Goal: Communication & Community: Answer question/provide support

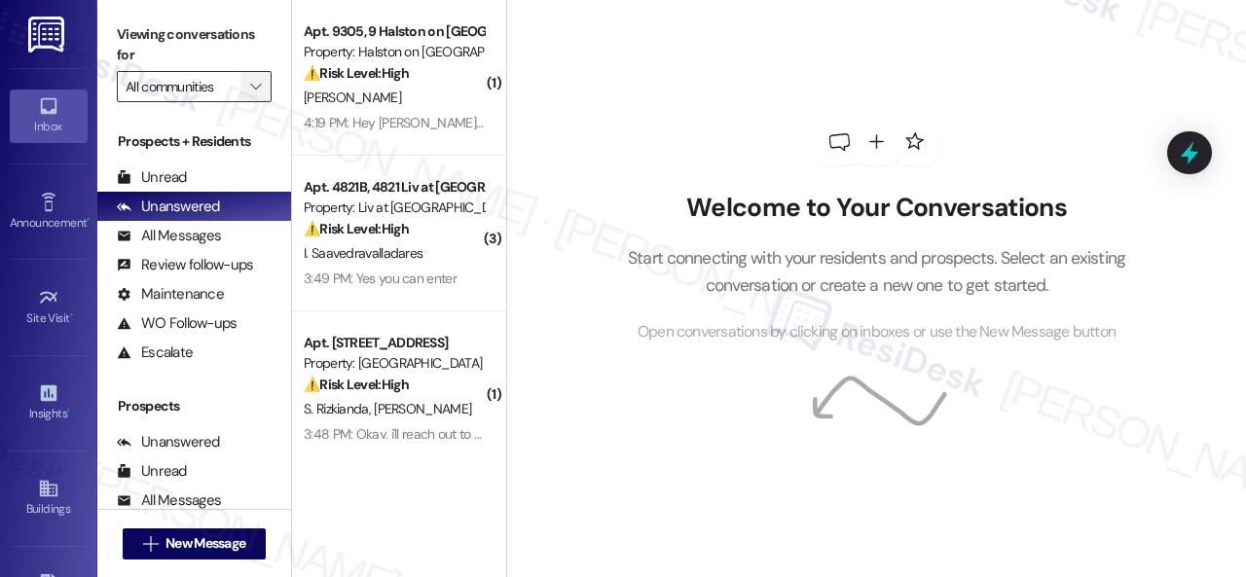
click at [246, 96] on span "" at bounding box center [255, 86] width 18 height 31
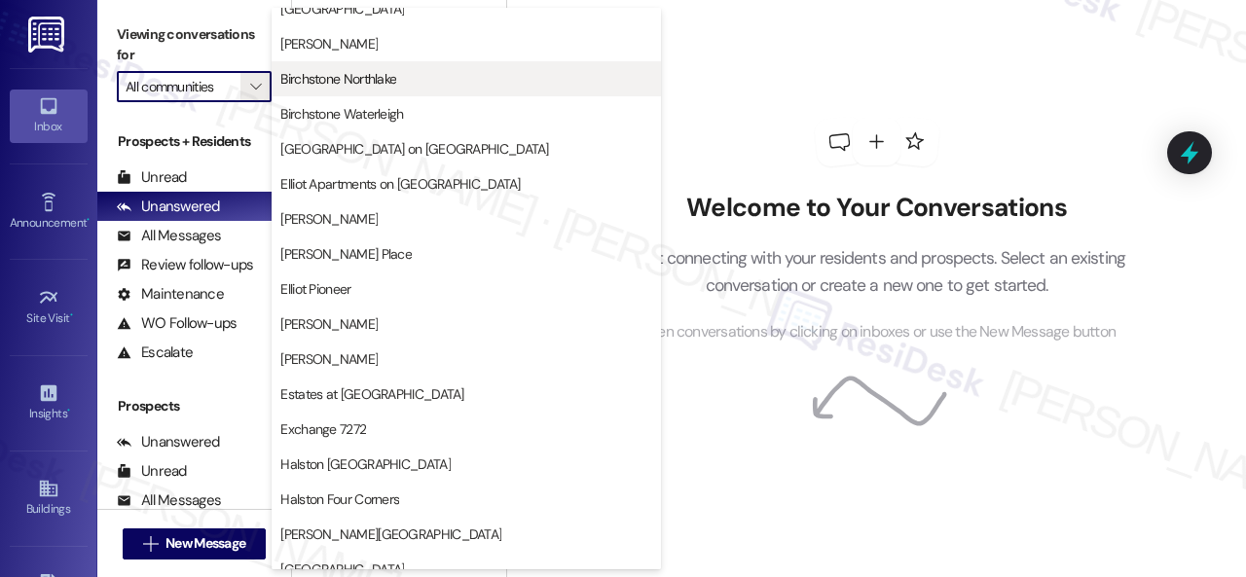
scroll to position [389, 0]
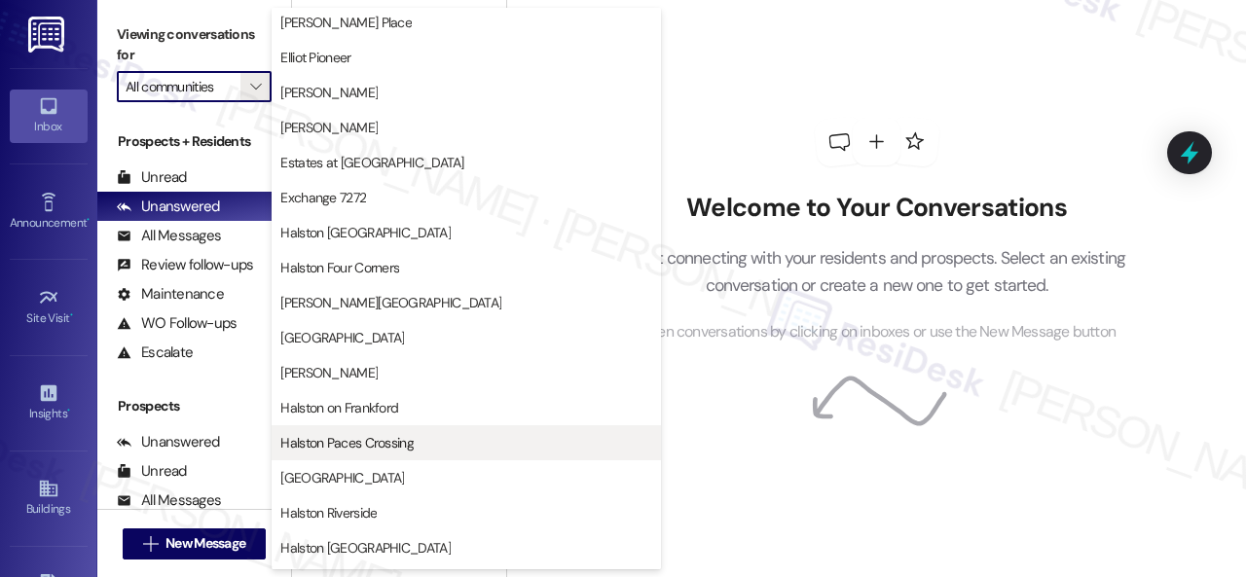
click at [345, 439] on span "Halston Paces Crossing" at bounding box center [346, 442] width 133 height 19
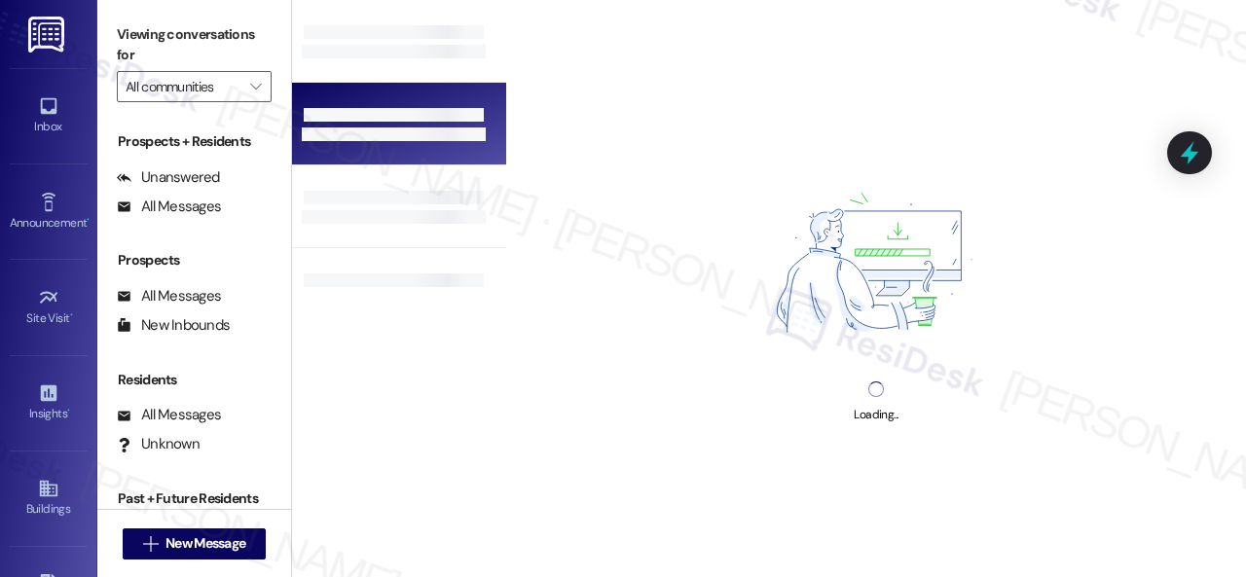
type input "Halston Paces Crossing"
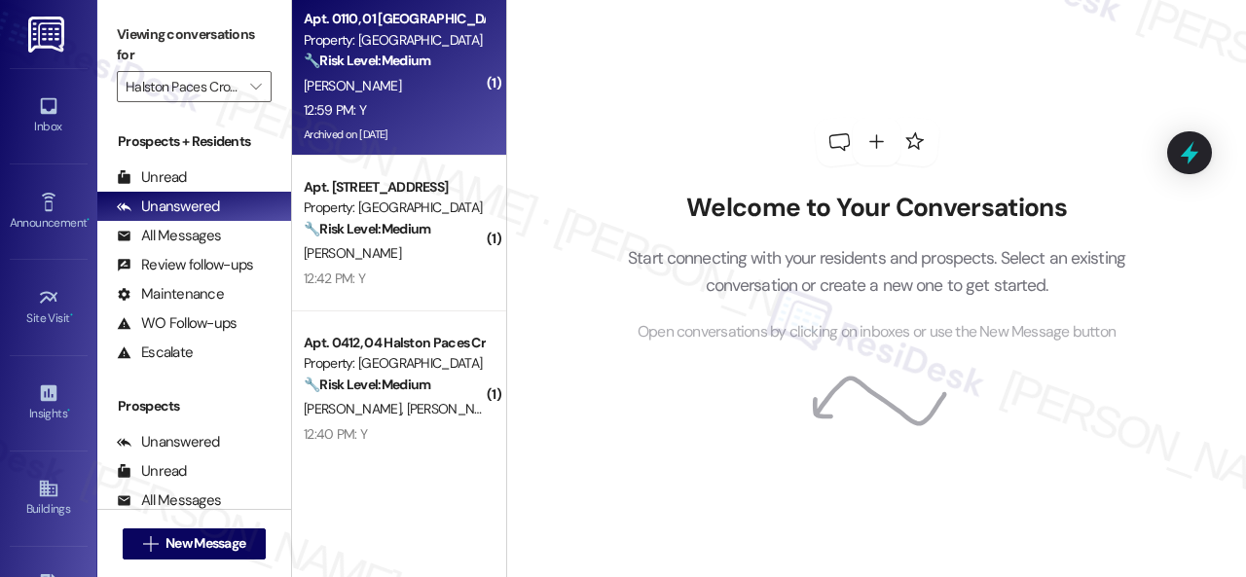
click at [425, 83] on div "[PERSON_NAME]" at bounding box center [394, 86] width 184 height 24
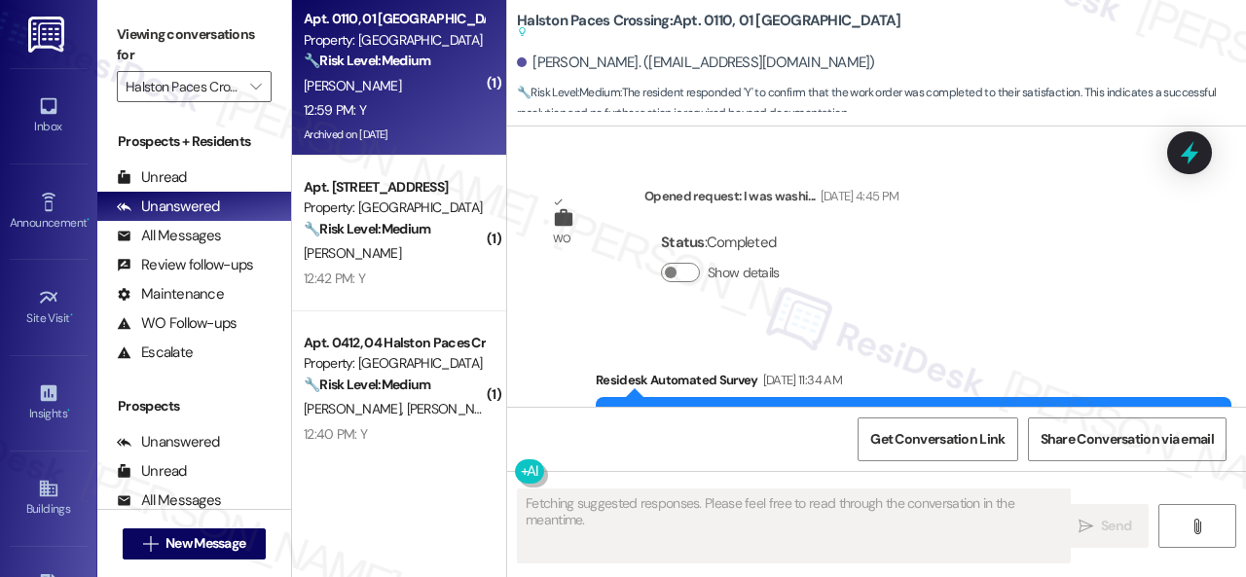
scroll to position [28449, 0]
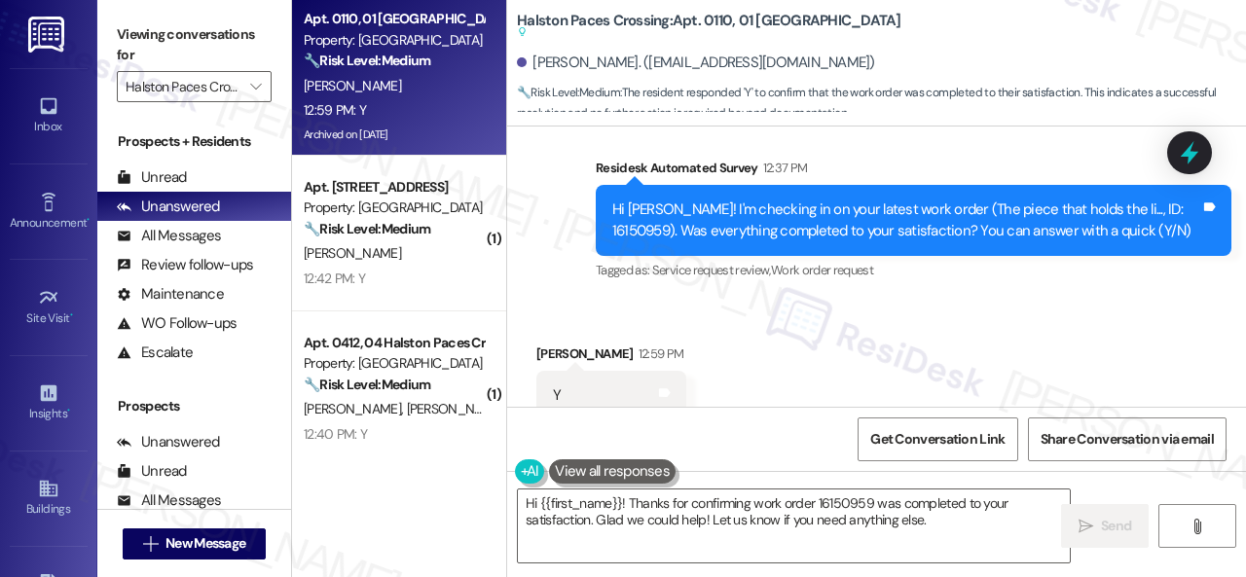
click at [556, 329] on div "Received via SMS Kristi Gee 12:59 PM Y Tags and notes Tagged as: Positive respo…" at bounding box center [611, 396] width 179 height 135
click at [620, 525] on textarea "Hi {{first_name}}! Thanks for confirming work order 16150959 was completed to y…" at bounding box center [794, 526] width 552 height 73
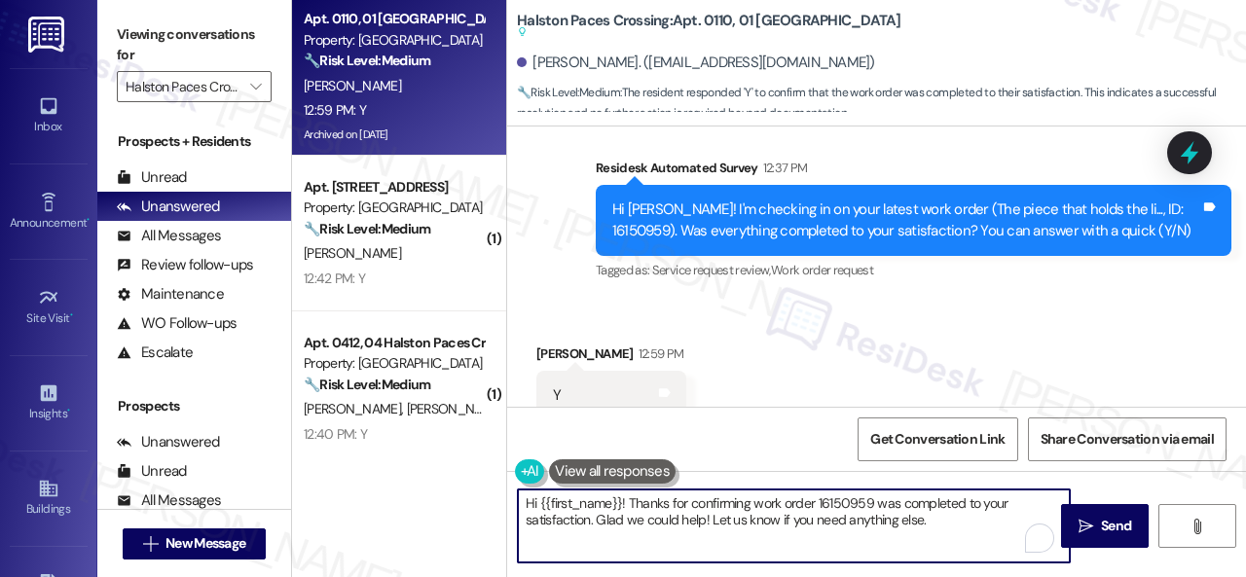
paste textarea "We're glad to hear the issue's been resolved! If {{property}} has met your expe…"
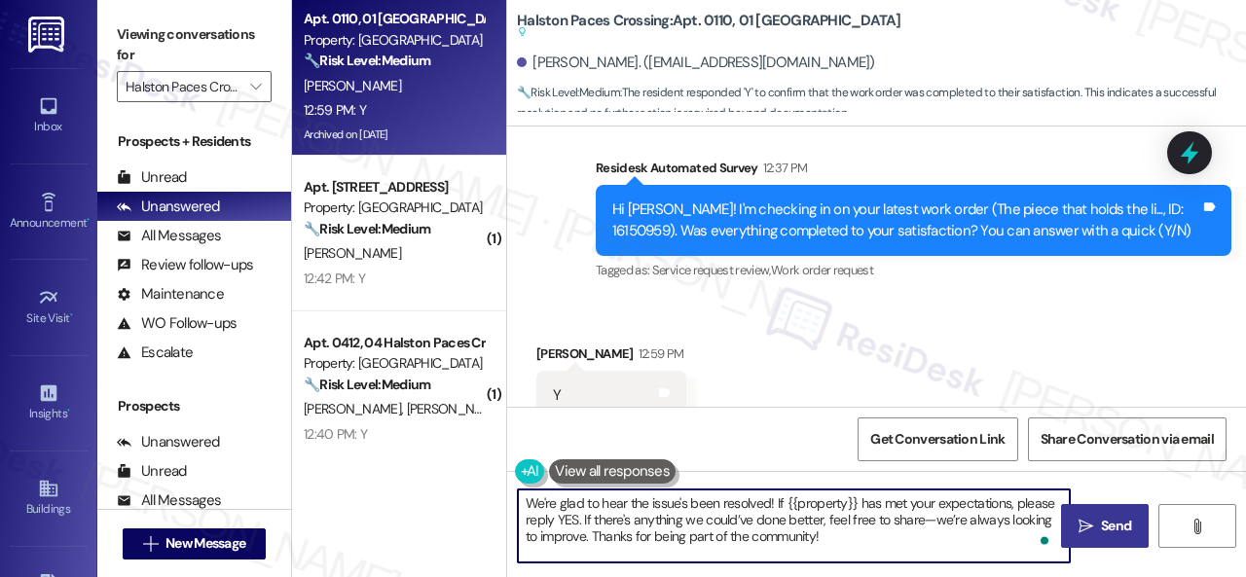
type textarea "We're glad to hear the issue's been resolved! If {{property}} has met your expe…"
click at [1101, 529] on span "Send" at bounding box center [1116, 526] width 30 height 20
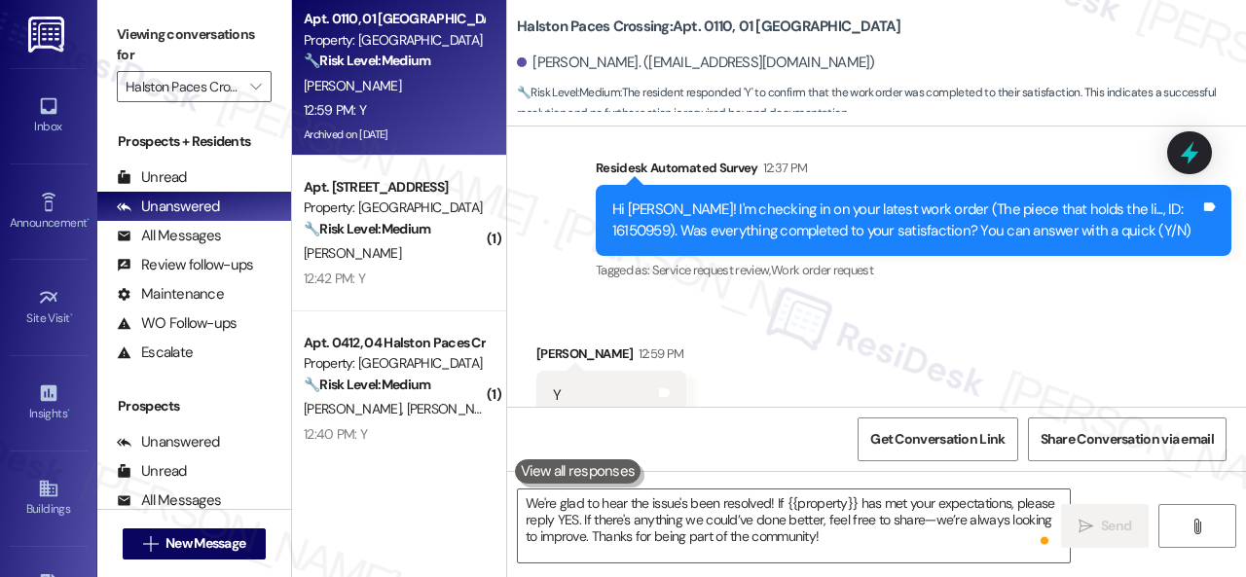
scroll to position [28447, 0]
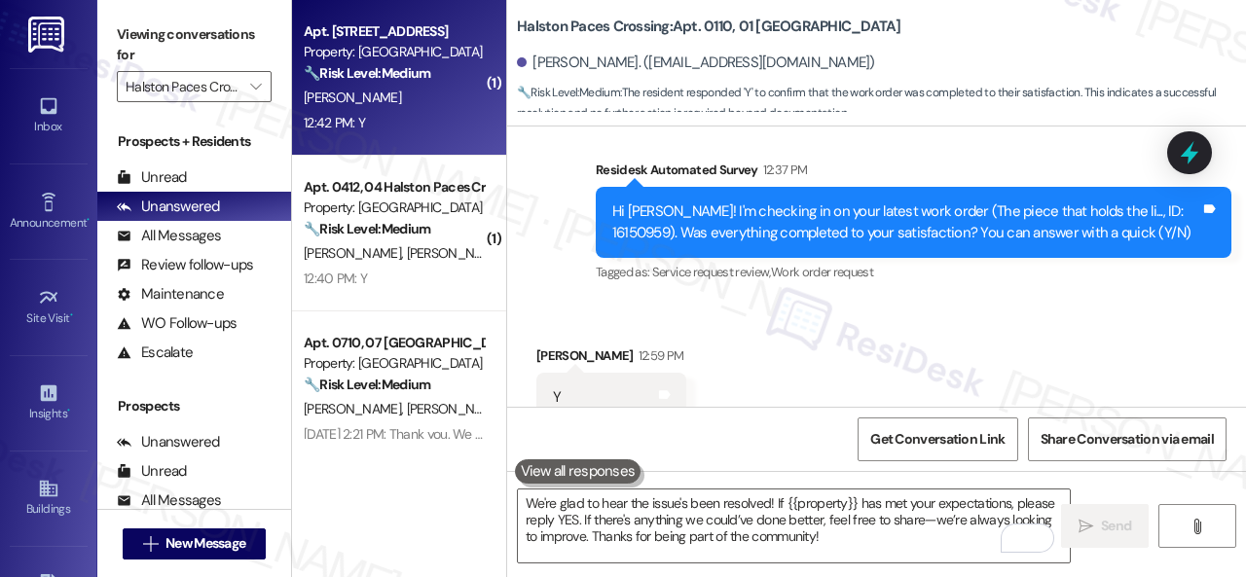
click at [393, 103] on div "M. Samuel" at bounding box center [394, 98] width 184 height 24
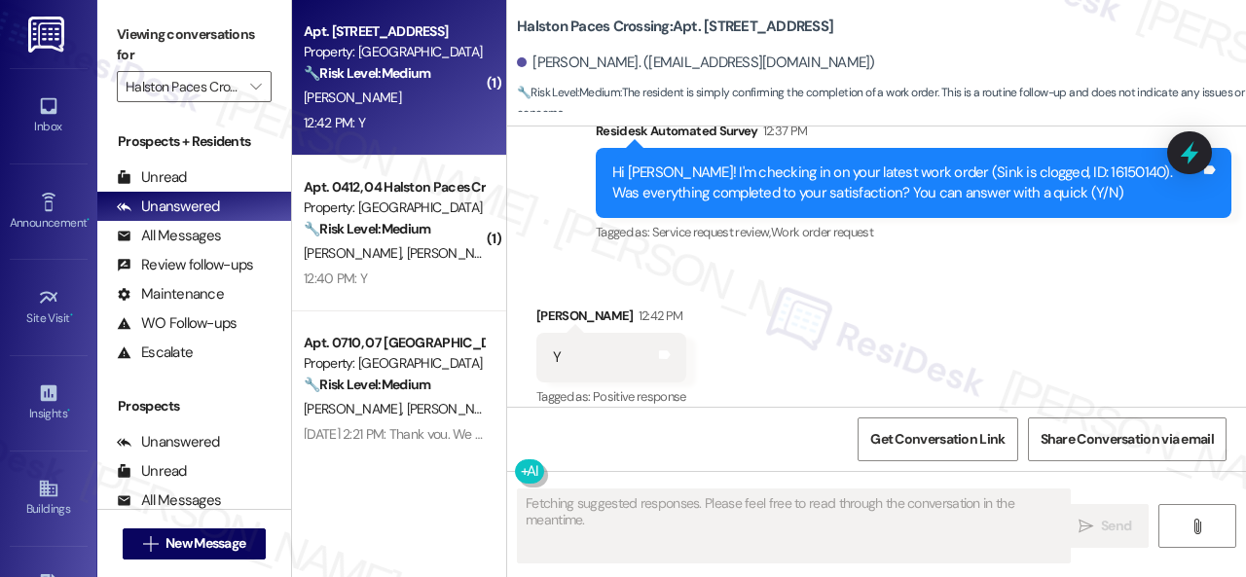
scroll to position [10549, 0]
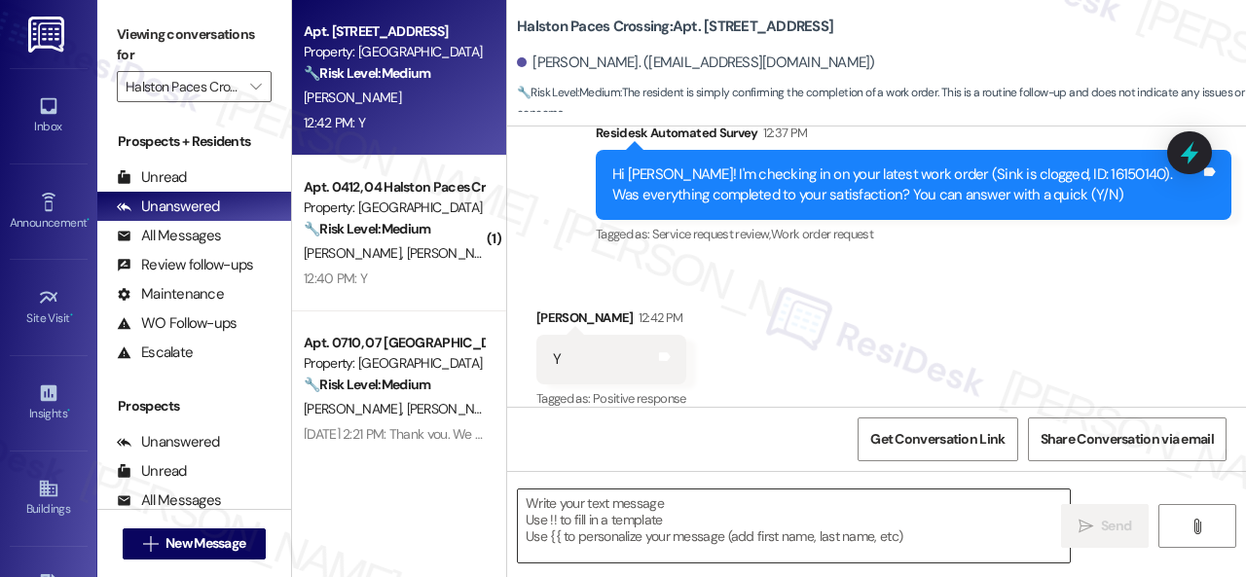
drag, startPoint x: 670, startPoint y: 519, endPoint x: 682, endPoint y: 519, distance: 12.7
click at [673, 519] on textarea at bounding box center [794, 526] width 552 height 73
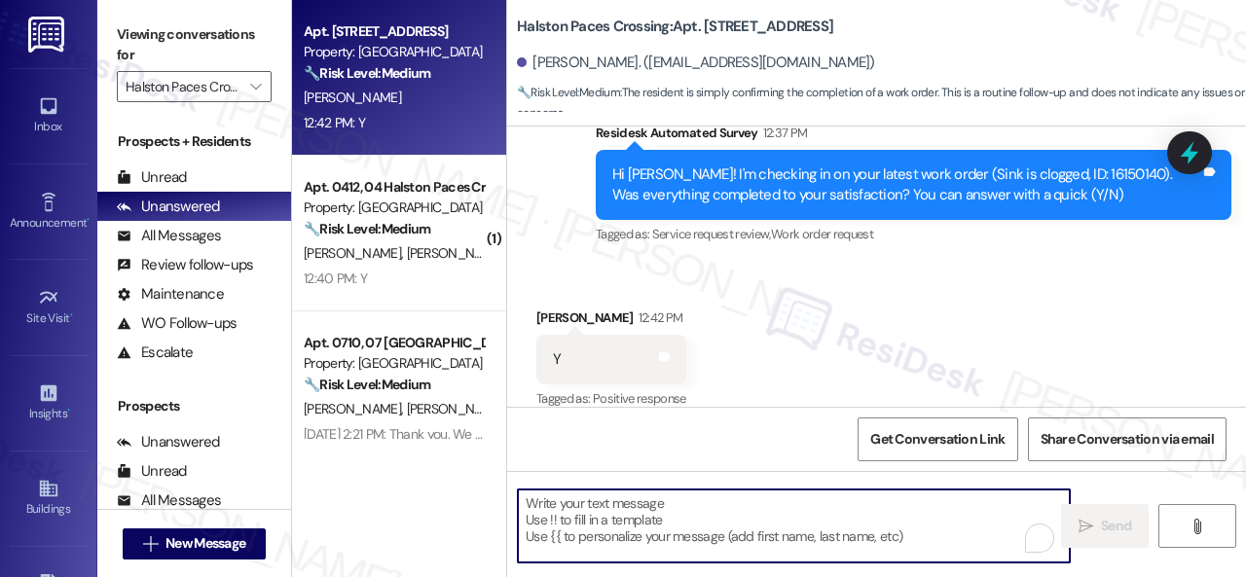
paste textarea "We're glad to hear the issue's been resolved! If {{property}} has met your expe…"
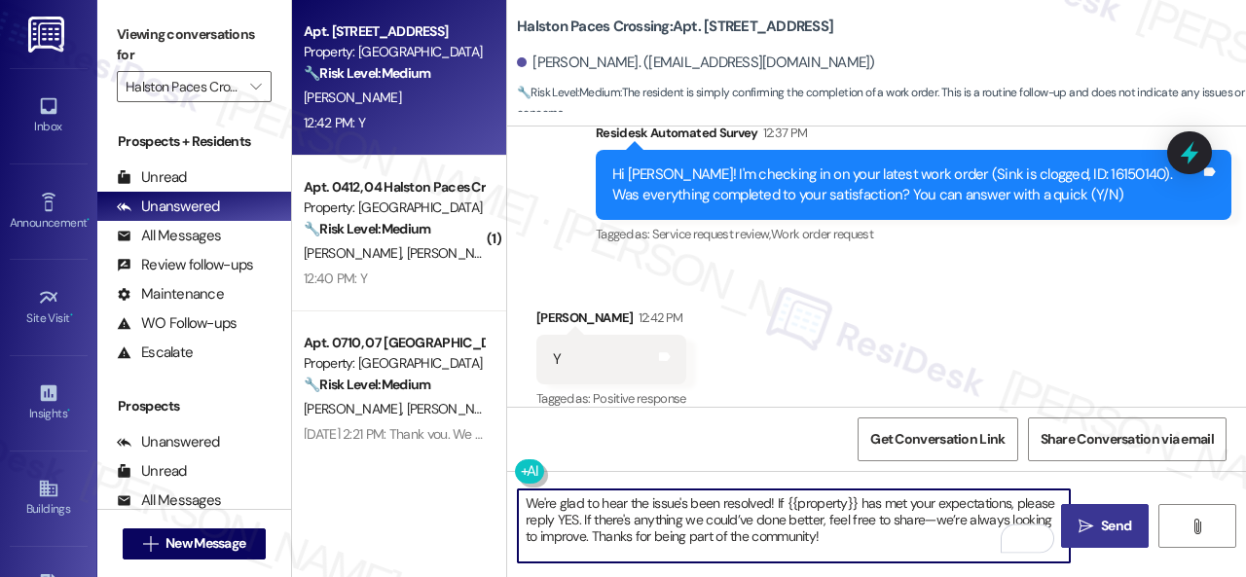
type textarea "We're glad to hear the issue's been resolved! If {{property}} has met your expe…"
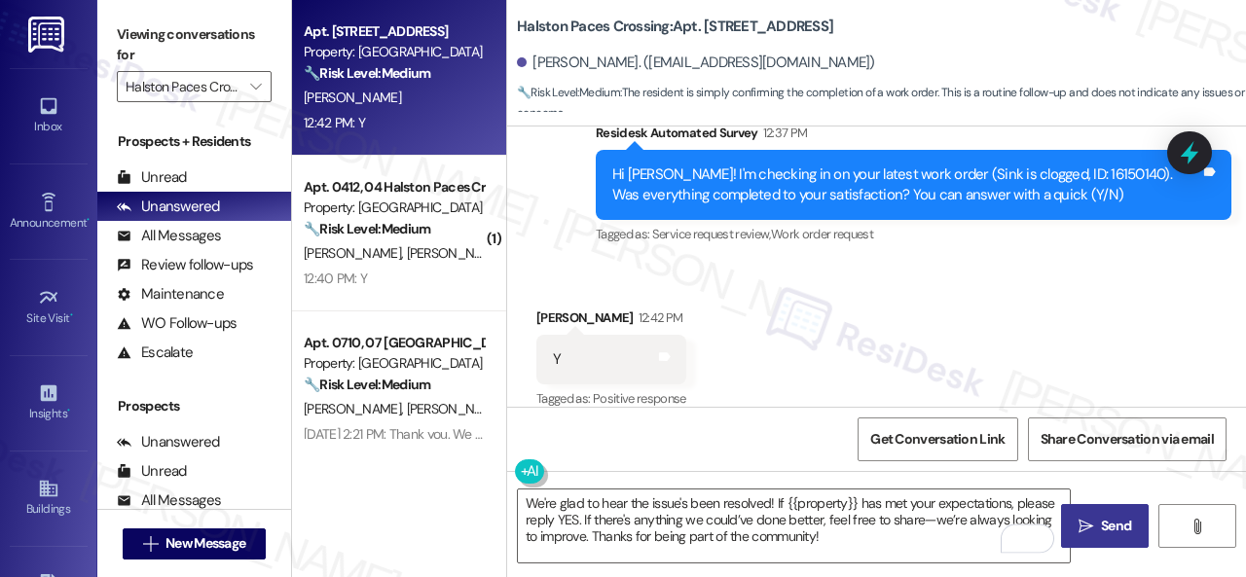
click at [1111, 538] on button " Send" at bounding box center [1105, 526] width 88 height 44
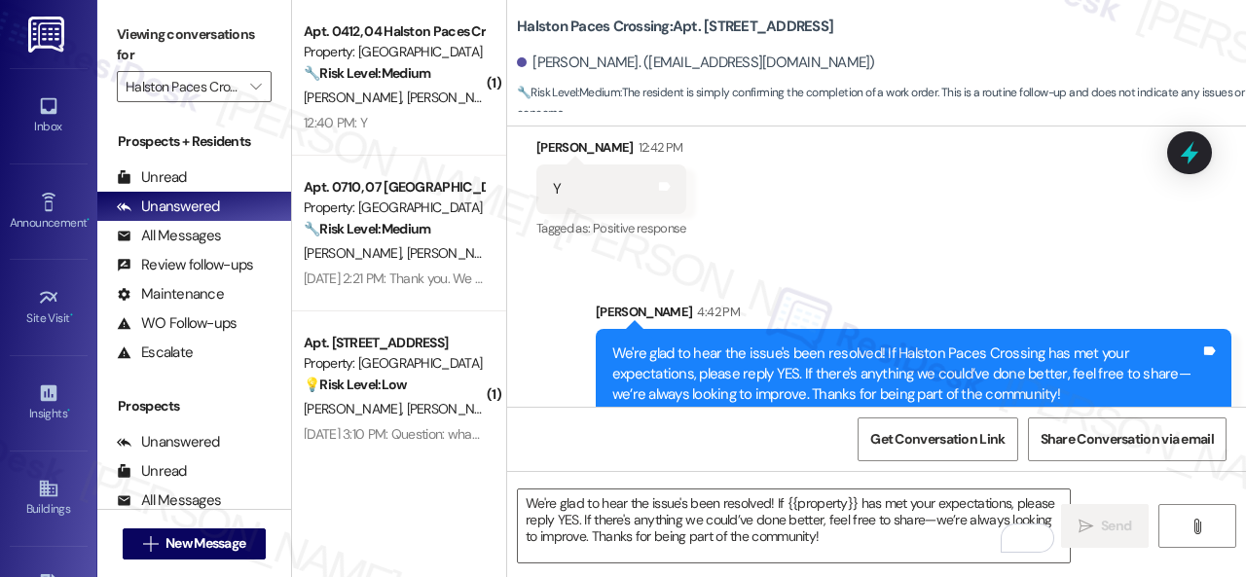
scroll to position [10728, 0]
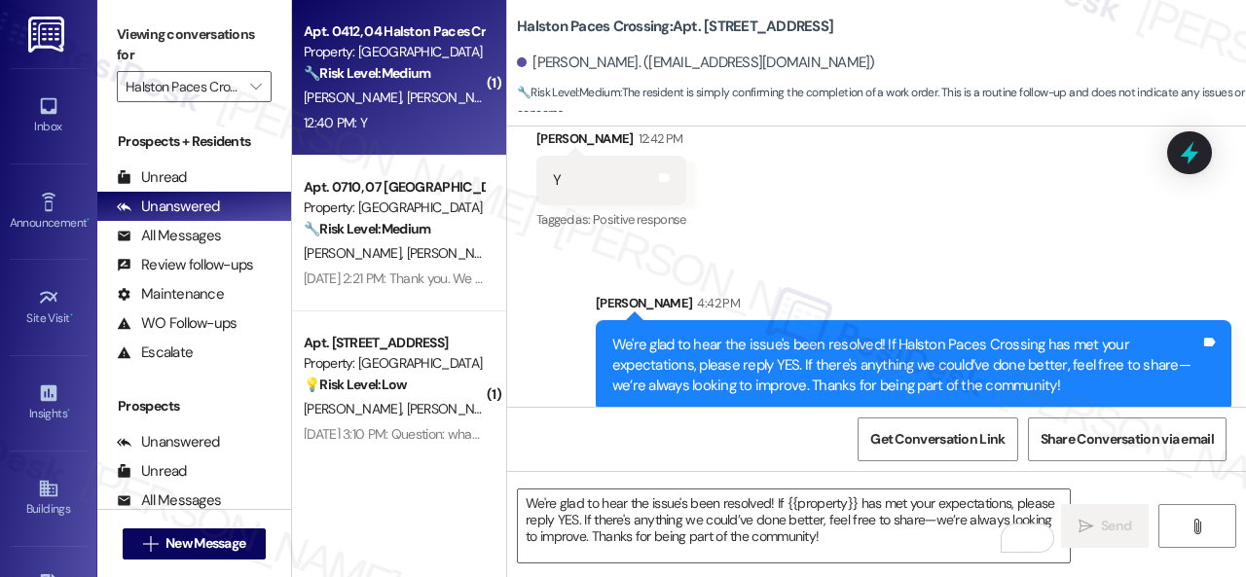
click at [420, 122] on div "12:40 PM: Y 12:40 PM: Y" at bounding box center [394, 123] width 184 height 24
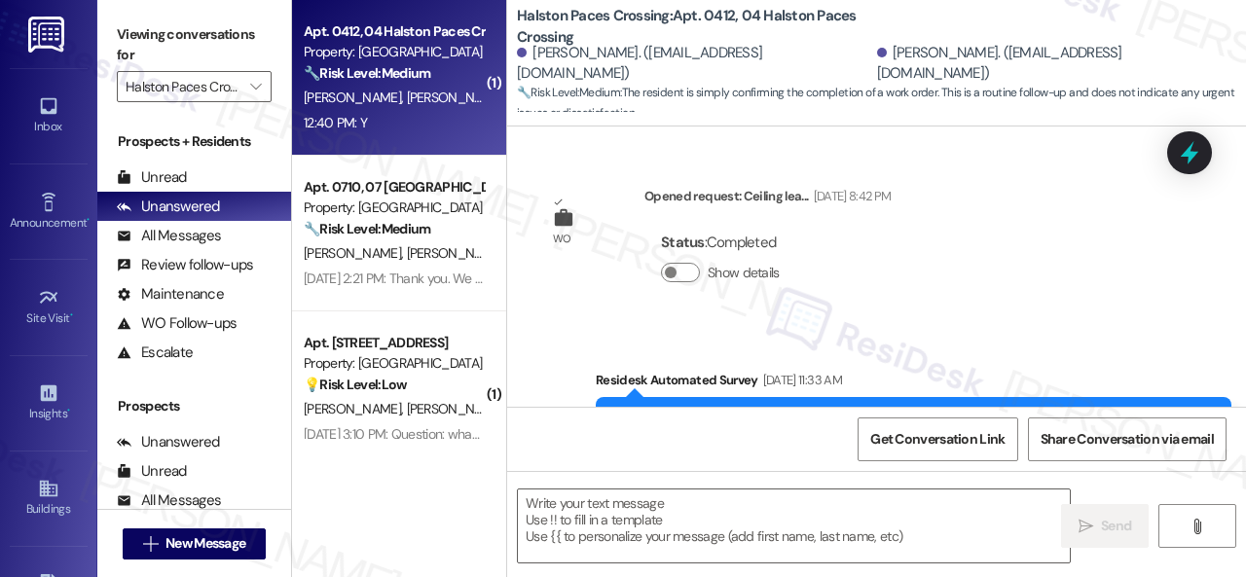
scroll to position [32776, 0]
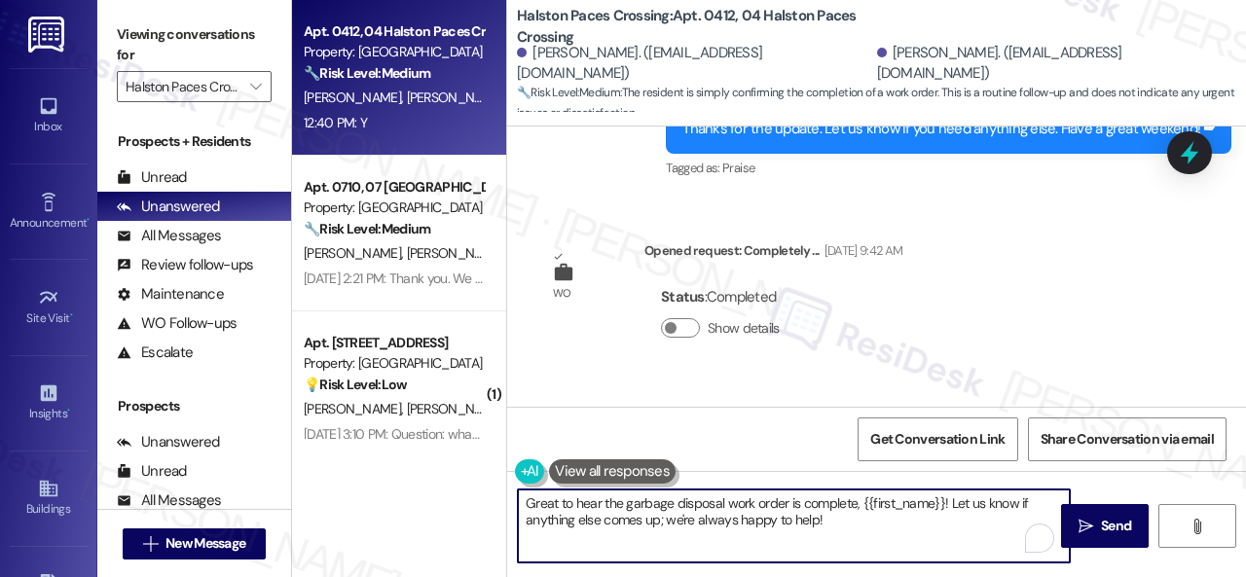
drag, startPoint x: 822, startPoint y: 523, endPoint x: 499, endPoint y: 494, distance: 324.4
click at [499, 494] on div "Apt. 0412, 04 Halston Paces Crossing Property: Halston Paces Crossing 🔧 Risk Le…" at bounding box center [769, 288] width 954 height 577
paste textarea "We're glad to hear the issue's been resolved! If {{property}} has met your expe…"
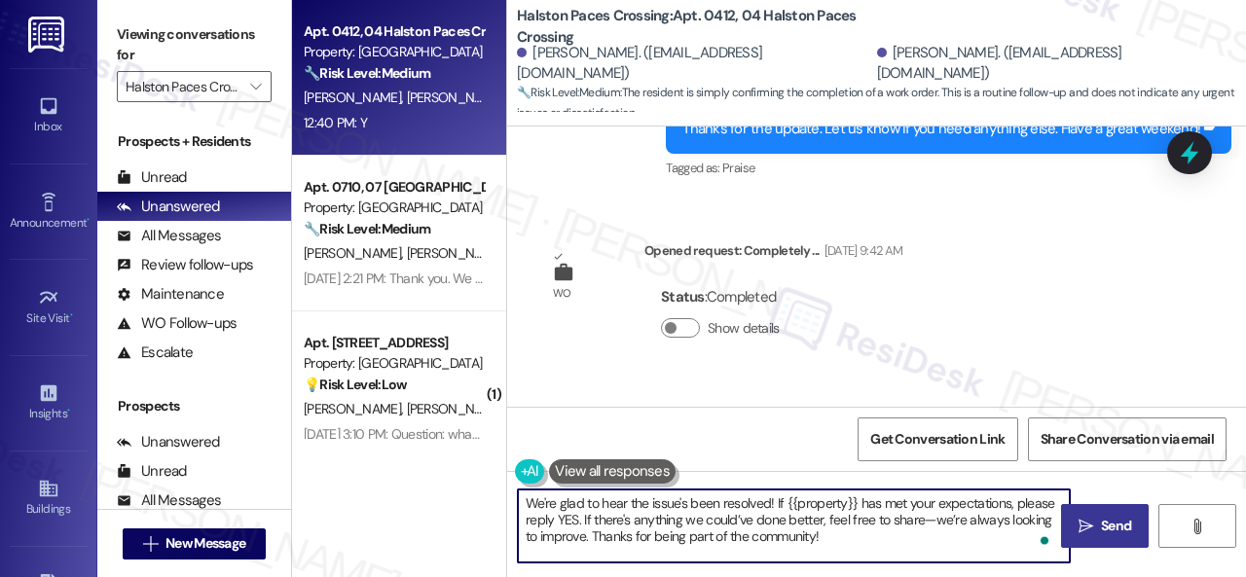
type textarea "We're glad to hear the issue's been resolved! If {{property}} has met your expe…"
click at [1084, 525] on icon "" at bounding box center [1085, 527] width 15 height 16
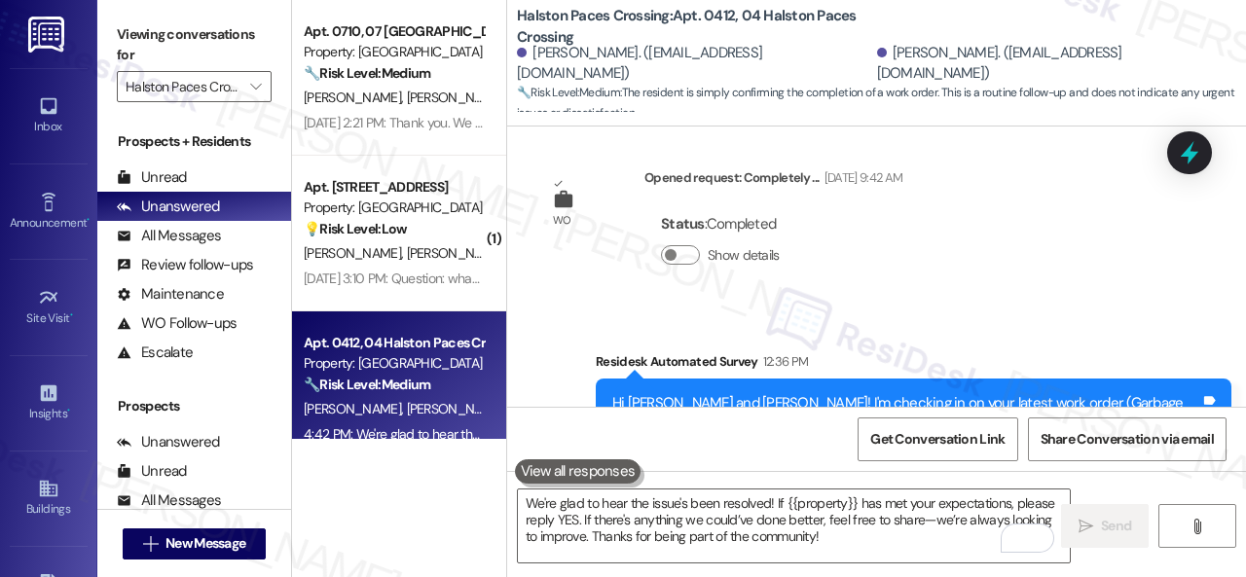
scroll to position [32872, 0]
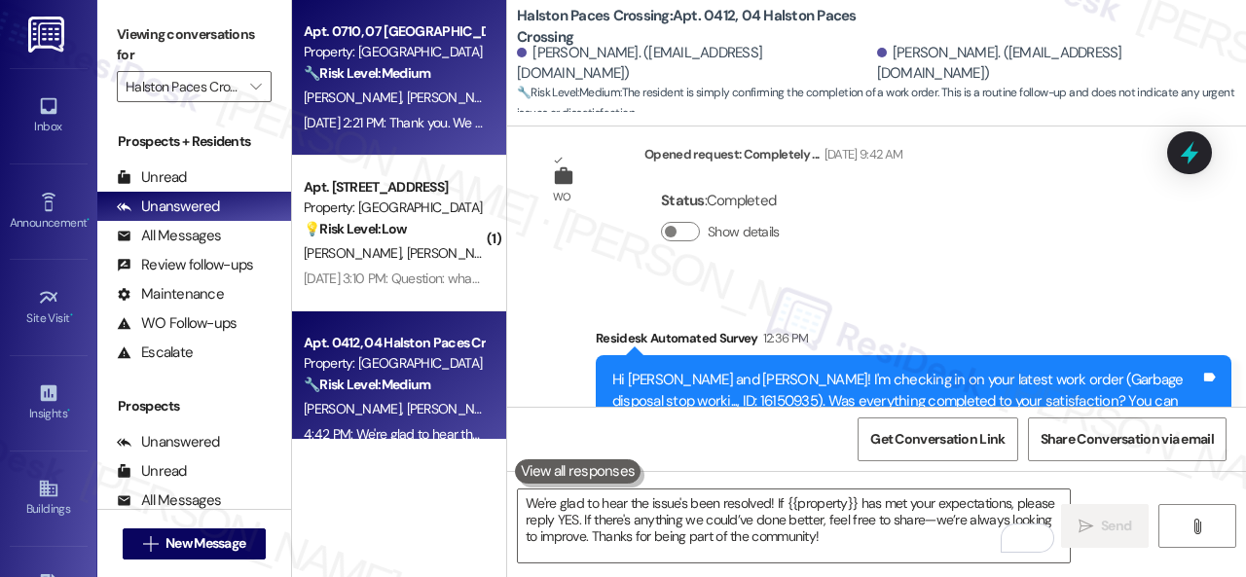
click at [463, 87] on div "C. Gilbert V. Gilbert" at bounding box center [394, 98] width 184 height 24
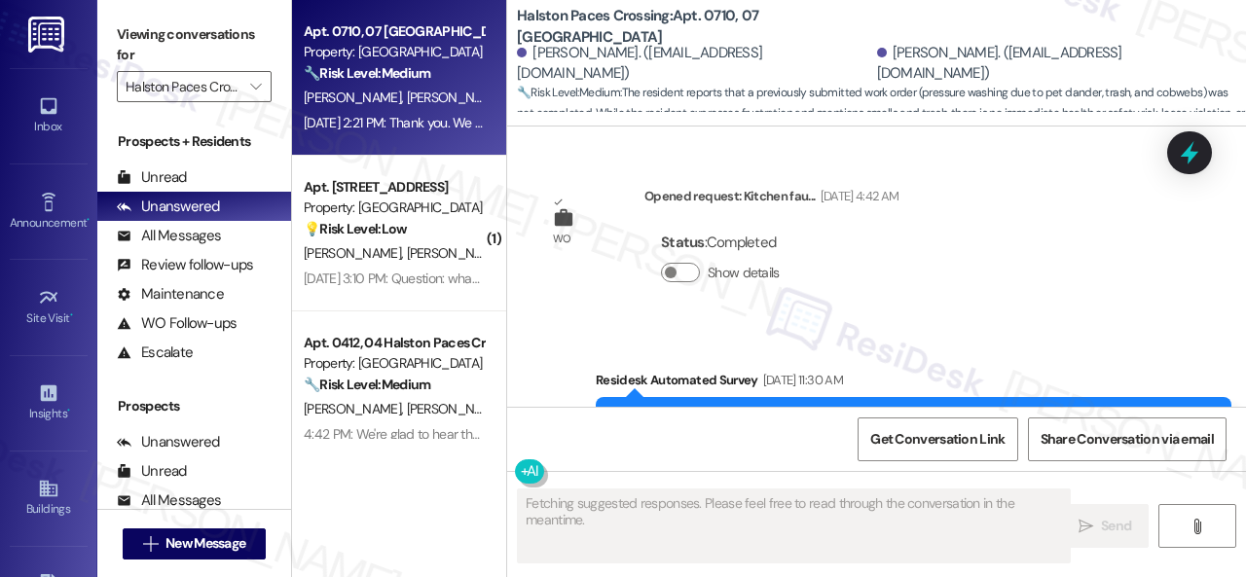
scroll to position [16566, 0]
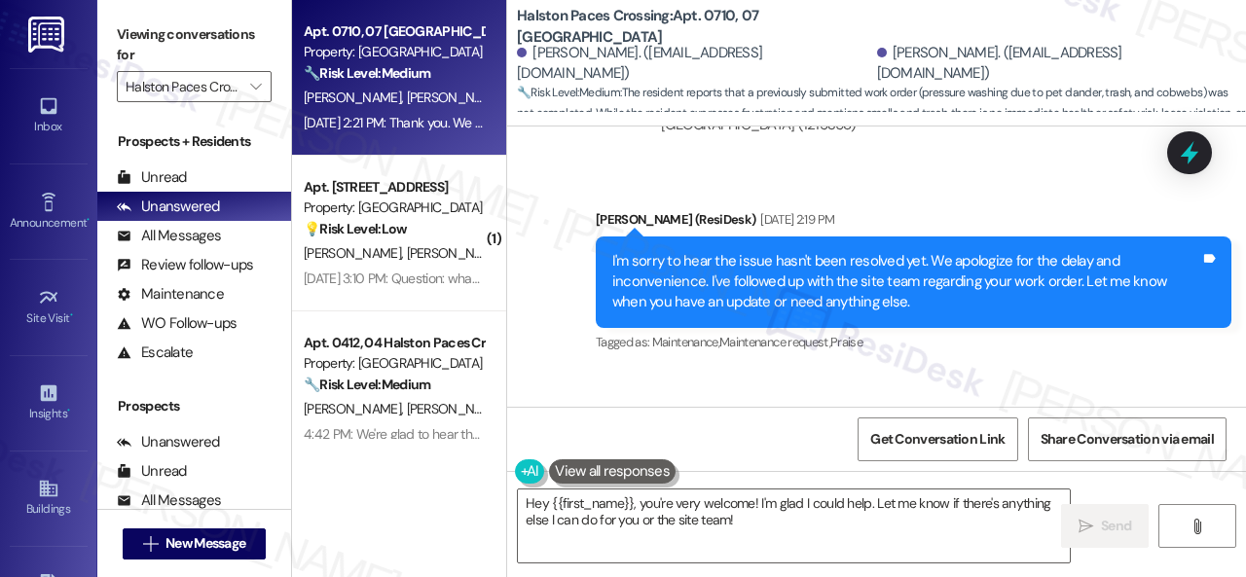
drag, startPoint x: 739, startPoint y: 522, endPoint x: 157, endPoint y: 376, distance: 600.1
click at [289, 440] on div "Viewing conversations for Halston Paces Crossing  Prospects + Residents Unread…" at bounding box center [671, 288] width 1149 height 577
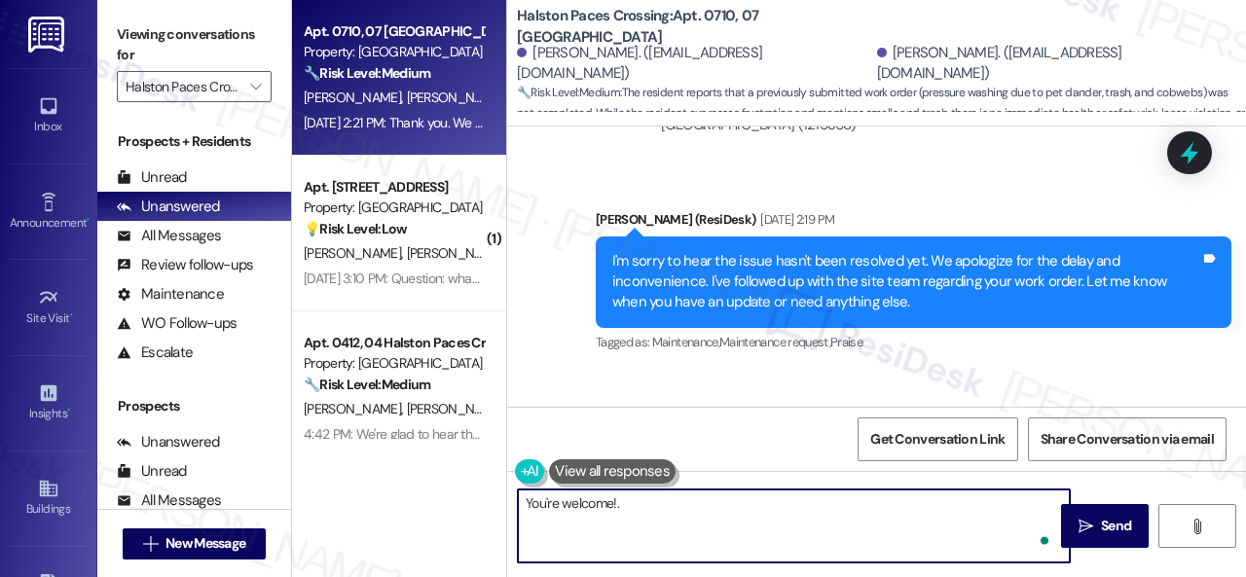
type textarea "You're welcome!"
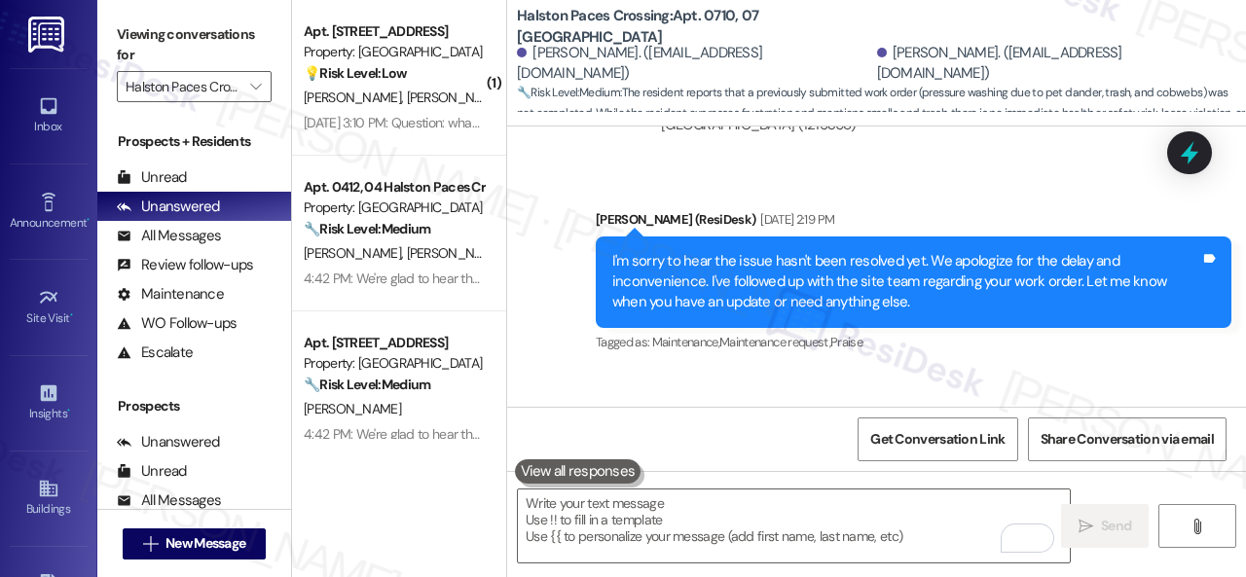
click at [450, 91] on div "N. Lopez R. Batista" at bounding box center [394, 98] width 184 height 24
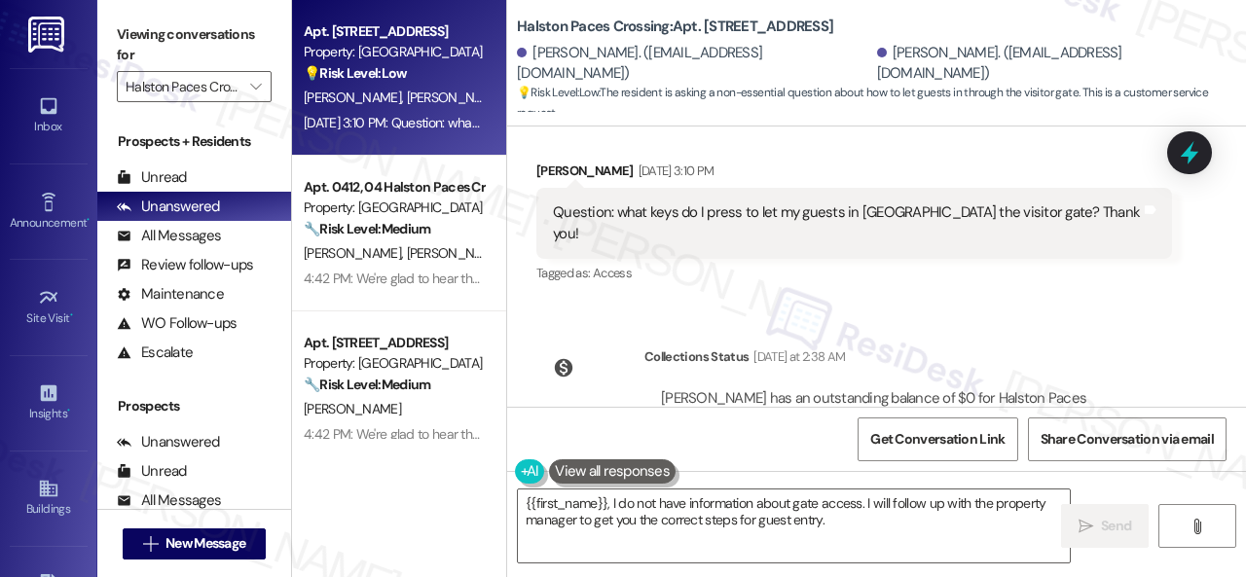
scroll to position [14427, 0]
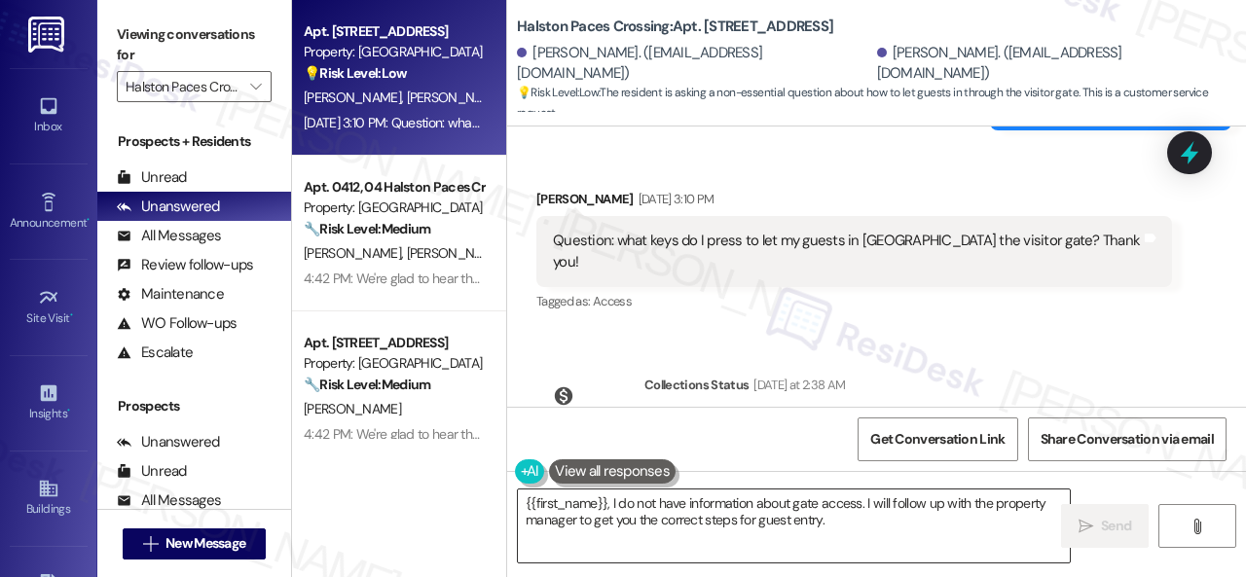
click at [864, 523] on textarea "{{first_name}}, I do not have information about gate access. I will follow up w…" at bounding box center [794, 526] width 552 height 73
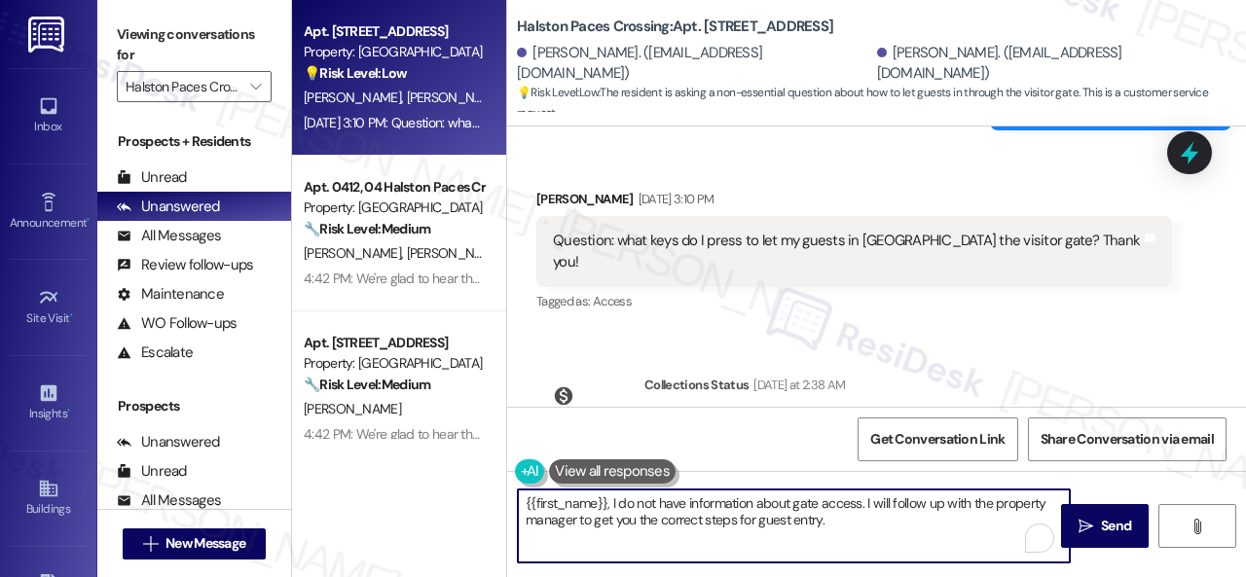
drag, startPoint x: 663, startPoint y: 515, endPoint x: 610, endPoint y: 494, distance: 56.4
click at [610, 494] on textarea "{{first_name}}, I do not have information about gate access. I will follow up w…" at bounding box center [794, 526] width 552 height 73
paste textarea "apologize for the late reply because I am away during weekends. Please don’t he…"
click at [523, 509] on textarea "{{first_name}}, I apologize for the late reply because I am away during weekend…" at bounding box center [794, 526] width 552 height 73
drag, startPoint x: 523, startPoint y: 509, endPoint x: 606, endPoint y: 504, distance: 83.8
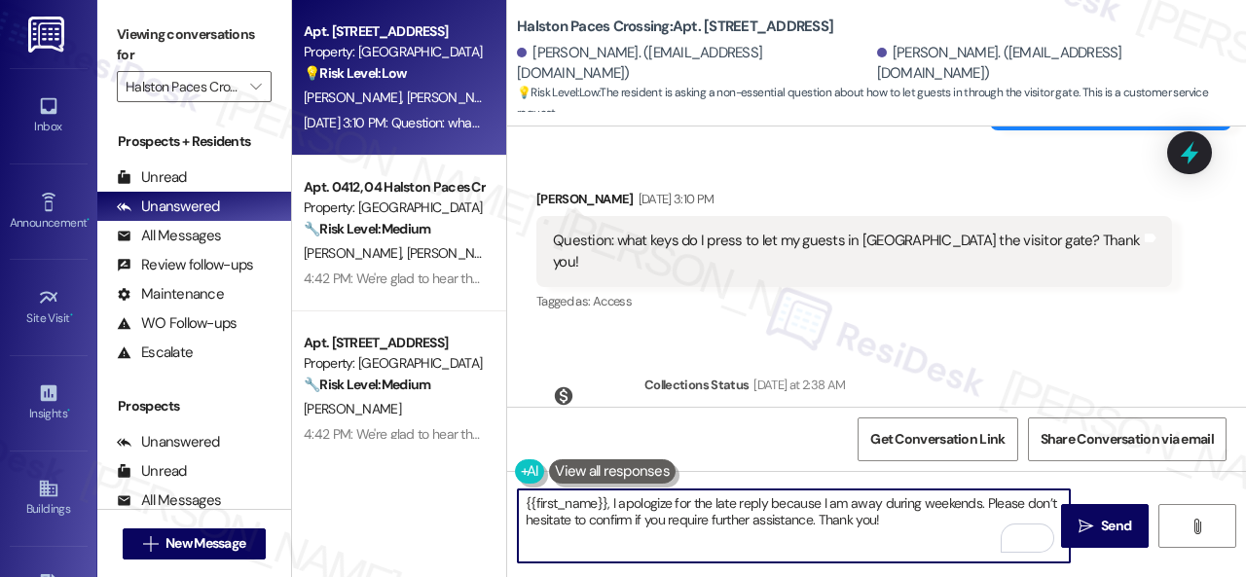
click at [606, 504] on textarea "{{first_name}}, I apologize for the late reply because I am away during weekend…" at bounding box center [794, 526] width 552 height 73
click at [922, 518] on textarea "Hello Nayeli, I apologize for the late reply because I am away during weekends.…" at bounding box center [794, 526] width 552 height 73
type textarea "Hello Nayeli, I apologize for the late reply because I am away during weekends.…"
click at [1089, 529] on span " Send" at bounding box center [1105, 526] width 61 height 20
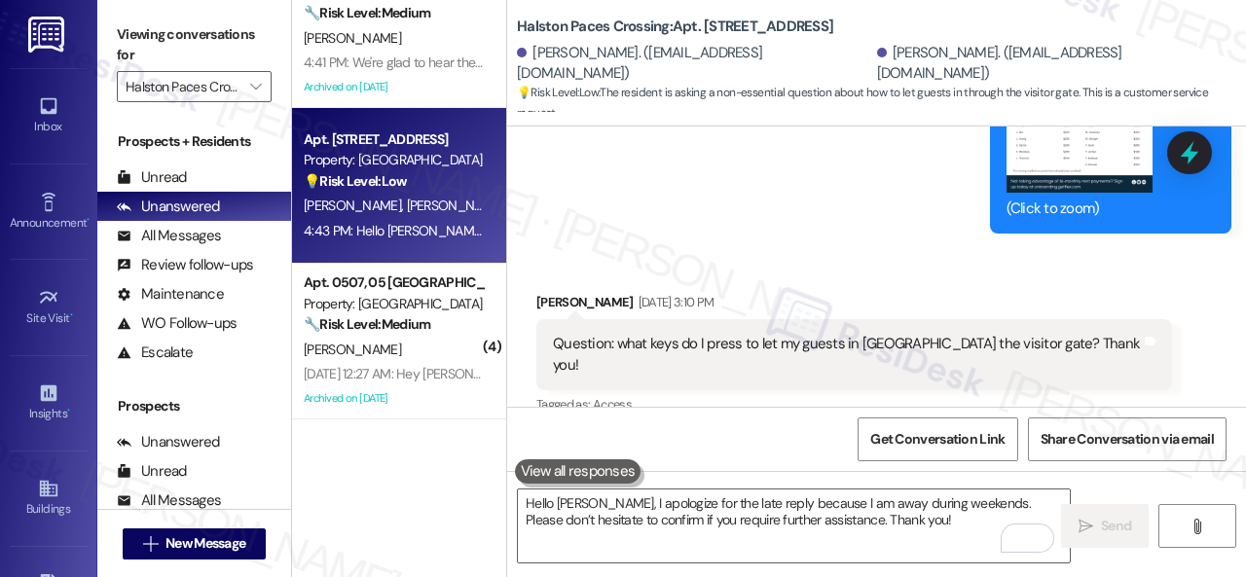
scroll to position [389, 0]
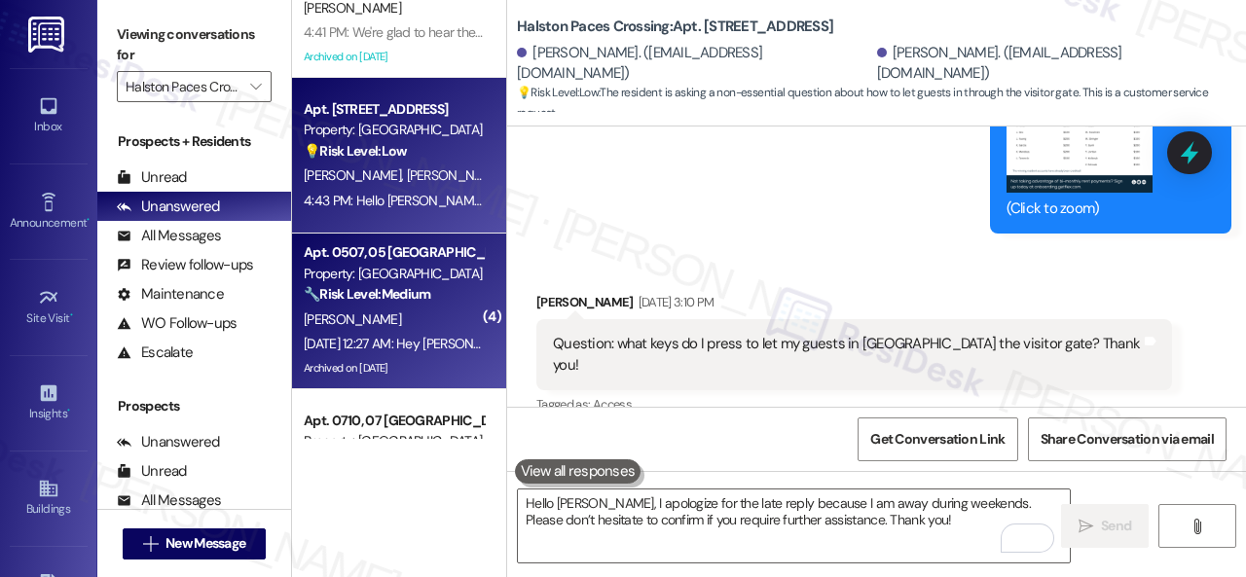
click at [427, 309] on div "A. Rembert" at bounding box center [394, 320] width 184 height 24
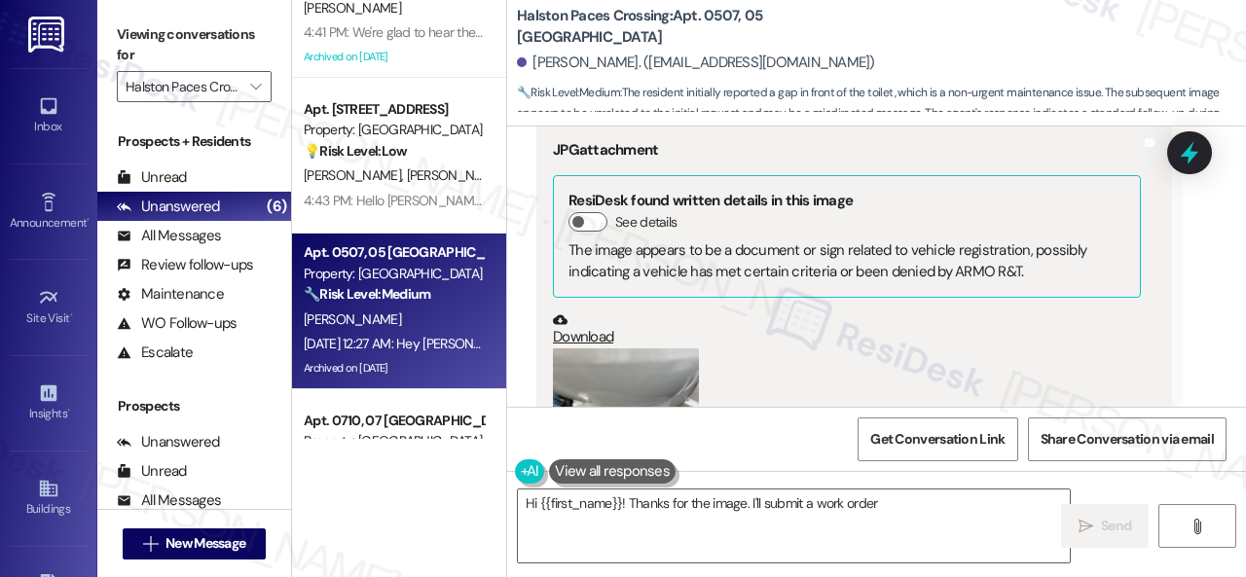
scroll to position [59523, 0]
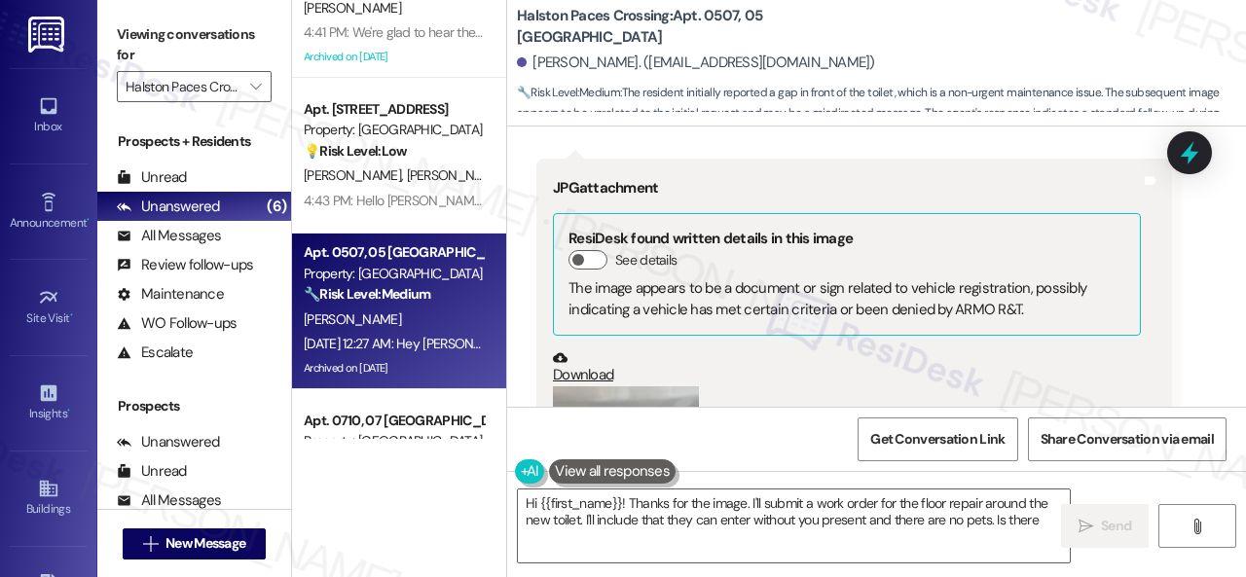
click at [607, 386] on button "Zoom image" at bounding box center [626, 483] width 146 height 195
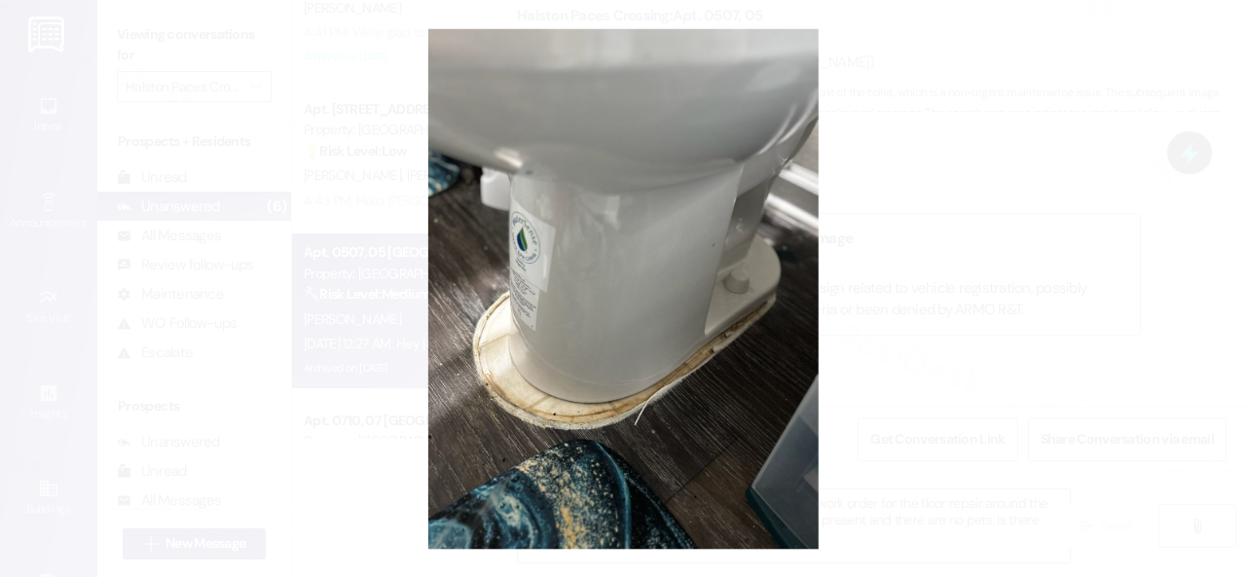
click at [698, 309] on button "Unzoom image" at bounding box center [623, 288] width 1246 height 577
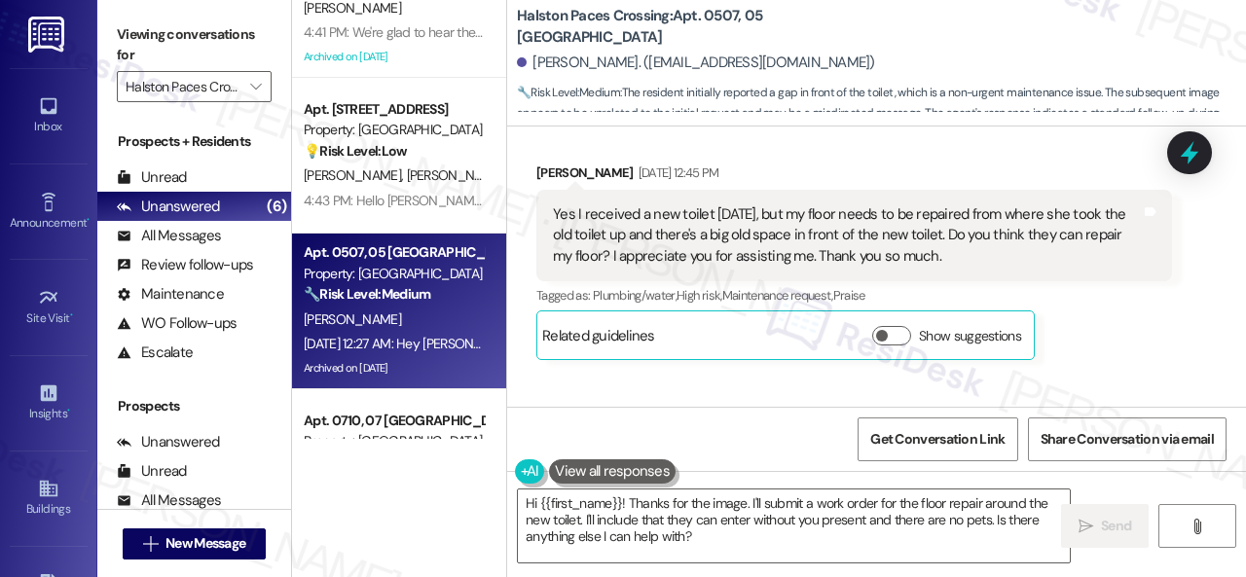
scroll to position [57479, 0]
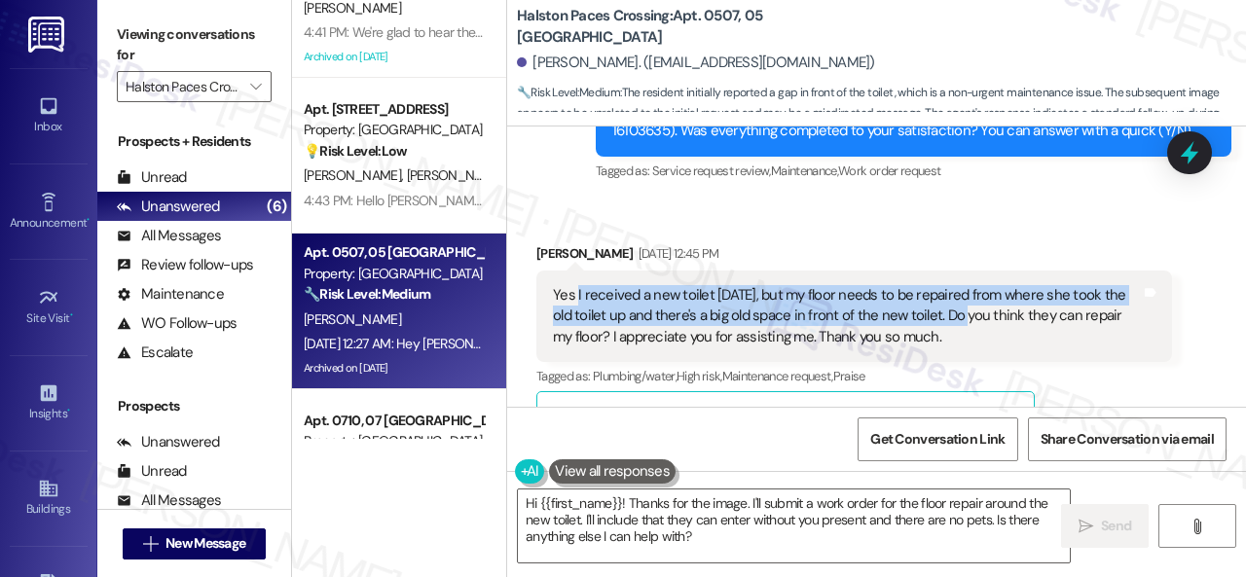
drag, startPoint x: 964, startPoint y: 240, endPoint x: 577, endPoint y: 213, distance: 387.4
click at [577, 285] on div "Yes I received a new toilet yesterday, but my floor needs to be repaired from w…" at bounding box center [847, 316] width 588 height 62
copy div "I received a new toilet yesterday, but my floor needs to be repaired from where…"
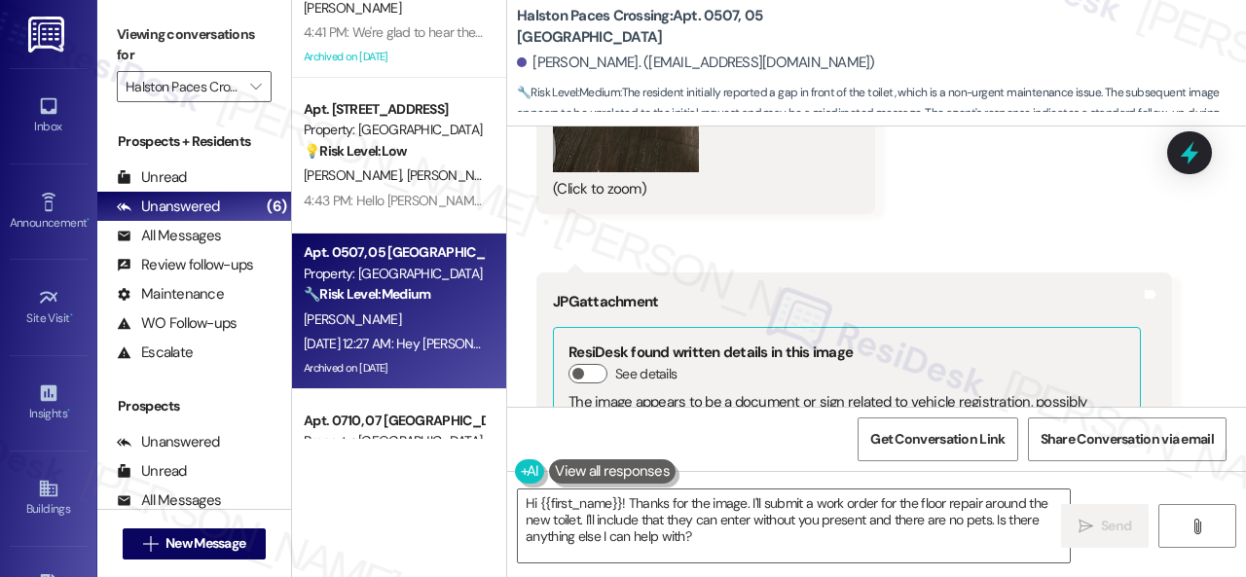
scroll to position [59621, 0]
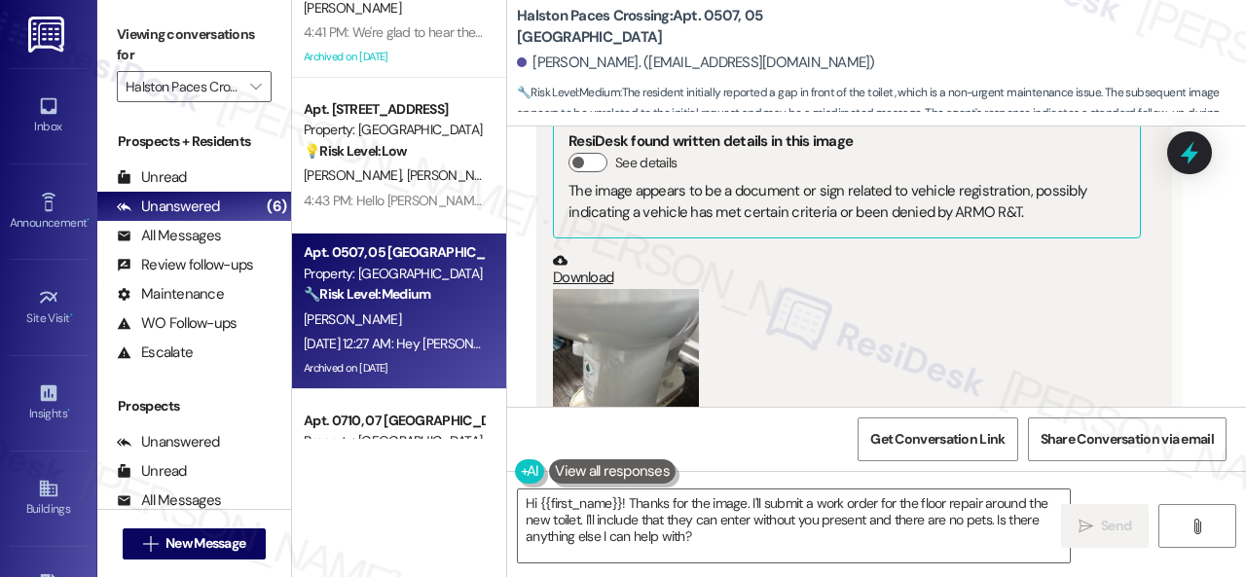
click at [668, 344] on button "Zoom image" at bounding box center [626, 386] width 146 height 195
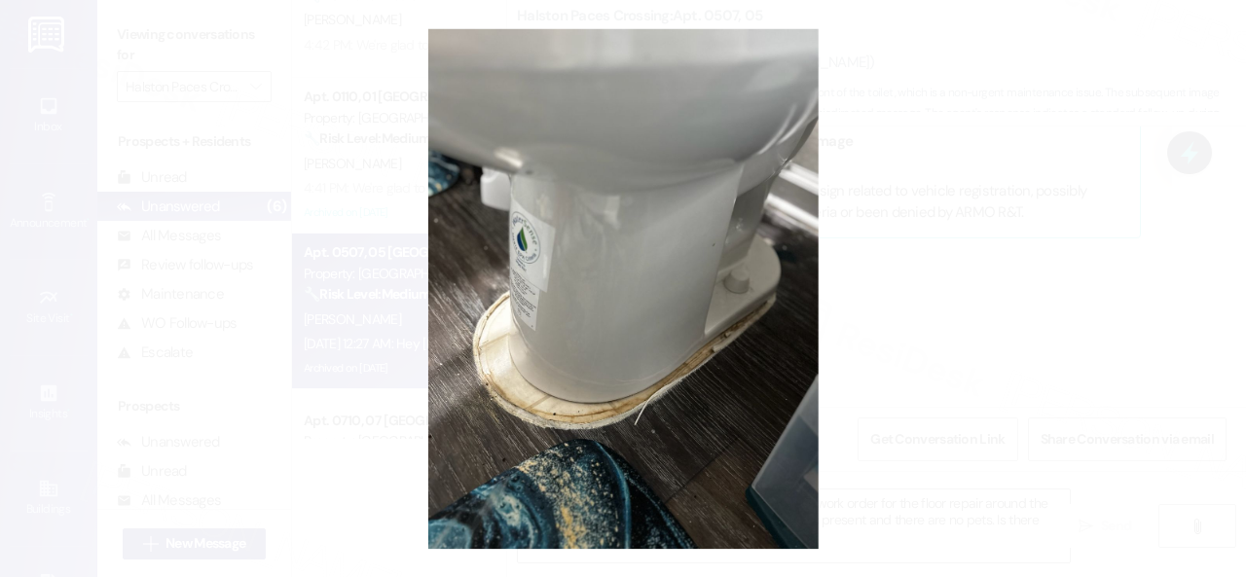
click at [728, 264] on button "Unzoom image" at bounding box center [623, 288] width 1246 height 577
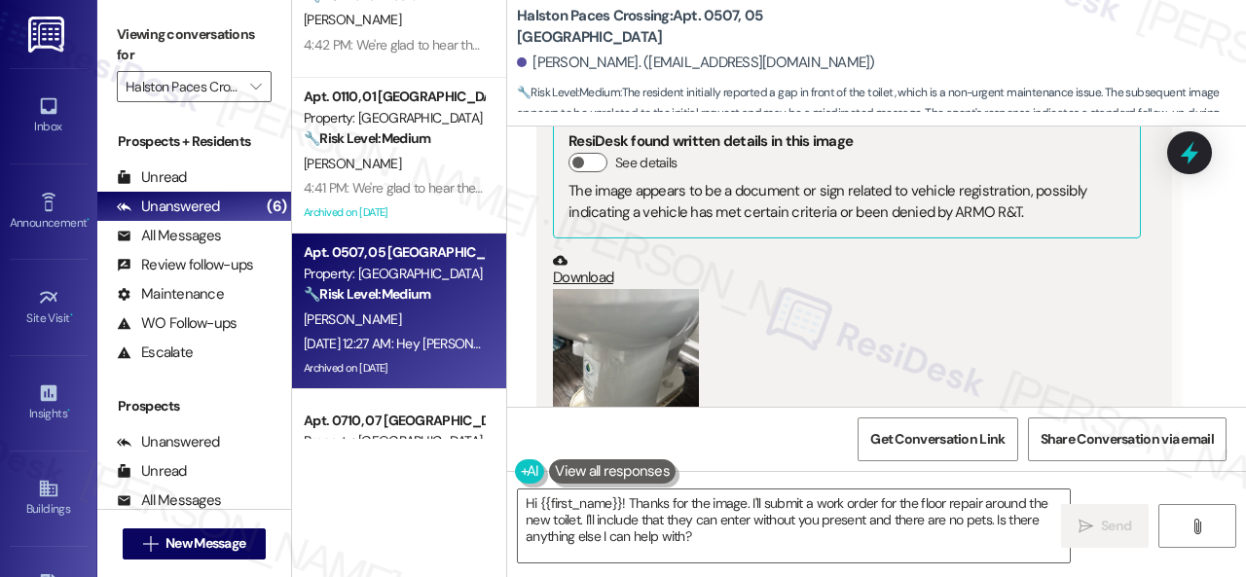
click at [922, 289] on div "(Click to zoom)" at bounding box center [847, 400] width 588 height 222
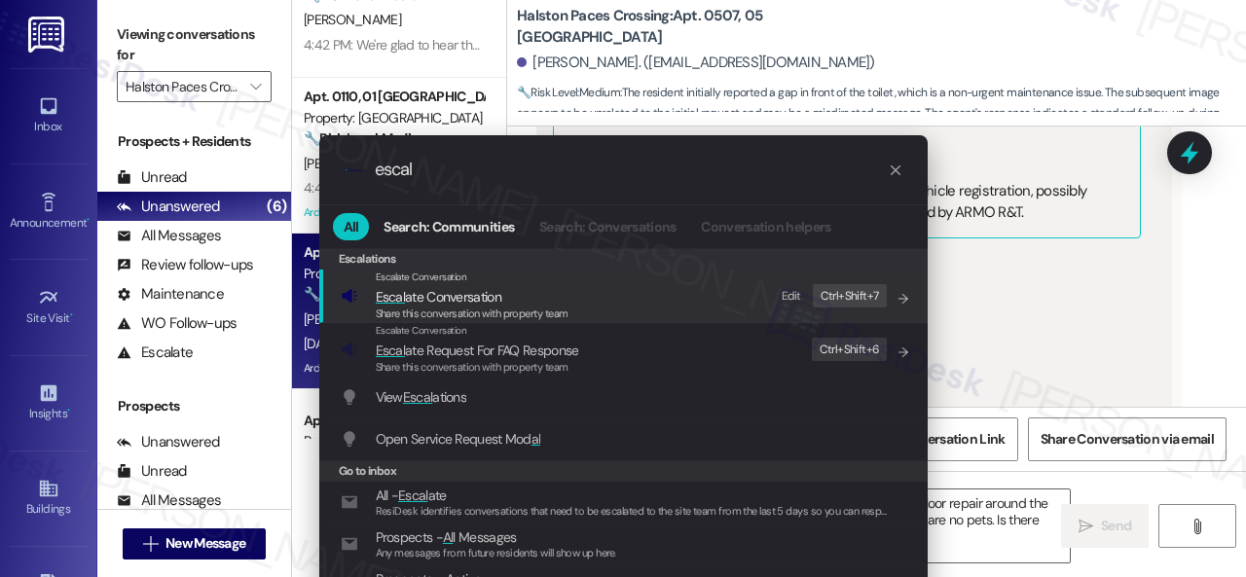
click at [788, 293] on div "Edit" at bounding box center [791, 296] width 19 height 20
drag, startPoint x: 408, startPoint y: 169, endPoint x: 143, endPoint y: 176, distance: 264.8
click at [304, 167] on div ".cls-1{fill:#0a055f;}.cls-2{fill:#0cc4c4;} resideskLogoBlueOrange escal All Sea…" at bounding box center [623, 380] width 657 height 529
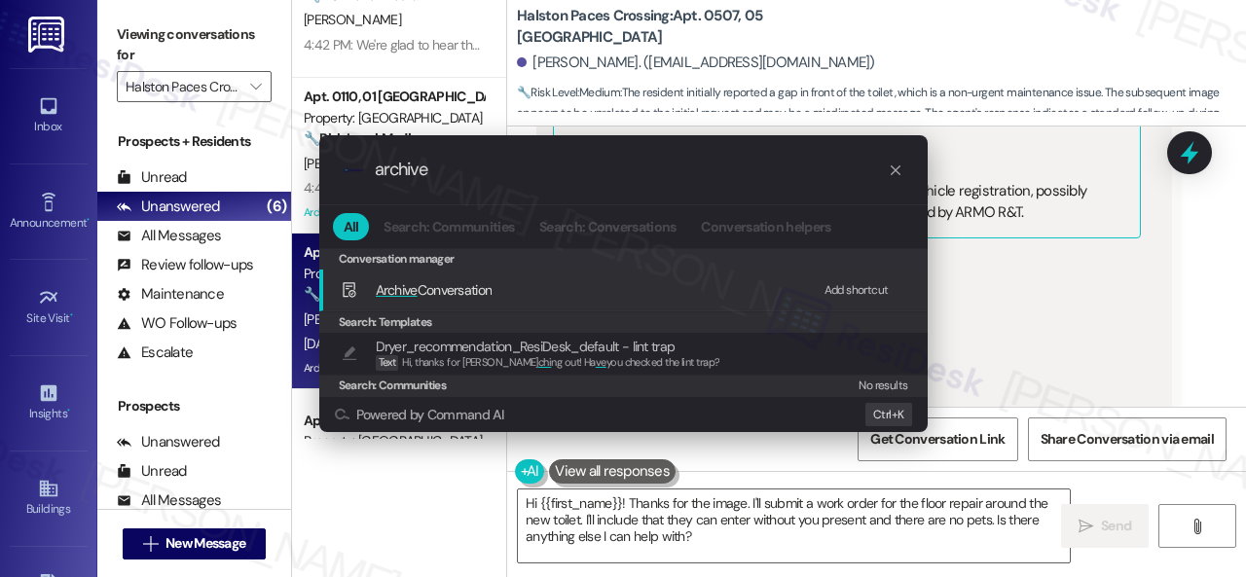
click at [844, 288] on div "Add shortcut" at bounding box center [856, 290] width 64 height 20
drag, startPoint x: 366, startPoint y: 170, endPoint x: 237, endPoint y: 143, distance: 132.3
click at [253, 157] on div ".cls-1{fill:#0a055f;}.cls-2{fill:#0cc4c4;} resideskLogoBlueOrange archive All S…" at bounding box center [623, 288] width 1246 height 577
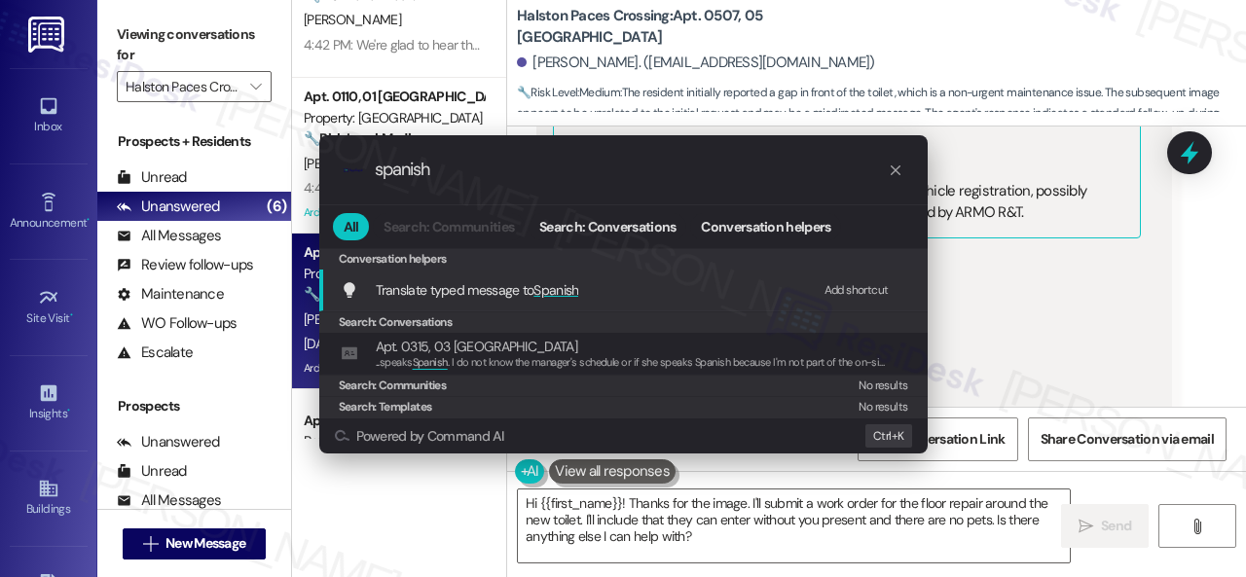
click at [863, 291] on div "Add shortcut" at bounding box center [856, 290] width 64 height 20
drag, startPoint x: 471, startPoint y: 167, endPoint x: 101, endPoint y: 104, distance: 375.2
click at [259, 126] on div ".cls-1{fill:#0a055f;}.cls-2{fill:#0cc4c4;} resideskLogoBlueOrange spanish All S…" at bounding box center [623, 288] width 1246 height 577
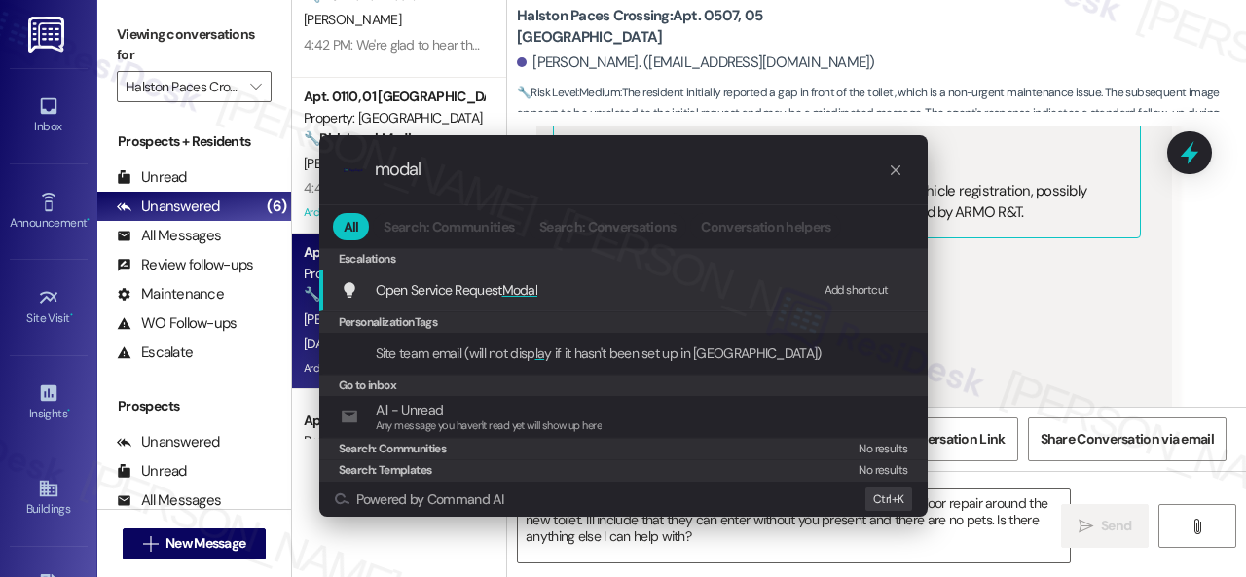
click at [845, 286] on div "Add shortcut" at bounding box center [856, 290] width 64 height 20
click at [404, 289] on span "Open Service Request Modal" at bounding box center [457, 290] width 163 height 18
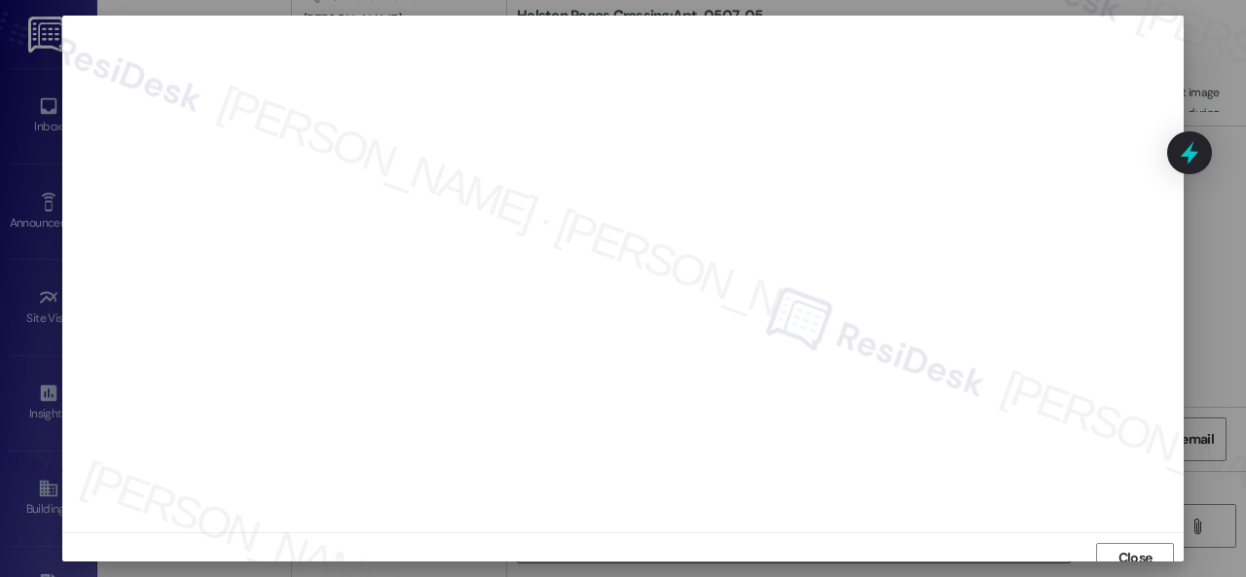
scroll to position [0, 0]
click at [1119, 556] on span "Close" at bounding box center [1135, 561] width 34 height 20
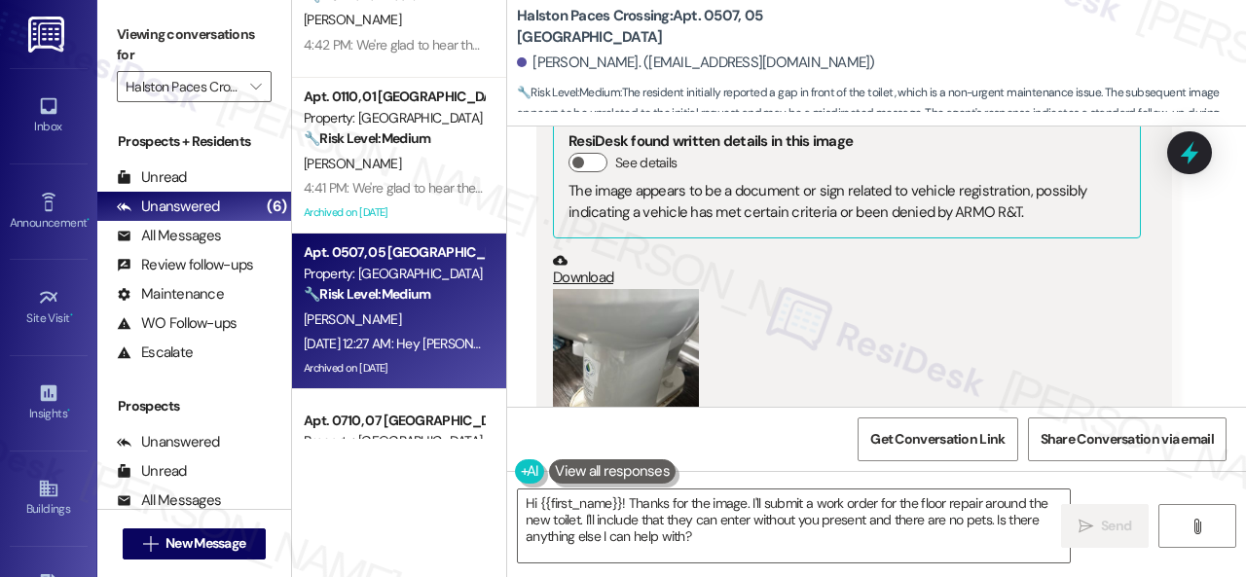
click at [871, 289] on div "(Click to zoom)" at bounding box center [847, 400] width 588 height 222
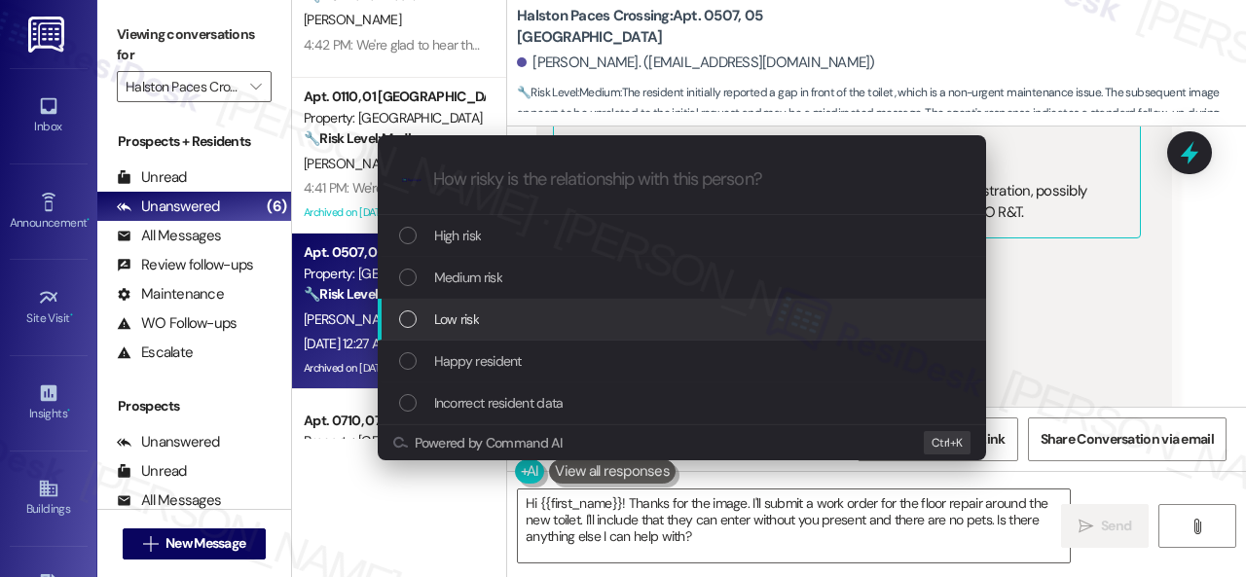
click at [464, 314] on span "Low risk" at bounding box center [456, 319] width 45 height 21
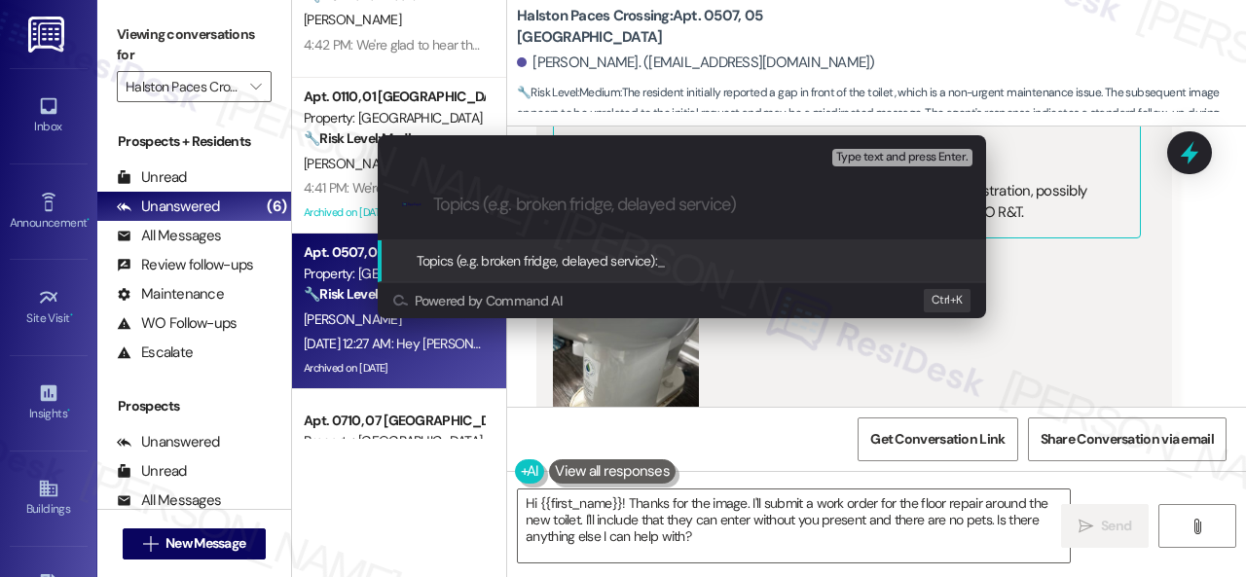
paste input "New work order/s submitted - Toilet flooring issue"
type input "New work order/s submitted - Toilet flooring issue"
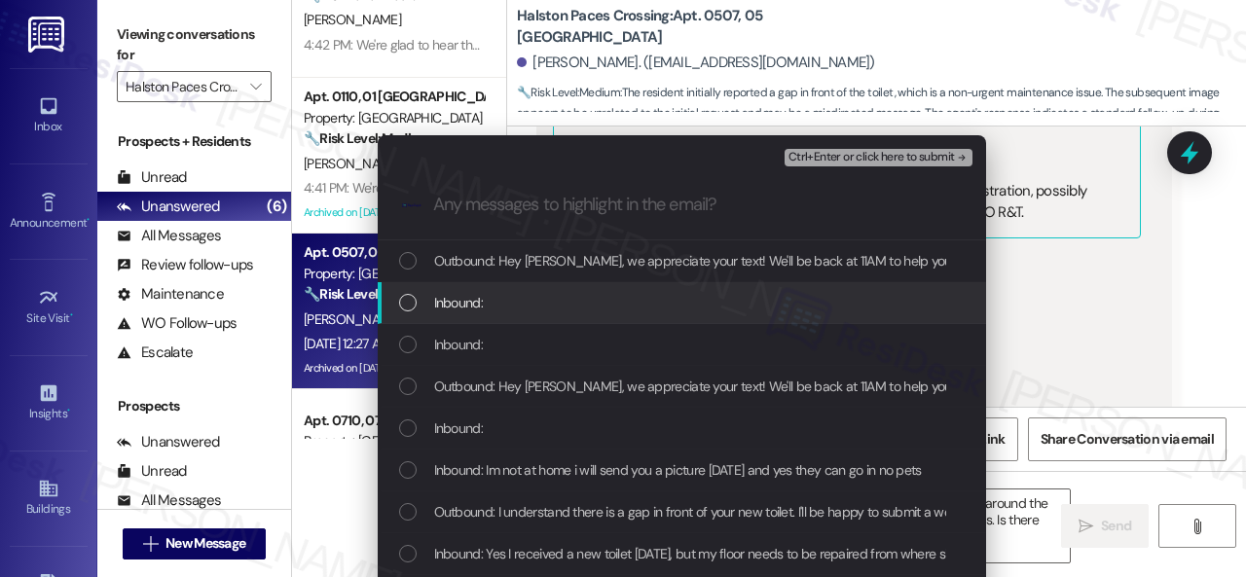
click at [471, 307] on span "Inbound:" at bounding box center [458, 302] width 49 height 21
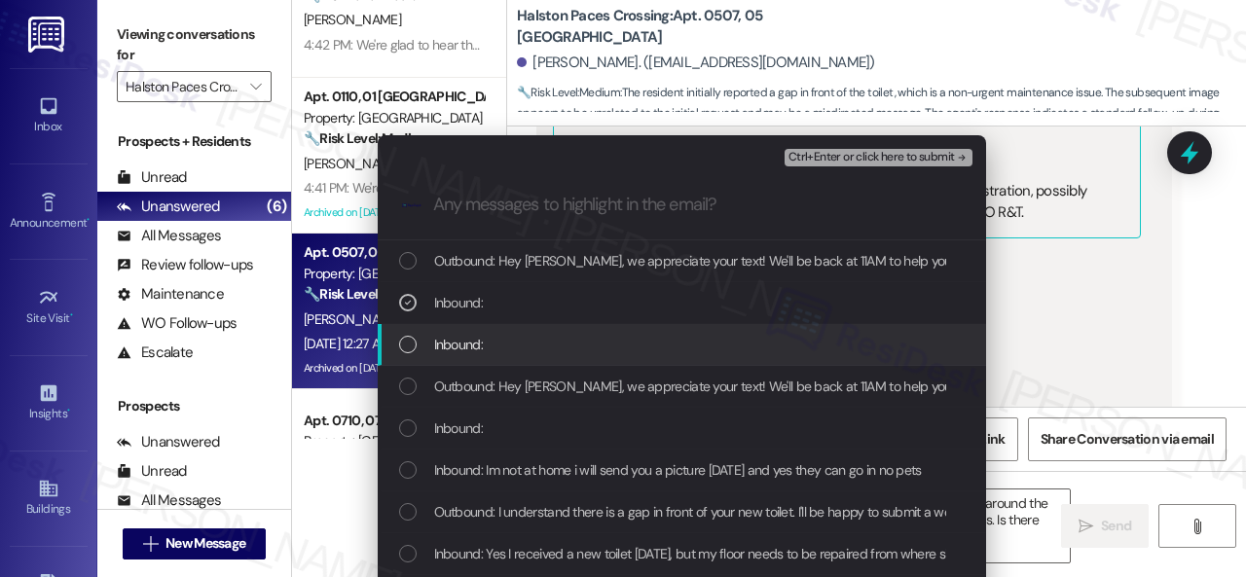
drag, startPoint x: 434, startPoint y: 344, endPoint x: 459, endPoint y: 371, distance: 37.2
click at [434, 347] on span "Inbound:" at bounding box center [458, 344] width 49 height 21
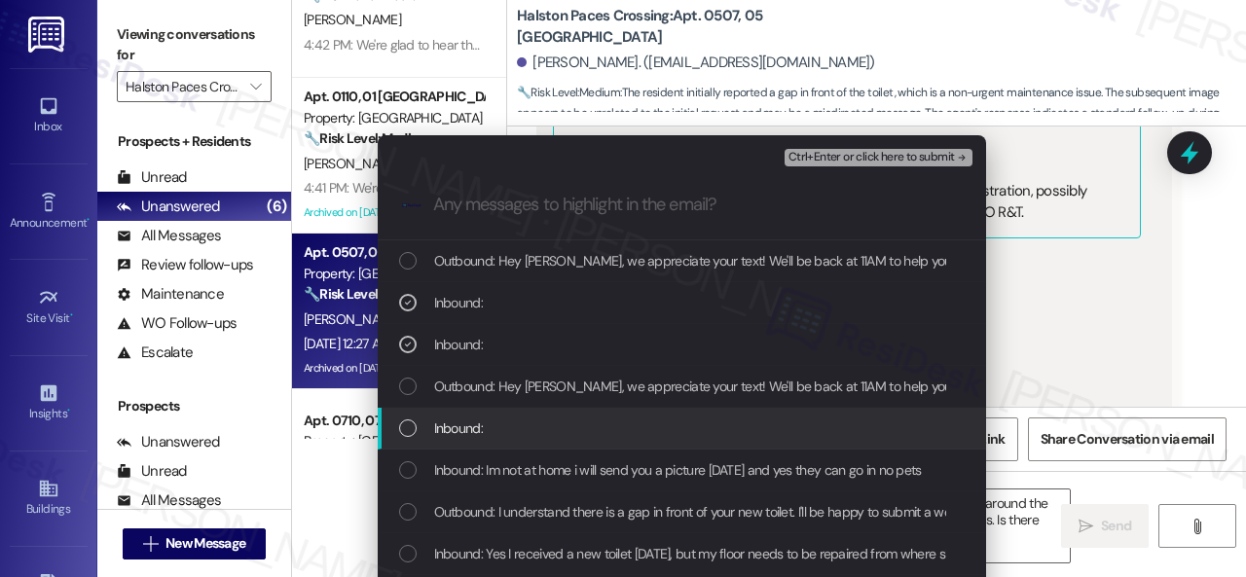
click at [453, 433] on span "Inbound:" at bounding box center [458, 428] width 49 height 21
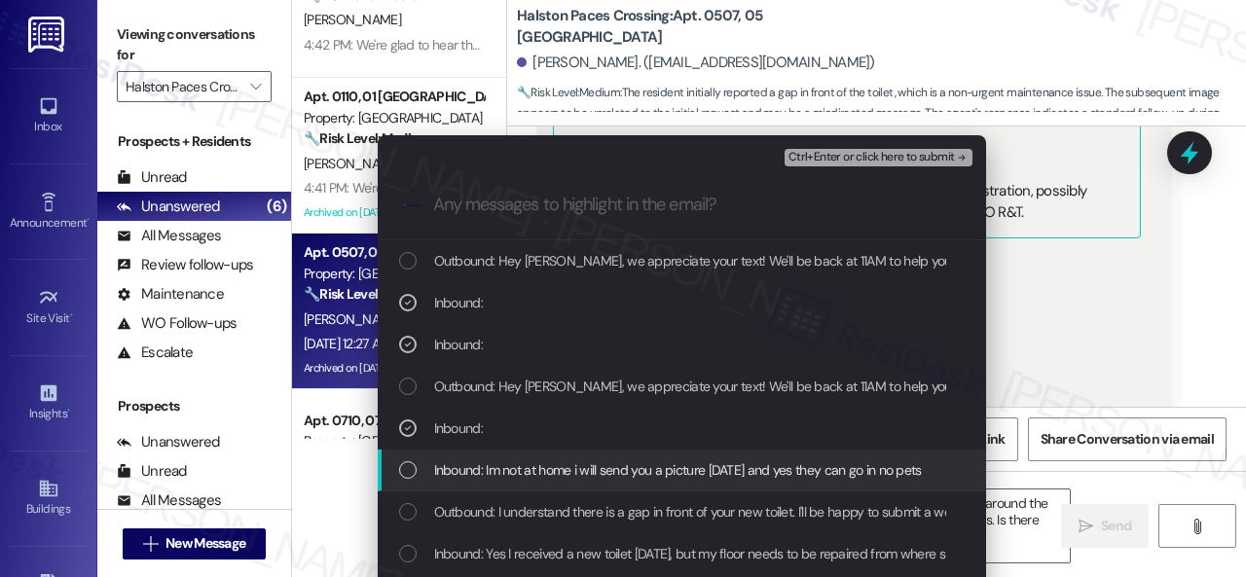
click at [461, 472] on span "Inbound: Im not at home i will send you a picture tomorrow and yes they can go …" at bounding box center [678, 469] width 488 height 21
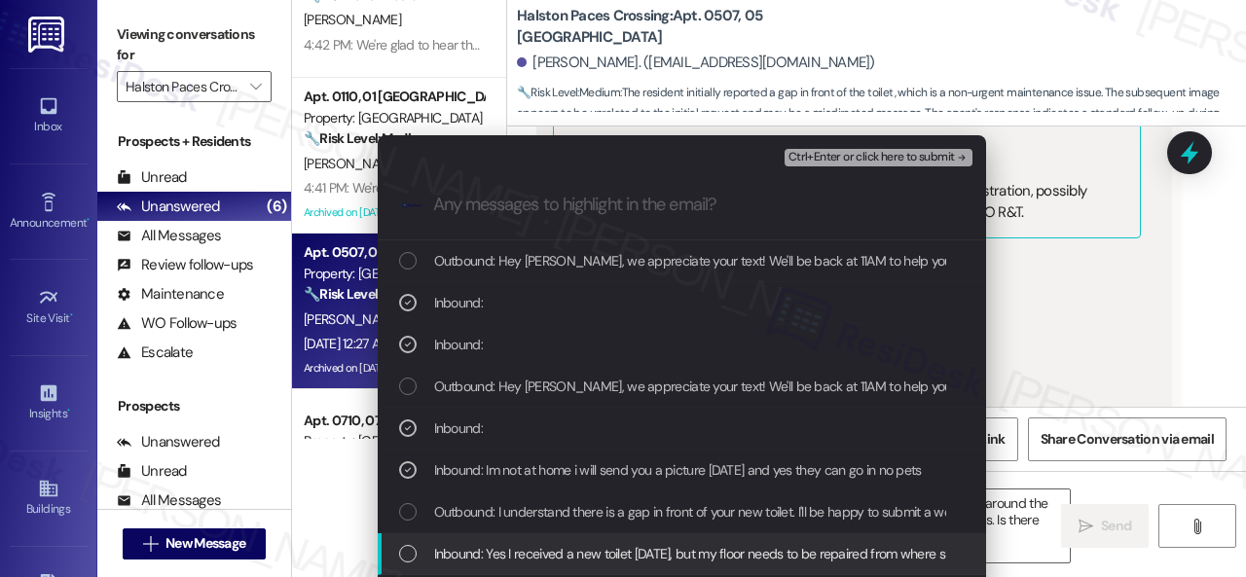
click at [468, 554] on span "Inbound: Yes I received a new toilet yesterday, but my floor needs to be repair…" at bounding box center [1164, 553] width 1460 height 21
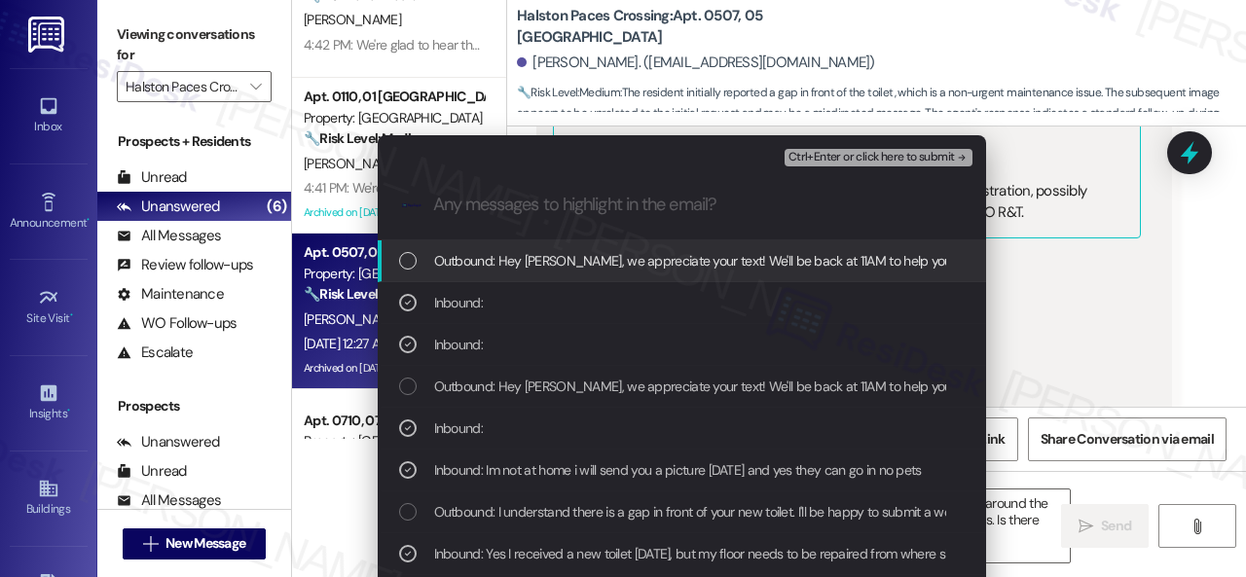
click at [896, 164] on span "Ctrl+Enter or click here to submit" at bounding box center [871, 158] width 166 height 14
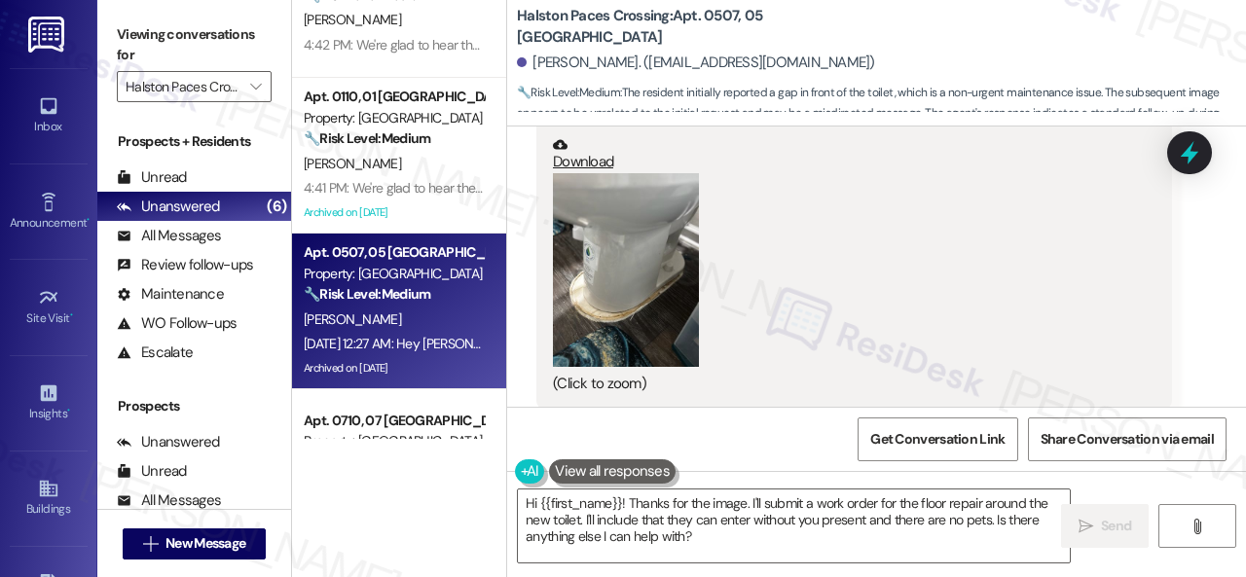
scroll to position [59721, 0]
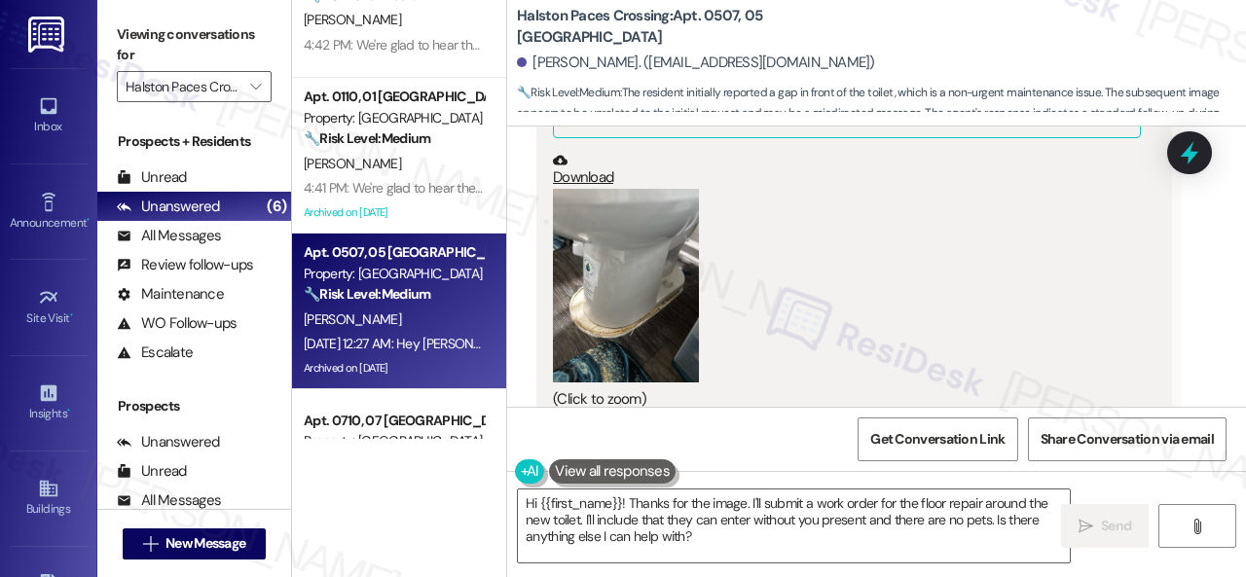
click at [1097, 394] on div "Aundrea Rembert Sep 20, 2025 at 12:27 AM JPG attachment ResiDesk found written …" at bounding box center [854, 232] width 636 height 542
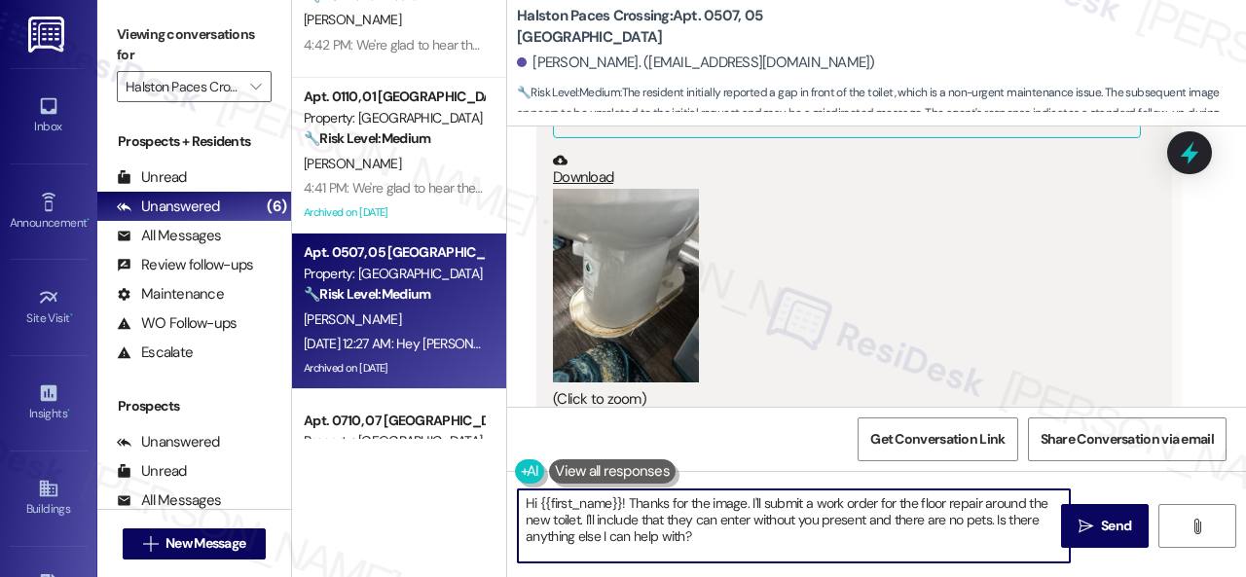
click at [430, 483] on div "( 1 ) Apt. 1001, 10 Halston Paces Crossing Property: Halston Paces Crossing 🔧 R…" at bounding box center [769, 288] width 954 height 577
paste textarea "Thank you. I've submitted a work order on your behalf and notified the site tea…"
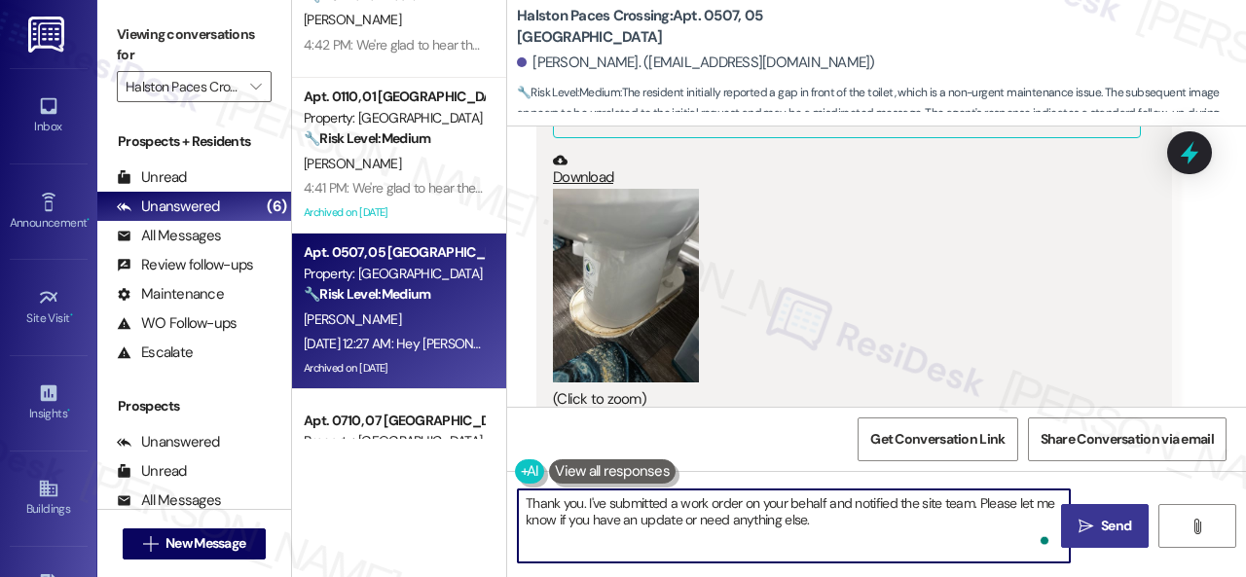
type textarea "Thank you. I've submitted a work order on your behalf and notified the site tea…"
click at [1080, 527] on icon "" at bounding box center [1085, 527] width 15 height 16
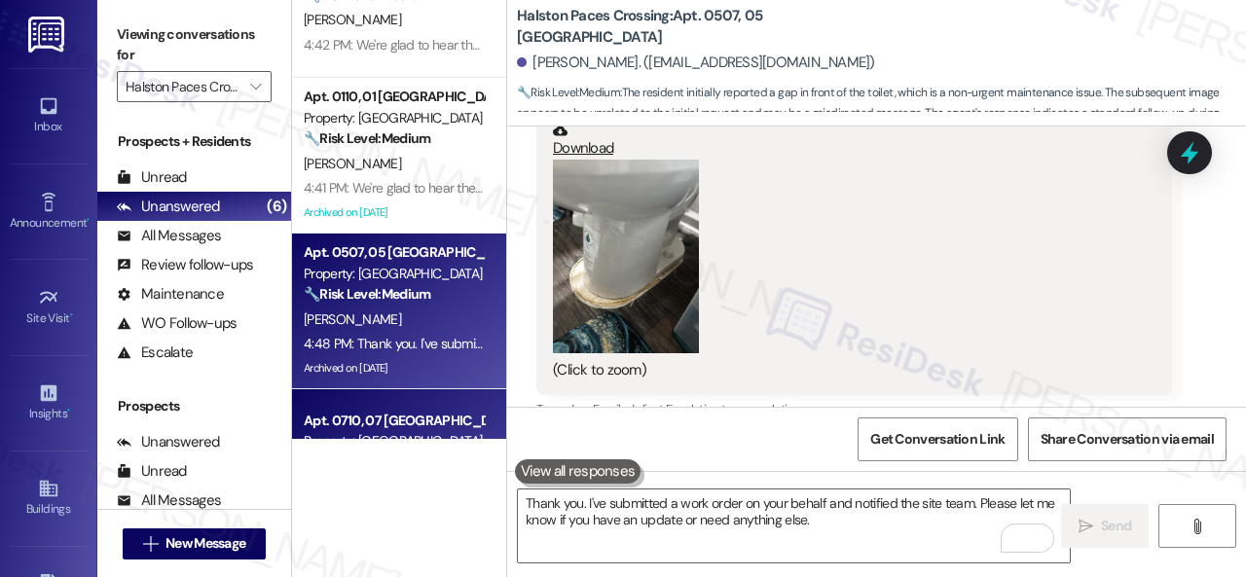
scroll to position [494, 0]
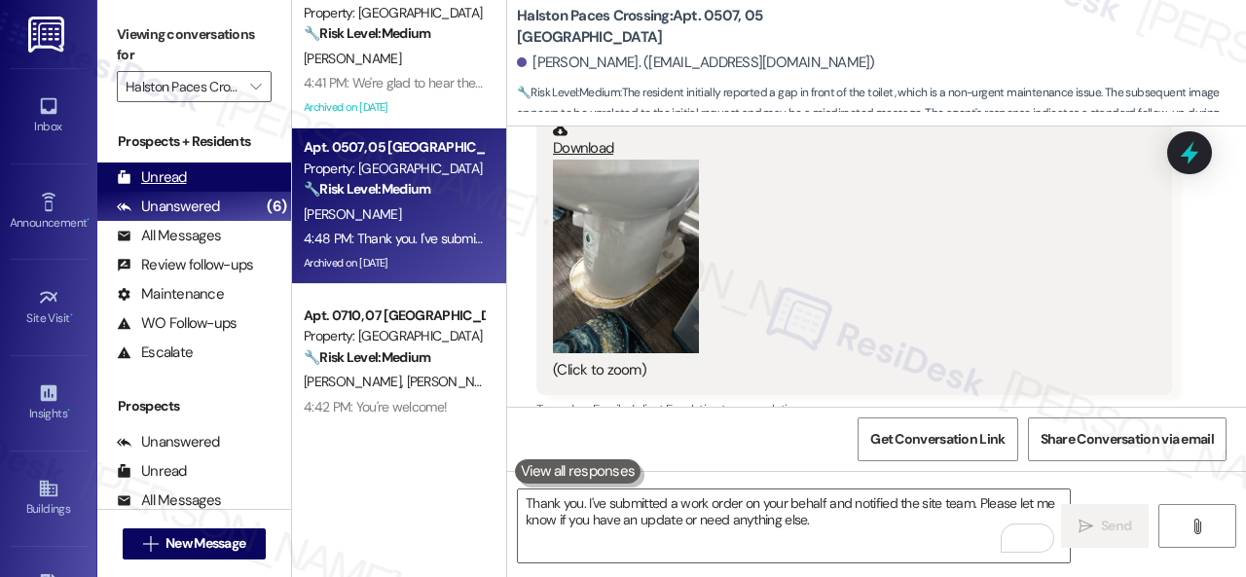
click at [183, 178] on div "Unread" at bounding box center [152, 177] width 70 height 20
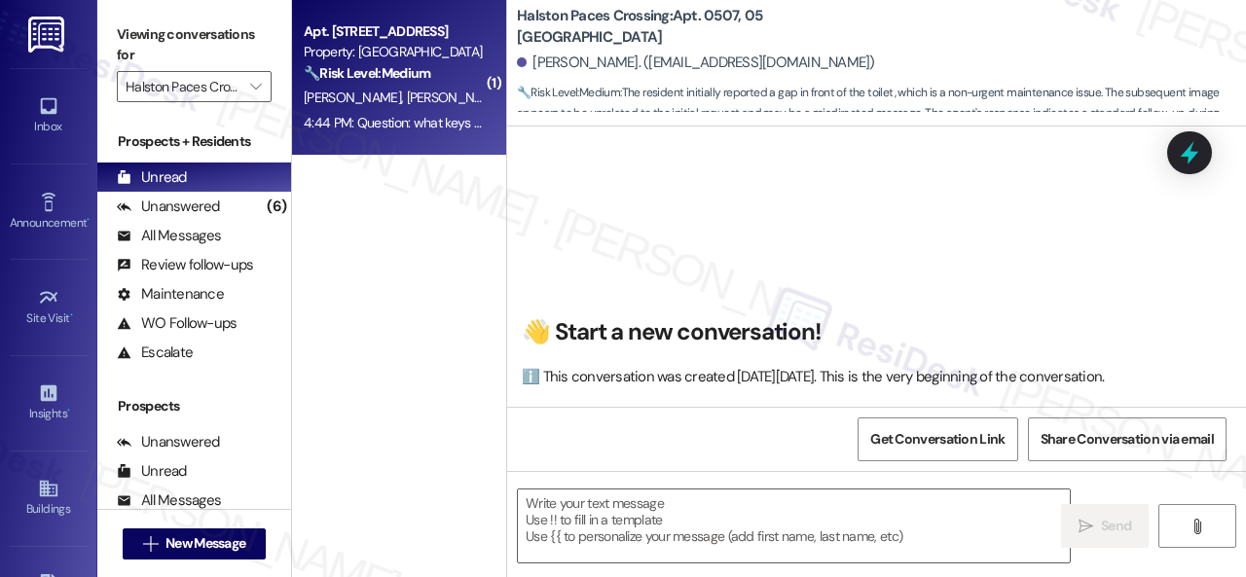
click at [440, 107] on div "N. Lopez R. Batista" at bounding box center [394, 98] width 184 height 24
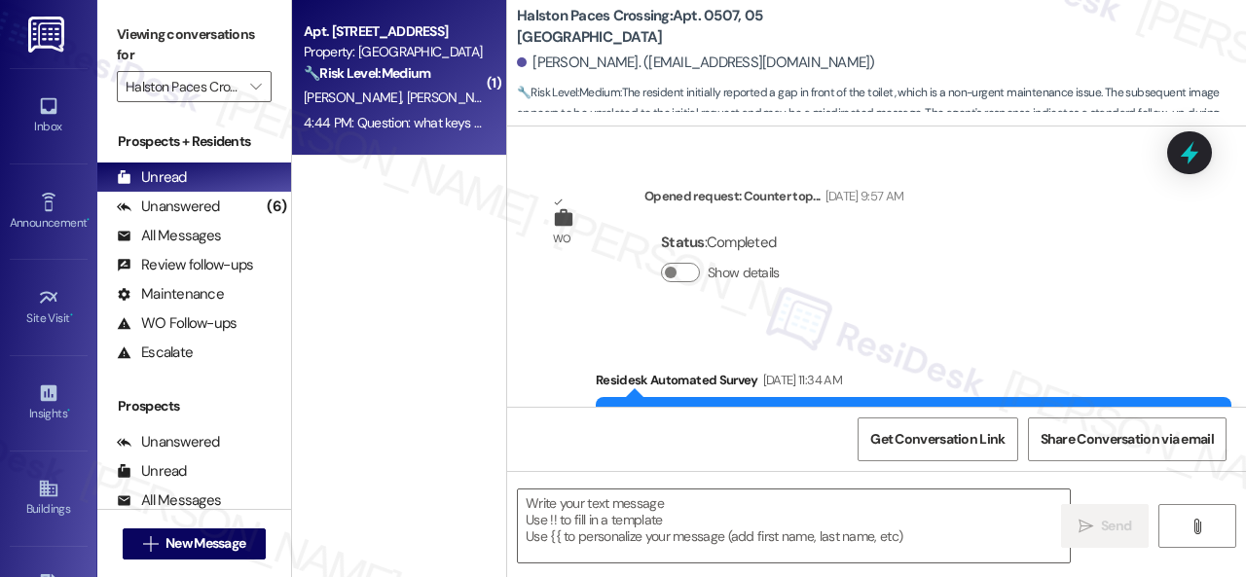
scroll to position [60582, 0]
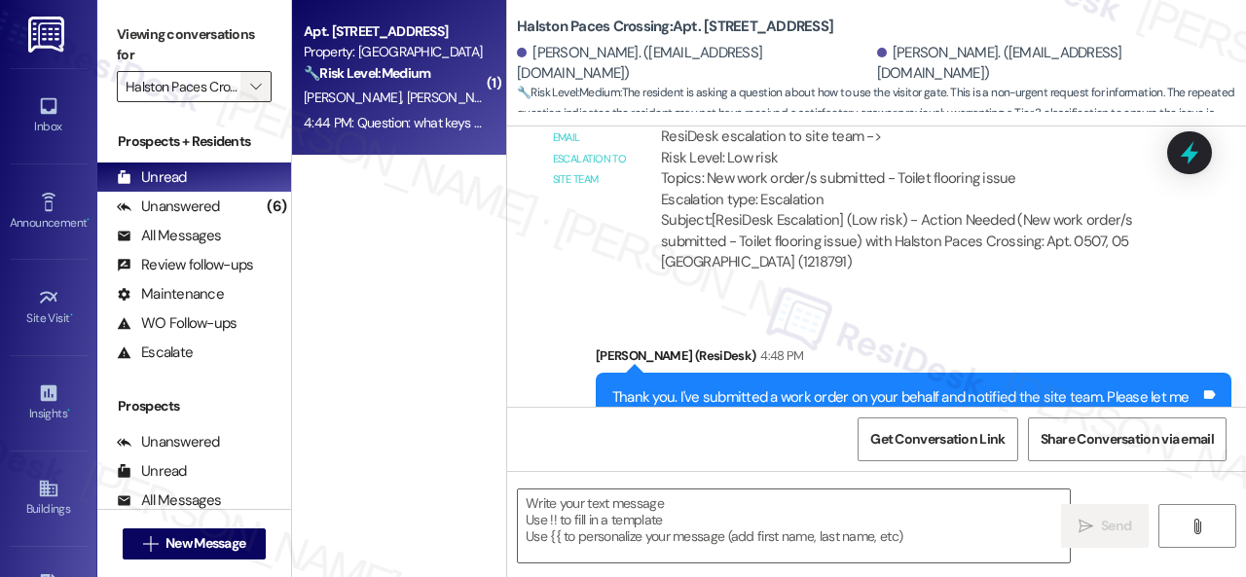
click at [255, 79] on icon "" at bounding box center [255, 87] width 11 height 16
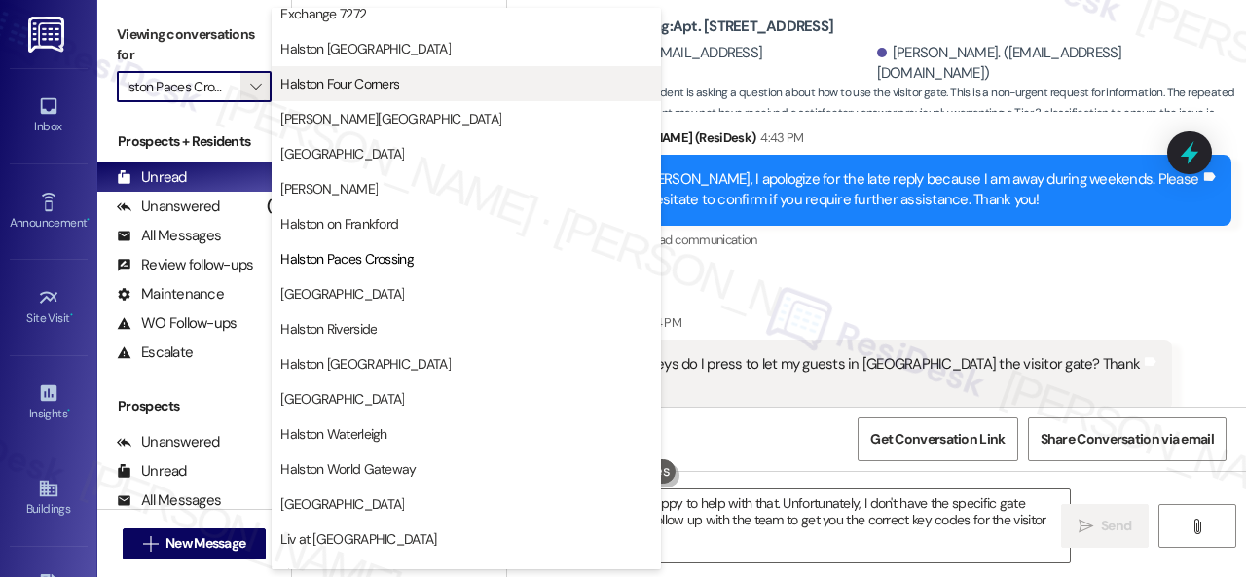
scroll to position [681, 0]
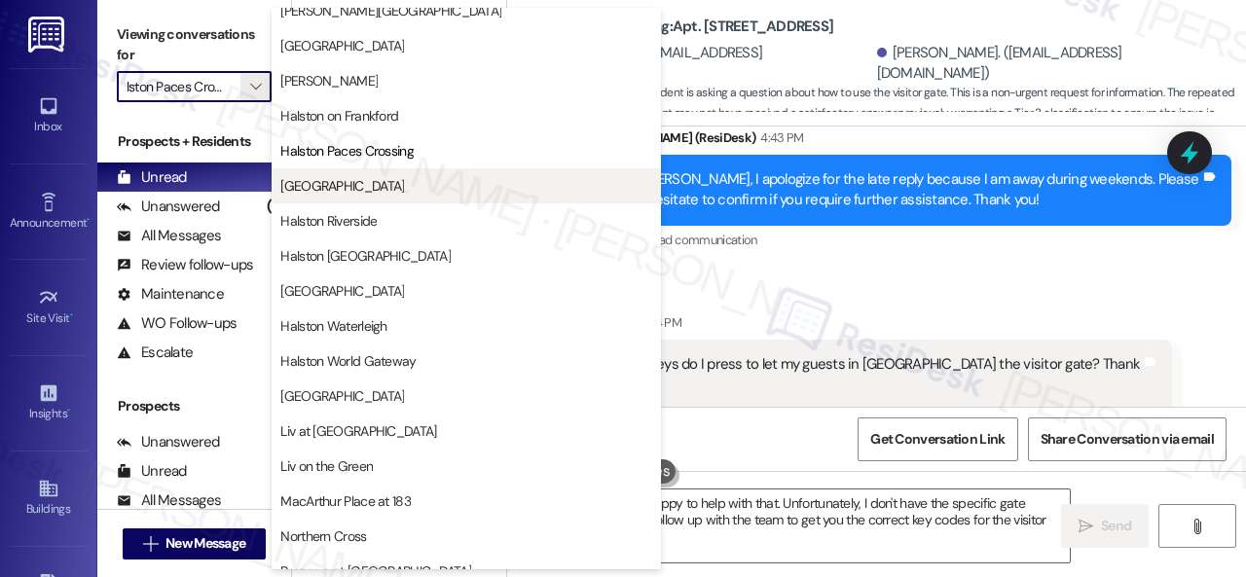
click at [353, 183] on span "Halston Park Central" at bounding box center [342, 185] width 124 height 19
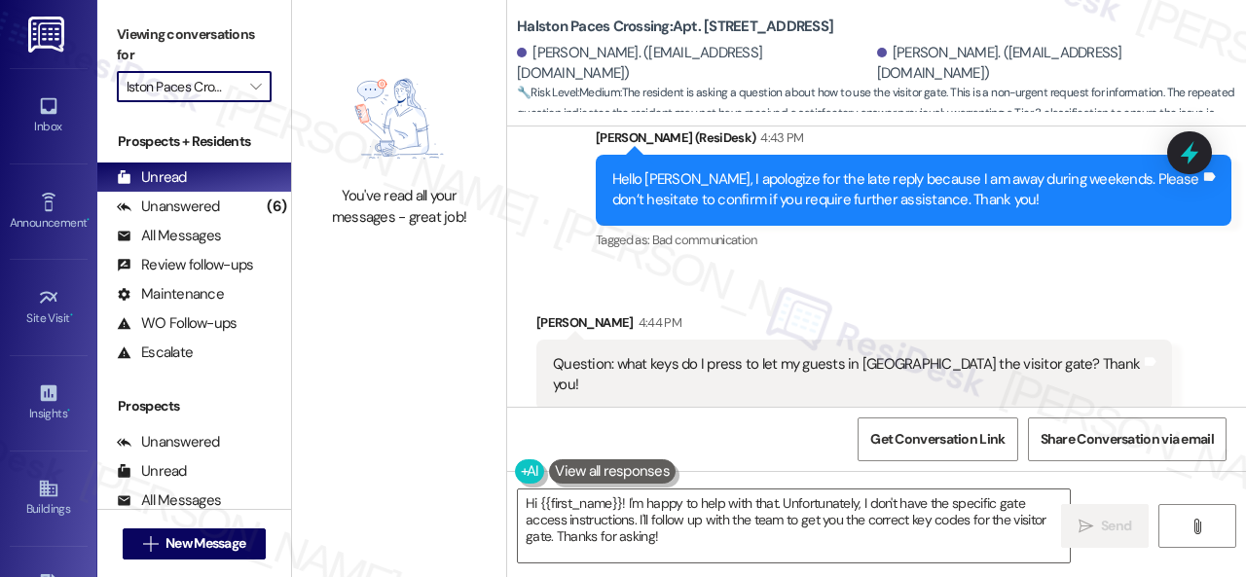
type input "Halston Park Central"
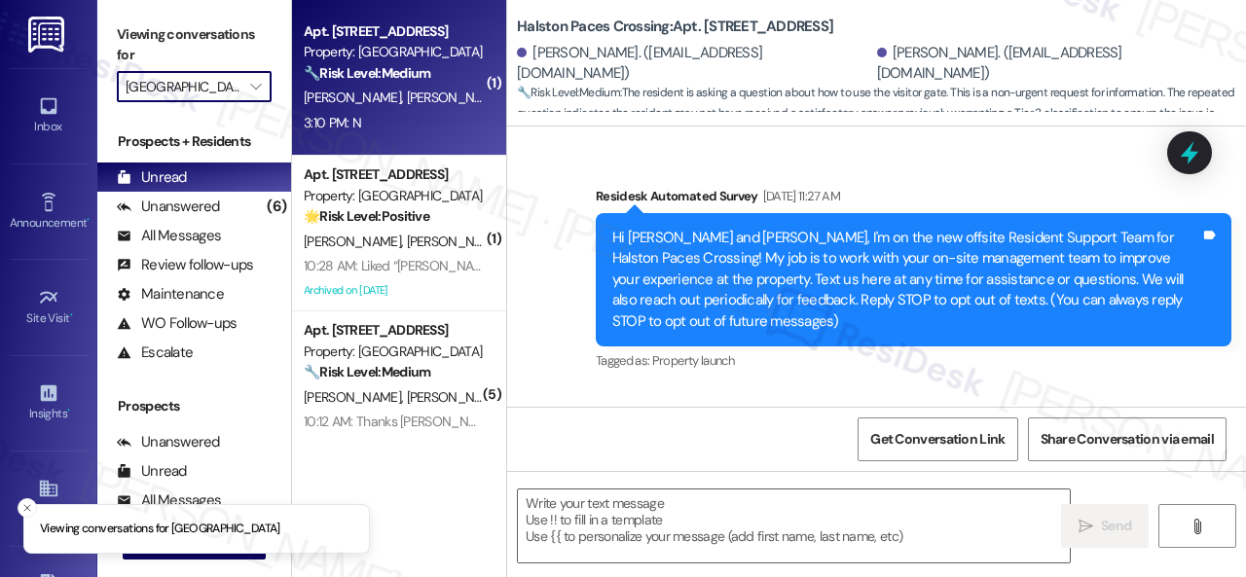
click at [406, 132] on div "3:10 PM: N 3:10 PM: N" at bounding box center [394, 123] width 184 height 24
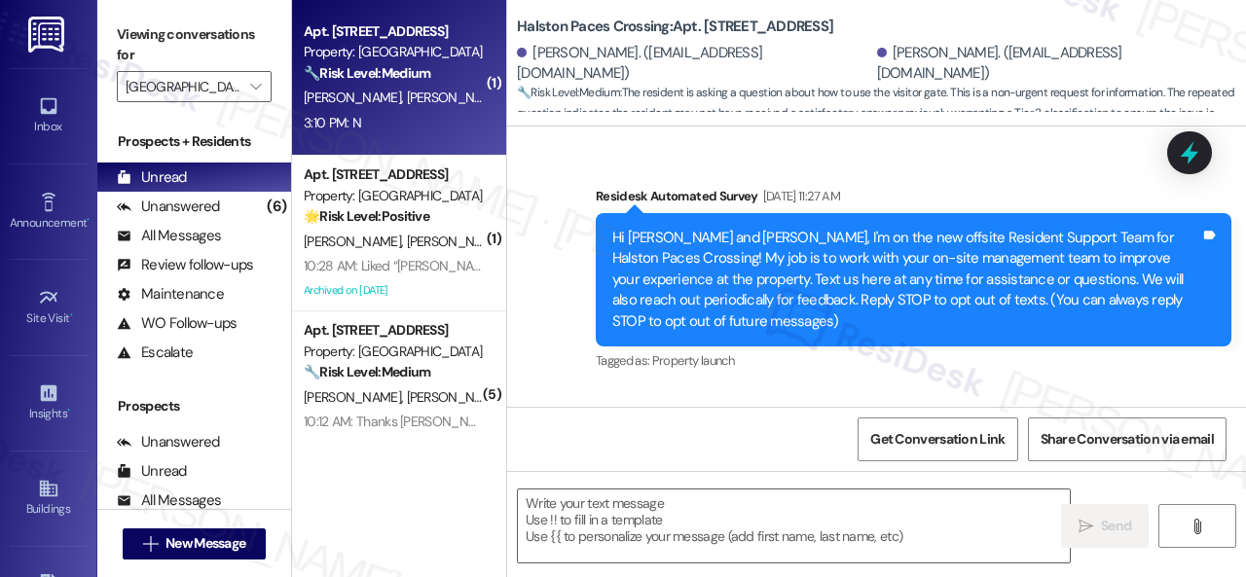
scroll to position [14873, 0]
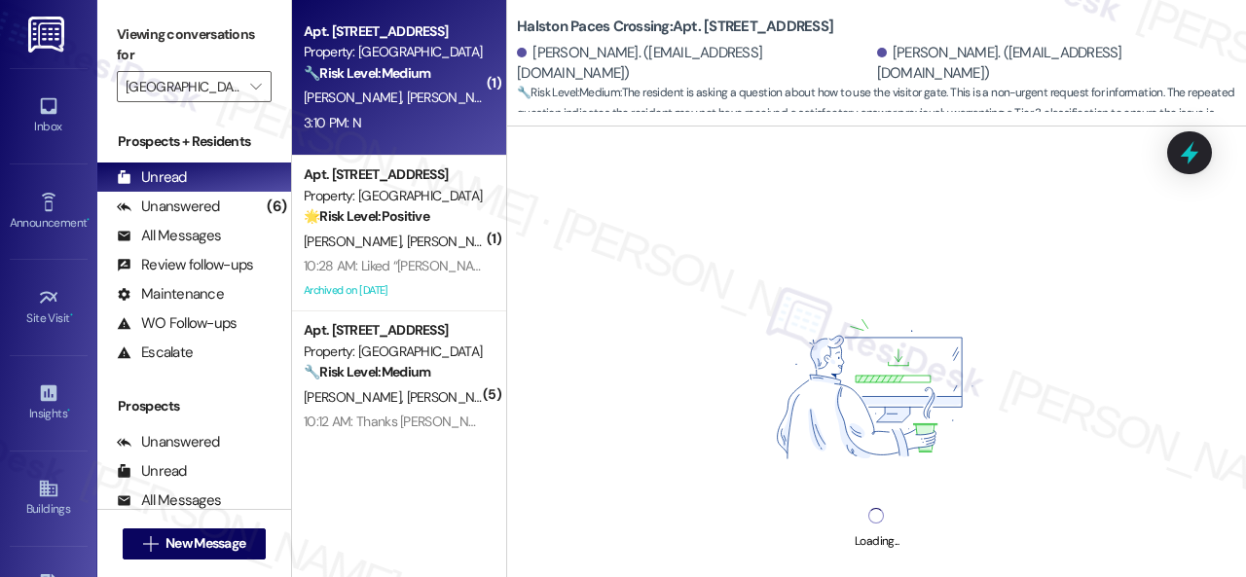
click at [452, 128] on div "3:10 PM: N 3:10 PM: N" at bounding box center [394, 123] width 184 height 24
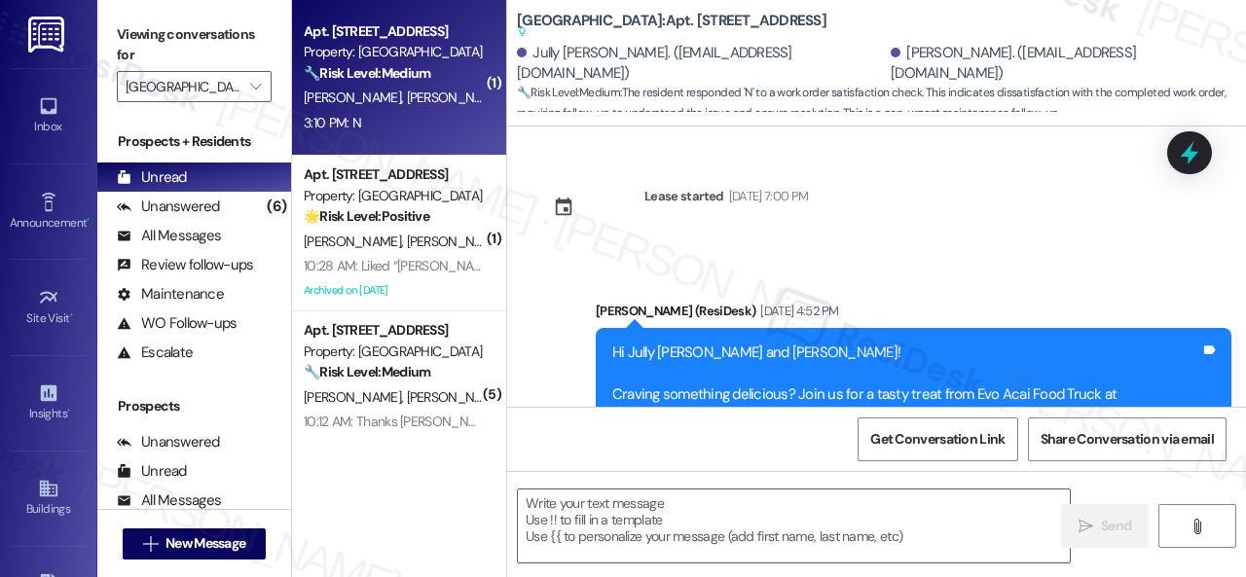
scroll to position [23475, 0]
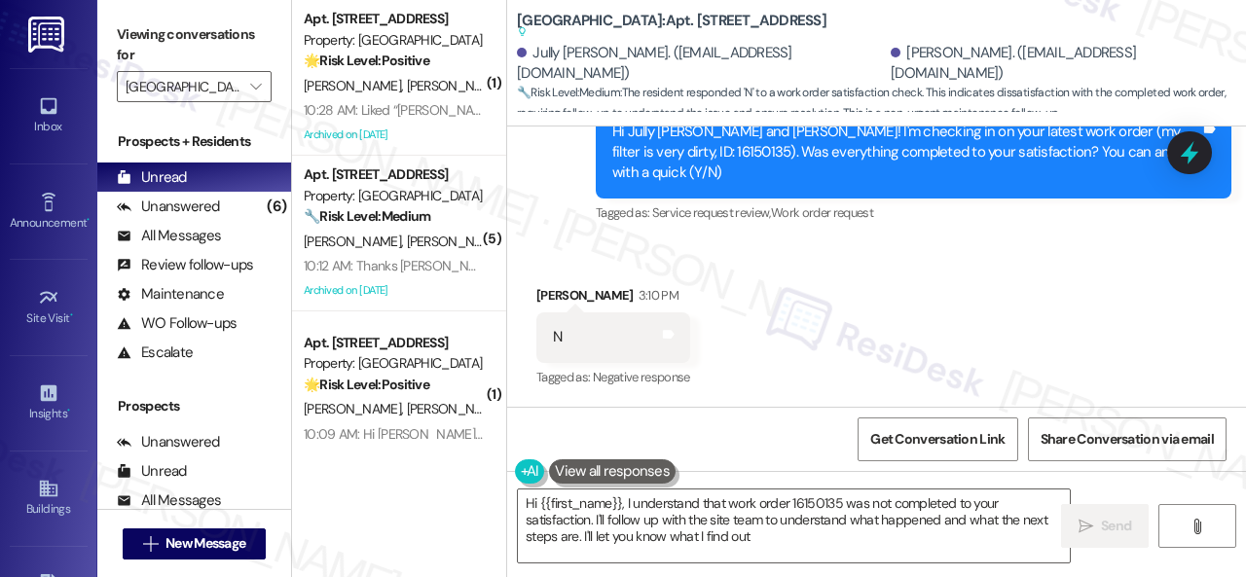
click at [552, 263] on div "Received via SMS Gabriel Moreira 3:10 PM N Tags and notes Tagged as: Negative r…" at bounding box center [876, 323] width 739 height 164
click at [541, 503] on textarea "Hi {{first_name}}, I understand that work order 16150135 was not completed to y…" at bounding box center [794, 526] width 552 height 73
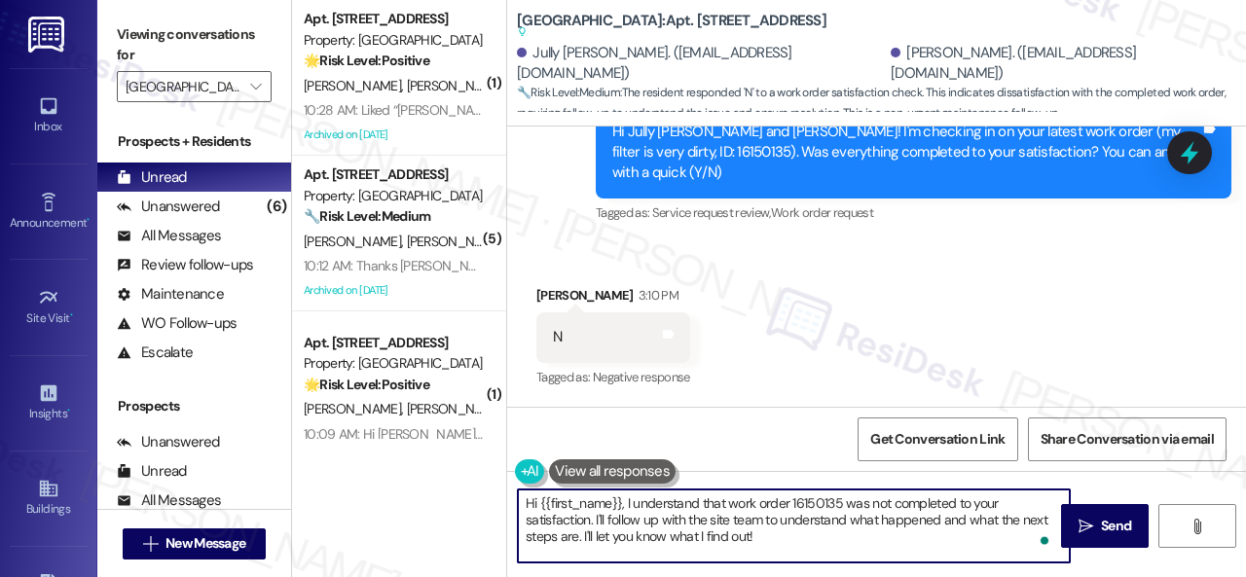
paste textarea "I'm sorry that the work order wasn't completed to your satisfaction. Can you pl…"
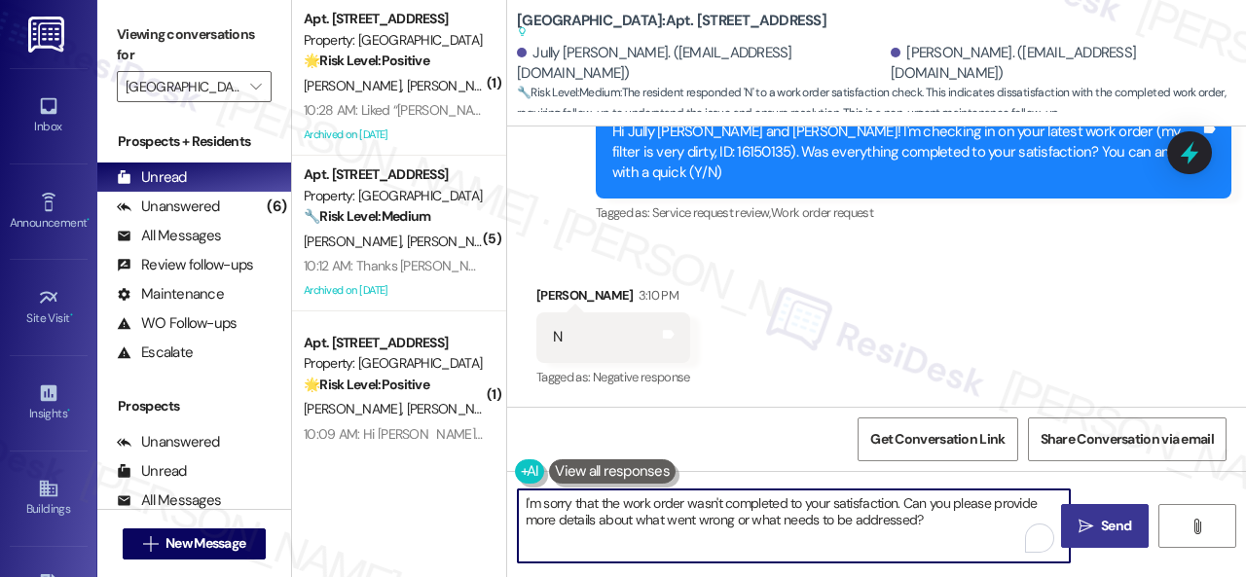
type textarea "I'm sorry that the work order wasn't completed to your satisfaction. Can you pl…"
click at [1097, 520] on span "Send" at bounding box center [1116, 526] width 38 height 20
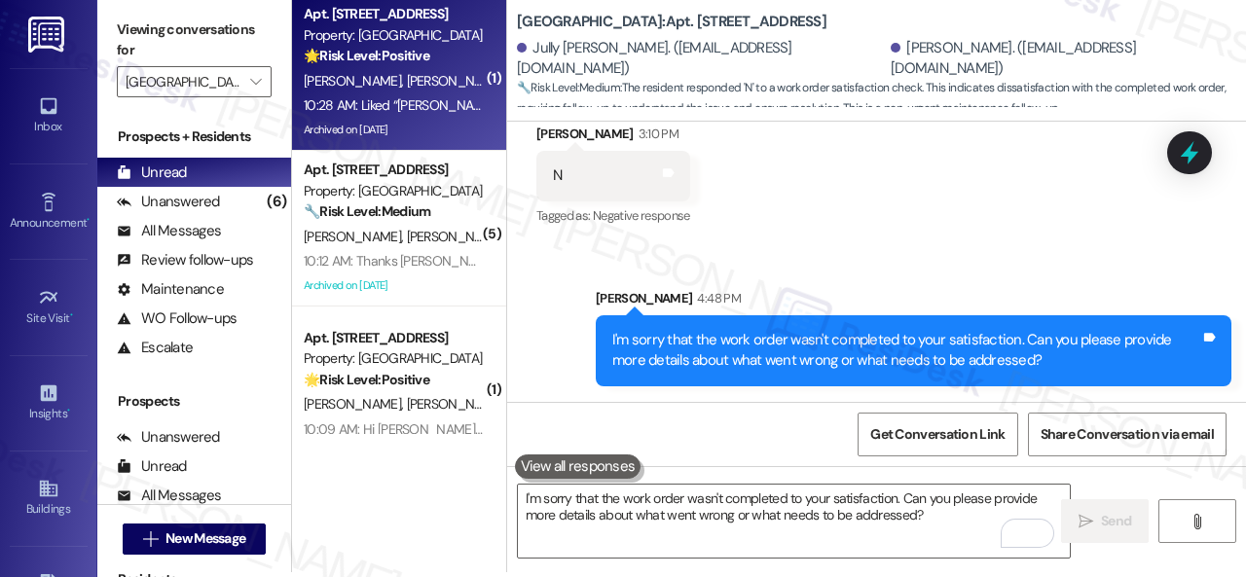
scroll to position [6, 0]
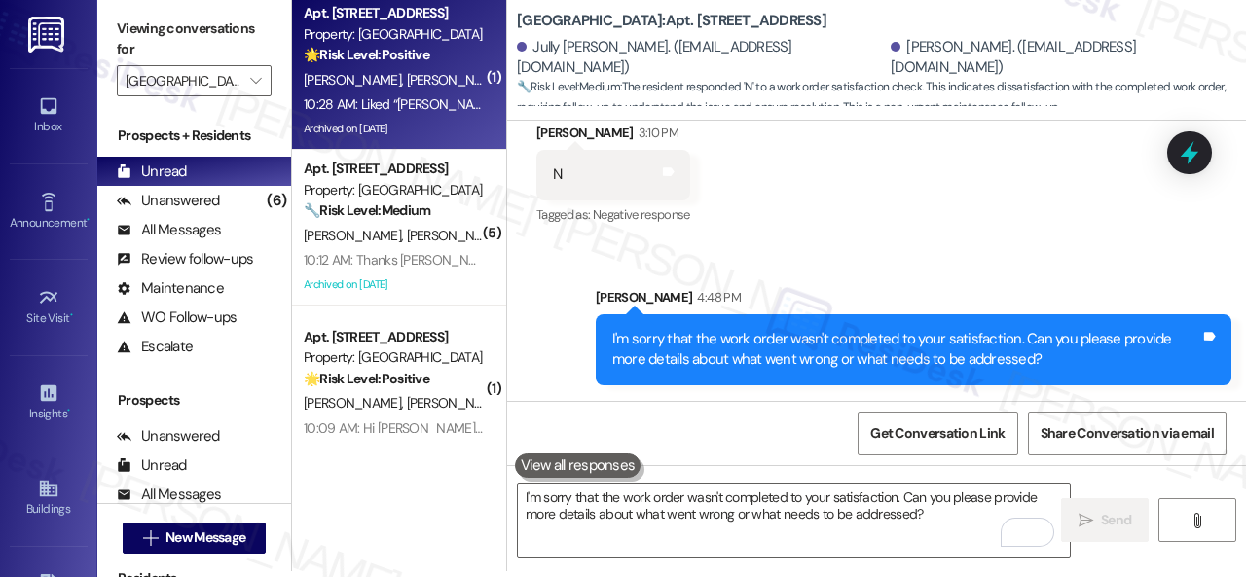
click at [408, 91] on div "M. Prieto D. Bohorquez" at bounding box center [394, 80] width 184 height 24
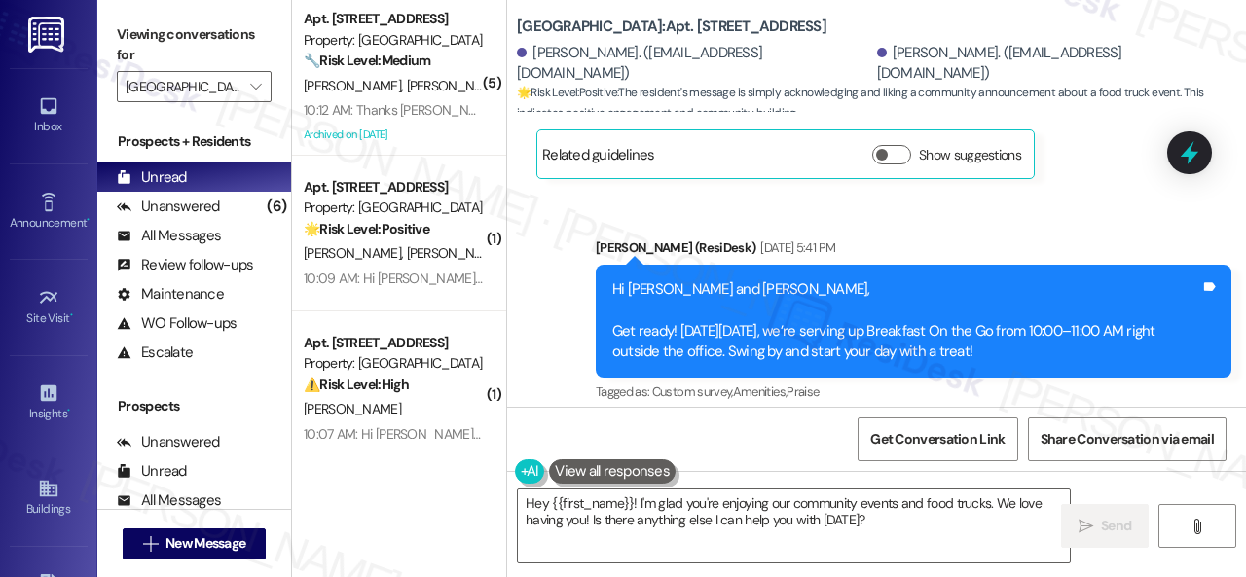
scroll to position [10711, 0]
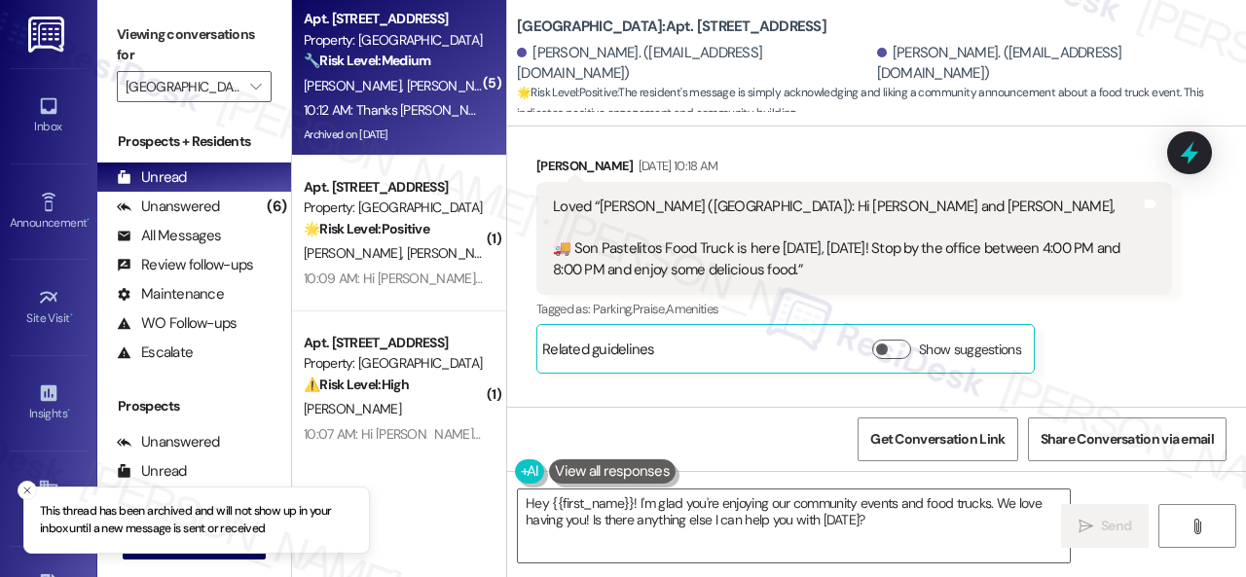
click at [466, 110] on div "10:12 AM: Thanks Sarah ! 10:12 AM: Thanks Sarah !" at bounding box center [394, 110] width 184 height 24
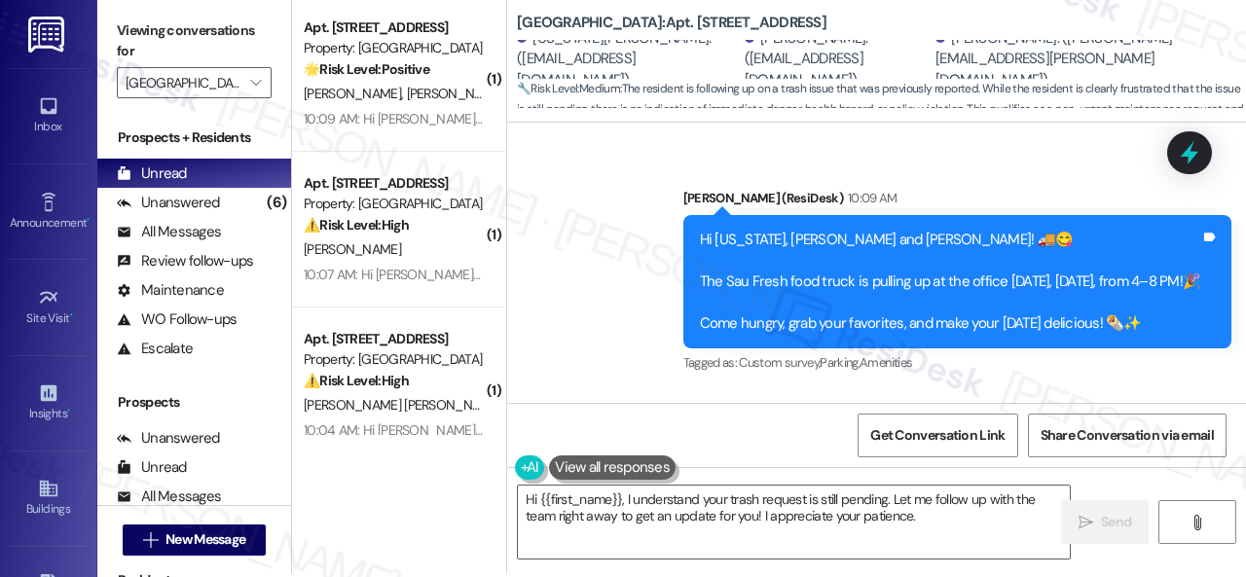
scroll to position [6, 0]
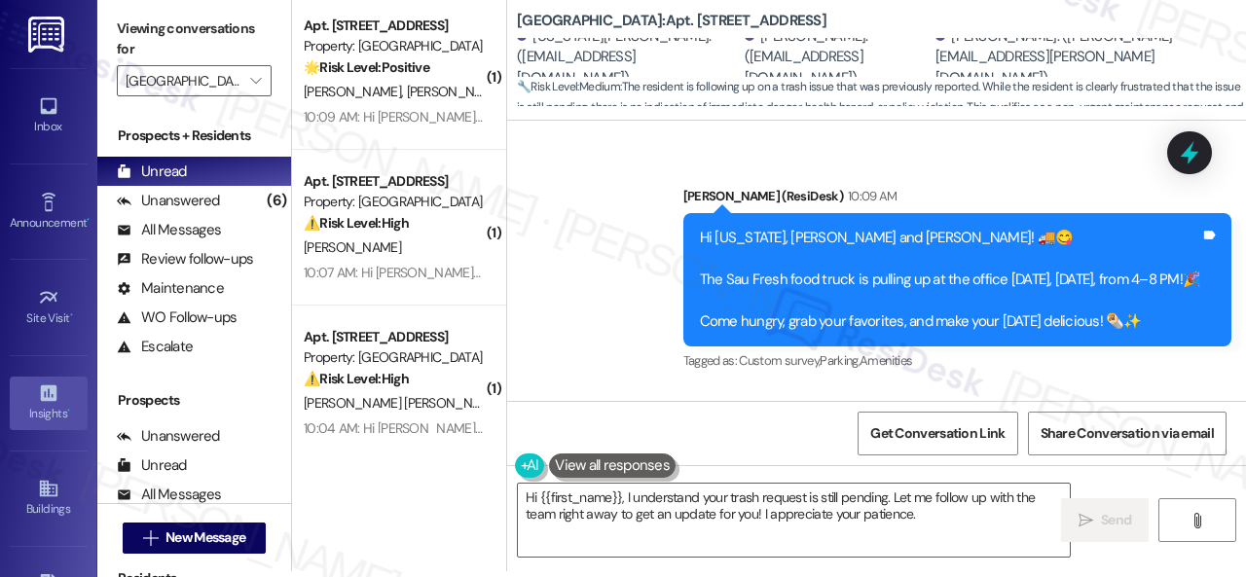
drag, startPoint x: 961, startPoint y: 515, endPoint x: 66, endPoint y: 384, distance: 904.0
click at [545, 480] on div "Hi {{first_name}}, I understand your trash request is still pending. Let me fol…" at bounding box center [876, 538] width 739 height 146
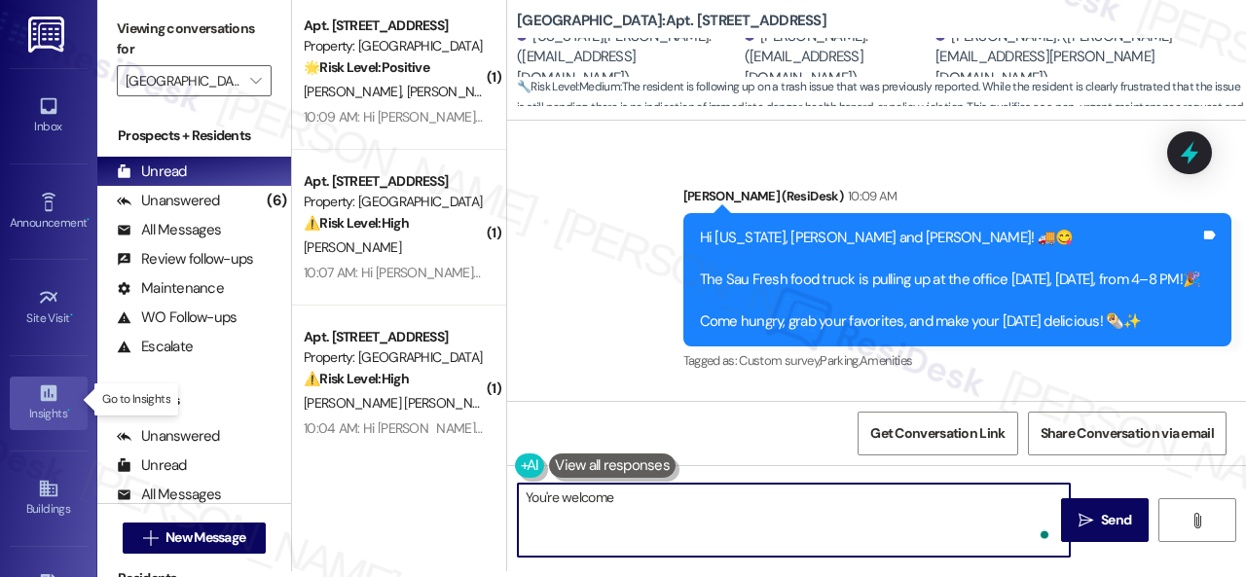
type textarea "You're welcome."
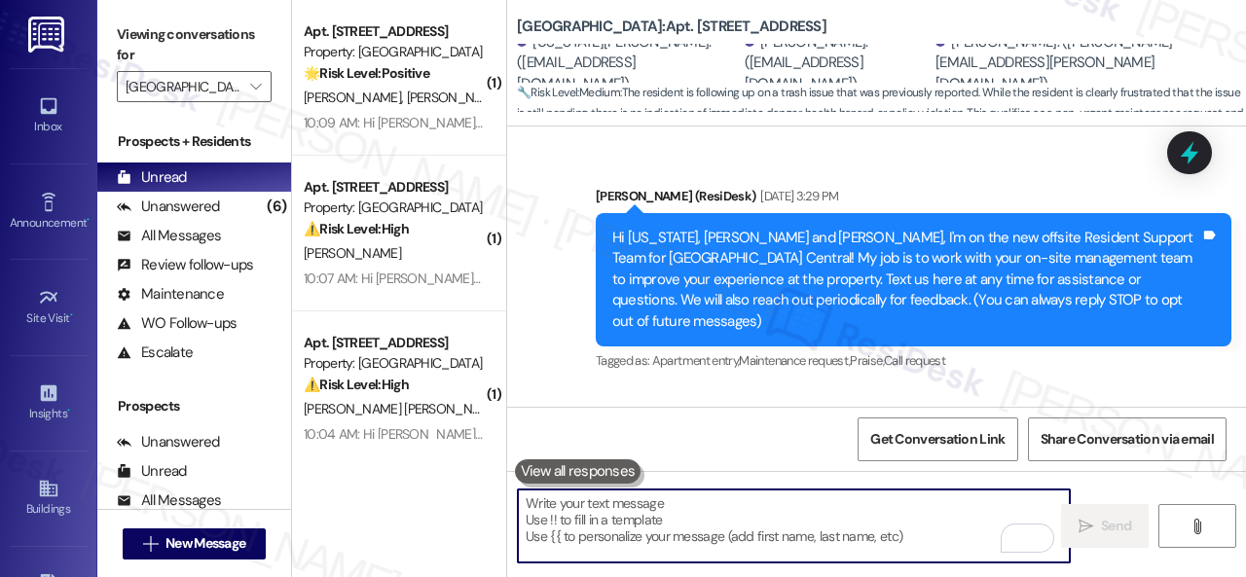
scroll to position [44262, 0]
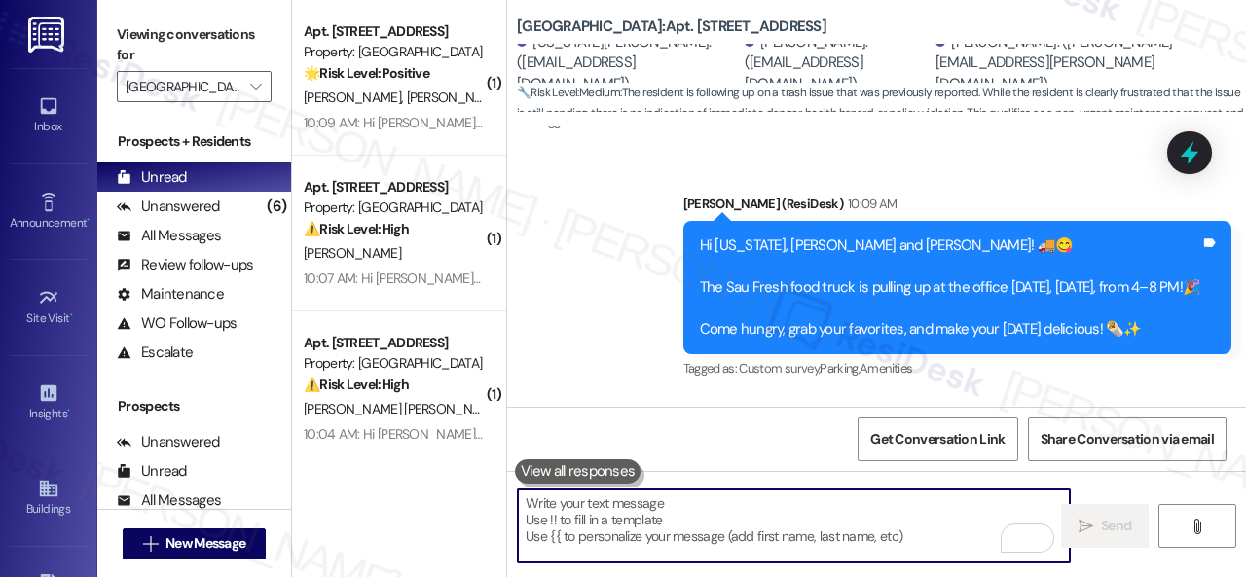
click at [432, 85] on div "Apt. 308, 004 [GEOGRAPHIC_DATA] Property: [GEOGRAPHIC_DATA] Central 🌟 Risk Leve…" at bounding box center [394, 52] width 184 height 66
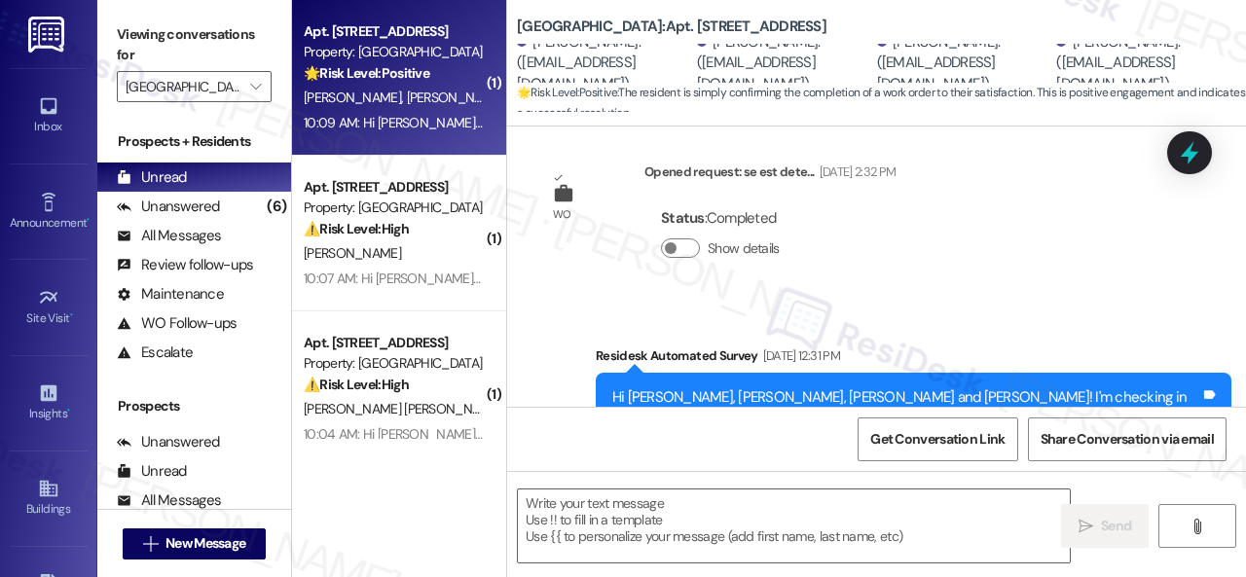
scroll to position [2351, 0]
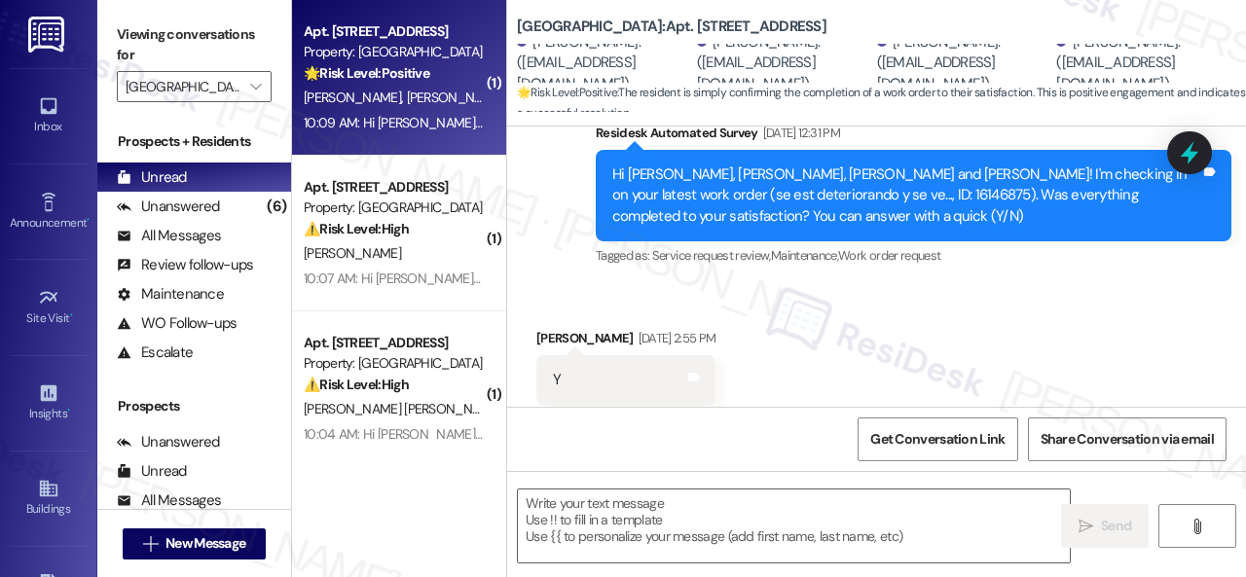
type textarea "Fetching suggested responses. Please feel free to read through the conversation…"
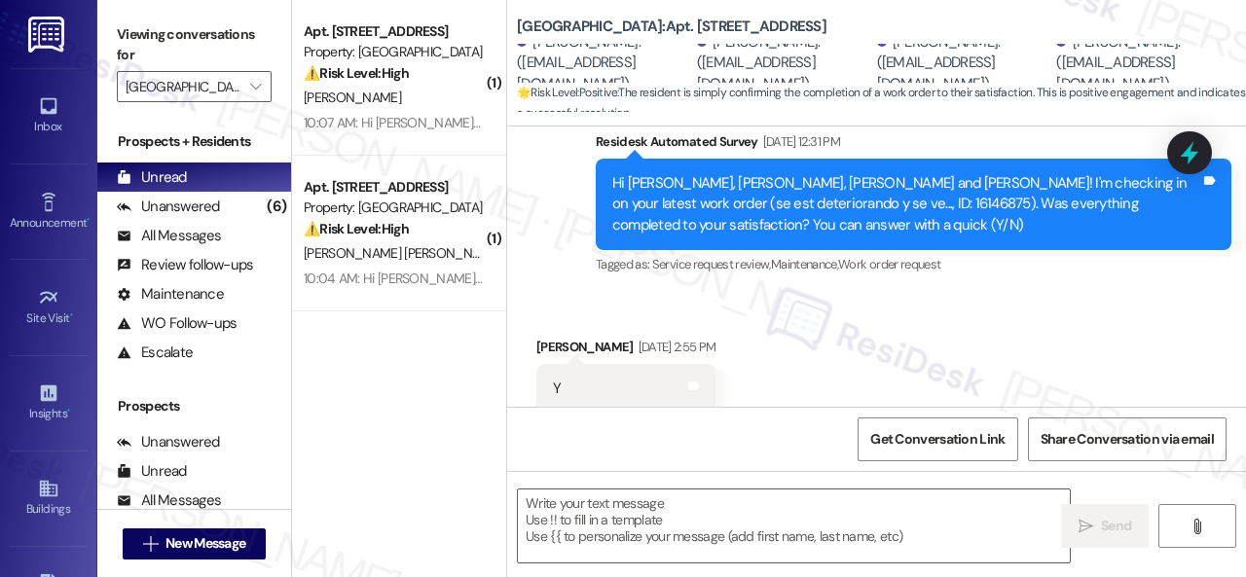
scroll to position [2334, 0]
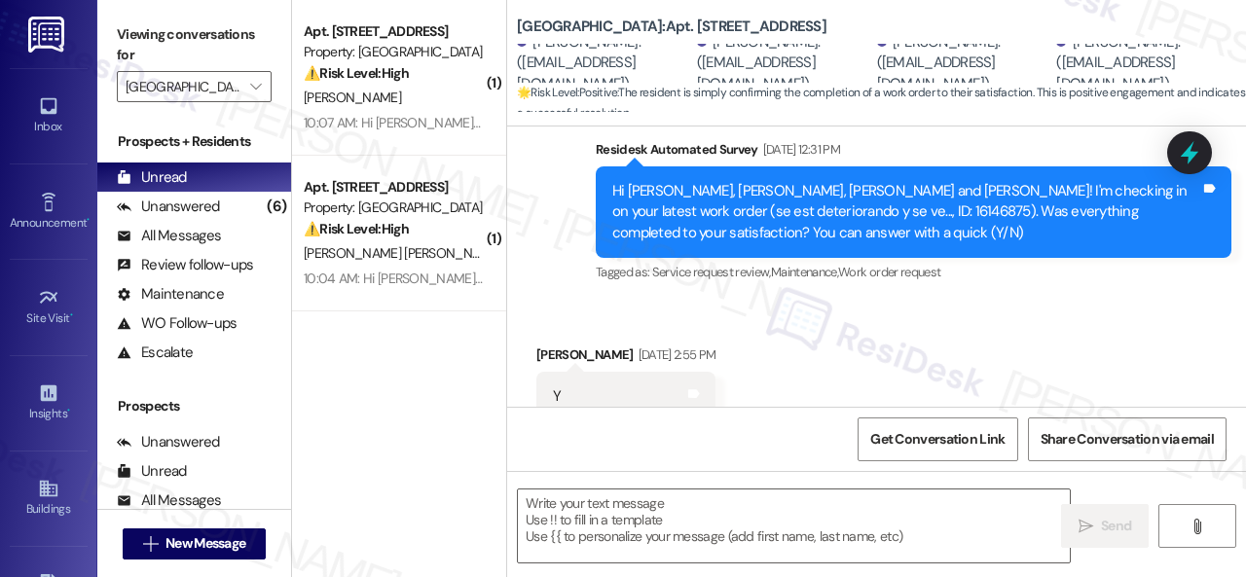
click at [542, 225] on div "Survey, sent via SMS Residesk Automated Survey [DATE] 12:31 PM Hi [PERSON_NAME]…" at bounding box center [876, 198] width 739 height 206
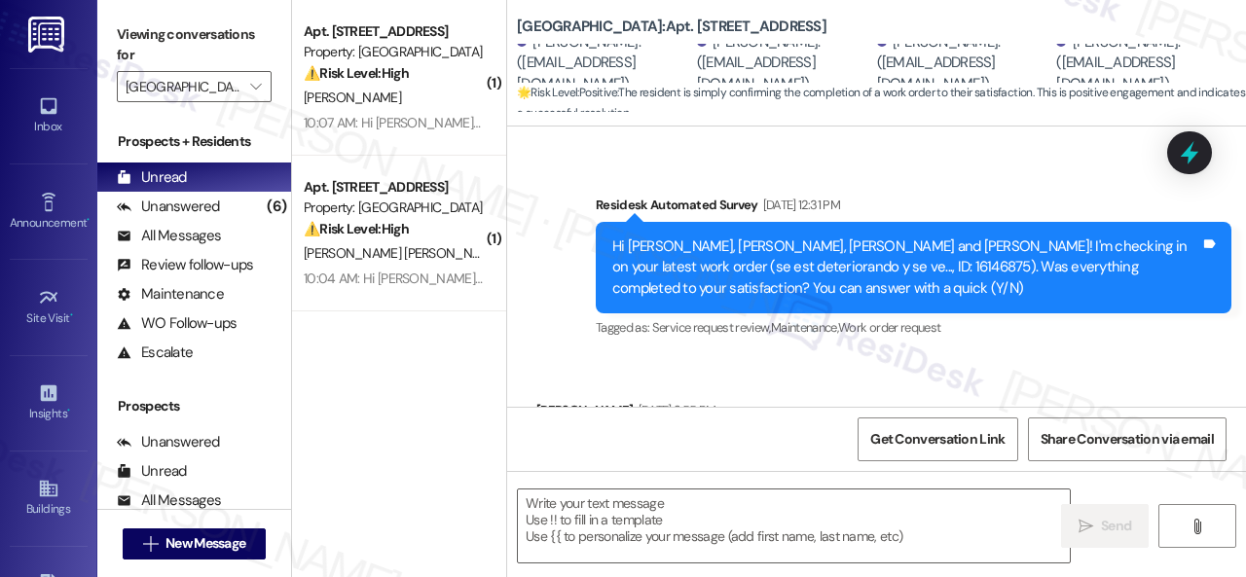
scroll to position [2237, 0]
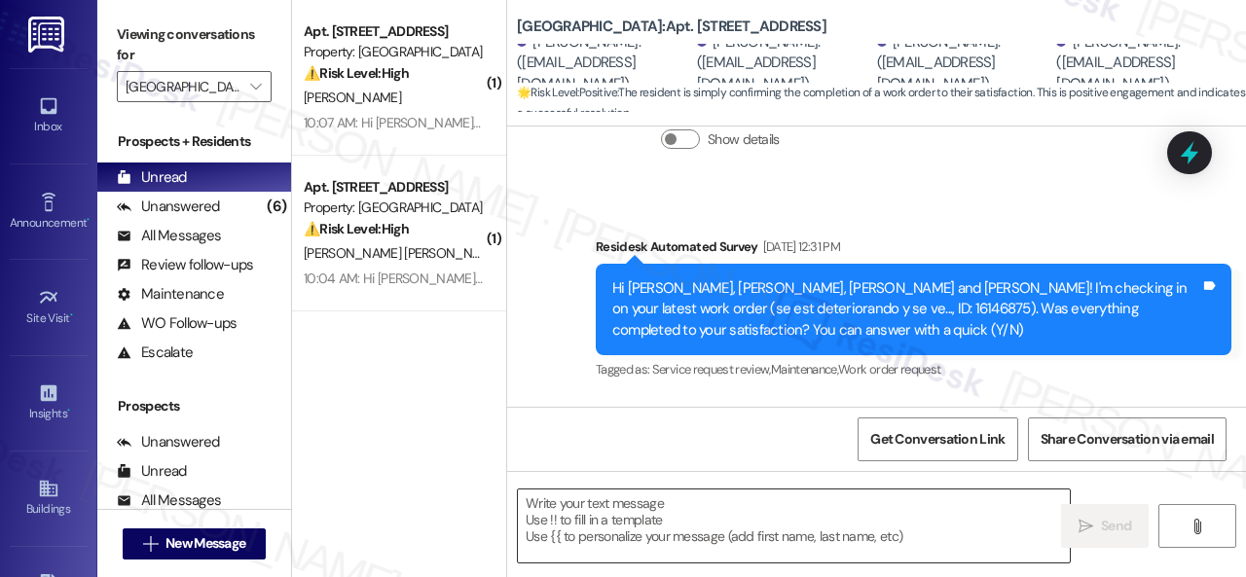
click at [637, 534] on textarea at bounding box center [794, 526] width 552 height 73
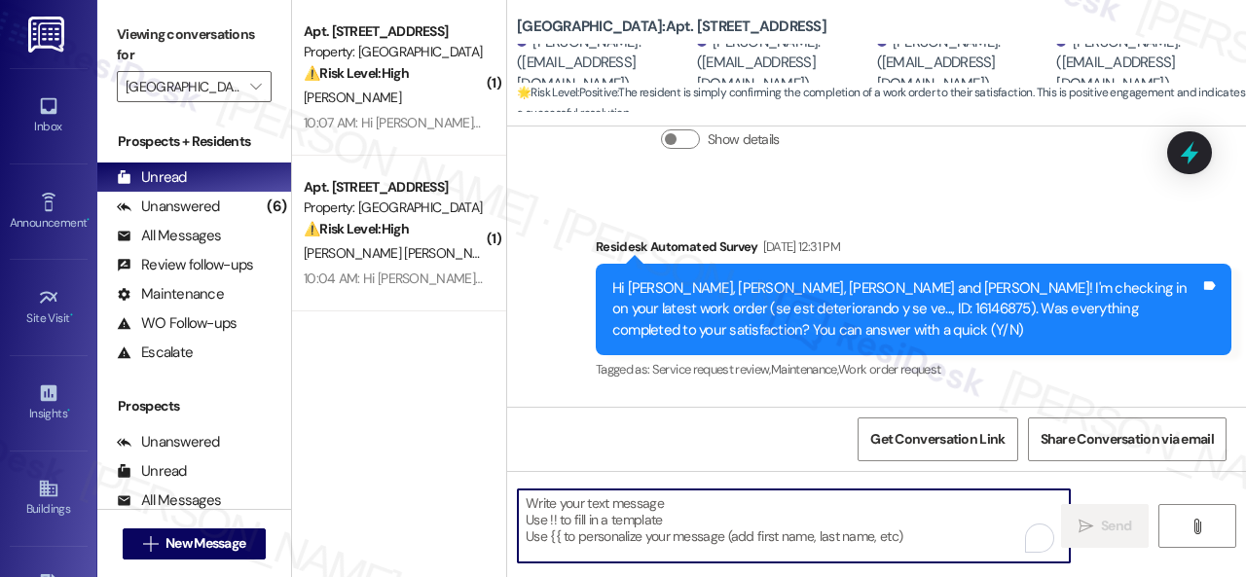
paste textarea "We're glad to hear the issue's been resolved! If {{property}} has met your expe…"
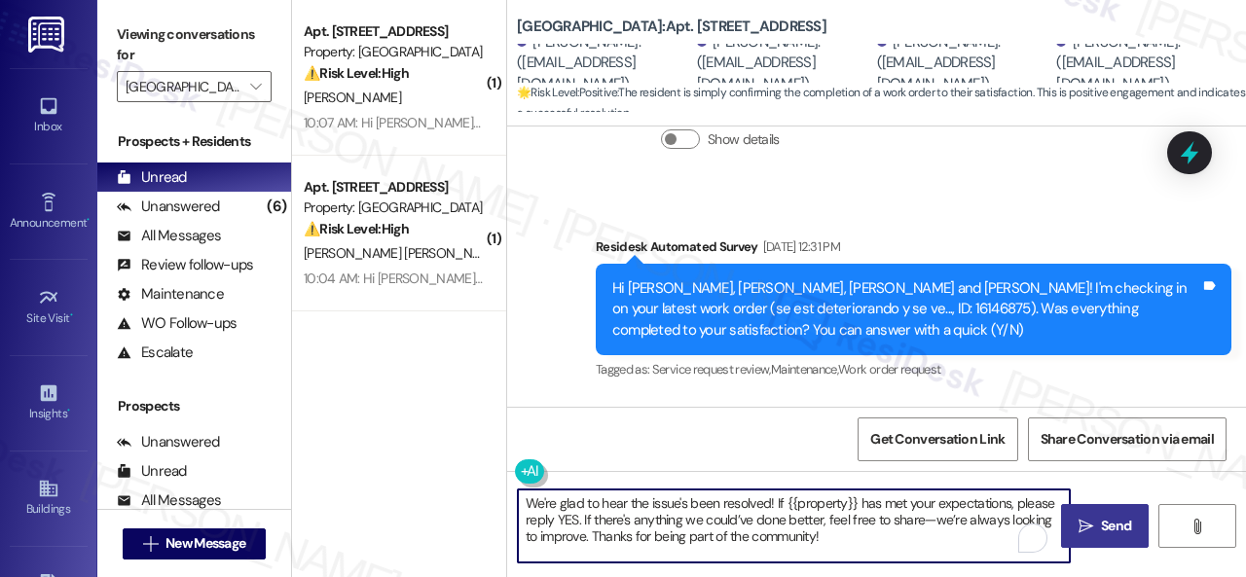
type textarea "We're glad to hear the issue's been resolved! If {{property}} has met your expe…"
click at [1082, 527] on icon "" at bounding box center [1085, 527] width 15 height 16
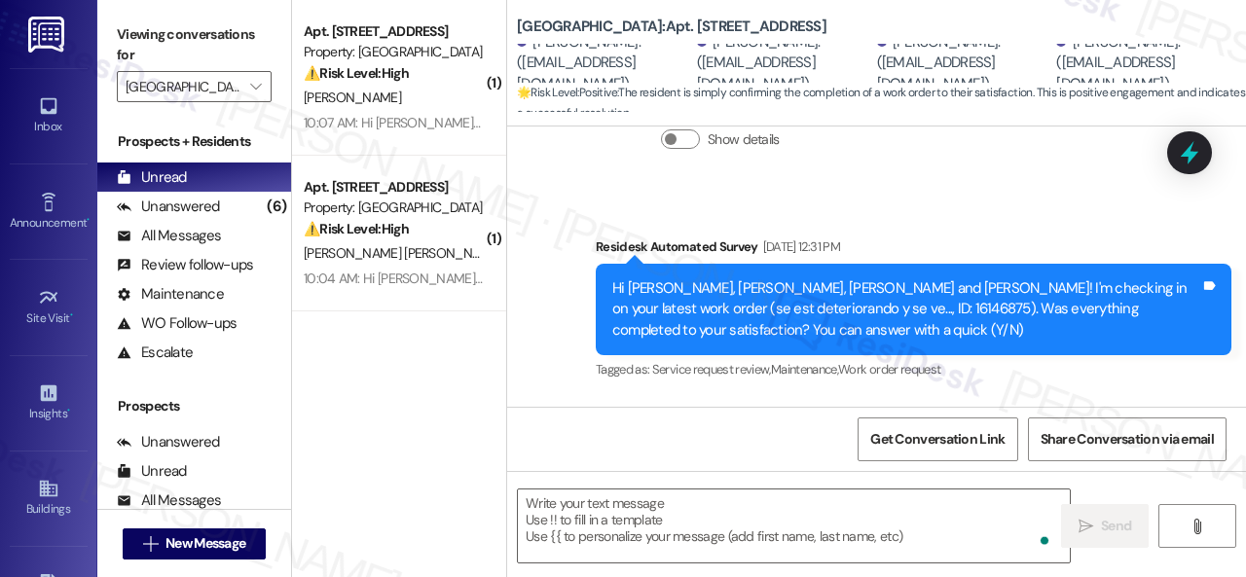
scroll to position [2351, 0]
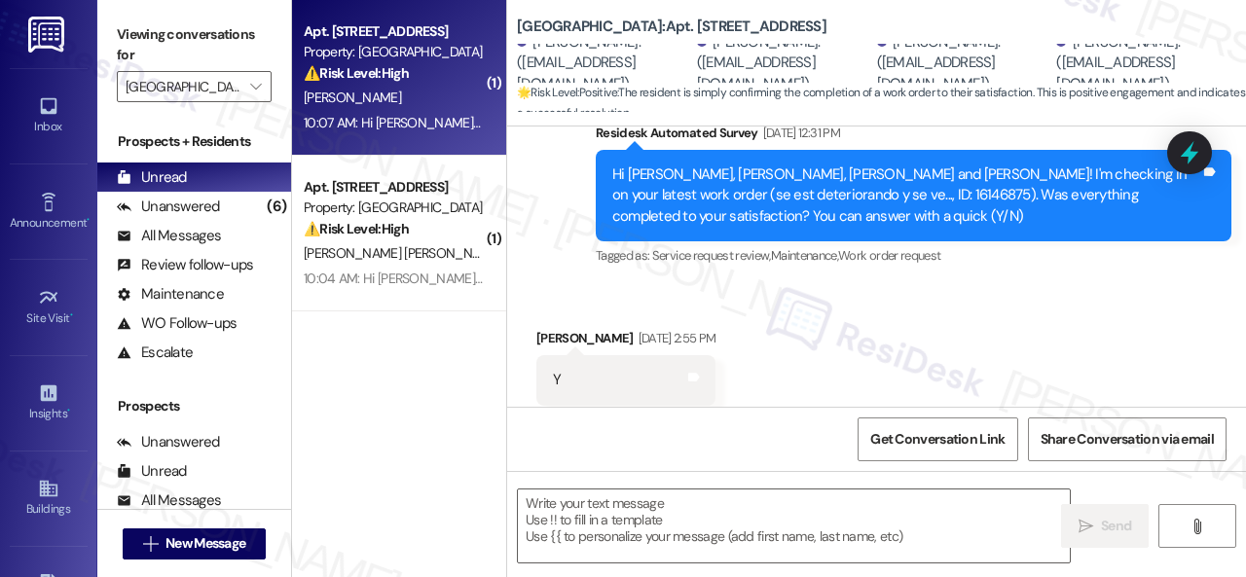
type textarea "Fetching suggested responses. Please feel free to read through the conversation…"
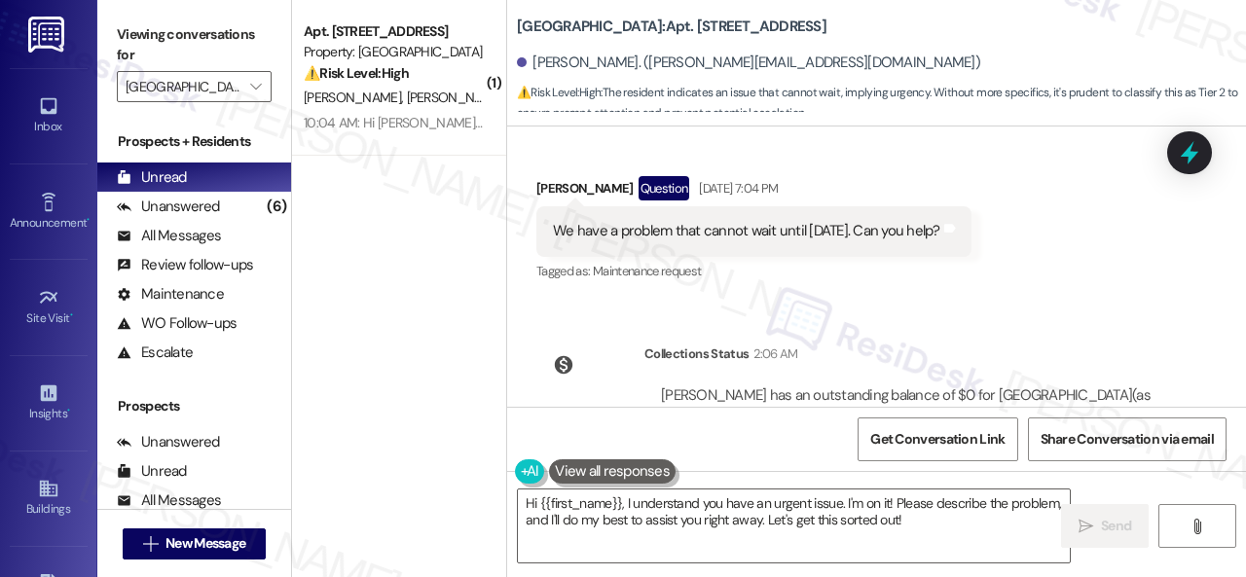
scroll to position [35644, 0]
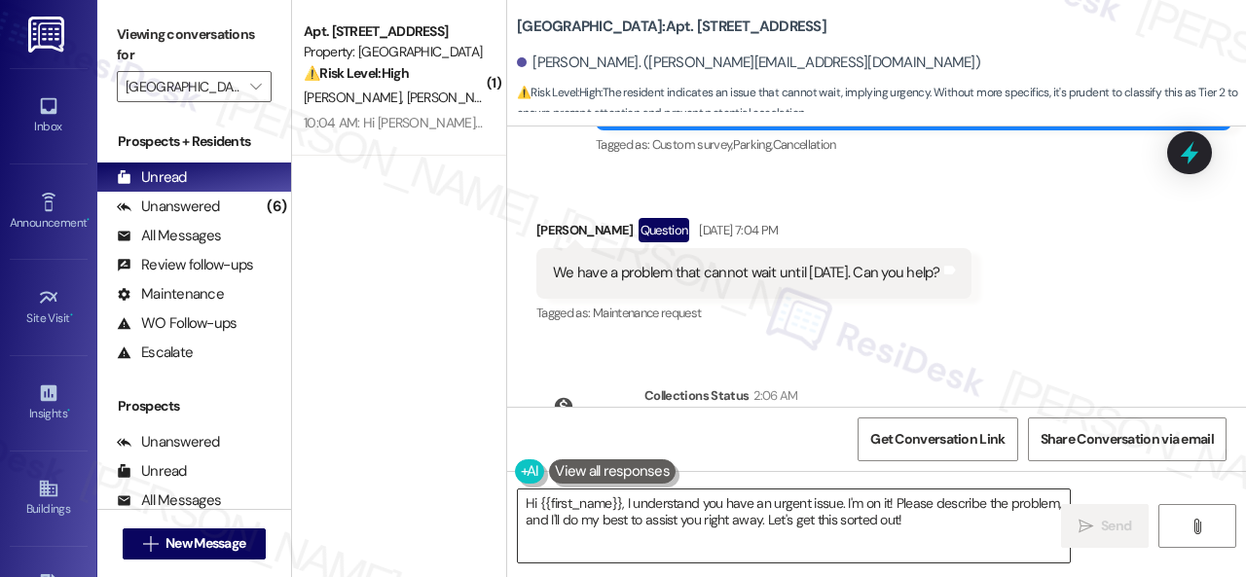
click at [911, 343] on div "Received via SMS Gerianne Richards Question Sep 20, 2025 at 7:04 PM We have a p…" at bounding box center [754, 272] width 464 height 139
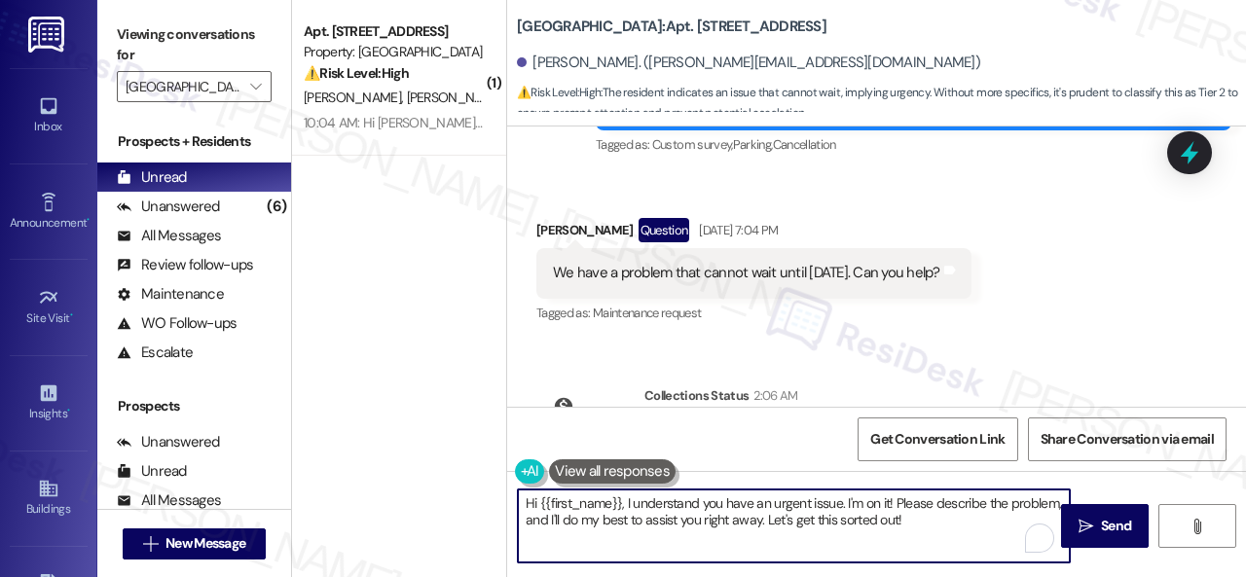
drag, startPoint x: 676, startPoint y: 506, endPoint x: 625, endPoint y: 501, distance: 50.8
click at [625, 501] on textarea "Hi {{first_name}}, I understand you have an urgent issue. I'm on it! Please des…" at bounding box center [794, 526] width 552 height 73
paste textarea "apologize for the late reply because I am away during weekends. Please don’t he…"
type textarea "Hi {{first_name}}, I apologize for the late reply because I am away during week…"
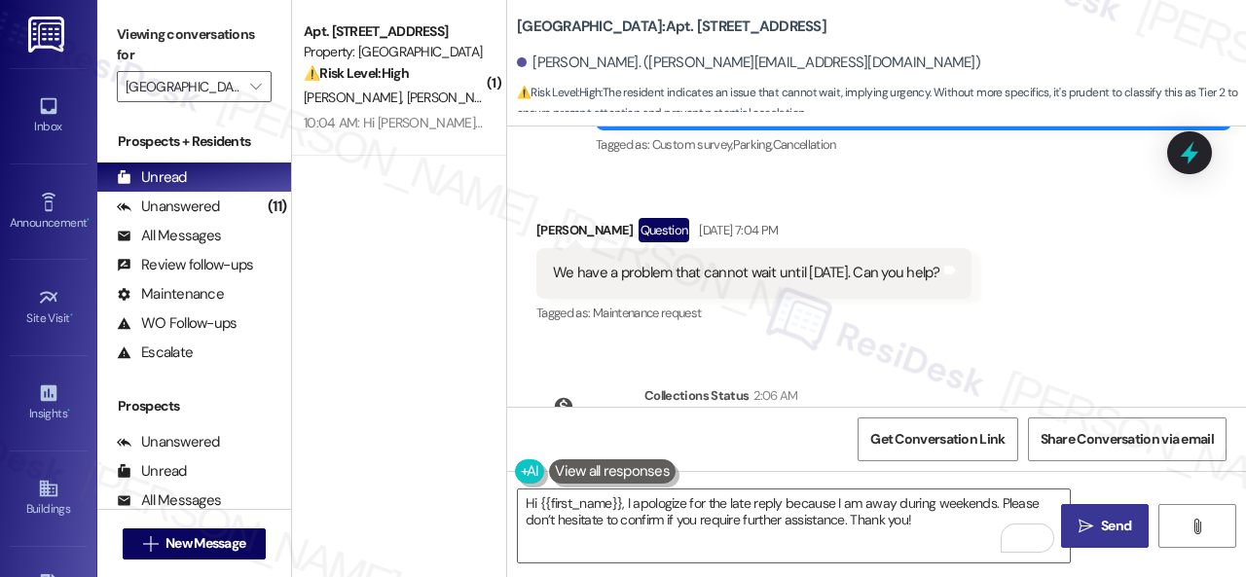
click at [1097, 523] on span "Send" at bounding box center [1116, 526] width 38 height 20
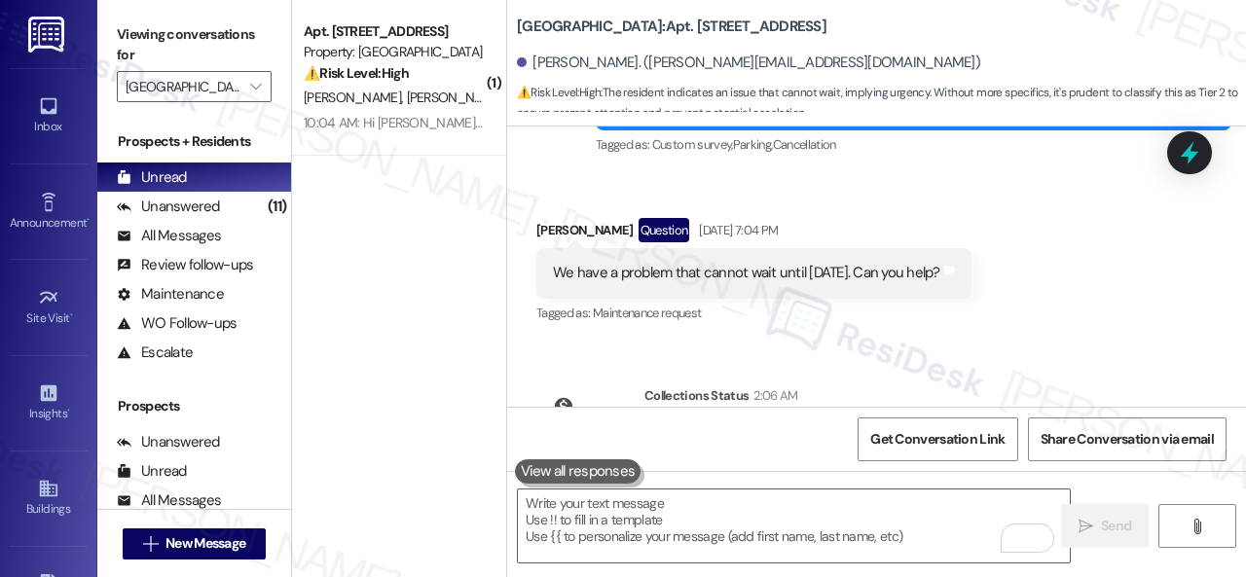
scroll to position [35759, 0]
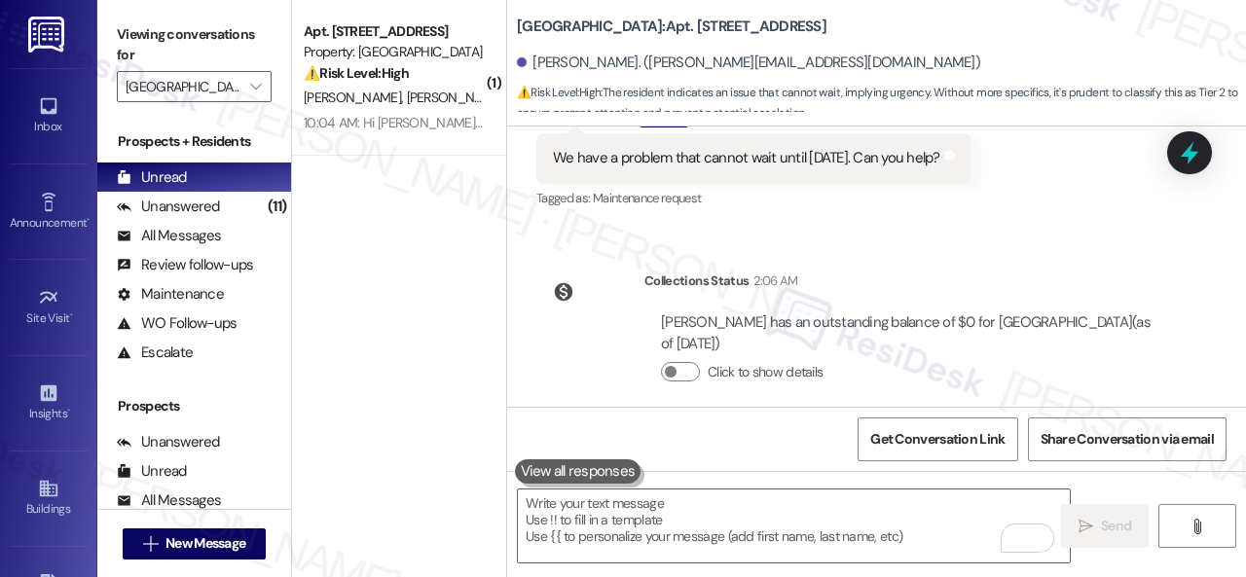
click at [454, 90] on div "T. Miller M. Bacallao Mayet" at bounding box center [394, 98] width 184 height 24
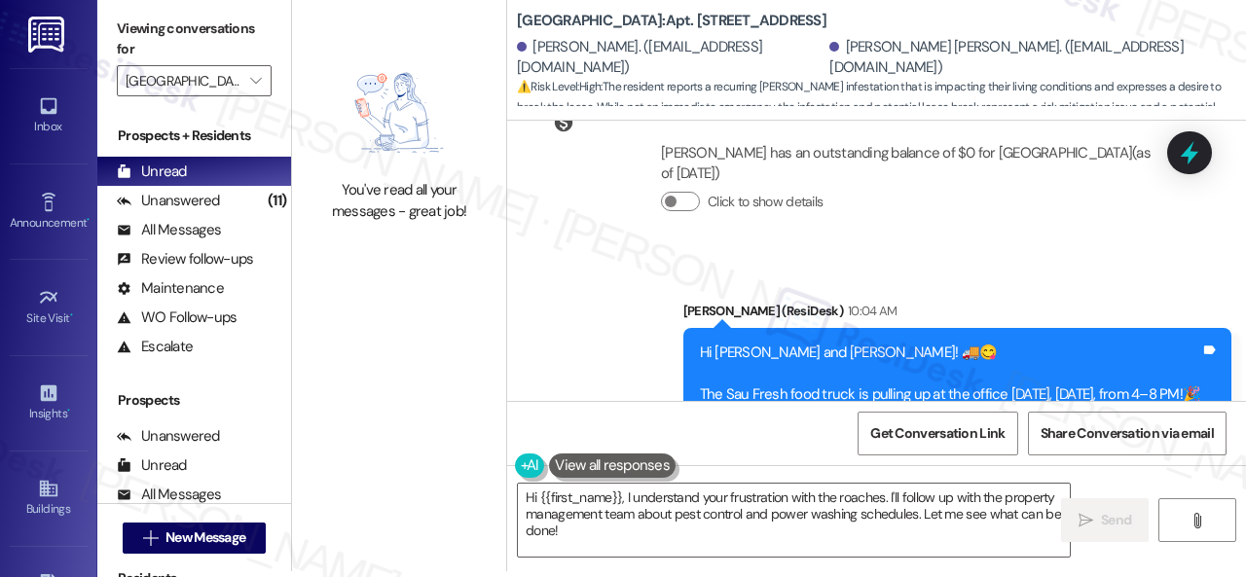
scroll to position [25690, 0]
click at [854, 501] on textarea "Hi {{first_name}}, I understand your frustration with the roaches. I'll follow …" at bounding box center [794, 520] width 552 height 73
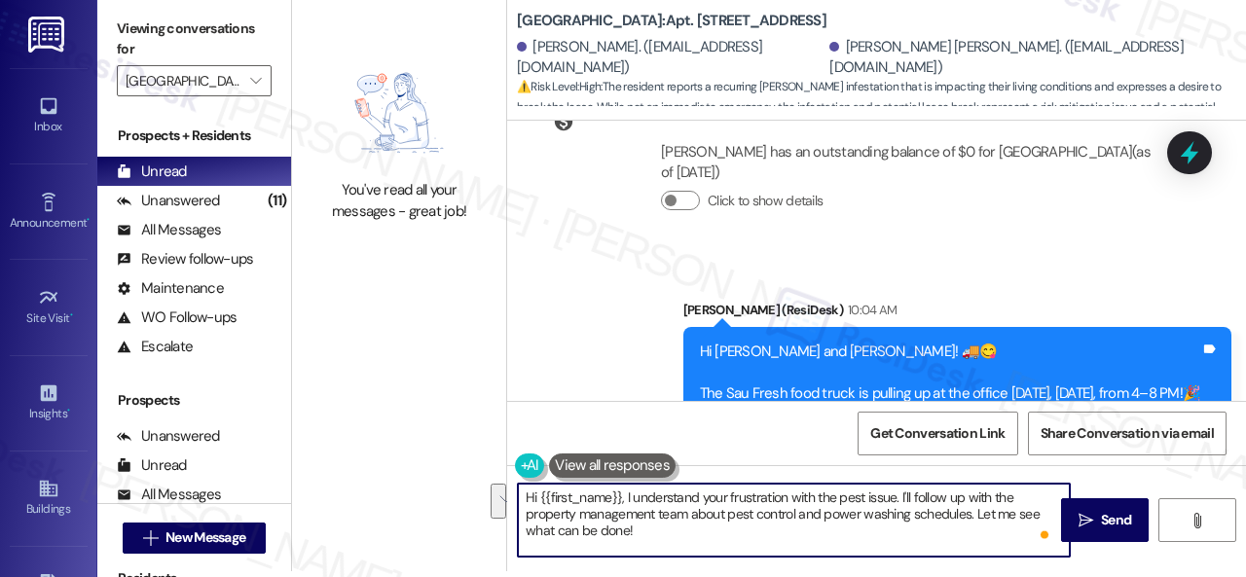
drag, startPoint x: 968, startPoint y: 513, endPoint x: 968, endPoint y: 540, distance: 27.3
click at [968, 540] on textarea "Hi {{first_name}}, I understand your frustration with the pest issue. I'll foll…" at bounding box center [794, 520] width 552 height 73
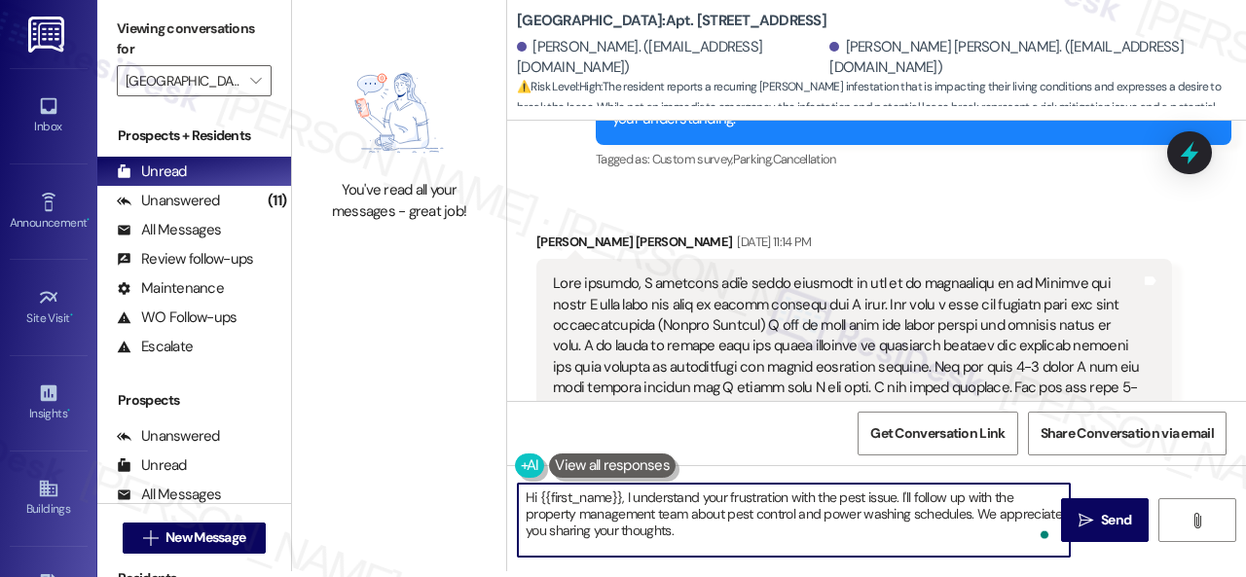
scroll to position [24814, 0]
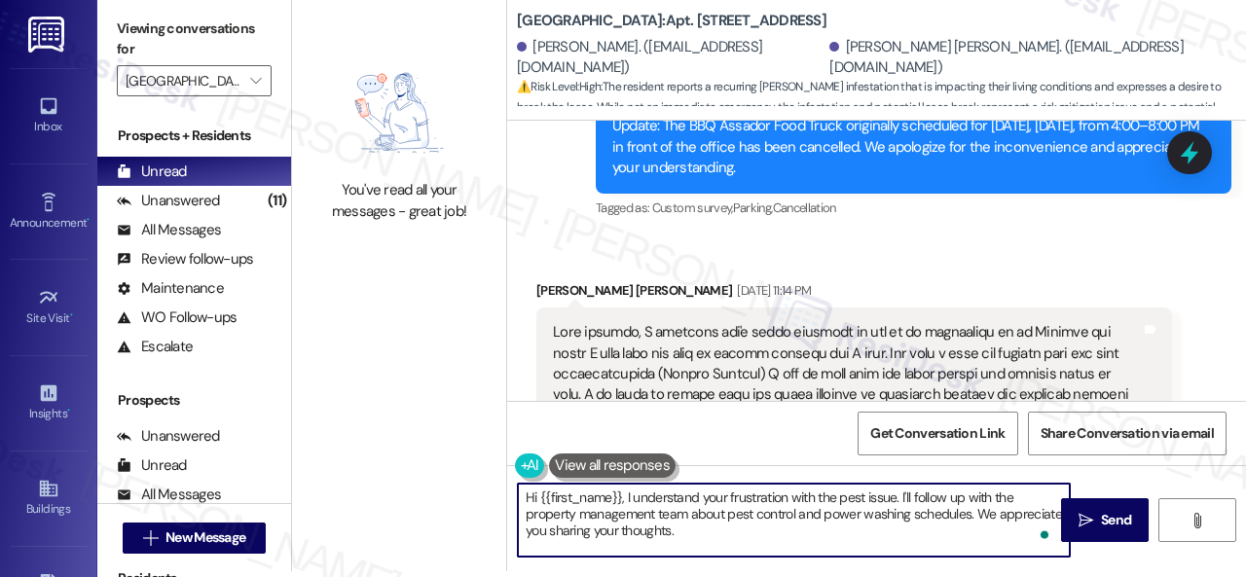
drag, startPoint x: 537, startPoint y: 501, endPoint x: 619, endPoint y: 501, distance: 81.8
click at [619, 501] on textarea "Hi {{first_name}}, I understand your frustration with the pest issue. I'll foll…" at bounding box center [794, 520] width 552 height 73
click at [856, 494] on textarea "Hi Marlen, I understand your frustration with the pest issue. I'll follow up wi…" at bounding box center [794, 520] width 552 height 73
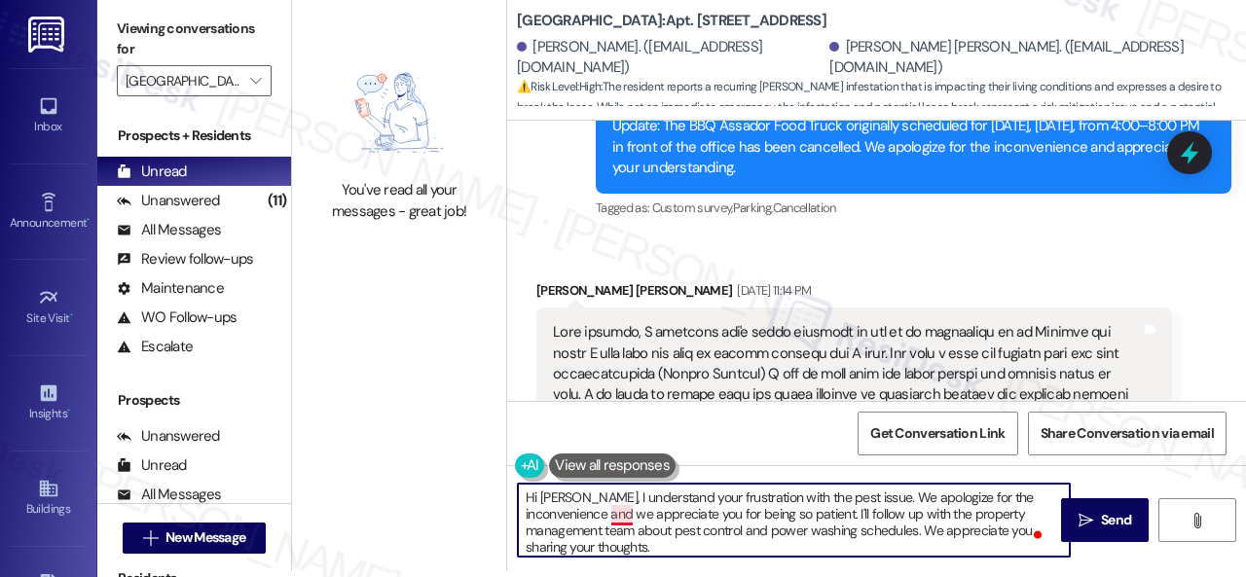
click at [617, 513] on textarea "Hi Marlen, I understand your frustration with the pest issue. We apologize for …" at bounding box center [794, 520] width 552 height 73
click at [883, 494] on textarea "Hi Marlen, I understand your frustration with the pest issue. We apologize for …" at bounding box center [794, 520] width 552 height 73
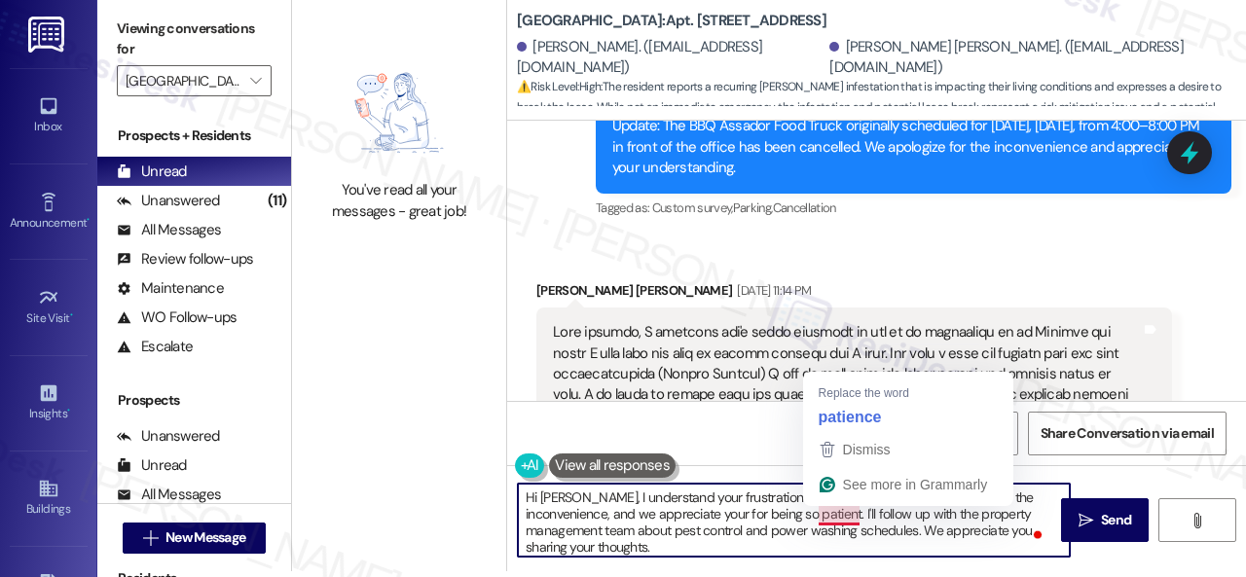
click at [844, 508] on textarea "Hi Marlen, I understand your frustration with the pest issue. We apologize for …" at bounding box center [794, 520] width 552 height 73
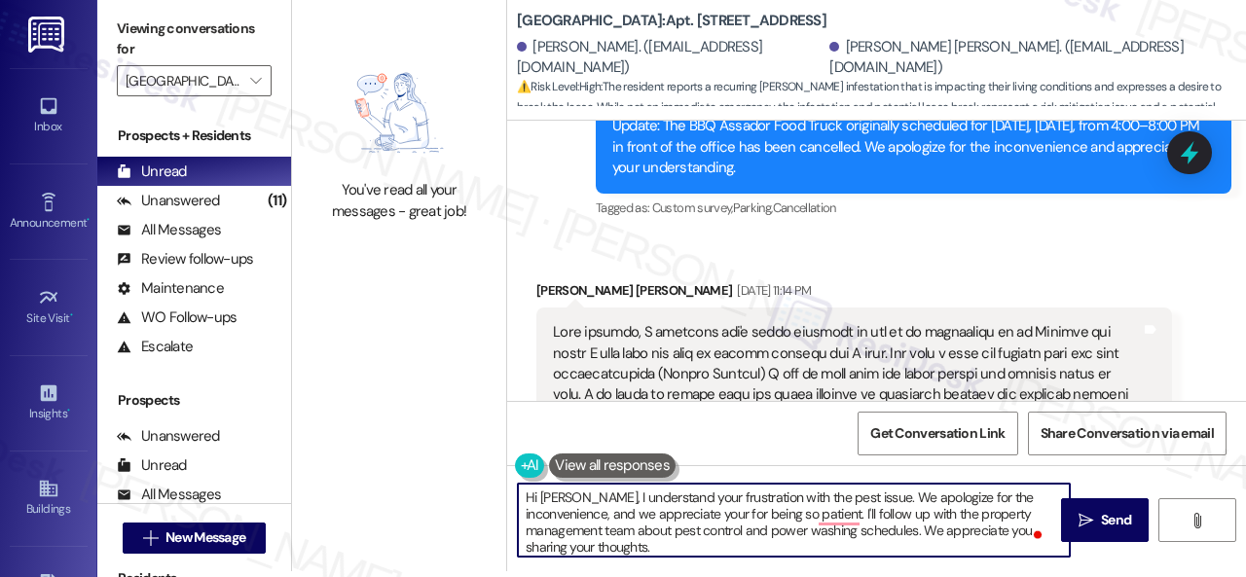
click at [746, 515] on textarea "Hi Marlen, I understand your frustration with the pest issue. We apologize for …" at bounding box center [794, 520] width 552 height 73
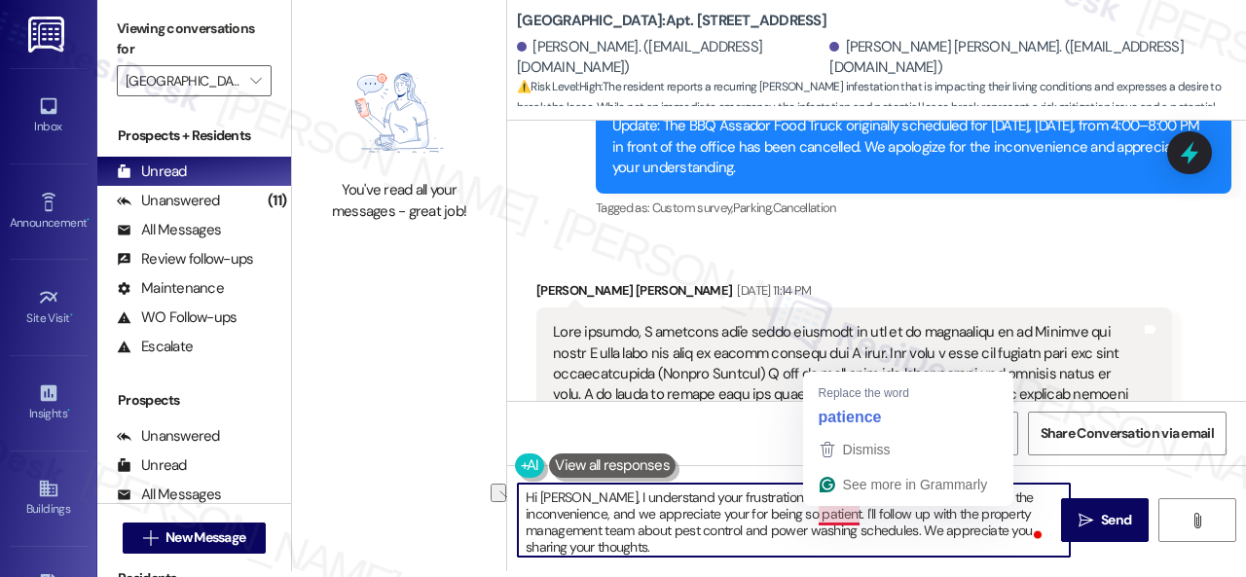
drag, startPoint x: 750, startPoint y: 515, endPoint x: 859, endPoint y: 515, distance: 109.0
click at [859, 515] on textarea "Hi Marlen, I understand your frustration with the pest issue. We apologize for …" at bounding box center [794, 520] width 552 height 73
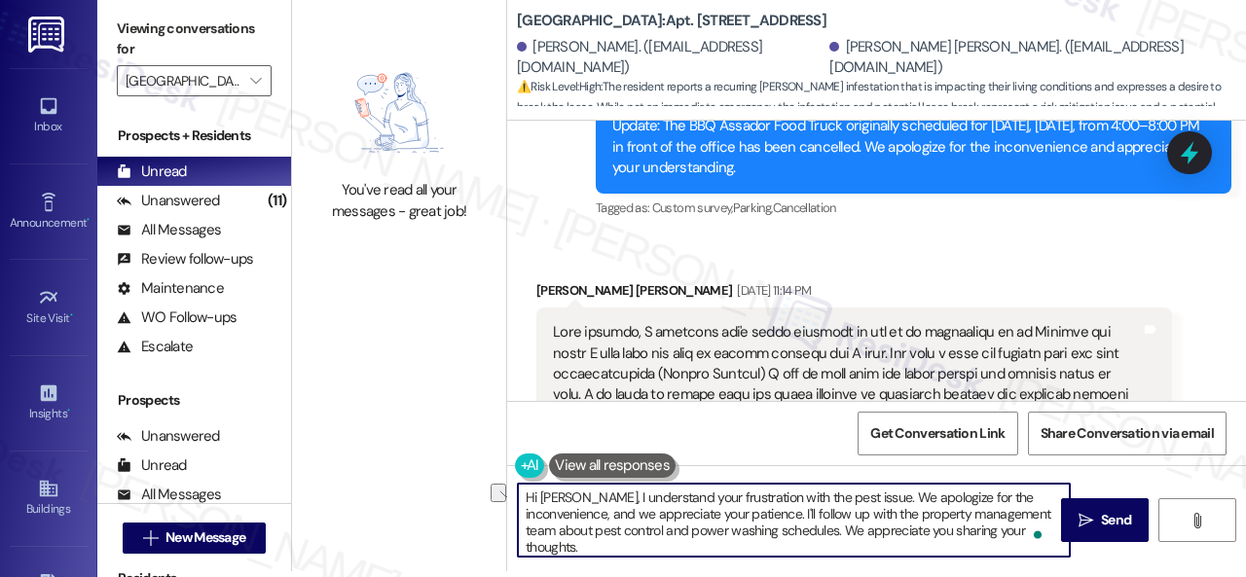
drag, startPoint x: 823, startPoint y: 513, endPoint x: 892, endPoint y: 511, distance: 68.2
click at [892, 511] on textarea "Hi Marlen, I understand your frustration with the pest issue. We apologize for …" at bounding box center [794, 520] width 552 height 73
drag, startPoint x: 636, startPoint y: 529, endPoint x: 914, endPoint y: 530, distance: 278.4
click at [914, 530] on textarea "Hi Marlen, I understand your frustration with the pest issue. We apologize for …" at bounding box center [794, 520] width 552 height 73
click at [953, 511] on textarea "Hi Marlen, I understand your frustration with the pest issue. We apologize for …" at bounding box center [794, 520] width 552 height 73
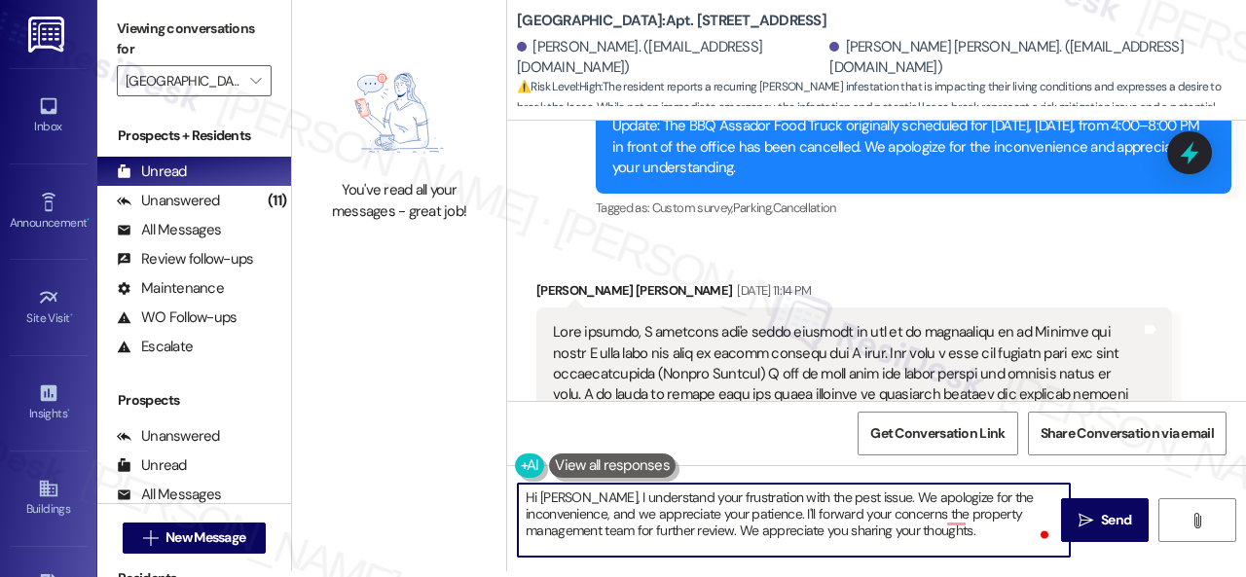
click at [946, 519] on textarea "Hi Marlen, I understand your frustration with the pest issue. We apologize for …" at bounding box center [794, 520] width 552 height 73
click at [984, 535] on textarea "Hi Marlen, I understand your frustration with the pest issue. We apologize for …" at bounding box center [794, 520] width 552 height 73
type textarea "Hi Marlen, I understand your frustration with the pest issue. We apologize for …"
click at [1104, 533] on button " Send" at bounding box center [1105, 520] width 88 height 44
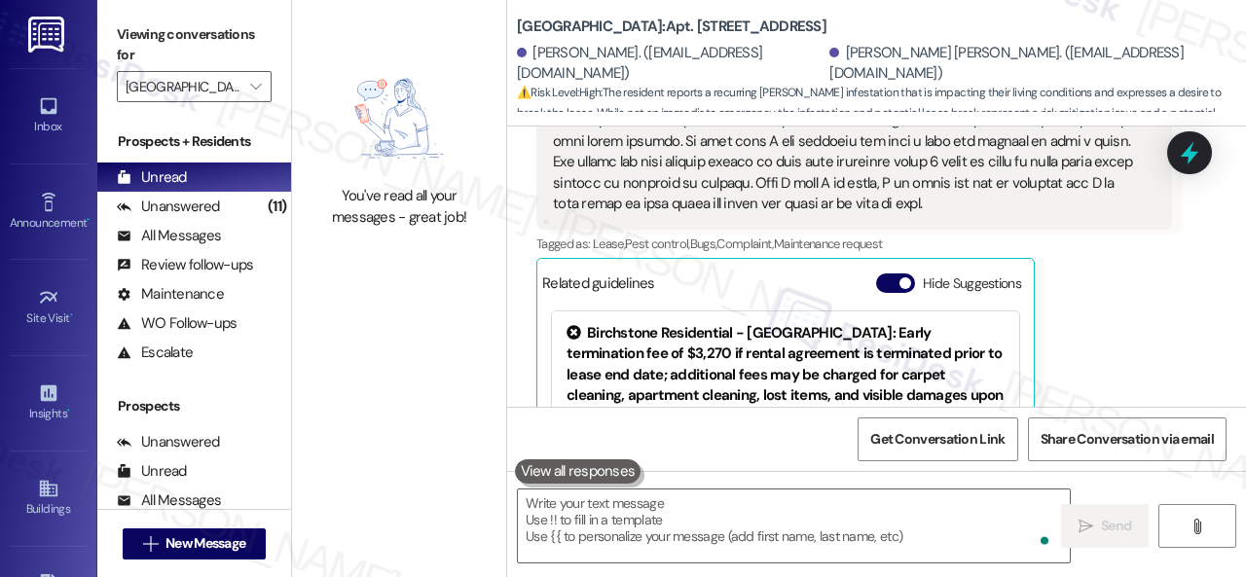
scroll to position [25220, 0]
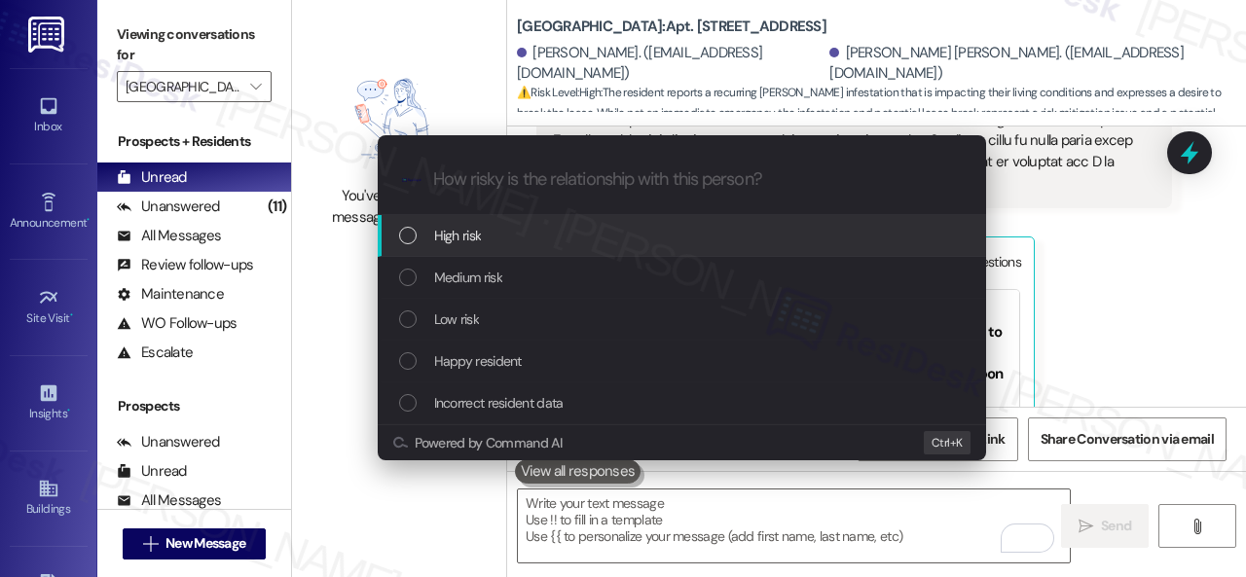
click at [459, 240] on span "High risk" at bounding box center [458, 235] width 48 height 21
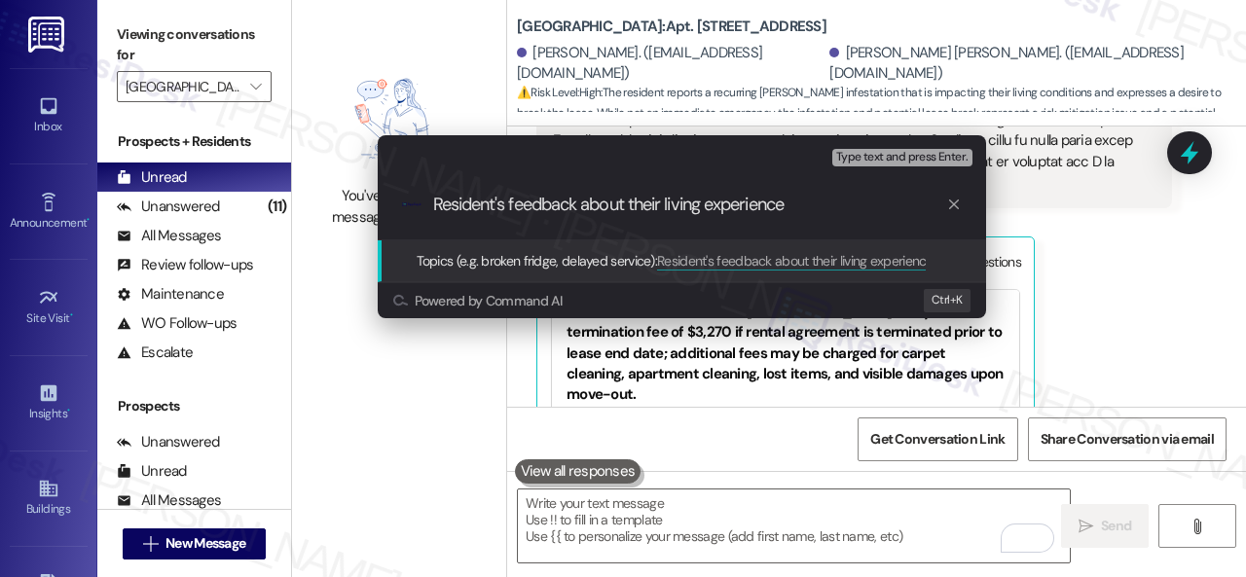
type input "Resident's feedback about their living experience."
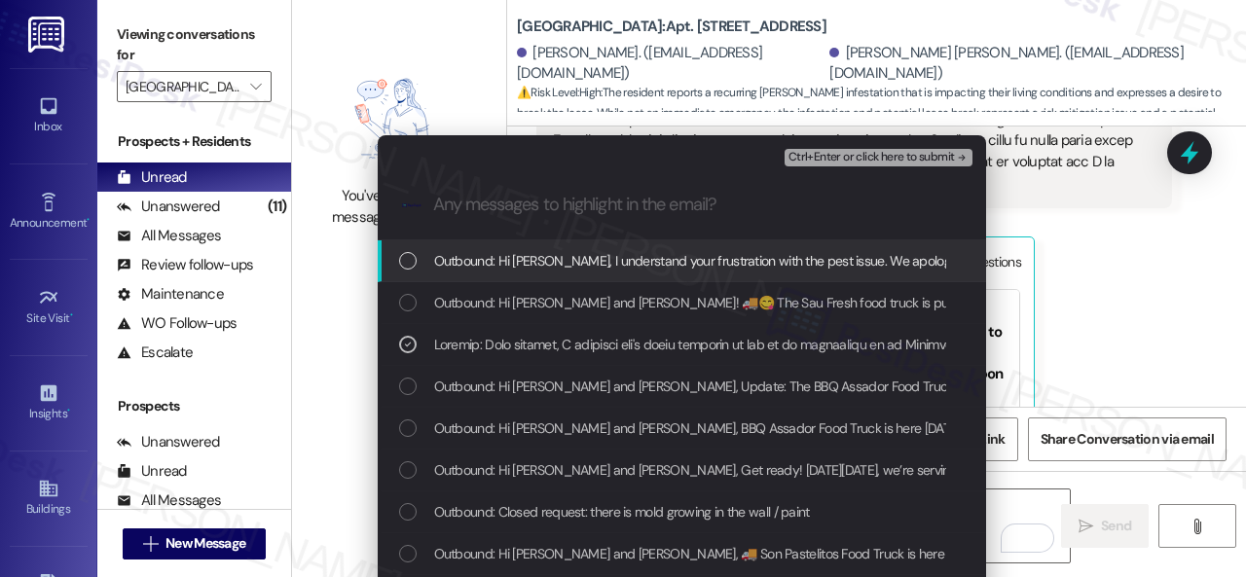
click at [856, 155] on span "Ctrl+Enter or click here to submit" at bounding box center [871, 158] width 166 height 14
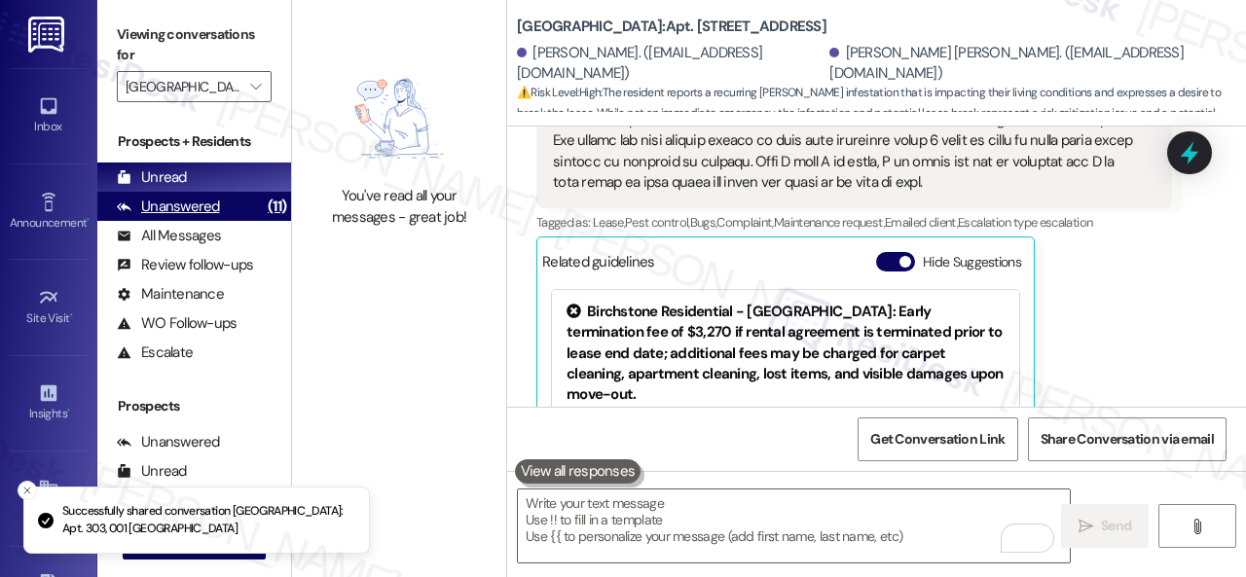
click at [188, 213] on div "Unanswered" at bounding box center [168, 207] width 103 height 20
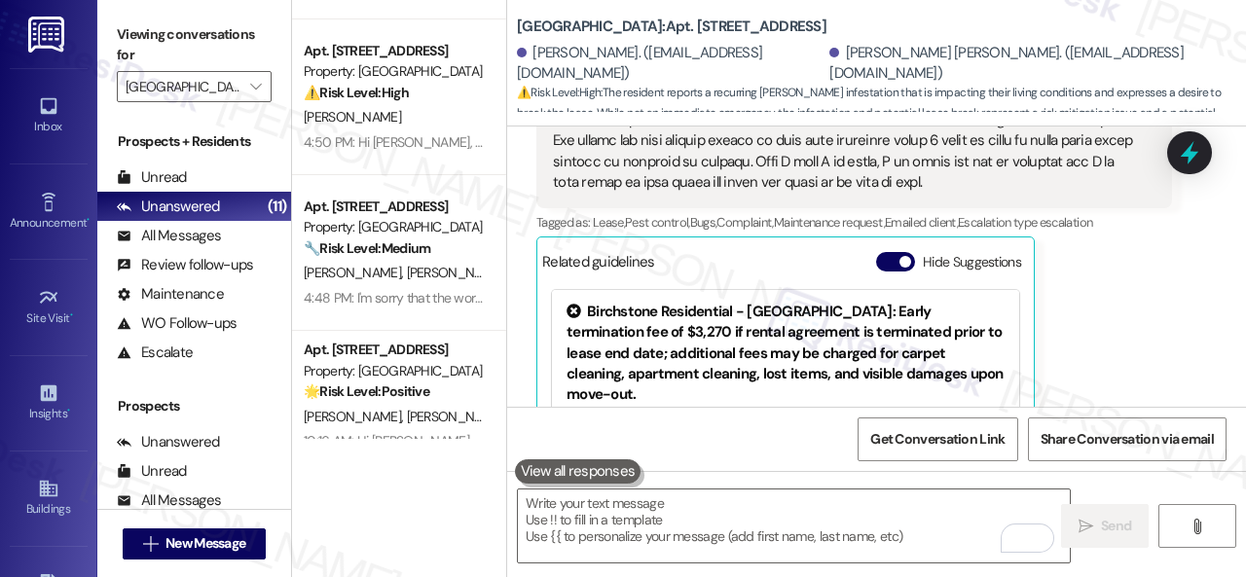
scroll to position [487, 0]
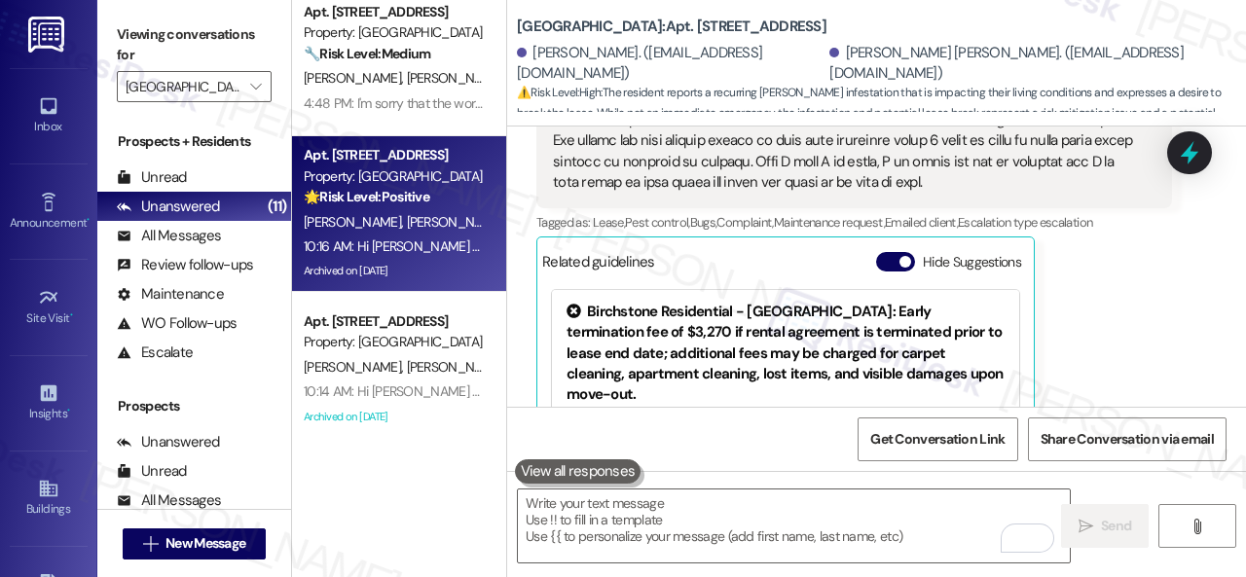
click at [415, 227] on span "N. Bertolino" at bounding box center [455, 222] width 97 height 18
type textarea "Fetching suggested responses. Please feel free to read through the conversation…"
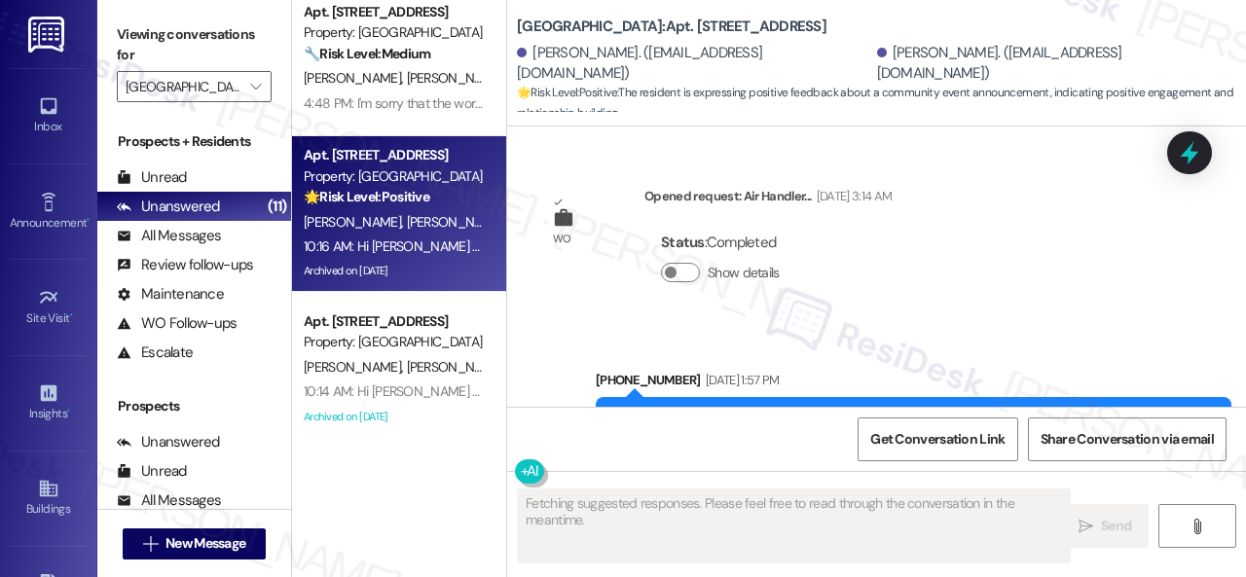
scroll to position [15163, 0]
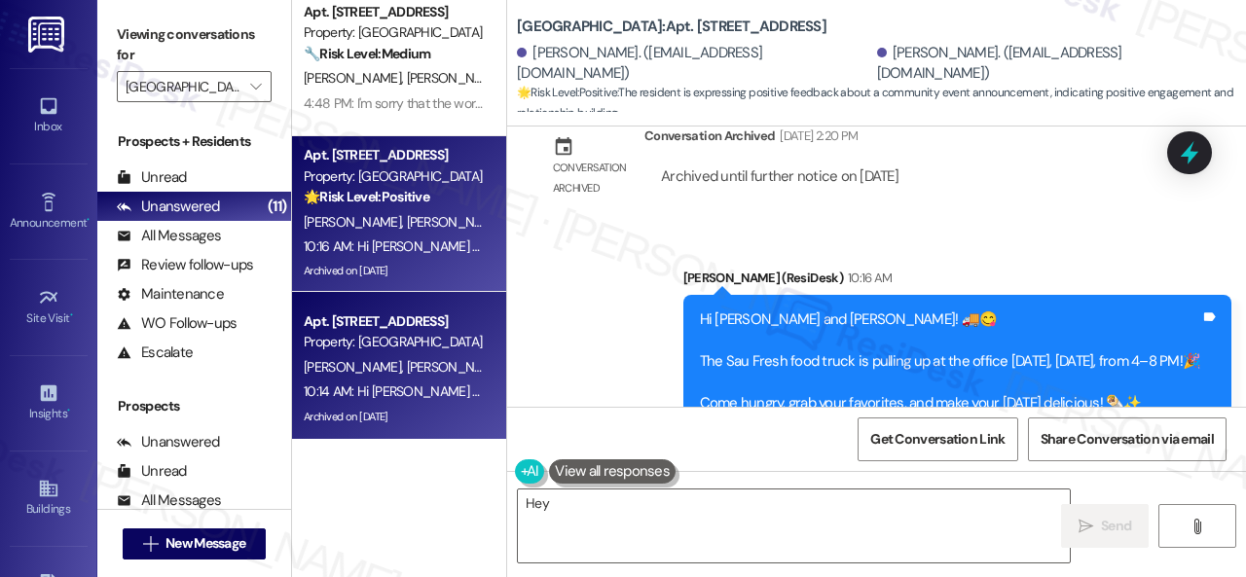
type textarea "Hey {{first_name}}"
click at [431, 383] on div "10:14 AM: Hi Taina and Tuanne! 🚚😋 The Sau Fresh food truck is pulling up at the…" at bounding box center [394, 392] width 184 height 24
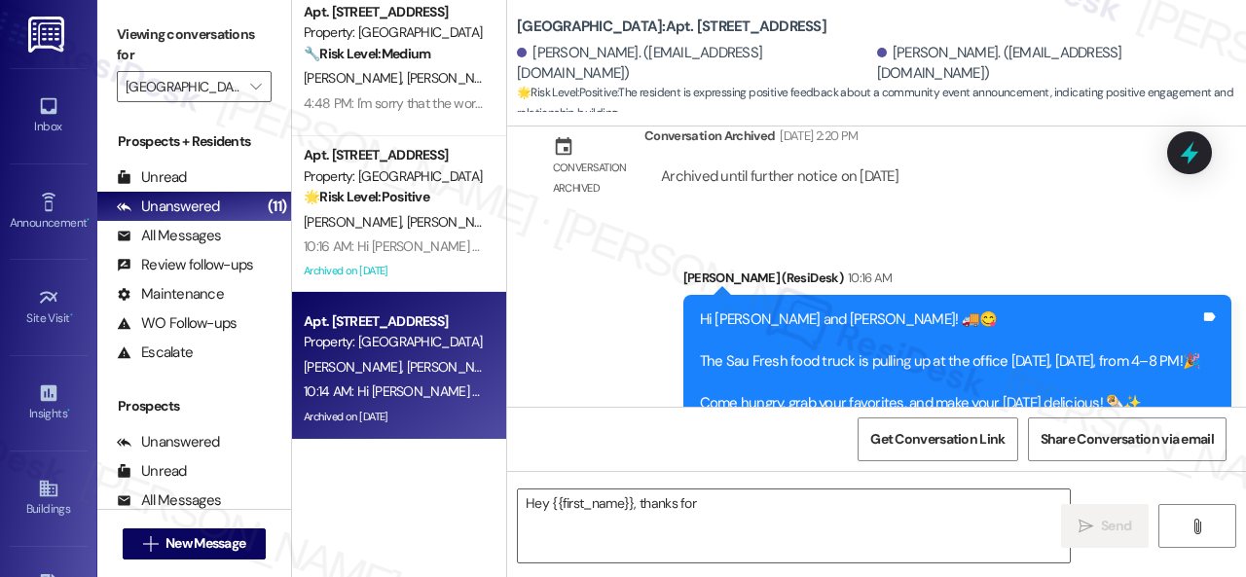
type textarea "Fetching suggested responses. Please feel free to read through the conversation…"
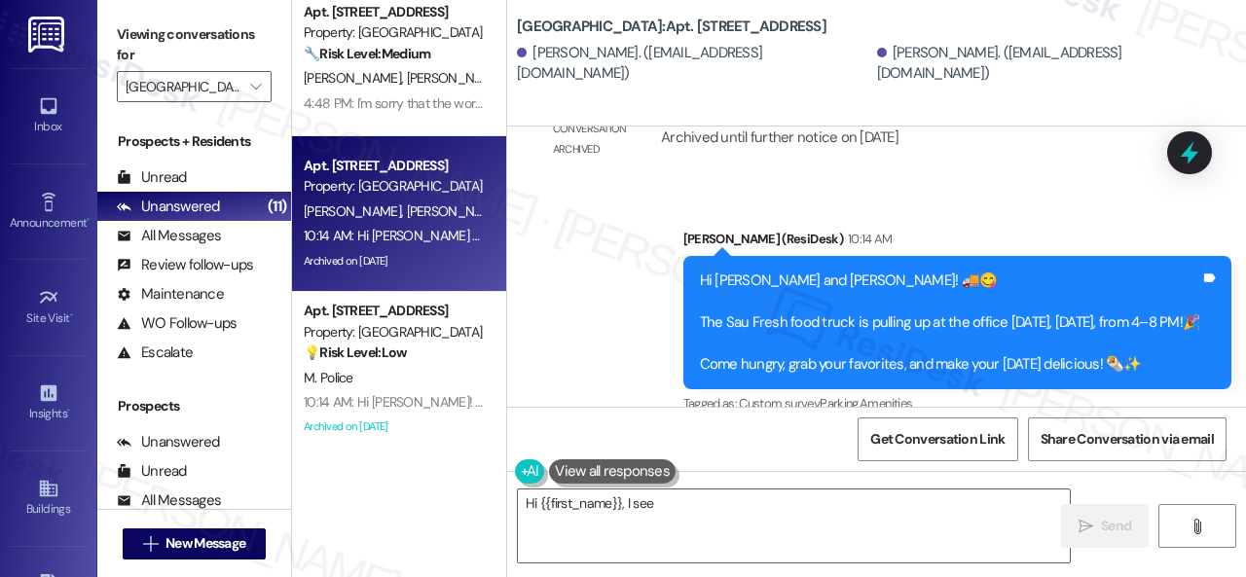
scroll to position [8480, 0]
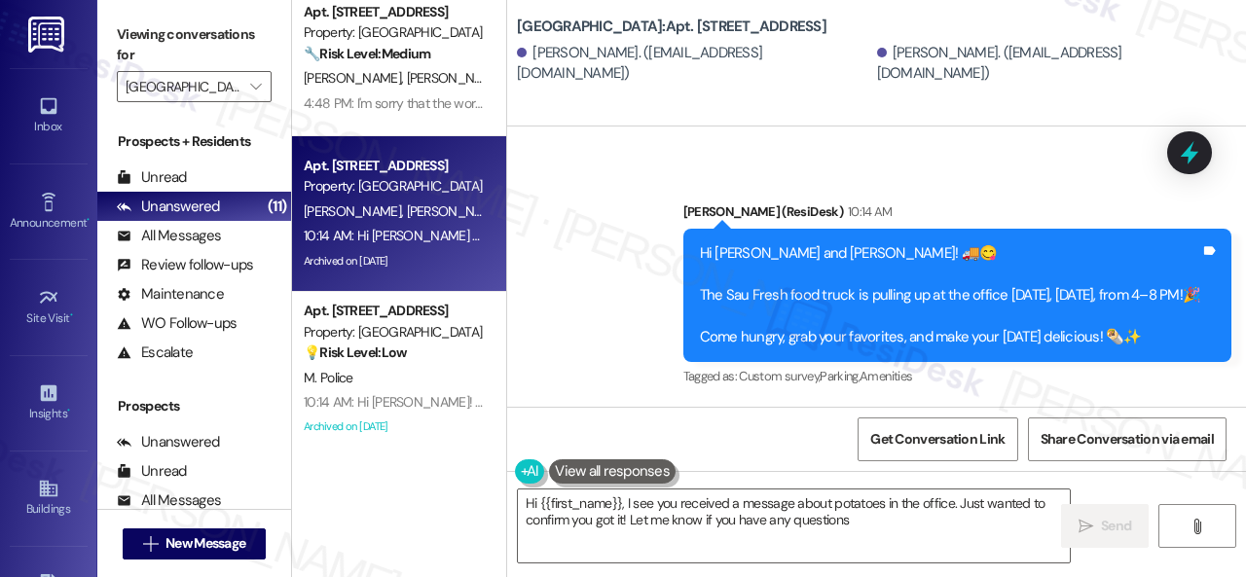
type textarea "Hi {{first_name}}, I see you received a message about potatoes in the office. J…"
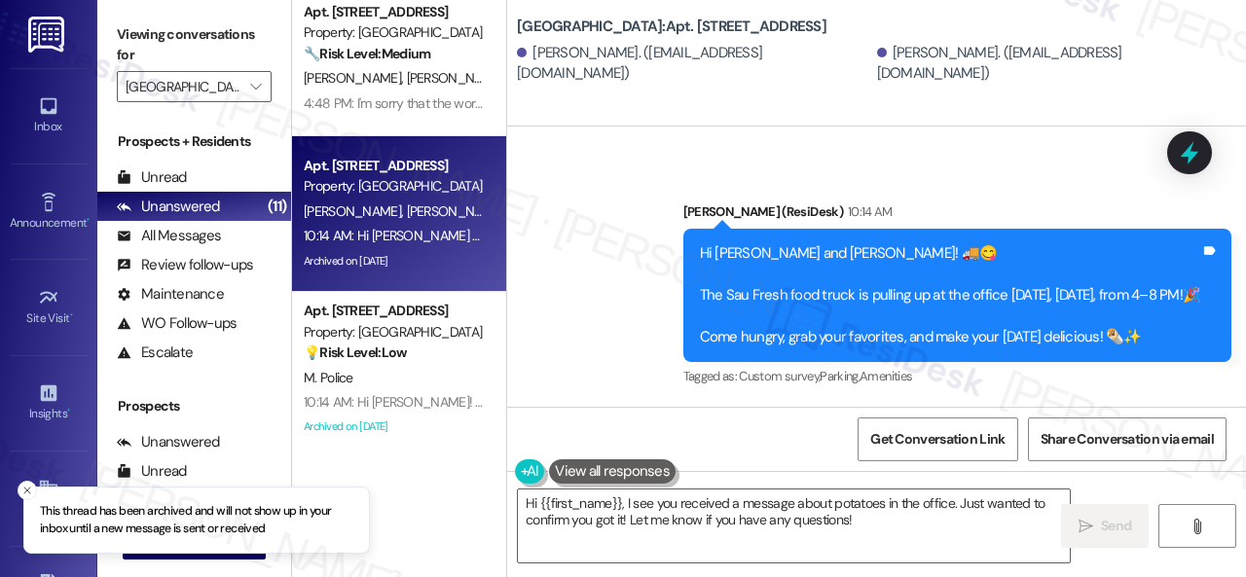
drag, startPoint x: 412, startPoint y: 373, endPoint x: 643, endPoint y: 373, distance: 231.7
click at [420, 373] on div "M. Police" at bounding box center [394, 378] width 184 height 24
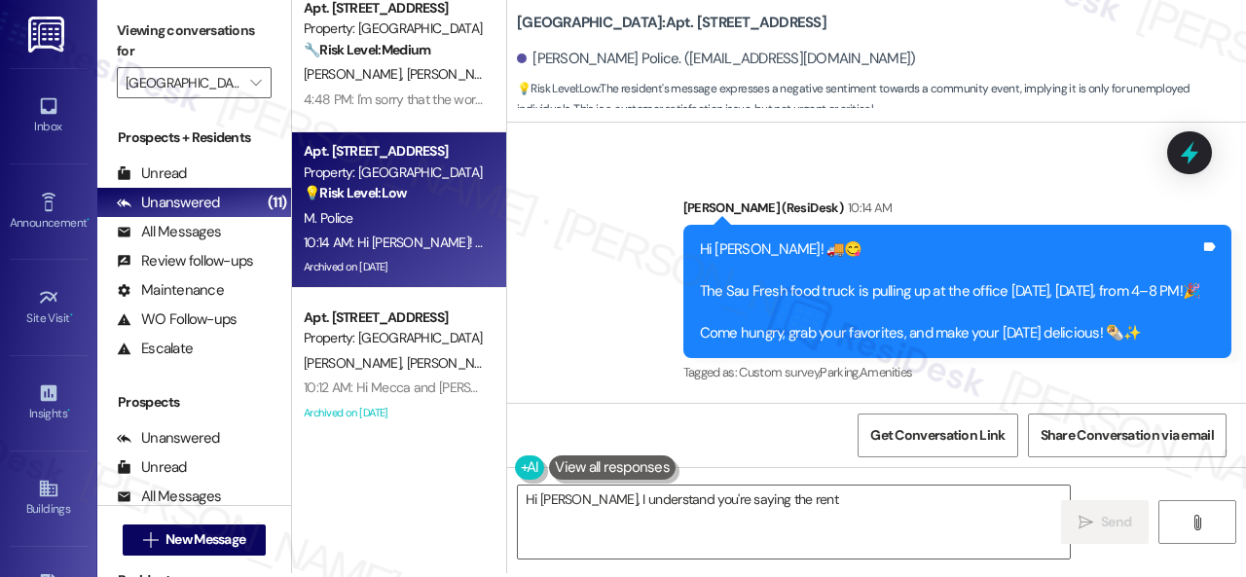
scroll to position [6, 0]
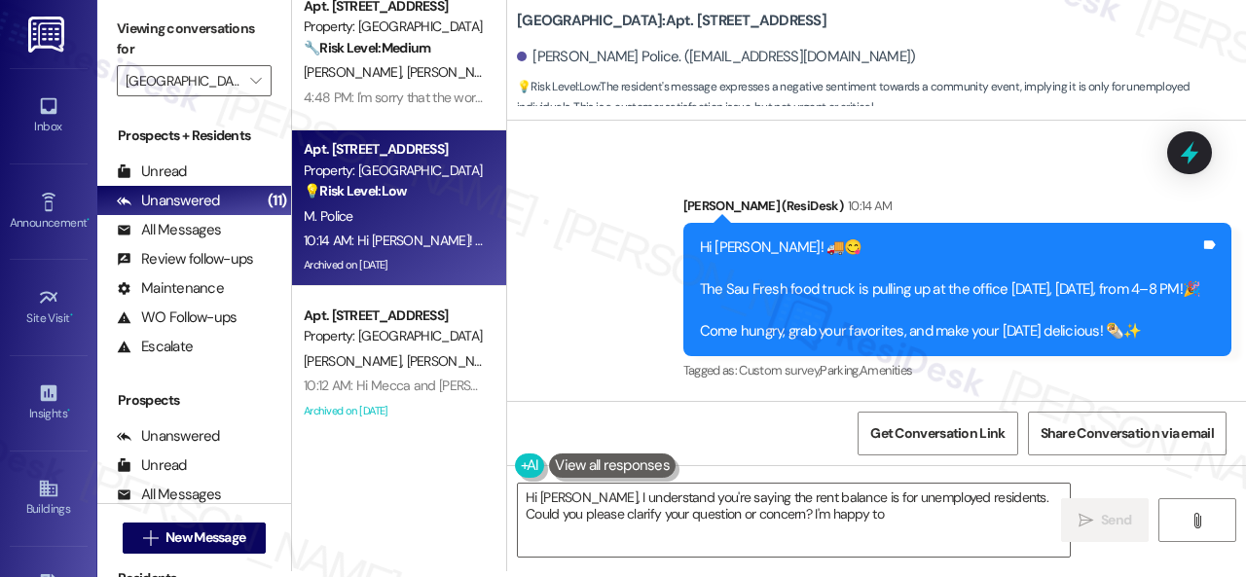
type textarea "Hi Maurice, I understand you're saying the rent balance is for unemployed resid…"
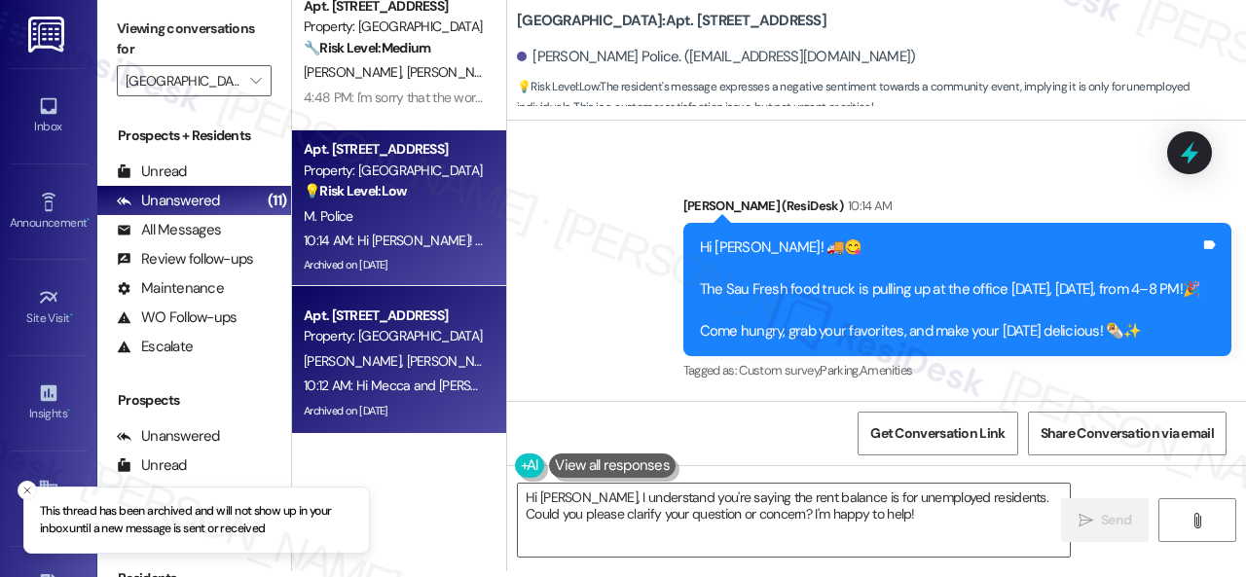
click at [425, 361] on span "M. Lindsey" at bounding box center [455, 361] width 97 height 18
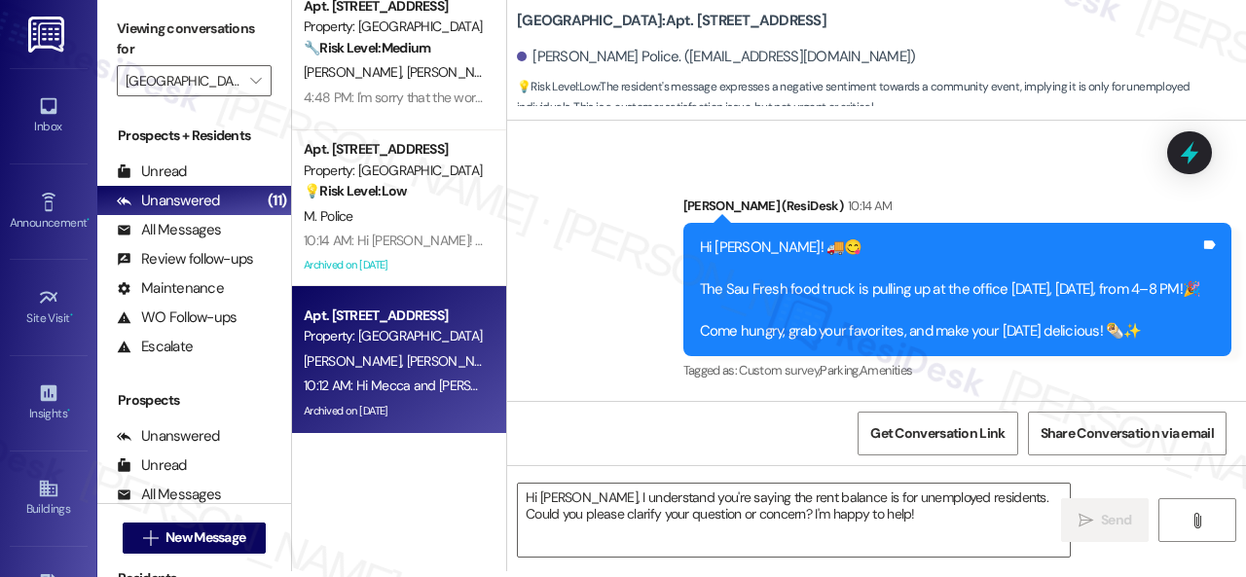
type textarea "Fetching suggested responses. Please feel free to read through the conversation…"
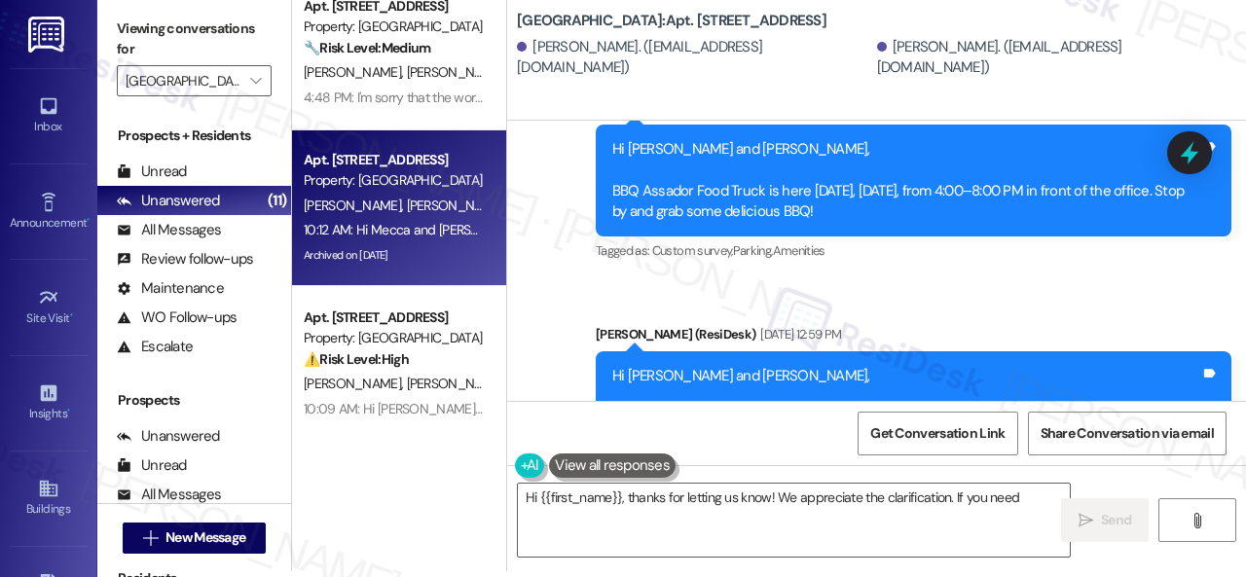
scroll to position [25733, 0]
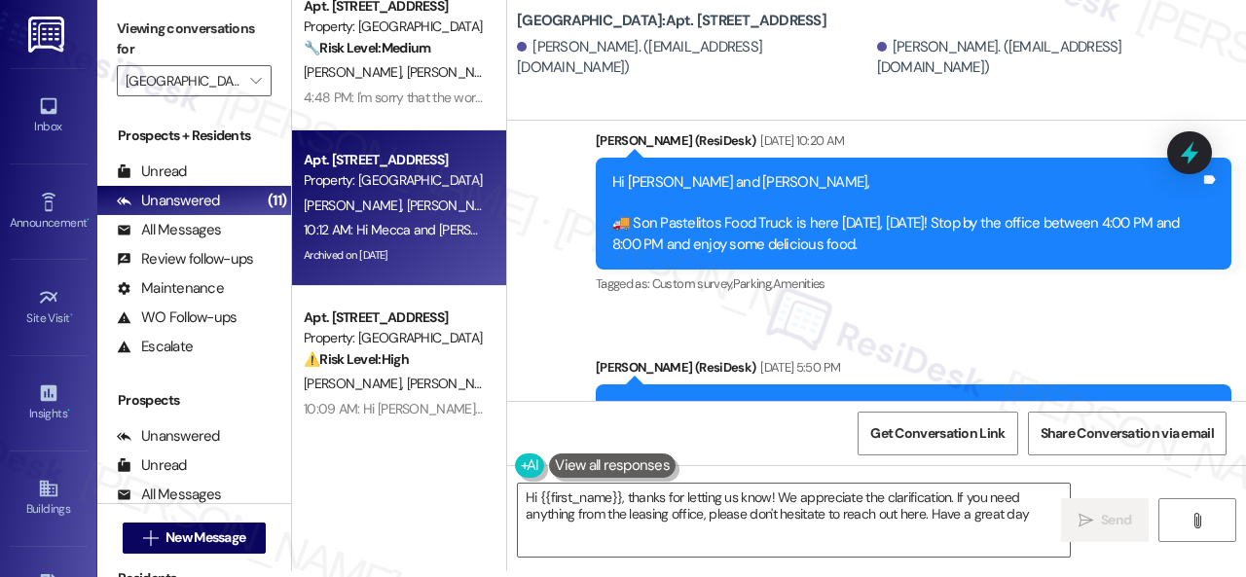
type textarea "Hi {{first_name}}, thanks for letting us know! We appreciate the clarification.…"
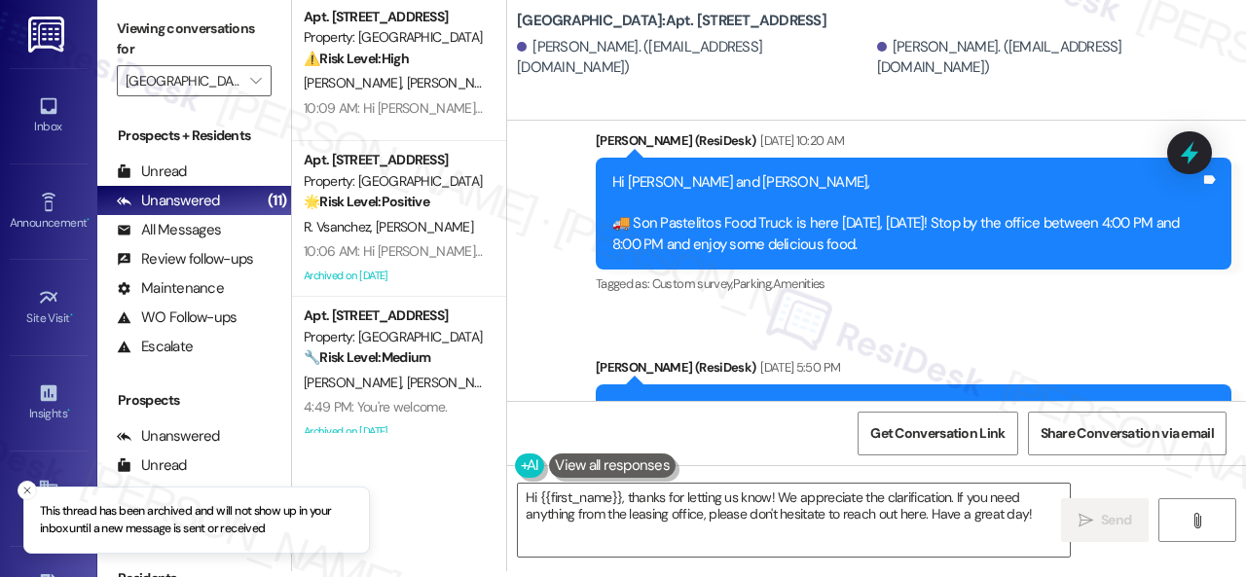
scroll to position [806, 0]
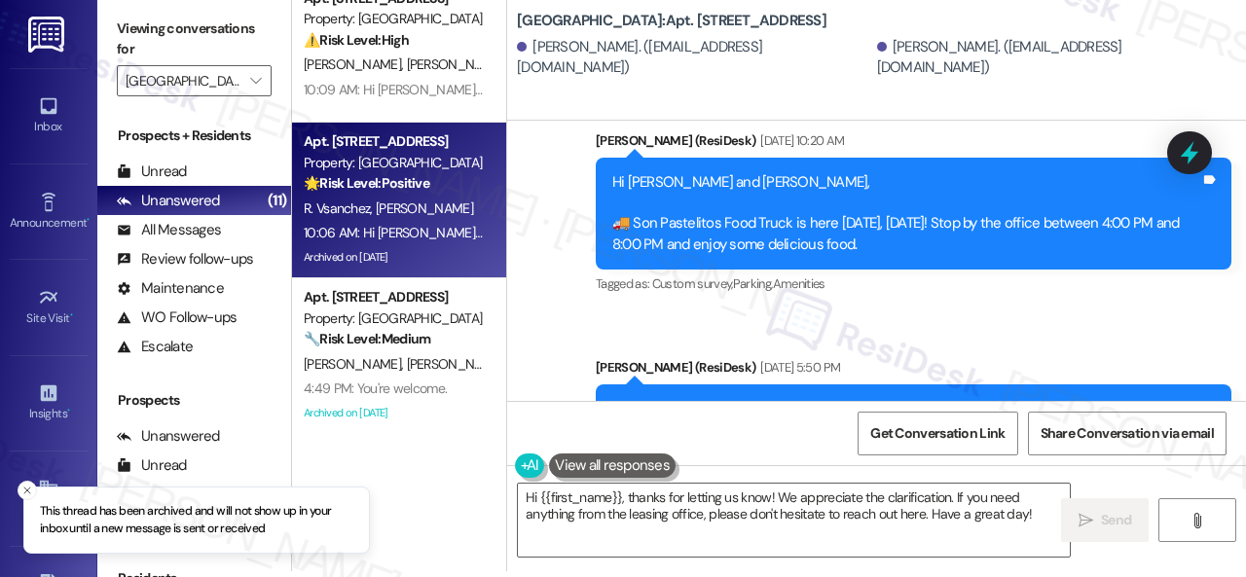
click at [444, 234] on div "10:06 AM: Hi Roberto and Danielle! 🚚😋 The Sau Fresh food truck is pulling up at…" at bounding box center [909, 233] width 1210 height 18
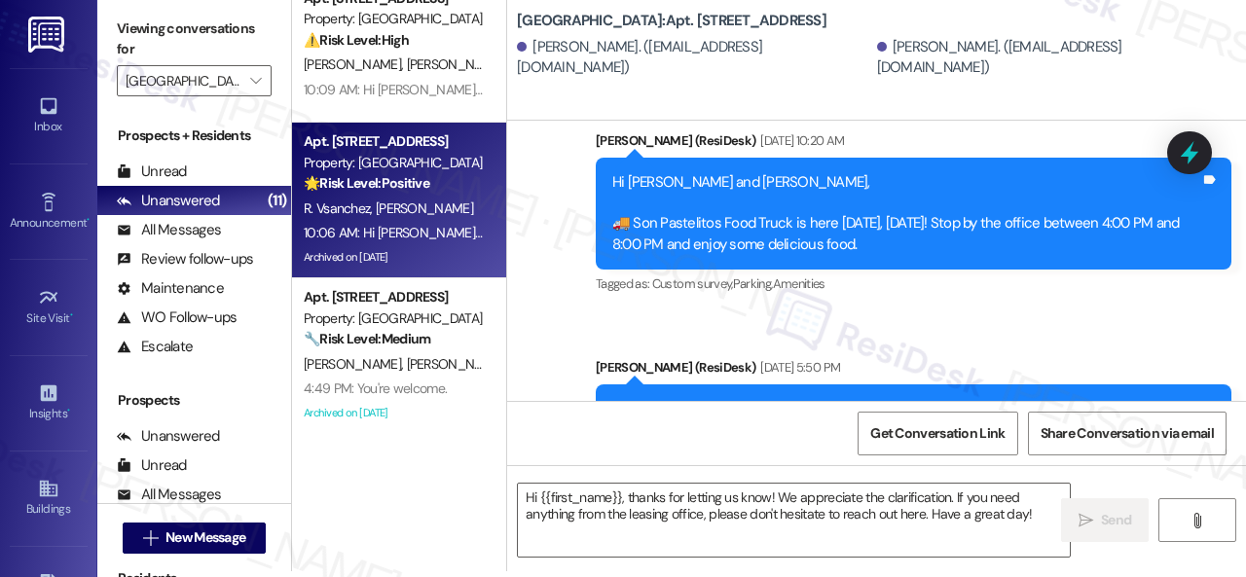
type textarea "Fetching suggested responses. Please feel free to read through the conversation…"
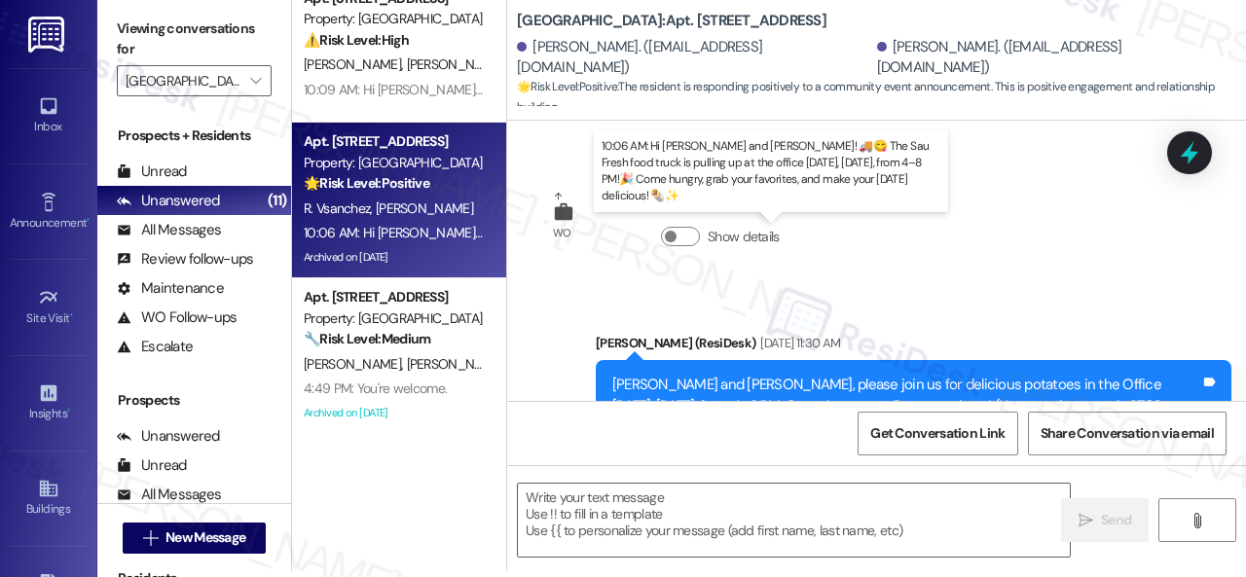
scroll to position [0, 0]
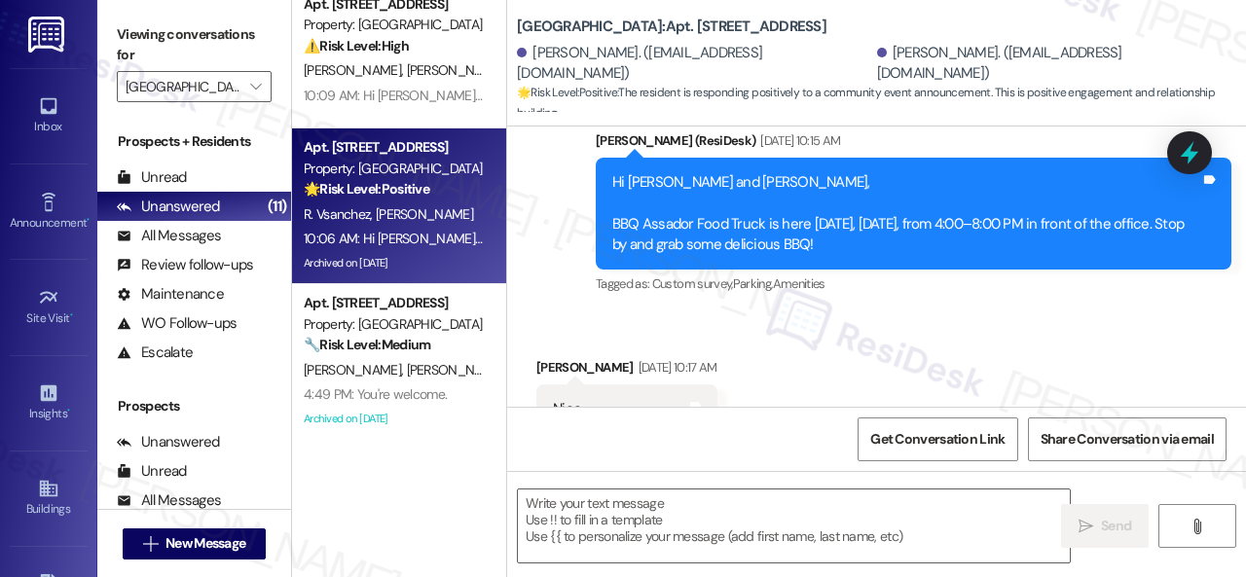
type textarea "Fetching suggested responses. Please feel free to read through the conversation…"
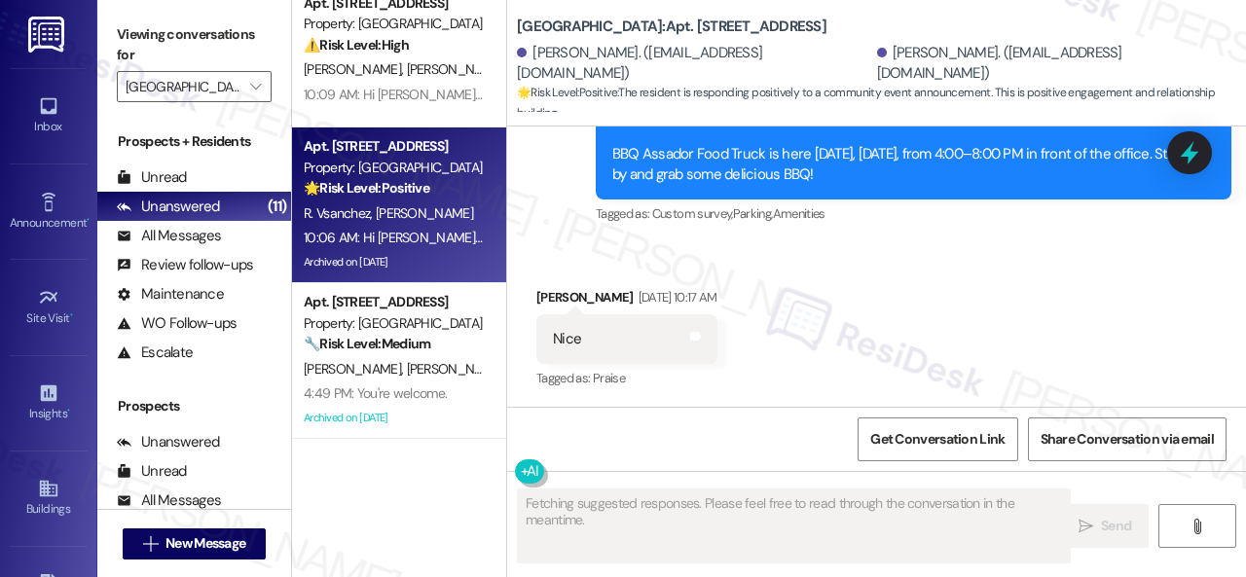
scroll to position [650, 0]
click at [803, 310] on div "Received via SMS Roberto Vsanchez Sep 16, 2025 at 10:17 AM Nice Tags and notes …" at bounding box center [876, 325] width 739 height 164
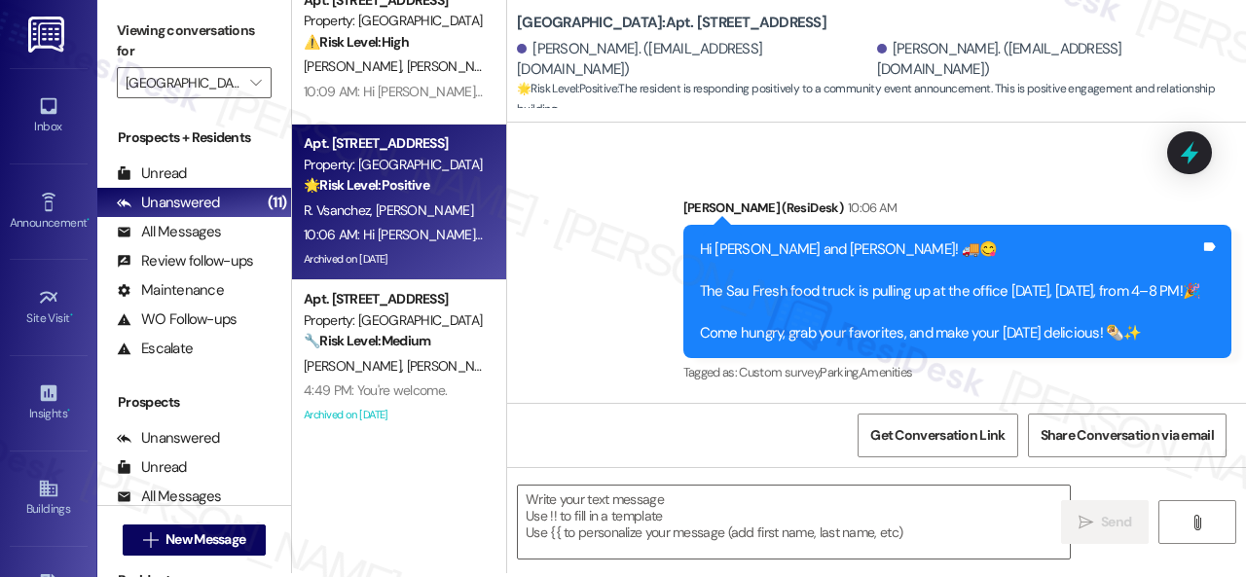
scroll to position [6, 0]
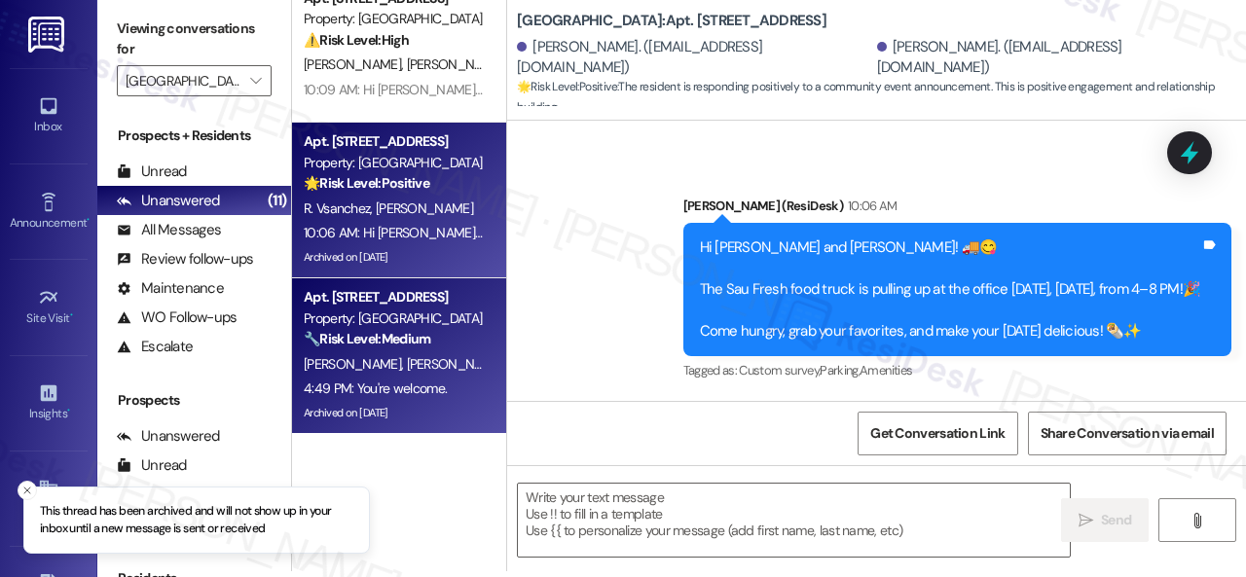
click at [454, 350] on div "Apt. 315, 004 Halston Park Central Property: Halston Park Central 🔧 Risk Level:…" at bounding box center [394, 318] width 184 height 66
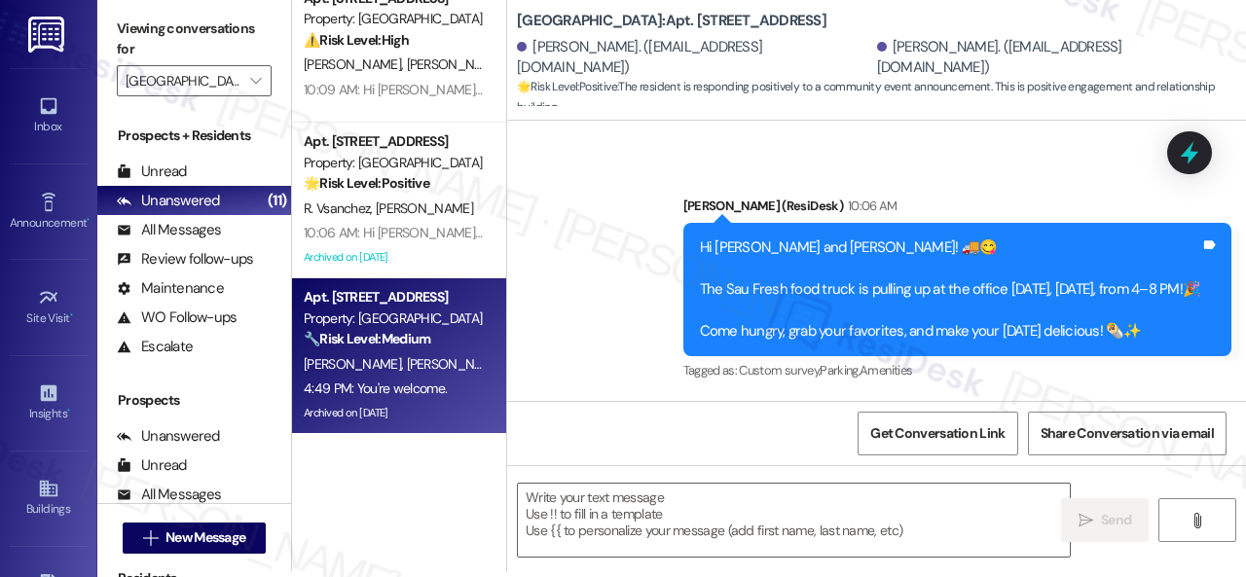
type textarea "Fetching suggested responses. Please feel free to read through the conversation…"
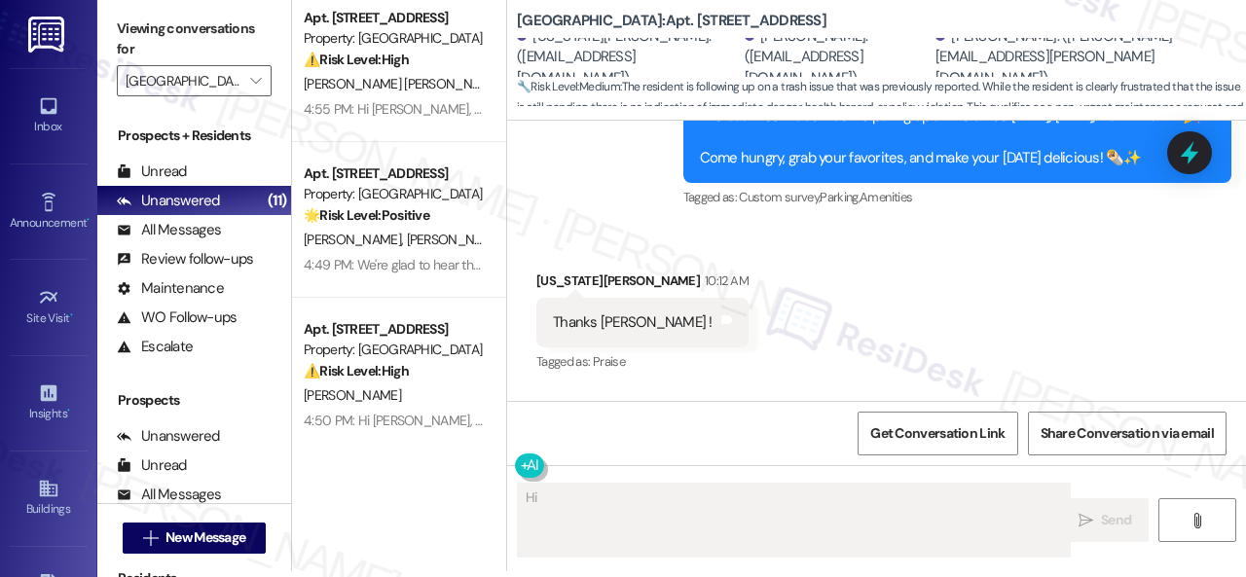
scroll to position [0, 0]
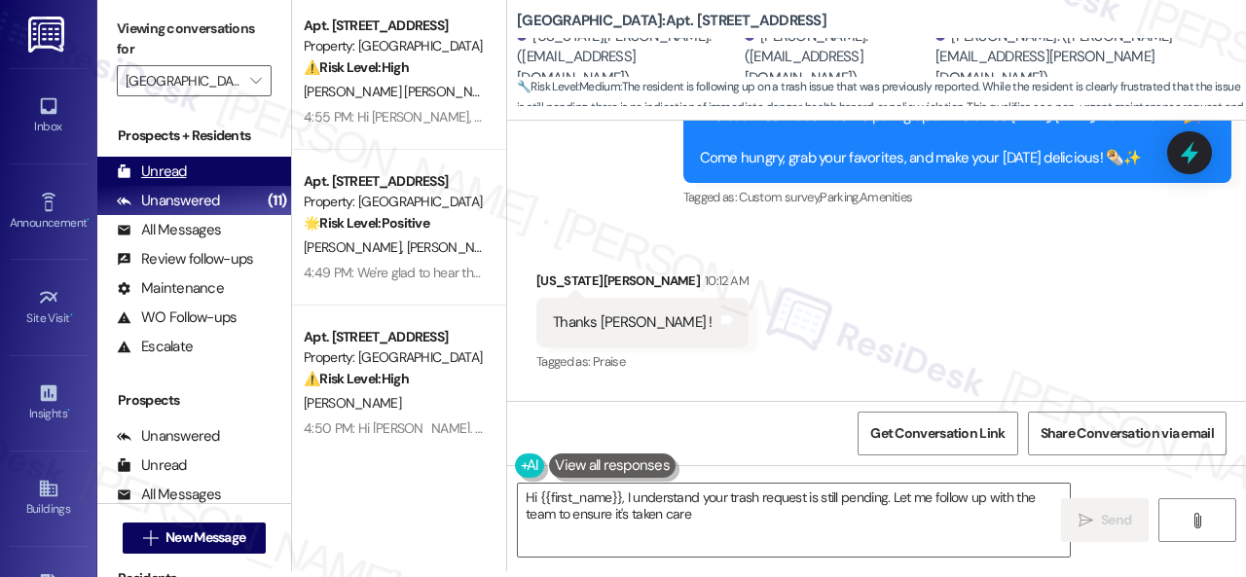
click at [164, 174] on div "Unread" at bounding box center [152, 172] width 70 height 20
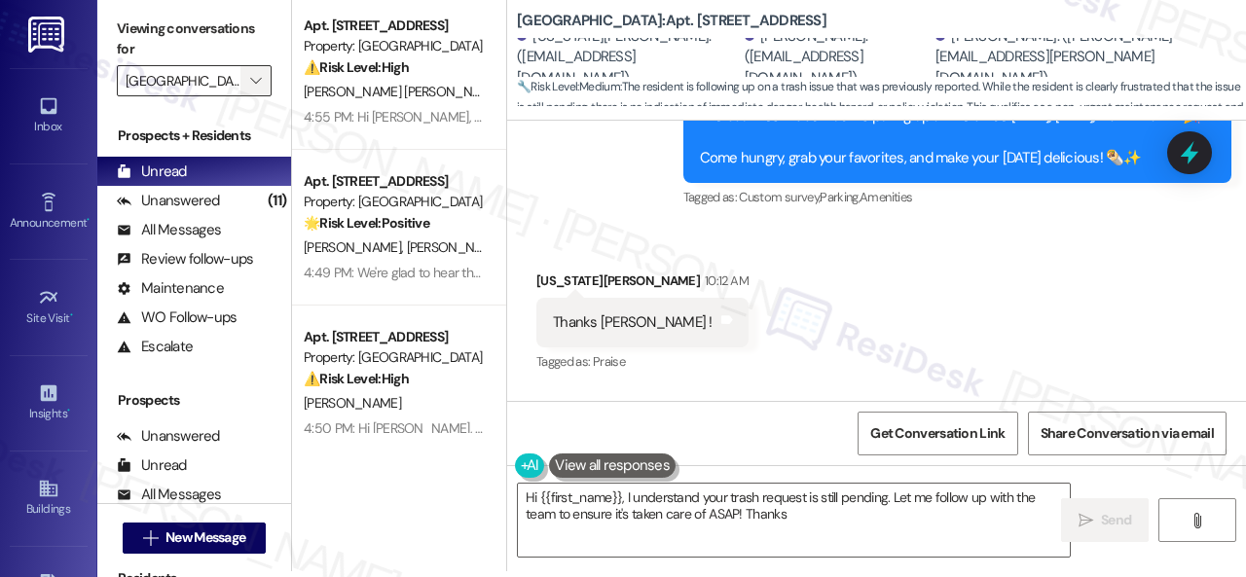
type textarea "Hi {{first_name}}, I understand your trash request is still pending. Let me fol…"
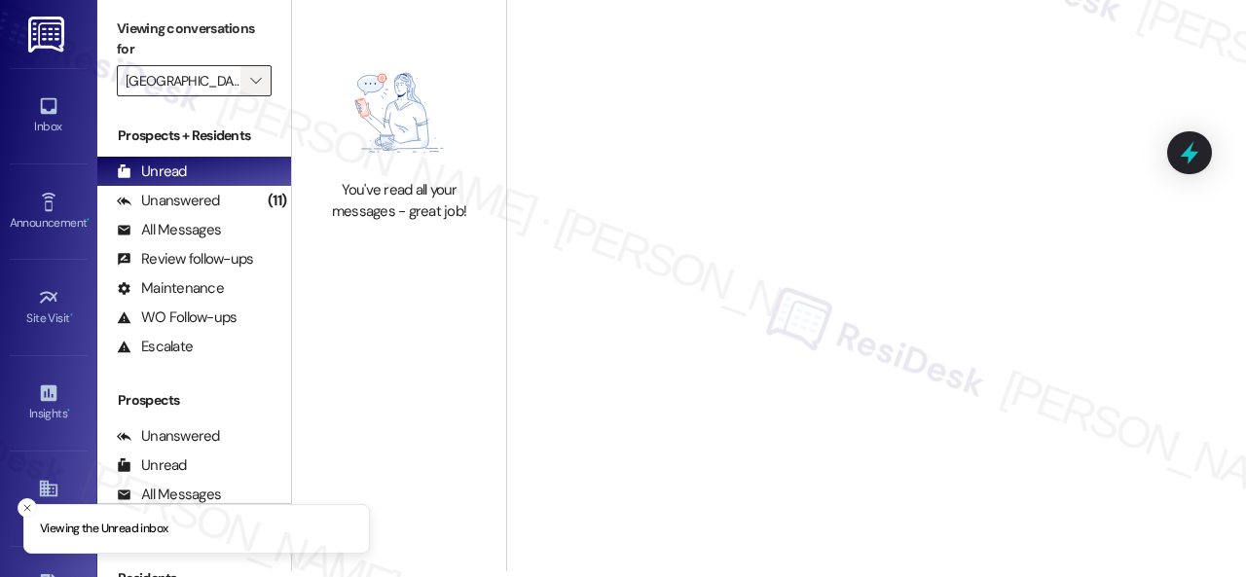
click at [260, 80] on icon "" at bounding box center [255, 81] width 11 height 16
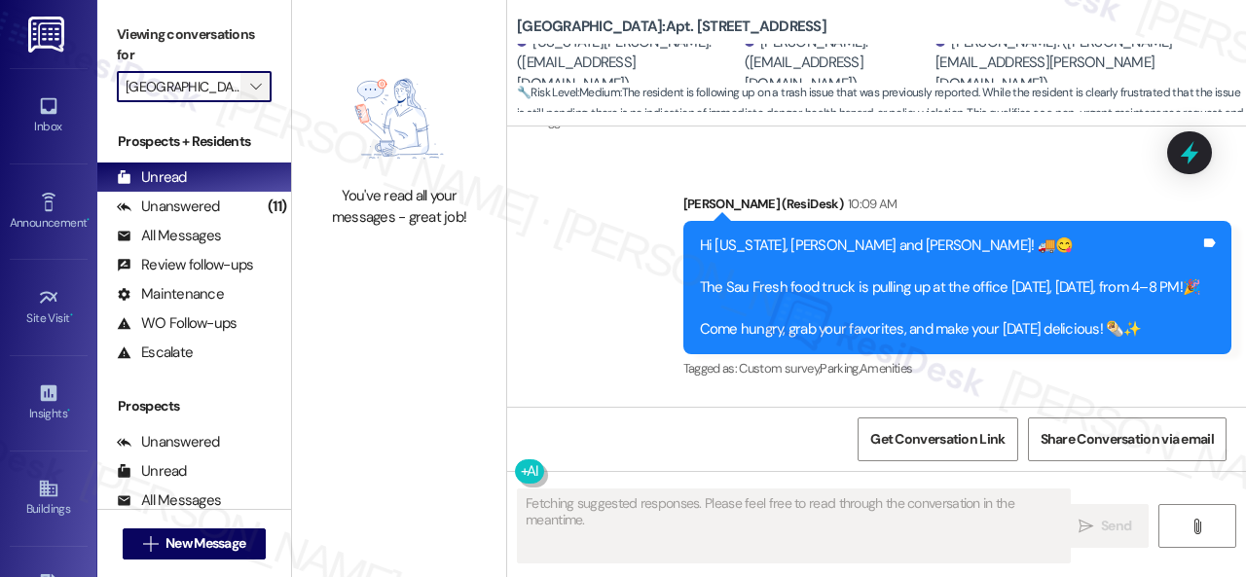
click at [261, 90] on icon "" at bounding box center [255, 87] width 11 height 16
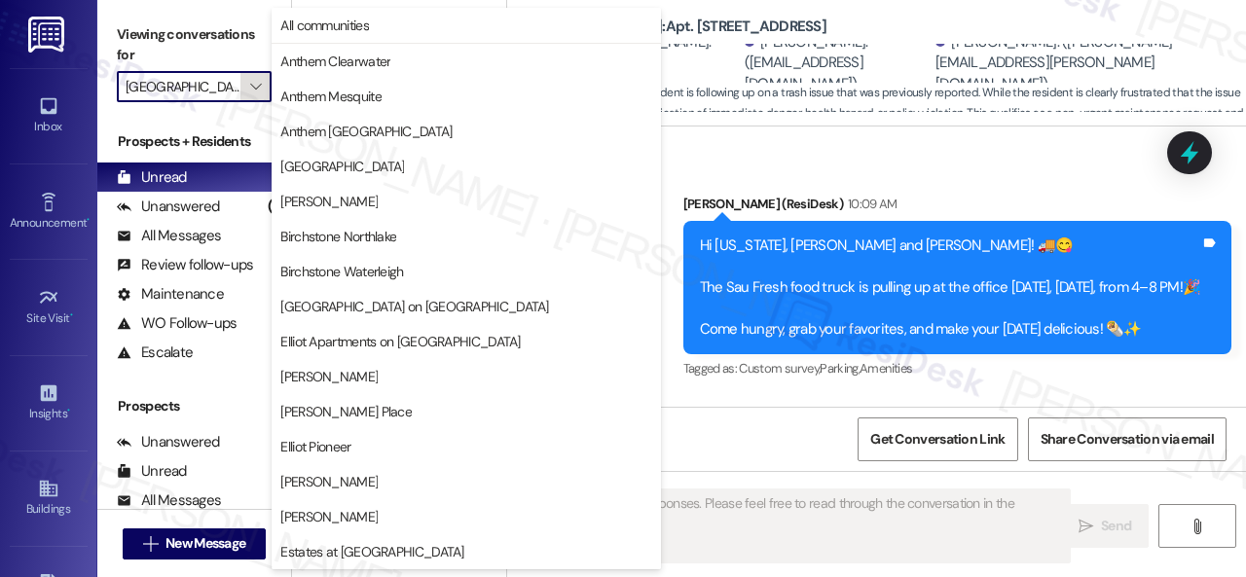
scroll to position [667, 0]
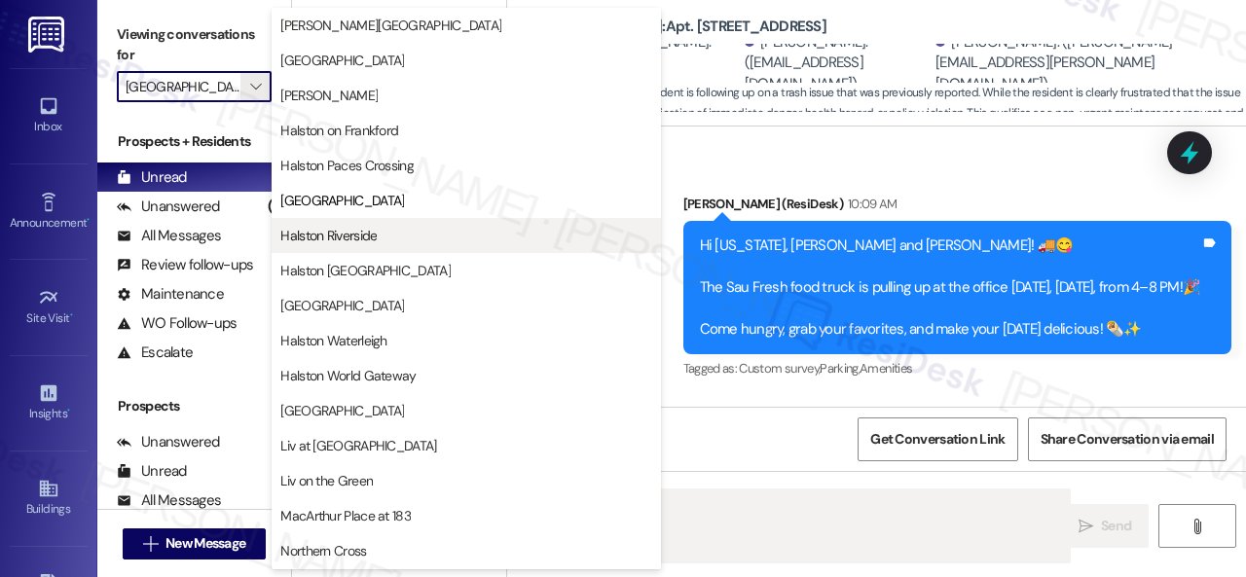
click at [300, 237] on span "Halston Riverside" at bounding box center [328, 235] width 96 height 19
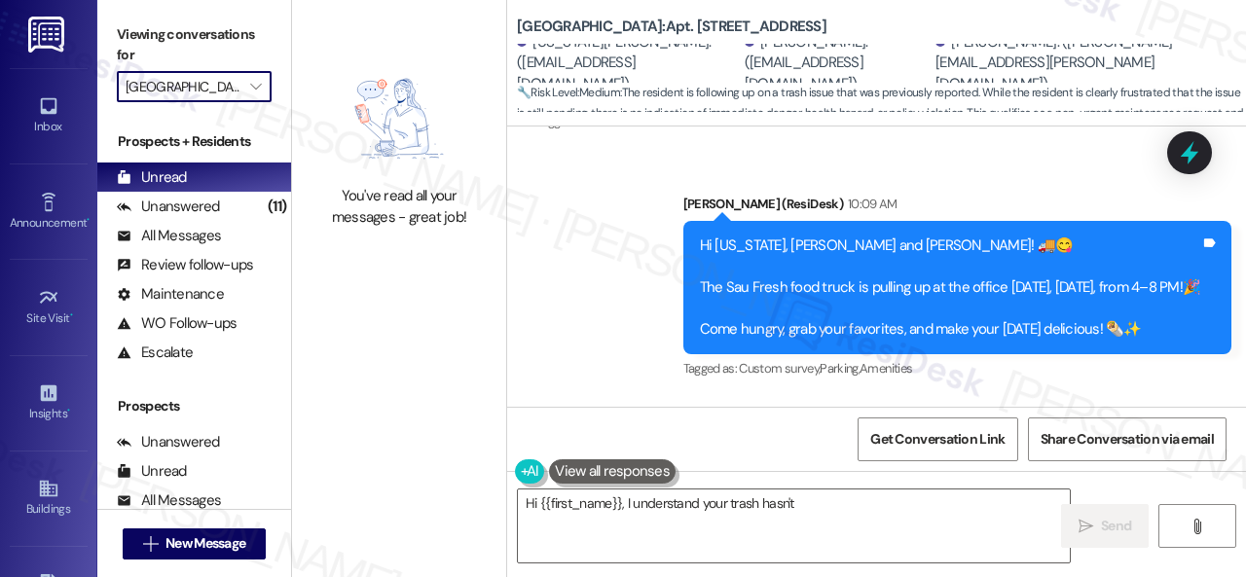
type textarea "Hi {{first_name}}, I understand your trash hasn't"
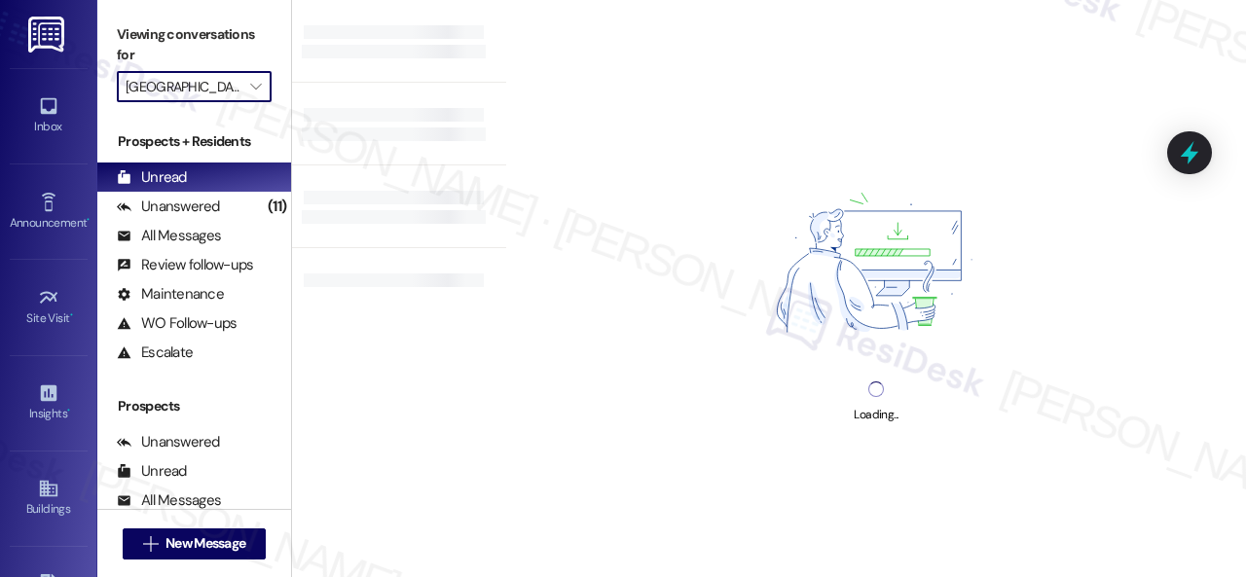
type input "Halston Riverside"
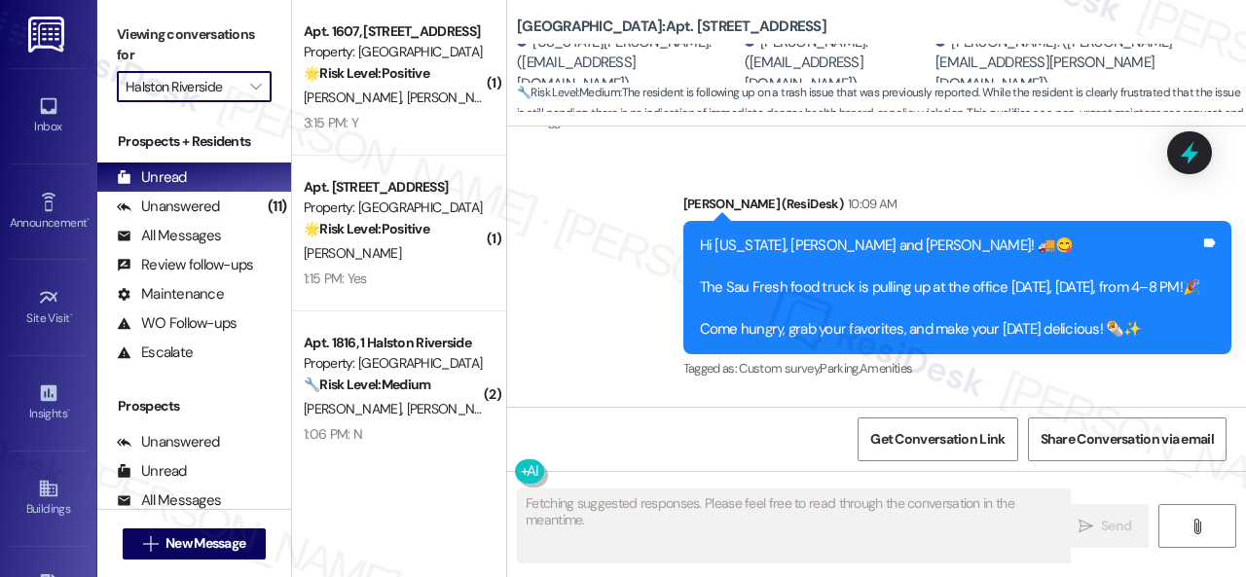
scroll to position [44428, 0]
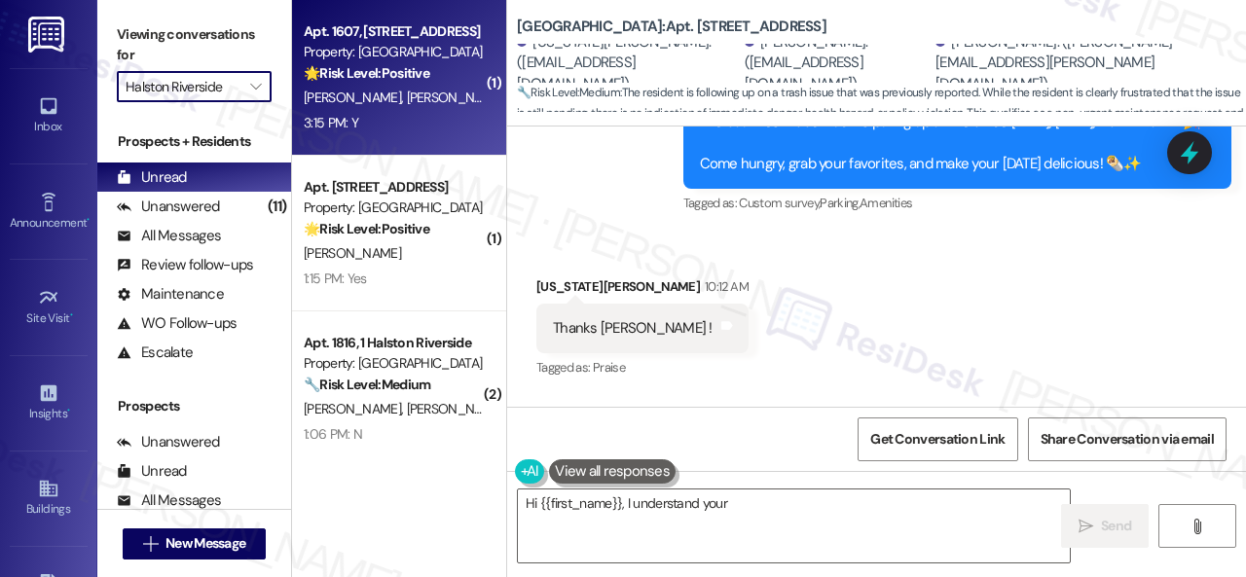
type textarea "Hi {{first_name}}, I understand your"
click at [421, 129] on div "3:15 PM: Y 3:15 PM: Y" at bounding box center [394, 123] width 184 height 24
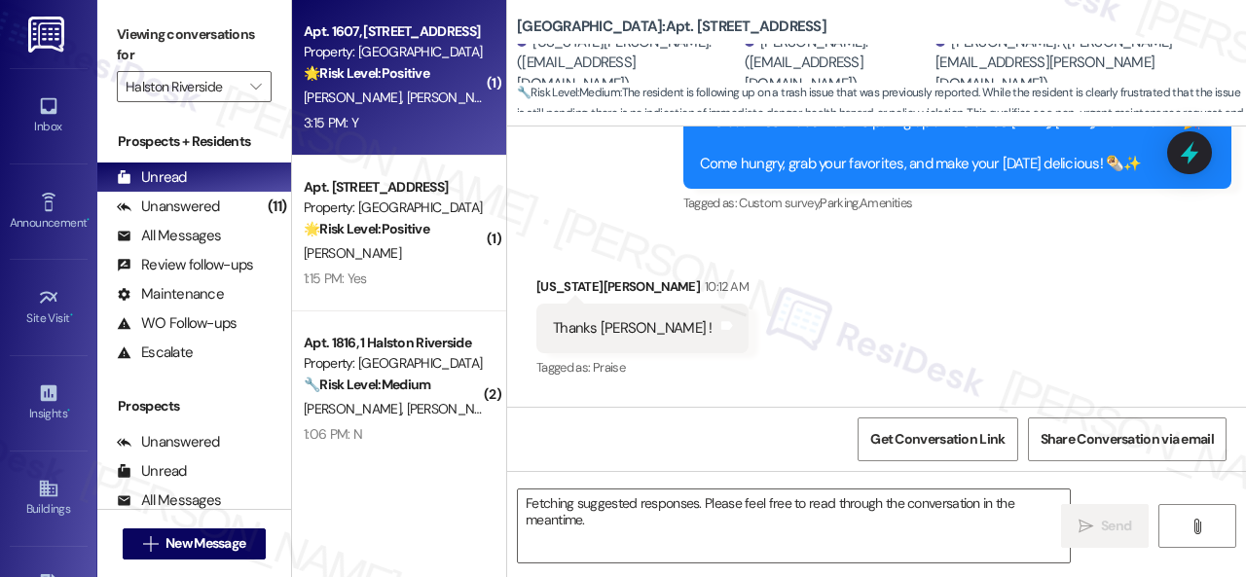
type textarea "Hi {{first_name}}, I understand your request is still pending. Let me follow up"
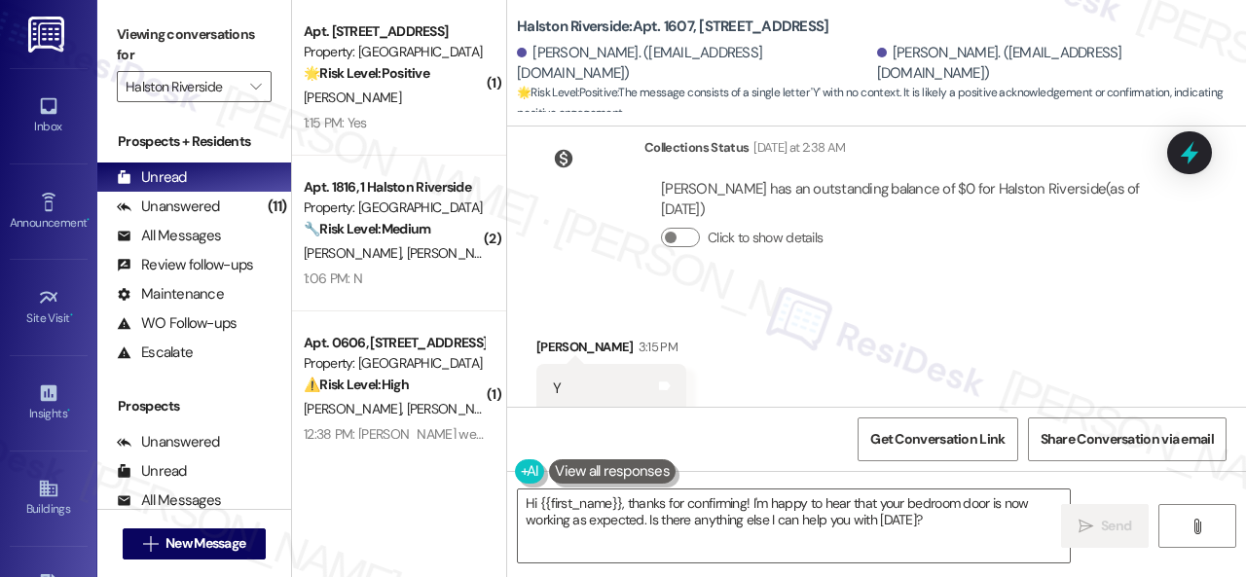
scroll to position [3808, 0]
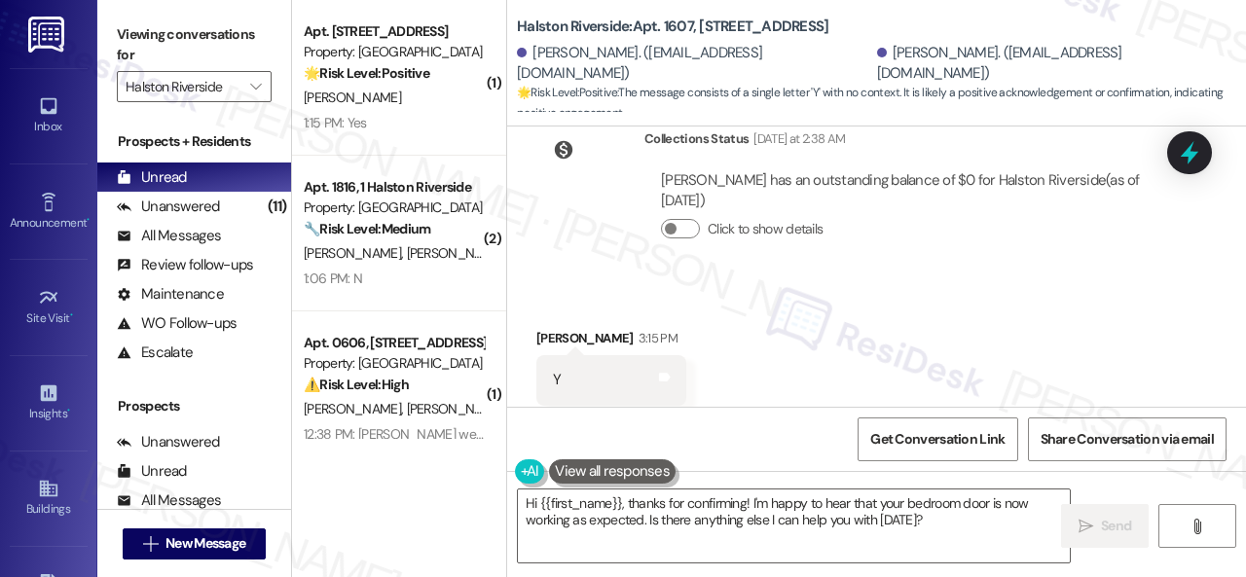
click at [601, 199] on div "Collections Status Yesterday at 2:38 AM Marcia Quinn has an outstanding balance…" at bounding box center [854, 199] width 665 height 170
click at [639, 524] on textarea "Hi {{first_name}}, thanks for confirming! I'm happy to hear that your bedroom d…" at bounding box center [794, 526] width 552 height 73
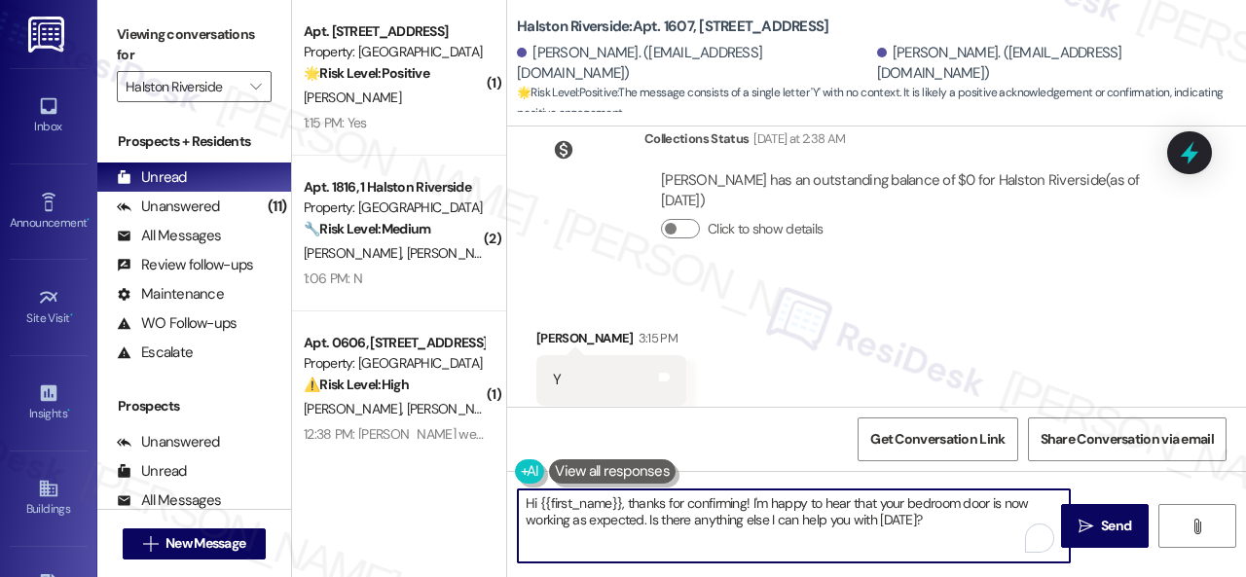
paste textarea "We're glad to hear the issue's been resolved! If {{property}} has met your expe…"
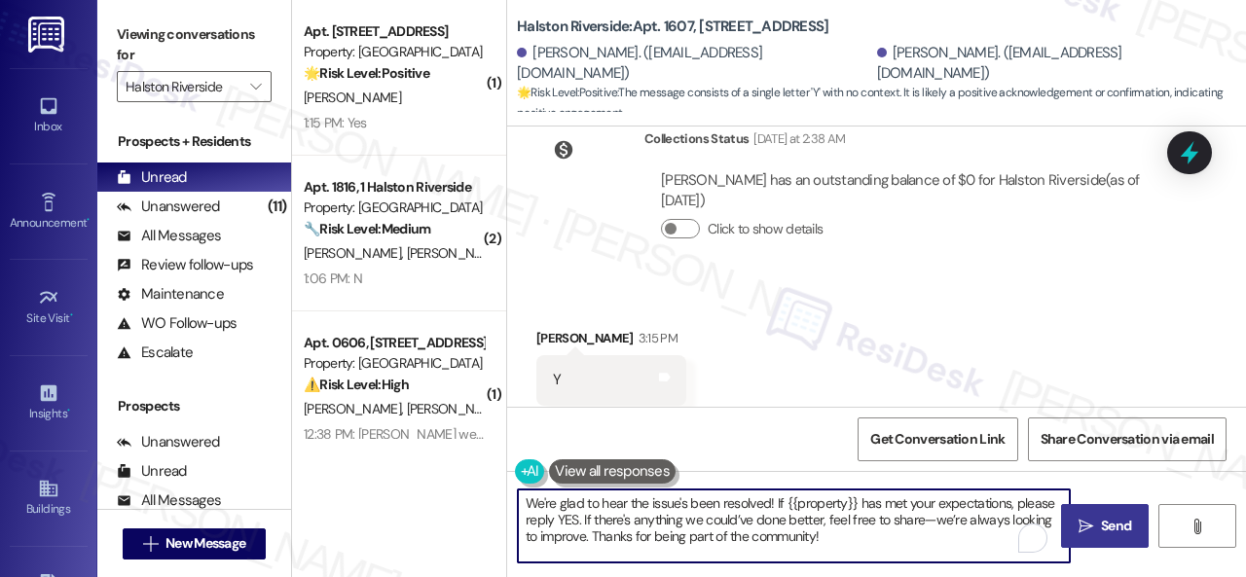
type textarea "We're glad to hear the issue's been resolved! If {{property}} has met your expe…"
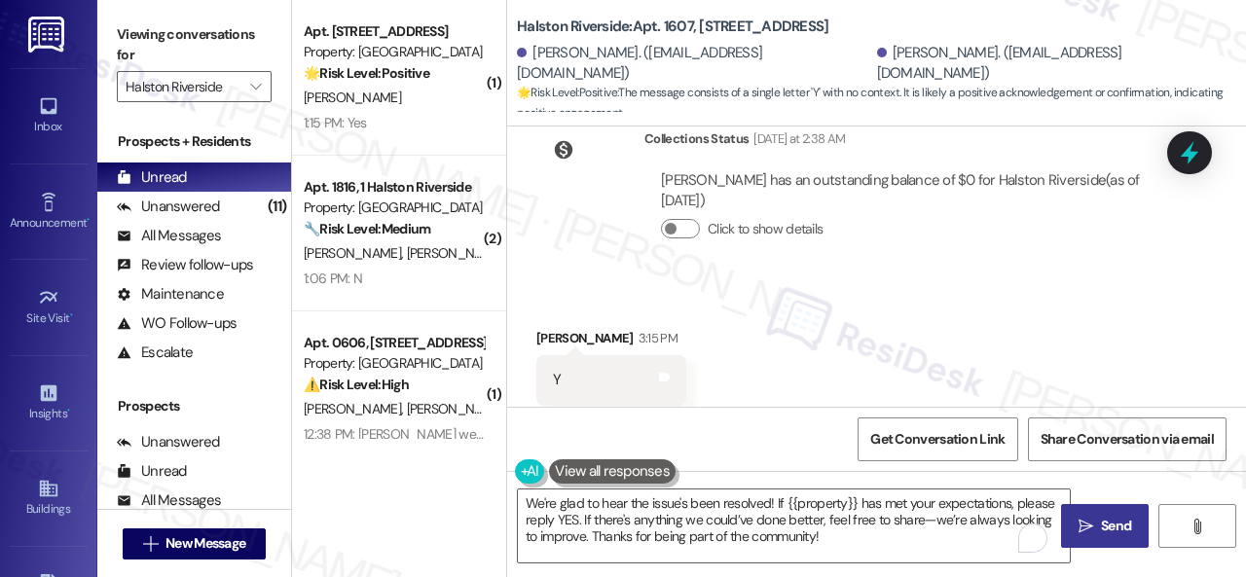
click at [1084, 524] on icon "" at bounding box center [1085, 527] width 15 height 16
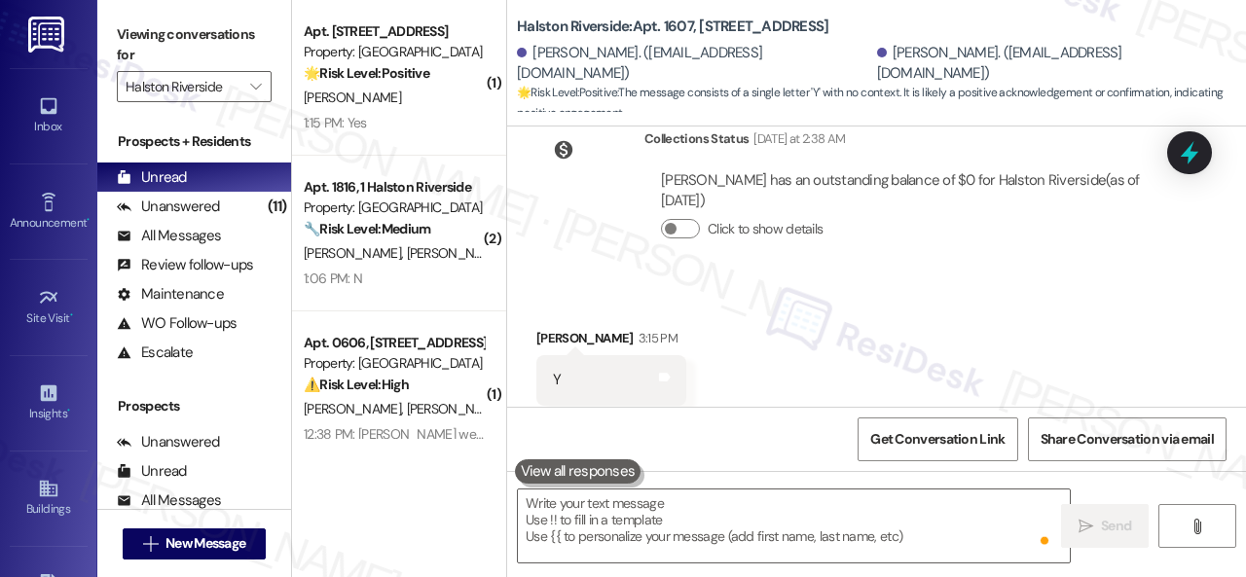
scroll to position [3807, 0]
click at [386, 102] on div "D. Daniel" at bounding box center [394, 98] width 184 height 24
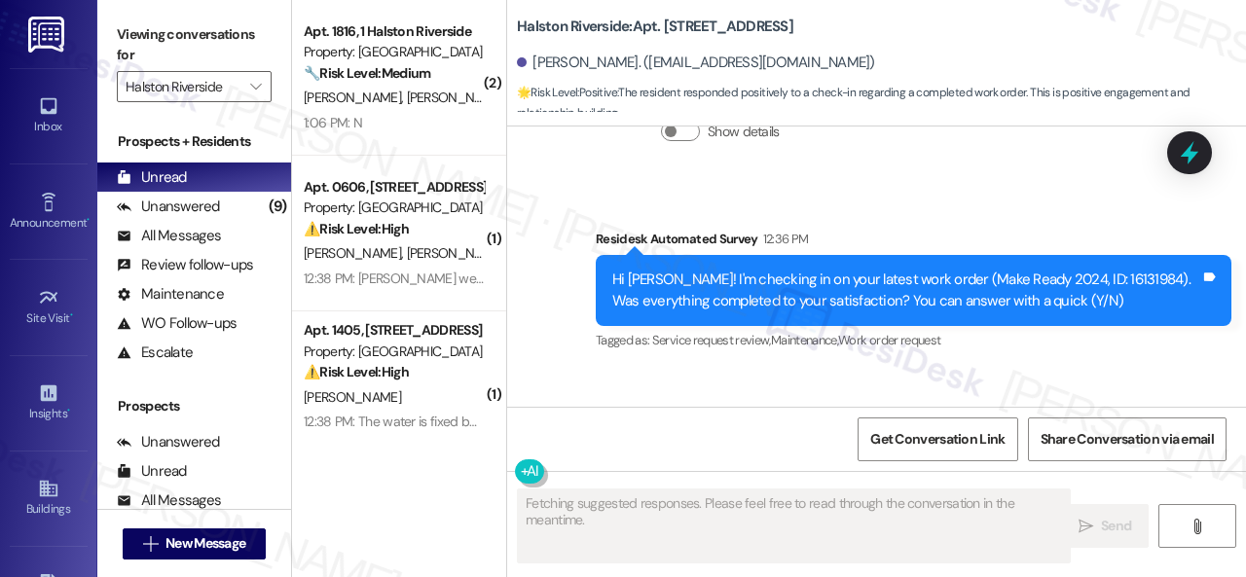
scroll to position [8248, 0]
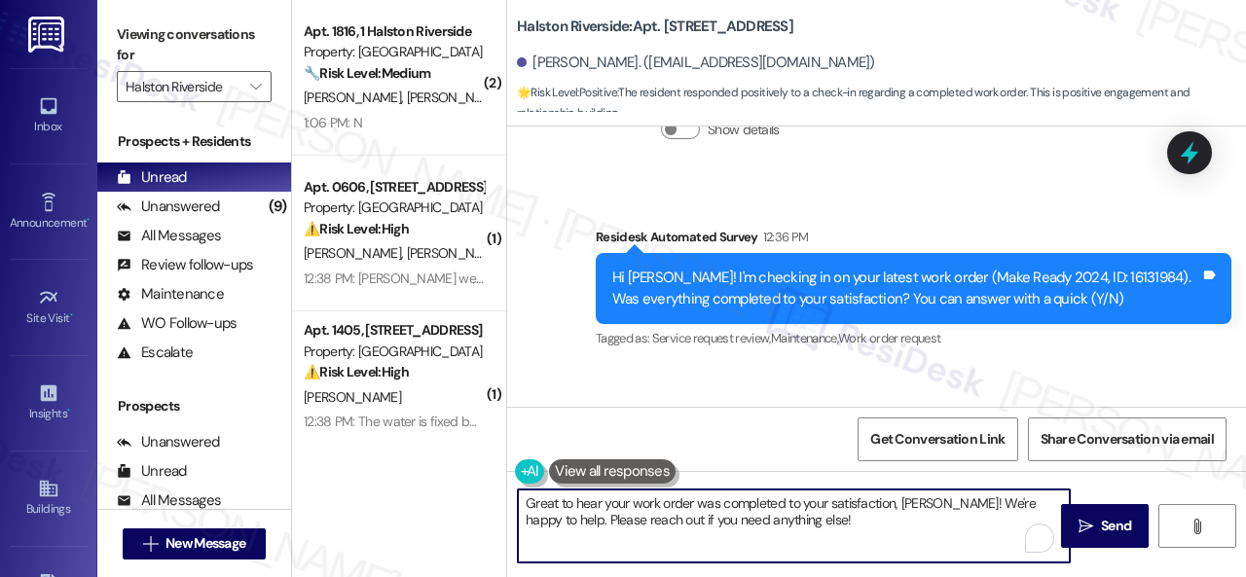
drag, startPoint x: 829, startPoint y: 524, endPoint x: 483, endPoint y: 480, distance: 349.3
click at [460, 480] on div "( 2 ) Apt. 1816, 1 Halston Riverside Property: Halston Riverside 🔧 Risk Level: …" at bounding box center [769, 288] width 954 height 577
paste textarea "We're glad to hear the issue's been resolved! If {{property}} has met your expe…"
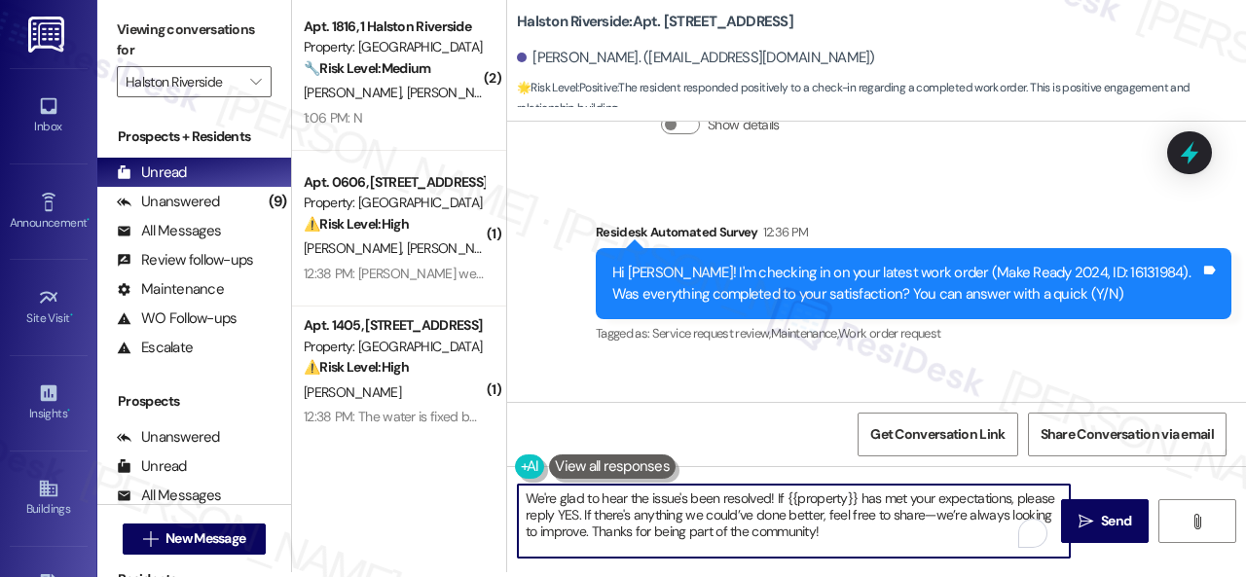
scroll to position [6, 0]
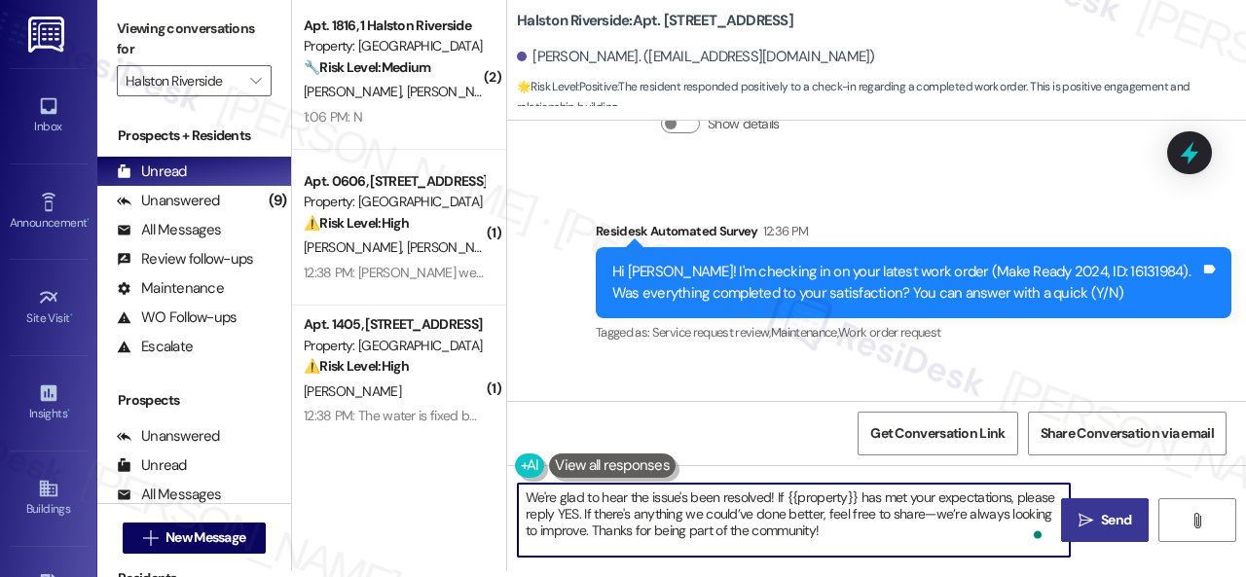
type textarea "We're glad to hear the issue's been resolved! If {{property}} has met your expe…"
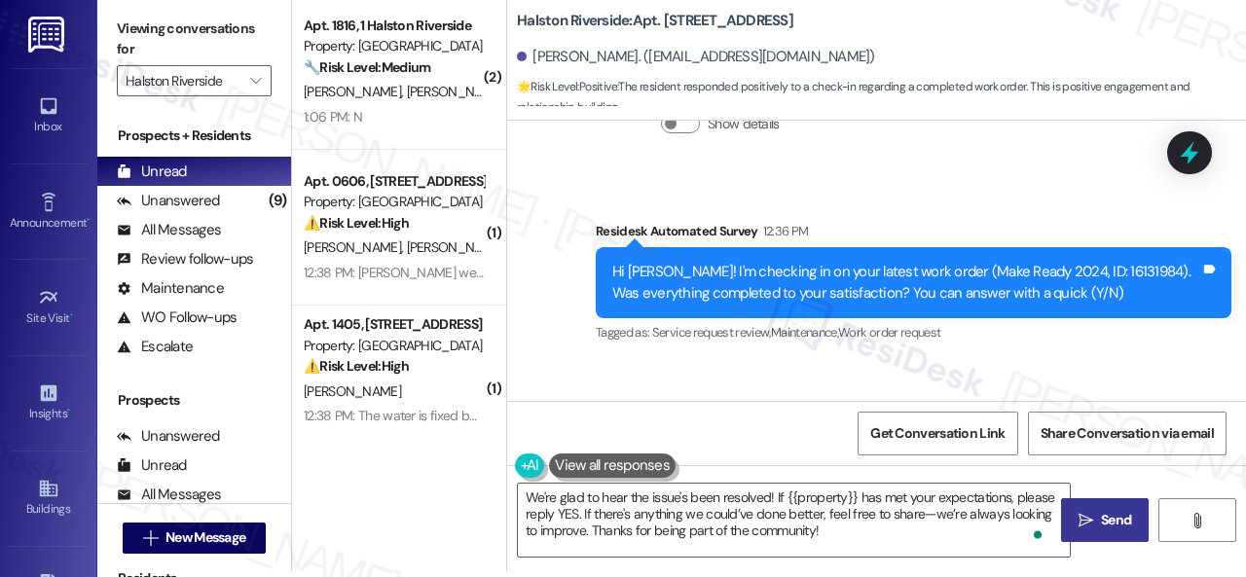
click at [1086, 532] on button " Send" at bounding box center [1105, 520] width 88 height 44
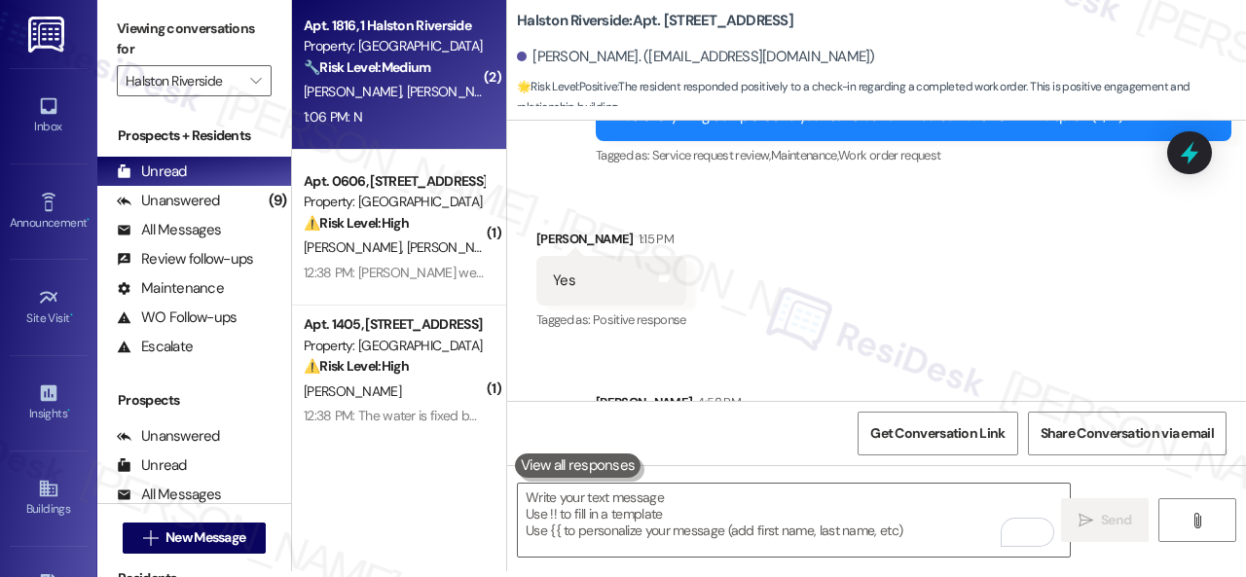
click at [417, 121] on div "1:06 PM: N 1:06 PM: N" at bounding box center [394, 117] width 184 height 24
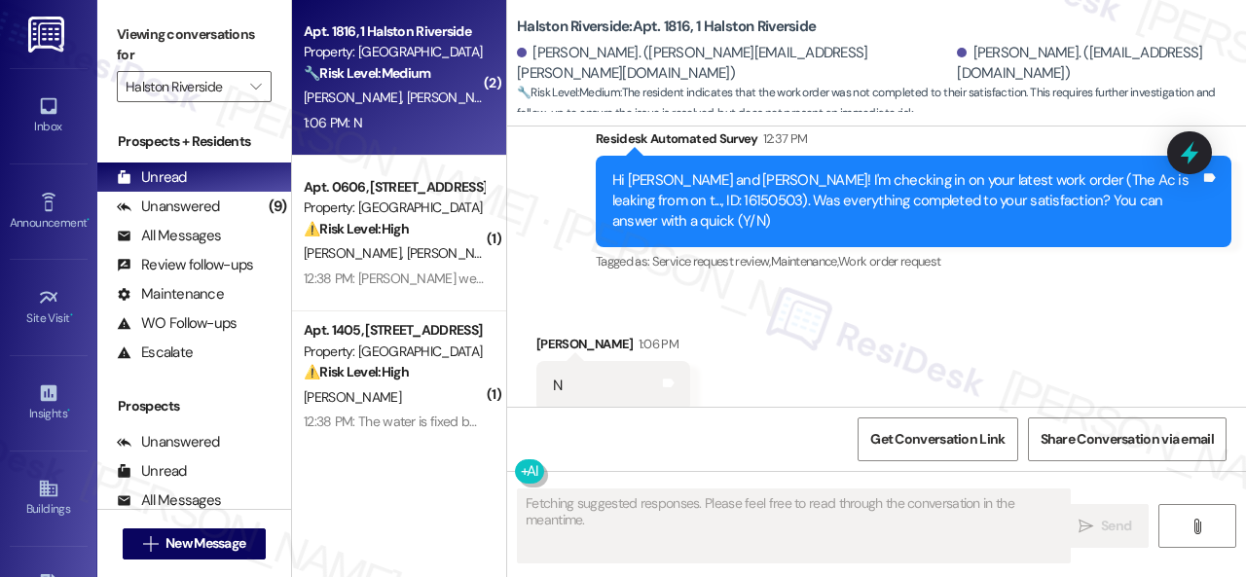
scroll to position [15420, 0]
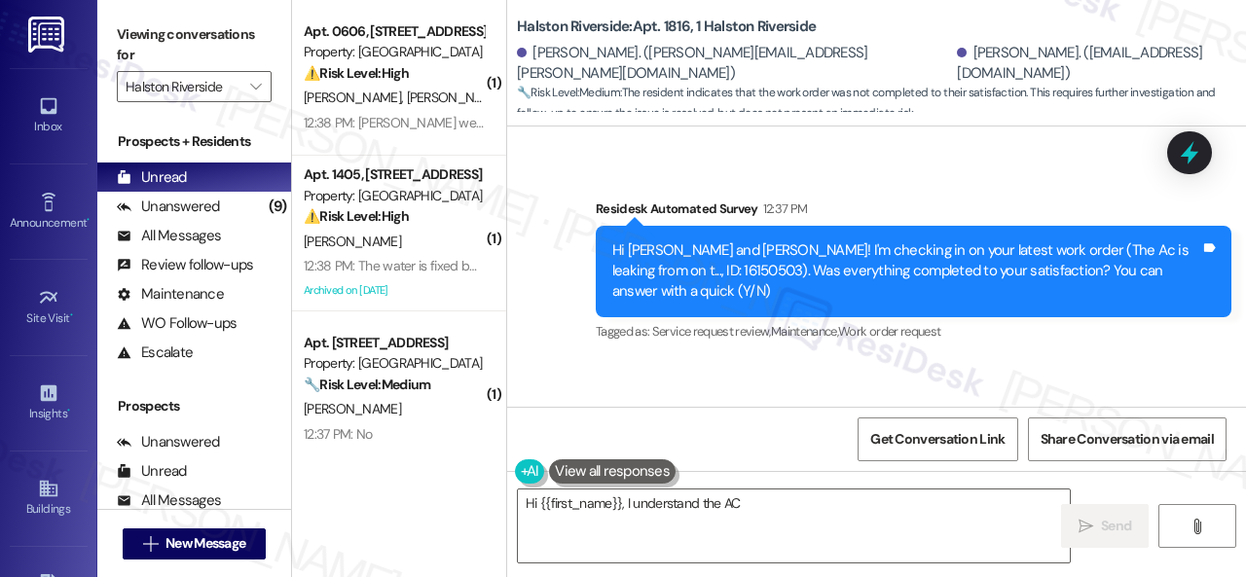
type textarea "Hi {{first_name}}, I understand the AC issue"
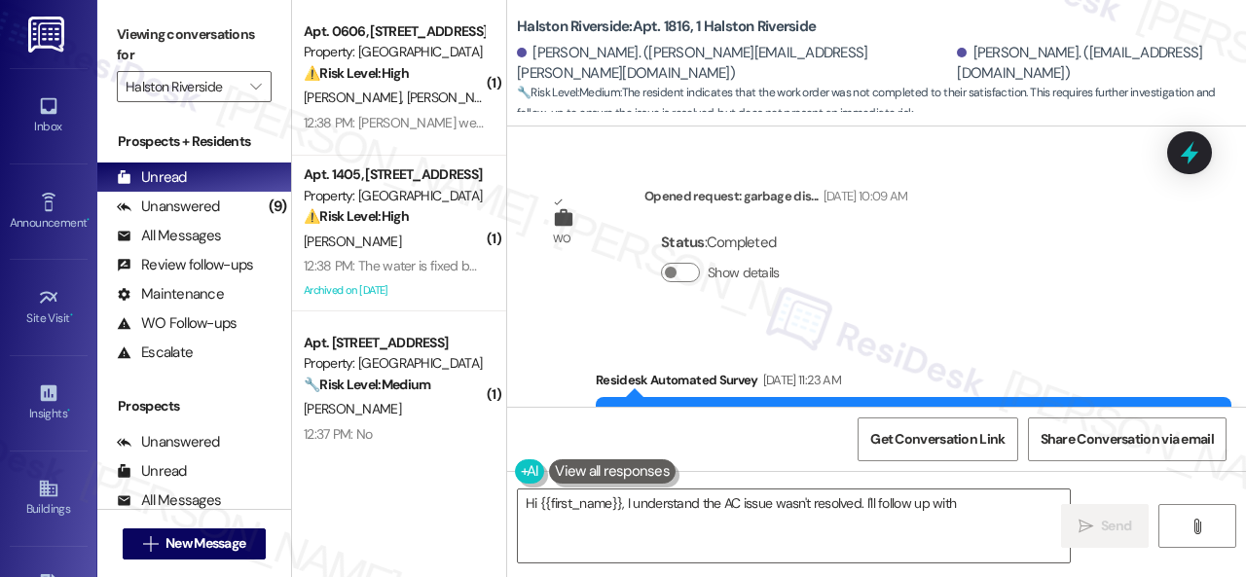
scroll to position [15420, 0]
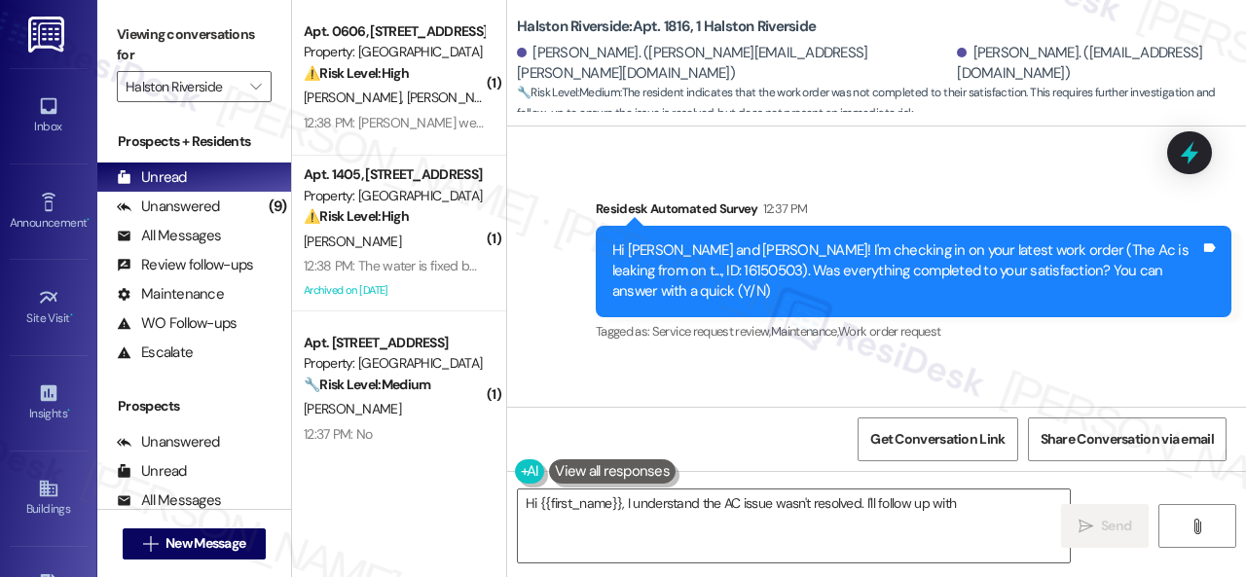
click at [551, 258] on div "Survey, sent via SMS Residesk Automated Survey 12:37 PM Hi Senaida and Stewart!…" at bounding box center [876, 258] width 739 height 206
click at [588, 505] on textarea "Hi {{first_name}}, I understand the AC issue wasn't resolved. I'll follow up wi…" at bounding box center [794, 526] width 552 height 73
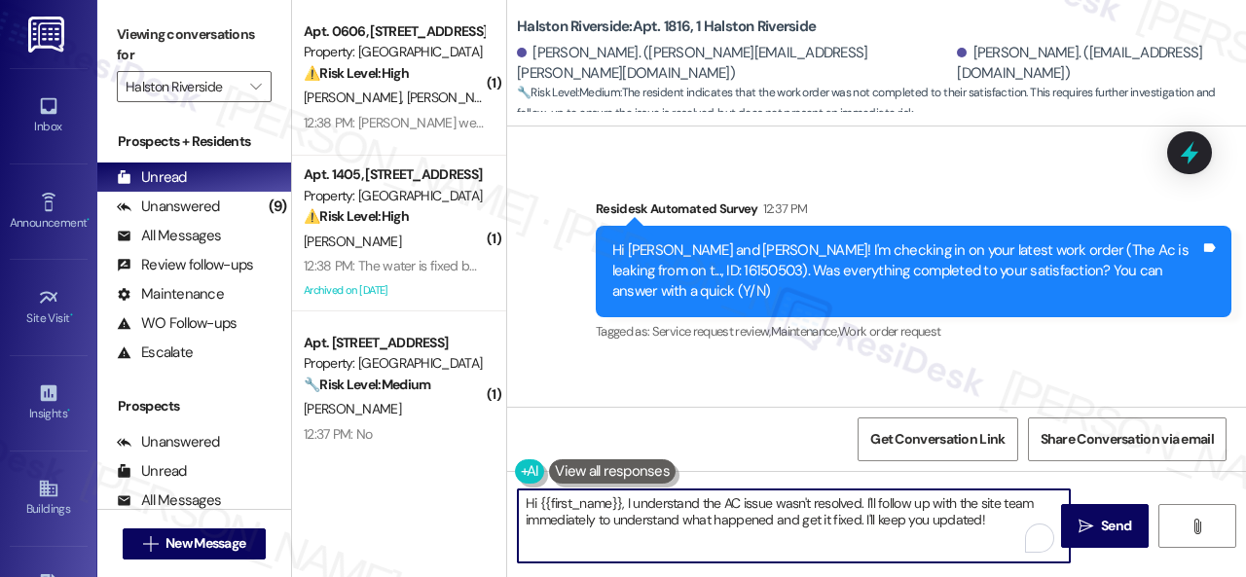
paste textarea "I'm sorry that the work order wasn't completed to your satisfaction. Can you pl…"
type textarea "I'm sorry that the work order wasn't completed to your satisfaction. Can you pl…"
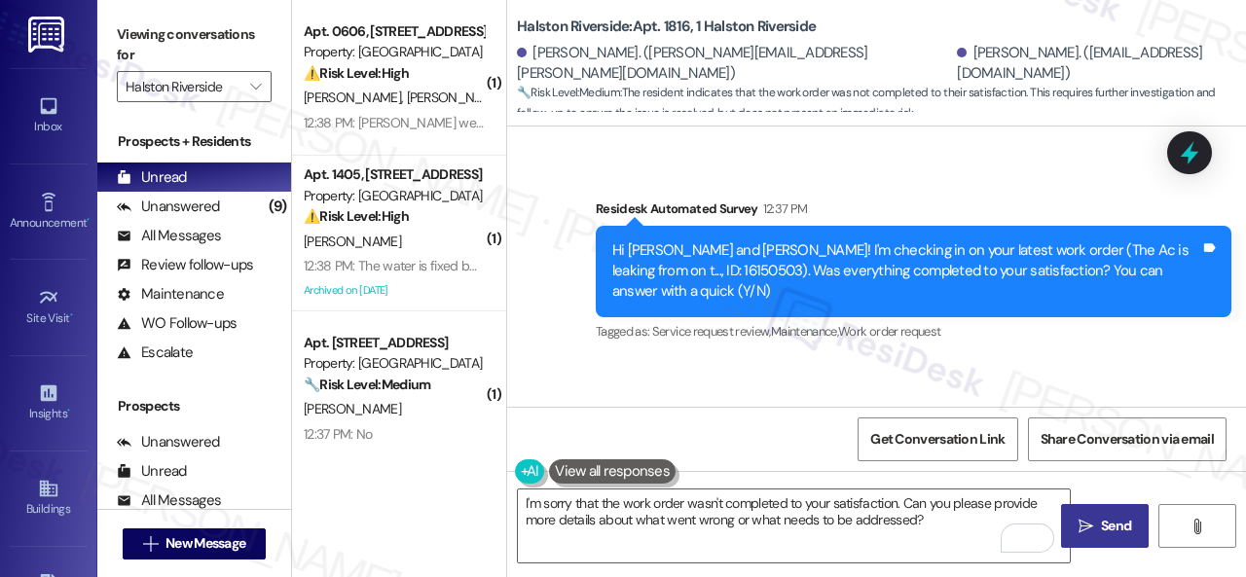
click at [1082, 528] on icon "" at bounding box center [1085, 527] width 15 height 16
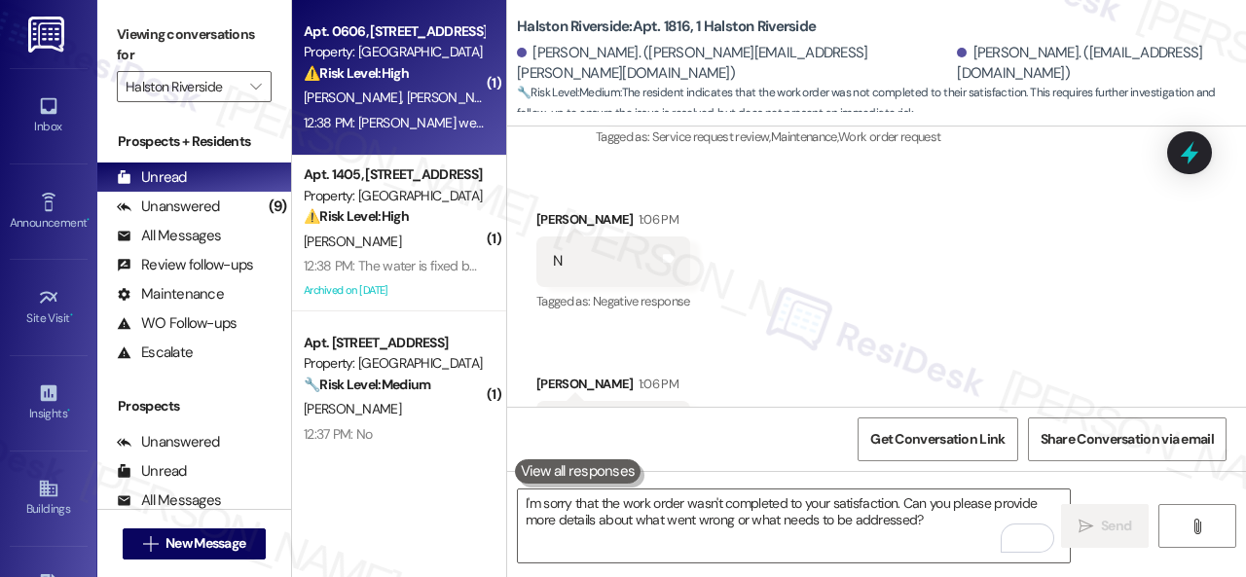
click at [445, 109] on div "J. Delaney L. Smith" at bounding box center [394, 98] width 184 height 24
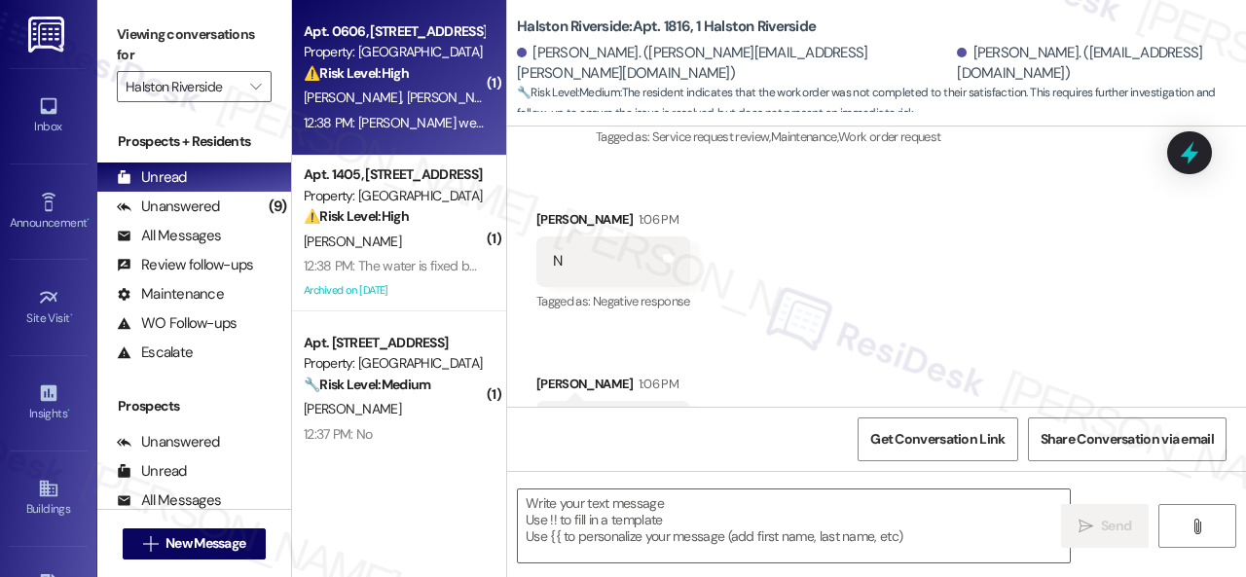
type textarea "Fetching suggested responses. Please feel free to read through the conversation…"
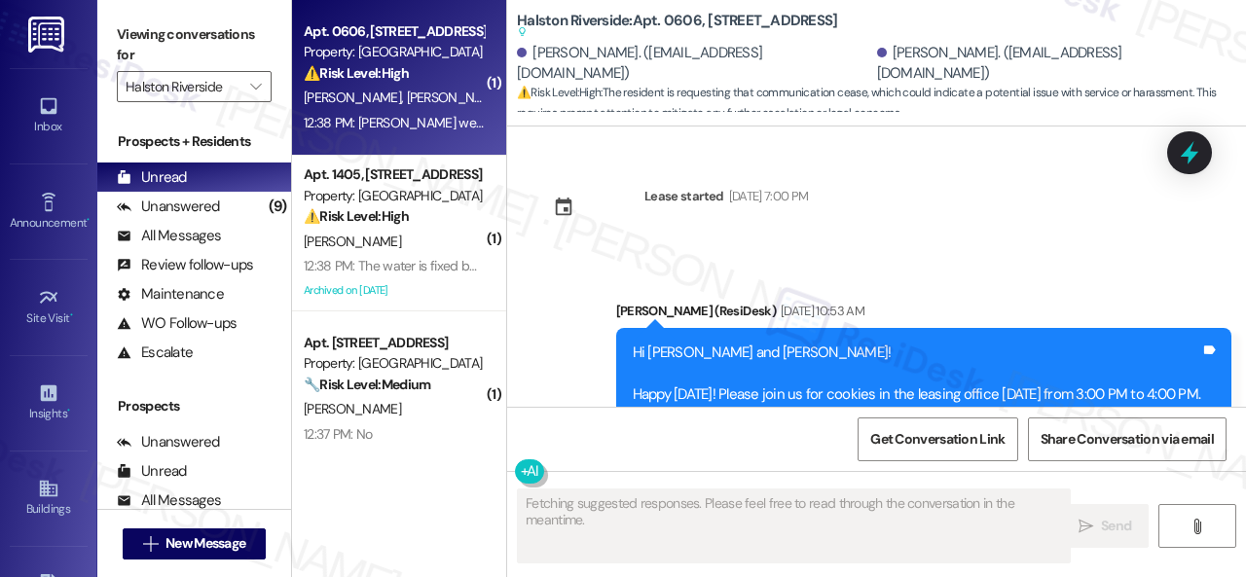
scroll to position [13315, 0]
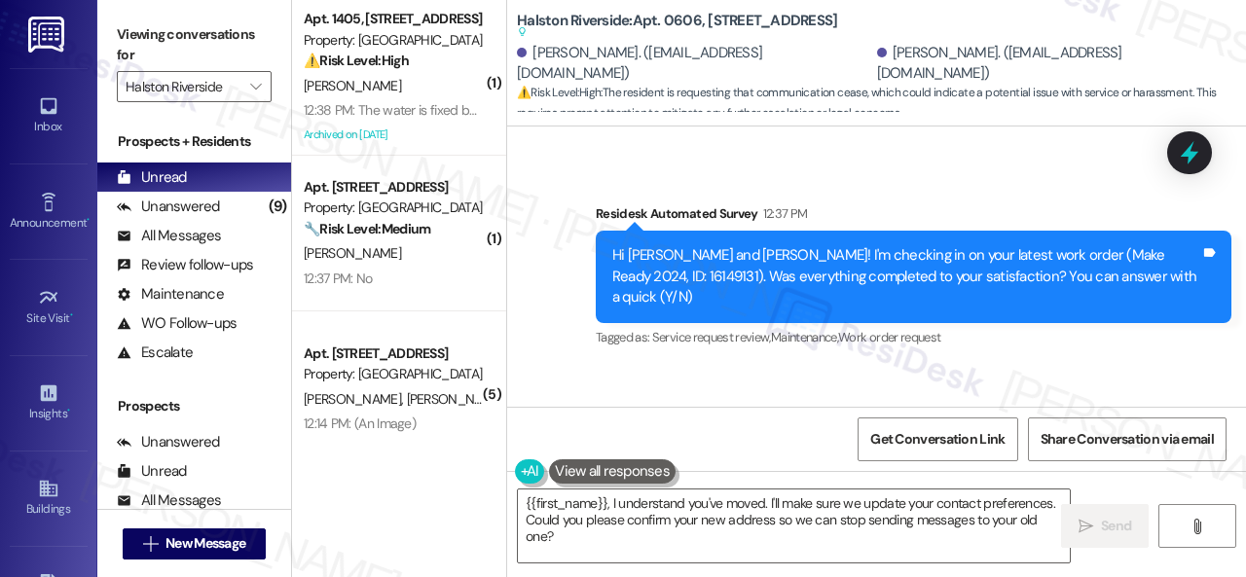
click at [648, 366] on div "Received via SMS James Delaney Question 12:38 PM Sarah we have moved please sto…" at bounding box center [876, 450] width 739 height 168
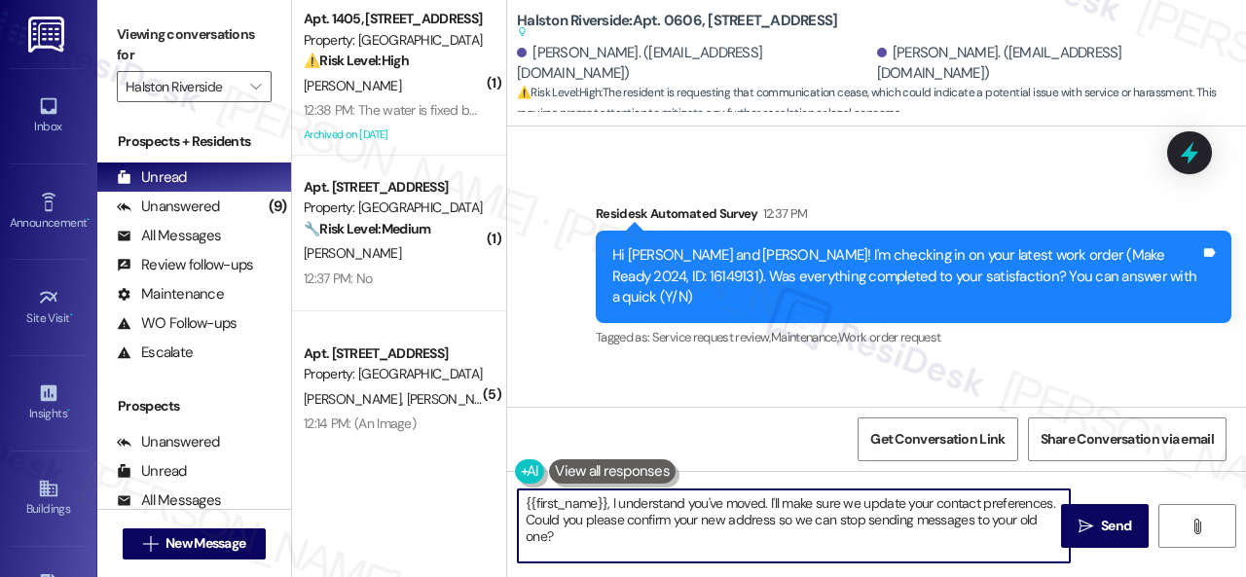
drag, startPoint x: 588, startPoint y: 542, endPoint x: 549, endPoint y: 498, distance: 58.6
click at [358, 489] on div "( 1 ) Apt. 1405, 1 Halston Riverside Property: Halston Riverside ⚠️ Risk Level:…" at bounding box center [769, 288] width 954 height 577
paste textarea "We apologize if you were bothered by our text. Please reply STOP (all capital l…"
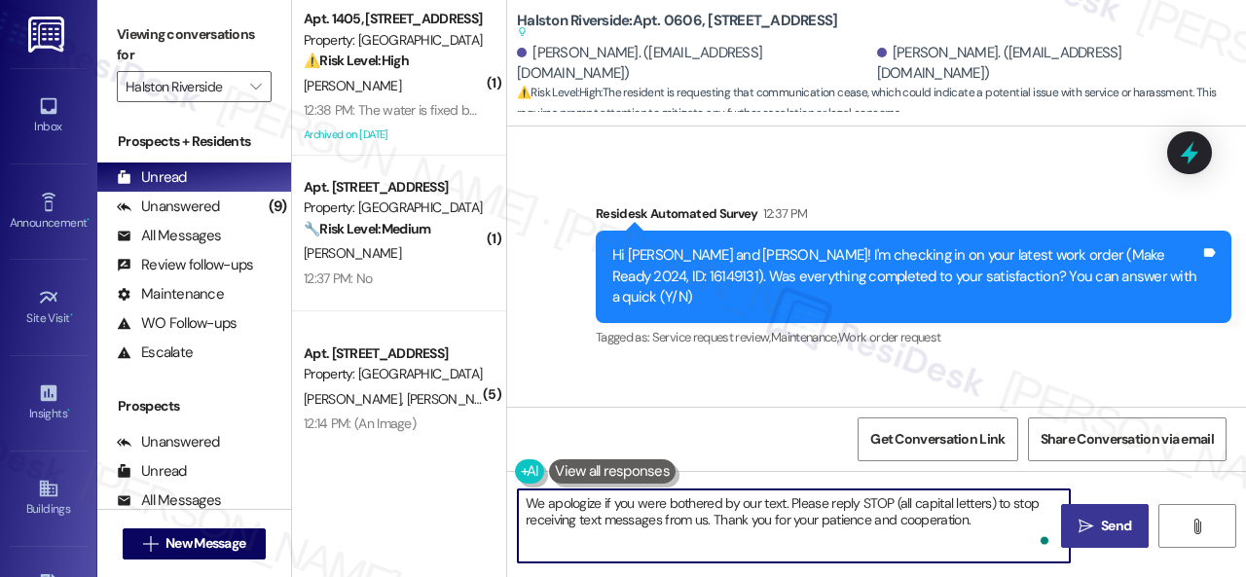
type textarea "We apologize if you were bothered by our text. Please reply STOP (all capital l…"
click at [1089, 526] on span " Send" at bounding box center [1105, 526] width 61 height 20
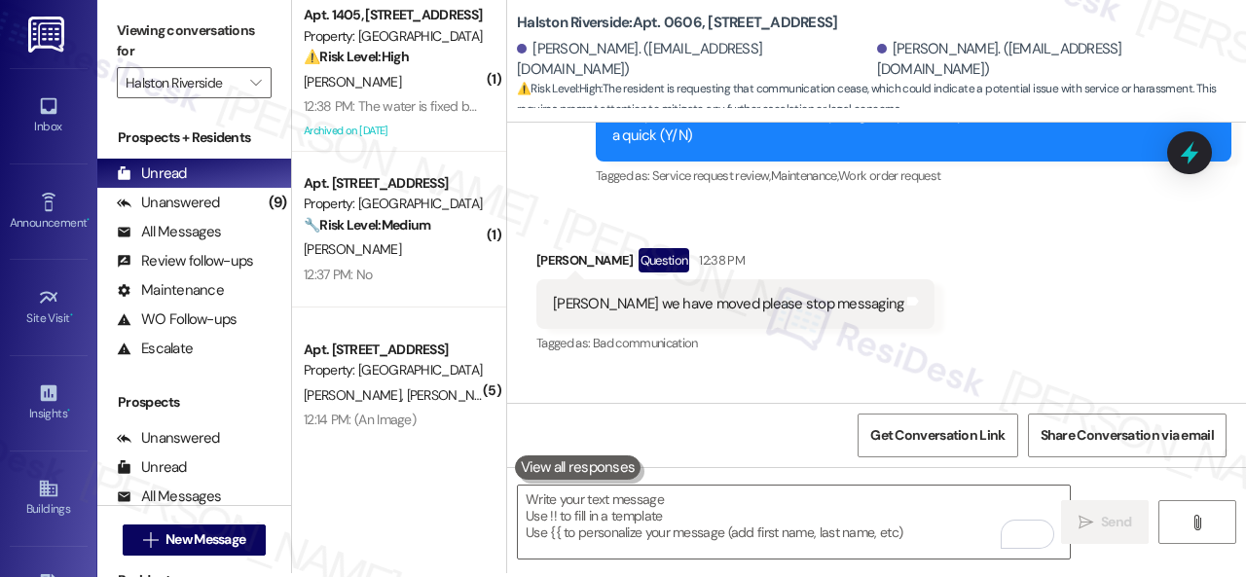
scroll to position [6, 0]
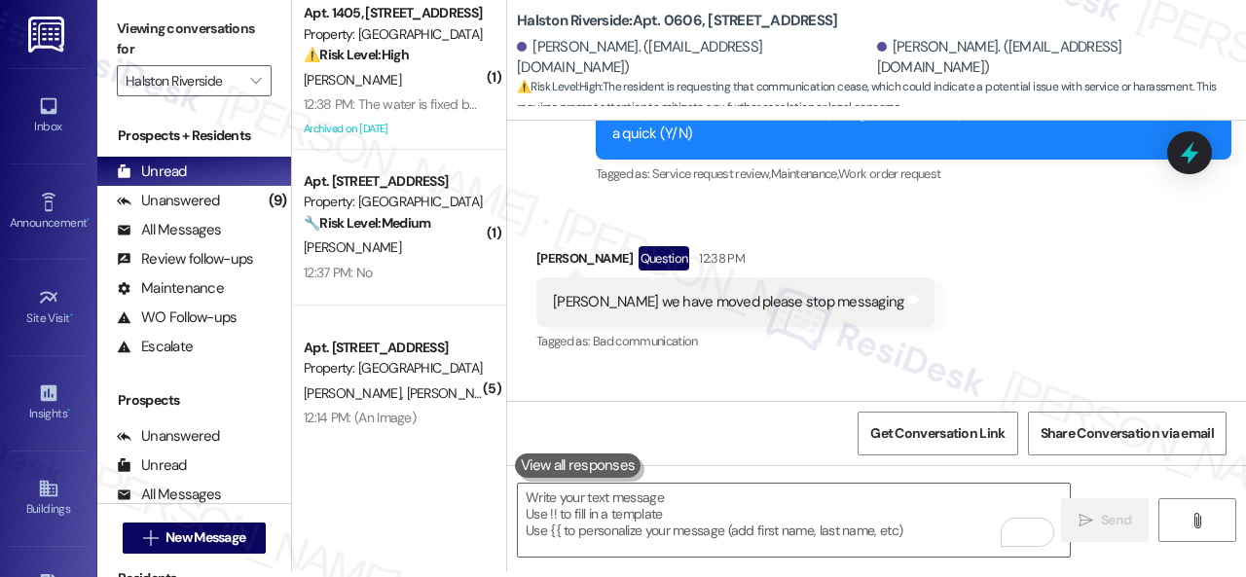
click at [445, 239] on div "V. Landaverde" at bounding box center [394, 248] width 184 height 24
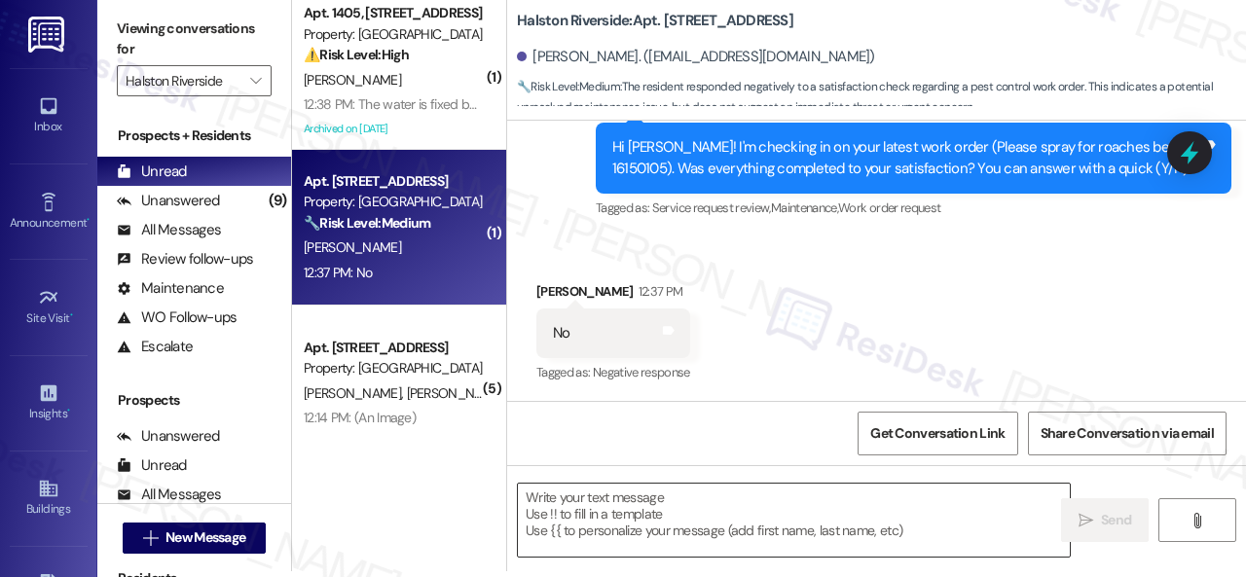
scroll to position [0, 0]
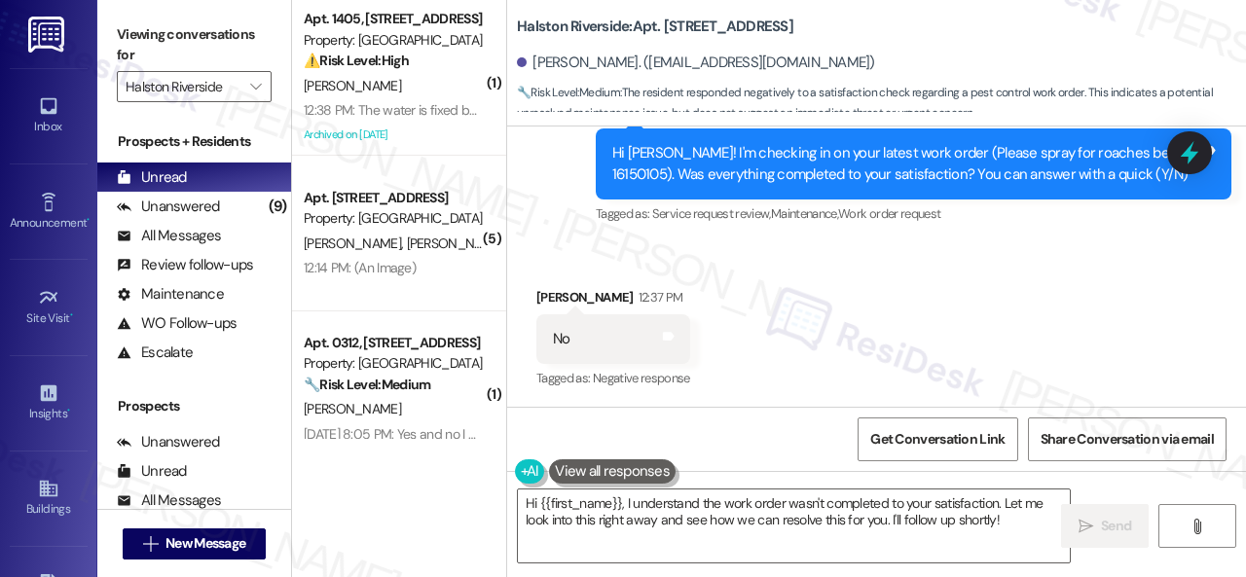
drag, startPoint x: 657, startPoint y: 260, endPoint x: 644, endPoint y: 324, distance: 65.5
click at [657, 260] on div "Received via SMS Valeria Landaverde 12:37 PM No Tags and notes Tagged as: Negat…" at bounding box center [876, 325] width 739 height 164
click at [655, 526] on textarea "Hi {{first_name}}, I understand the work order wasn't completed to your satisfa…" at bounding box center [794, 526] width 552 height 73
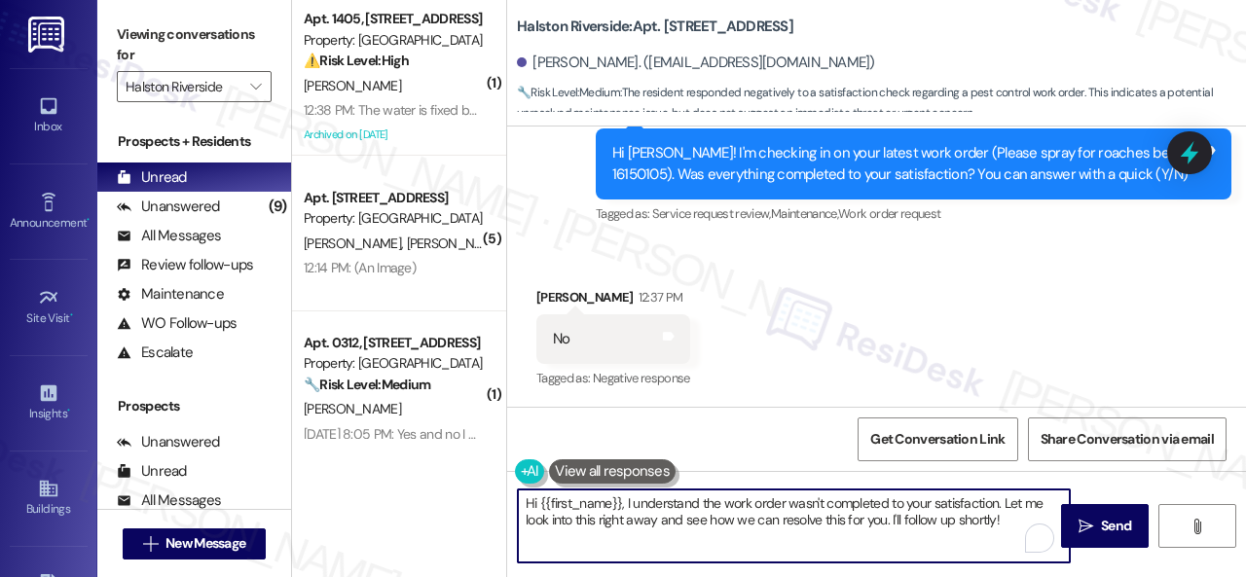
paste textarea "I'm sorry that the work order wasn't completed to your satisfaction. Can you pl…"
type textarea "I'm sorry that the work order wasn't completed to your satisfaction. Can you pl…"
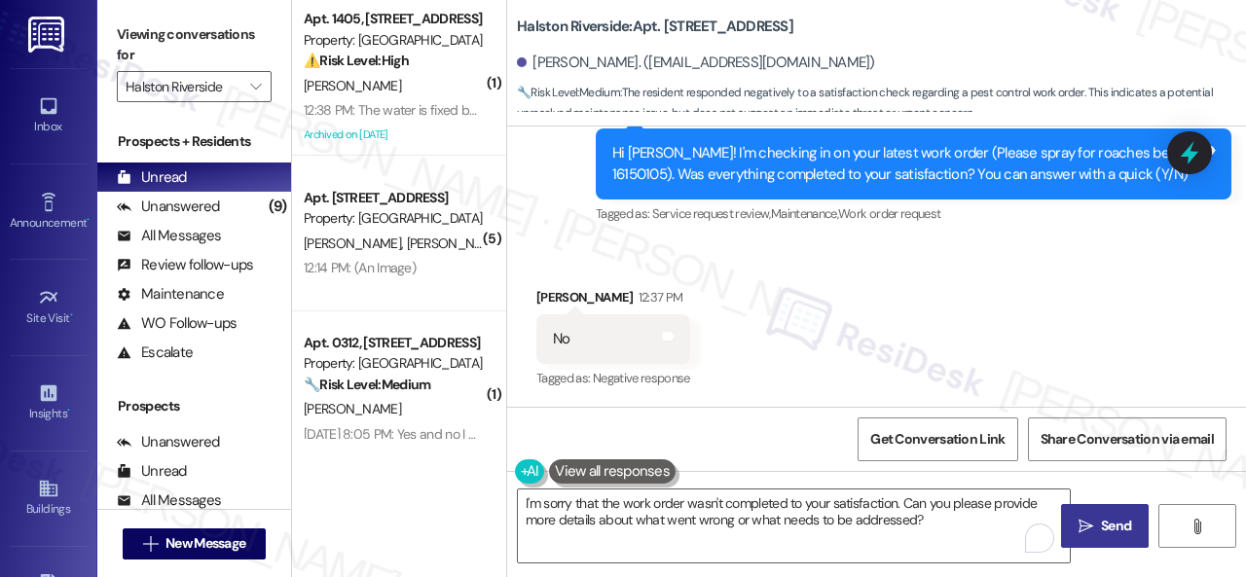
click at [1089, 524] on span " Send" at bounding box center [1105, 526] width 61 height 20
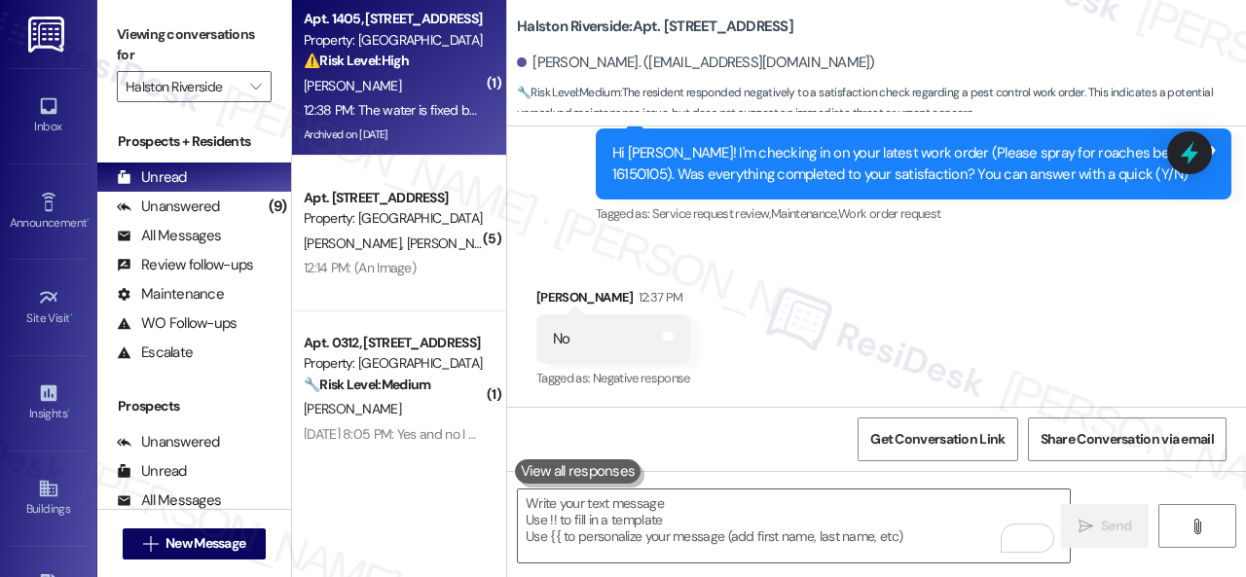
click at [416, 95] on div "J. Galmore" at bounding box center [394, 86] width 184 height 24
type textarea "Fetching suggested responses. Please feel free to read through the conversation…"
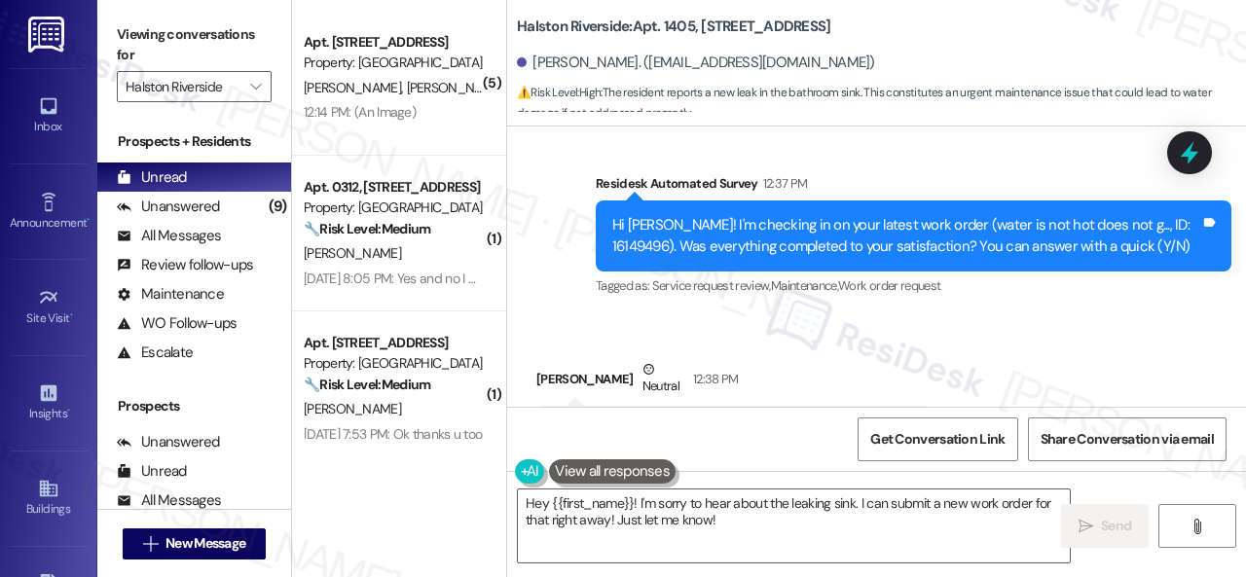
scroll to position [13522, 0]
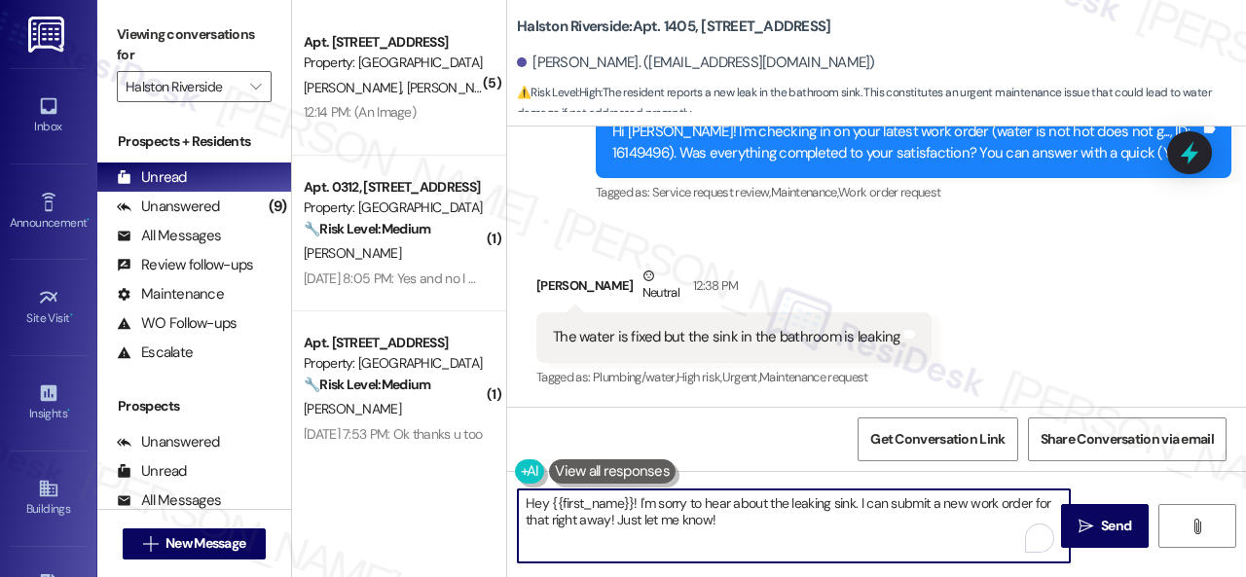
drag, startPoint x: 637, startPoint y: 503, endPoint x: 469, endPoint y: 498, distance: 167.5
click at [469, 498] on div "( 5 ) Apt. 1209, 1 Halston Riverside Property: Halston Riverside H. Bohorquez J…" at bounding box center [769, 288] width 954 height 577
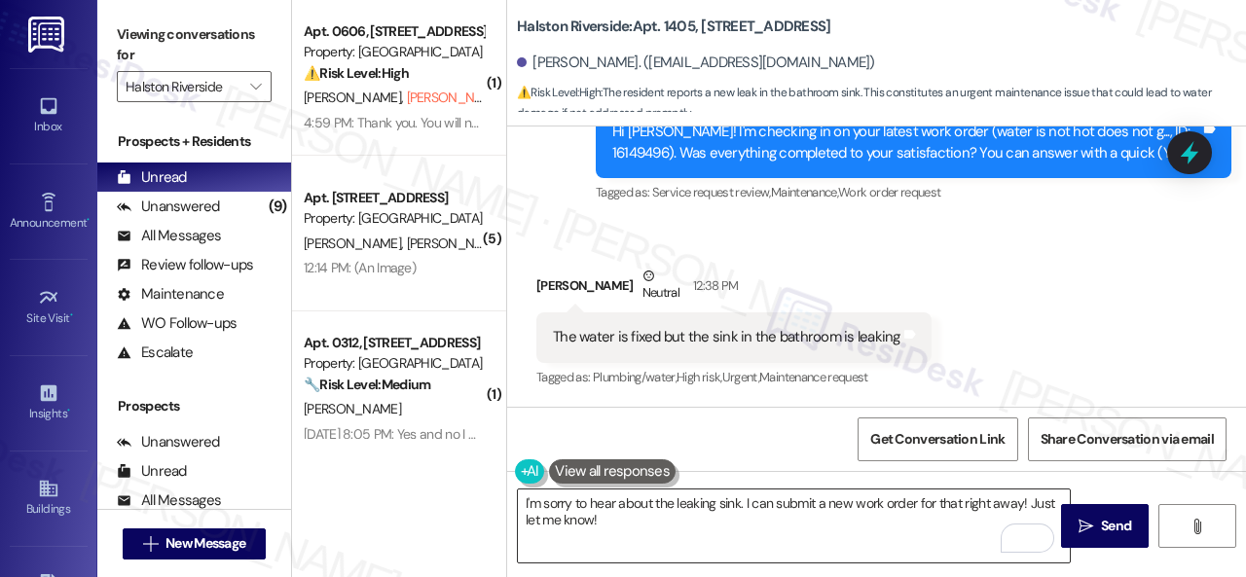
click at [630, 530] on textarea "I'm sorry to hear about the leaking sink. I can submit a new work order for tha…" at bounding box center [794, 526] width 552 height 73
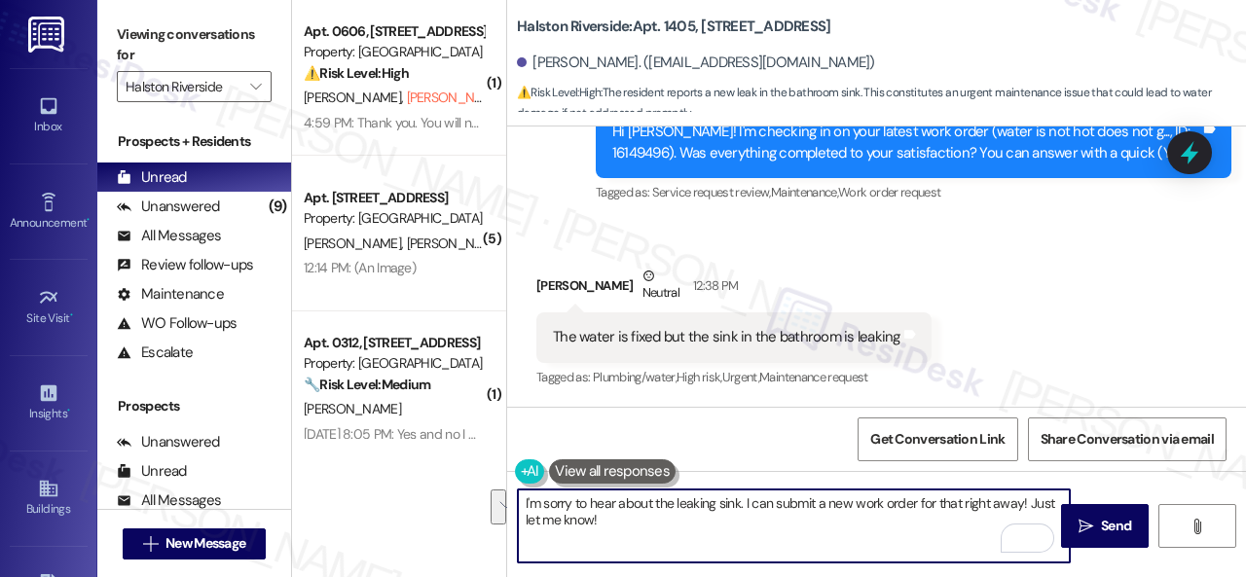
drag, startPoint x: 746, startPoint y: 500, endPoint x: 762, endPoint y: 537, distance: 40.5
click at [762, 537] on textarea "I'm sorry to hear about the leaking sink. I can submit a new work order for tha…" at bounding box center [794, 526] width 552 height 73
paste textarea "Have you already submitted a new work order? If so, may I have the work order n…"
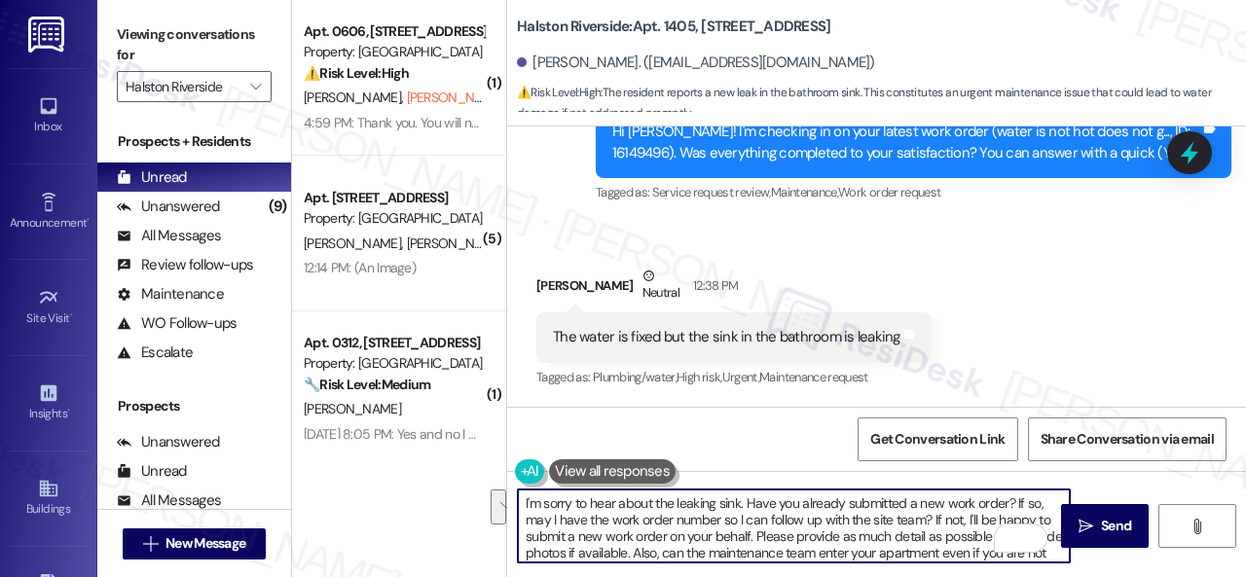
scroll to position [16, 0]
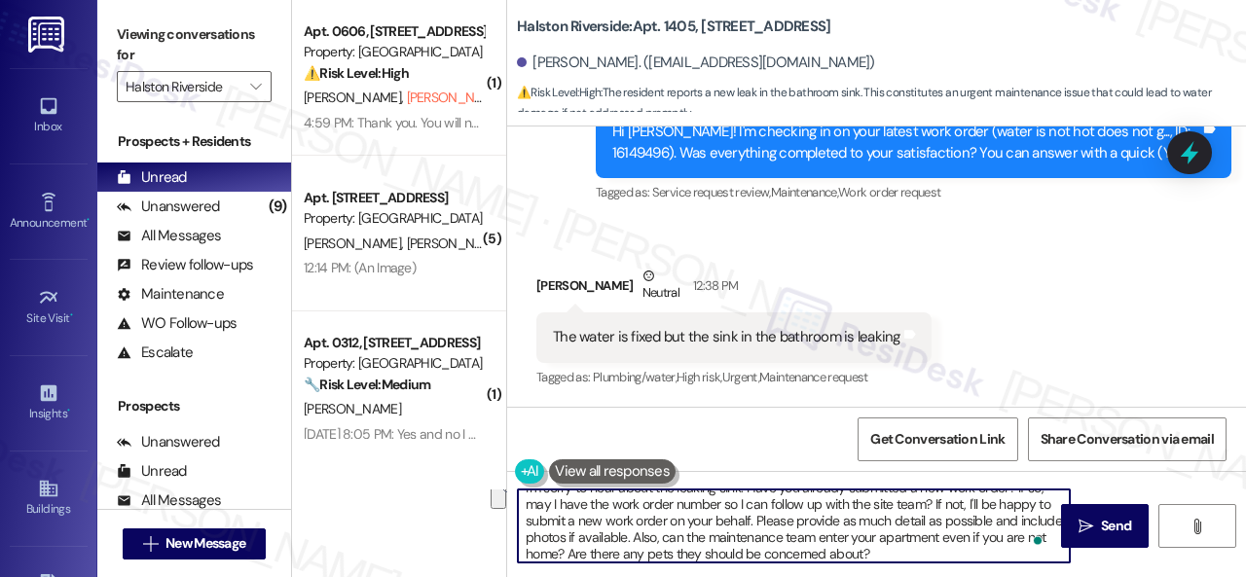
drag, startPoint x: 753, startPoint y: 519, endPoint x: 672, endPoint y: 531, distance: 82.7
click at [672, 534] on textarea "I'm sorry to hear about the leaking sink. Have you already submitted a new work…" at bounding box center [794, 526] width 552 height 73
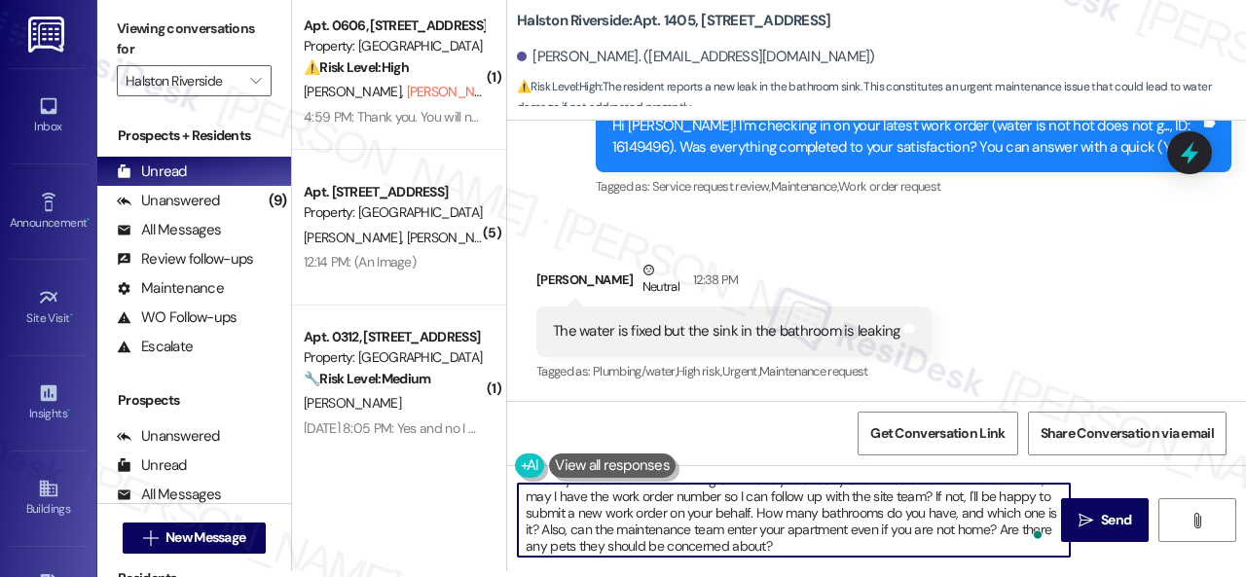
scroll to position [0, 0]
type textarea "I'm sorry to hear about the leaking sink. Have you already submitted a new work…"
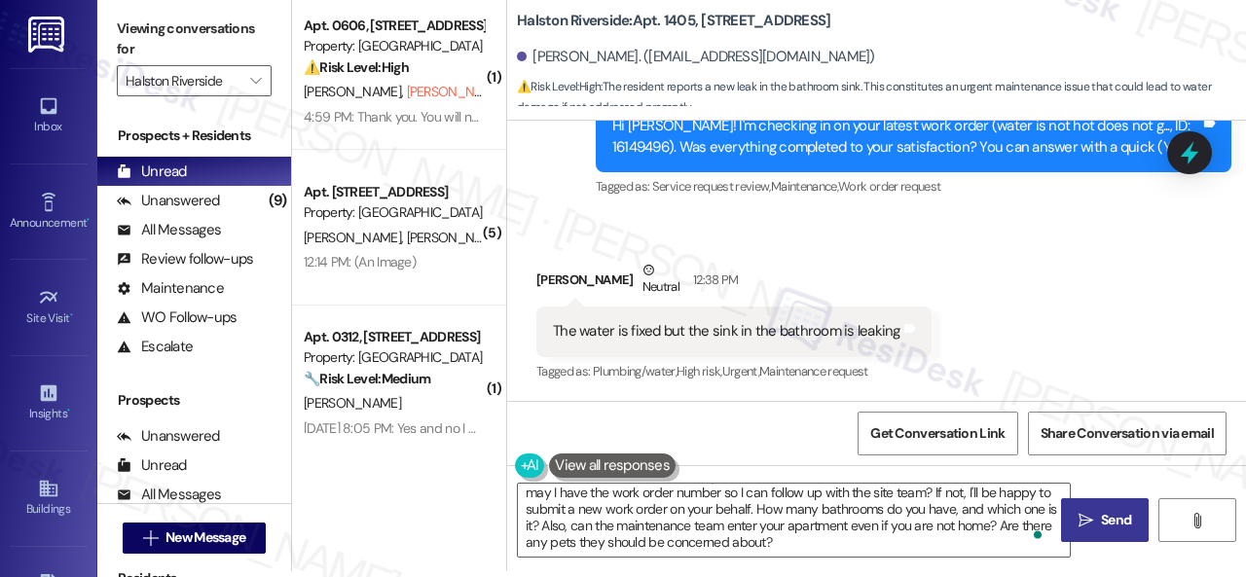
click at [1114, 523] on span "Send" at bounding box center [1116, 520] width 30 height 20
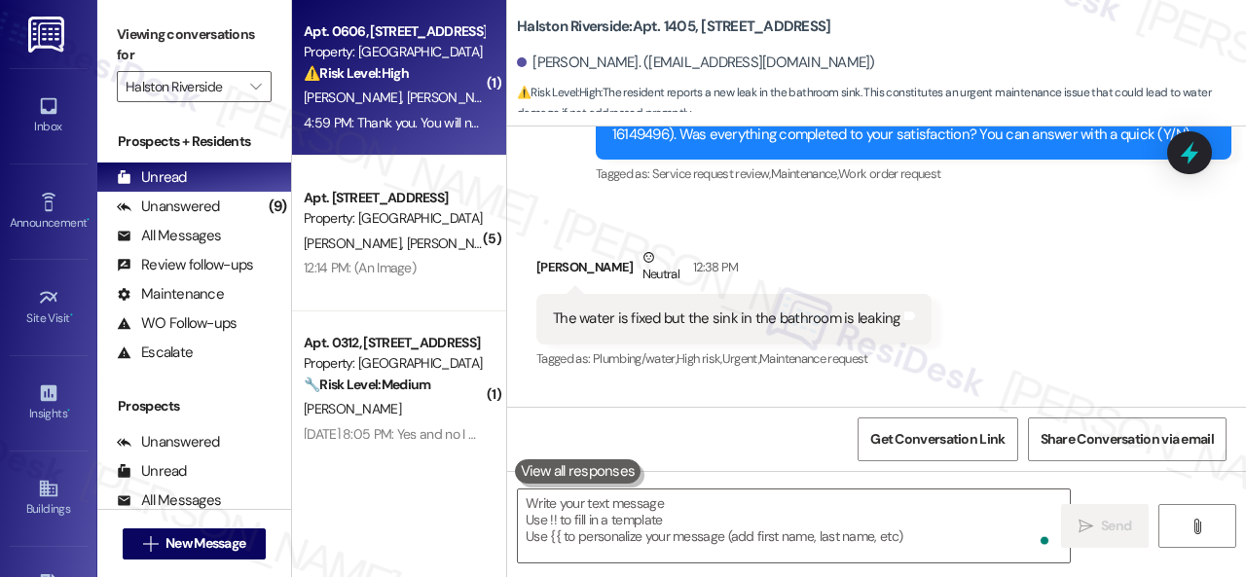
click at [452, 72] on div "⚠️ Risk Level: High The resident explicitly stated they have moved and requeste…" at bounding box center [394, 73] width 180 height 20
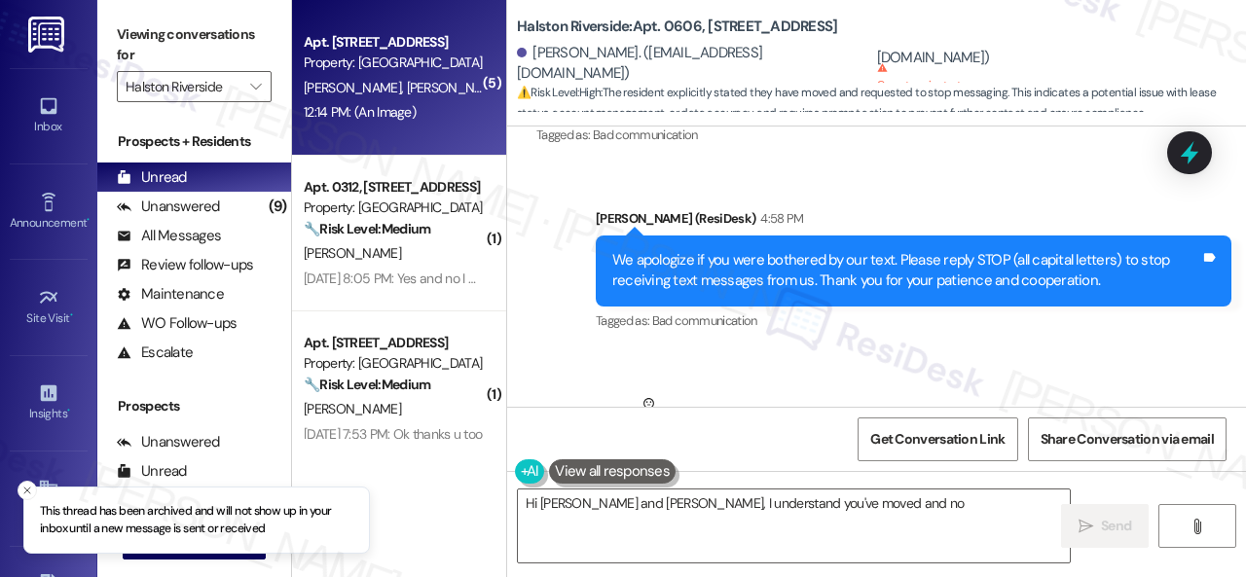
type textarea "Hi James and Linzi, I understand you've moved and no"
click at [434, 101] on div "12:14 PM: (An Image) 12:14 PM: (An Image)" at bounding box center [394, 112] width 184 height 24
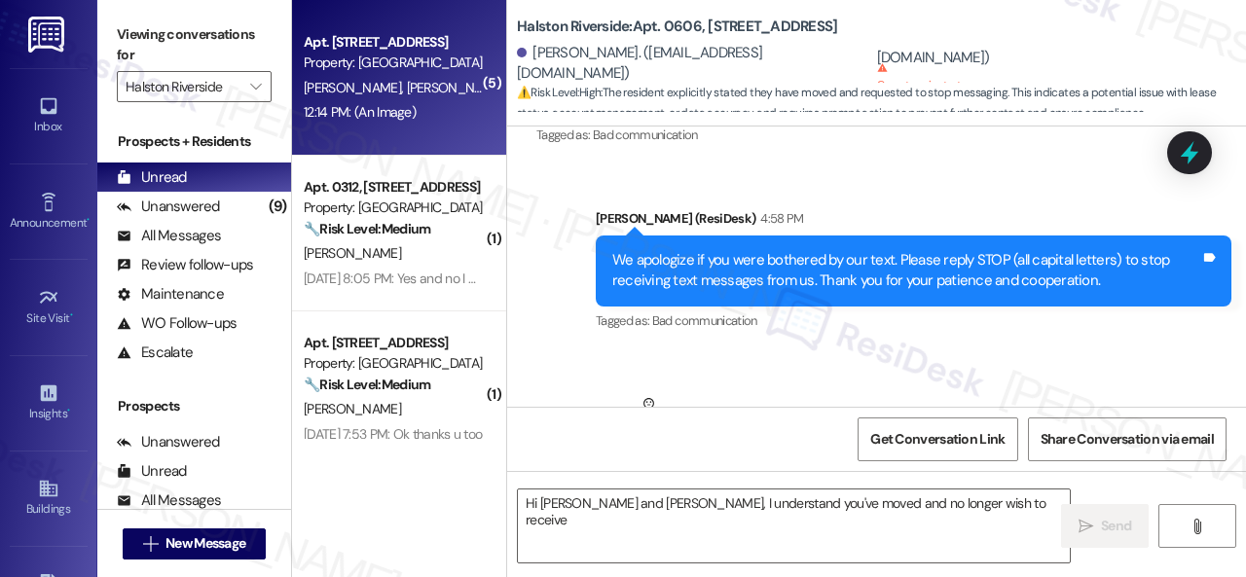
type textarea "Hi James and Linzi, I understand you've moved and no longer wish to receive"
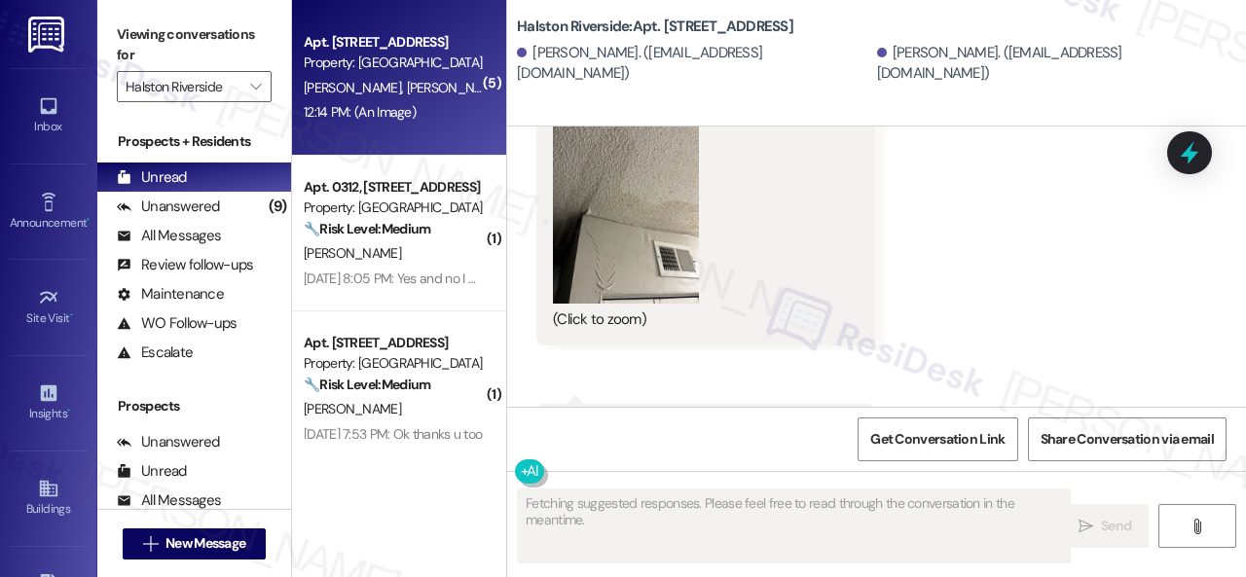
click at [627, 167] on button "Zoom image" at bounding box center [626, 206] width 146 height 195
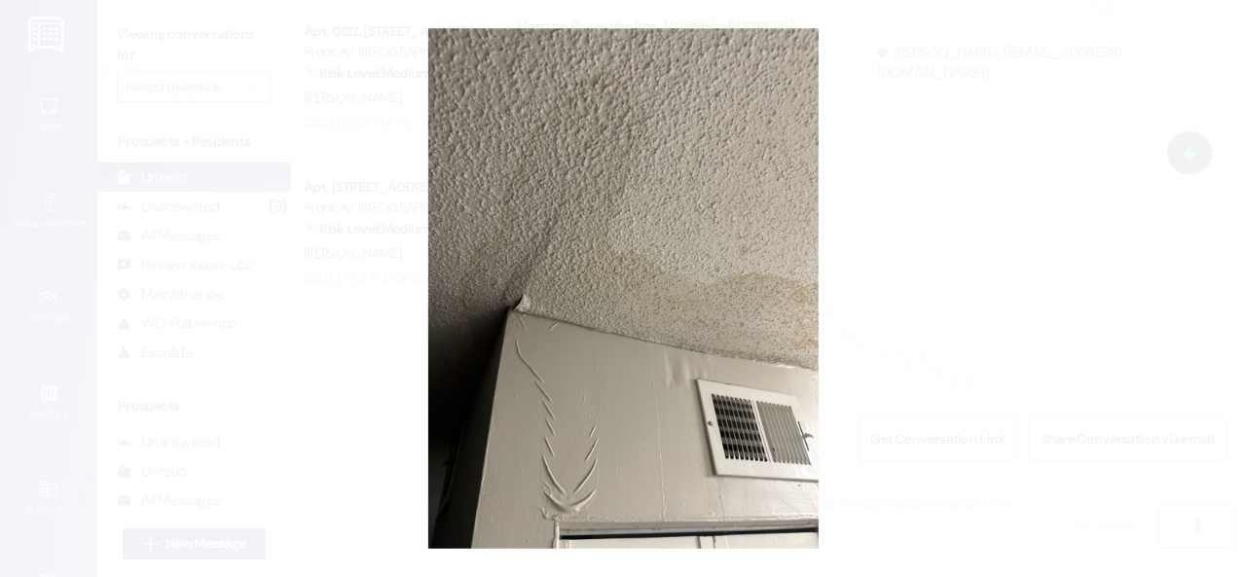
click at [668, 230] on button "Unzoom image" at bounding box center [623, 288] width 1246 height 577
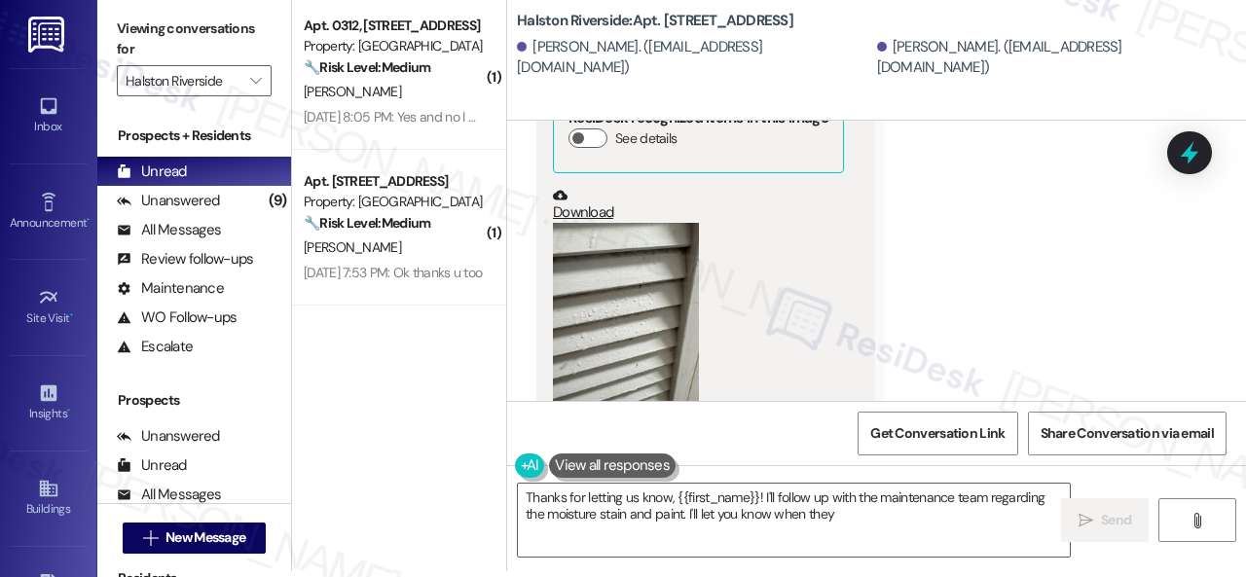
click at [641, 260] on button "Zoom image" at bounding box center [626, 320] width 146 height 195
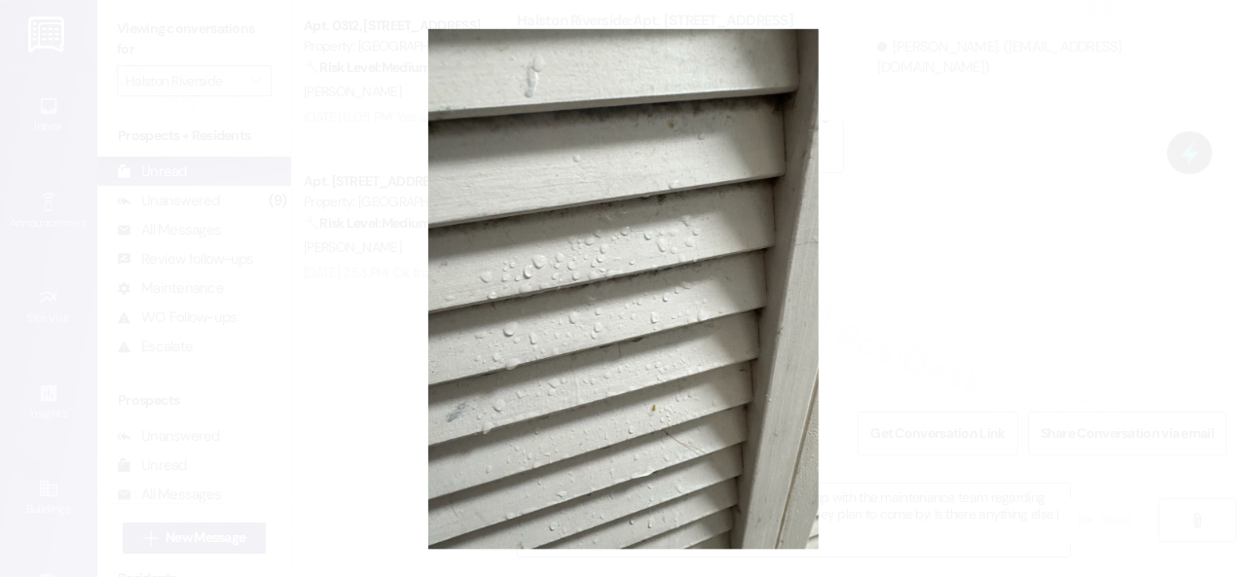
type textarea "Thanks for letting us know, {{first_name}}! I'll follow up with the maintenance…"
click at [714, 245] on button "Unzoom image" at bounding box center [623, 288] width 1246 height 577
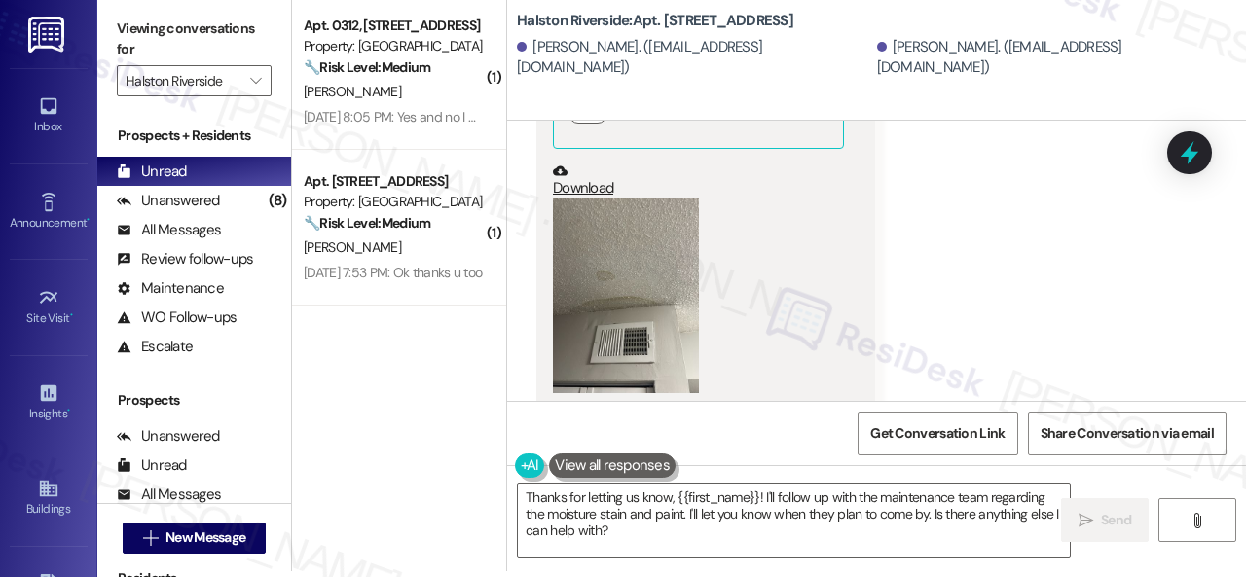
scroll to position [21136, 0]
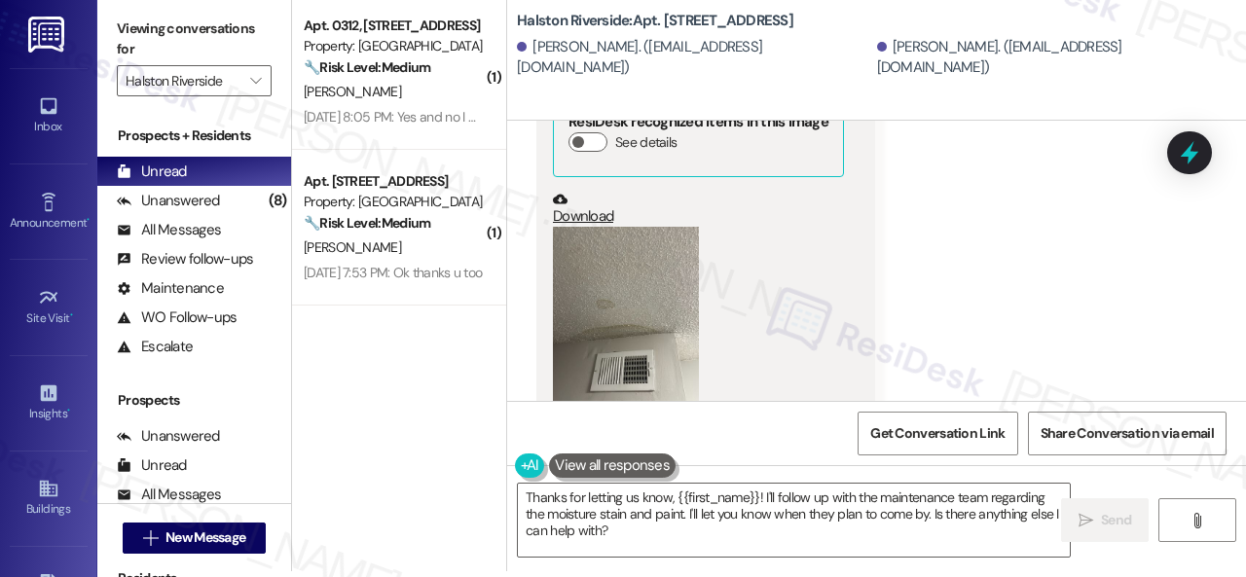
click at [646, 233] on button "Zoom image" at bounding box center [626, 324] width 146 height 195
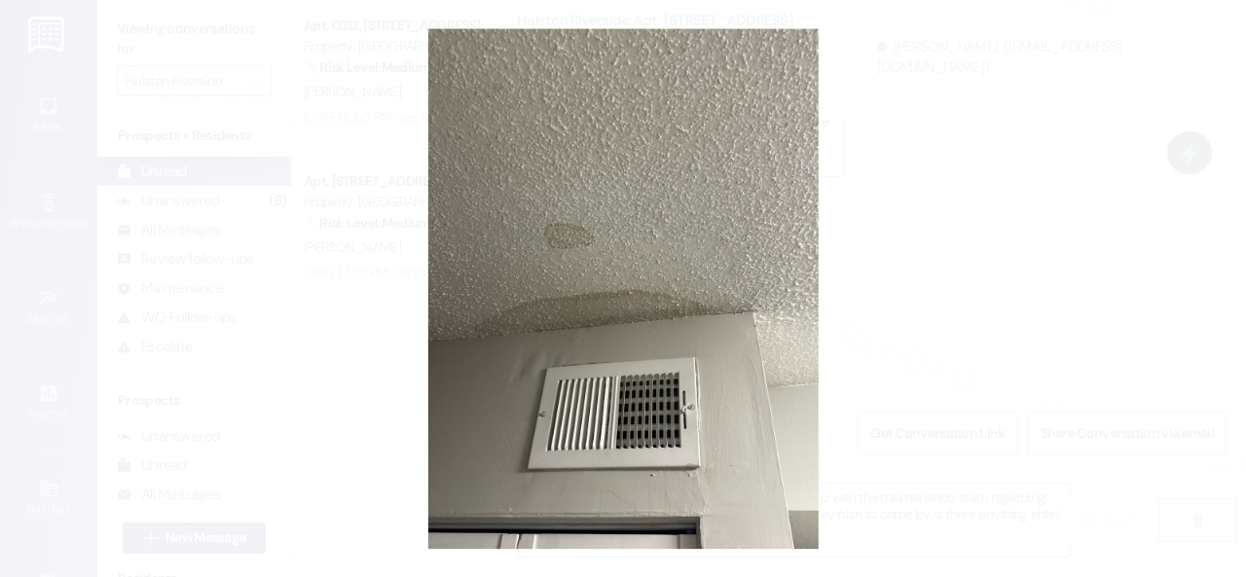
click at [650, 306] on button "Unzoom image" at bounding box center [623, 288] width 1246 height 577
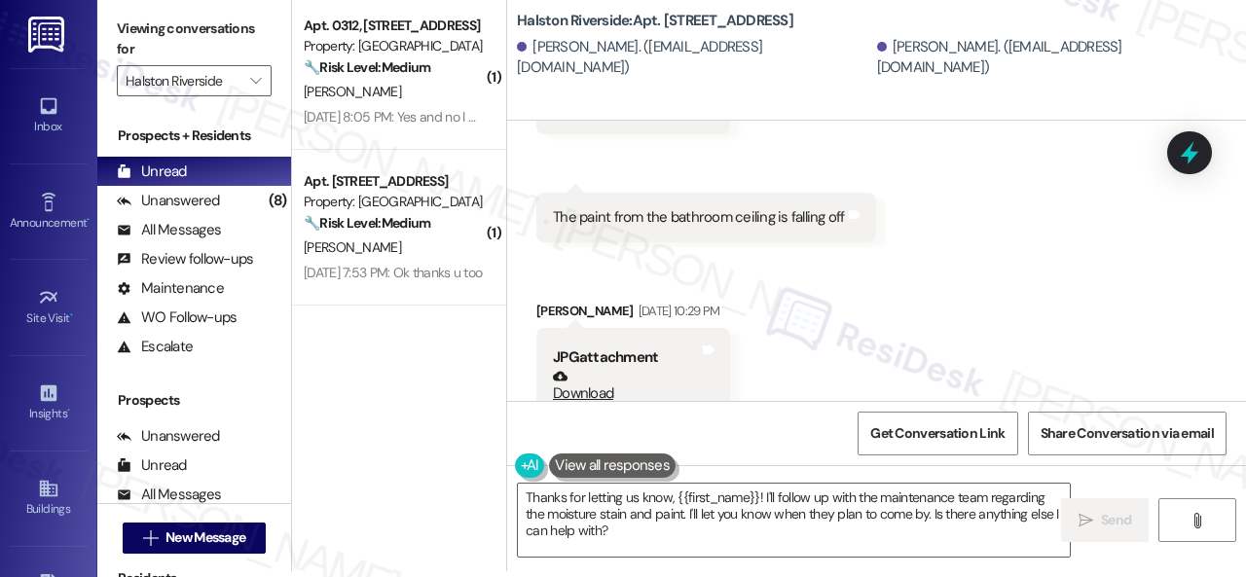
scroll to position [19384, 0]
drag, startPoint x: 551, startPoint y: 165, endPoint x: 790, endPoint y: 167, distance: 239.5
click at [790, 206] on div "The paint from the bathroom ceiling is falling off" at bounding box center [699, 216] width 296 height 20
copy div "The paint from the bathroom ceiling is f"
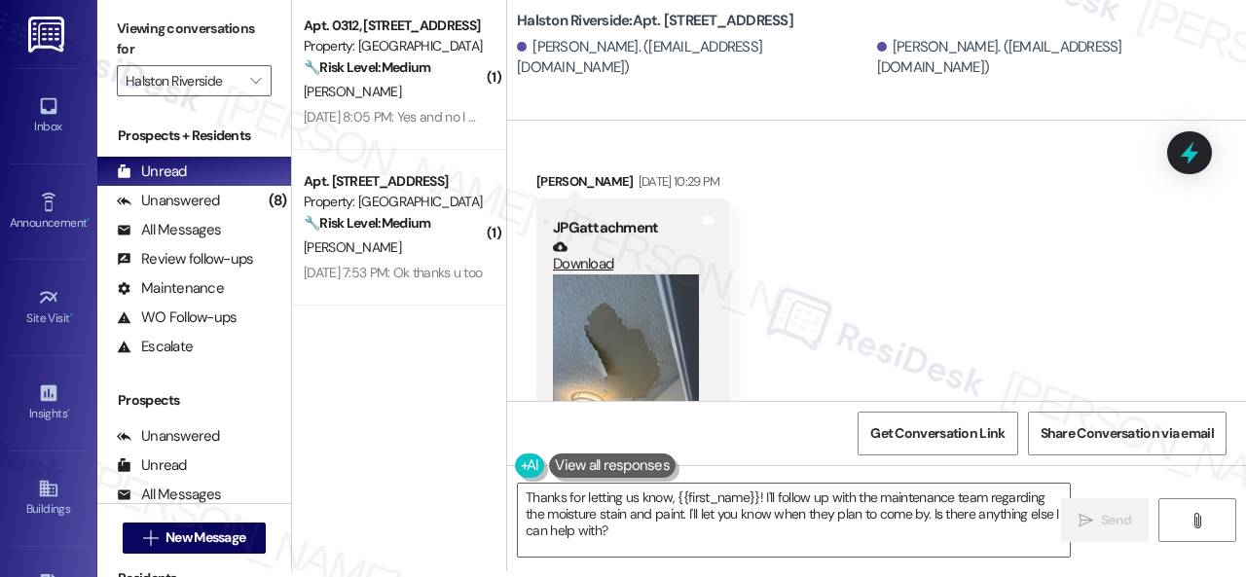
scroll to position [19482, 0]
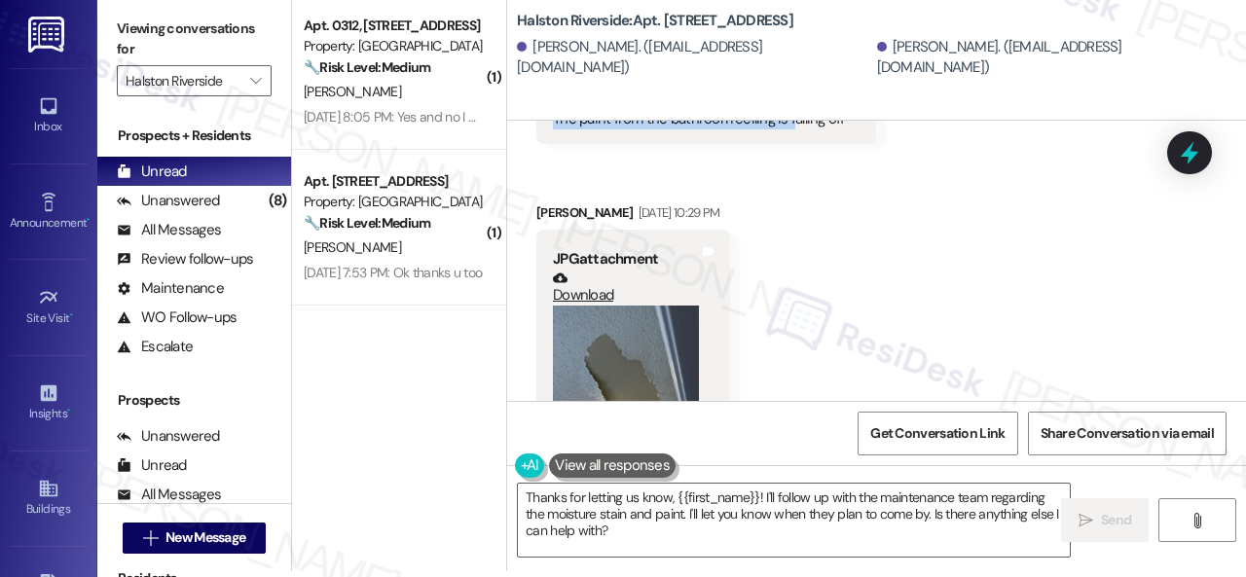
click at [608, 306] on button "Zoom image" at bounding box center [626, 403] width 146 height 195
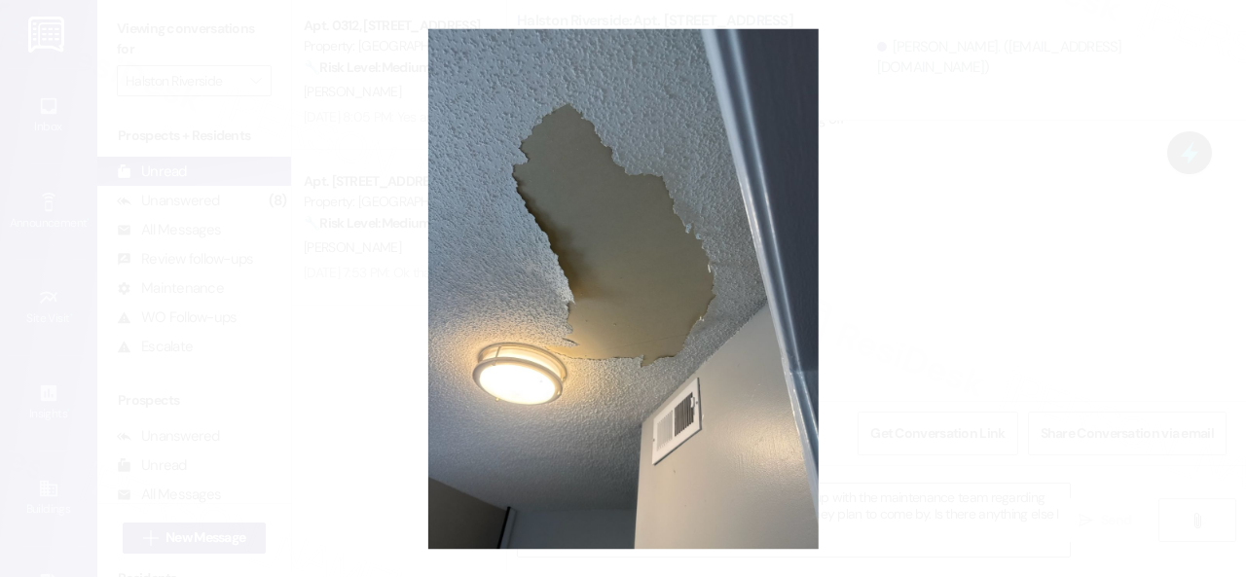
click at [764, 225] on button "Unzoom image" at bounding box center [623, 288] width 1246 height 577
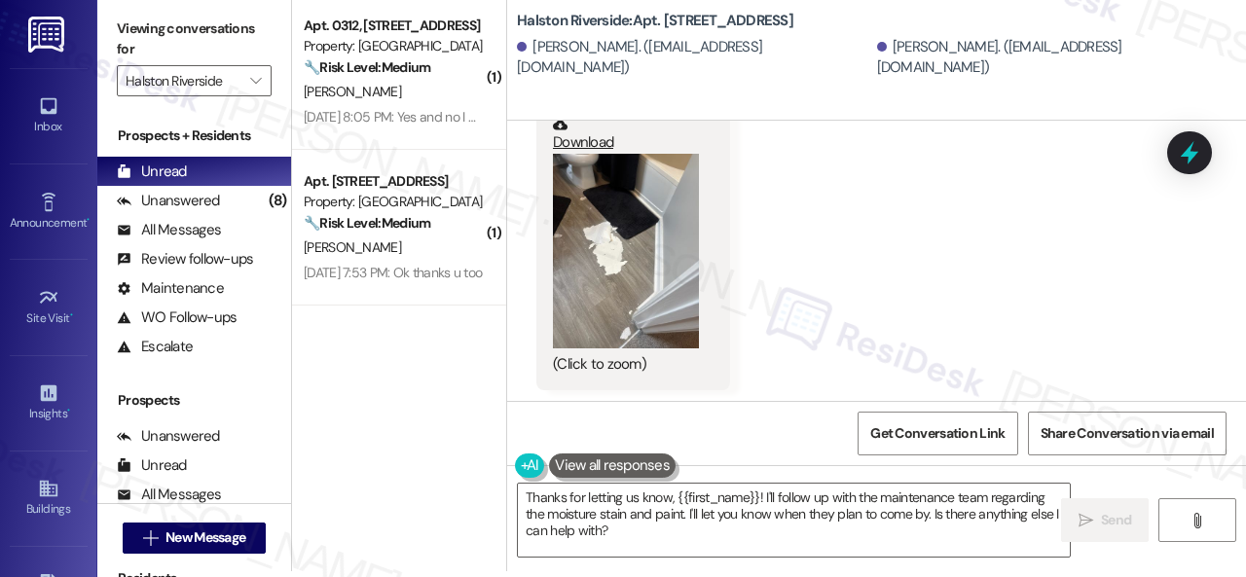
scroll to position [20066, 0]
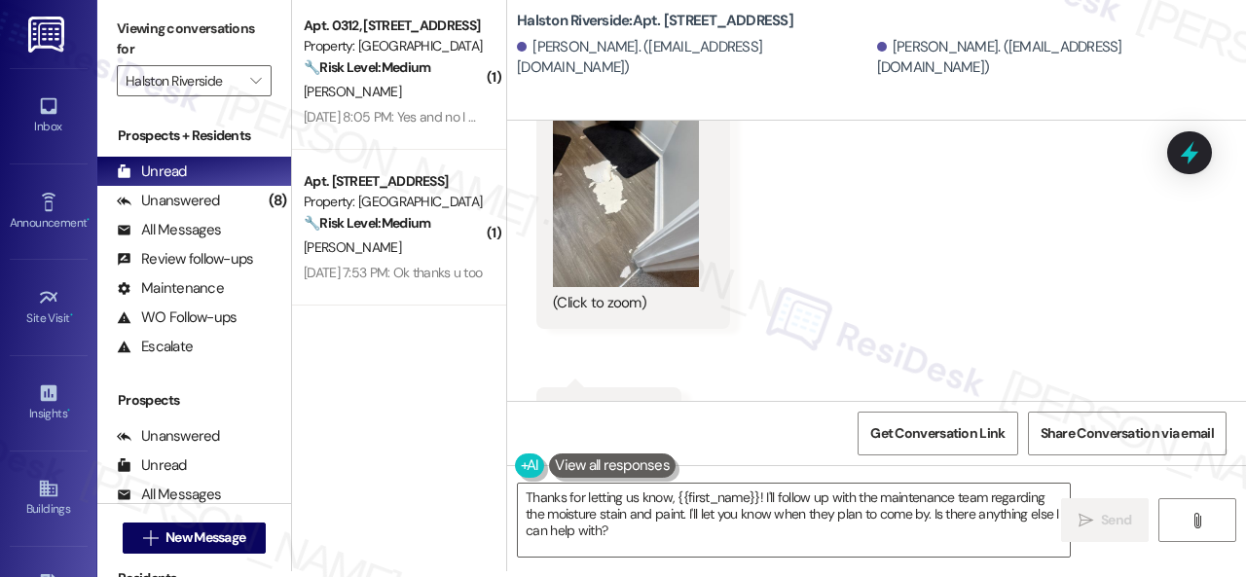
click at [689, 180] on button "Zoom image" at bounding box center [626, 189] width 146 height 195
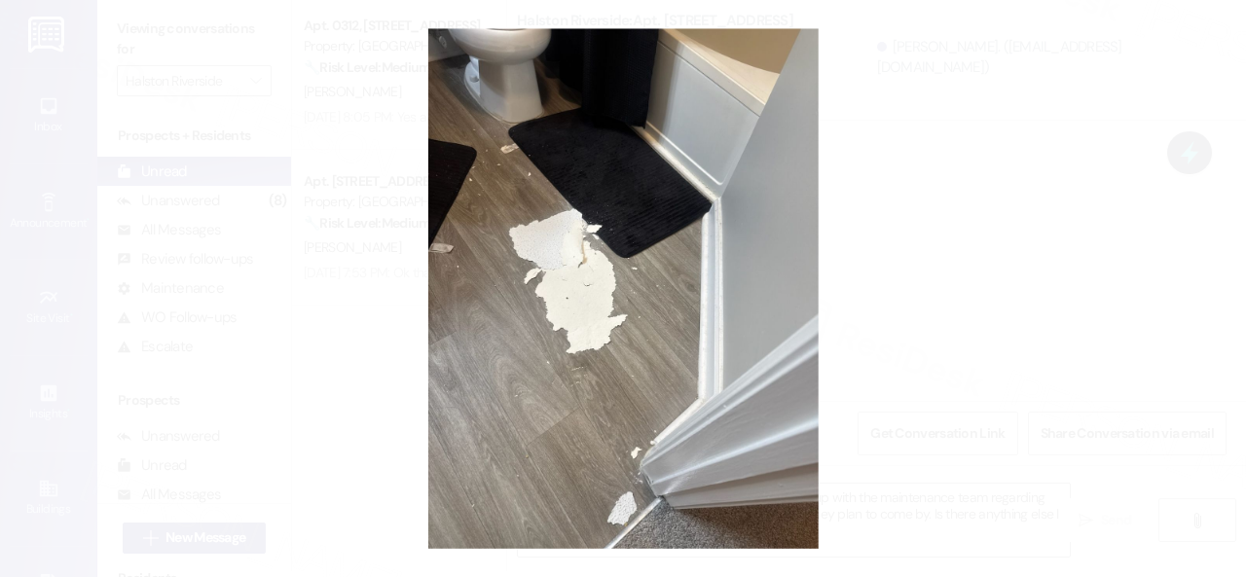
click at [693, 237] on button "Unzoom image" at bounding box center [623, 288] width 1246 height 577
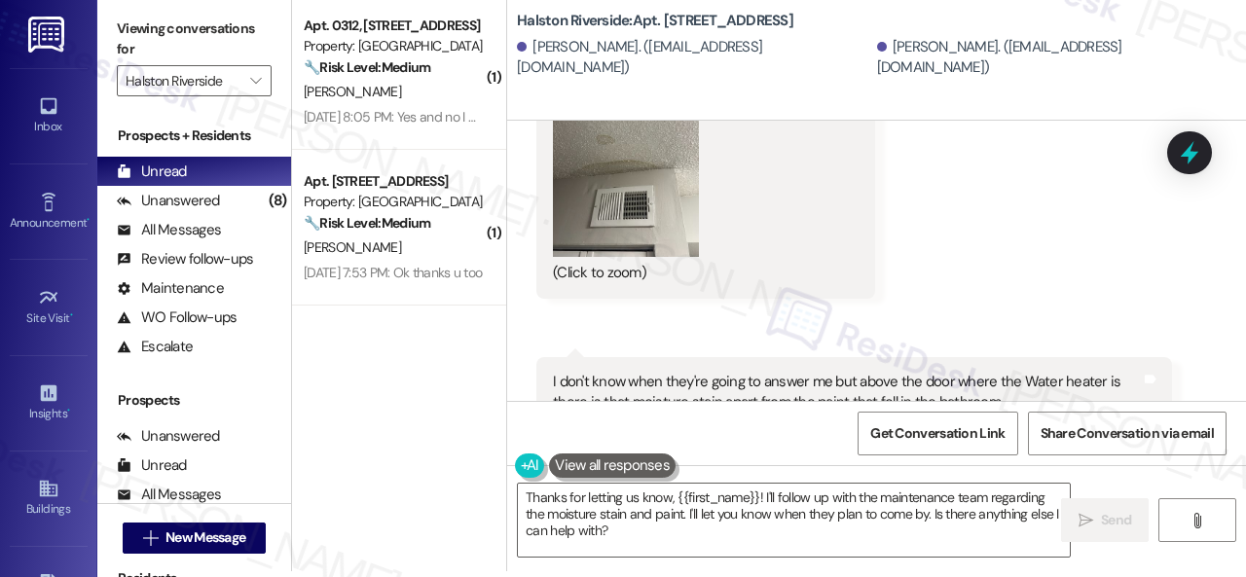
scroll to position [21331, 0]
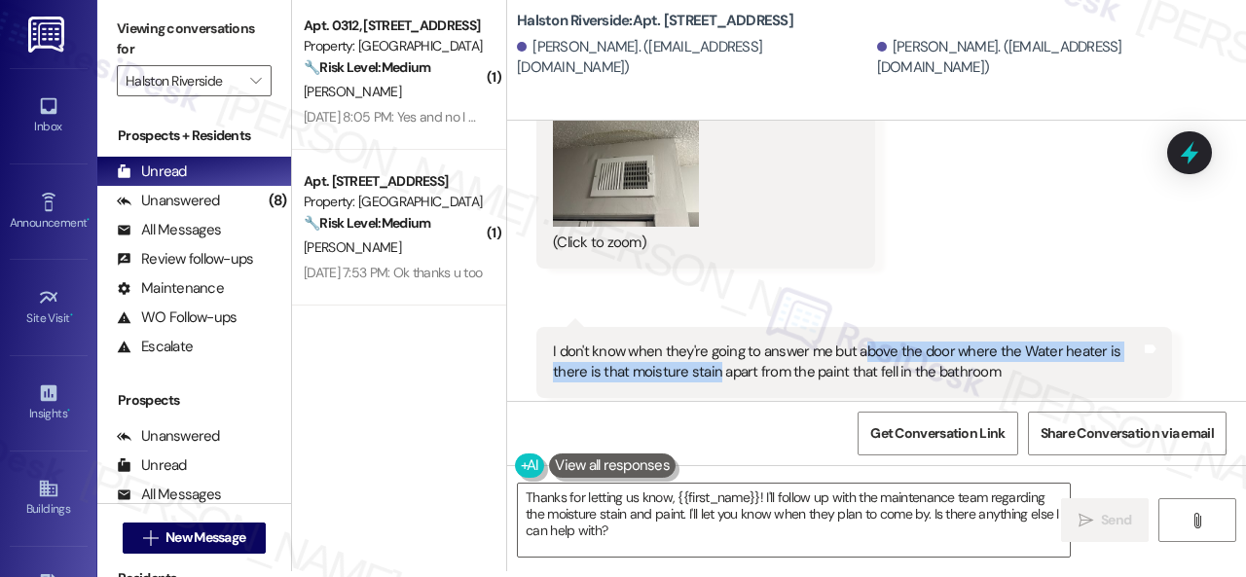
drag, startPoint x: 859, startPoint y: 279, endPoint x: 711, endPoint y: 302, distance: 150.6
click at [711, 342] on div "I don't know when they're going to answer me but above the door where the Water…" at bounding box center [847, 363] width 588 height 42
copy div "bove the door where the Water heater is there is that moisture stain"
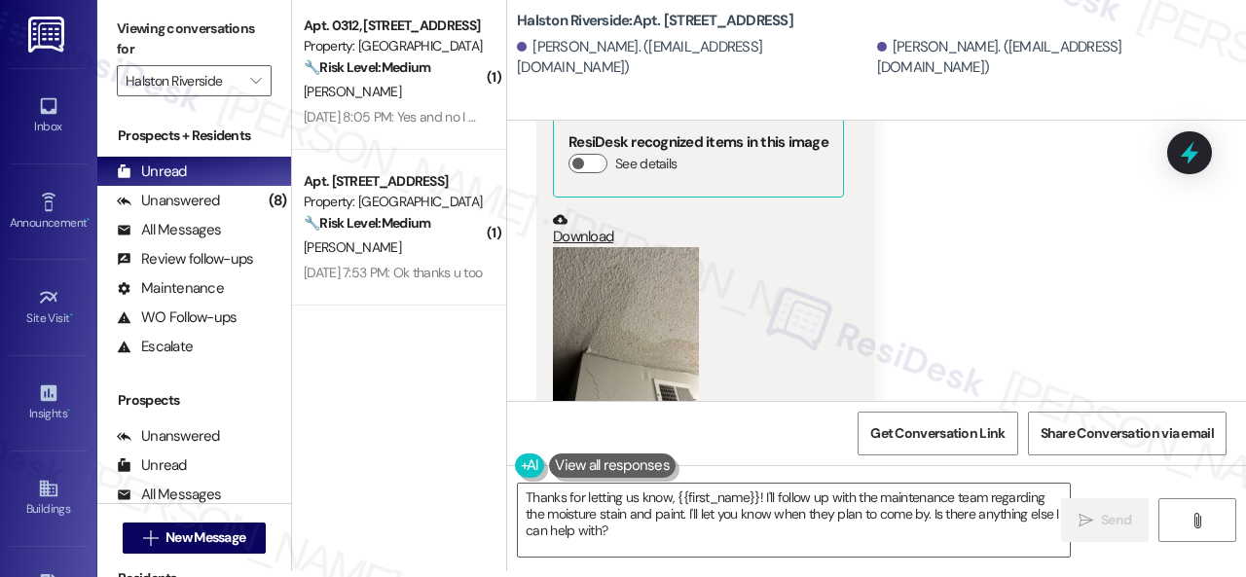
scroll to position [22888, 0]
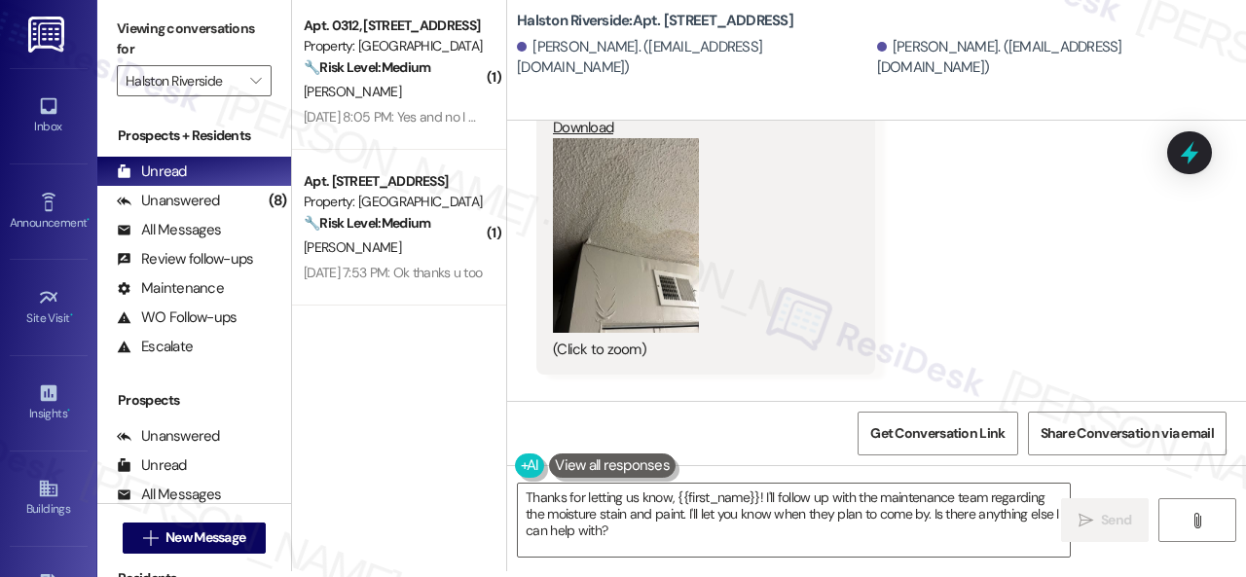
click at [620, 192] on button "Zoom image" at bounding box center [626, 235] width 146 height 195
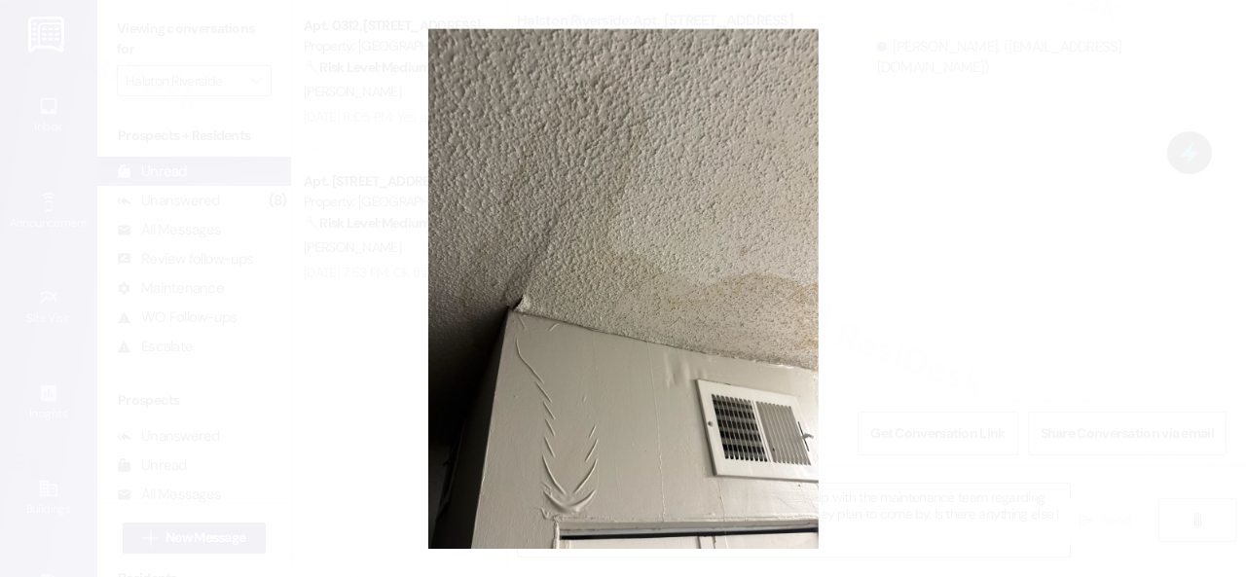
click at [712, 274] on button "Unzoom image" at bounding box center [623, 288] width 1246 height 577
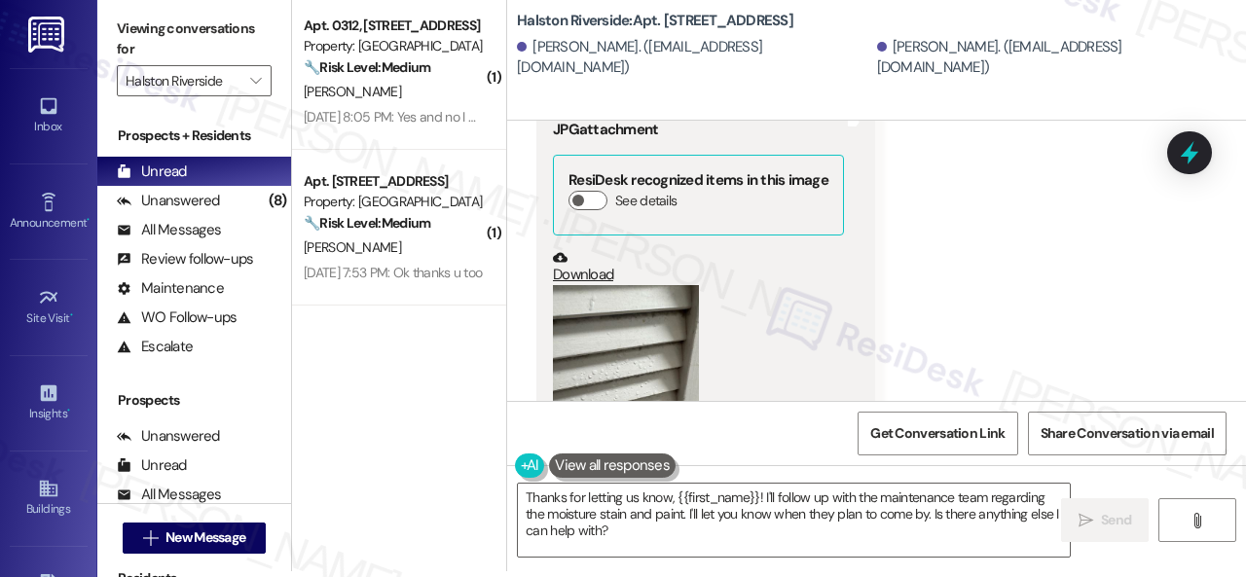
scroll to position [23764, 0]
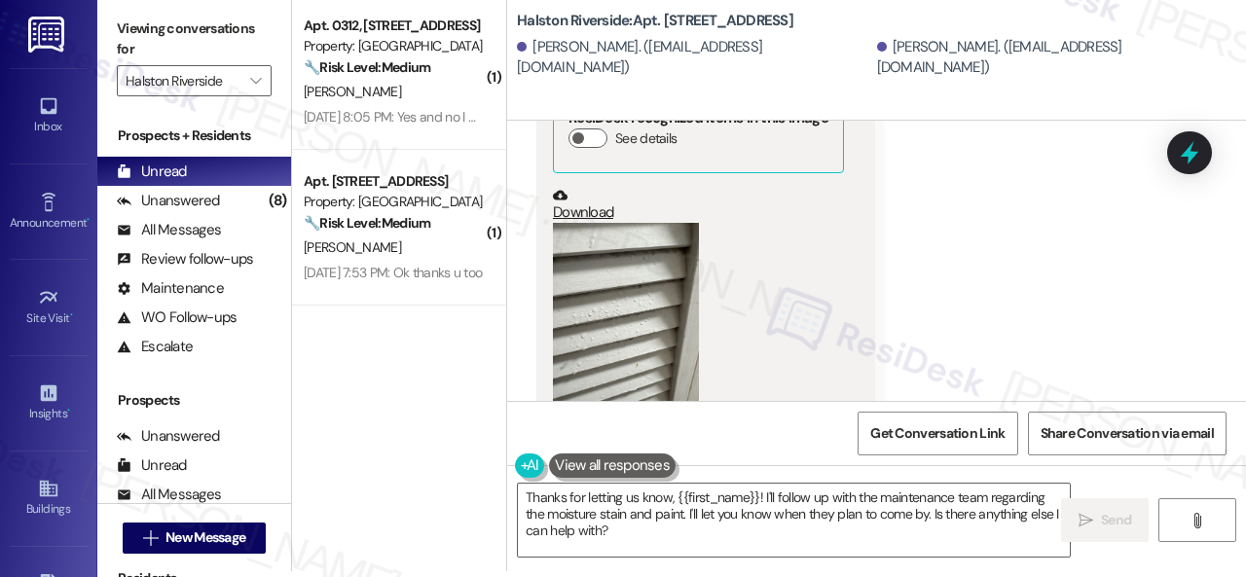
click at [625, 238] on button "Zoom image" at bounding box center [626, 320] width 146 height 195
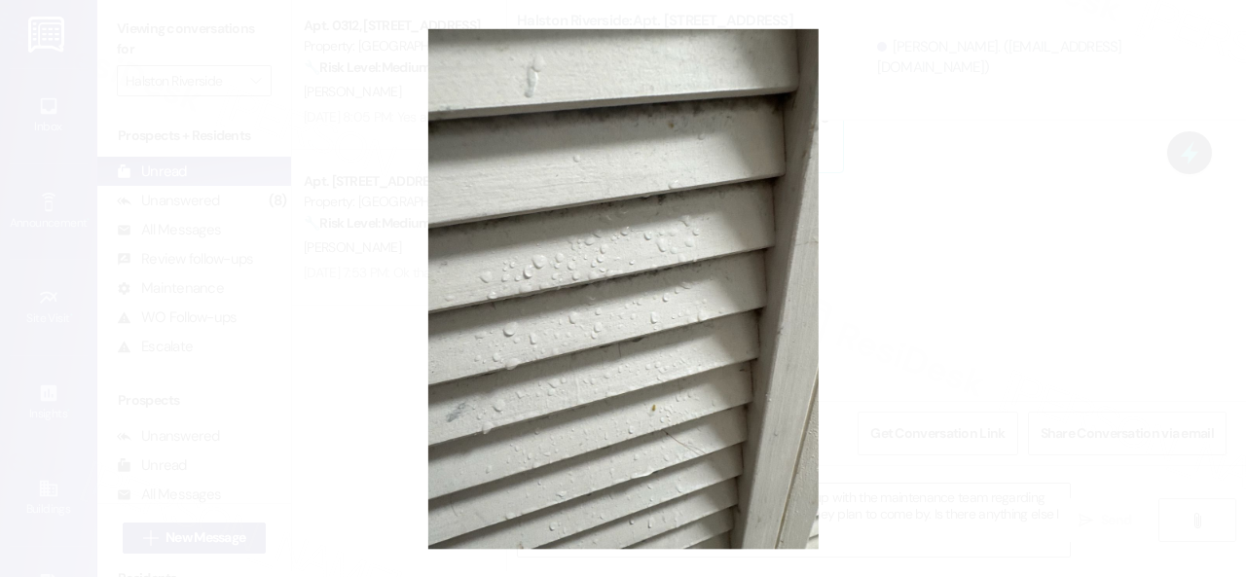
click at [705, 268] on button "Unzoom image" at bounding box center [623, 288] width 1246 height 577
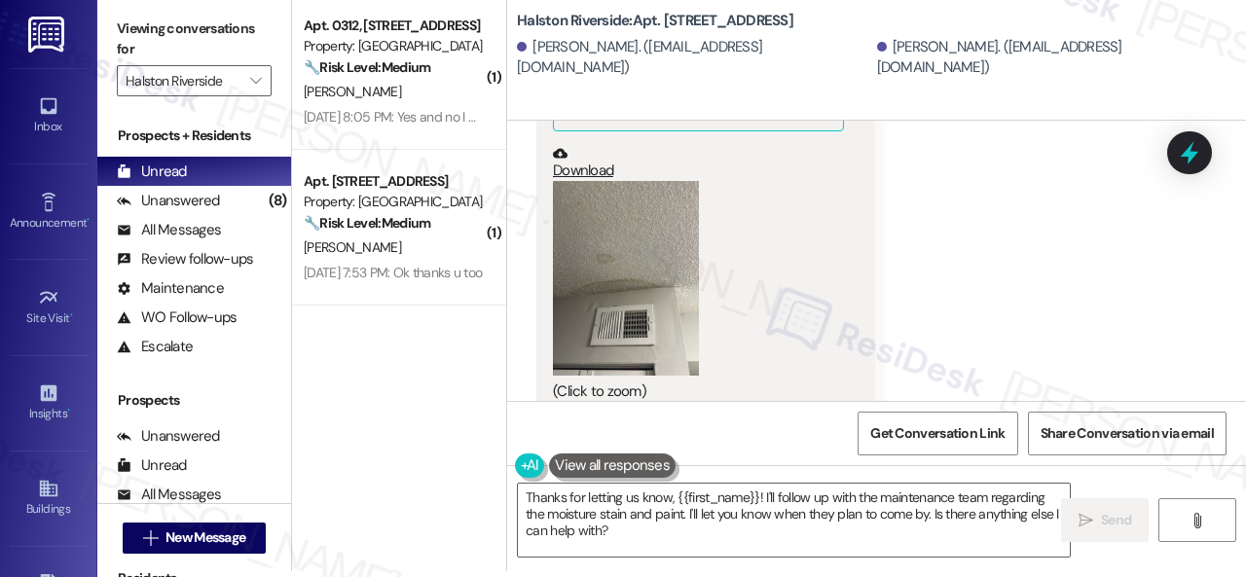
scroll to position [21136, 0]
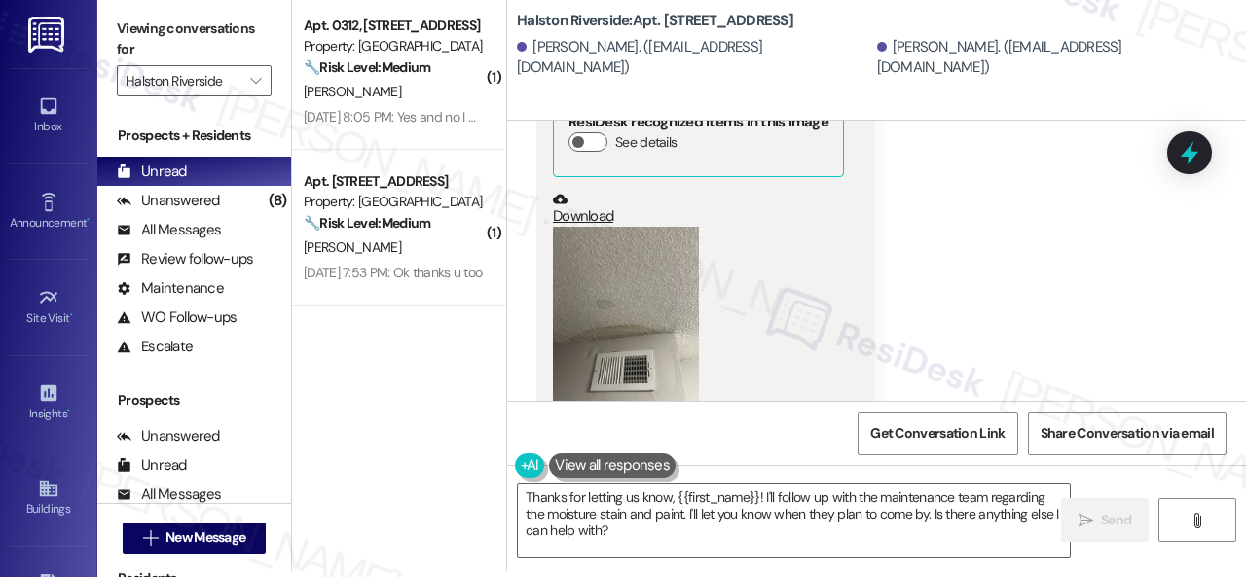
click at [603, 256] on button "Zoom image" at bounding box center [626, 324] width 146 height 195
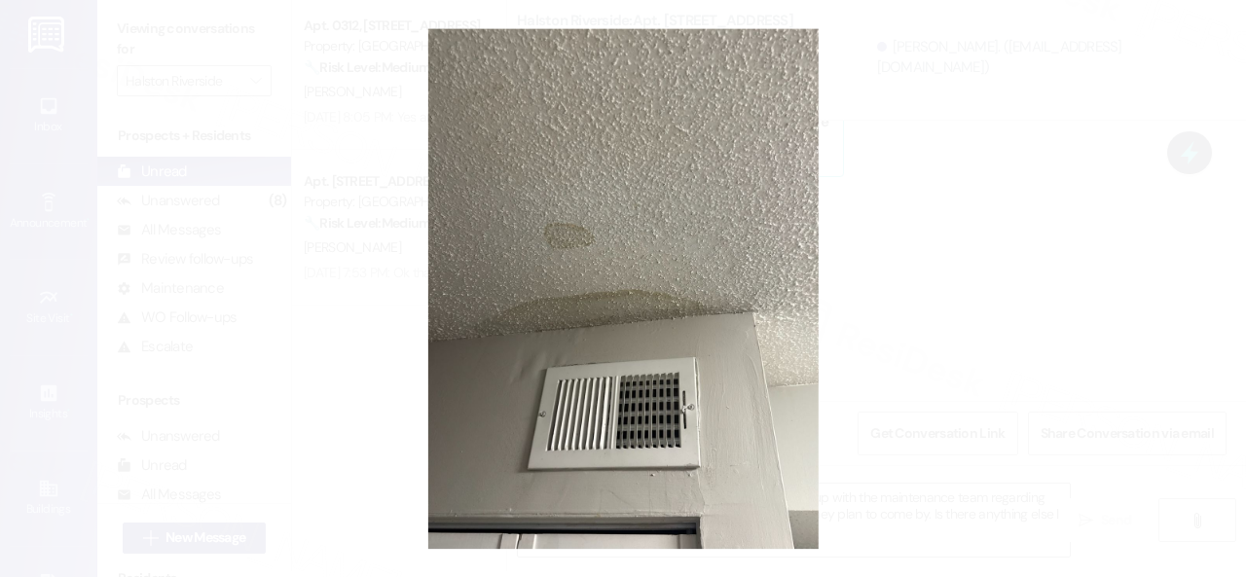
click at [746, 250] on button "Unzoom image" at bounding box center [623, 288] width 1246 height 577
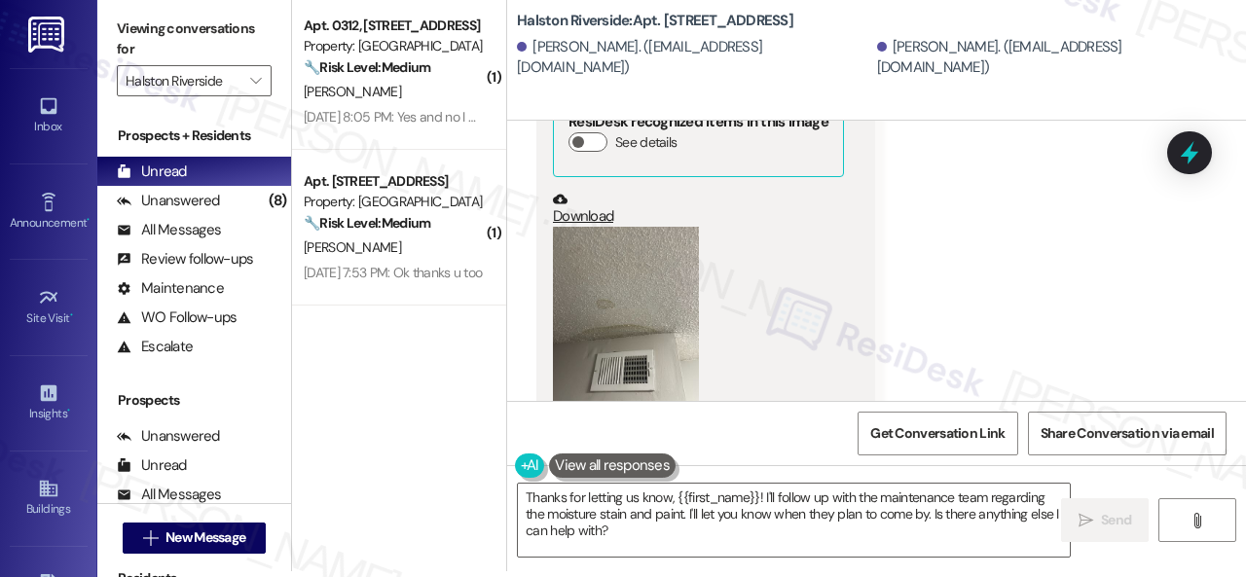
click at [965, 274] on div "Received via SMS Juan Parra Sep 14, 2025 at 1:58 PM JPG attachment ResiDesk rec…" at bounding box center [876, 327] width 739 height 715
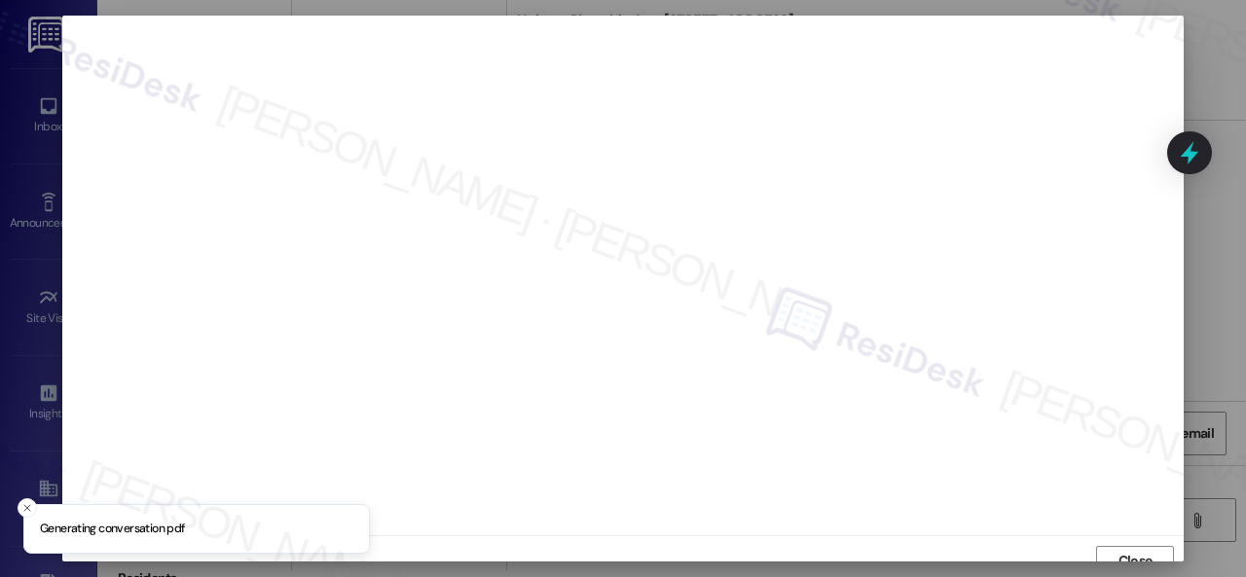
scroll to position [15, 0]
click at [1125, 540] on span "Close" at bounding box center [1135, 546] width 34 height 20
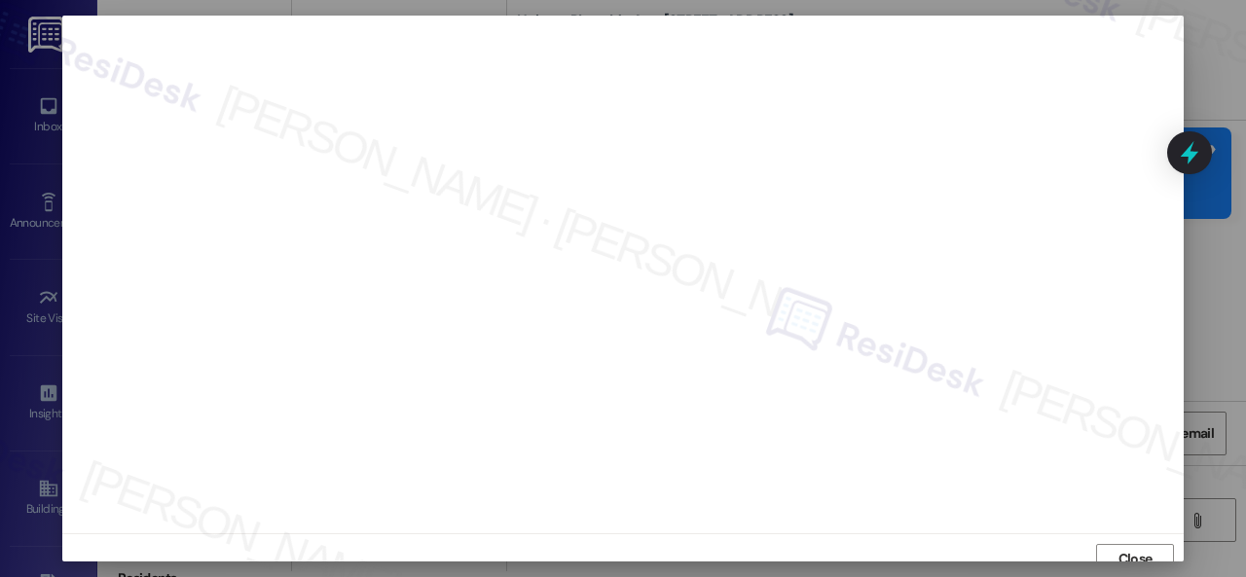
scroll to position [0, 0]
click at [1144, 551] on span "Close" at bounding box center [1135, 561] width 34 height 20
click at [1119, 552] on span "Close" at bounding box center [1135, 551] width 34 height 20
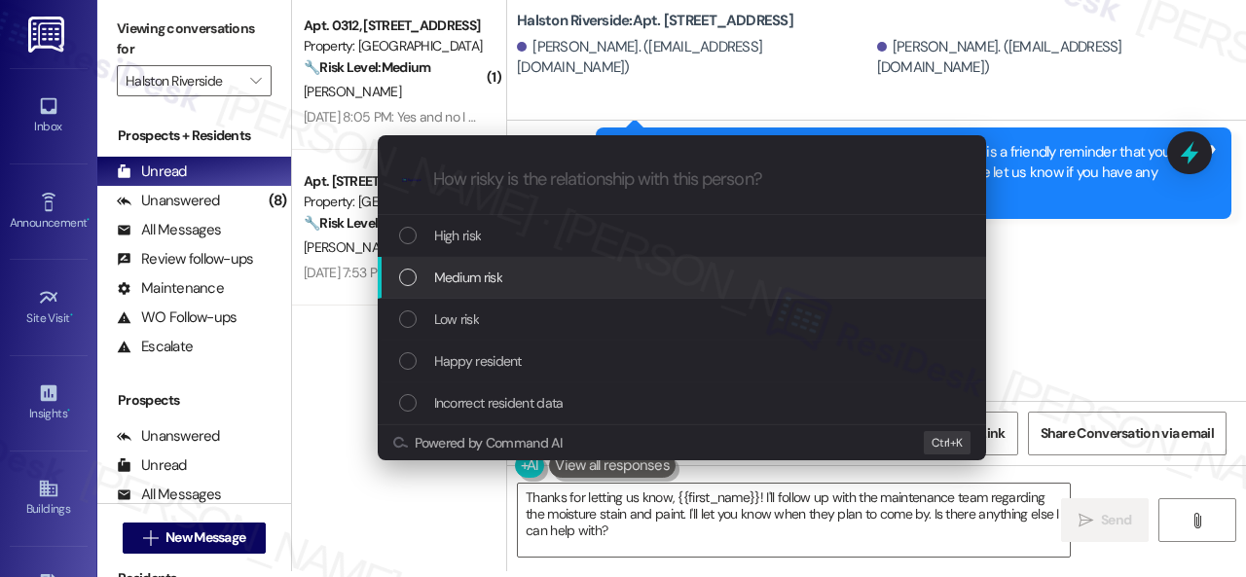
click at [449, 272] on span "Medium risk" at bounding box center [468, 277] width 68 height 21
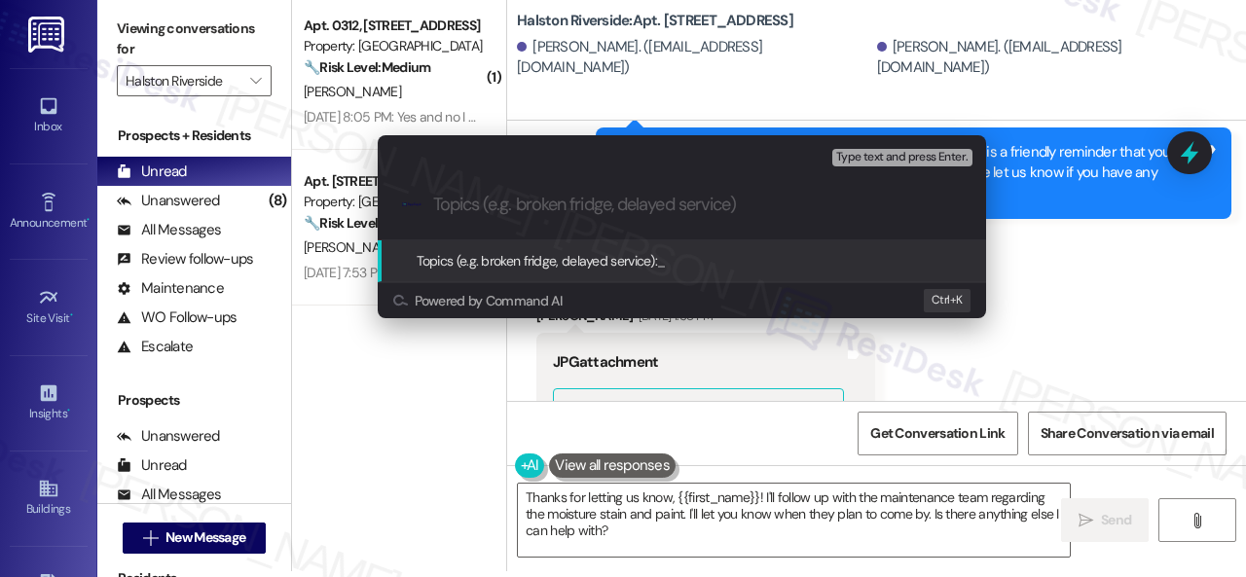
paste input "New work order/s submitted - Ceiling paint and moisture stain issues"
type input "New work order/s submitted - Ceiling paint and moisture stain issues"
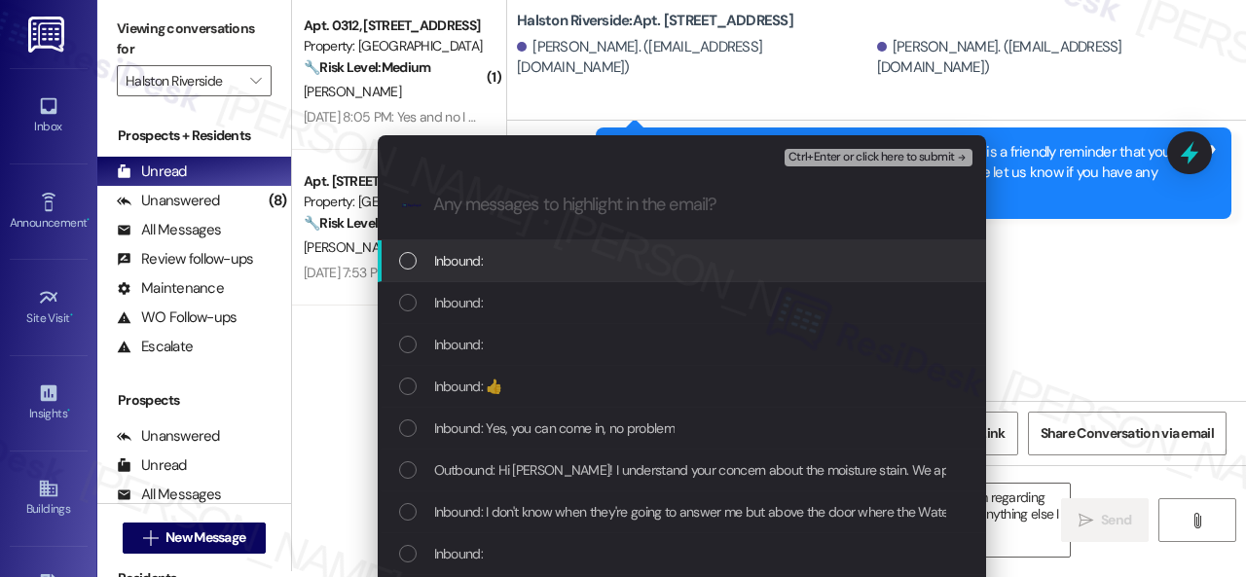
click at [472, 271] on span "Inbound:" at bounding box center [458, 260] width 49 height 21
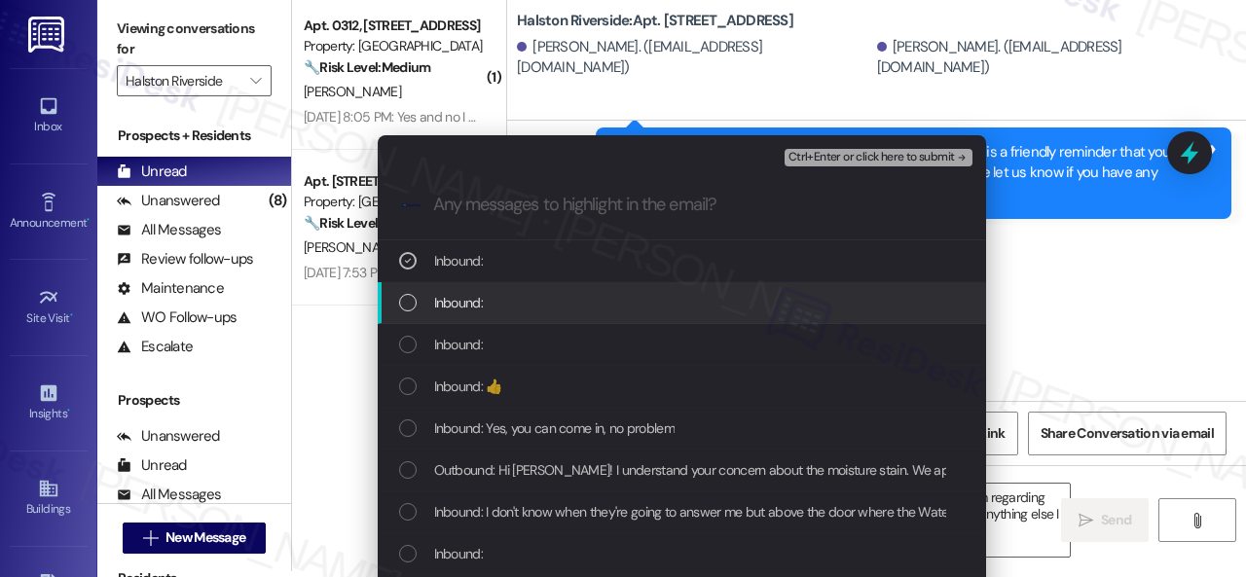
click at [452, 316] on div "Inbound:" at bounding box center [682, 303] width 608 height 42
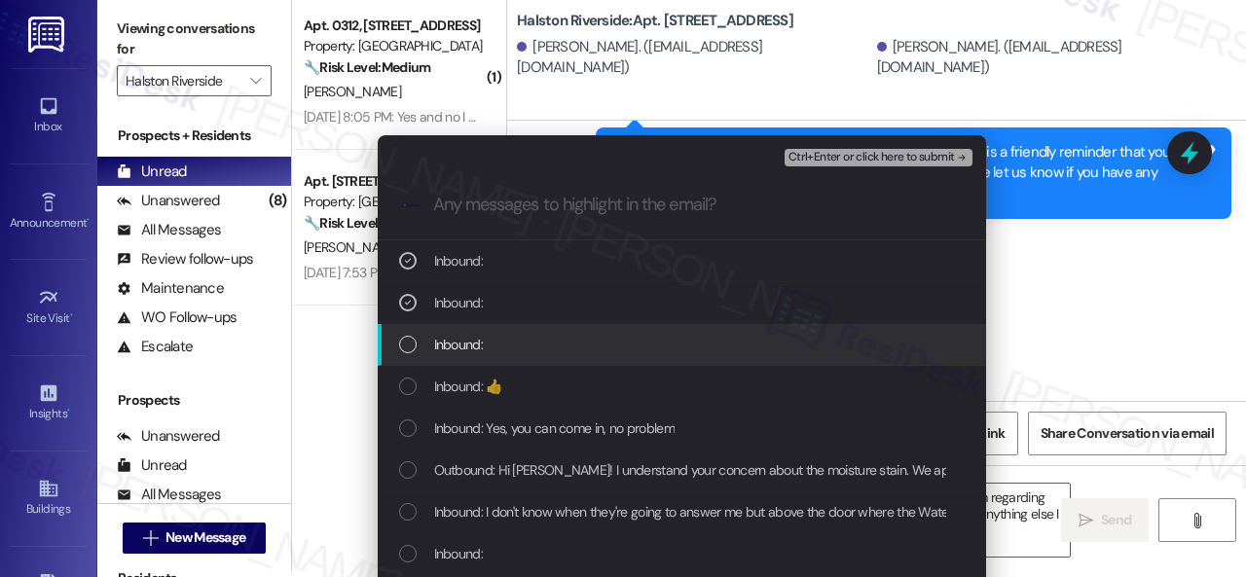
click at [457, 347] on span "Inbound:" at bounding box center [458, 344] width 49 height 21
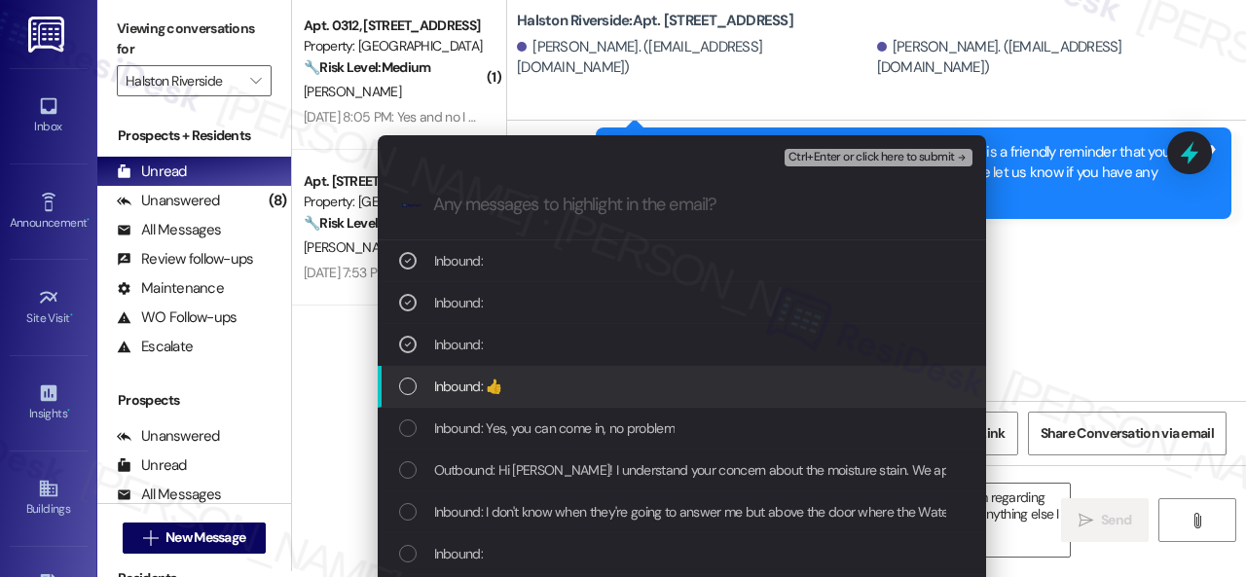
click at [456, 386] on span "Inbound: 👍" at bounding box center [468, 386] width 68 height 21
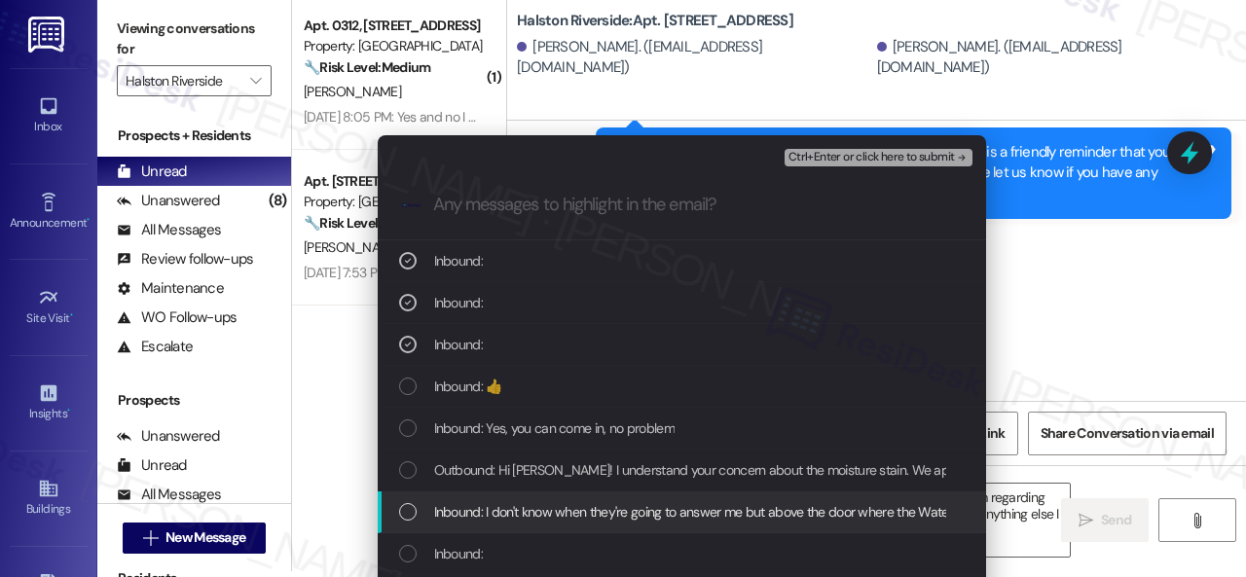
click at [480, 515] on span "Inbound: I don't know when they're going to answer me but above the door where …" at bounding box center [923, 511] width 978 height 21
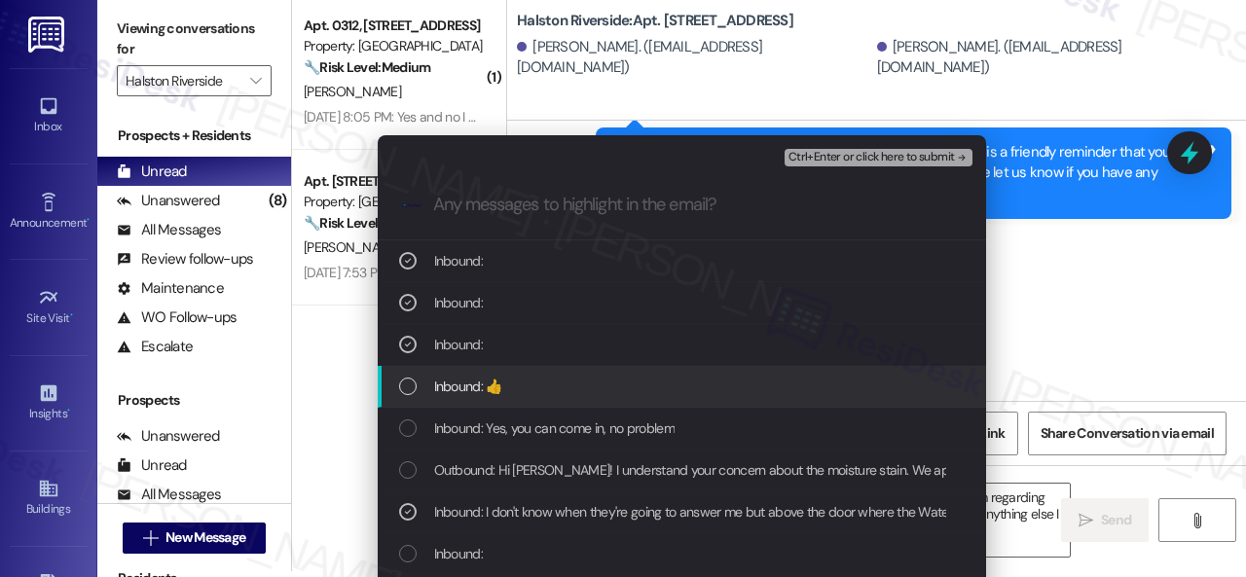
scroll to position [140, 0]
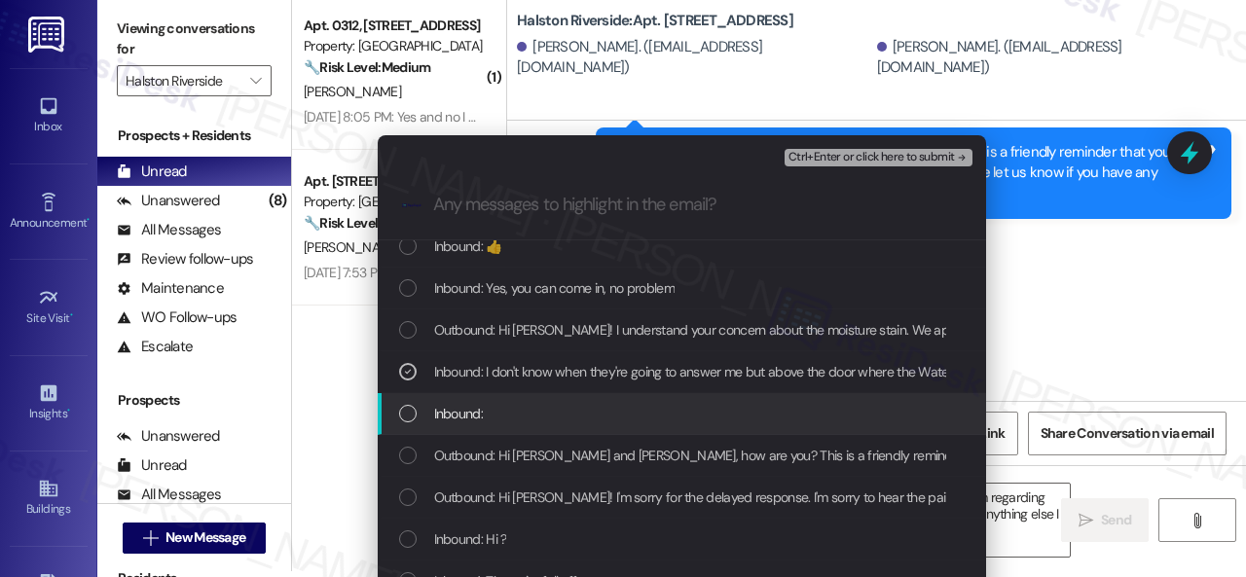
click at [456, 403] on span "Inbound:" at bounding box center [458, 413] width 49 height 21
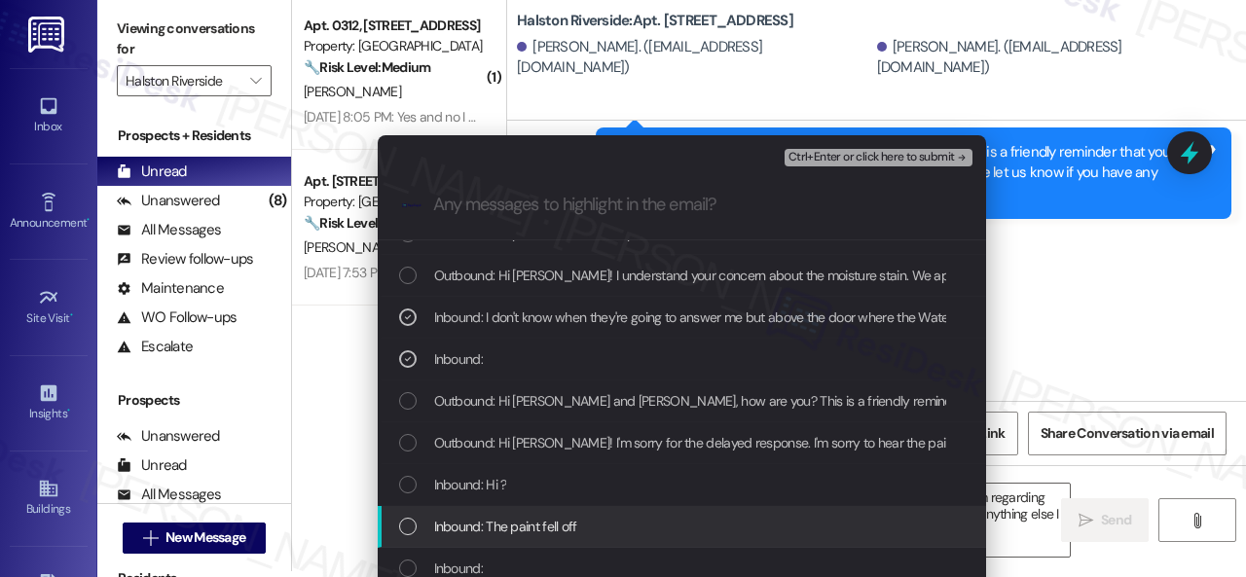
click at [450, 516] on span "Inbound: The paint fell off" at bounding box center [505, 526] width 143 height 21
click at [450, 481] on span "Inbound: Hi ?" at bounding box center [470, 484] width 73 height 21
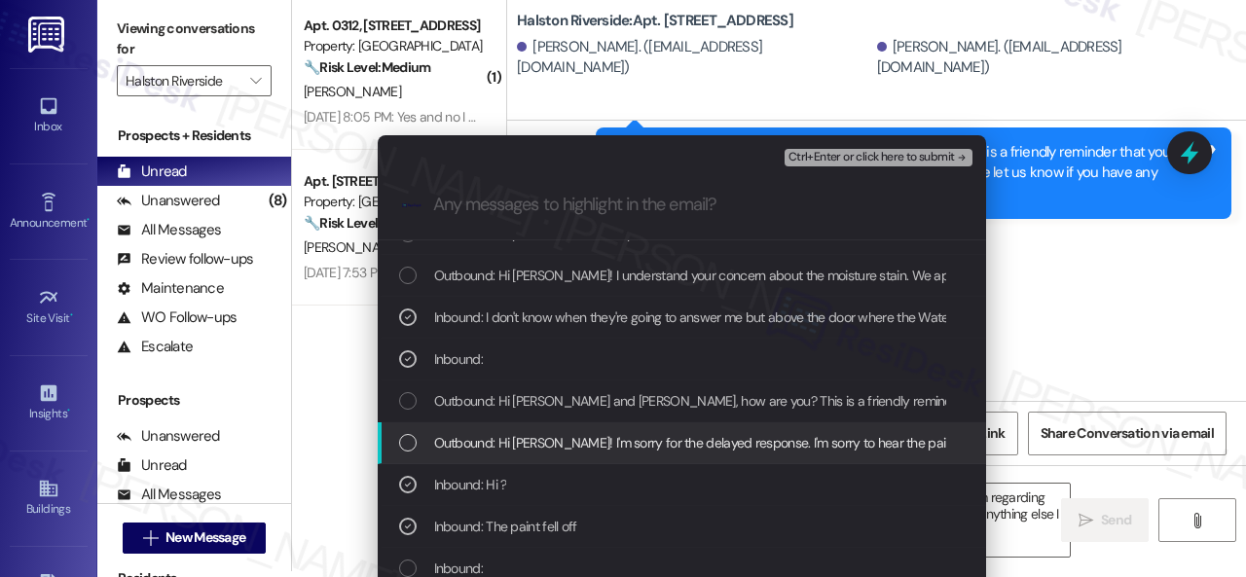
scroll to position [292, 0]
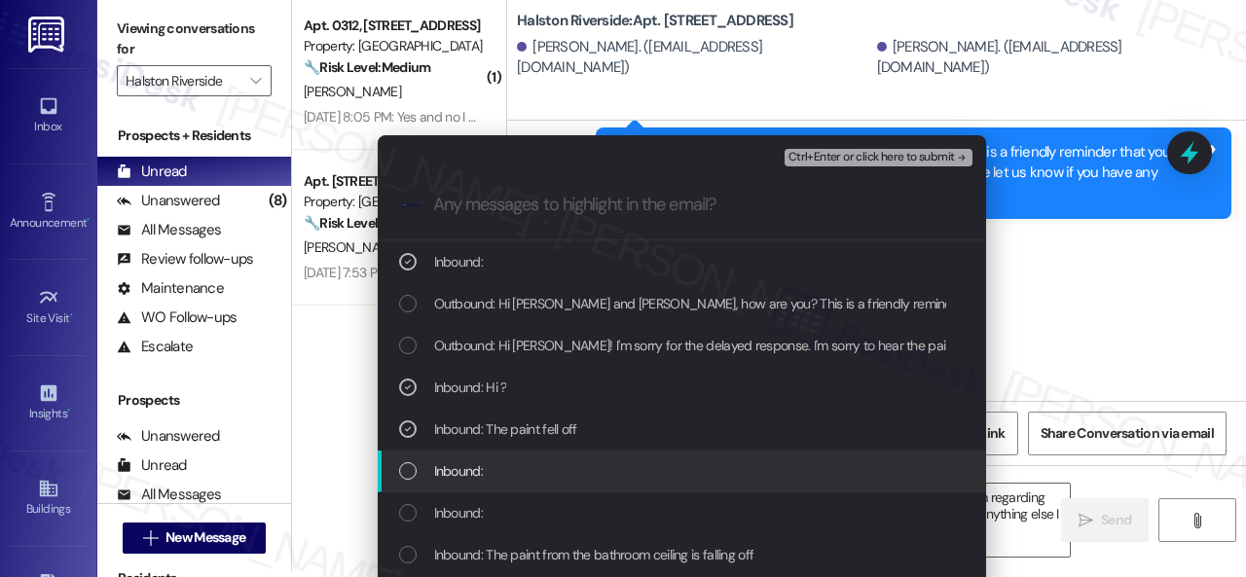
click at [462, 472] on span "Inbound:" at bounding box center [458, 470] width 49 height 21
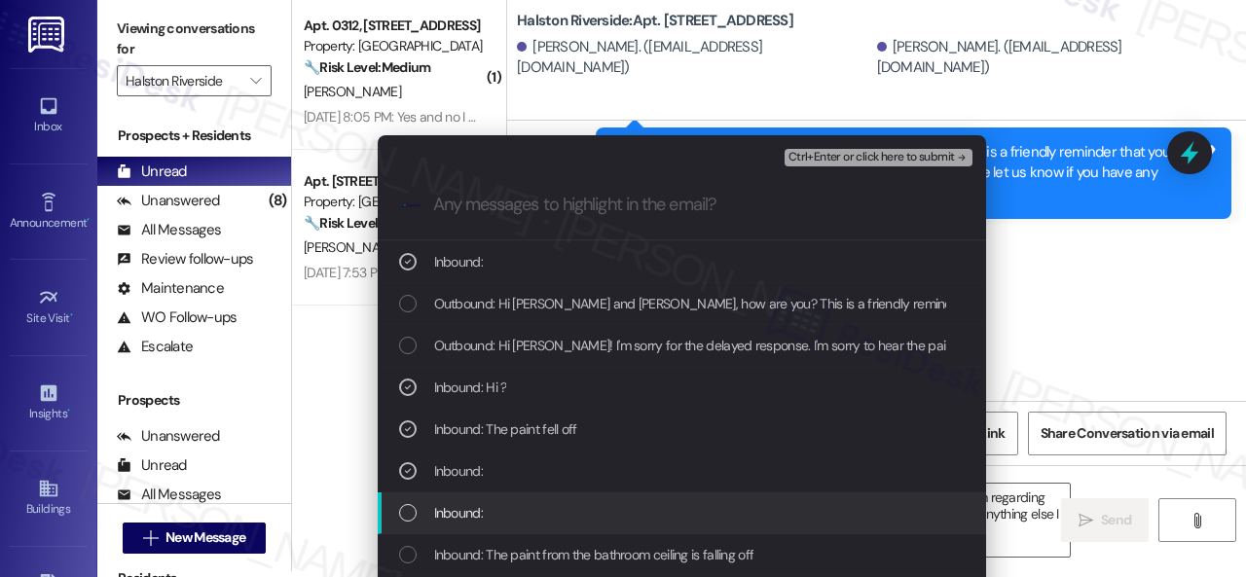
click at [454, 513] on span "Inbound:" at bounding box center [458, 512] width 49 height 21
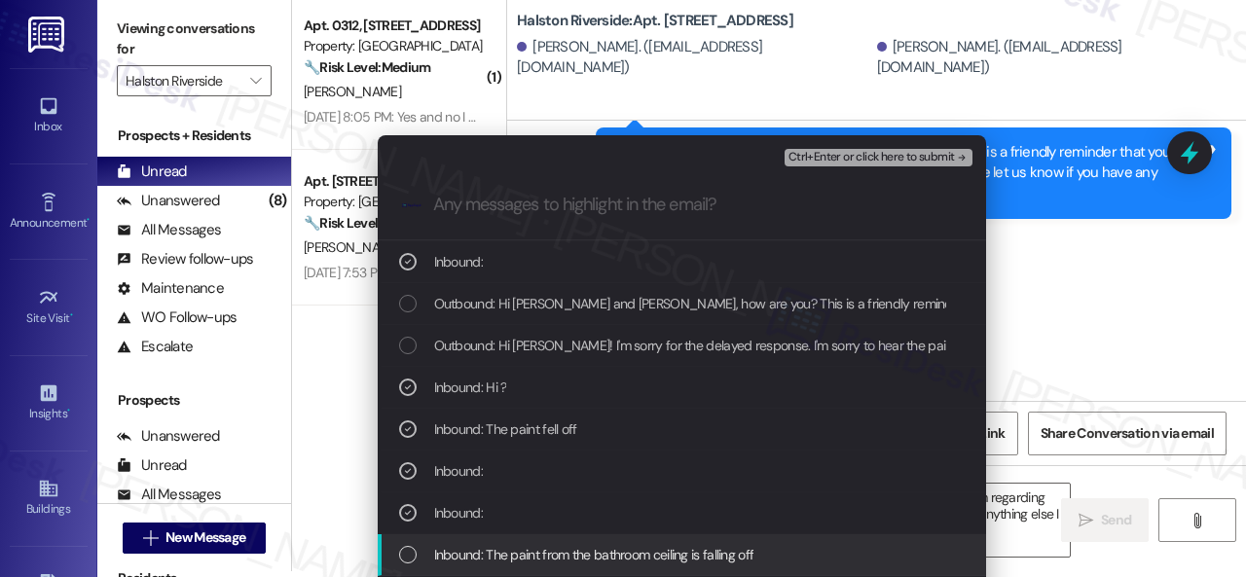
click at [475, 552] on span "Inbound: The paint from the bathroom ceiling is falling off" at bounding box center [594, 554] width 320 height 21
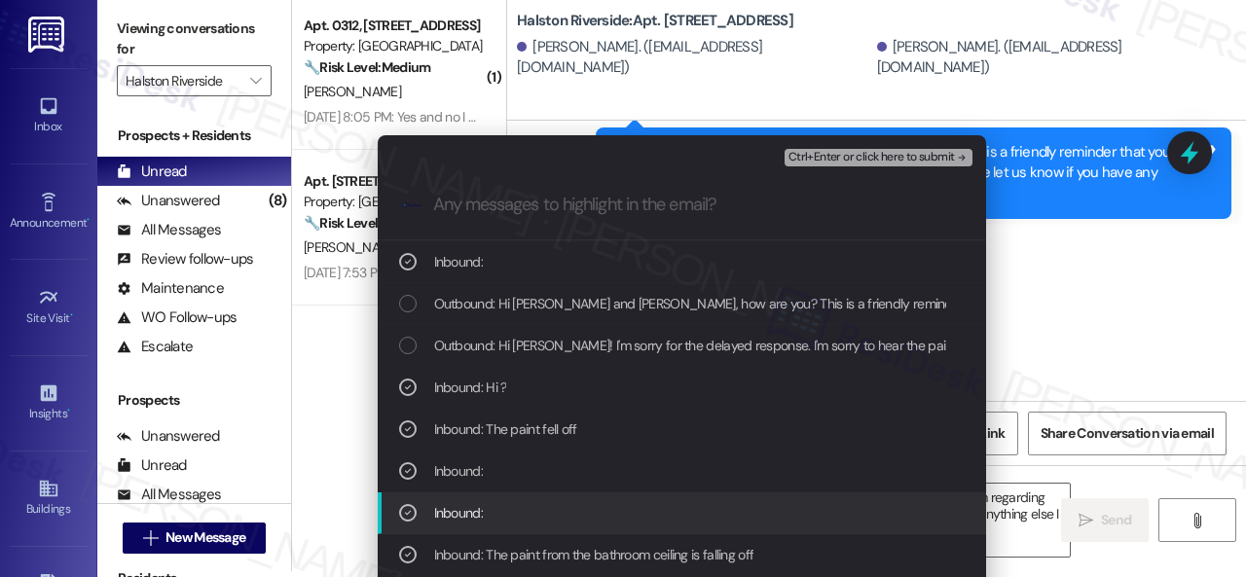
scroll to position [487, 0]
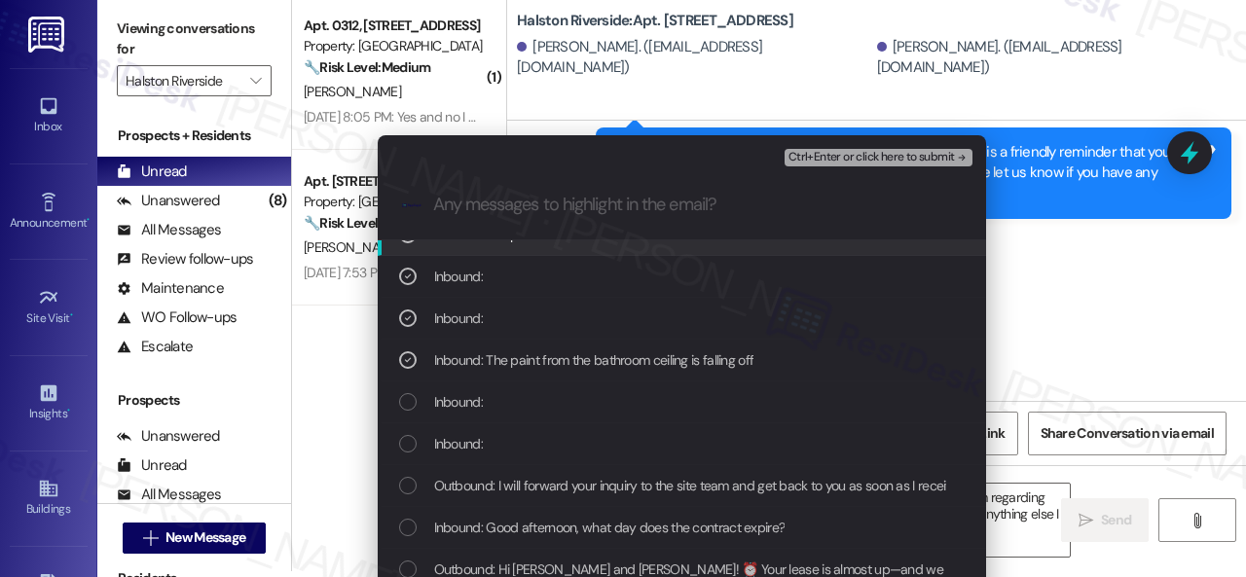
click at [810, 158] on span "Ctrl+Enter or click here to submit" at bounding box center [871, 158] width 166 height 14
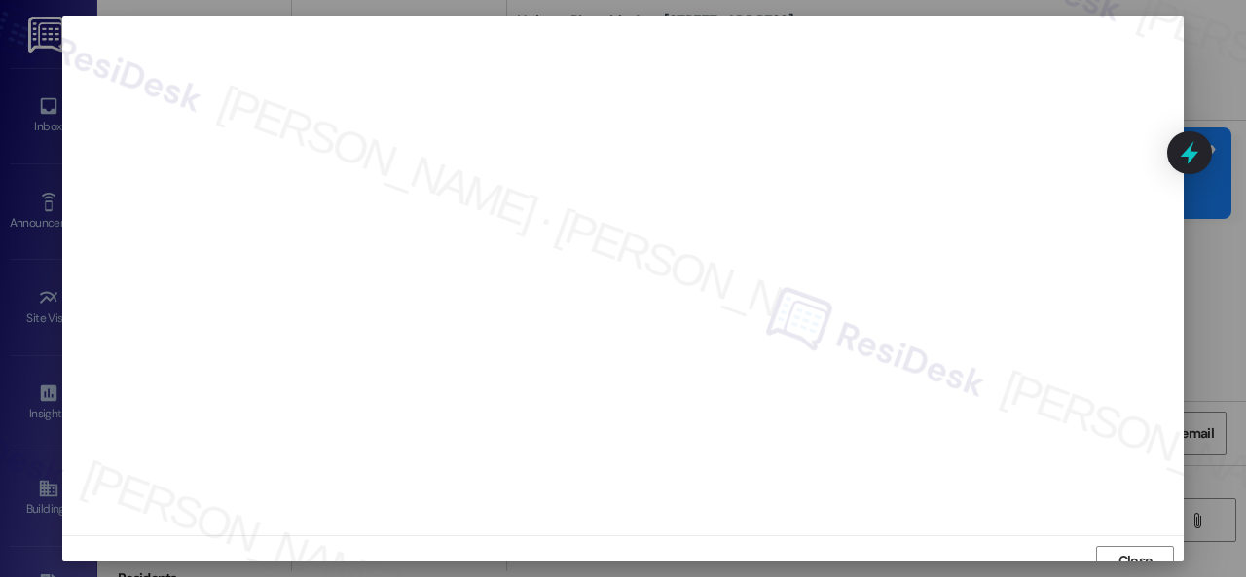
scroll to position [15, 0]
click at [1104, 550] on button "Close" at bounding box center [1135, 546] width 78 height 31
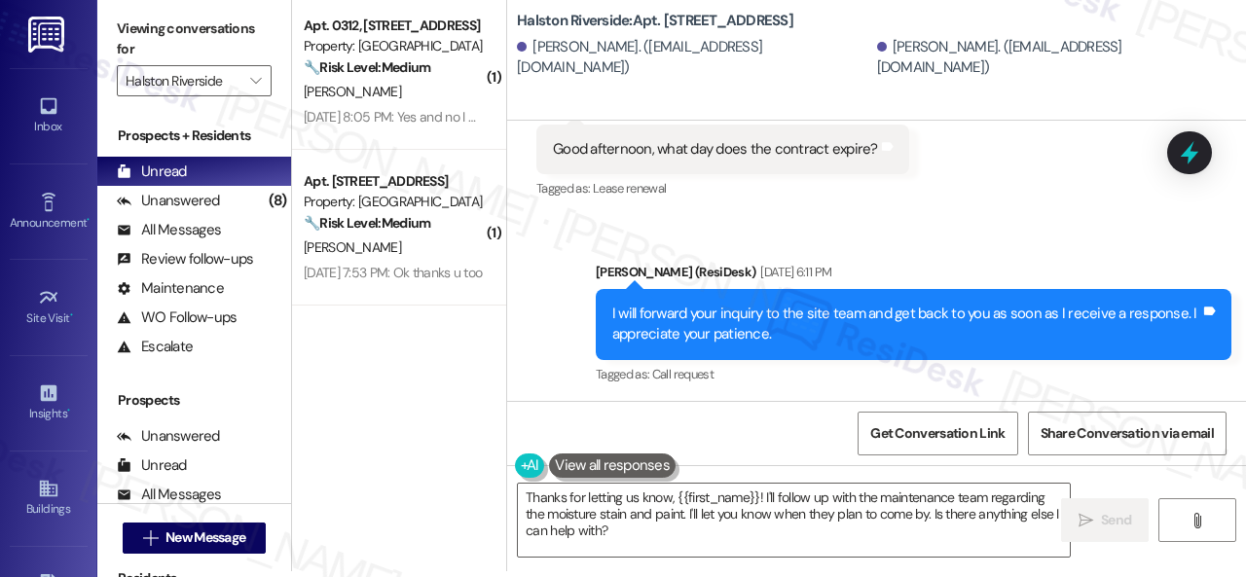
scroll to position [18314, 0]
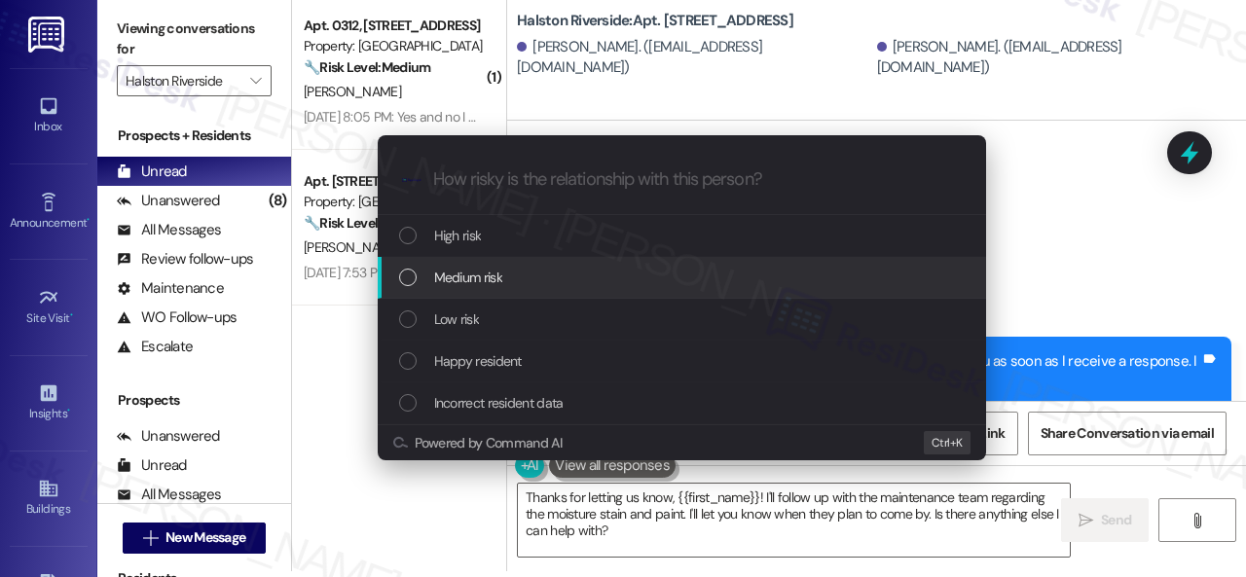
click at [445, 287] on span "Medium risk" at bounding box center [468, 277] width 68 height 21
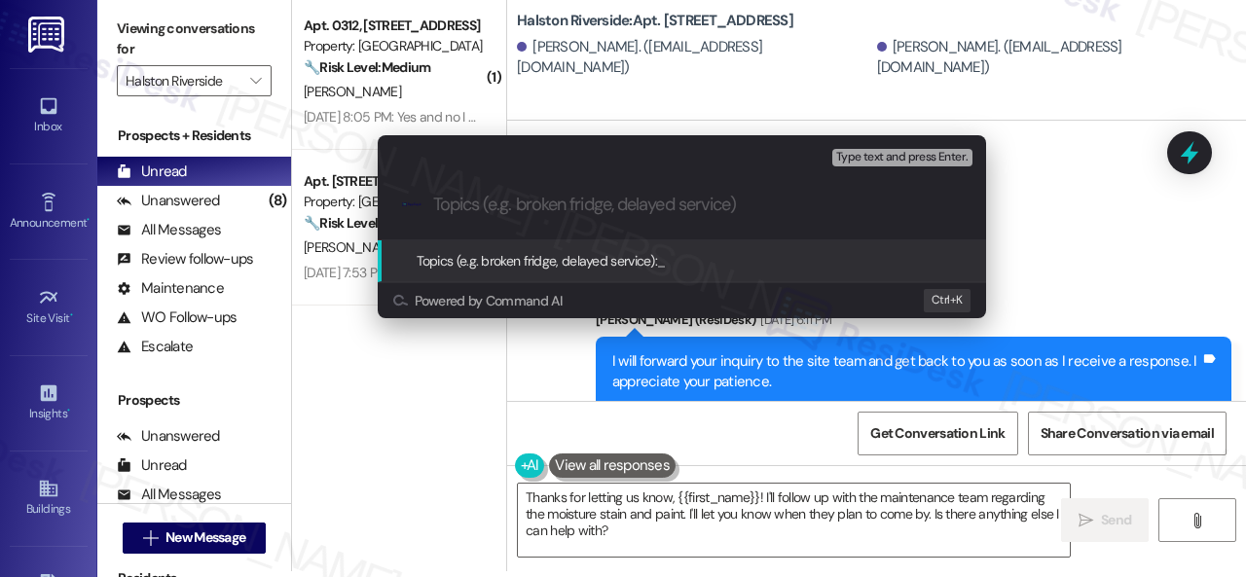
paste input "New work order/s submitted - Ceiling paint and moisture stain issues"
type input "New work order/s submitted - Ceiling paint and moisture stain issues"
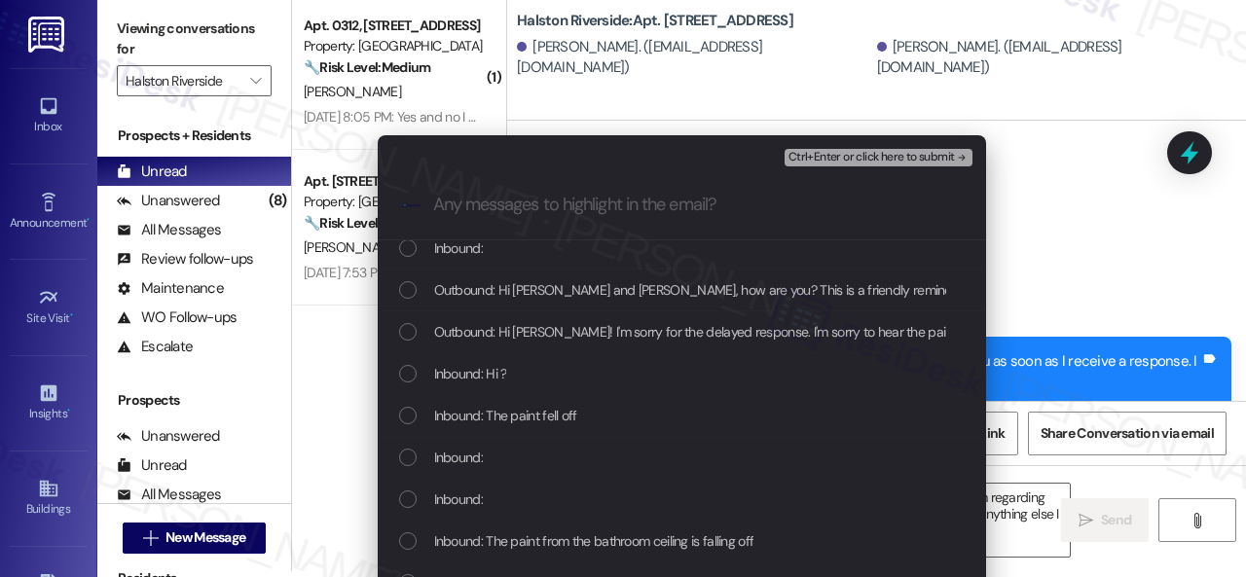
scroll to position [487, 0]
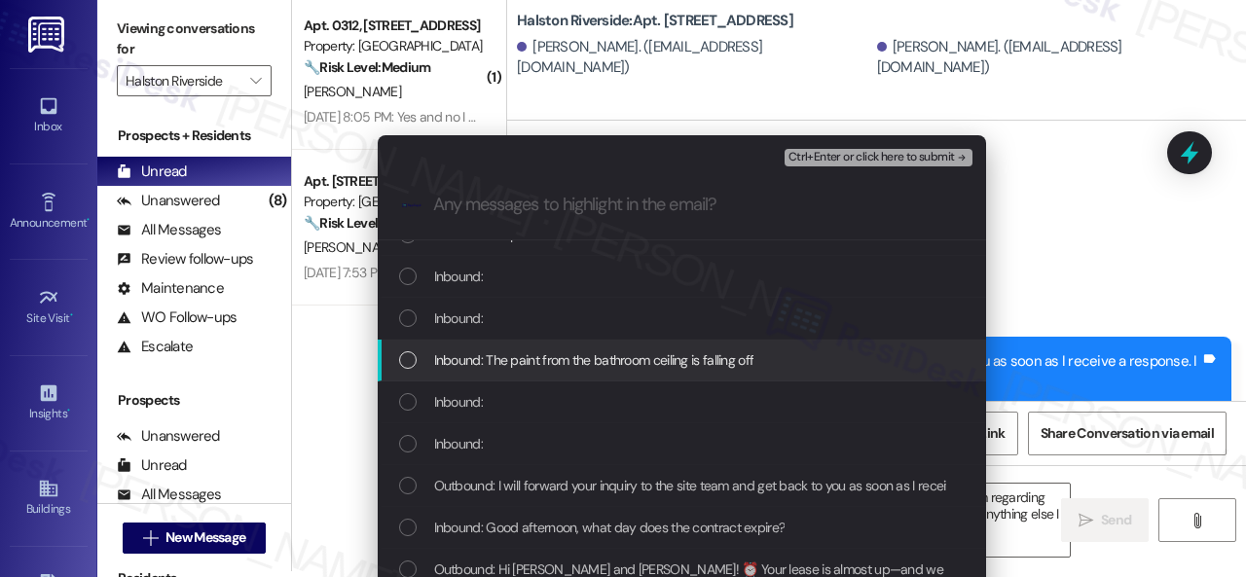
click at [581, 352] on span "Inbound: The paint from the bathroom ceiling is falling off" at bounding box center [594, 359] width 320 height 21
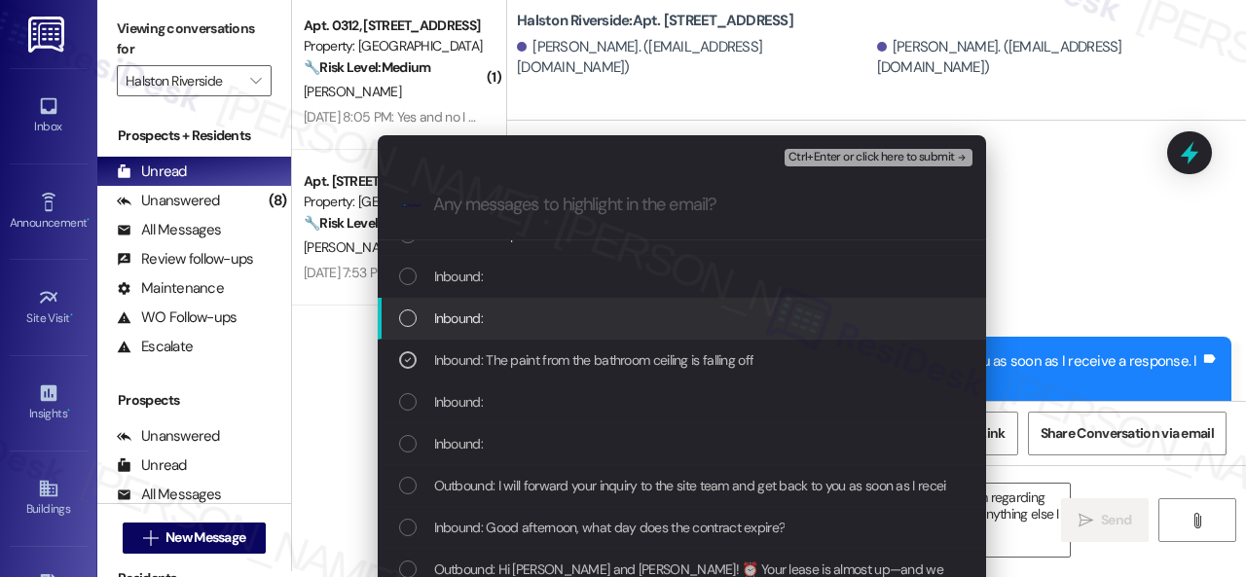
click at [436, 310] on span "Inbound:" at bounding box center [458, 318] width 49 height 21
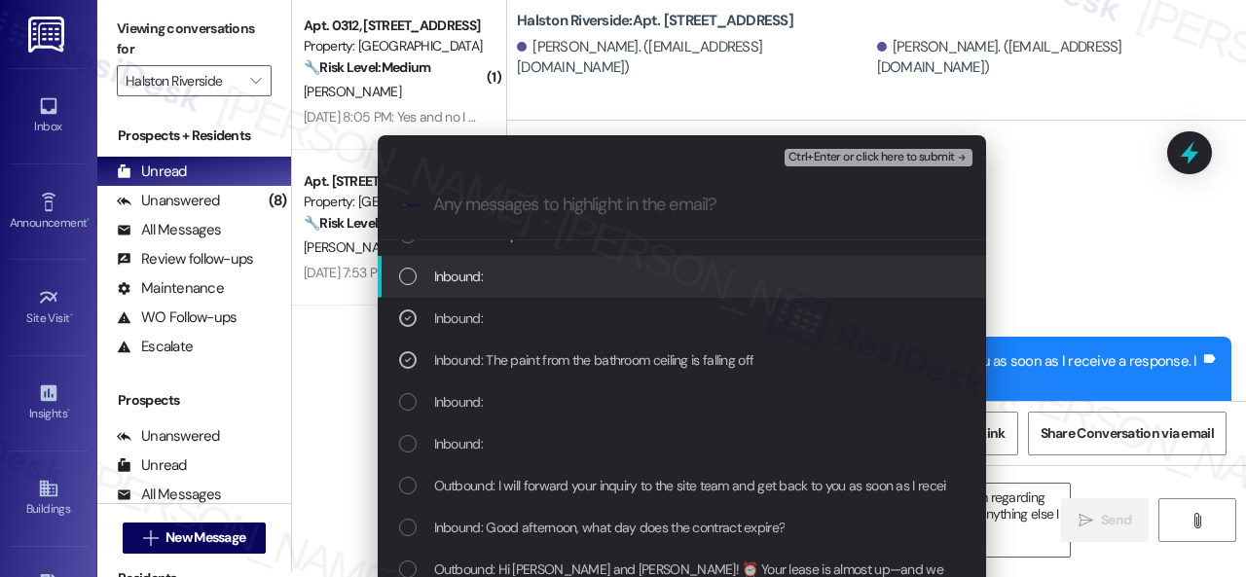
click at [434, 274] on span "Inbound:" at bounding box center [458, 276] width 49 height 21
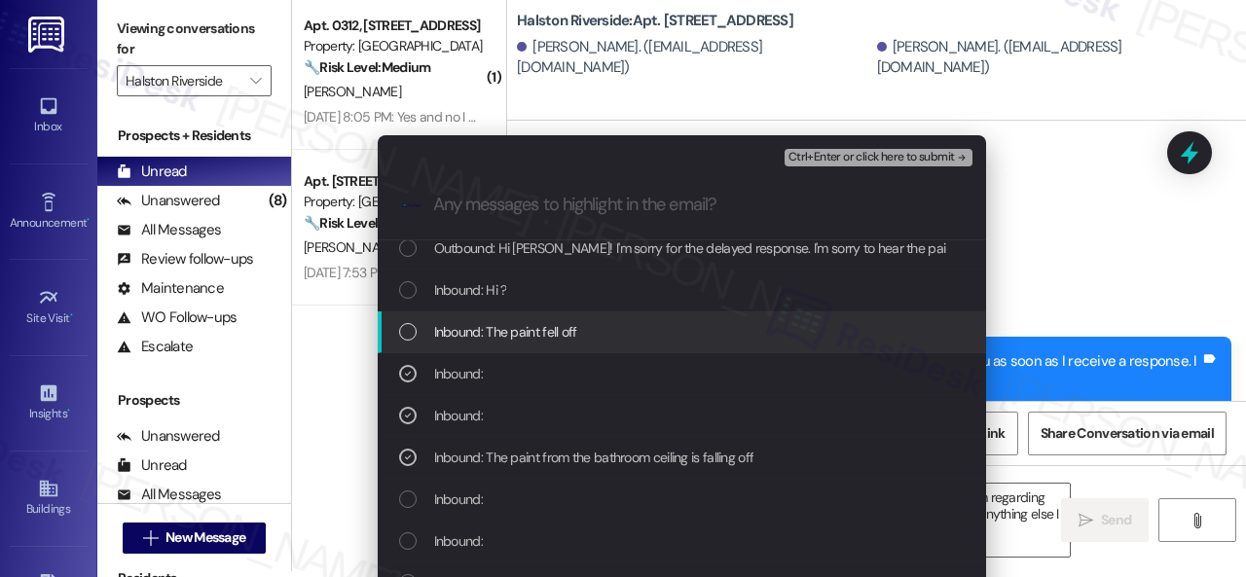
click at [468, 327] on span "Inbound: The paint fell off" at bounding box center [505, 331] width 143 height 21
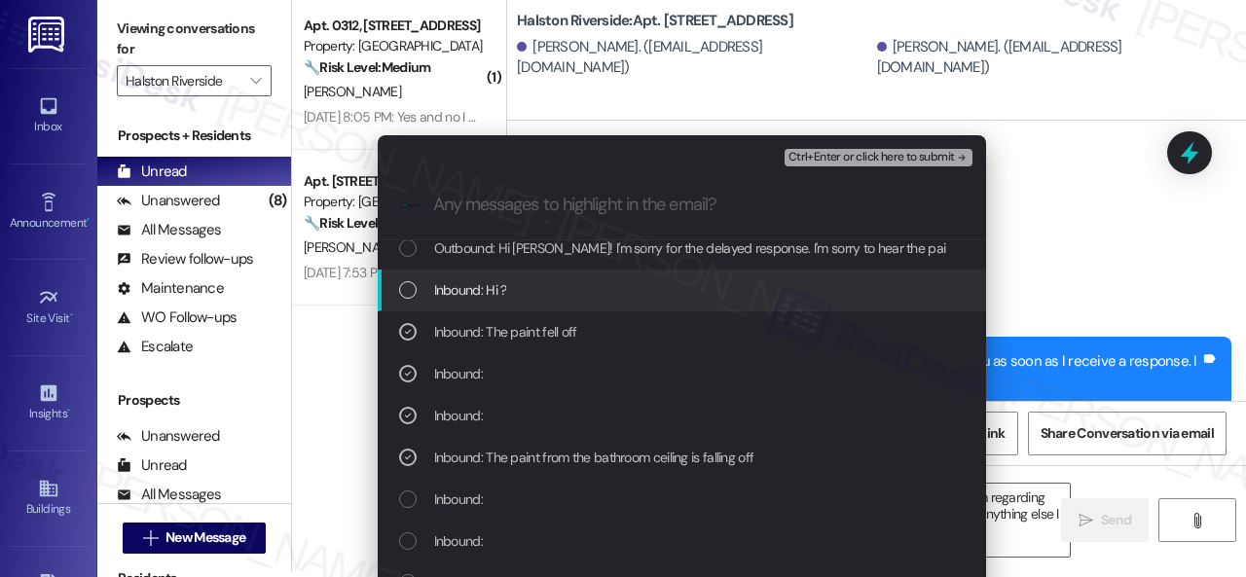
click at [462, 291] on span "Inbound: Hi ?" at bounding box center [470, 289] width 73 height 21
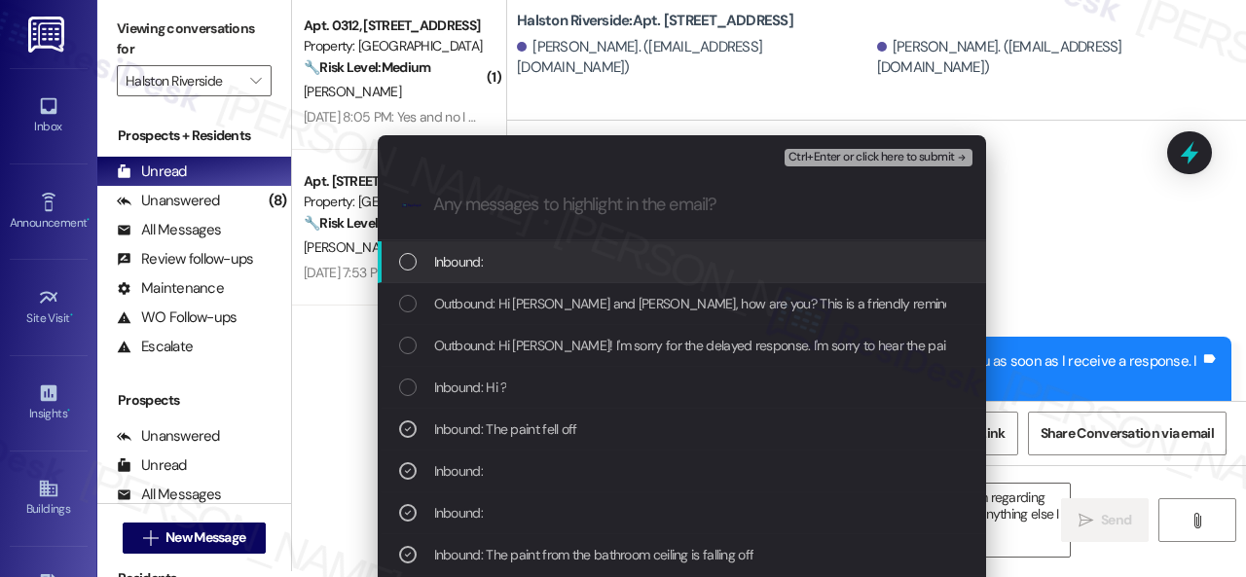
click at [466, 264] on span "Inbound:" at bounding box center [458, 261] width 49 height 21
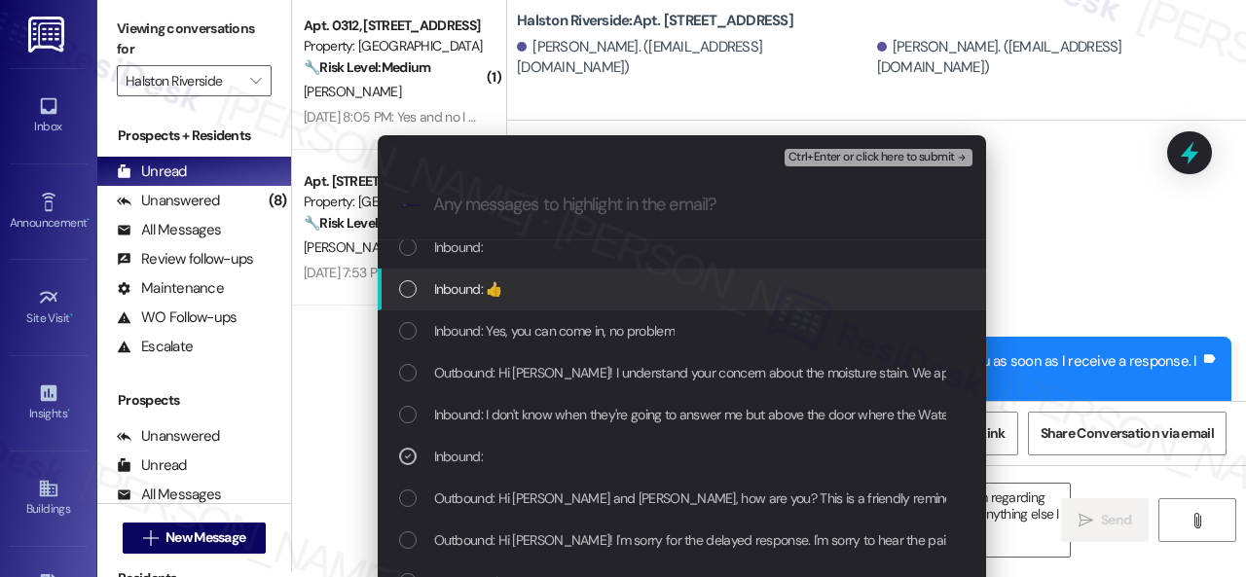
scroll to position [0, 0]
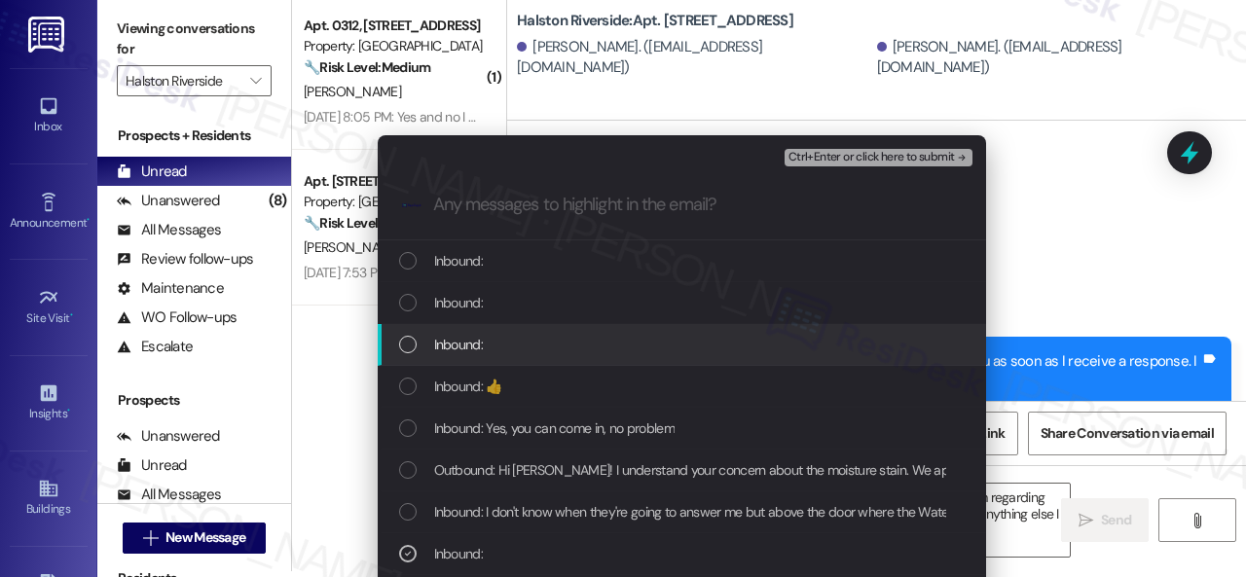
click at [454, 339] on span "Inbound:" at bounding box center [458, 344] width 49 height 21
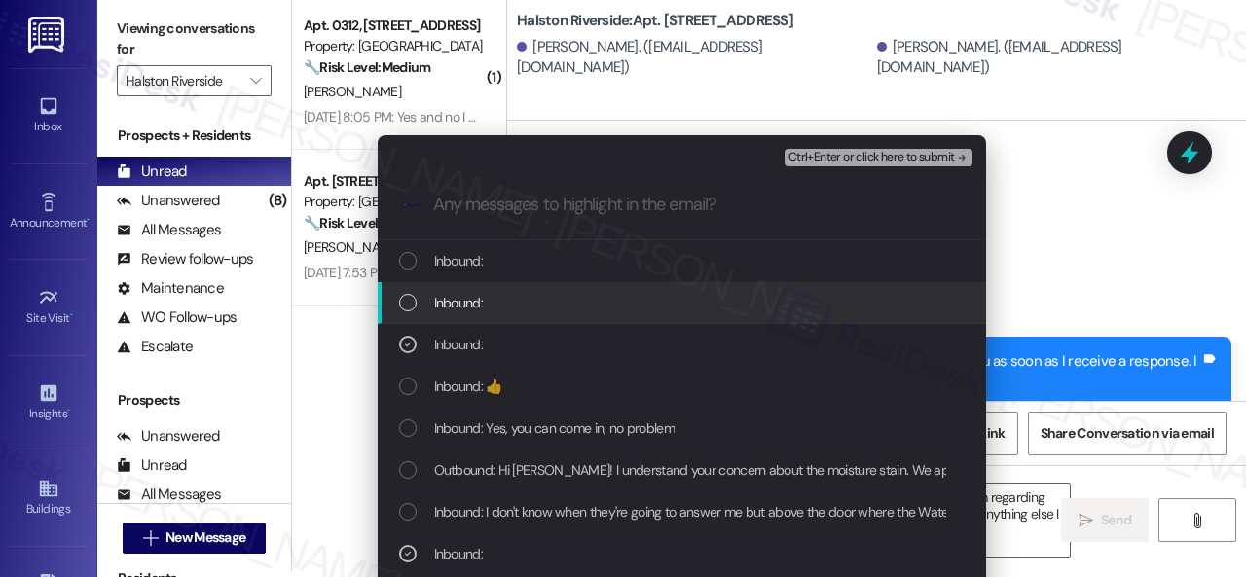
click at [457, 293] on span "Inbound:" at bounding box center [458, 302] width 49 height 21
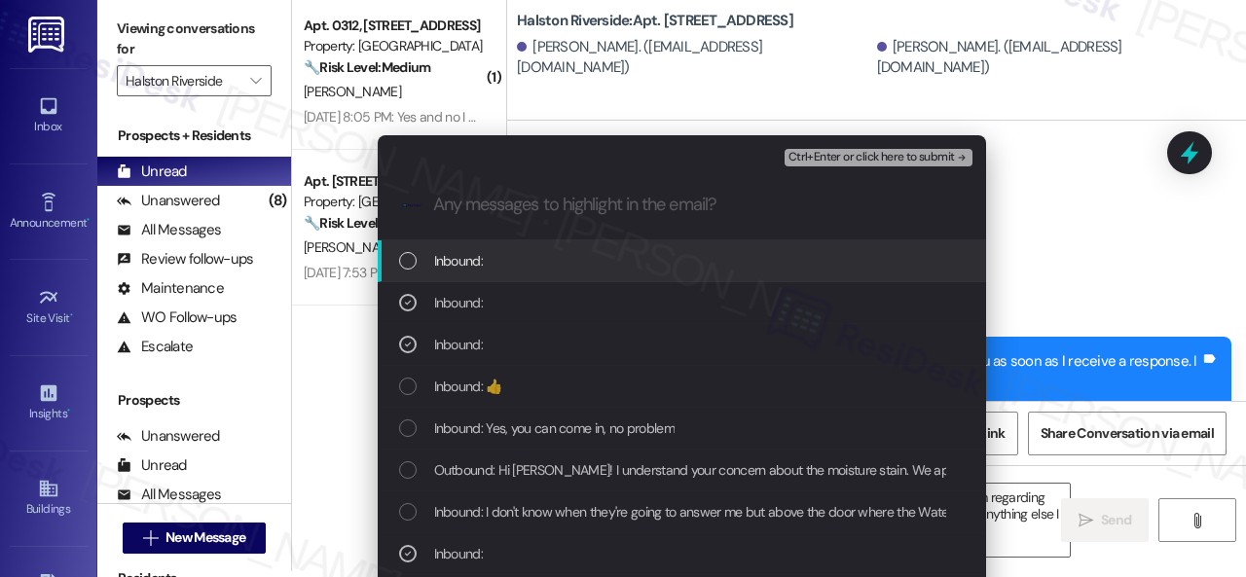
click at [461, 264] on span "Inbound:" at bounding box center [458, 260] width 49 height 21
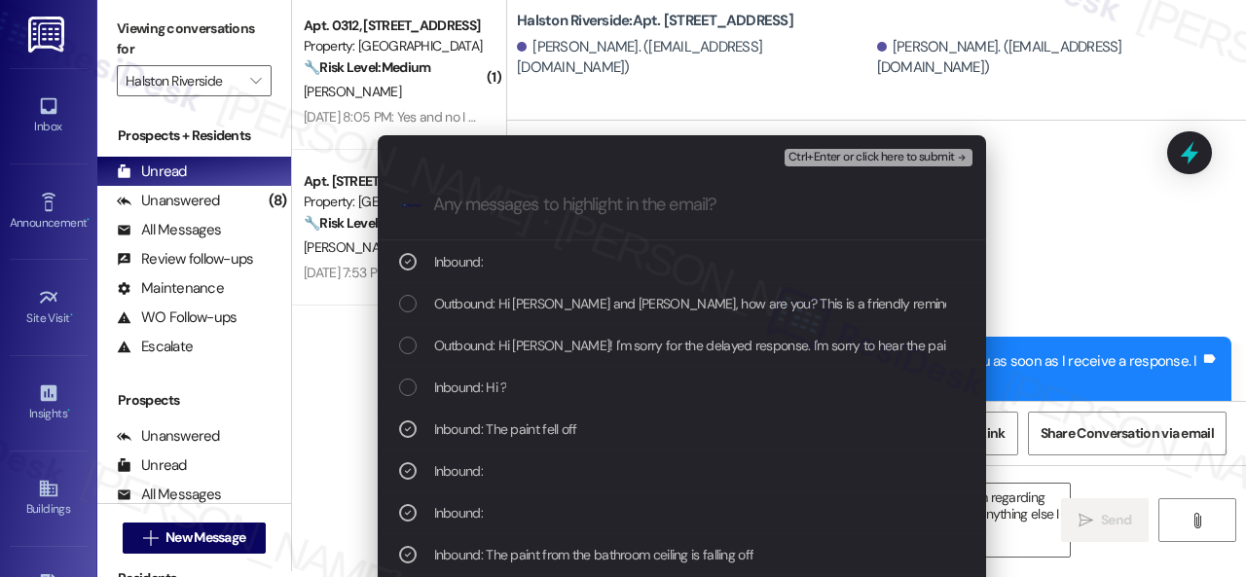
scroll to position [97, 0]
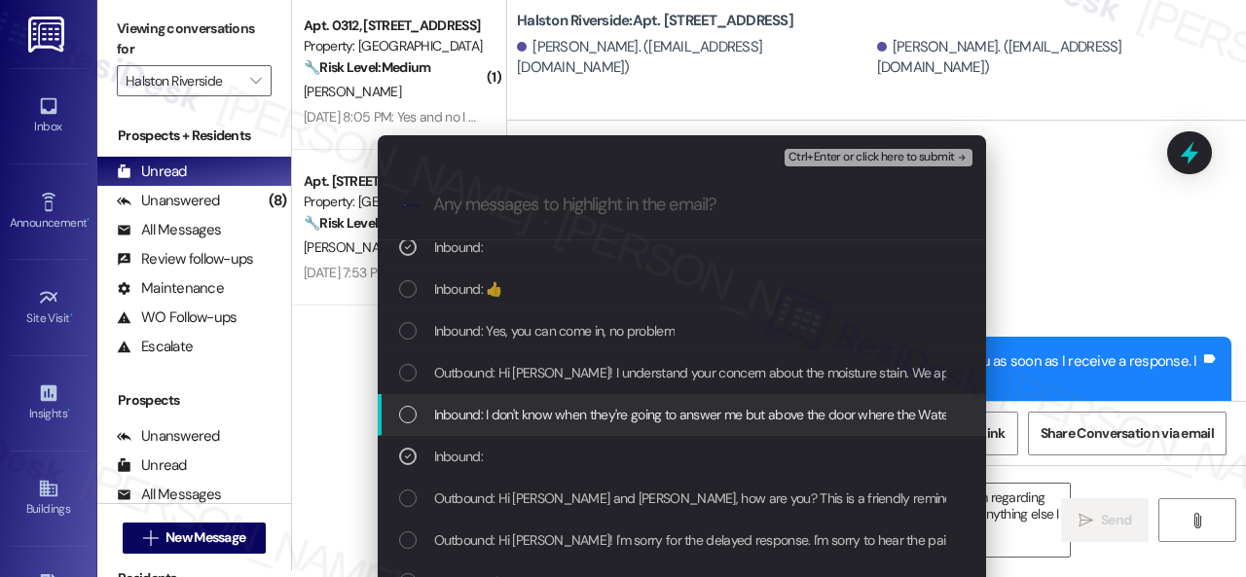
click at [595, 408] on span "Inbound: I don't know when they're going to answer me but above the door where …" at bounding box center [923, 414] width 978 height 21
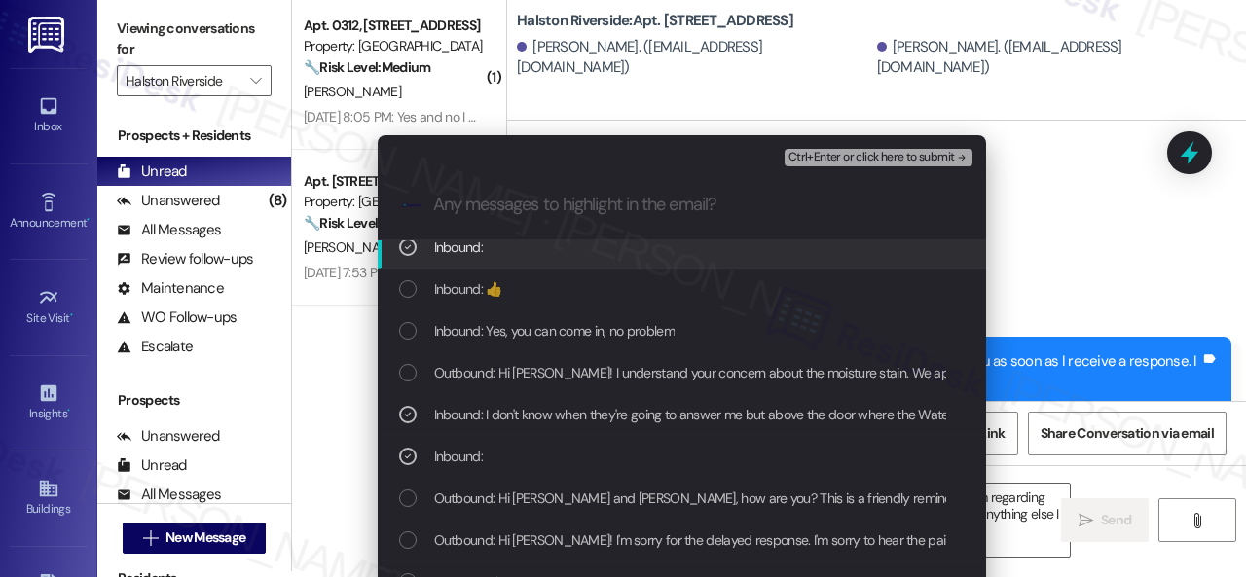
click at [840, 167] on div "Ctrl+Enter or click here to submit" at bounding box center [881, 157] width 192 height 25
click at [840, 158] on span "Ctrl+Enter or click here to submit" at bounding box center [871, 158] width 166 height 14
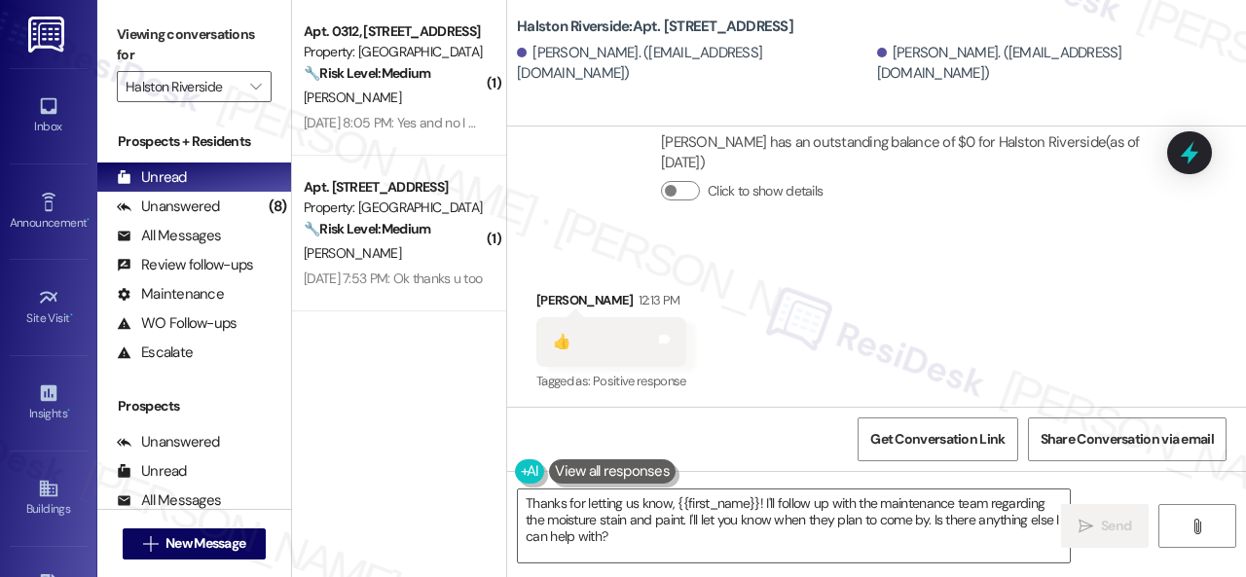
scroll to position [22303, 0]
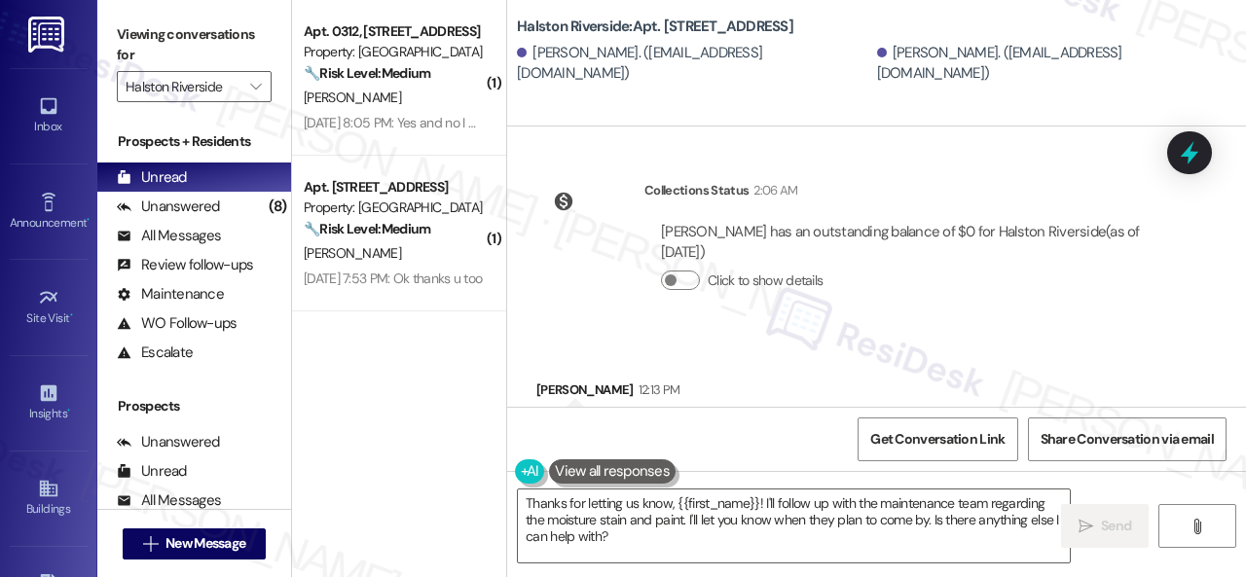
drag, startPoint x: 618, startPoint y: 550, endPoint x: 404, endPoint y: 472, distance: 227.9
click at [406, 479] on div "( 1 ) Apt. 0312, 1 Halston Riverside Property: Halston Riverside 🔧 Risk Level: …" at bounding box center [769, 288] width 954 height 577
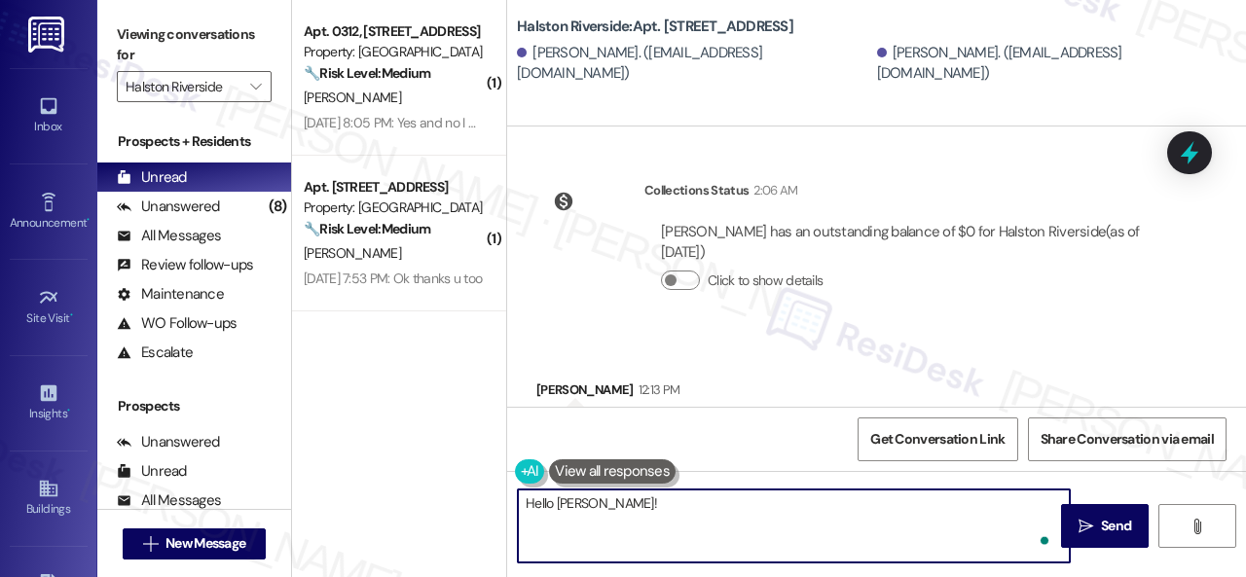
paste textarea "I've submitted work orders on your behalf and notified the site team. Please le…"
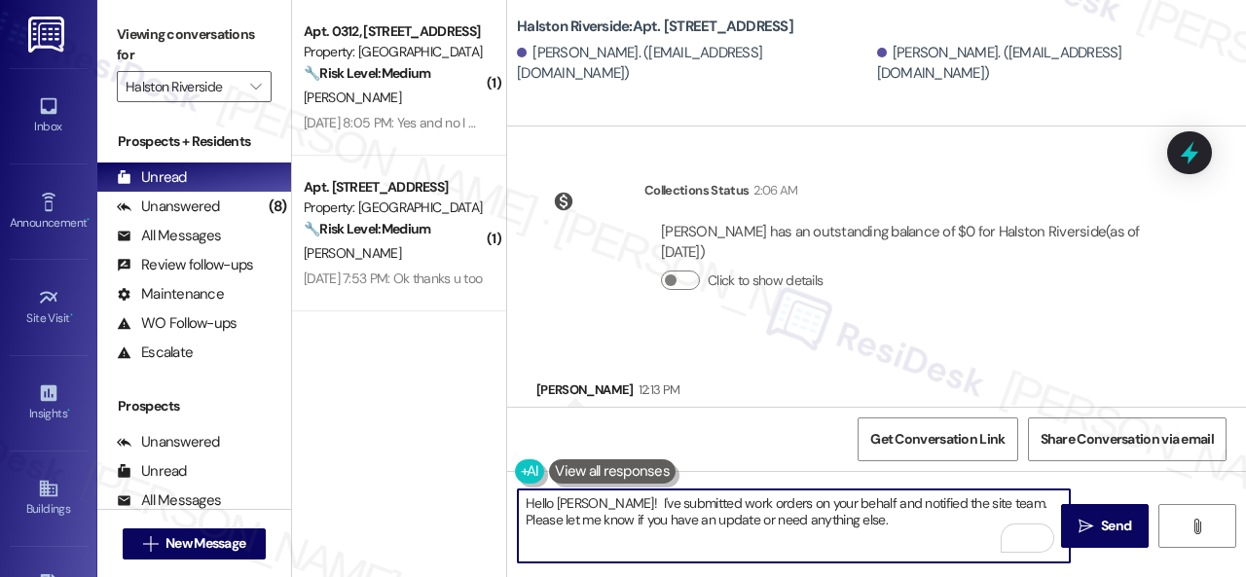
click at [827, 501] on textarea "Hello Juan! I've submitted work orders on your behalf and notified the site tea…" at bounding box center [794, 526] width 552 height 73
click at [741, 501] on textarea "Hello Juan! I've submitted work orders on your behalf and notified the site tea…" at bounding box center [794, 526] width 552 height 73
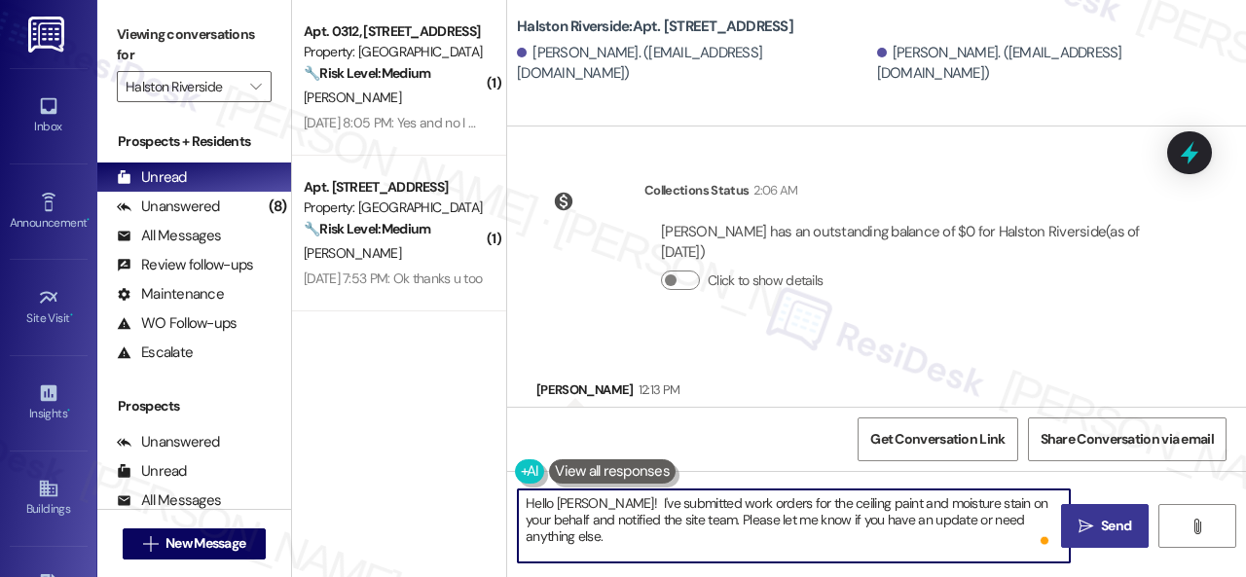
type textarea "Hello Juan! I've submitted work orders for the ceiling paint and moisture stain…"
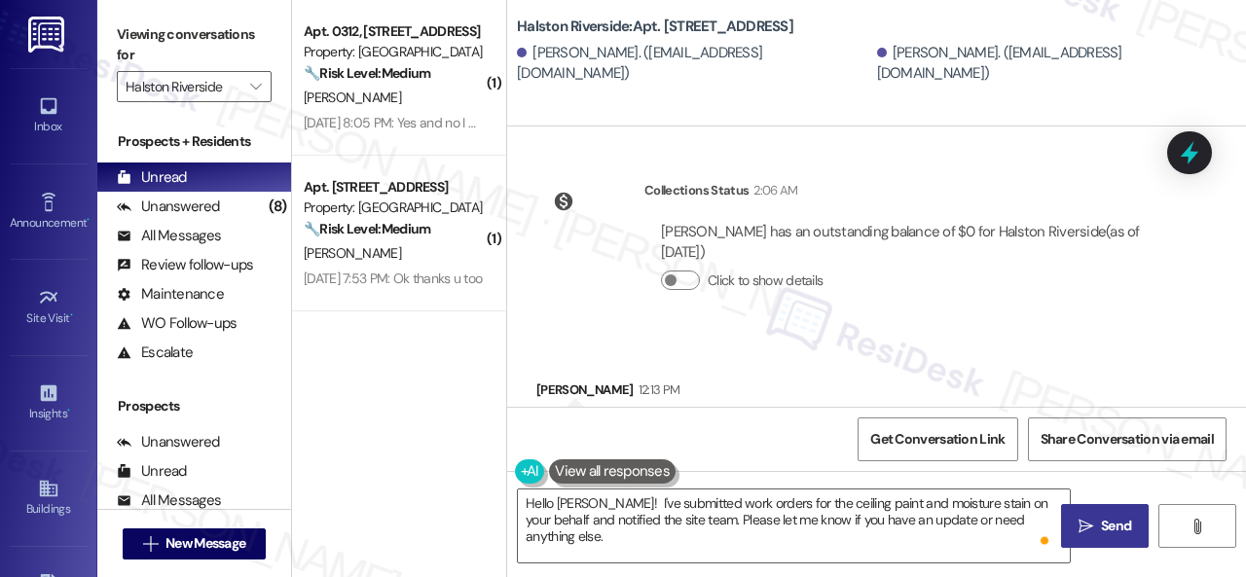
click at [1109, 527] on span "Send" at bounding box center [1116, 526] width 30 height 20
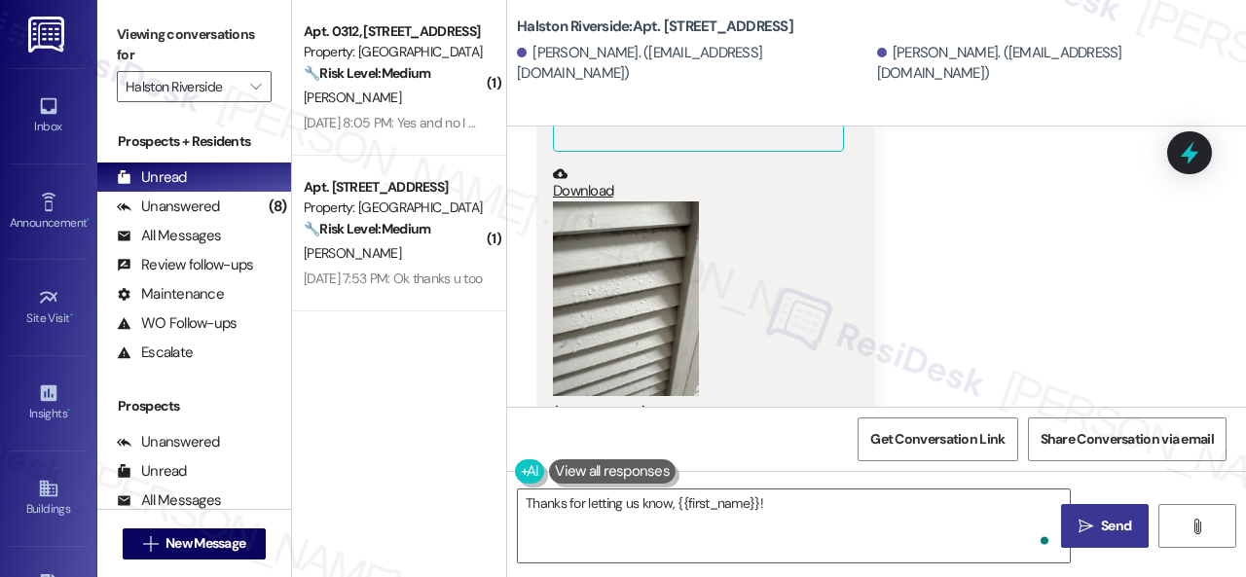
scroll to position [23949, 0]
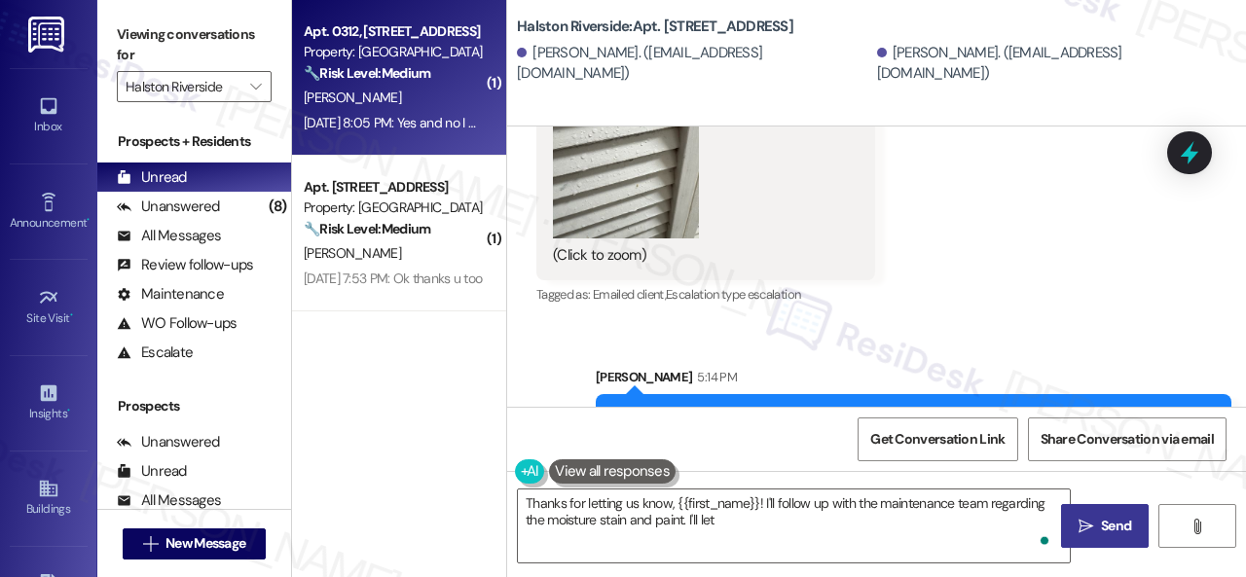
type textarea "Thanks for letting us know, {{first_name}}! I'll follow up with the maintenance…"
click at [417, 91] on div "S. Pabon" at bounding box center [394, 98] width 184 height 24
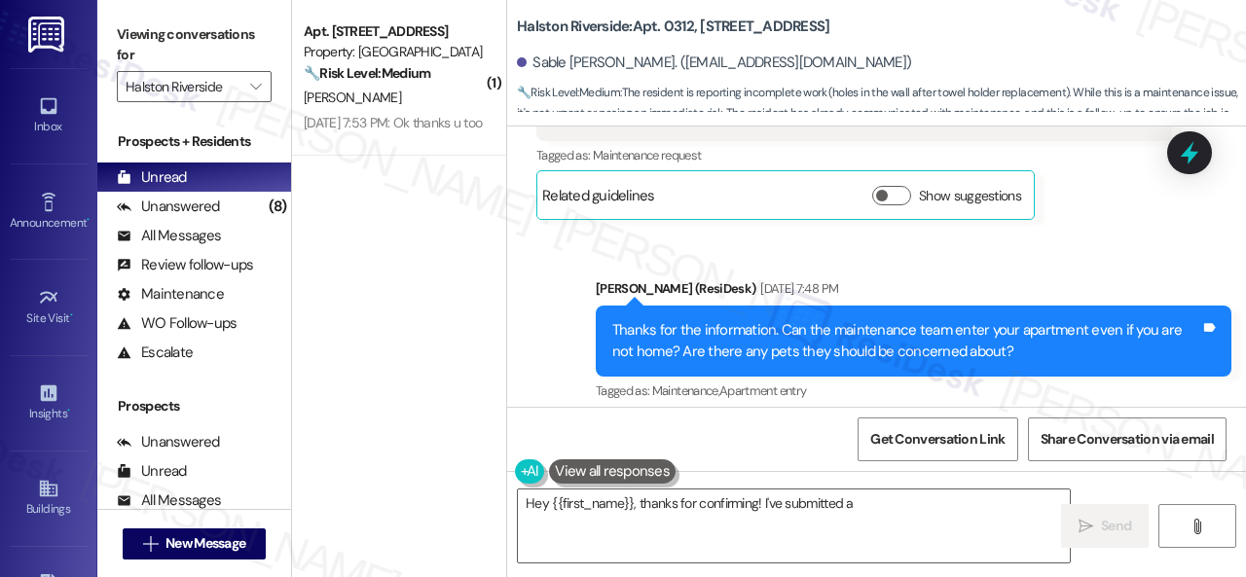
scroll to position [1858, 0]
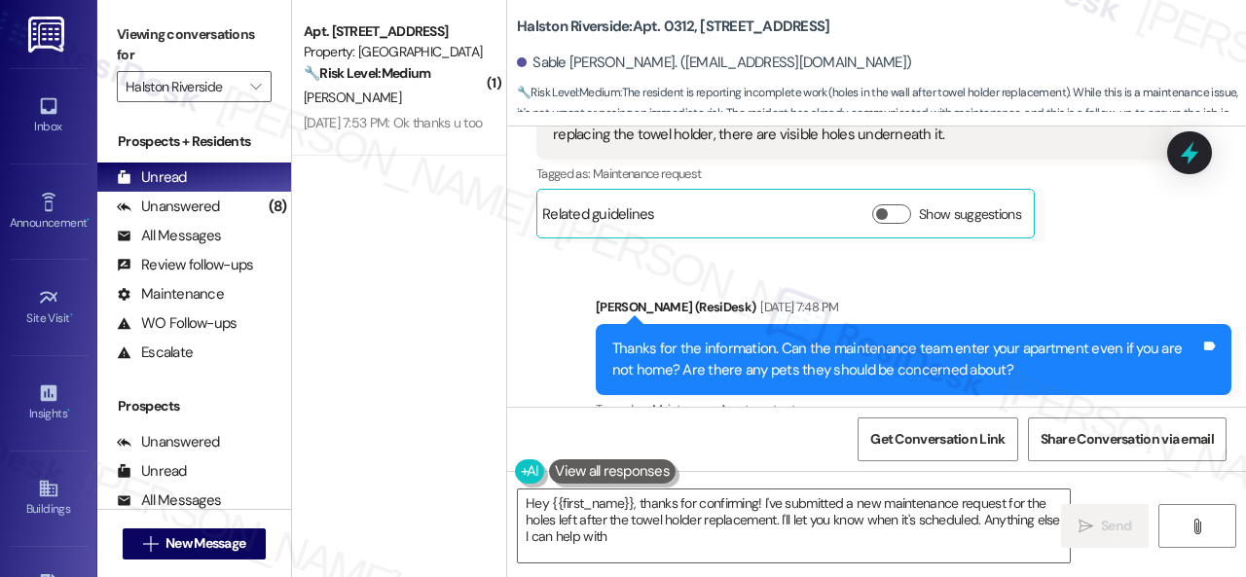
type textarea "Hey {{first_name}}, thanks for confirming! I've submitted a new maintenance req…"
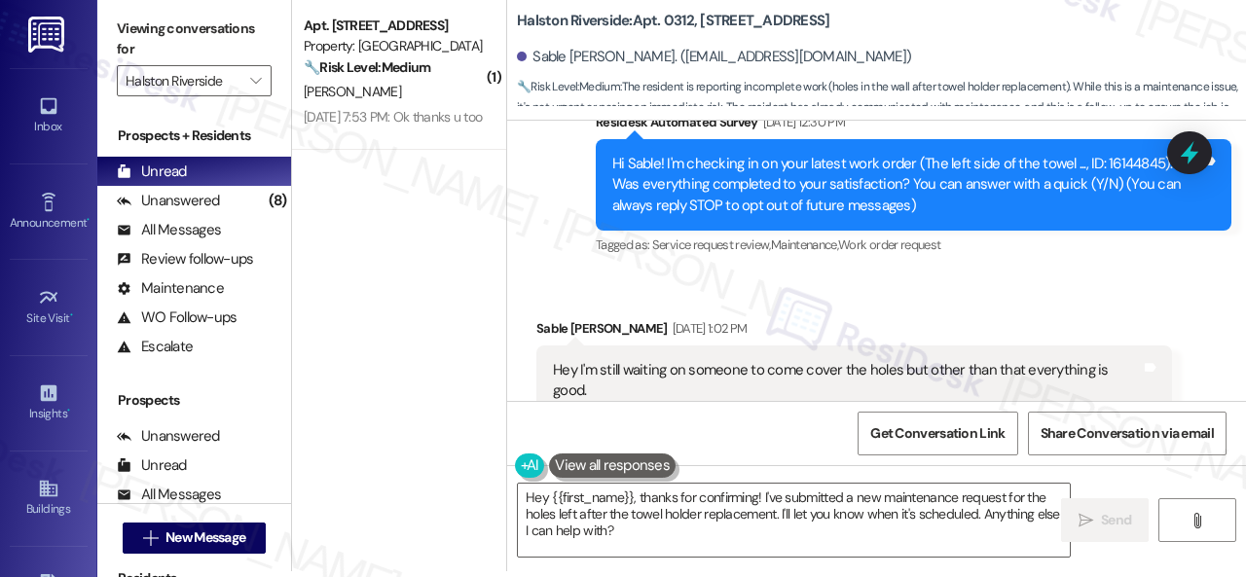
scroll to position [308, 0]
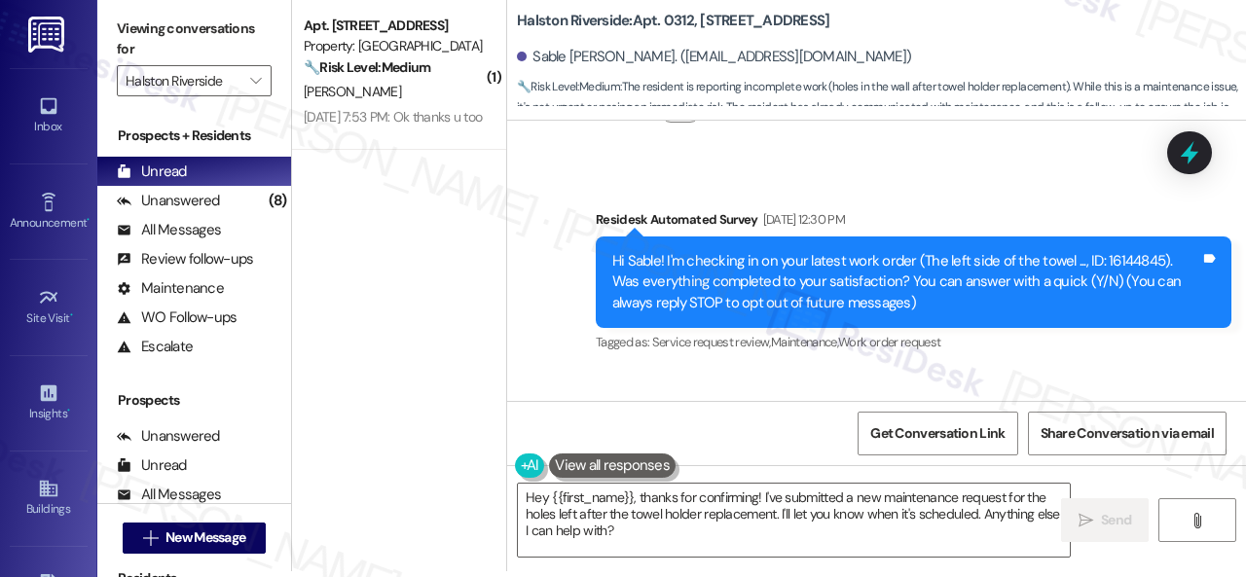
click at [1113, 261] on div "Hi Sable! I'm checking in on your latest work order (The left side of the towel…" at bounding box center [906, 282] width 588 height 62
copy div "16144845"
click at [958, 190] on div "Survey, sent via SMS Residesk Automated Survey Sep 19, 2025 at 12:30 PM Hi Sabl…" at bounding box center [876, 268] width 739 height 206
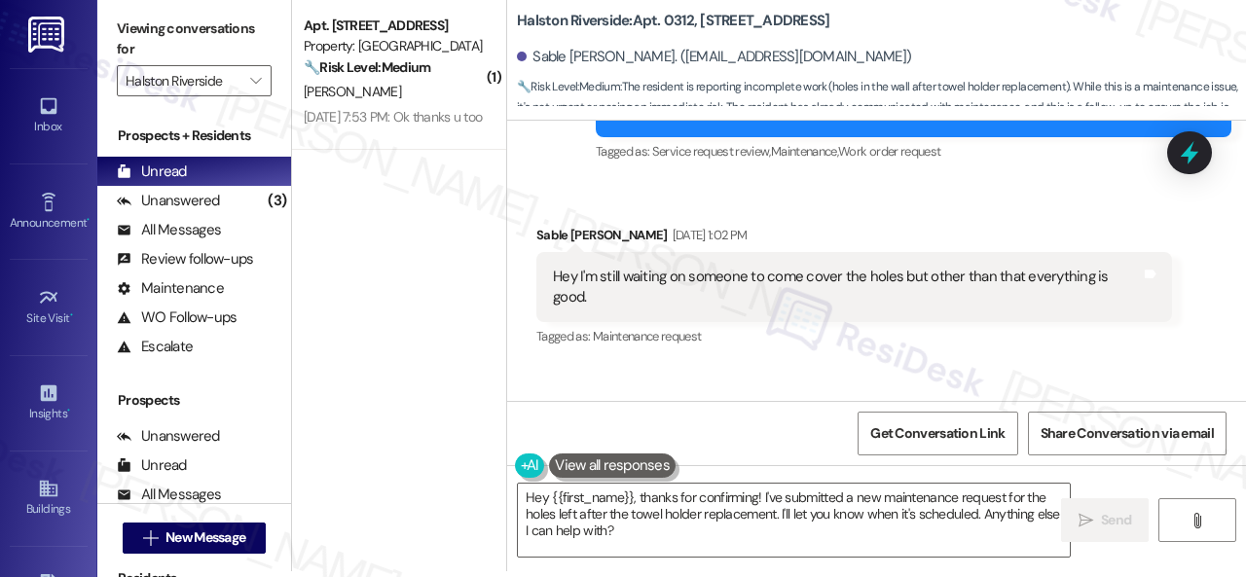
scroll to position [502, 0]
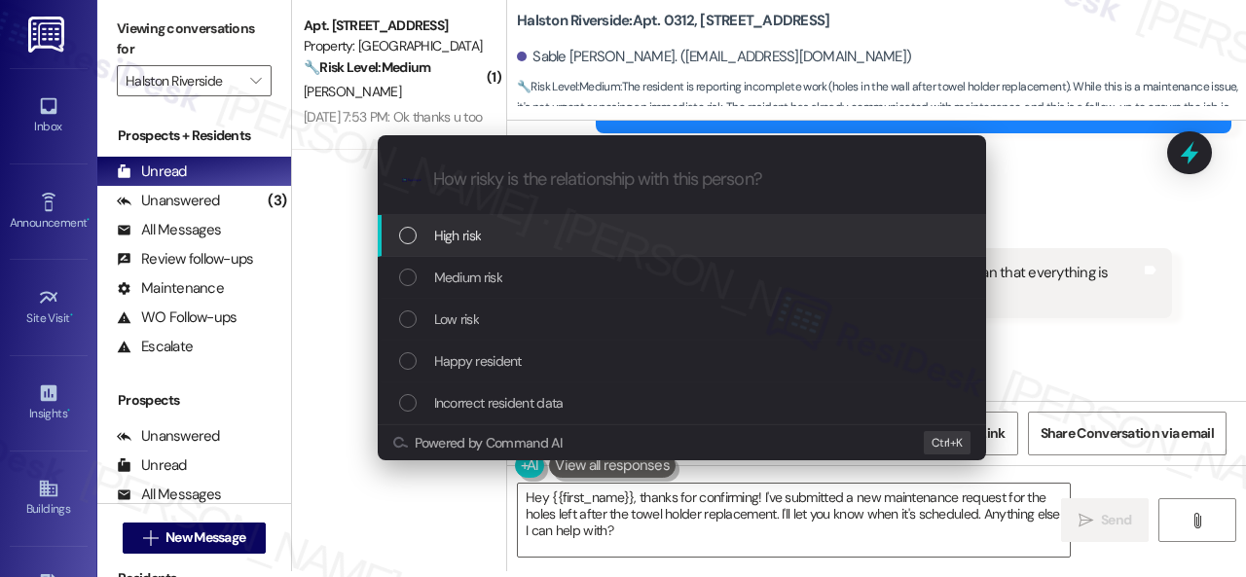
drag, startPoint x: 455, startPoint y: 277, endPoint x: 455, endPoint y: 232, distance: 45.7
click at [455, 235] on div "High risk Medium risk Low risk Happy resident Incorrect resident data" at bounding box center [682, 319] width 608 height 209
click at [455, 232] on span "High risk" at bounding box center [458, 235] width 48 height 21
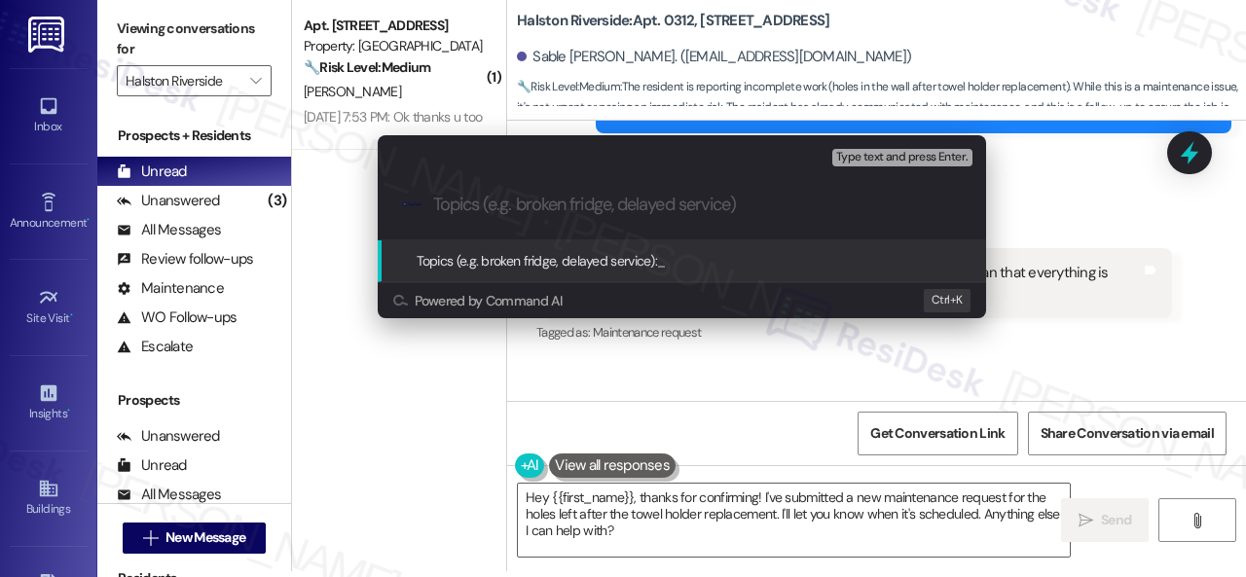
paste input "Follow-up on the closed work order 16144845"
type input "Follow-up on the closed work order 16144845"
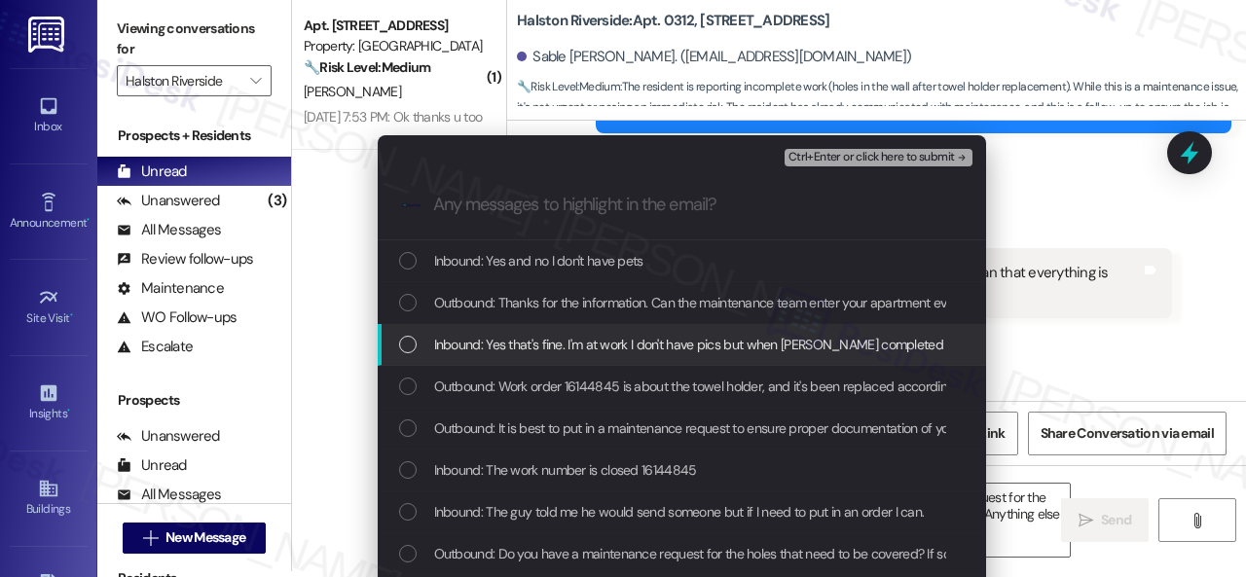
click at [484, 349] on span "Inbound: Yes that's fine. I'm at work I don't have pics but when Freddy complet…" at bounding box center [1167, 344] width 1467 height 21
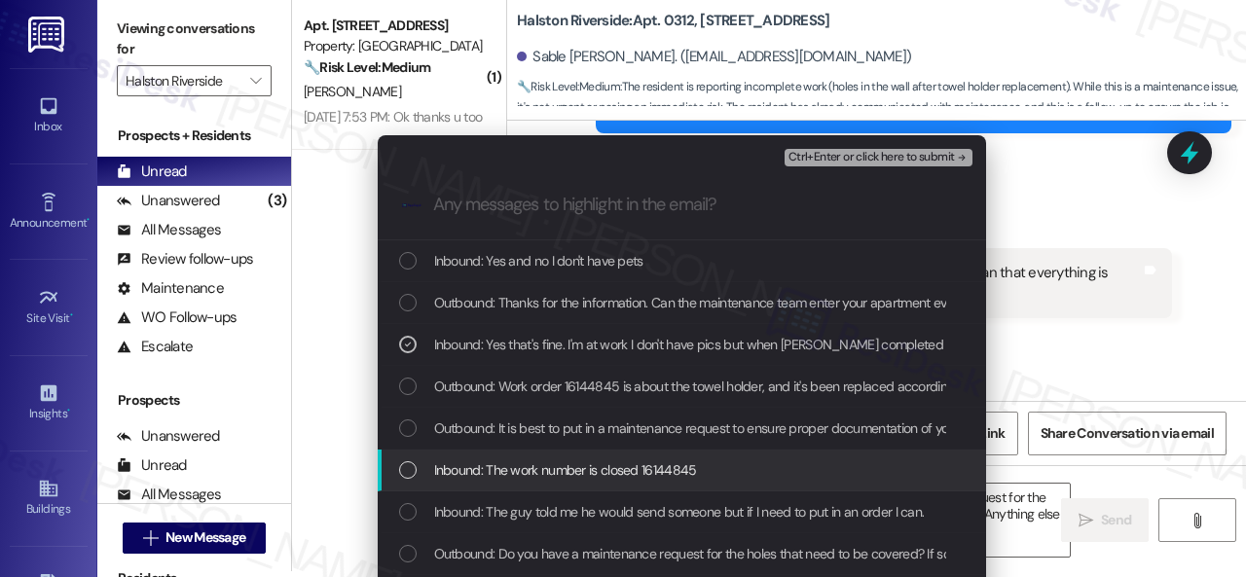
click at [478, 474] on span "Inbound: The work number is closed 16144845" at bounding box center [565, 469] width 263 height 21
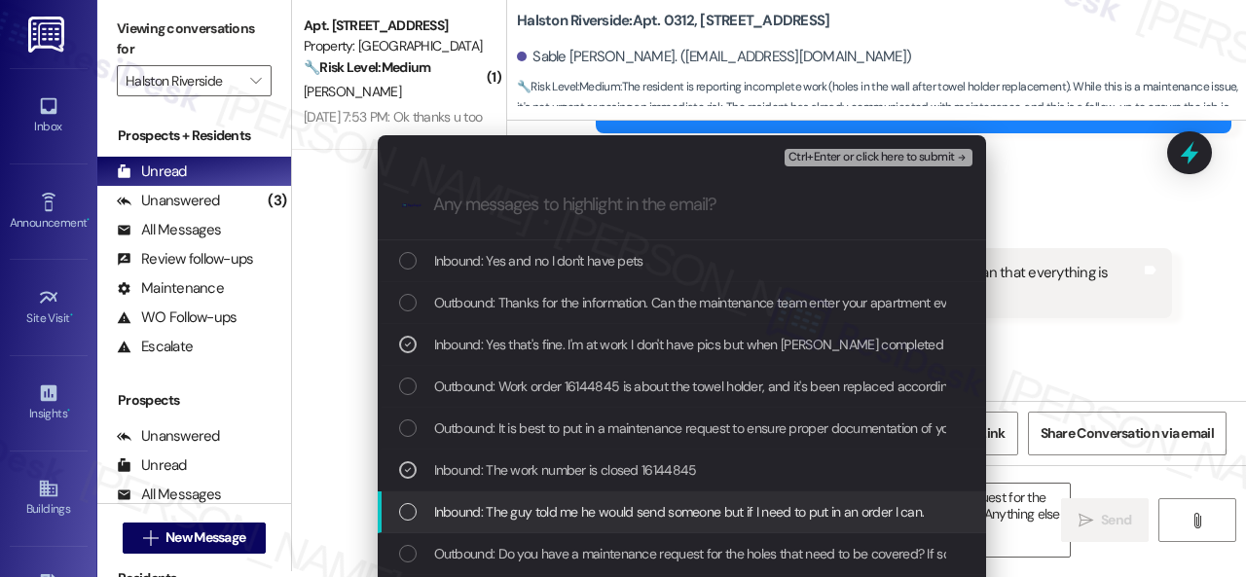
click at [473, 513] on span "Inbound: The guy told me he would send someone but if I need to put in an order…" at bounding box center [679, 511] width 491 height 21
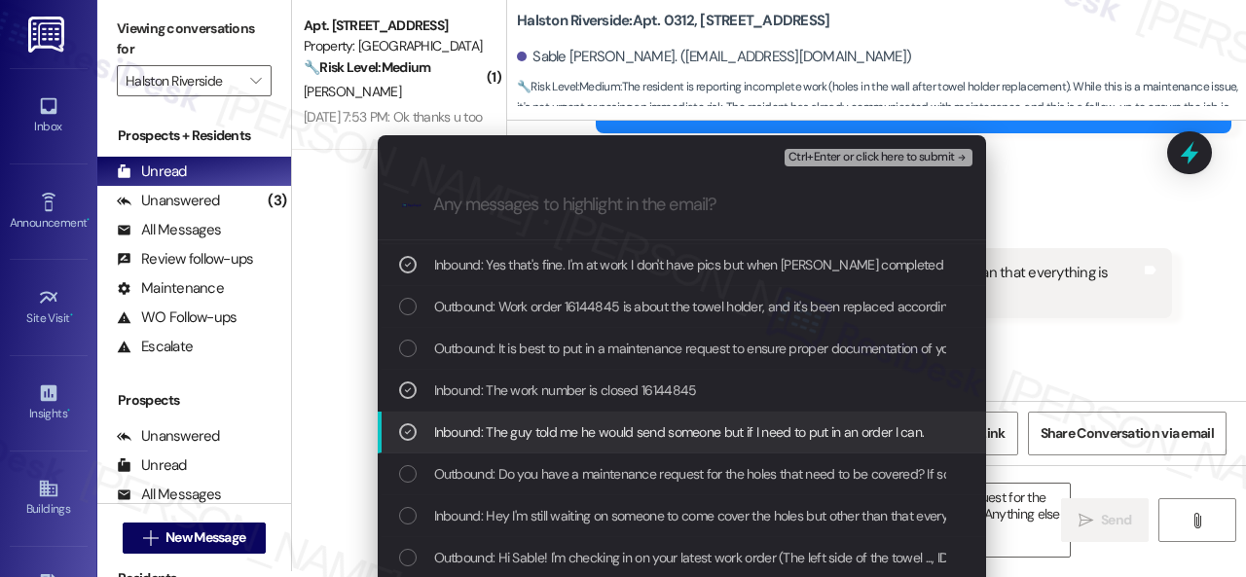
scroll to position [97, 0]
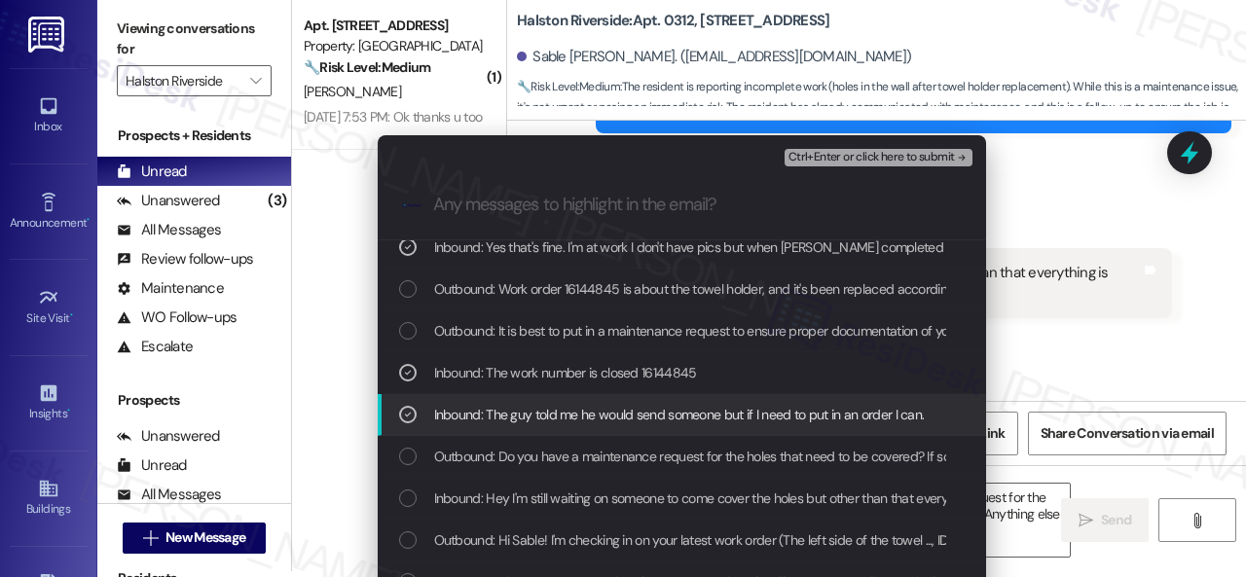
click at [496, 497] on span "Inbound: Hey I'm still waiting on someone to come cover the holes but other tha…" at bounding box center [728, 498] width 589 height 21
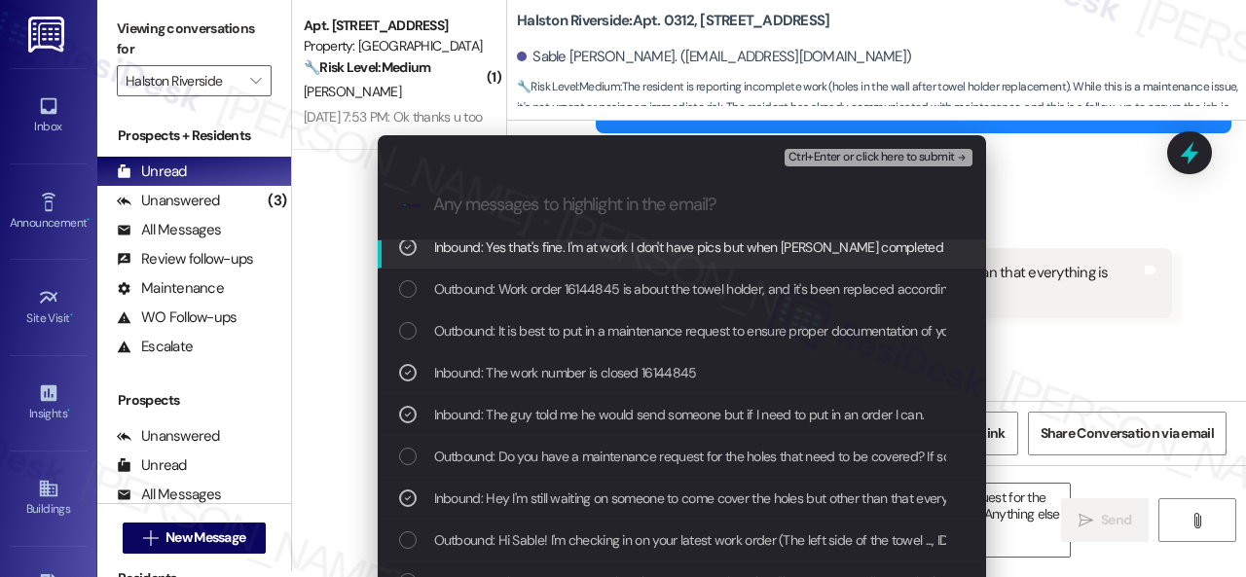
click at [821, 151] on span "Ctrl+Enter or click here to submit" at bounding box center [871, 158] width 166 height 14
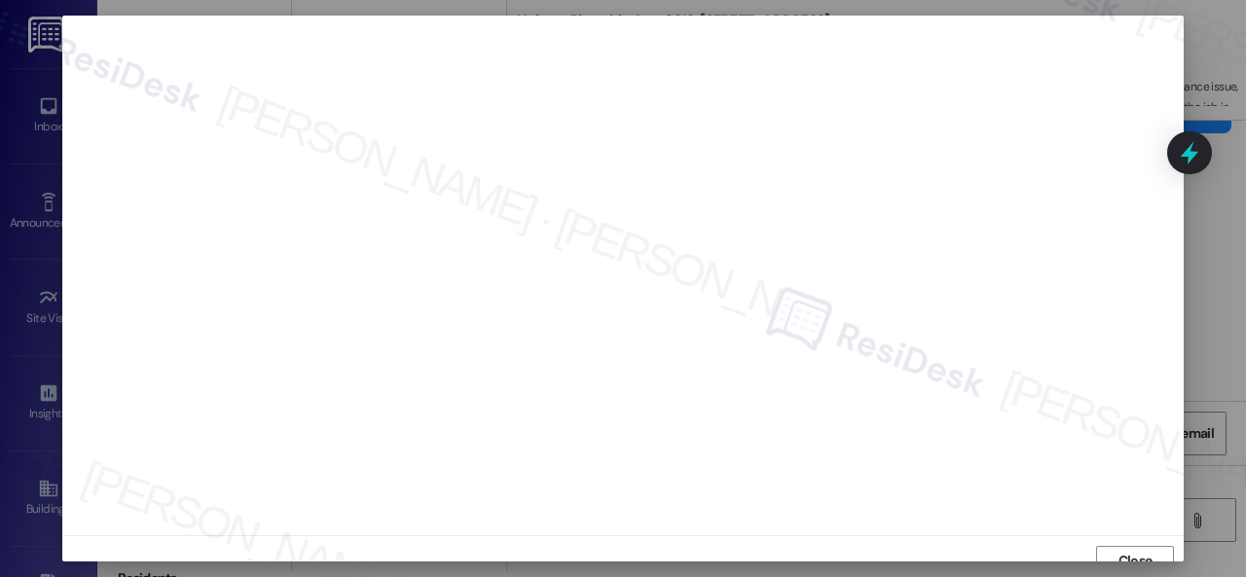
scroll to position [15, 0]
click at [1130, 542] on span "Close" at bounding box center [1135, 546] width 34 height 20
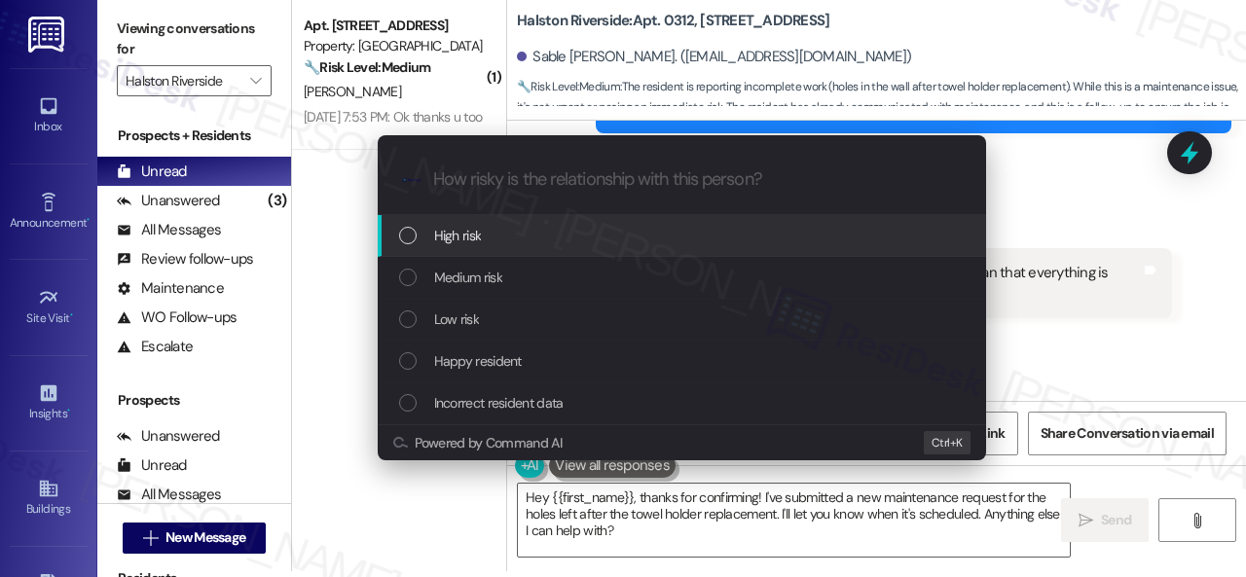
click at [447, 242] on span "High risk" at bounding box center [458, 235] width 48 height 21
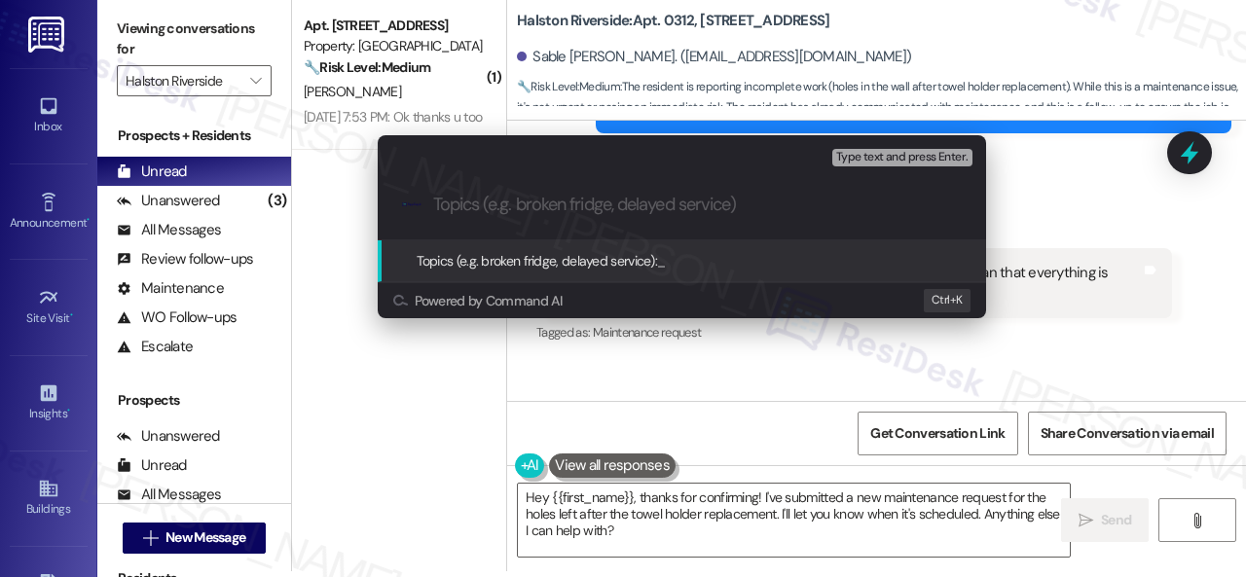
click at [1100, 375] on div "Escalate Conversation High risk Topics (e.g. broken fridge, delayed service) An…" at bounding box center [623, 288] width 1246 height 577
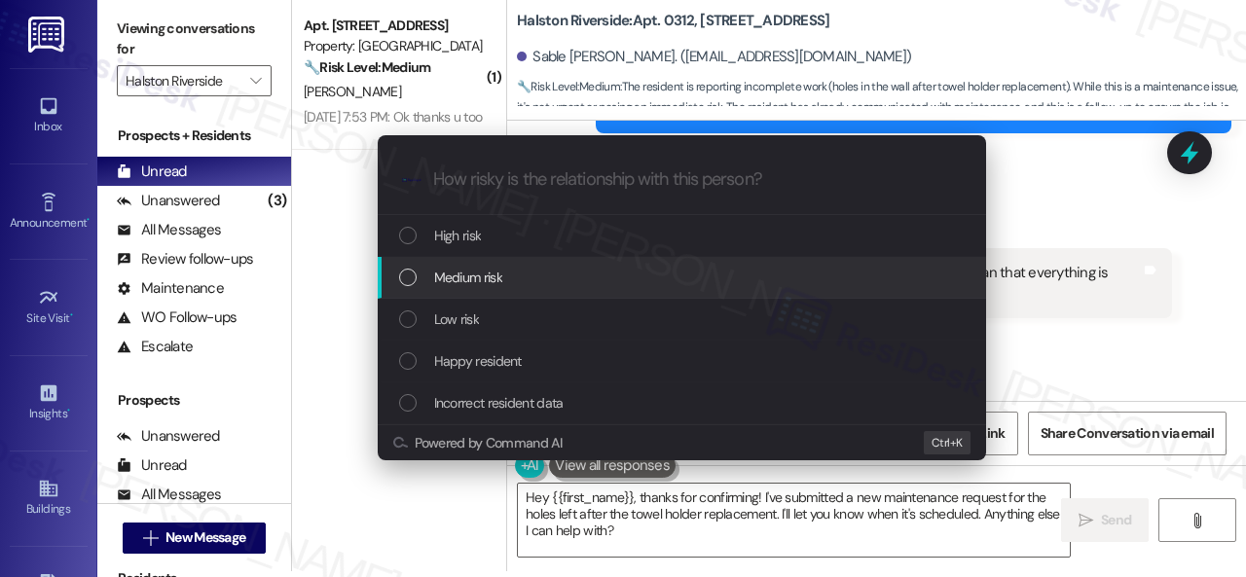
click at [452, 281] on span "Medium risk" at bounding box center [468, 277] width 68 height 21
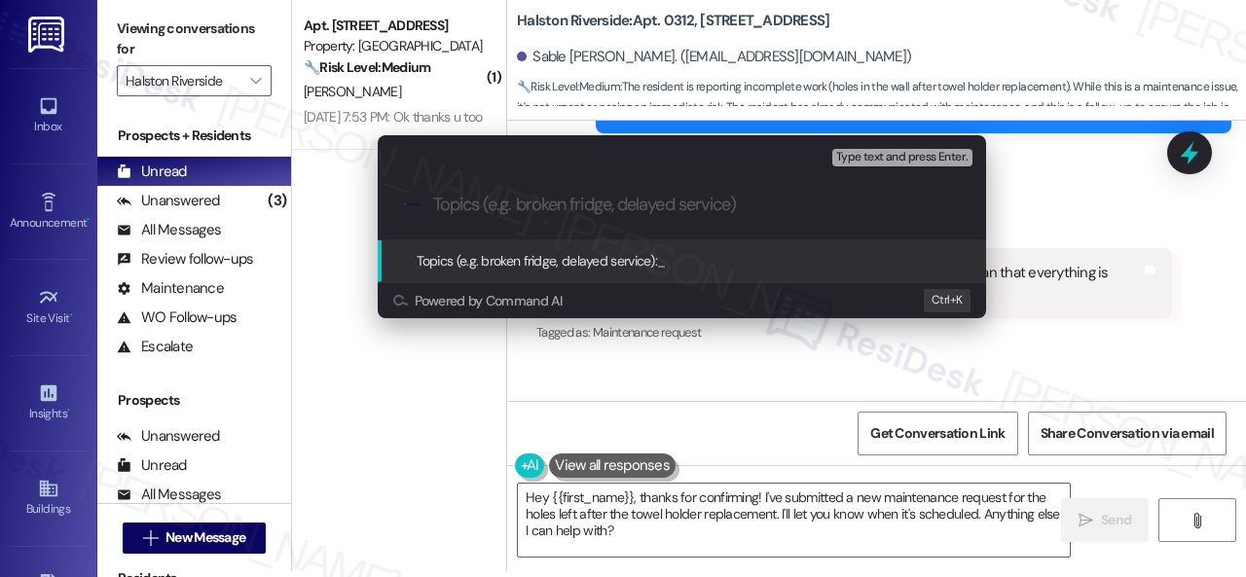
paste input "Follow-up on the closed work order 16144845"
type input "Follow-up on the closed work order 16144845"
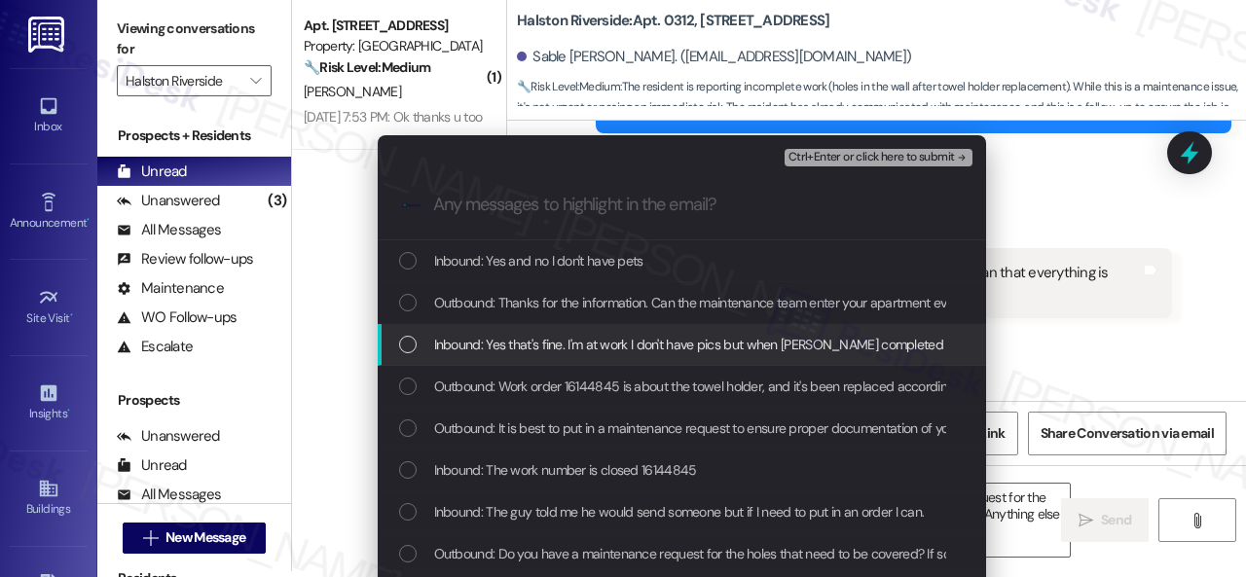
click at [489, 346] on span "Inbound: Yes that's fine. I'm at work I don't have pics but when Freddy complet…" at bounding box center [1167, 344] width 1467 height 21
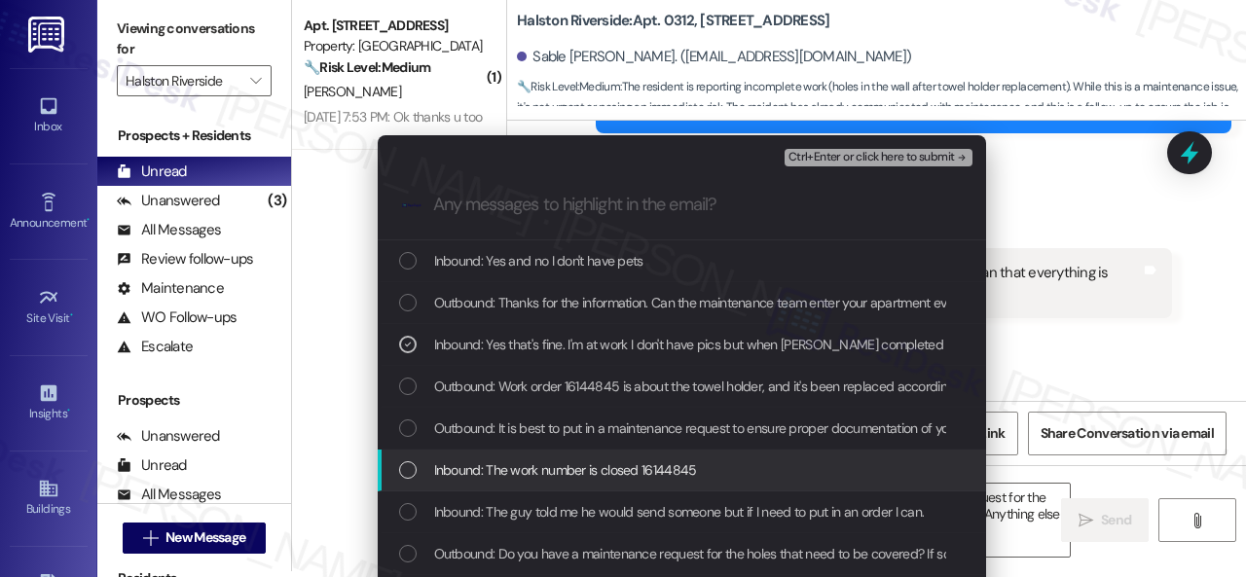
click at [478, 478] on span "Inbound: The work number is closed 16144845" at bounding box center [565, 469] width 263 height 21
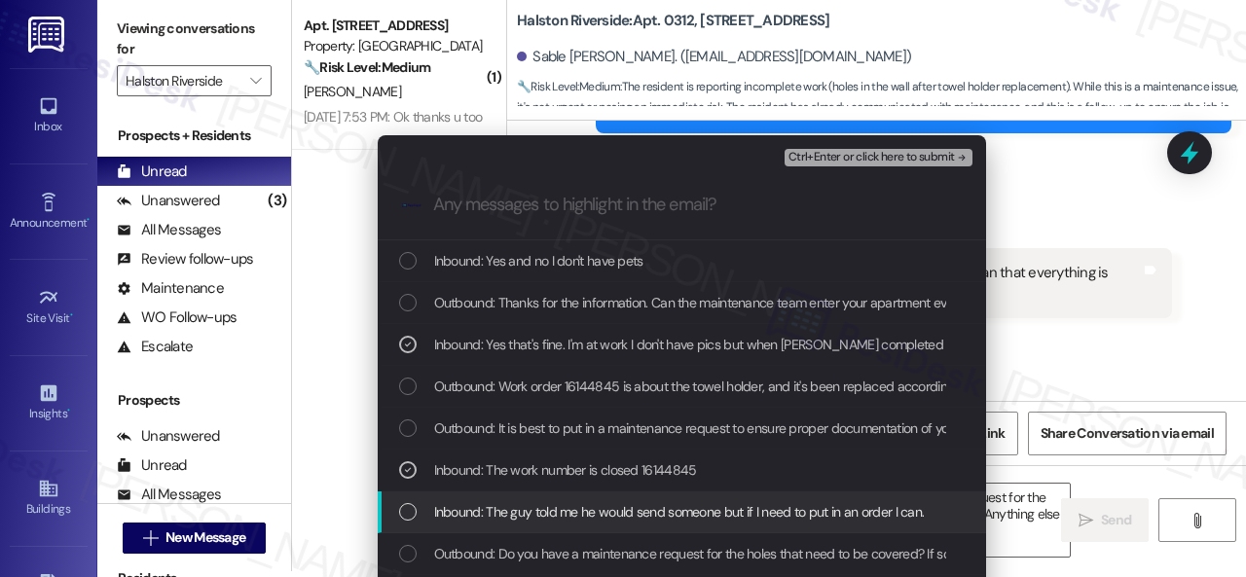
click at [483, 513] on span "Inbound: The guy told me he would send someone but if I need to put in an order…" at bounding box center [679, 511] width 491 height 21
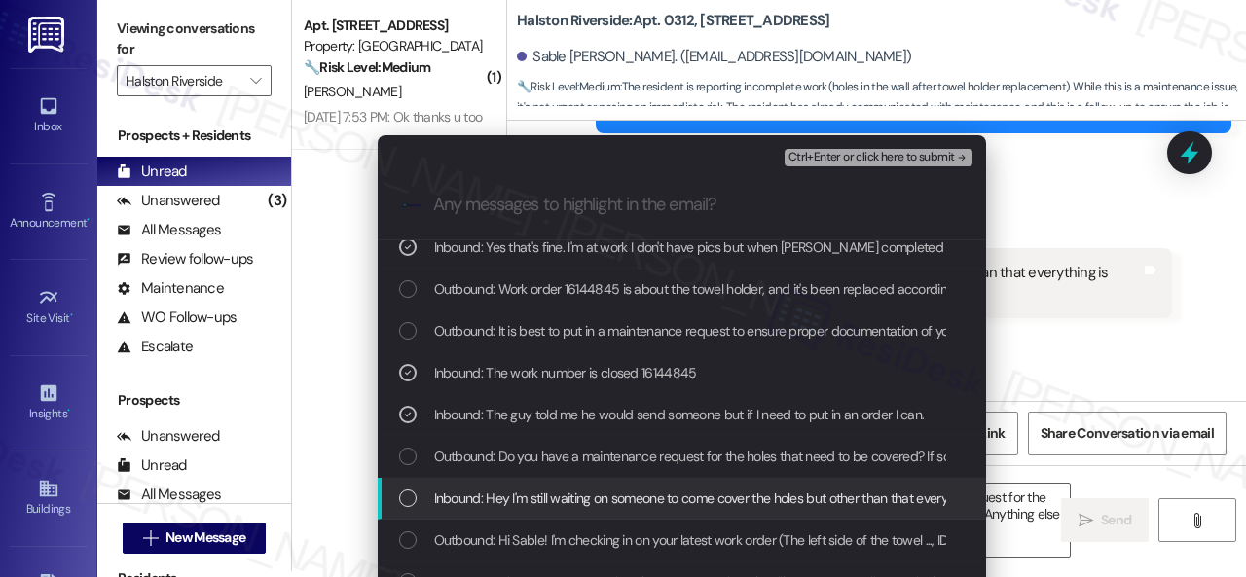
click at [478, 494] on span "Inbound: Hey I'm still waiting on someone to come cover the holes but other tha…" at bounding box center [728, 498] width 589 height 21
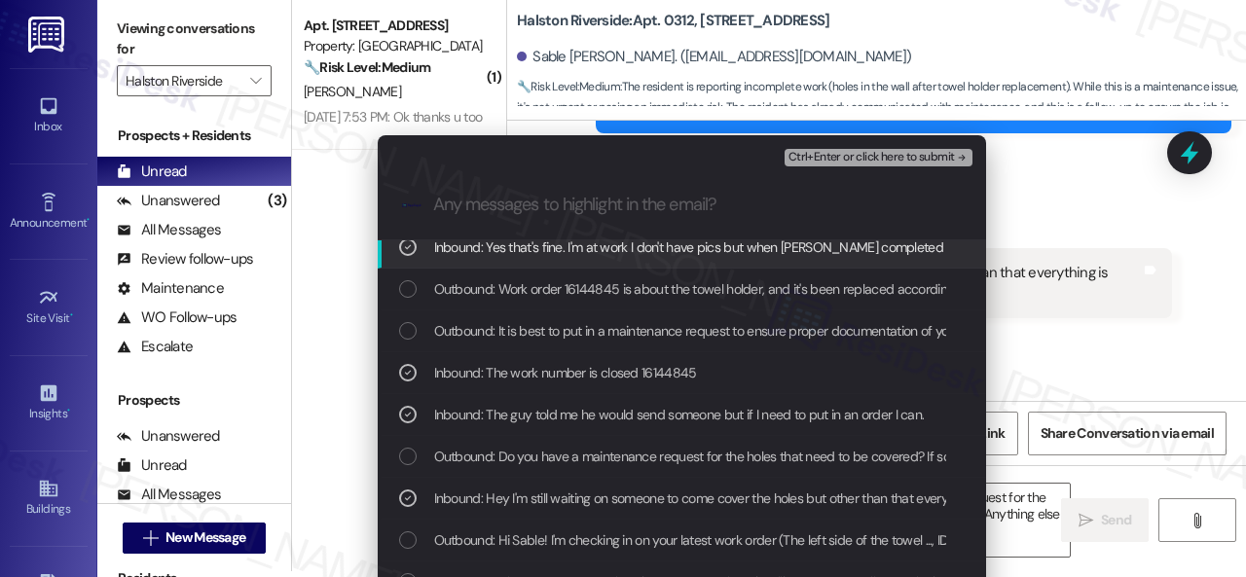
click at [819, 159] on span "Ctrl+Enter or click here to submit" at bounding box center [871, 158] width 166 height 14
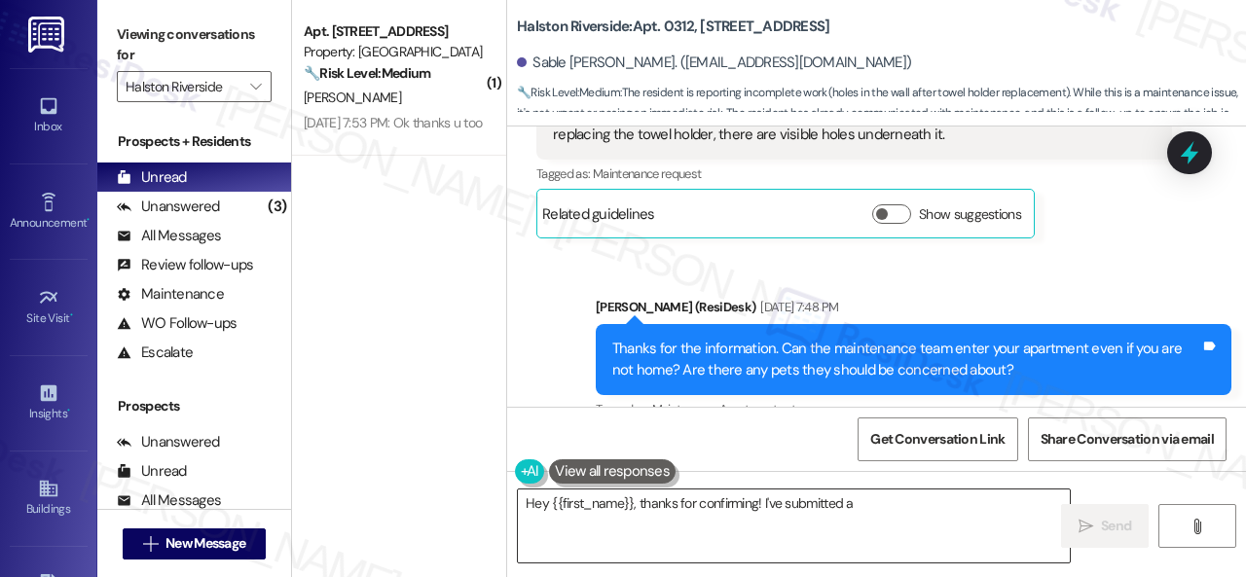
scroll to position [2053, 0]
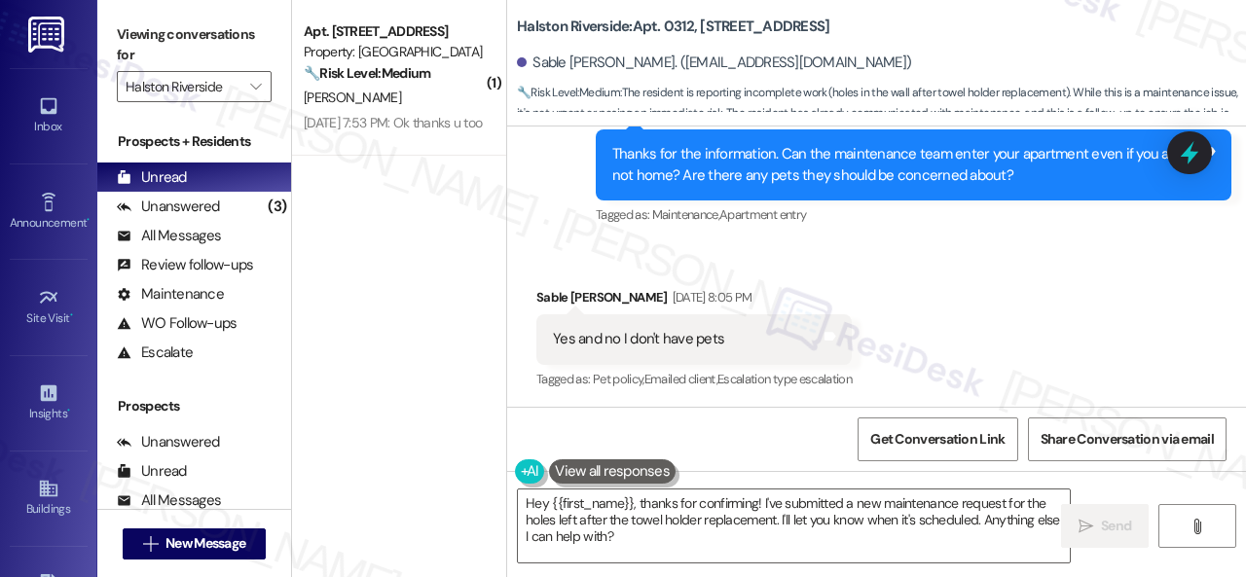
click at [972, 330] on div "Received via SMS Sable Pabon Sep 19, 2025 at 8:05 PM Yes and no I don't have pe…" at bounding box center [876, 325] width 739 height 164
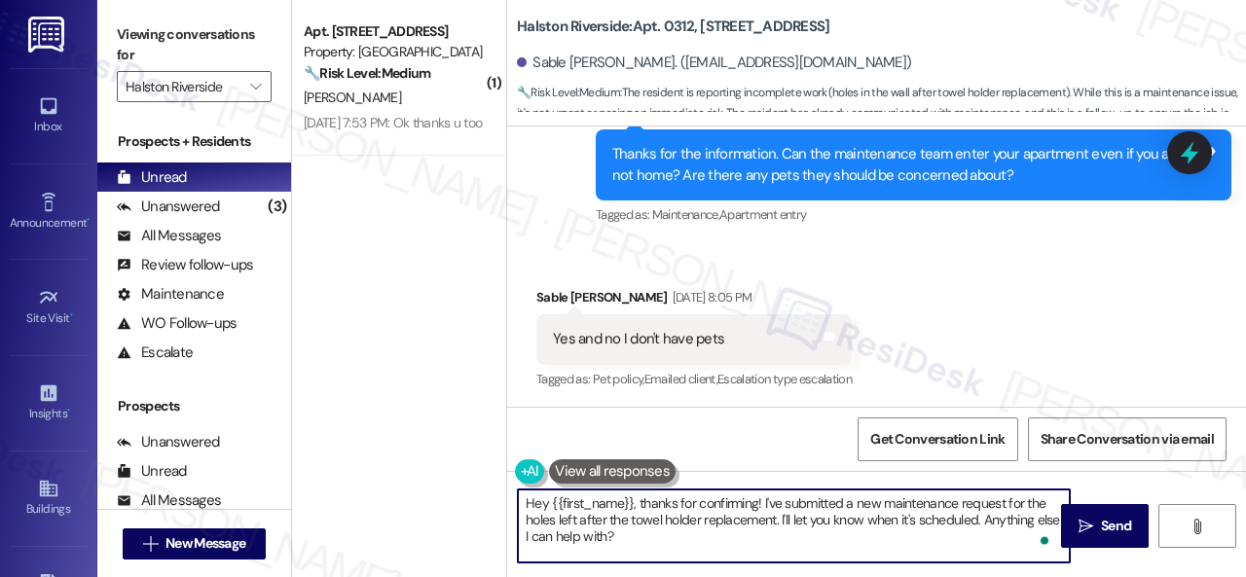
drag, startPoint x: 643, startPoint y: 533, endPoint x: 636, endPoint y: 501, distance: 33.1
click at [636, 501] on textarea "Hey {{first_name}}, thanks for confirming! I've submitted a new maintenance req…" at bounding box center [794, 526] width 552 height 73
paste textarea "I've followed up with the site team regarding your work order. Let me know when…"
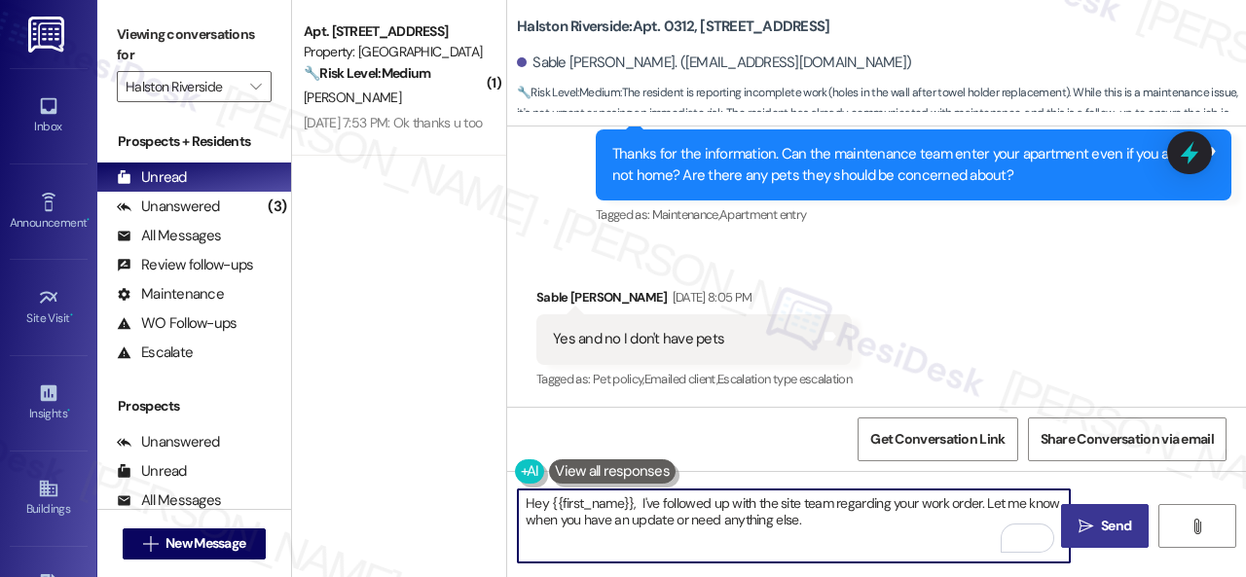
type textarea "Hey {{first_name}}, I've followed up with the site team regarding your work ord…"
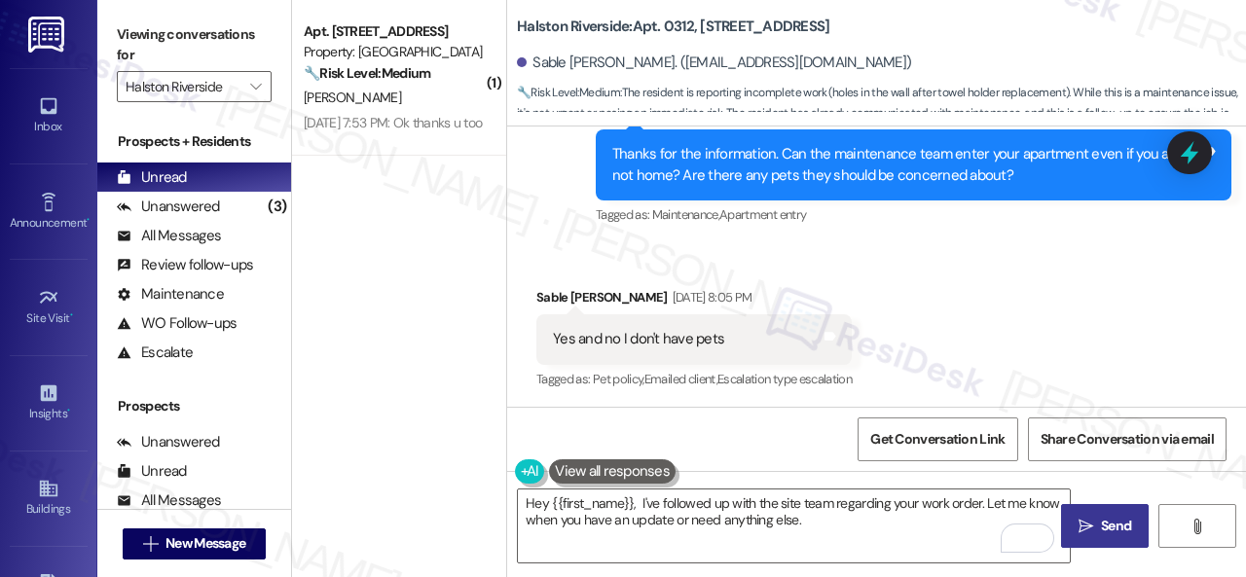
click at [1097, 520] on span "Send" at bounding box center [1116, 526] width 38 height 20
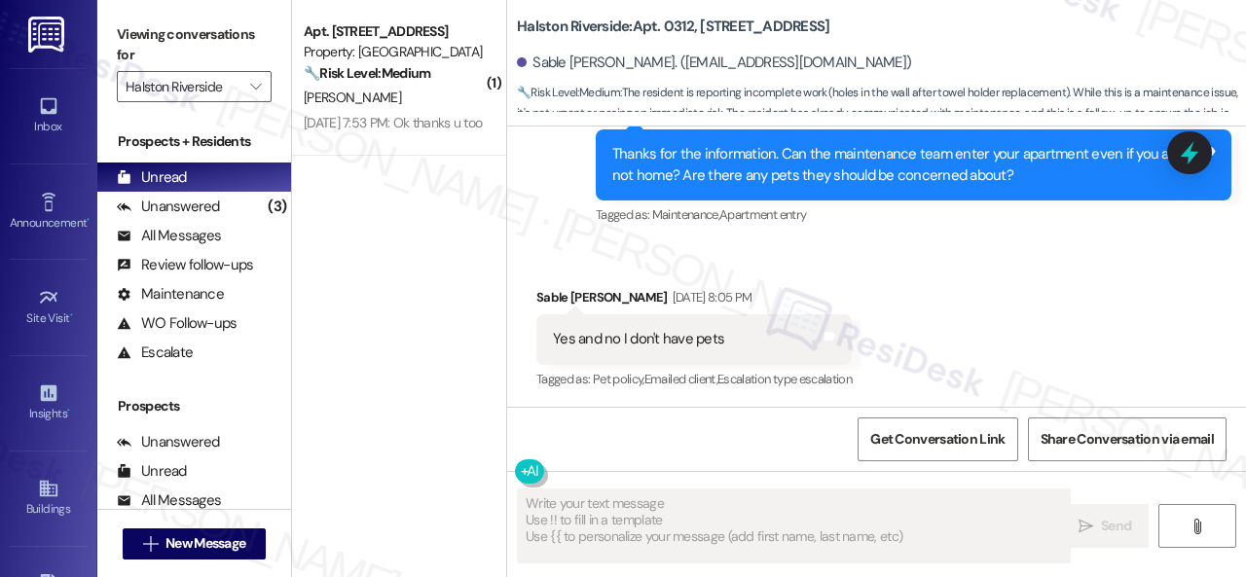
type textarea "Fetching suggested responses. Please feel free to read through the conversation…"
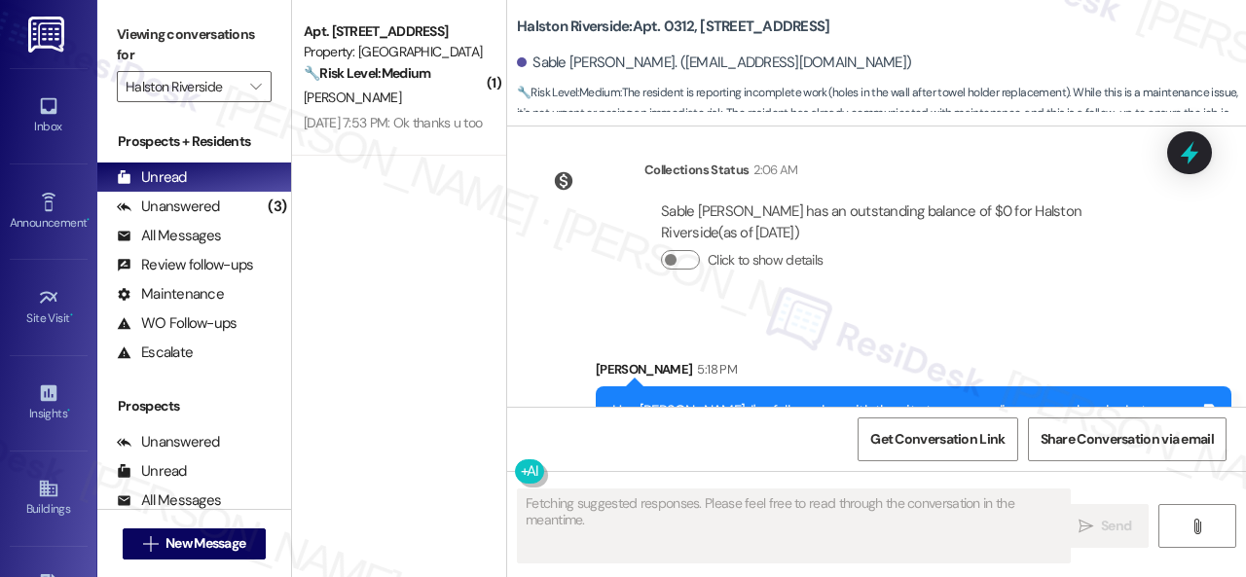
scroll to position [2410, 0]
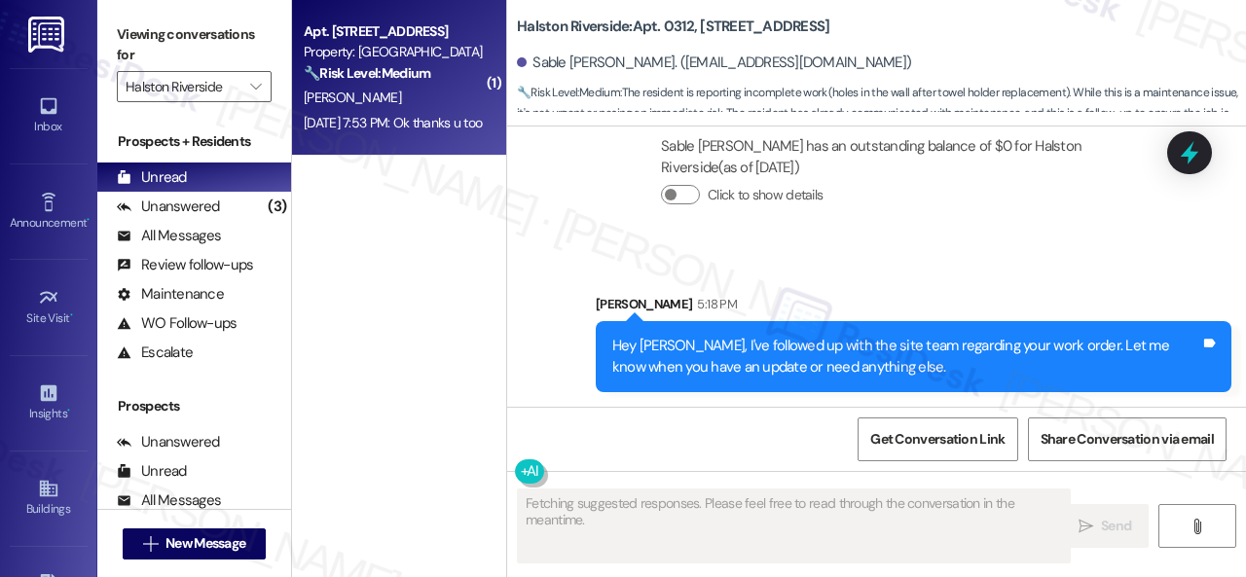
click at [408, 108] on div "T. Ruff" at bounding box center [394, 98] width 184 height 24
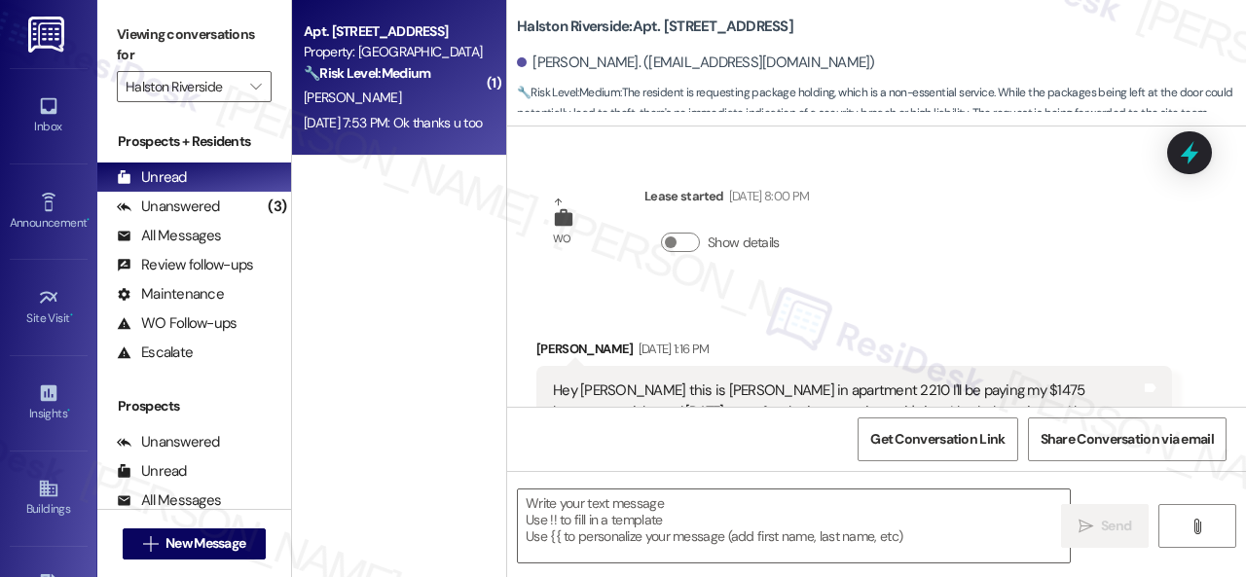
type textarea "Fetching suggested responses. Please feel free to read through the conversation…"
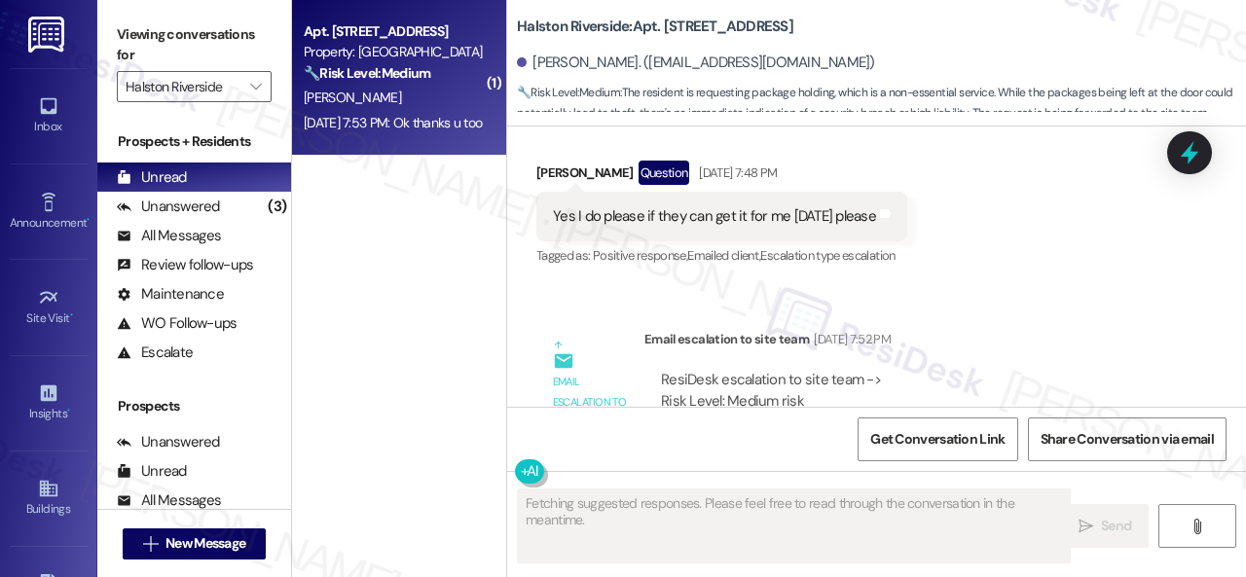
scroll to position [1935, 0]
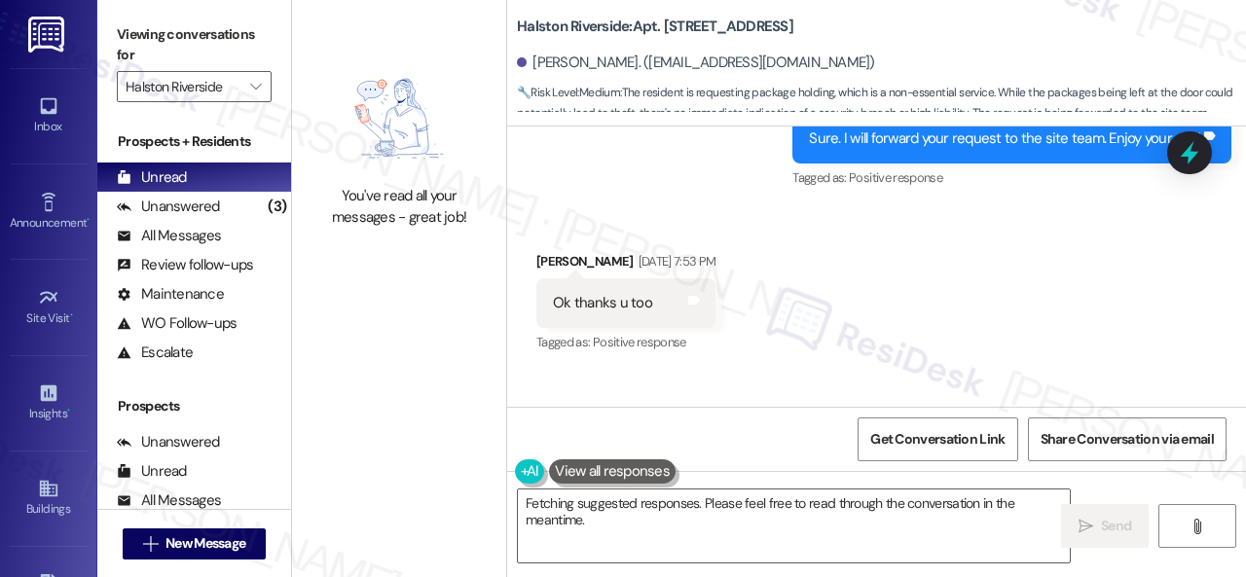
scroll to position [2098, 0]
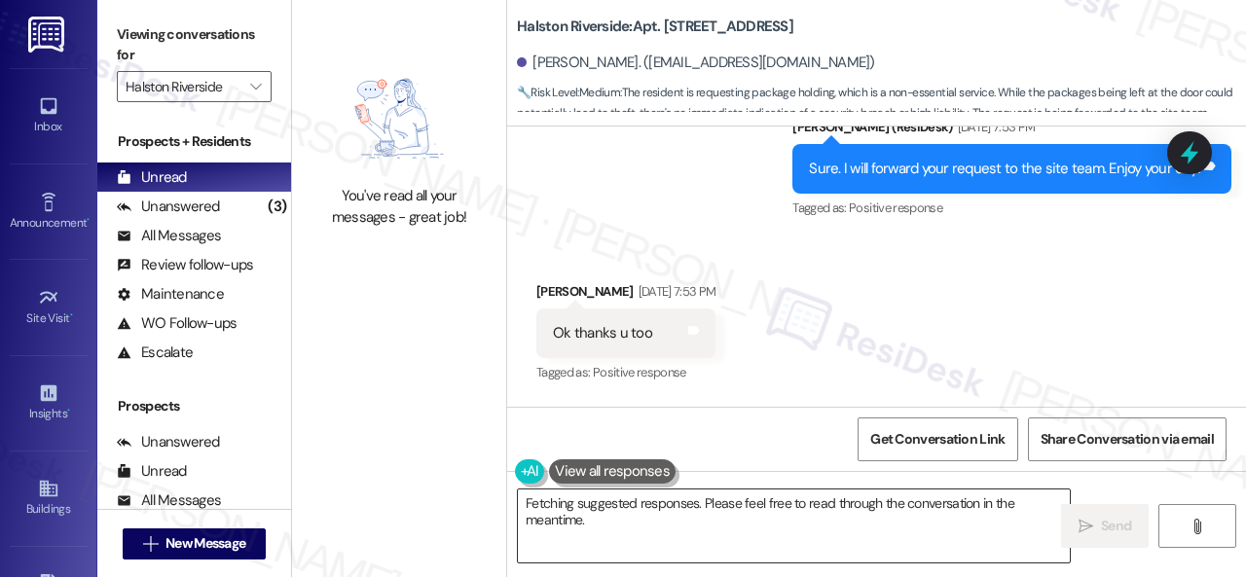
click at [597, 525] on textarea "Hi {{first_name}}, I've passed along your request for package assistance to the…" at bounding box center [794, 526] width 552 height 73
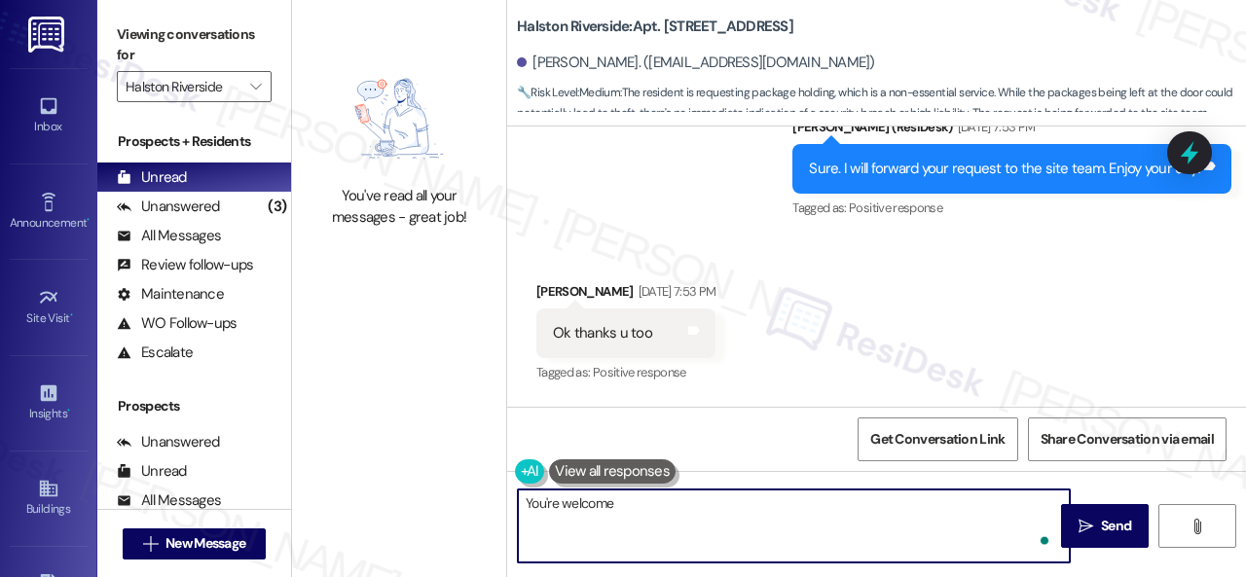
type textarea "You're welcome."
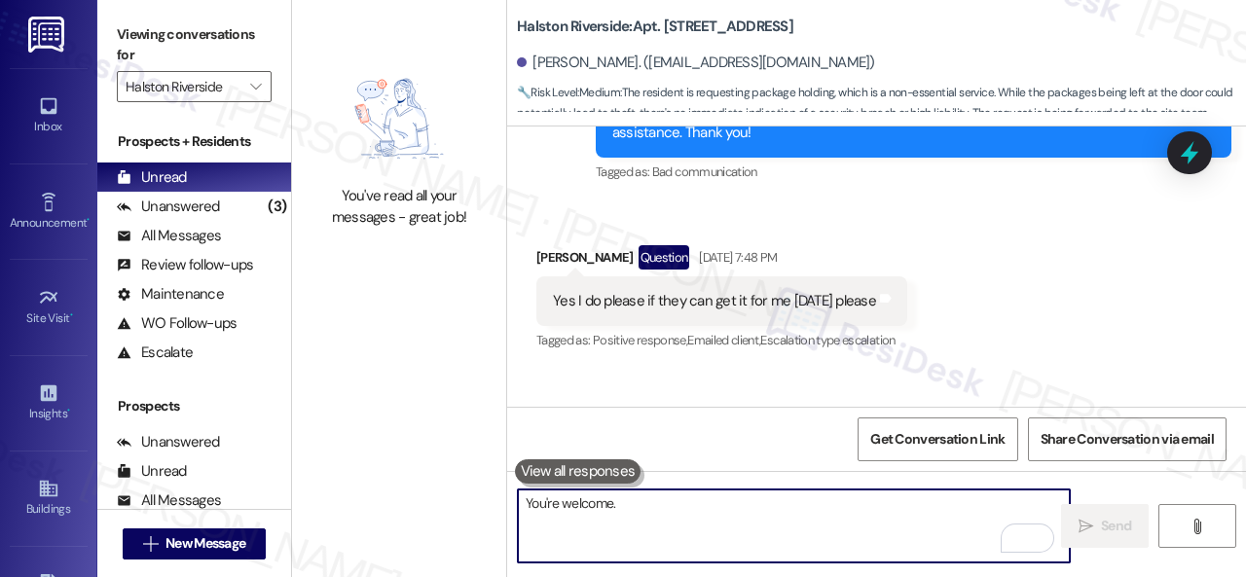
scroll to position [1507, 0]
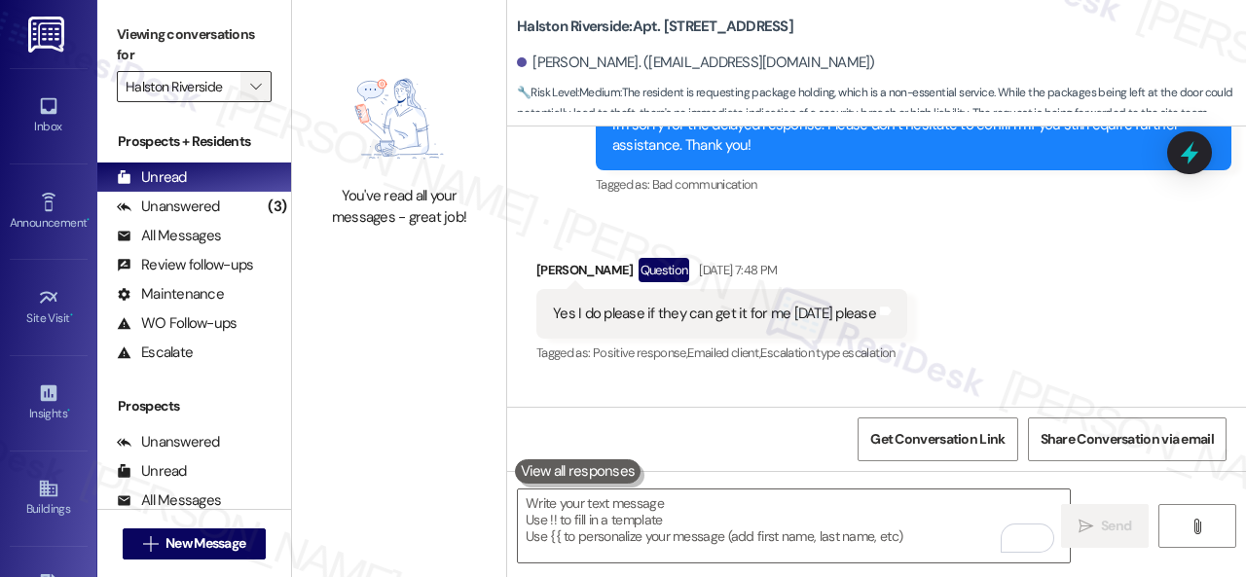
click at [259, 91] on icon "" at bounding box center [255, 87] width 11 height 16
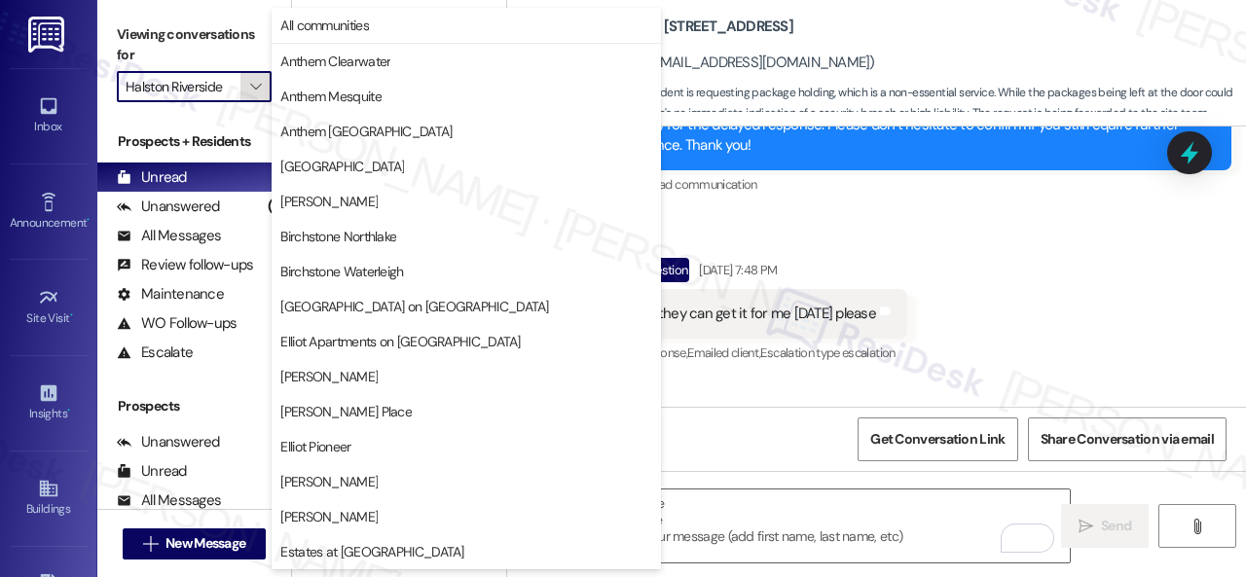
scroll to position [667, 0]
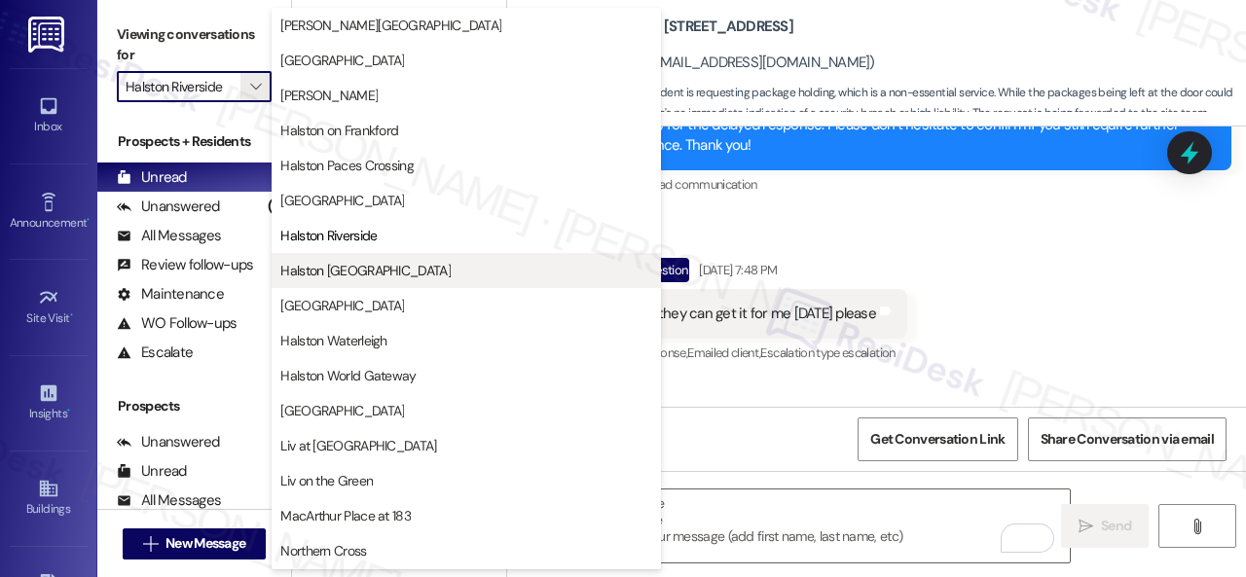
click at [316, 272] on span "Halston [GEOGRAPHIC_DATA]" at bounding box center [365, 270] width 170 height 19
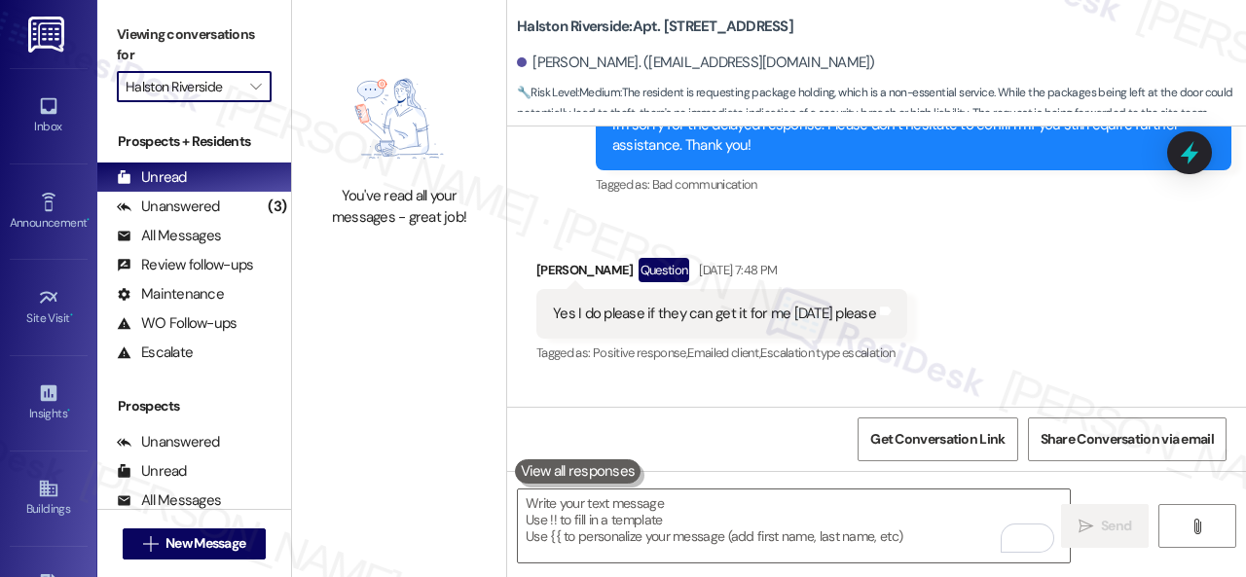
type input "Halston [GEOGRAPHIC_DATA]"
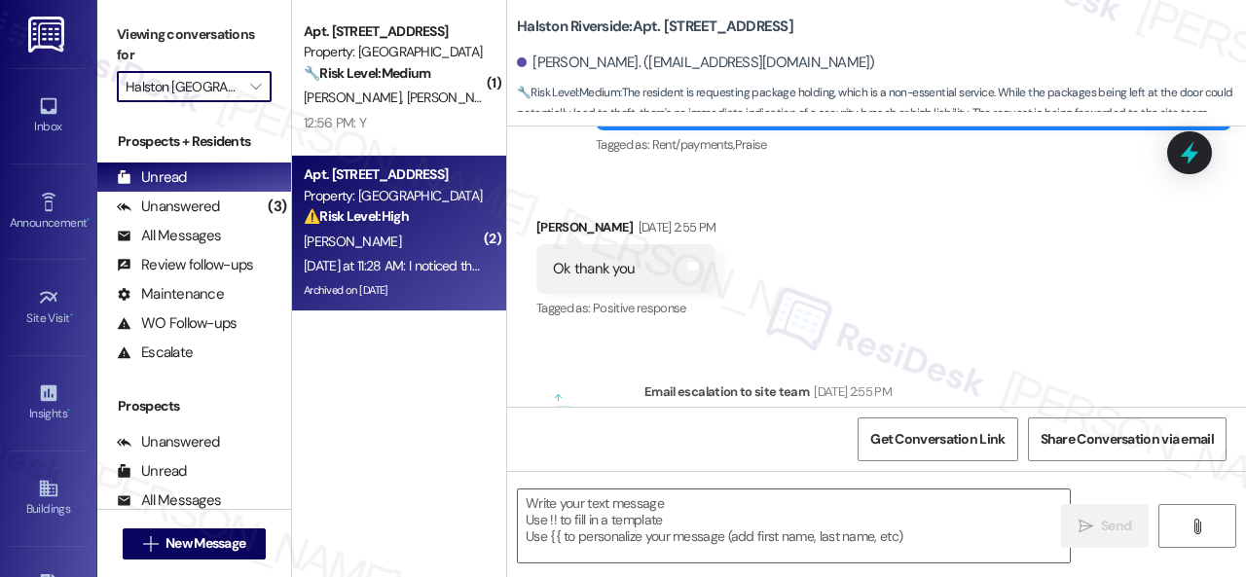
type textarea "Fetching suggested responses. Please feel free to read through the conversation…"
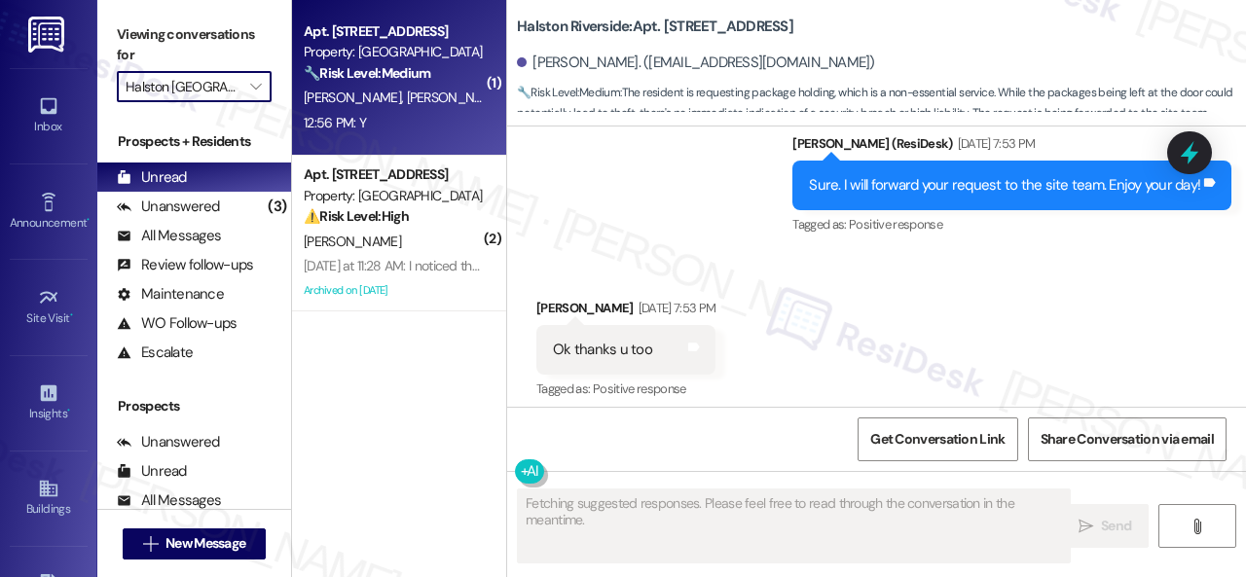
scroll to position [2091, 0]
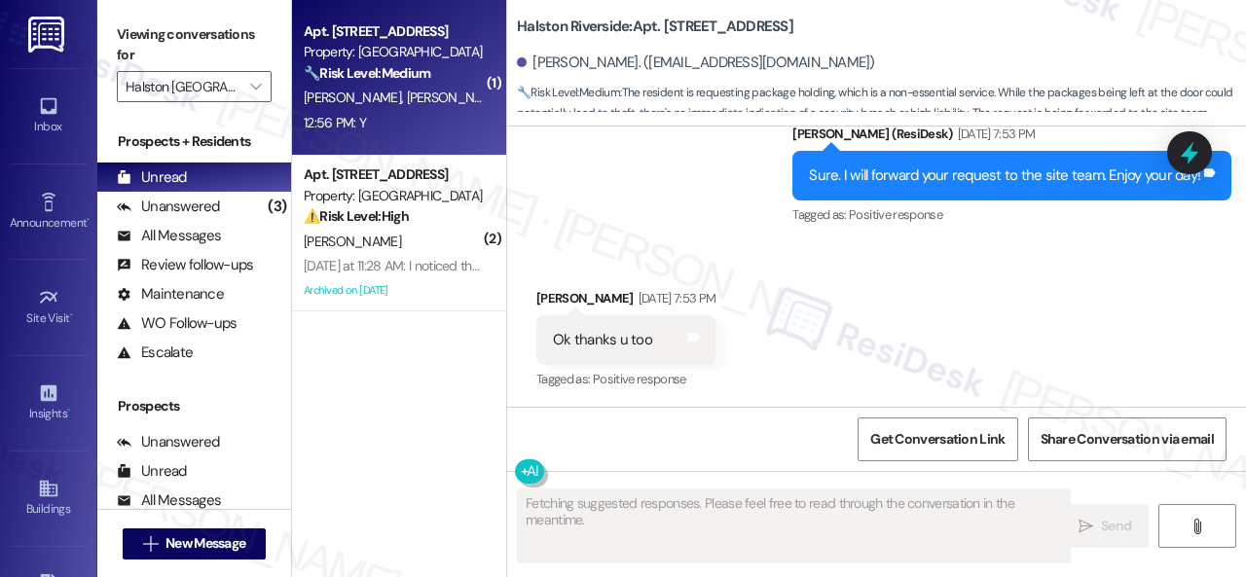
click at [449, 124] on div "12:56 PM: Y 12:56 PM: Y" at bounding box center [394, 123] width 184 height 24
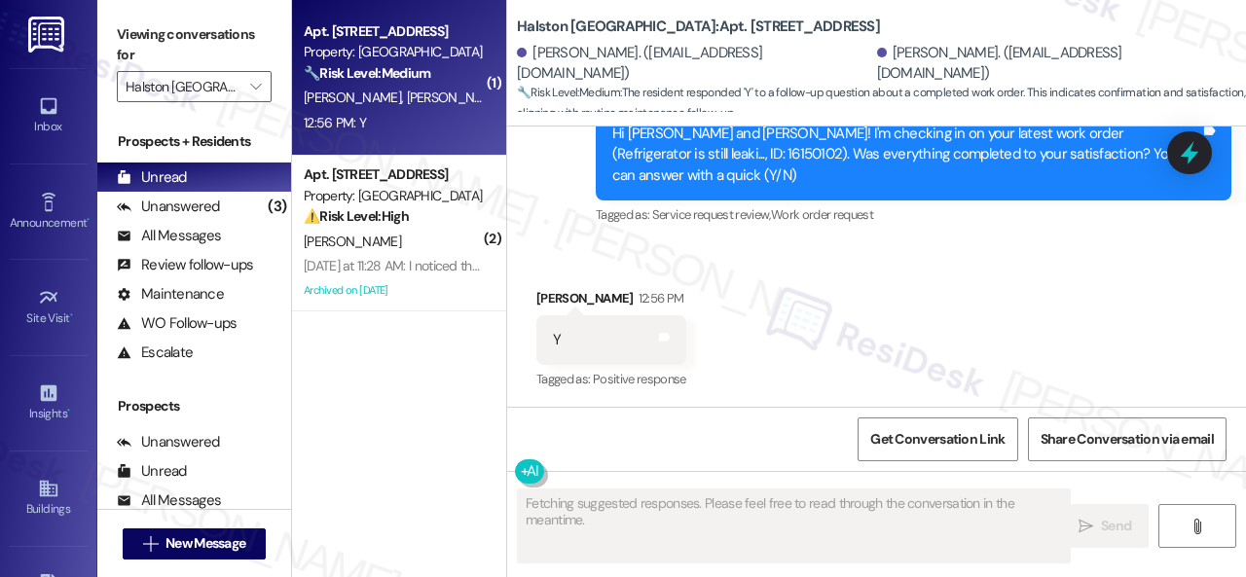
scroll to position [9769, 0]
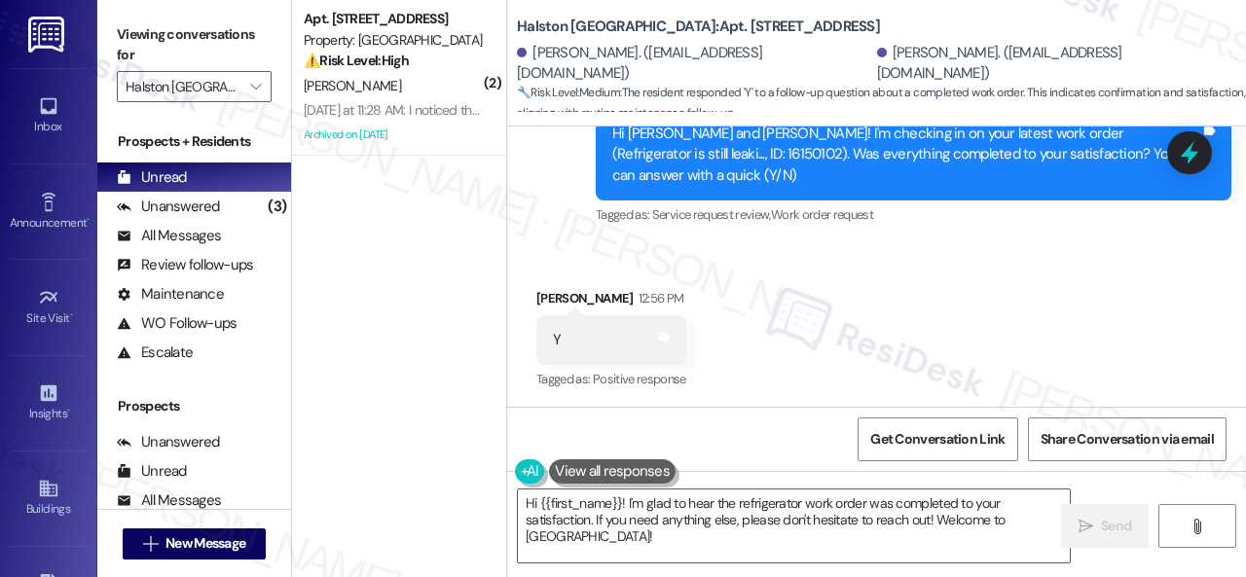
drag, startPoint x: 544, startPoint y: 231, endPoint x: 548, endPoint y: 312, distance: 81.9
click at [544, 231] on div "Survey, sent via SMS Residesk Automated Survey 12:36 PM Hi Travenaa and Travena…" at bounding box center [876, 141] width 739 height 206
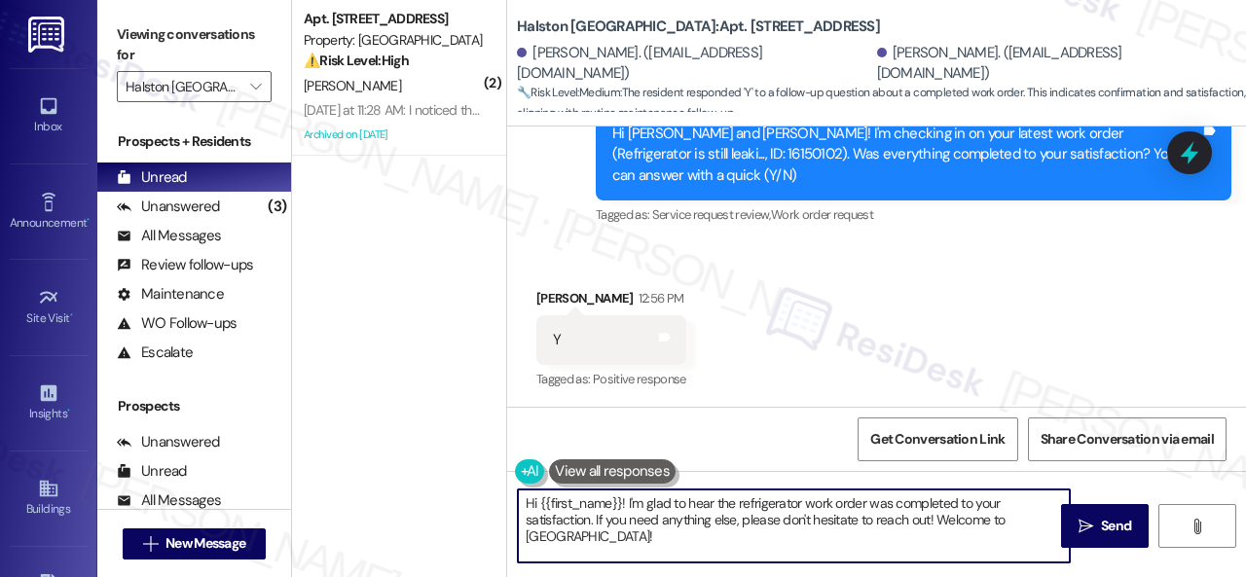
drag, startPoint x: 466, startPoint y: 502, endPoint x: 776, endPoint y: 532, distance: 311.0
click at [450, 497] on div "( 2 ) Apt. 1014, 1 Halston Shiloh Valley Property: Halston Shiloh Valley ⚠️ Ris…" at bounding box center [769, 288] width 954 height 577
paste textarea "We're glad to hear the issue's been resolved! If {{property}} has met your expe…"
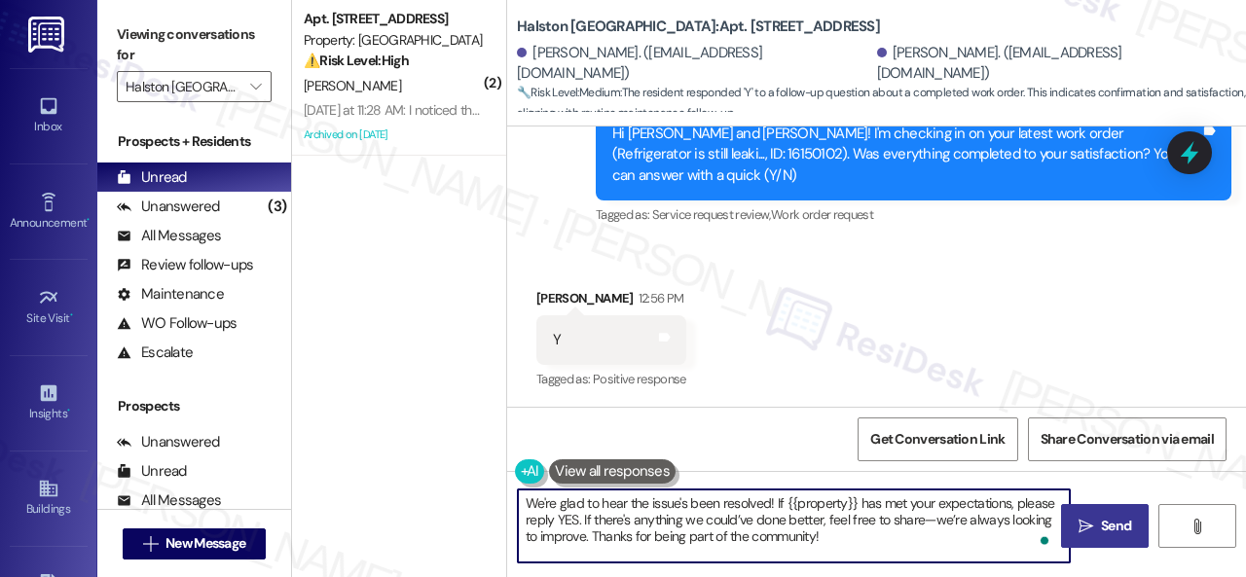
type textarea "We're glad to hear the issue's been resolved! If {{property}} has met your expe…"
click at [1082, 530] on icon "" at bounding box center [1085, 527] width 15 height 16
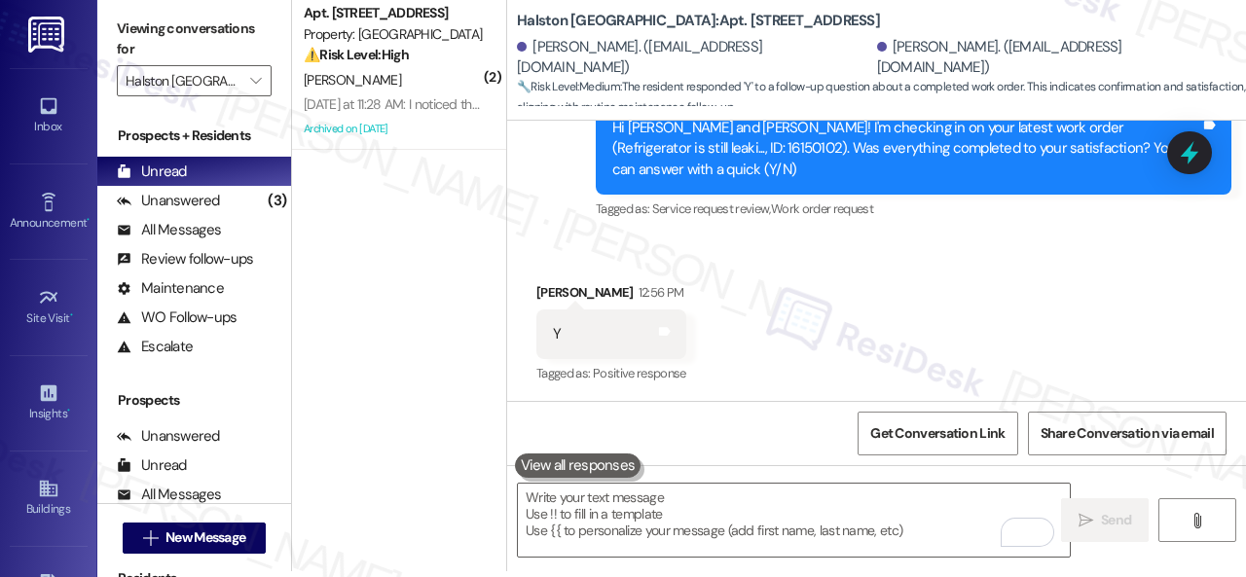
scroll to position [9948, 0]
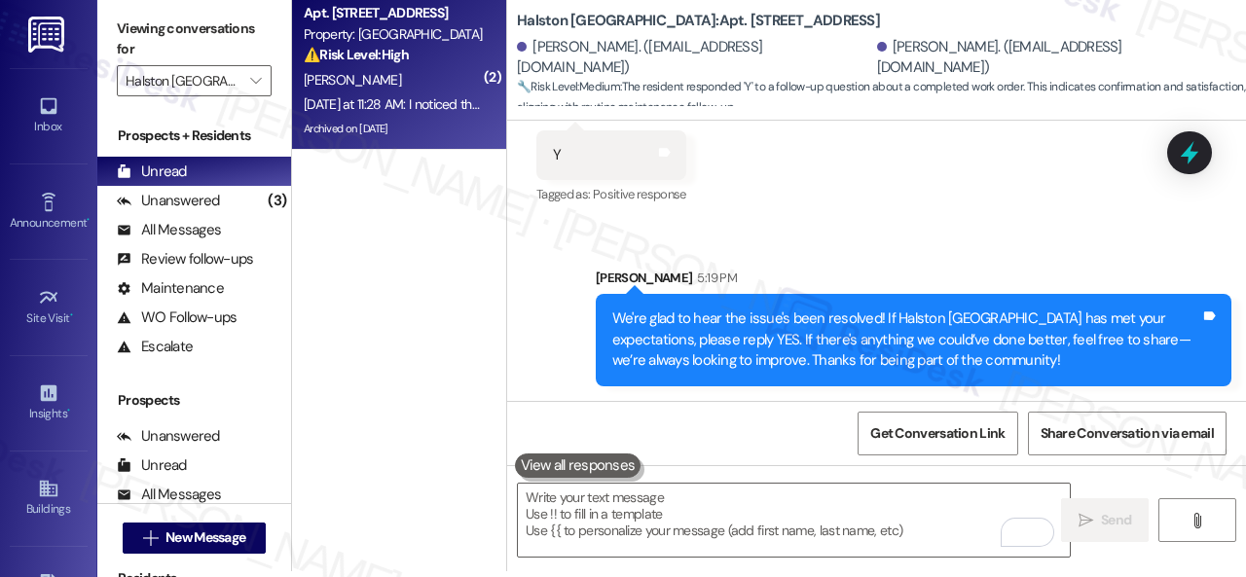
click at [388, 76] on div "J. Regan" at bounding box center [394, 80] width 184 height 24
type textarea "Fetching suggested responses. Please feel free to read through the conversation…"
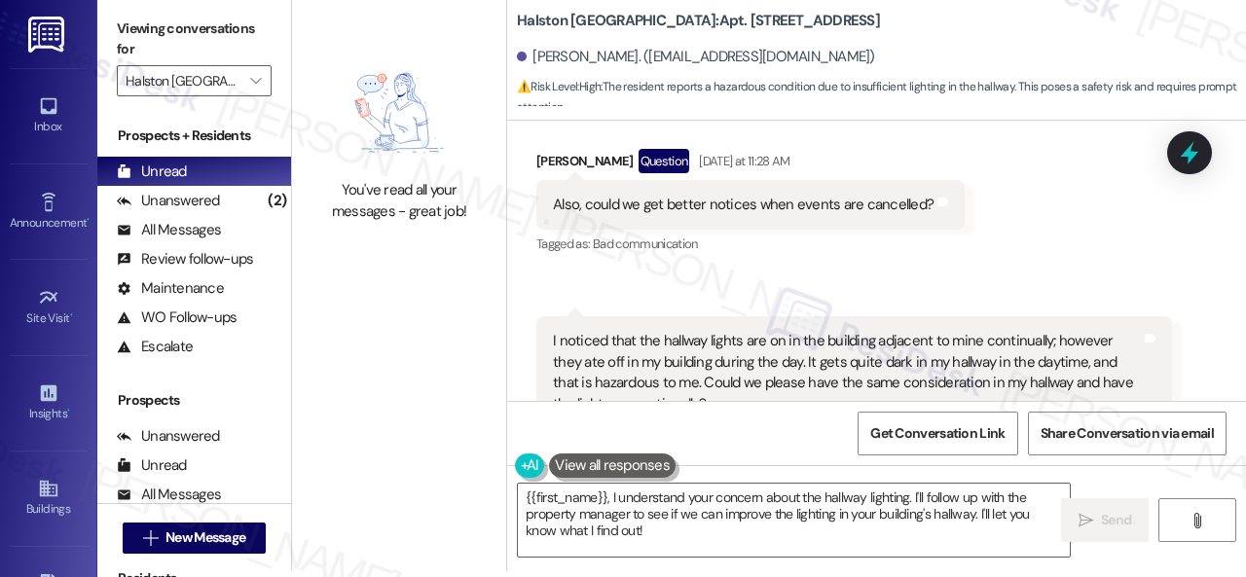
scroll to position [22046, 0]
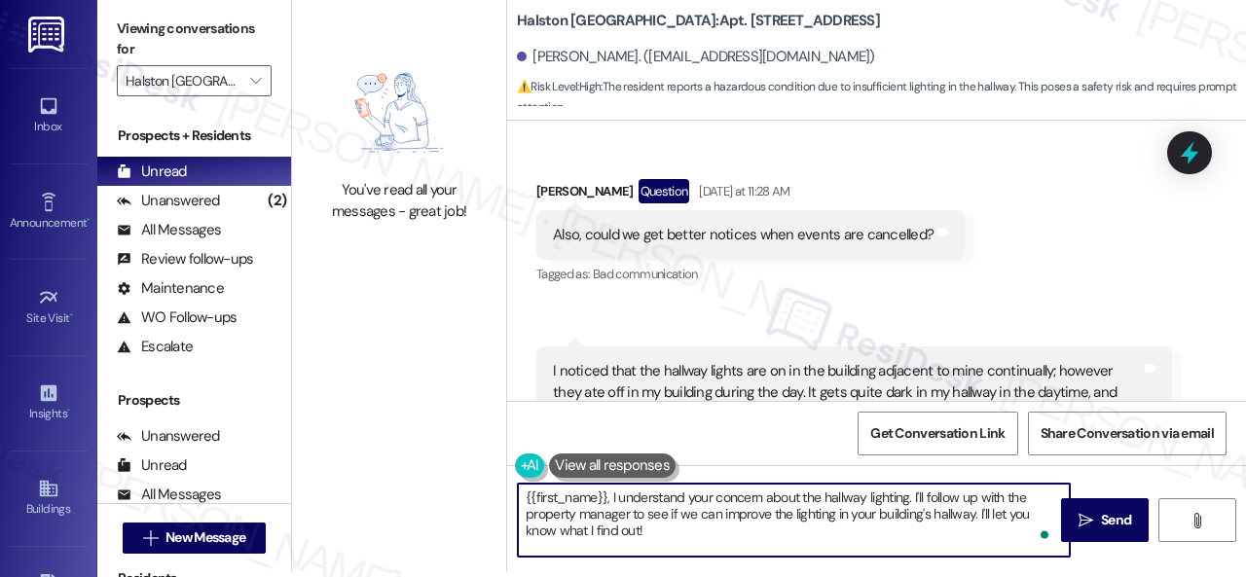
drag, startPoint x: 525, startPoint y: 497, endPoint x: 705, endPoint y: 540, distance: 185.1
click at [702, 538] on textarea "{{first_name}}, I understand your concern about the hallway lighting. I'll foll…" at bounding box center [794, 520] width 552 height 73
click at [1006, 499] on textarea "Hello Judi! I understand you want to receive notifications when events are canc…" at bounding box center [794, 520] width 552 height 73
drag, startPoint x: 1028, startPoint y: 501, endPoint x: 997, endPoint y: 515, distance: 34.0
click at [997, 515] on textarea "Hello Judi! I understand you want to receive notifications when events are canc…" at bounding box center [794, 520] width 552 height 73
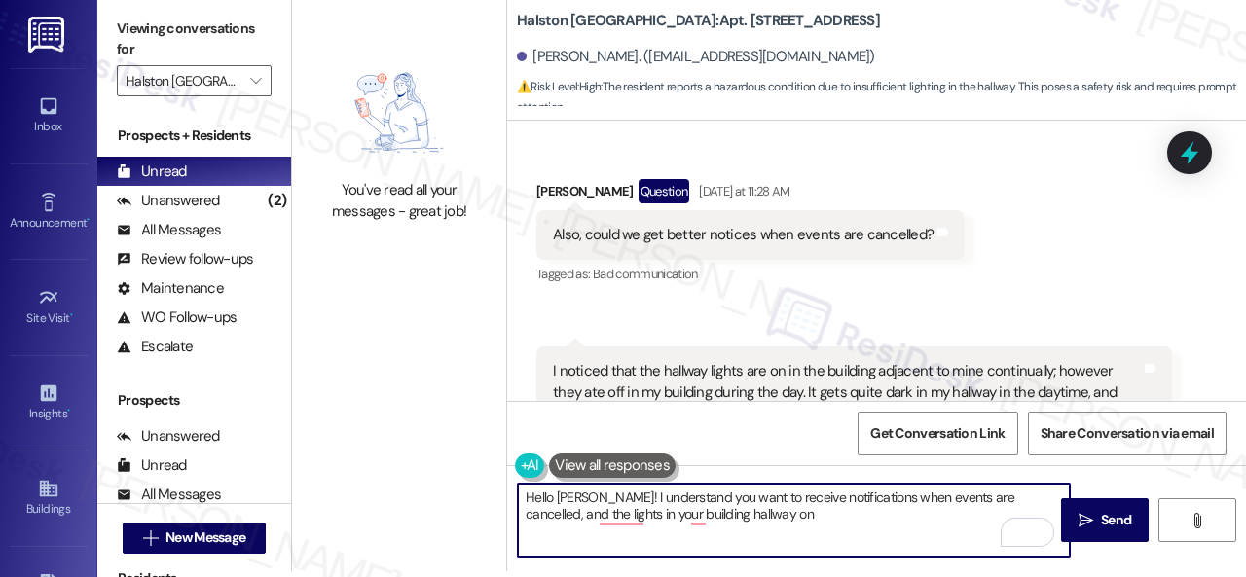
click at [624, 518] on textarea "Hello Judi! I understand you want to receive notifications when events are canc…" at bounding box center [794, 520] width 552 height 73
click at [736, 517] on textarea "Hello Judi! I understand you want to receive notifications when events are canc…" at bounding box center [794, 520] width 552 height 73
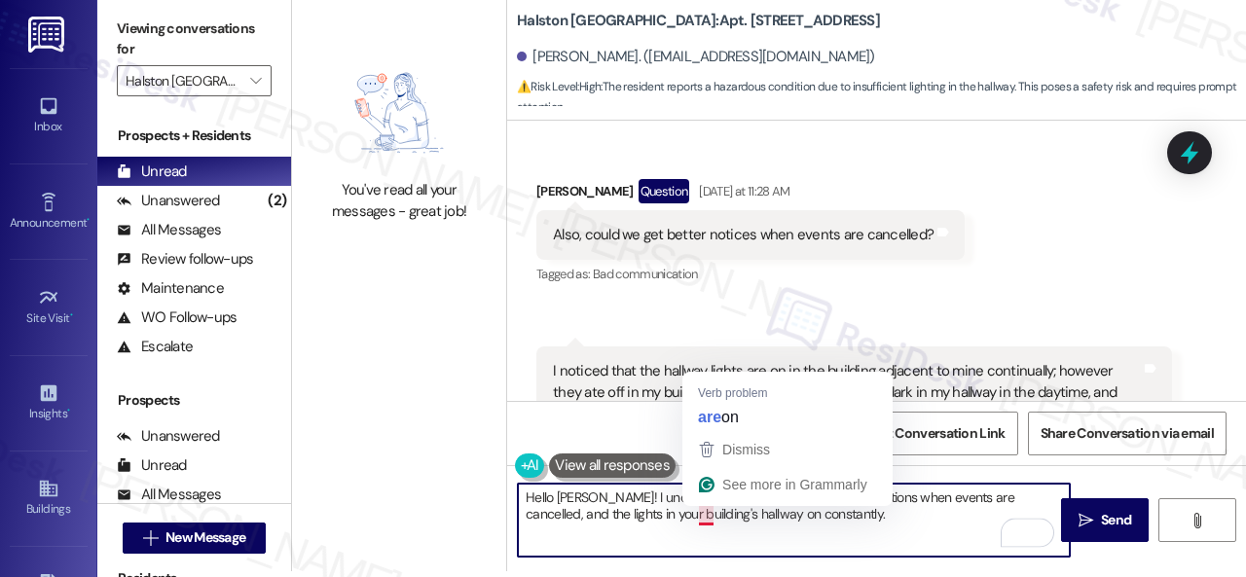
click at [703, 521] on textarea "Hello Judi! I understand you want to receive notifications when events are canc…" at bounding box center [794, 520] width 552 height 73
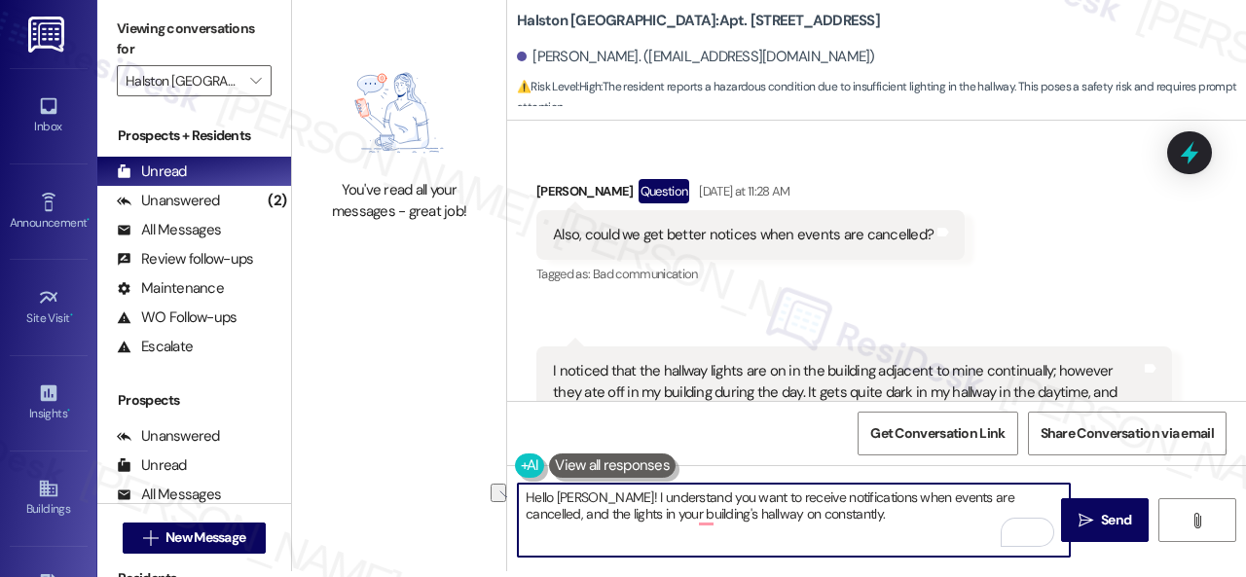
drag, startPoint x: 696, startPoint y: 517, endPoint x: 792, endPoint y: 517, distance: 96.4
click at [792, 517] on textarea "Hello Judi! I understand you want to receive notifications when events are canc…" at bounding box center [794, 520] width 552 height 73
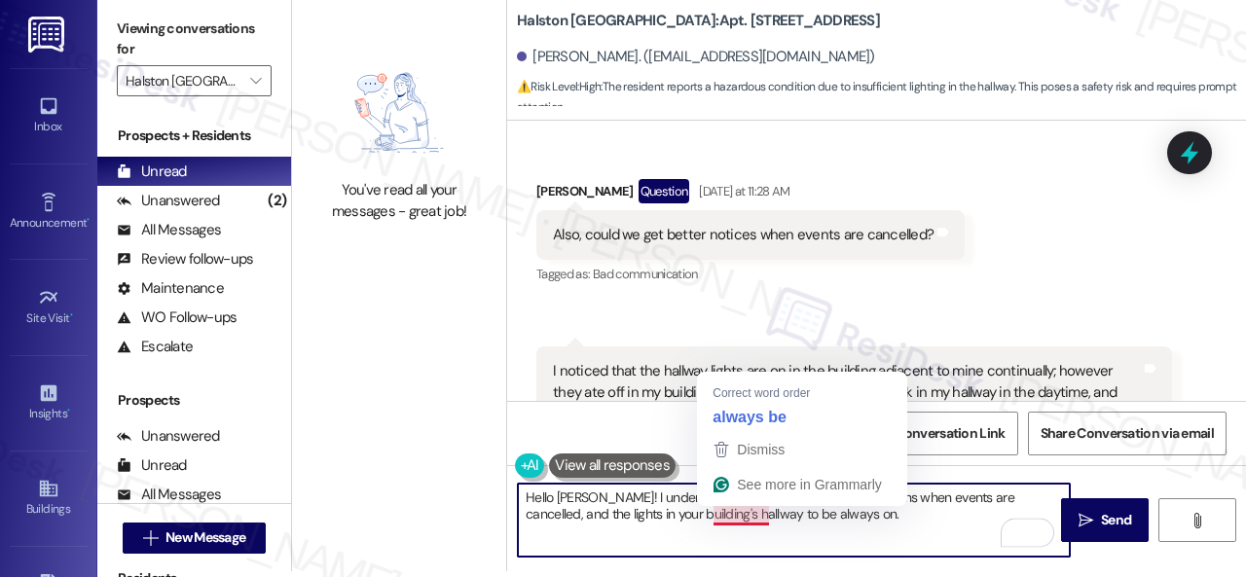
click at [723, 510] on textarea "Hello Judi! I understand you want to receive notifications when events are canc…" at bounding box center [794, 520] width 552 height 73
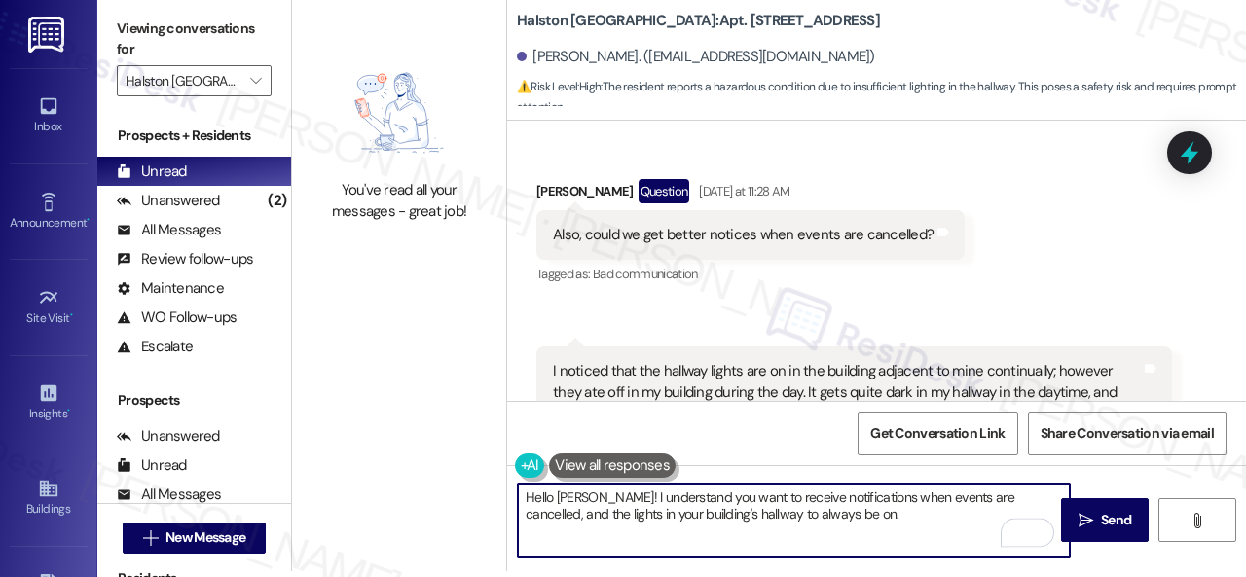
click at [811, 521] on textarea "Hello Judi! I understand you want to receive notifications when events are canc…" at bounding box center [794, 520] width 552 height 73
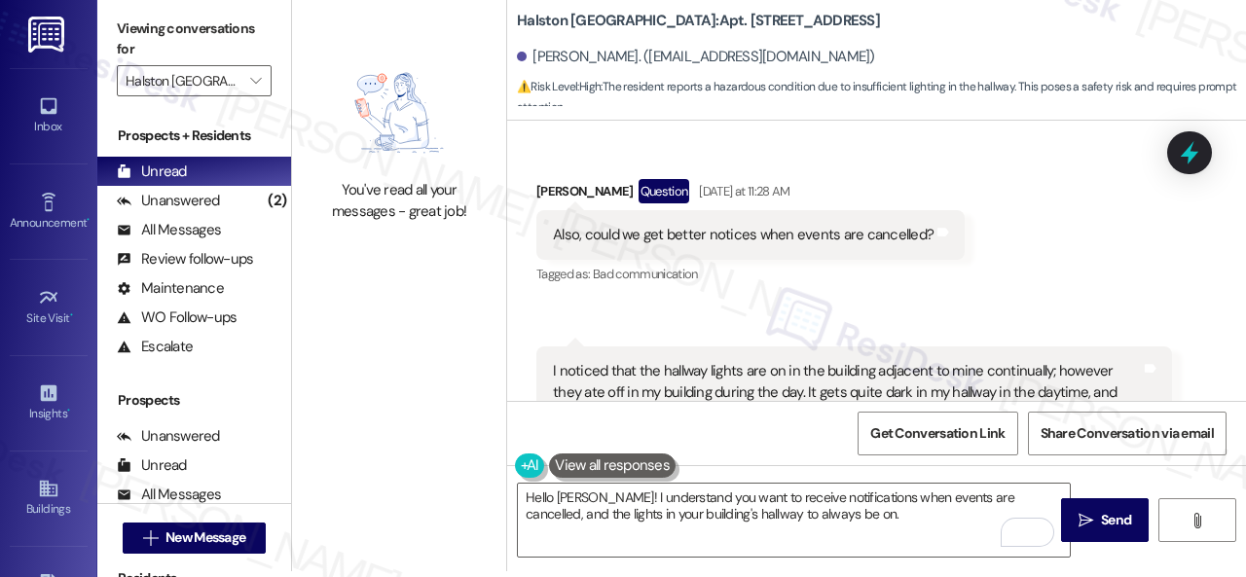
click at [907, 255] on div "Received via SMS Judi Regan Question Yesterday at 11:28 AM Also, could we get b…" at bounding box center [876, 344] width 739 height 418
click at [824, 521] on textarea "Hello Judi! I understand you want to receive notifications when events are canc…" at bounding box center [794, 520] width 552 height 73
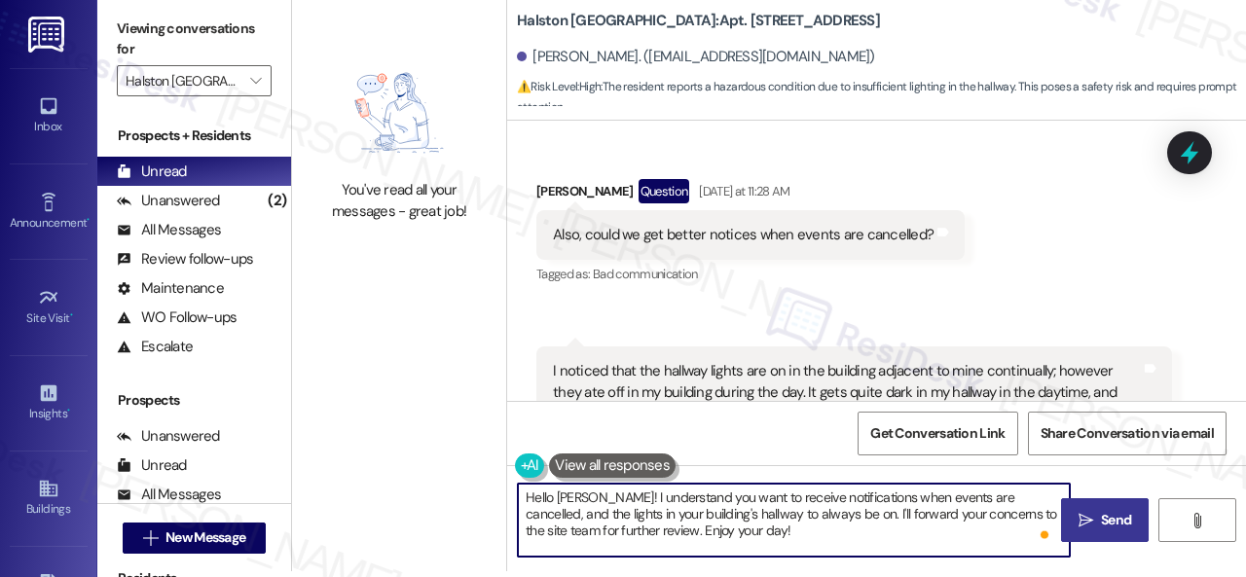
type textarea "Hello Judi! I understand you want to receive notifications when events are canc…"
click at [1089, 516] on span " Send" at bounding box center [1105, 520] width 61 height 20
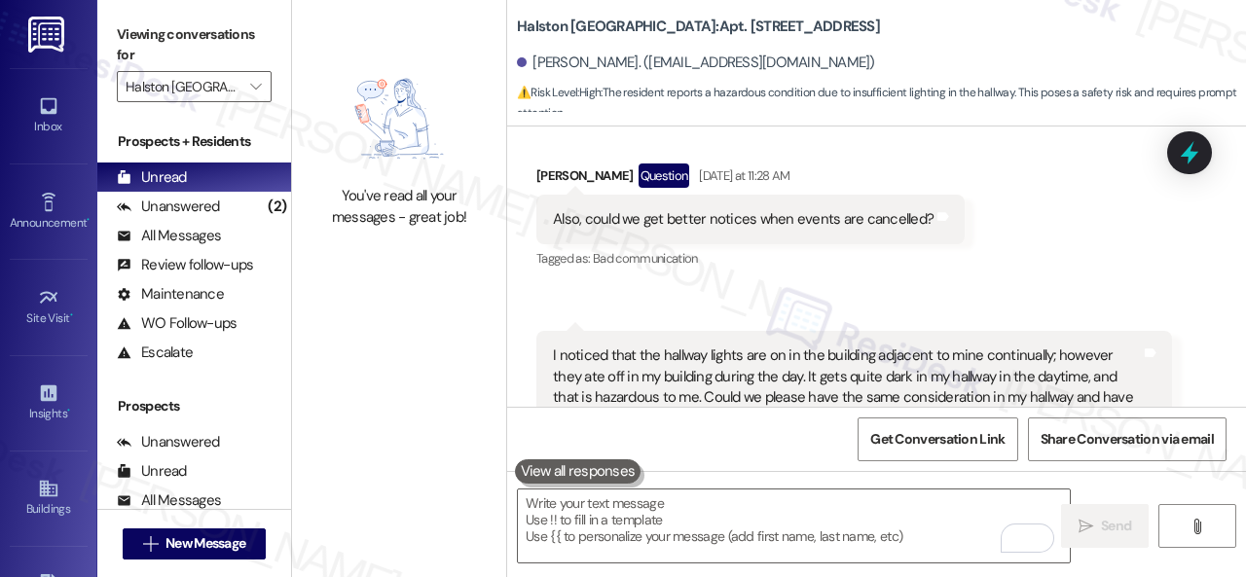
scroll to position [22040, 0]
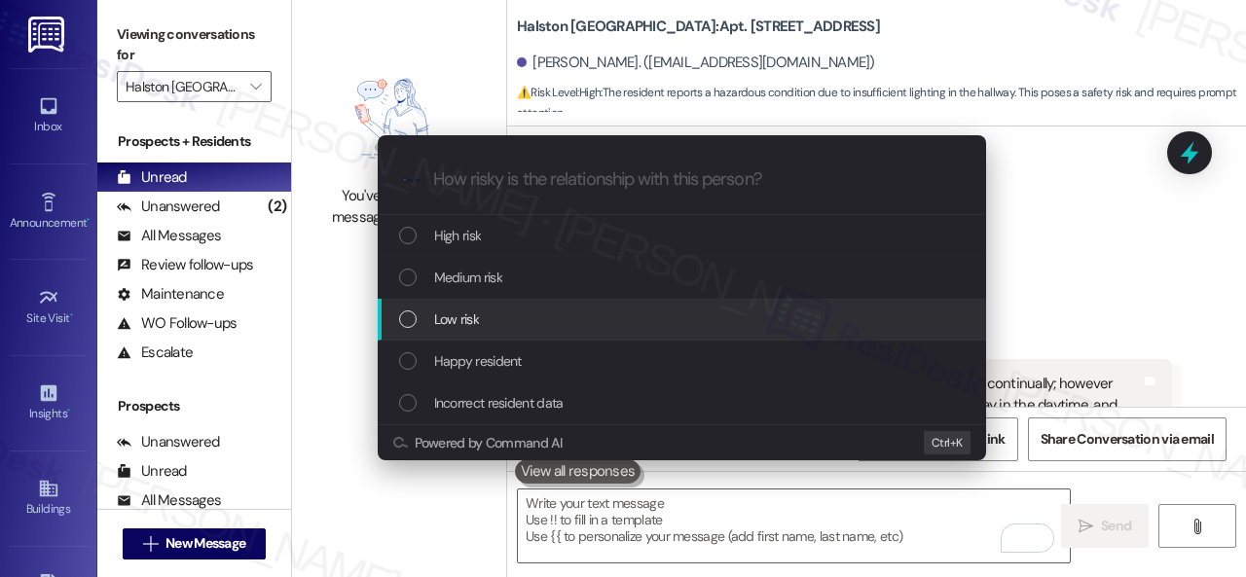
click at [461, 312] on span "Low risk" at bounding box center [456, 319] width 45 height 21
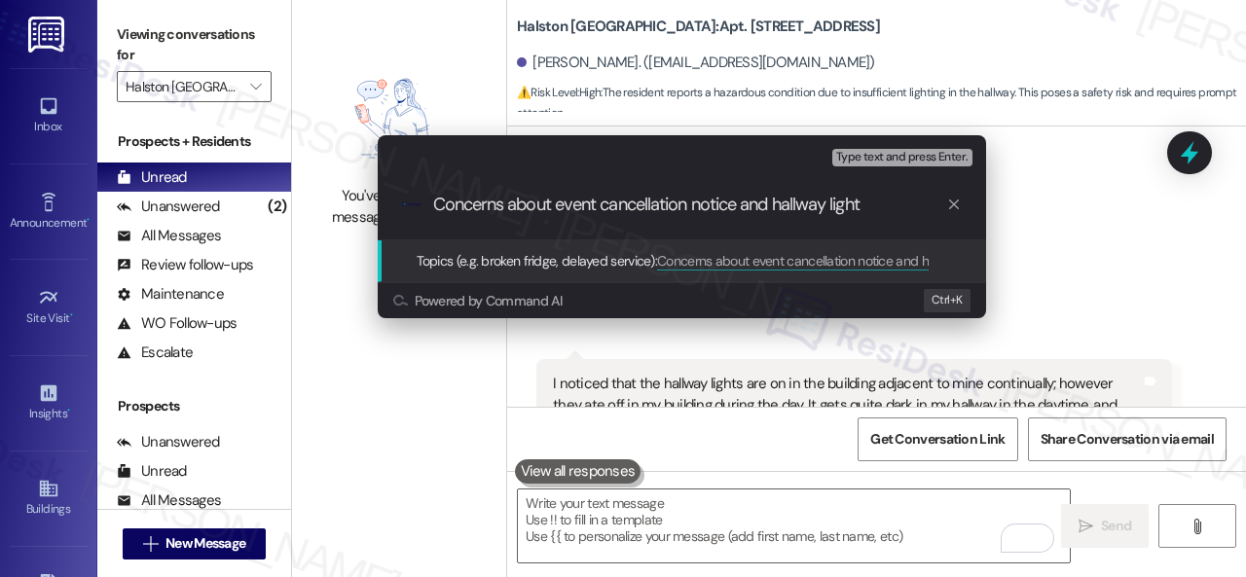
type input "Concerns about event cancellation notice and hallway light."
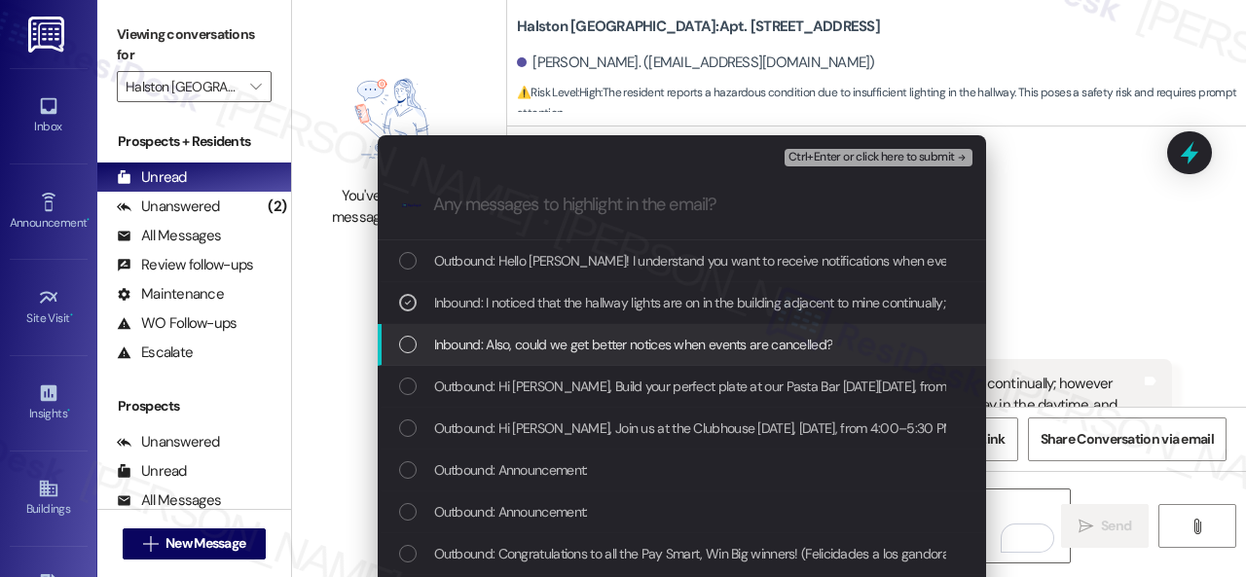
click at [530, 336] on span "Inbound: Also, could we get better notices when events are cancelled?" at bounding box center [633, 344] width 399 height 21
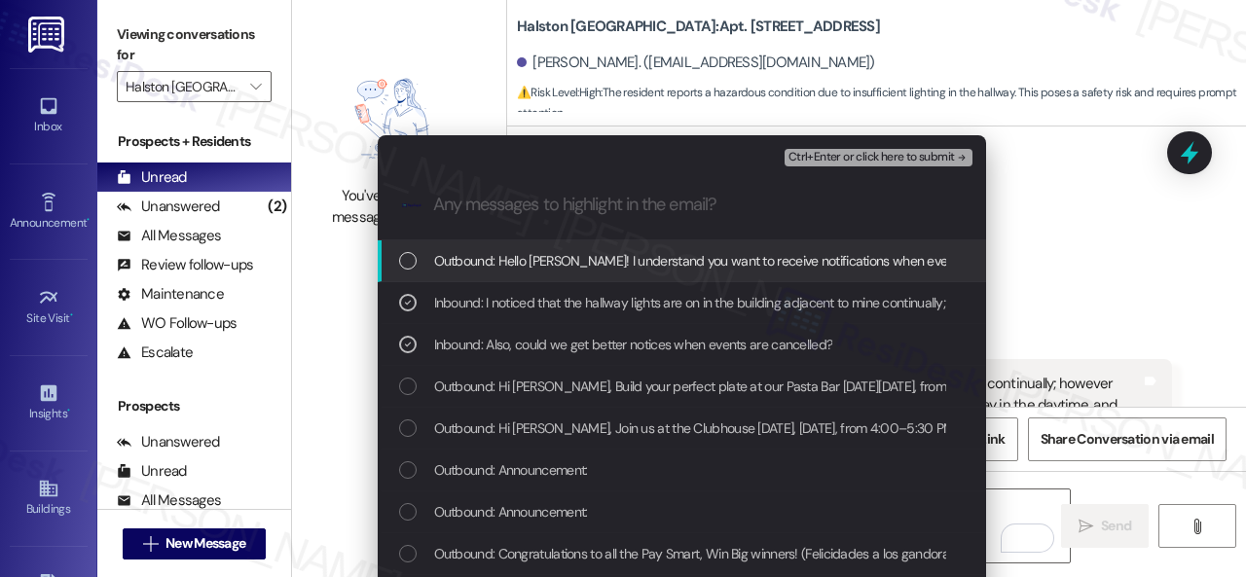
click at [803, 152] on span "Ctrl+Enter or click here to submit" at bounding box center [871, 158] width 166 height 14
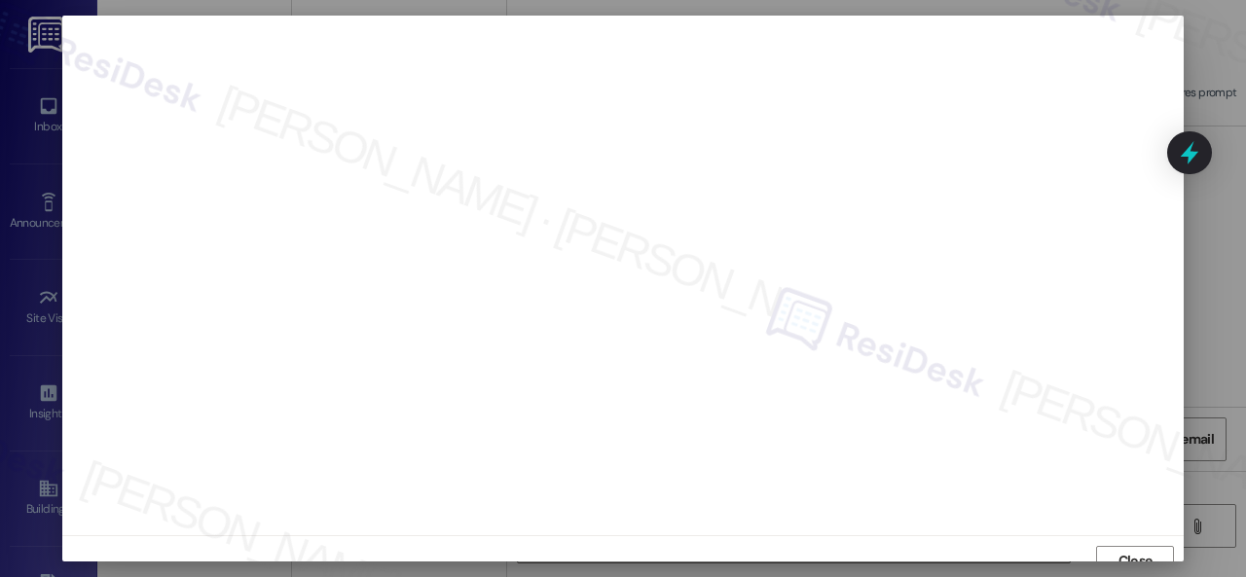
scroll to position [15, 0]
click at [1148, 542] on span "Close" at bounding box center [1135, 546] width 34 height 20
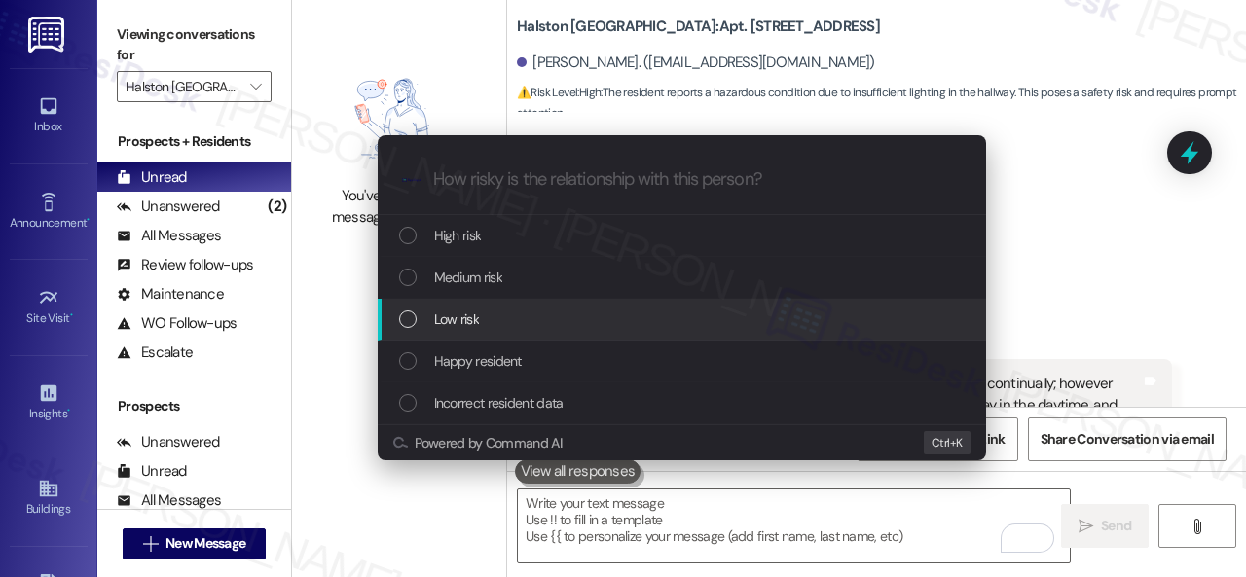
click at [459, 319] on span "Low risk" at bounding box center [456, 319] width 45 height 21
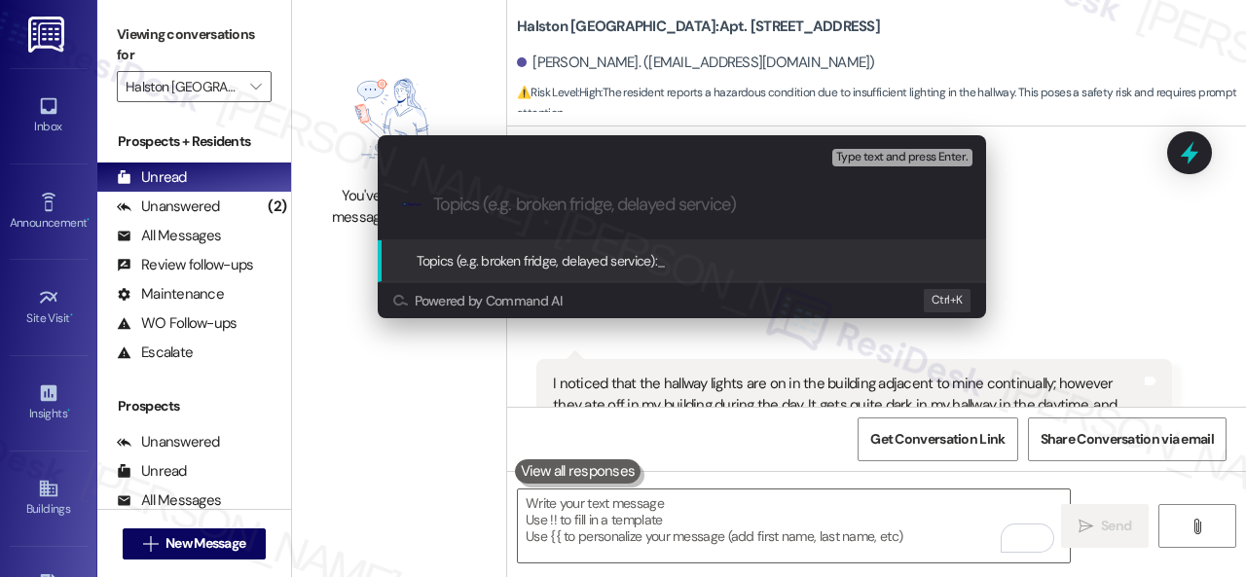
paste input "Concerns about event cancellation notice and hallway light."
type input "Concerns about event cancellation notice and hallway light."
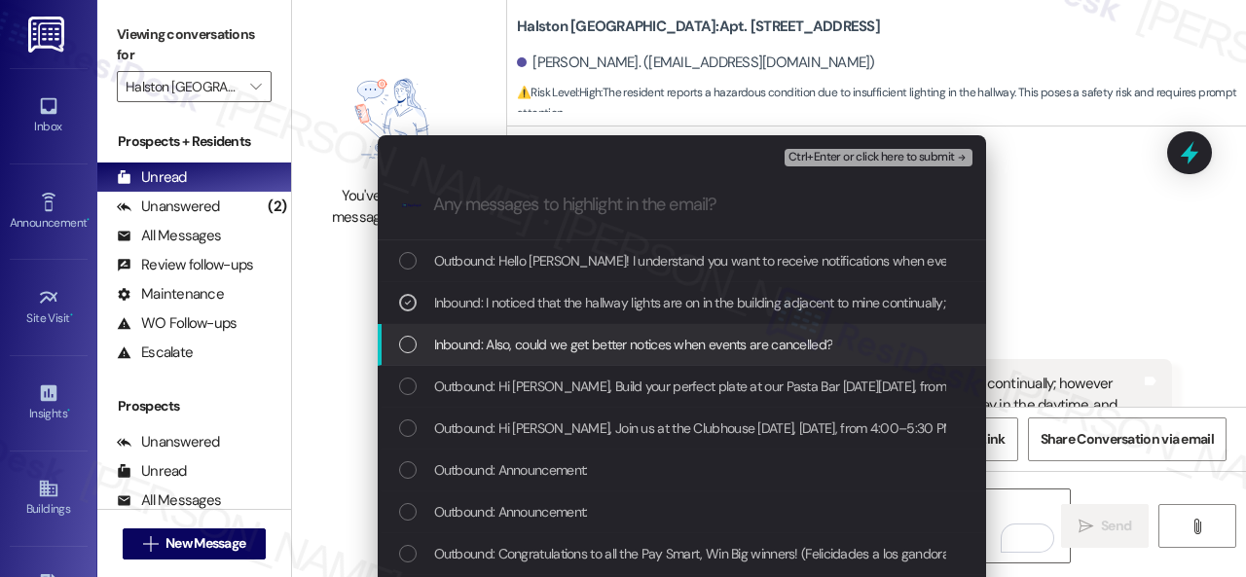
click at [552, 347] on span "Inbound: Also, could we get better notices when events are cancelled?" at bounding box center [633, 344] width 399 height 21
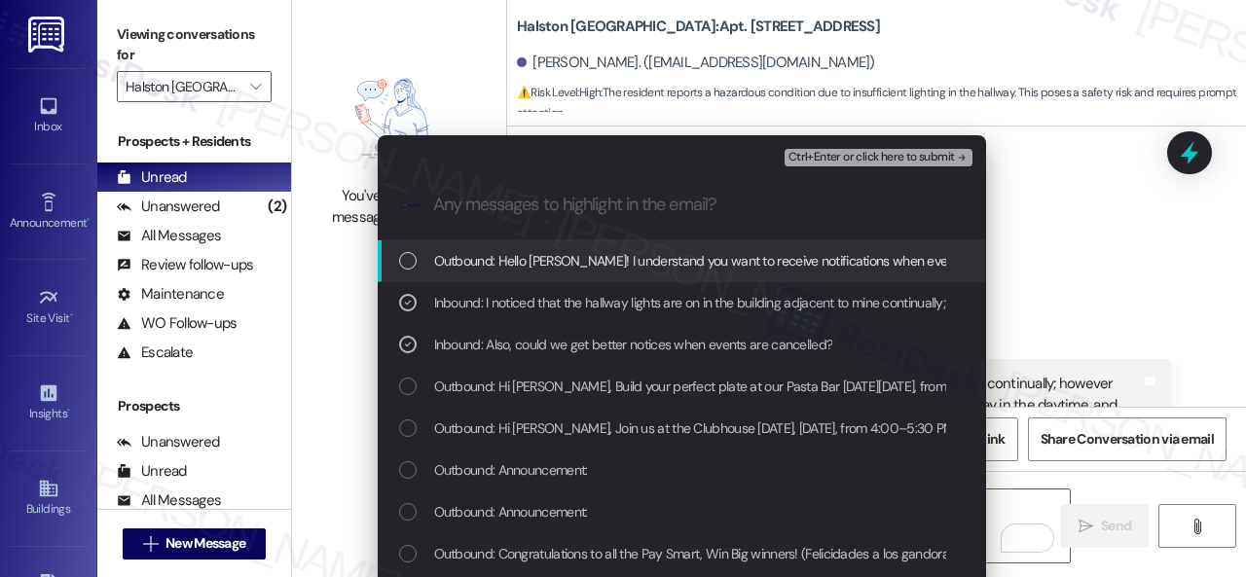
click at [803, 152] on span "Ctrl+Enter or click here to submit" at bounding box center [871, 158] width 166 height 14
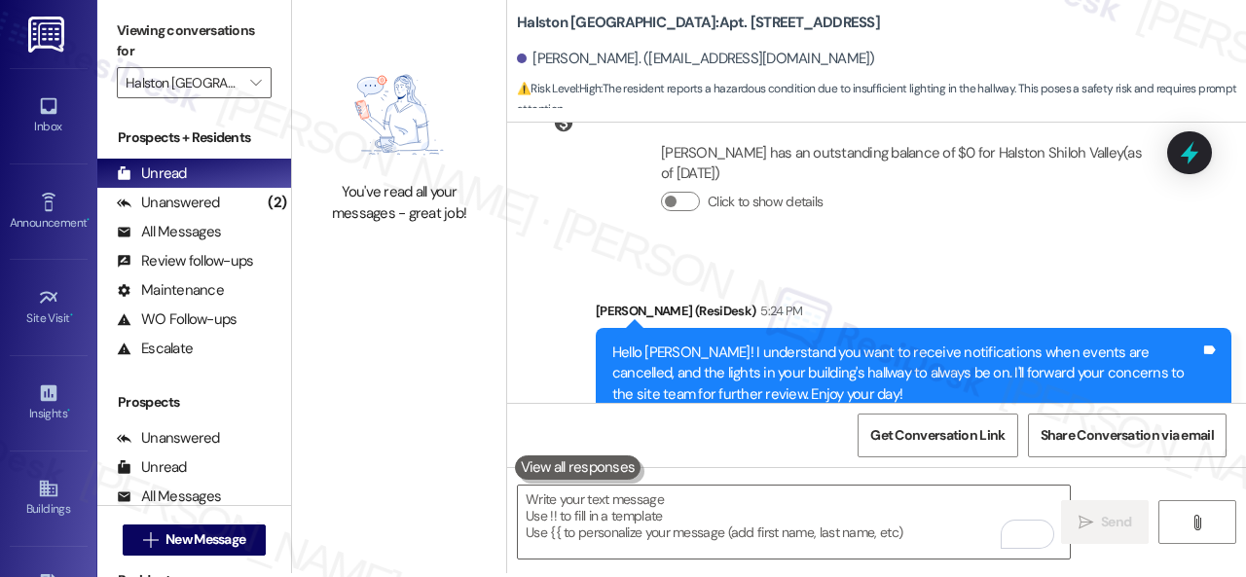
scroll to position [6, 0]
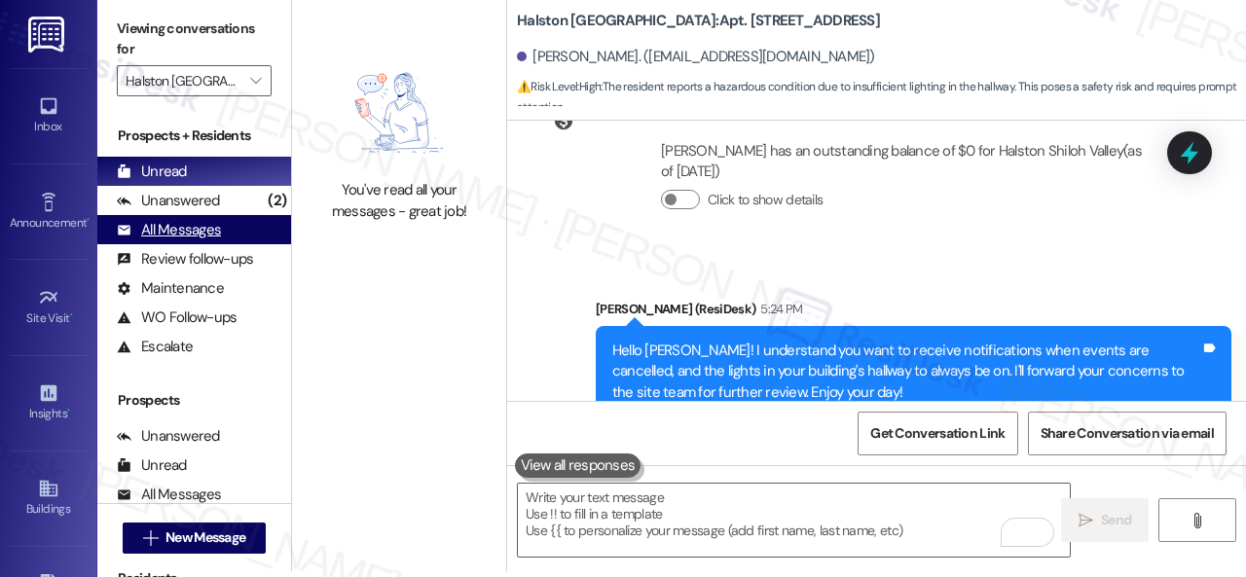
click at [177, 221] on div "All Messages" at bounding box center [169, 230] width 104 height 20
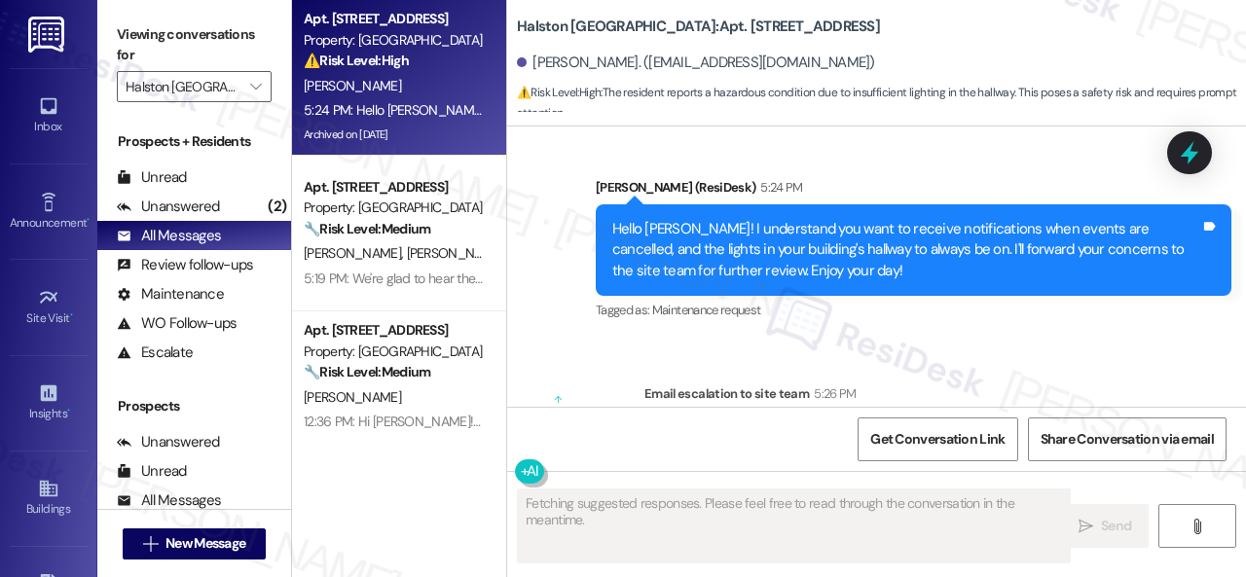
scroll to position [22818, 0]
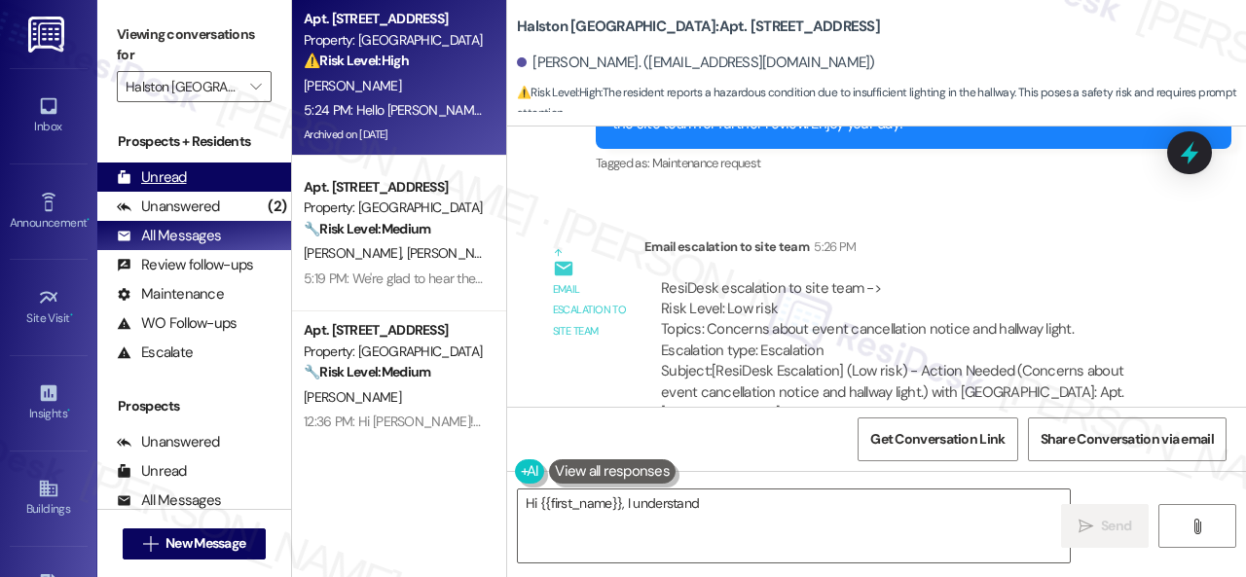
click at [181, 209] on div "Unanswered" at bounding box center [168, 207] width 103 height 20
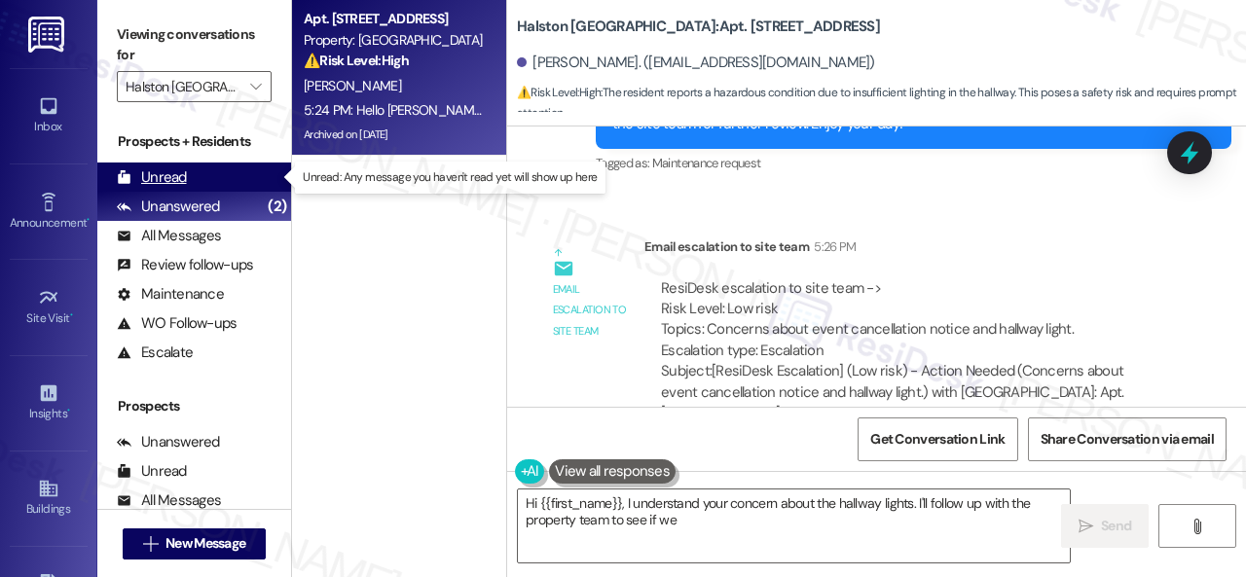
click at [160, 175] on div "Unread" at bounding box center [152, 177] width 70 height 20
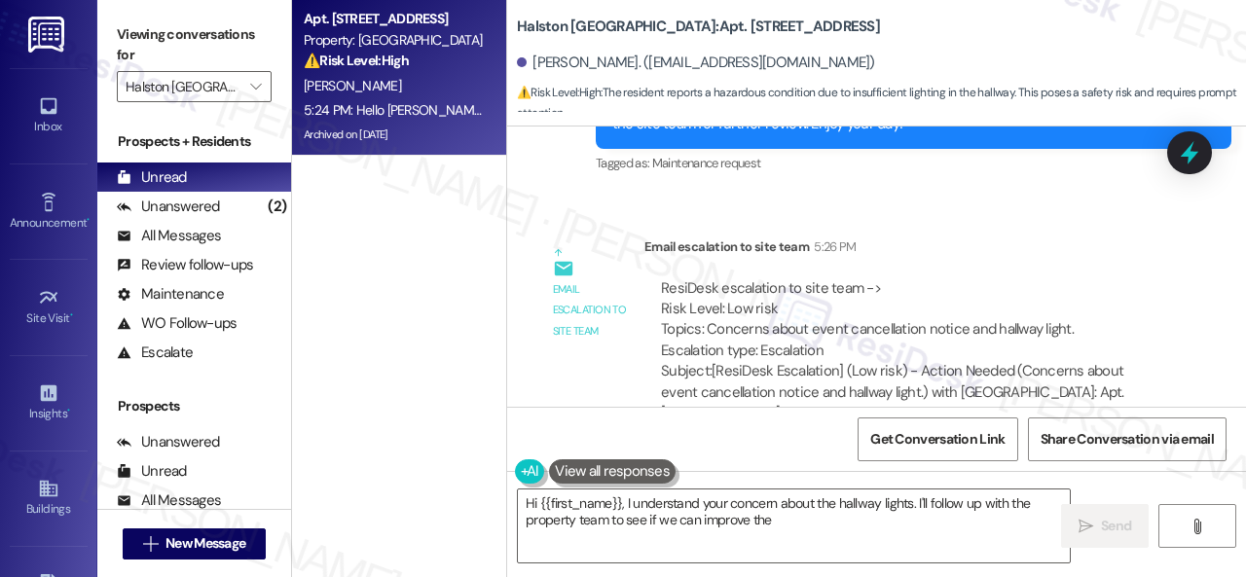
type textarea "Hi {{first_name}}, I understand your concern about the hallway lights. I'll fol…"
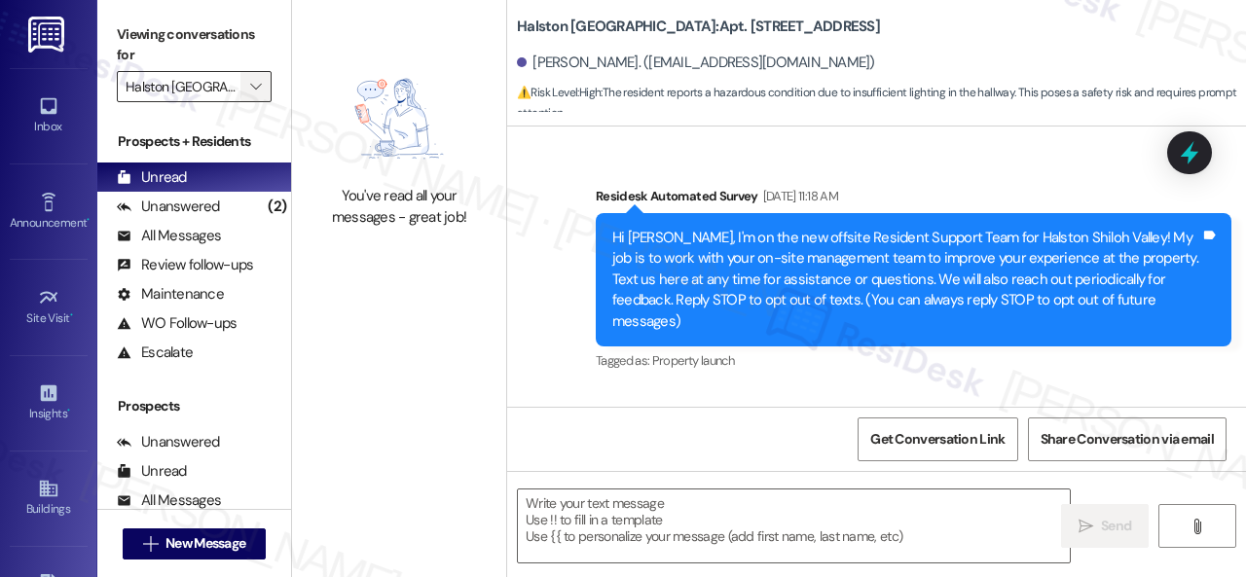
click at [254, 91] on icon "" at bounding box center [255, 87] width 11 height 16
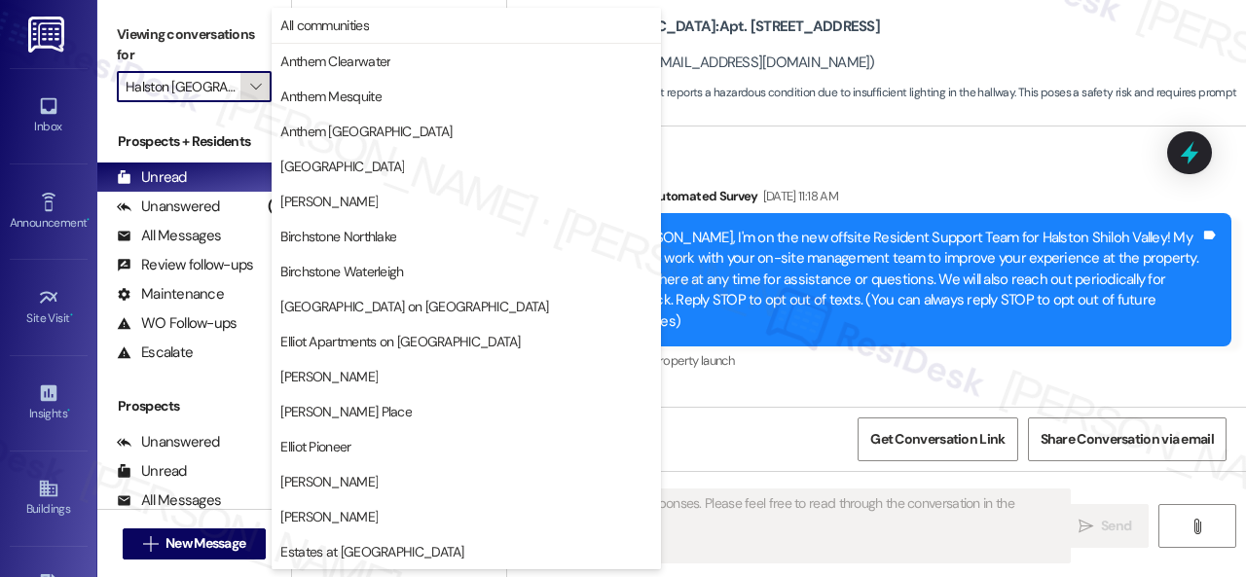
type textarea "Fetching suggested responses. Please feel free to read through the conversation…"
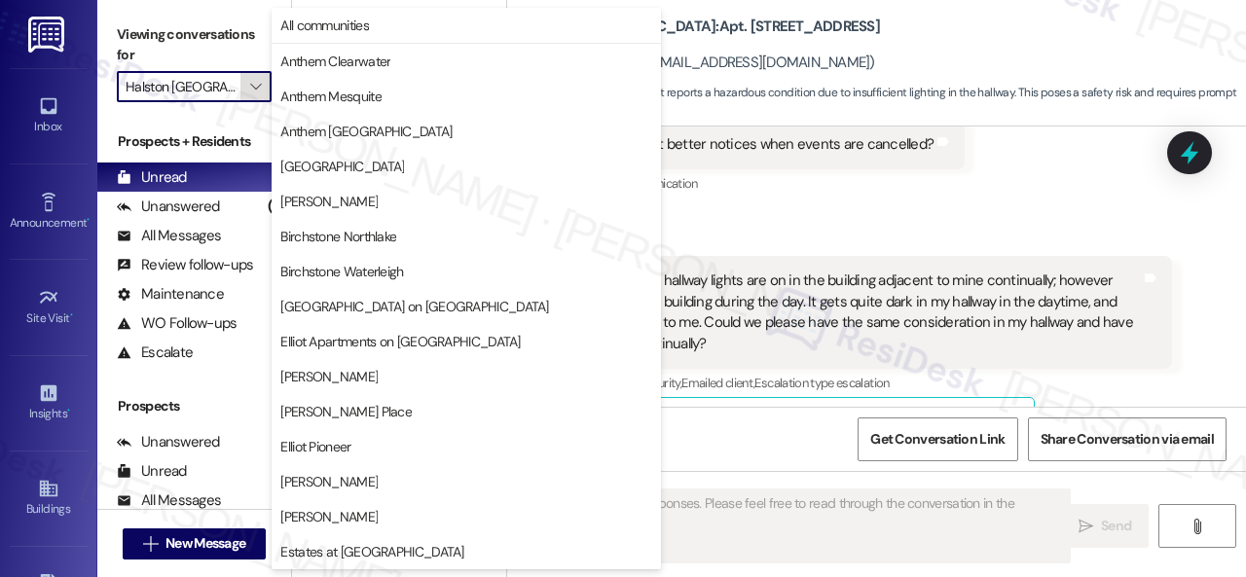
scroll to position [22137, 0]
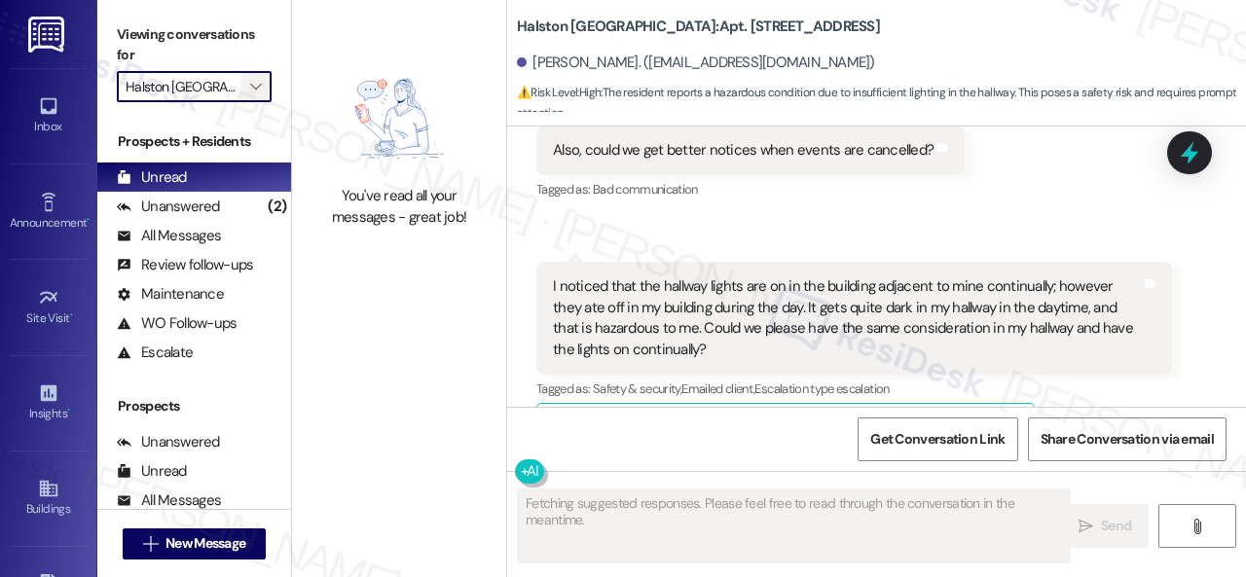
click at [254, 91] on icon "" at bounding box center [255, 87] width 11 height 16
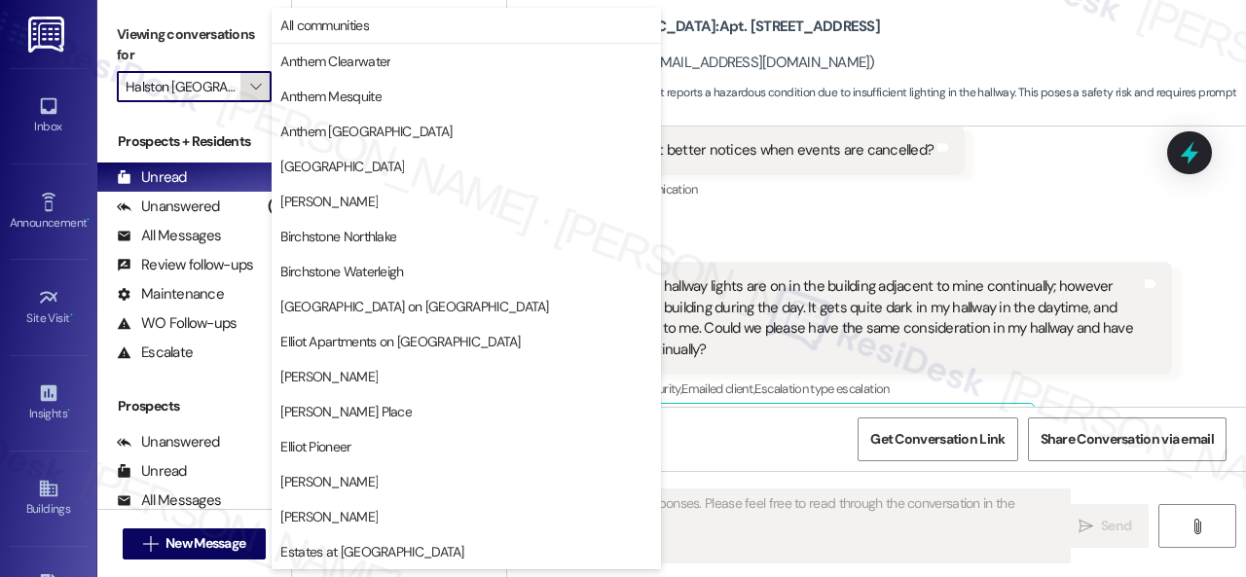
scroll to position [667, 0]
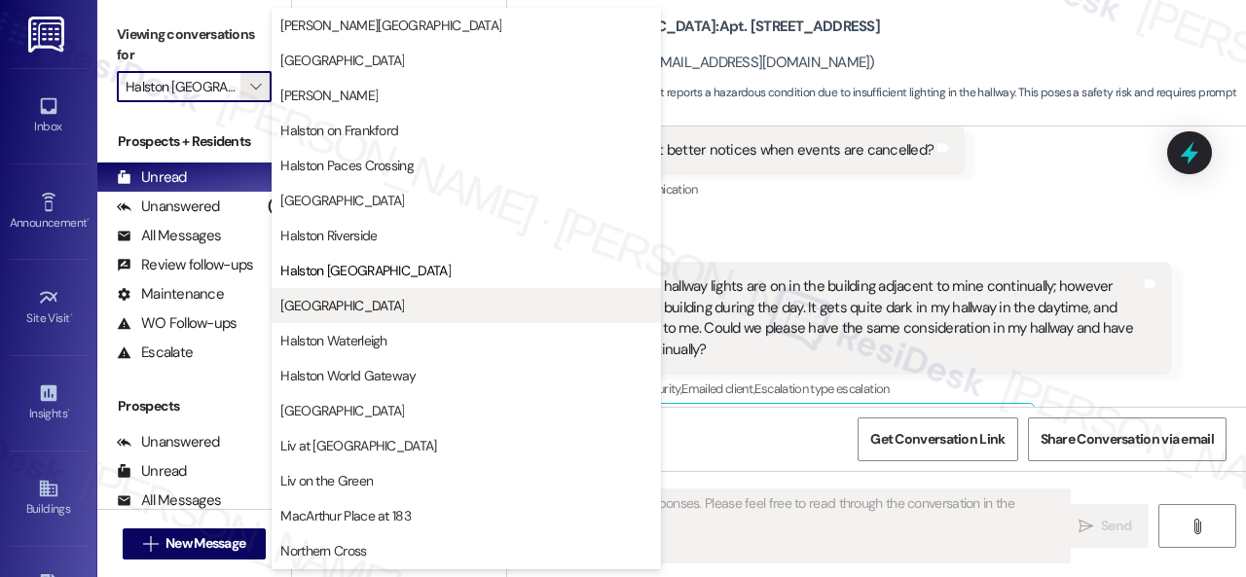
click at [318, 299] on span "[GEOGRAPHIC_DATA]" at bounding box center [342, 305] width 124 height 19
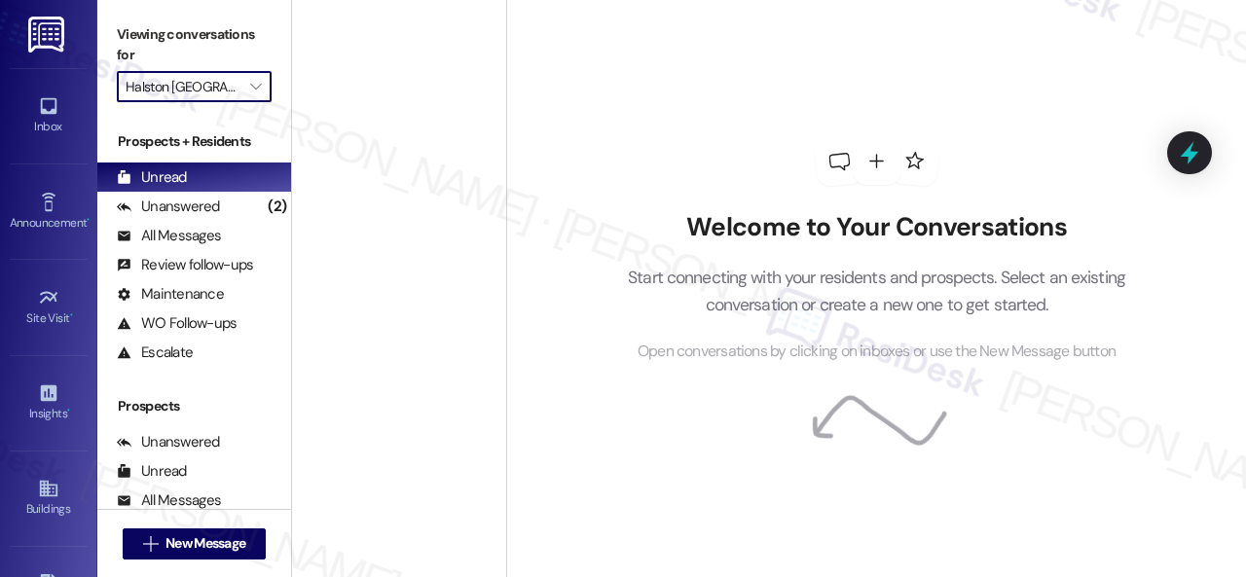
type input "[GEOGRAPHIC_DATA]"
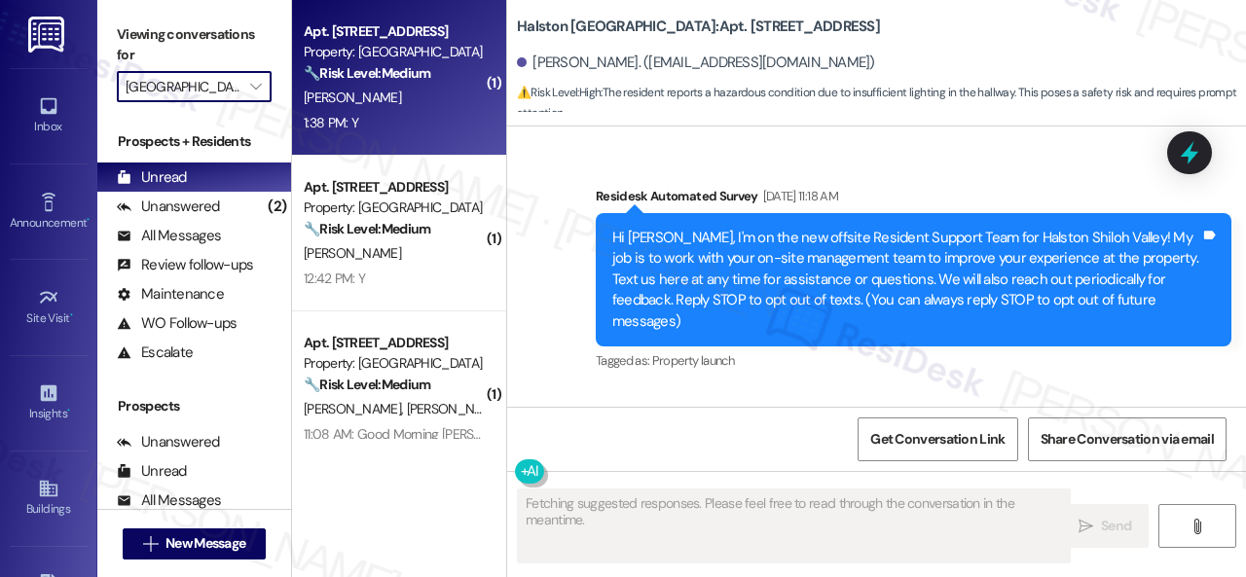
type textarea "Fetching suggested responses. Please feel free to read through the conversation…"
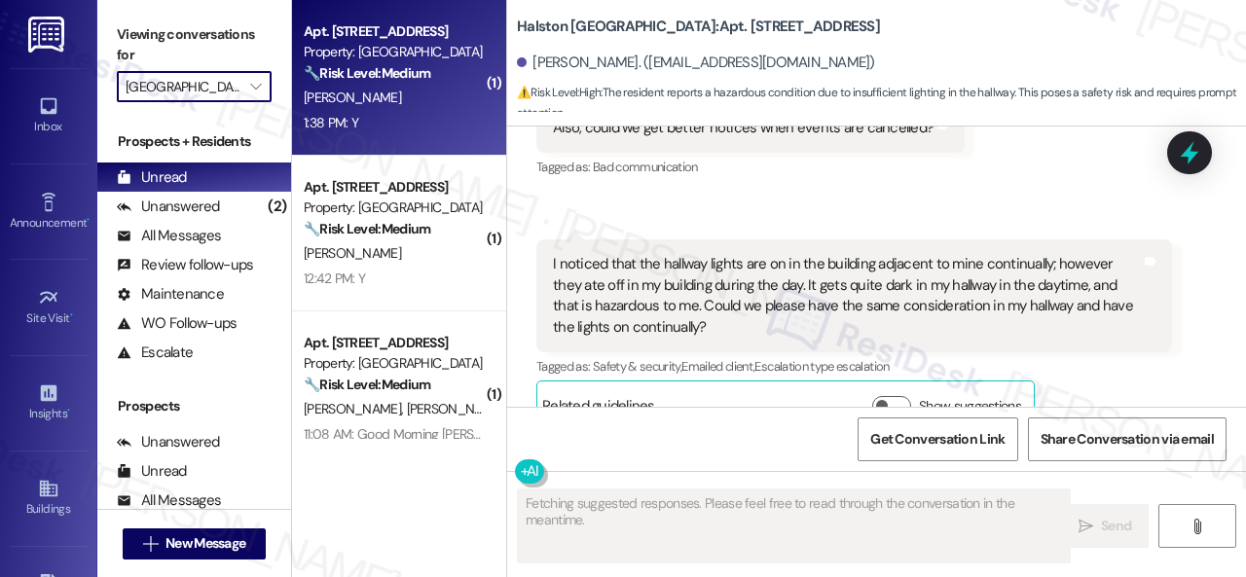
scroll to position [22137, 0]
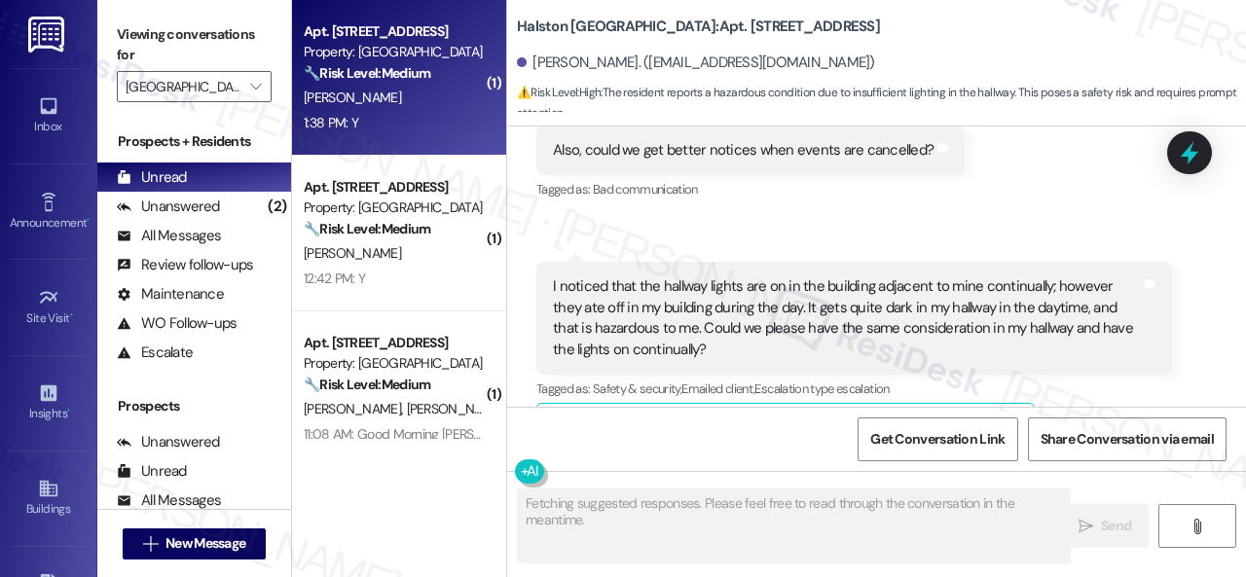
click at [417, 127] on div "1:38 PM: Y 1:38 PM: Y" at bounding box center [394, 123] width 184 height 24
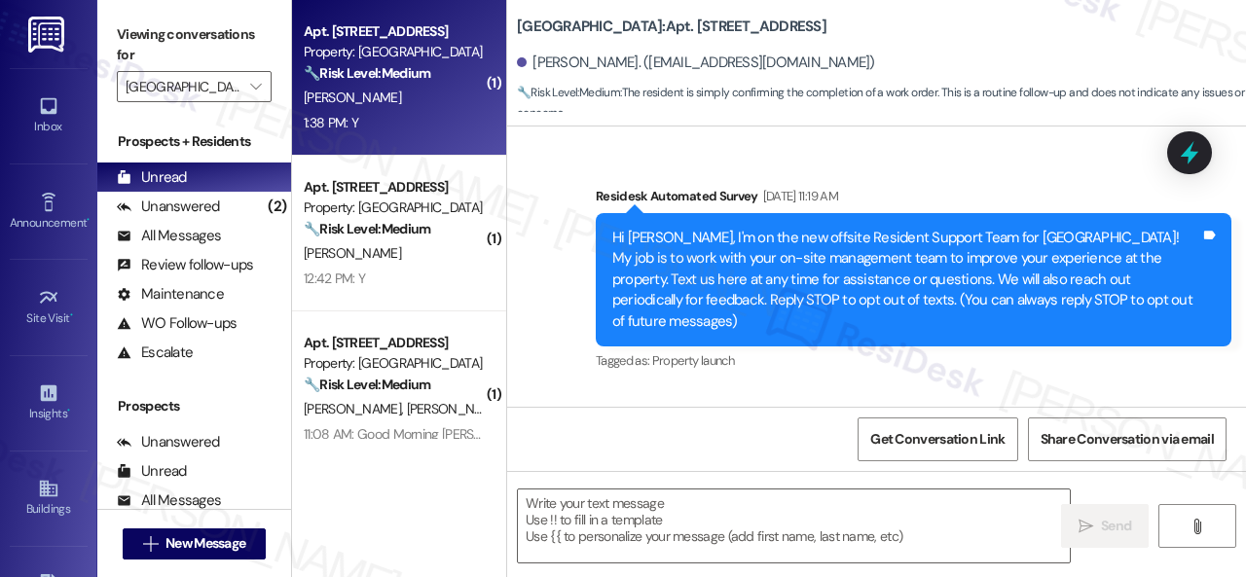
scroll to position [18646, 0]
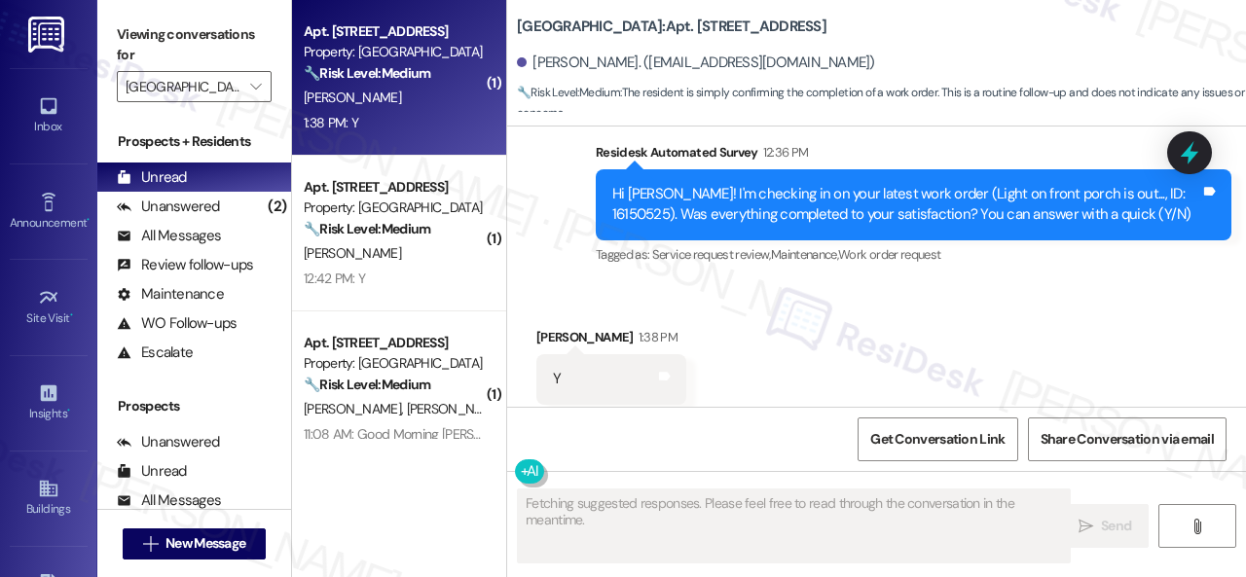
type textarea "Fetching suggested responses. Please feel free to read through the conversation…"
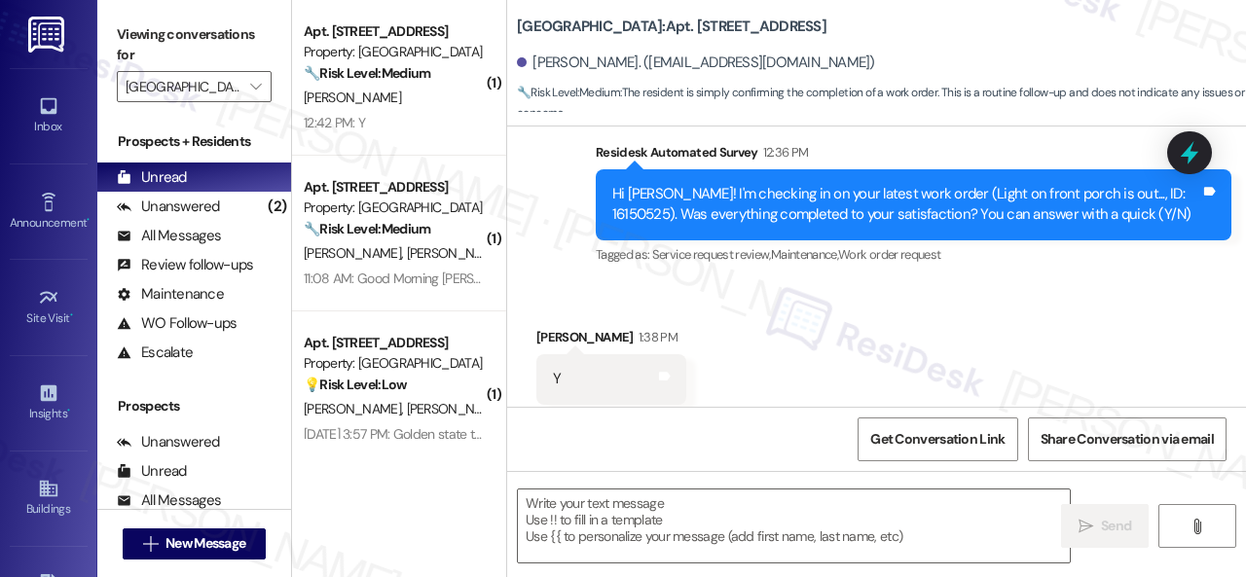
click at [558, 205] on div "Survey, sent via SMS Residesk Automated Survey 12:36 PM Hi Tanita! I'm checking…" at bounding box center [876, 190] width 739 height 185
click at [567, 514] on textarea at bounding box center [794, 526] width 552 height 73
paste textarea "We're glad to hear the issue's been resolved! If {{property}} has met your expe…"
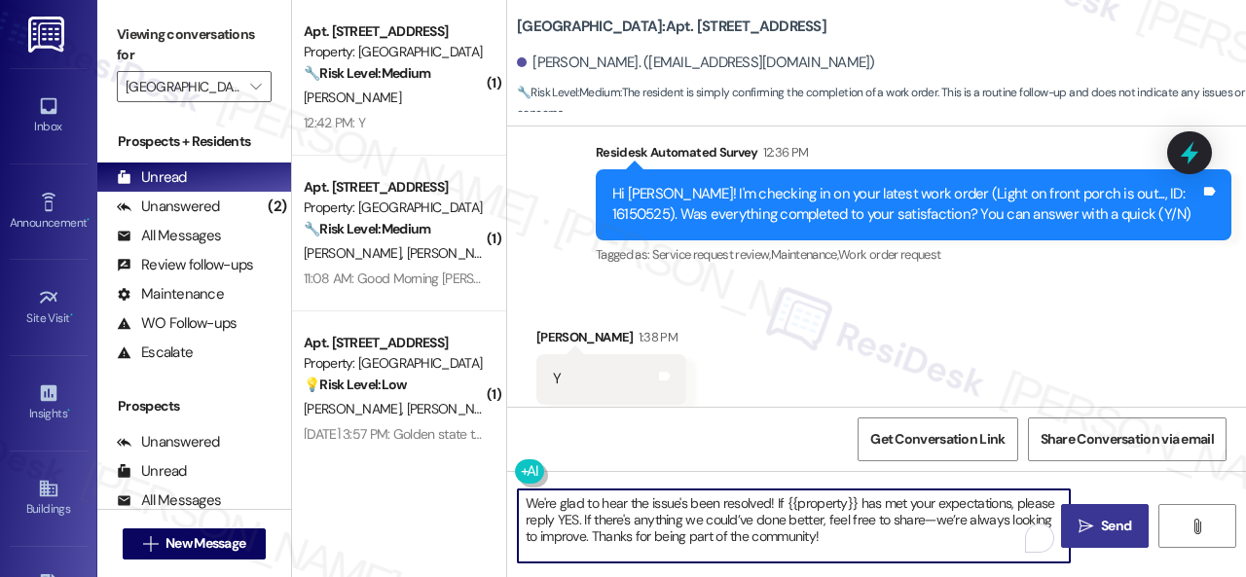
type textarea "We're glad to hear the issue's been resolved! If {{property}} has met your expe…"
click at [1113, 519] on span "Send" at bounding box center [1116, 526] width 30 height 20
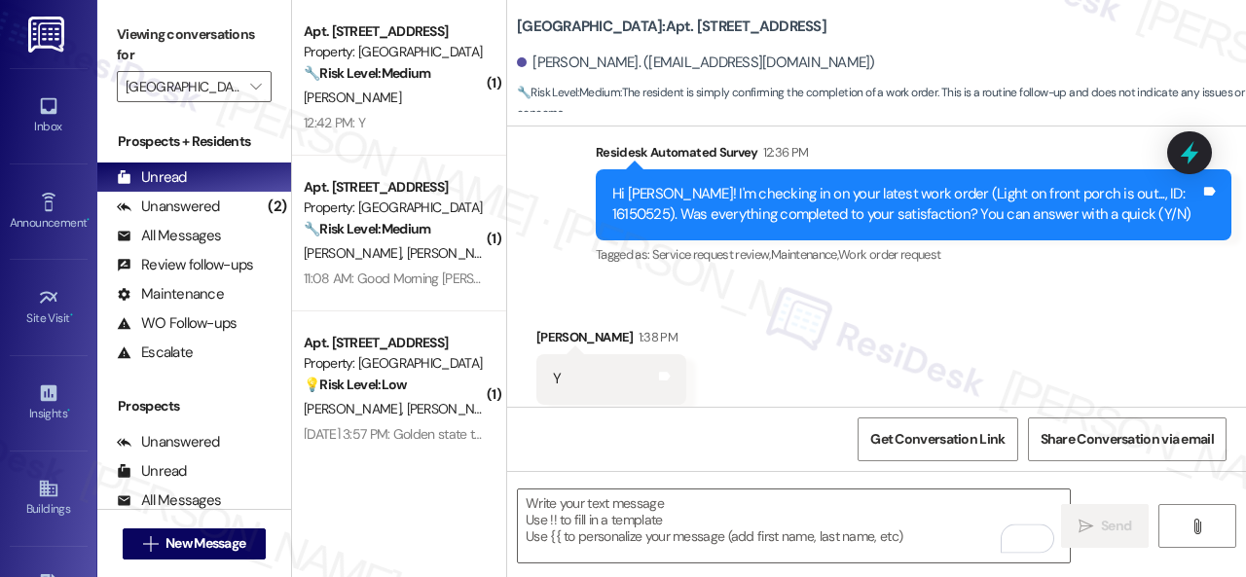
scroll to position [18825, 0]
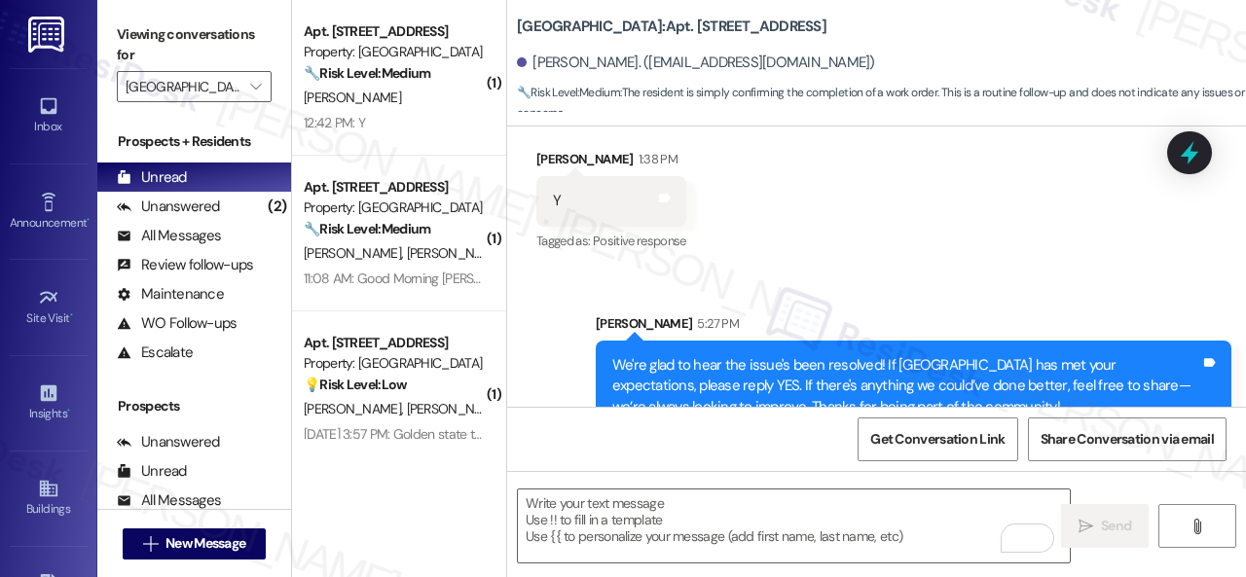
drag, startPoint x: 423, startPoint y: 120, endPoint x: 530, endPoint y: 164, distance: 115.7
click at [423, 118] on div "12:42 PM: Y 12:42 PM: Y" at bounding box center [394, 123] width 184 height 24
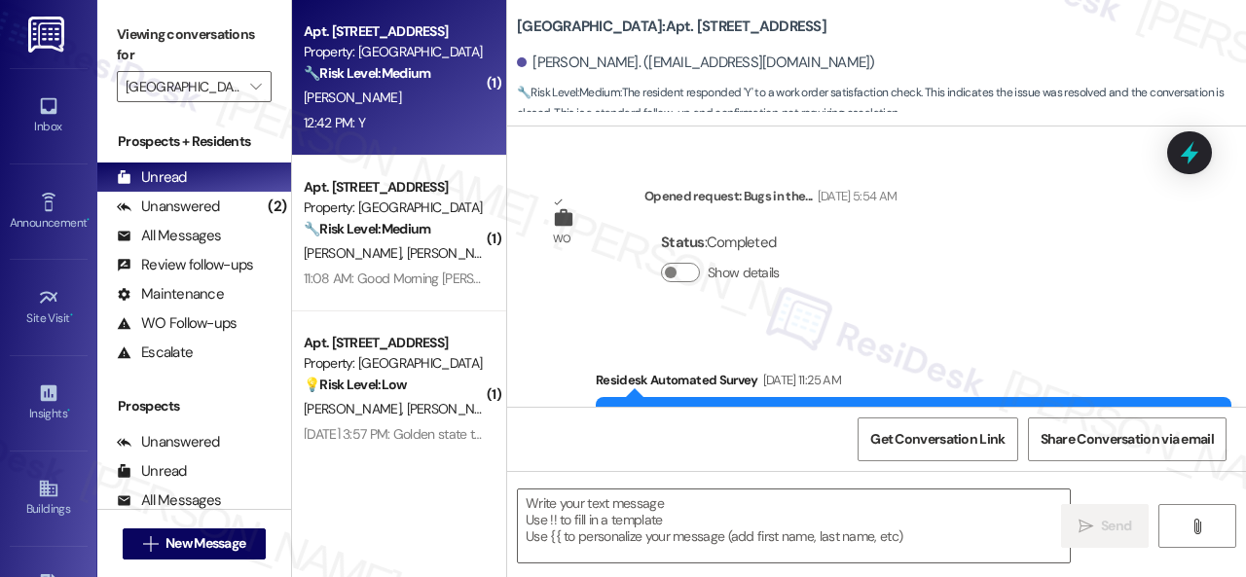
scroll to position [19103, 0]
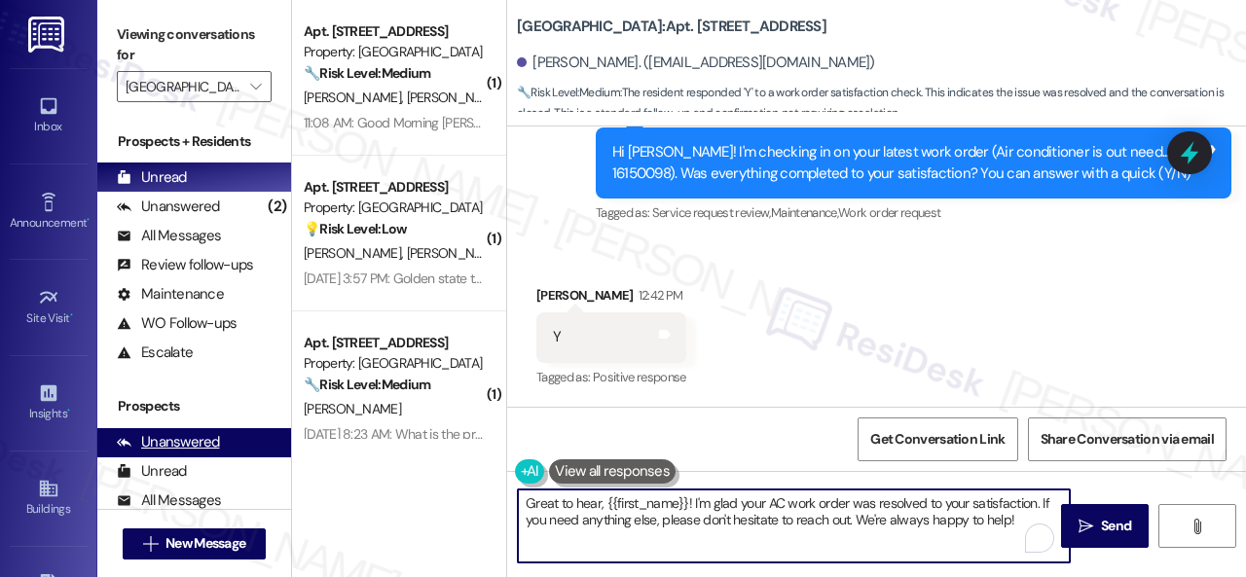
drag, startPoint x: 1022, startPoint y: 516, endPoint x: 266, endPoint y: 445, distance: 759.6
click at [266, 445] on div "Viewing conversations for Halston South Point  Prospects + Residents Unread (0…" at bounding box center [671, 288] width 1149 height 577
paste textarea "We're glad to hear the issue's been resolved! If {{property}} has met your expe…"
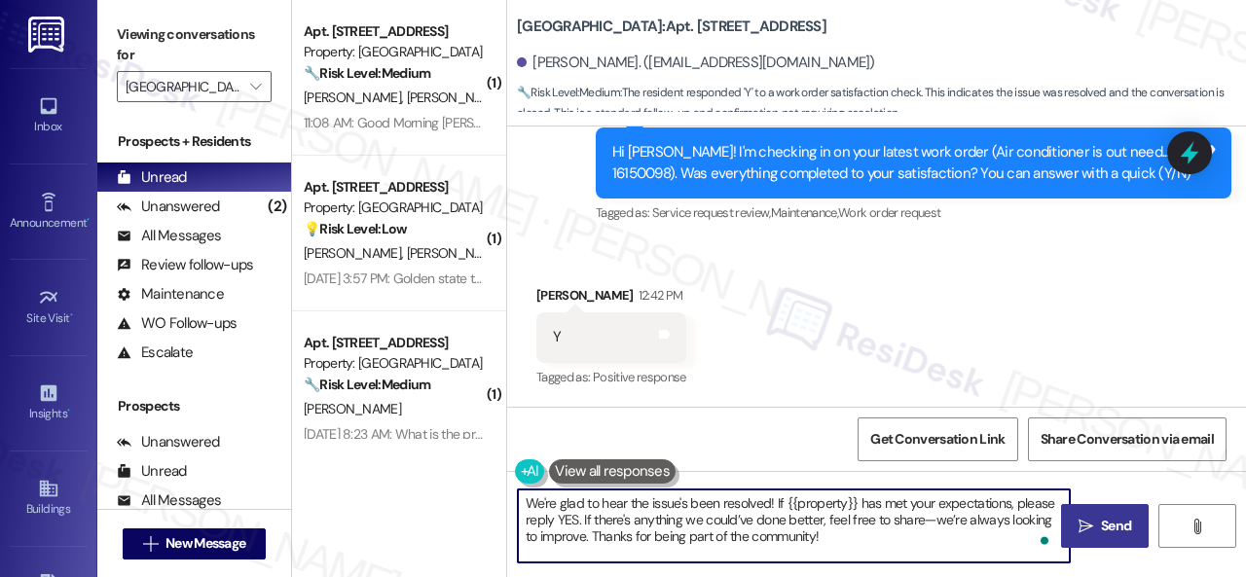
type textarea "We're glad to hear the issue's been resolved! If {{property}} has met your expe…"
drag, startPoint x: 1089, startPoint y: 532, endPoint x: 1104, endPoint y: 517, distance: 21.3
click at [1091, 532] on span " Send" at bounding box center [1105, 526] width 61 height 20
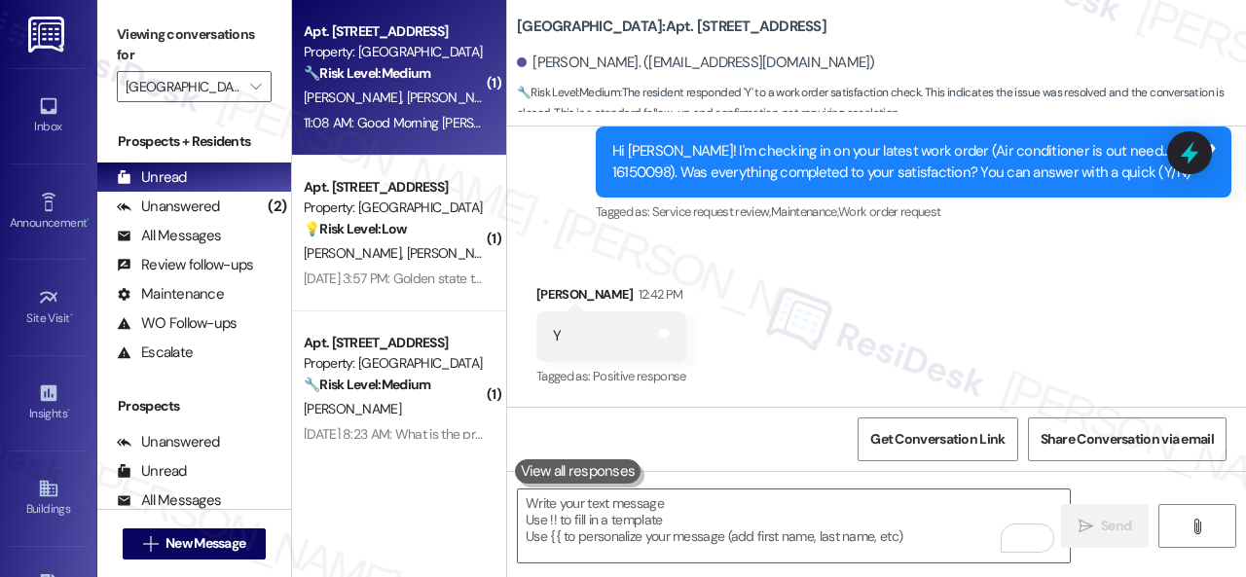
click at [397, 91] on span "A. Nnodim-Njoku" at bounding box center [355, 98] width 103 height 18
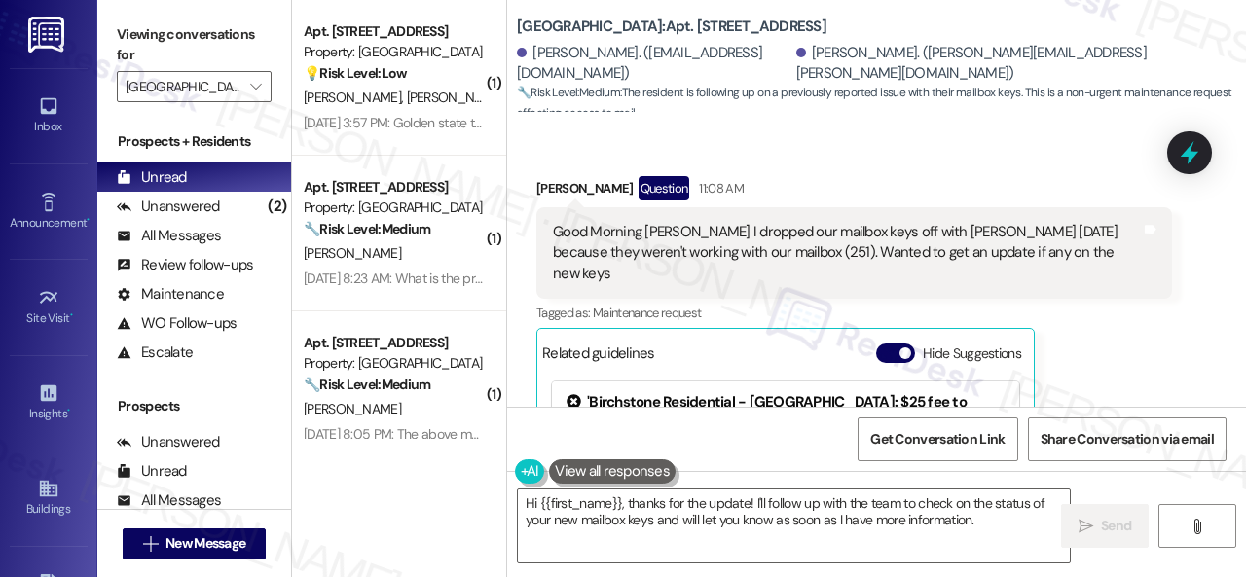
scroll to position [2012, 0]
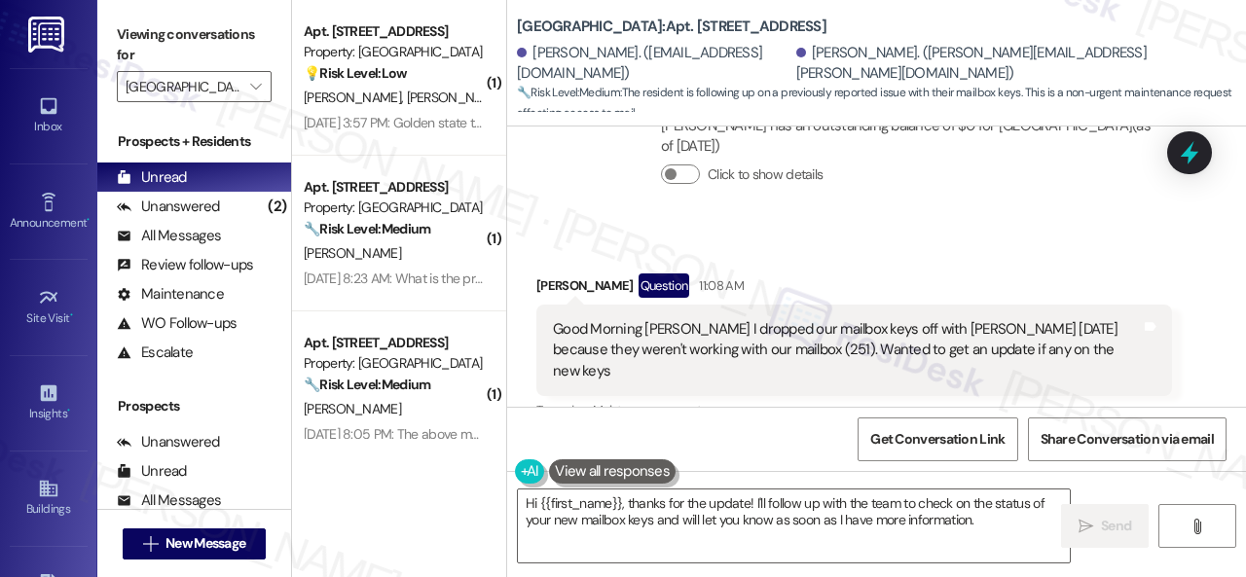
click at [560, 274] on div "Johnathon Scandrett Question 11:08 AM" at bounding box center [854, 289] width 636 height 31
copy div "Johnathon"
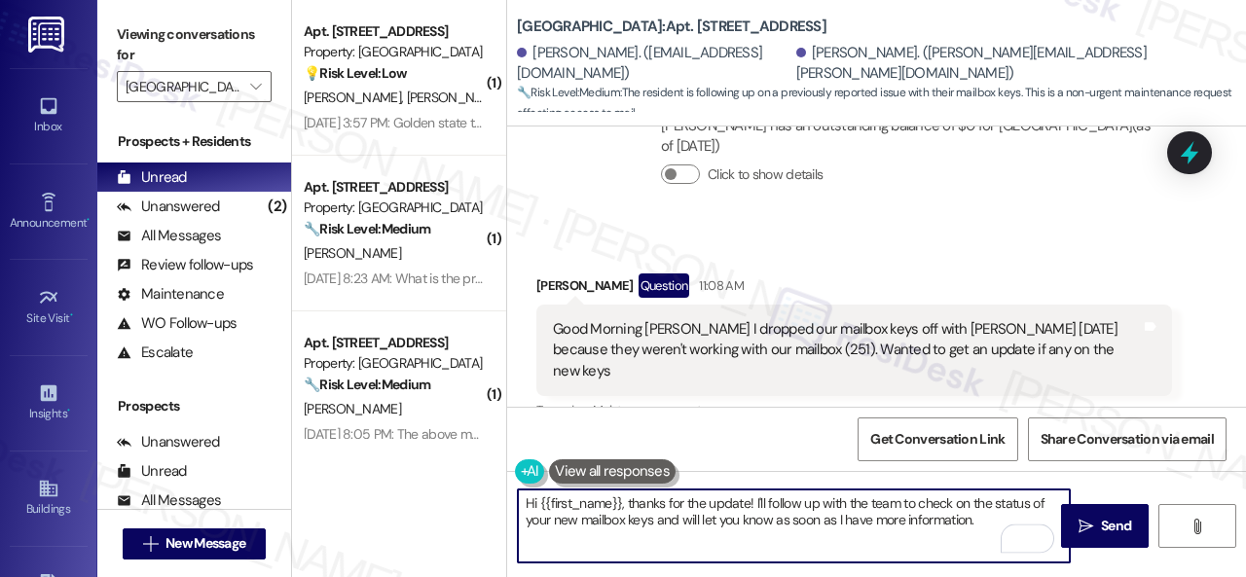
drag, startPoint x: 592, startPoint y: 505, endPoint x: 620, endPoint y: 500, distance: 28.6
click at [620, 500] on textarea "Hi {{first_name}}, thanks for the update! I'll follow up with the team to check…" at bounding box center [794, 526] width 552 height 73
paste textarea "Johnathon"
type textarea "Hi Johnathon , thanks for the update! I'll follow up with the team to check on …"
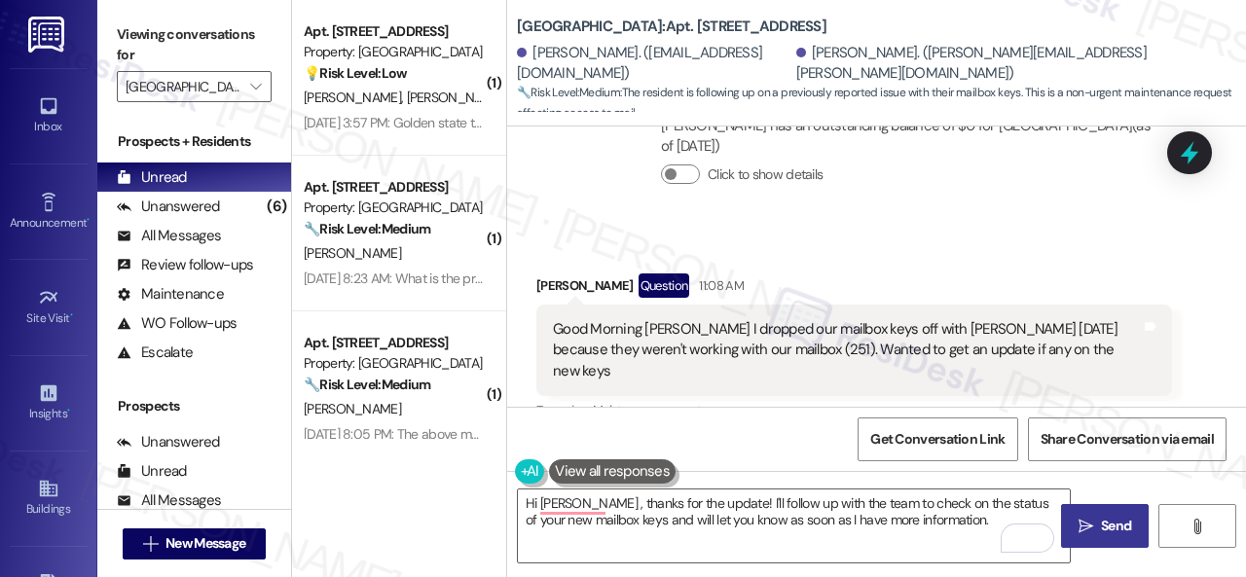
click at [1101, 534] on span "Send" at bounding box center [1116, 526] width 30 height 20
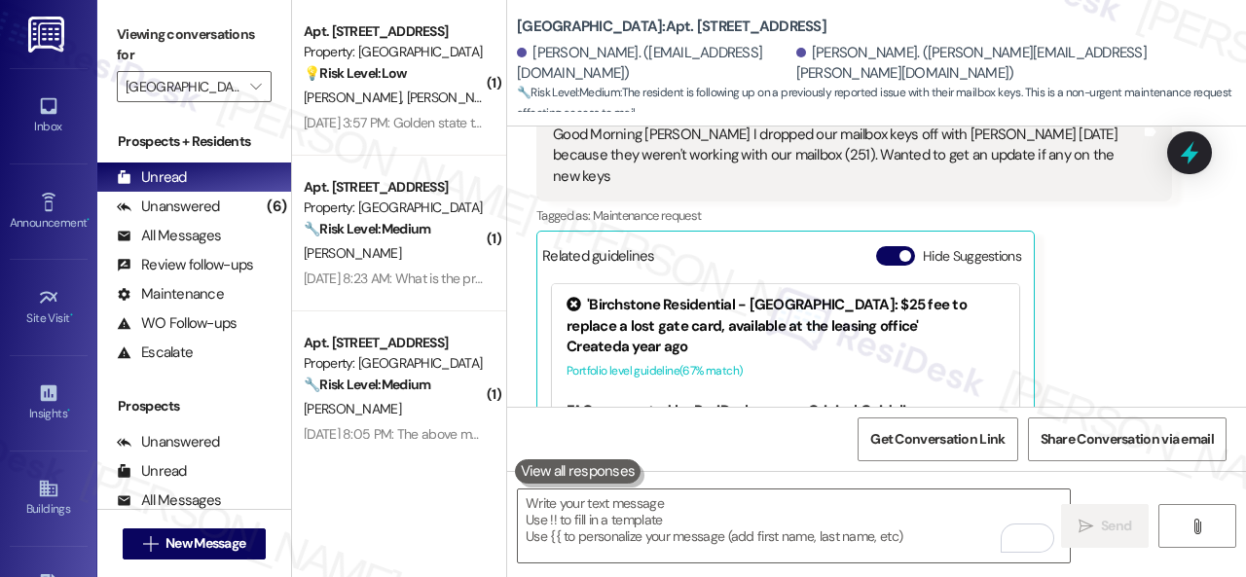
scroll to position [2109, 0]
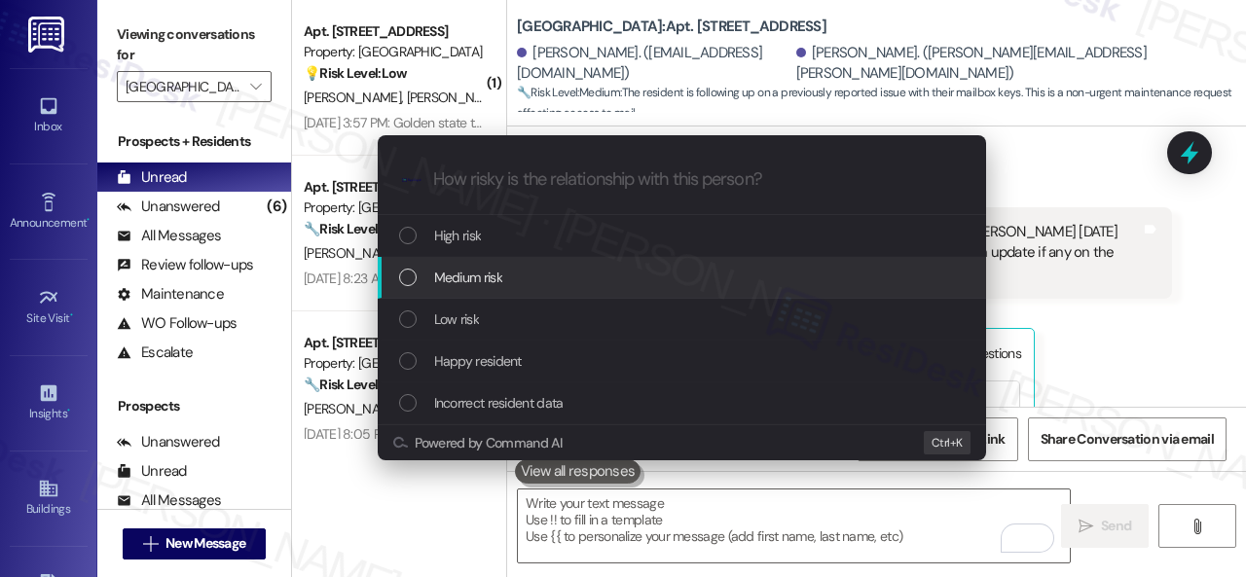
drag, startPoint x: 466, startPoint y: 287, endPoint x: 397, endPoint y: 280, distance: 69.4
click at [466, 285] on span "Medium risk" at bounding box center [468, 277] width 68 height 21
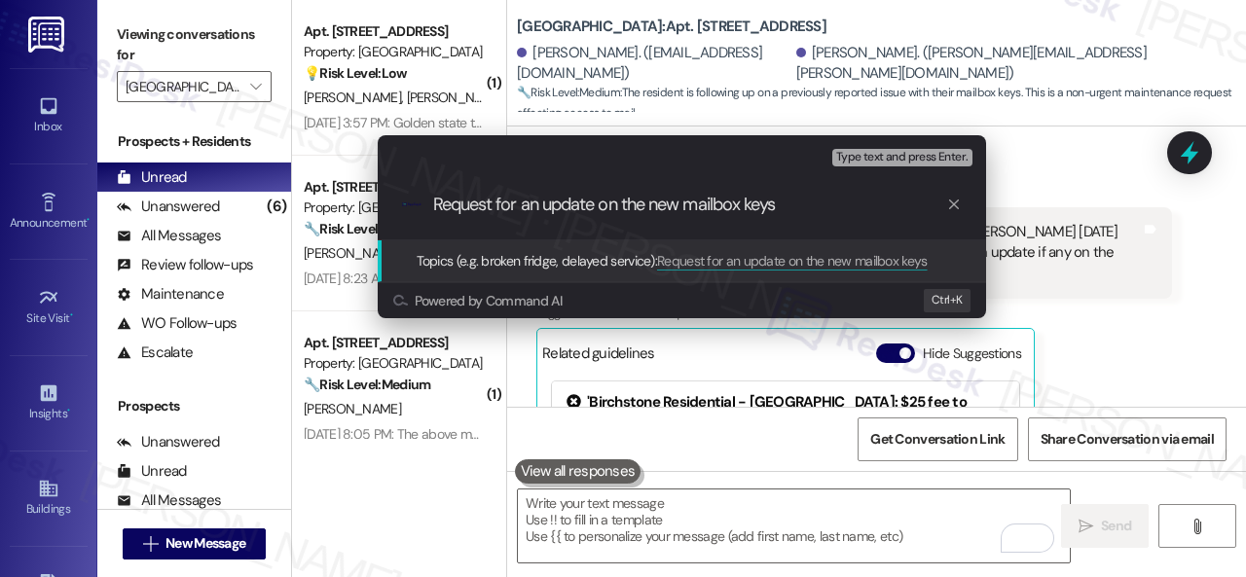
type input "Request for an update on the new mailbox keys."
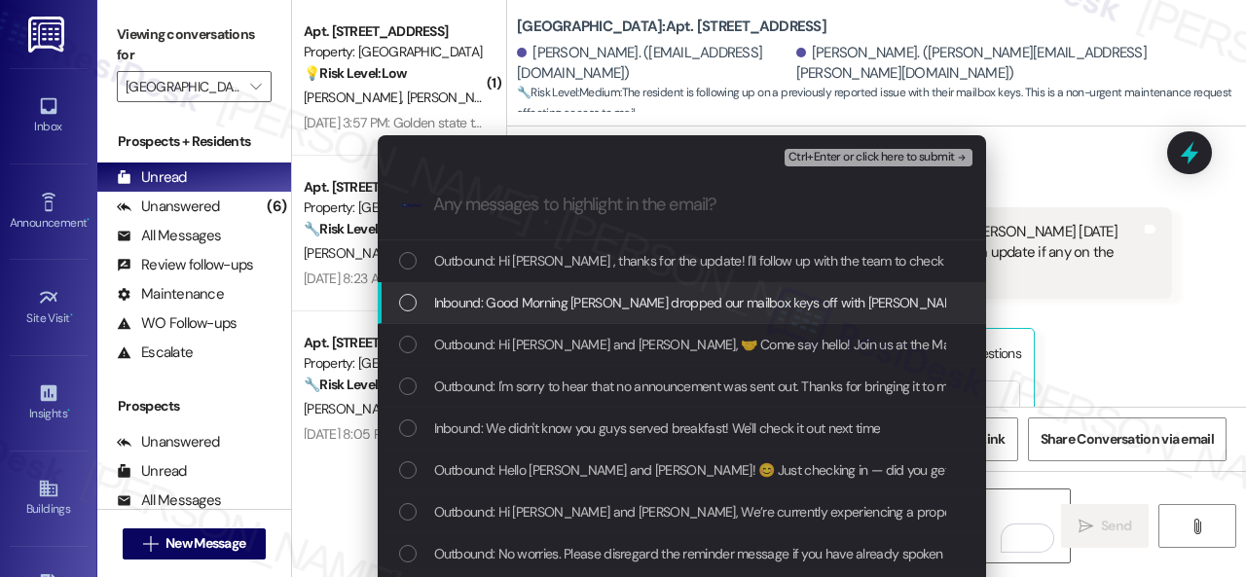
click at [544, 296] on span "Inbound: Good Morning [PERSON_NAME] dropped our mailbox keys off with [PERSON_N…" at bounding box center [1007, 302] width 1147 height 21
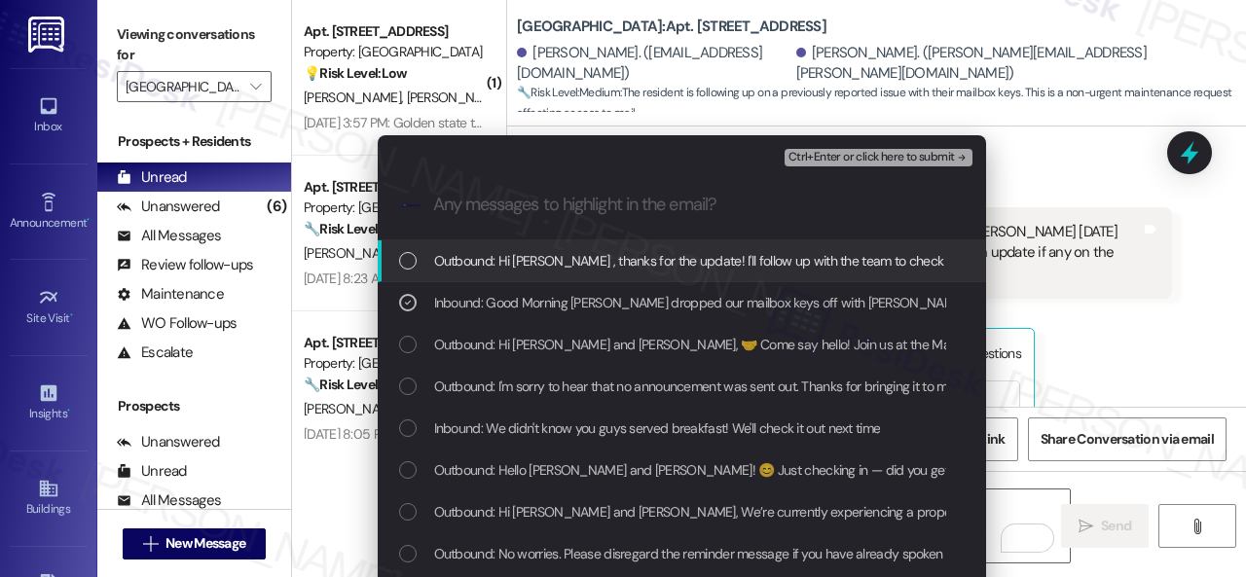
click at [843, 157] on span "Ctrl+Enter or click here to submit" at bounding box center [871, 158] width 166 height 14
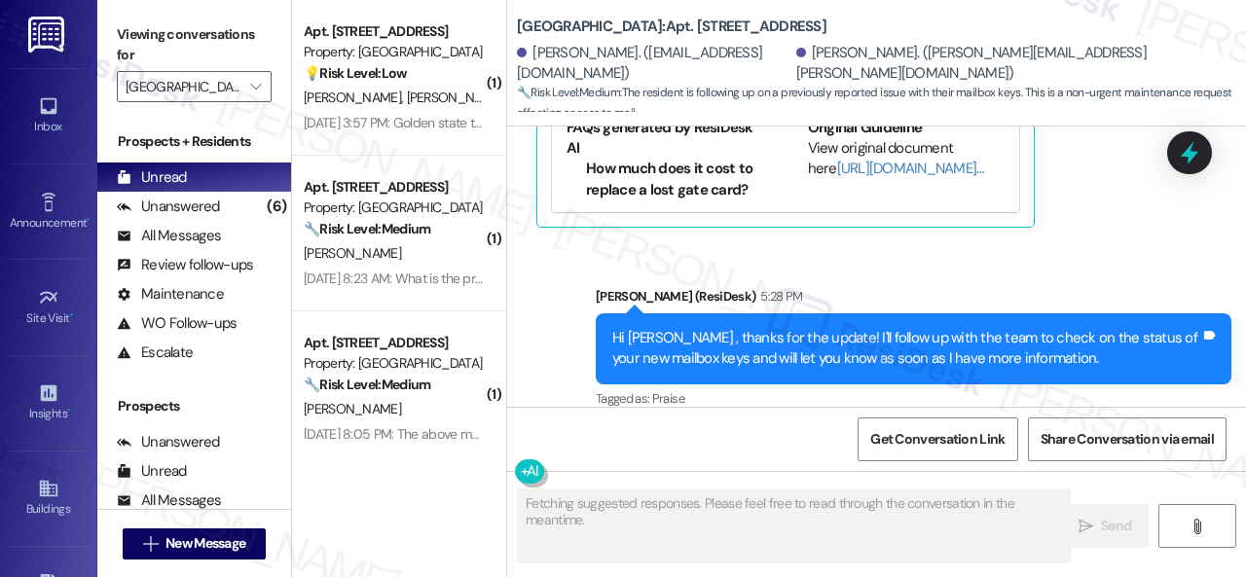
scroll to position [6, 0]
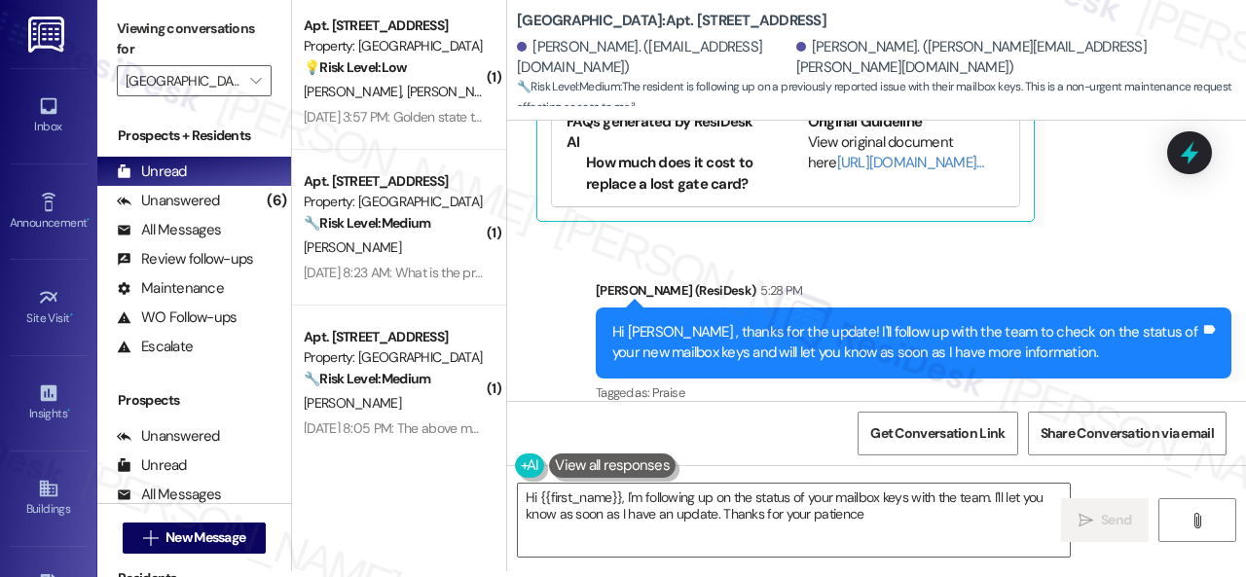
type textarea "Hi {{first_name}}, I'm following up on the status of your mailbox keys with the…"
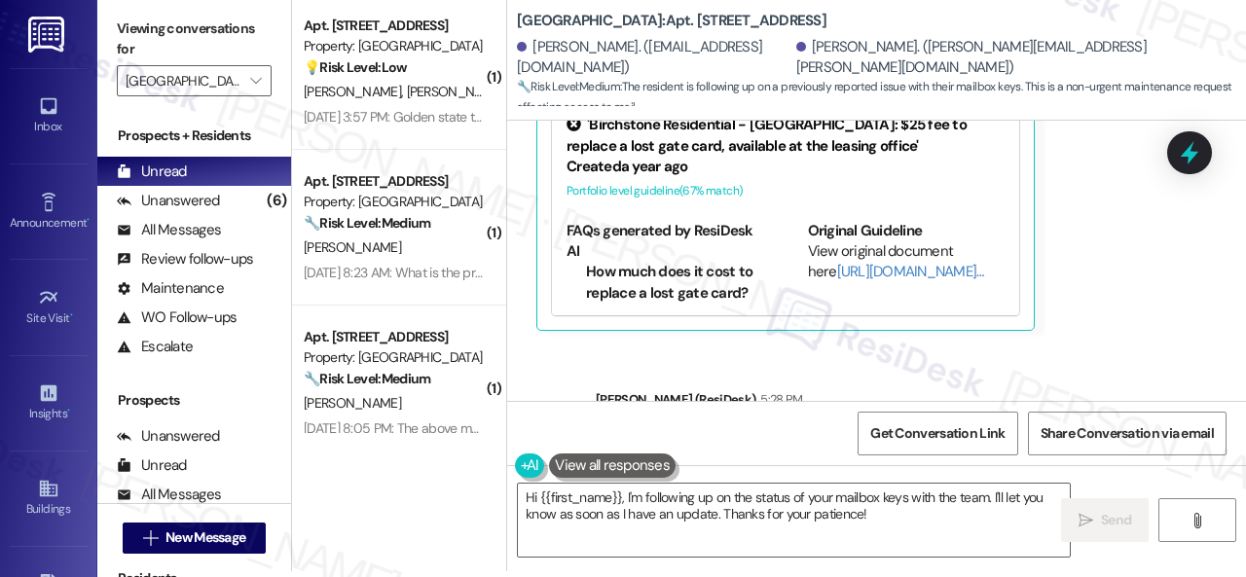
scroll to position [2490, 0]
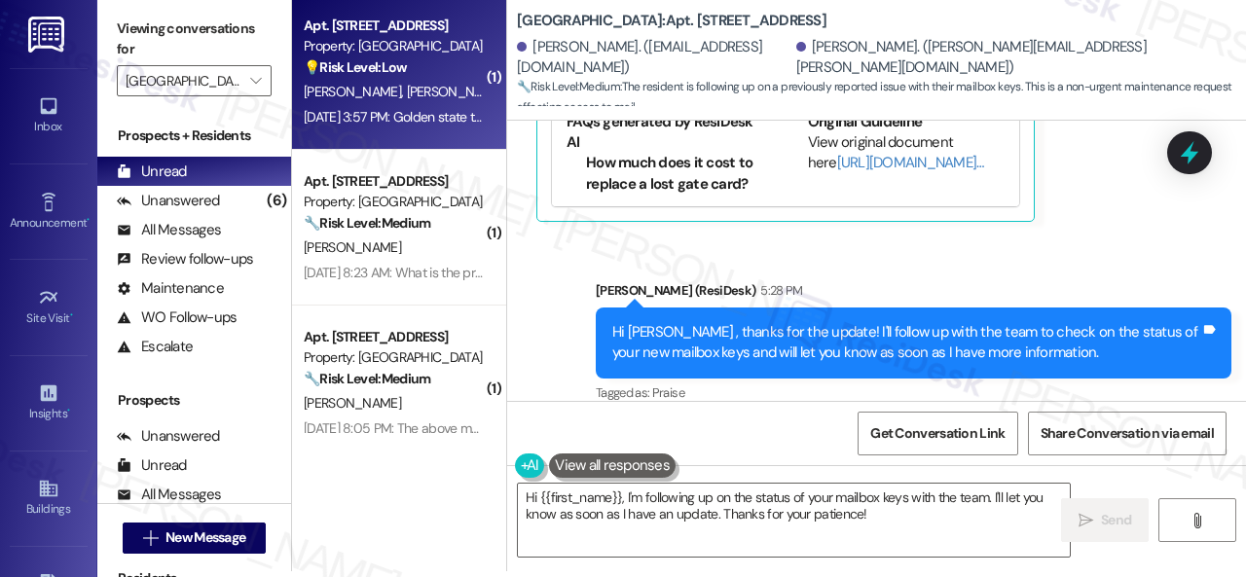
click at [433, 74] on div "💡 Risk Level: Low The resident's message is unclear and appears unrelated to th…" at bounding box center [394, 67] width 180 height 20
type textarea "Fetching suggested responses. Please feel free to read through the conversation…"
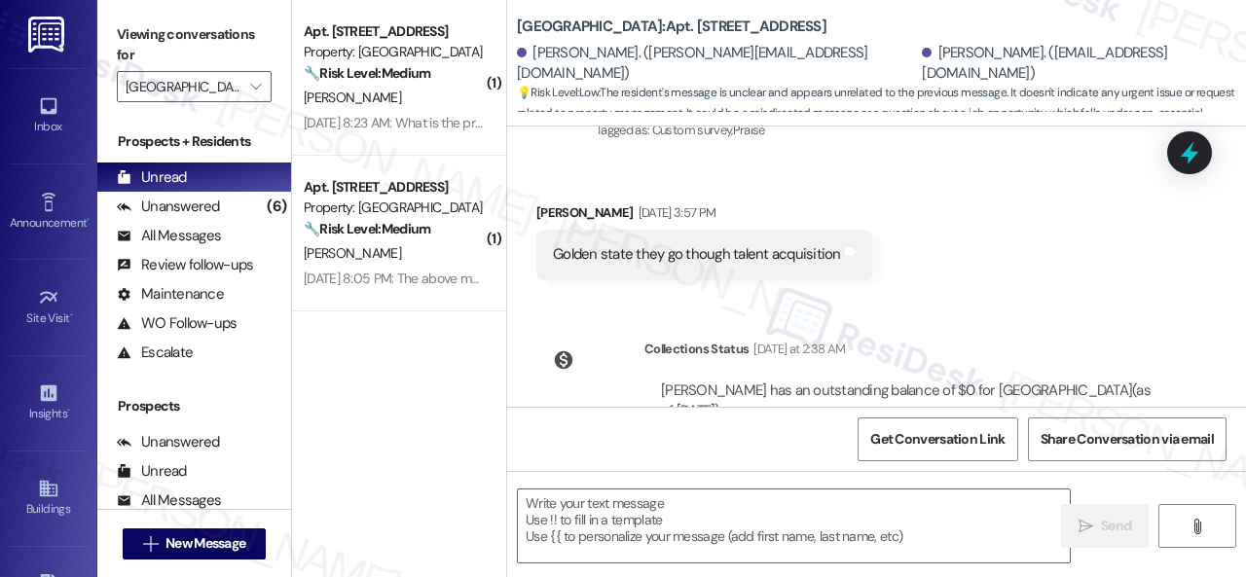
scroll to position [657, 0]
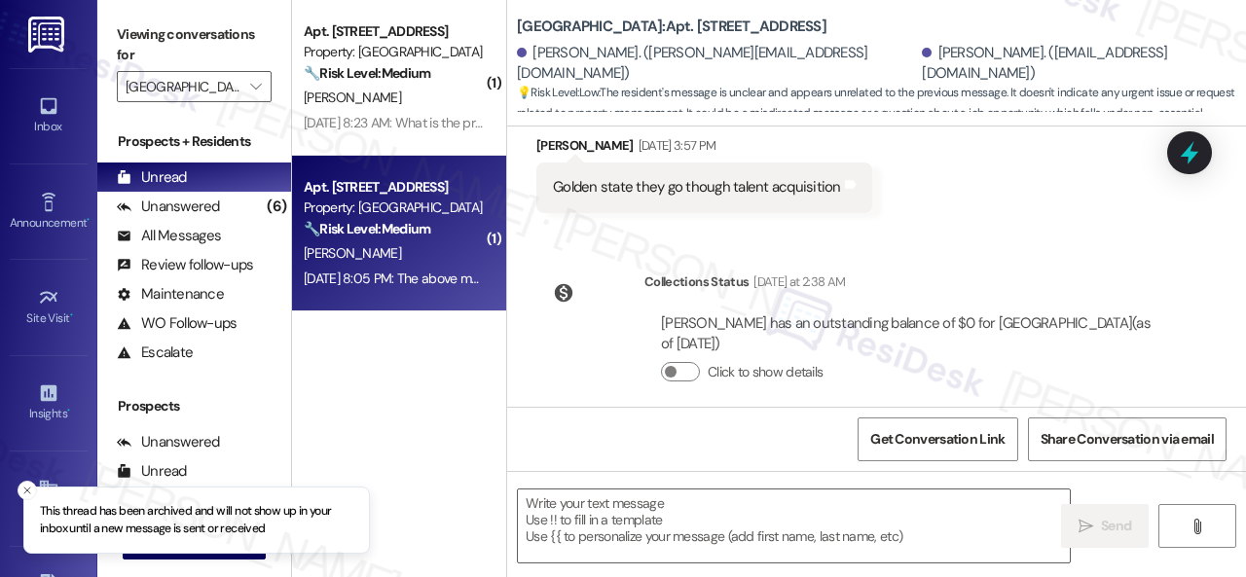
click at [420, 233] on strong "🔧 Risk Level: Medium" at bounding box center [367, 229] width 127 height 18
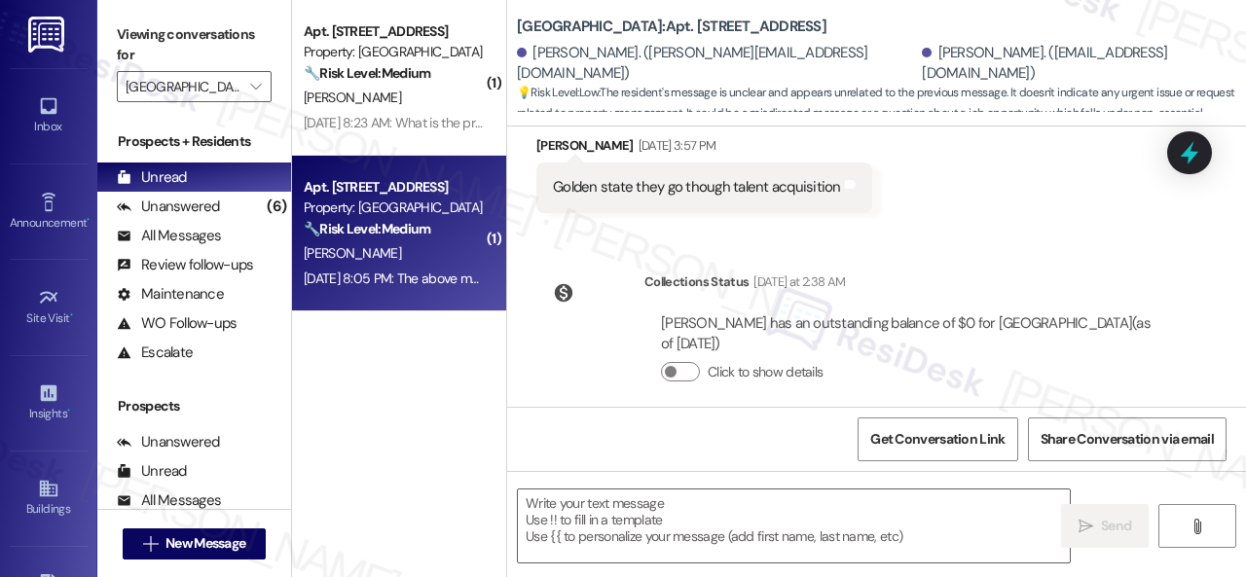
type textarea "Fetching suggested responses. Please feel free to read through the conversation…"
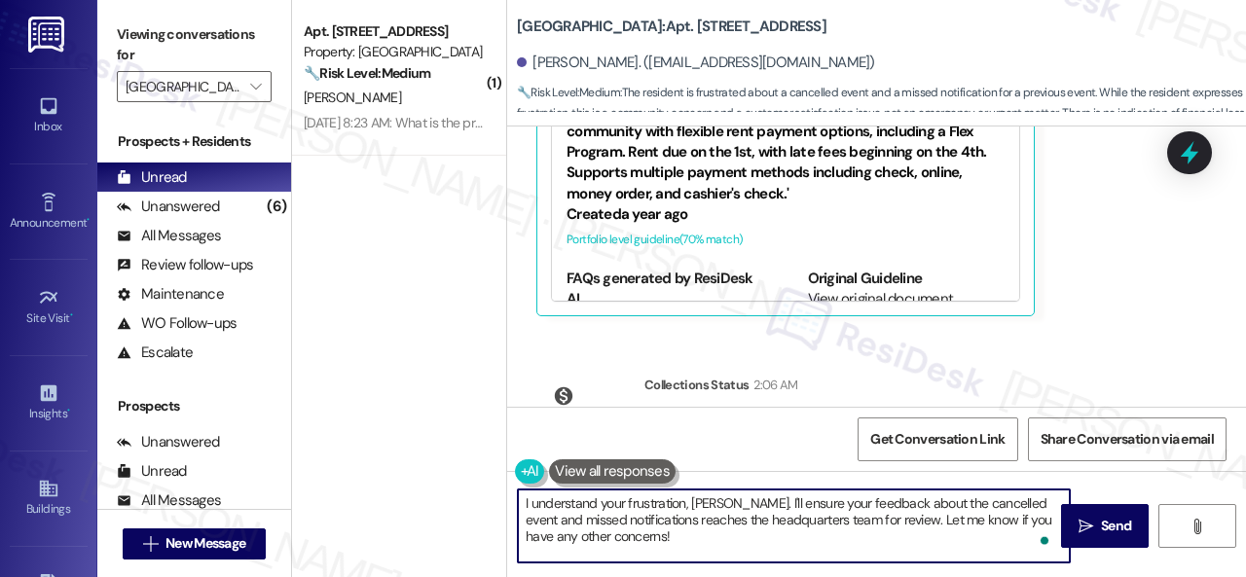
scroll to position [6, 0]
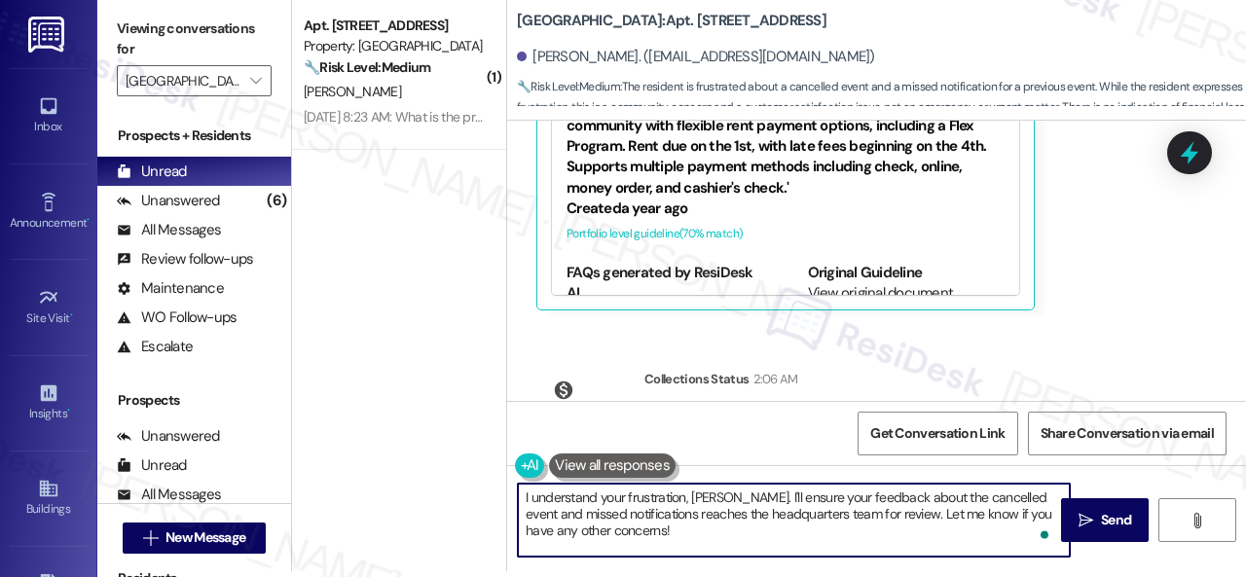
drag, startPoint x: 723, startPoint y: 502, endPoint x: 781, endPoint y: 546, distance: 72.2
click at [751, 571] on div "I understand your frustration, [PERSON_NAME]. I'll ensure your feedback about t…" at bounding box center [876, 538] width 739 height 146
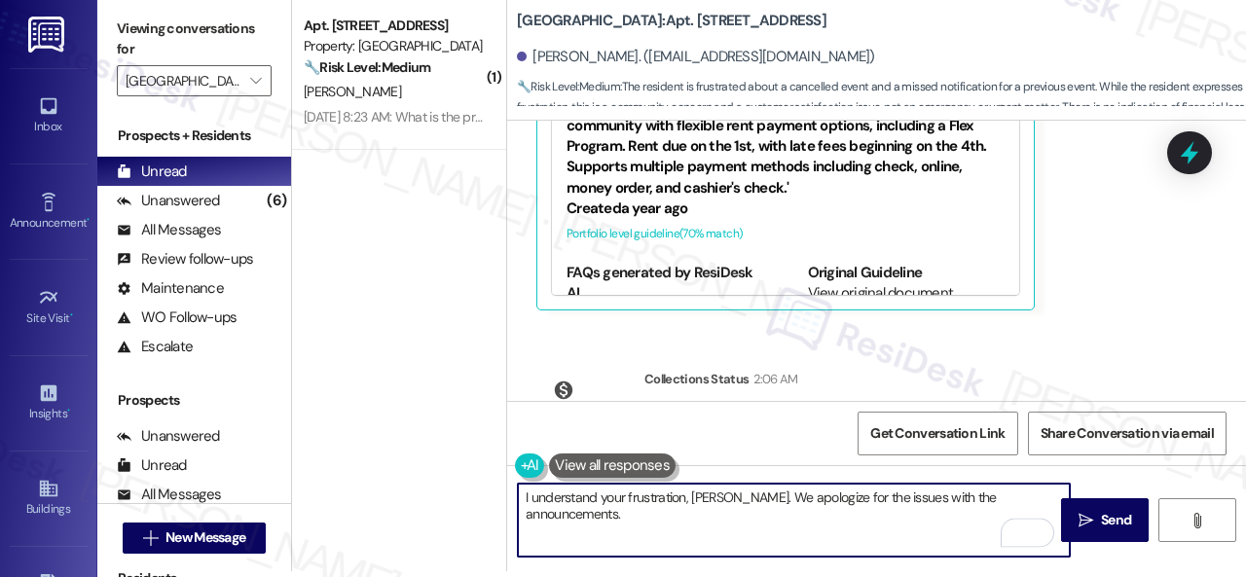
drag, startPoint x: 820, startPoint y: 493, endPoint x: 837, endPoint y: 487, distance: 18.8
click at [822, 493] on textarea "I understand your frustration, [PERSON_NAME]. We apologize for the issues with …" at bounding box center [794, 520] width 552 height 73
click at [692, 512] on textarea "I understand your frustration, [PERSON_NAME]. We apologize for any inconvenienc…" at bounding box center [794, 520] width 552 height 73
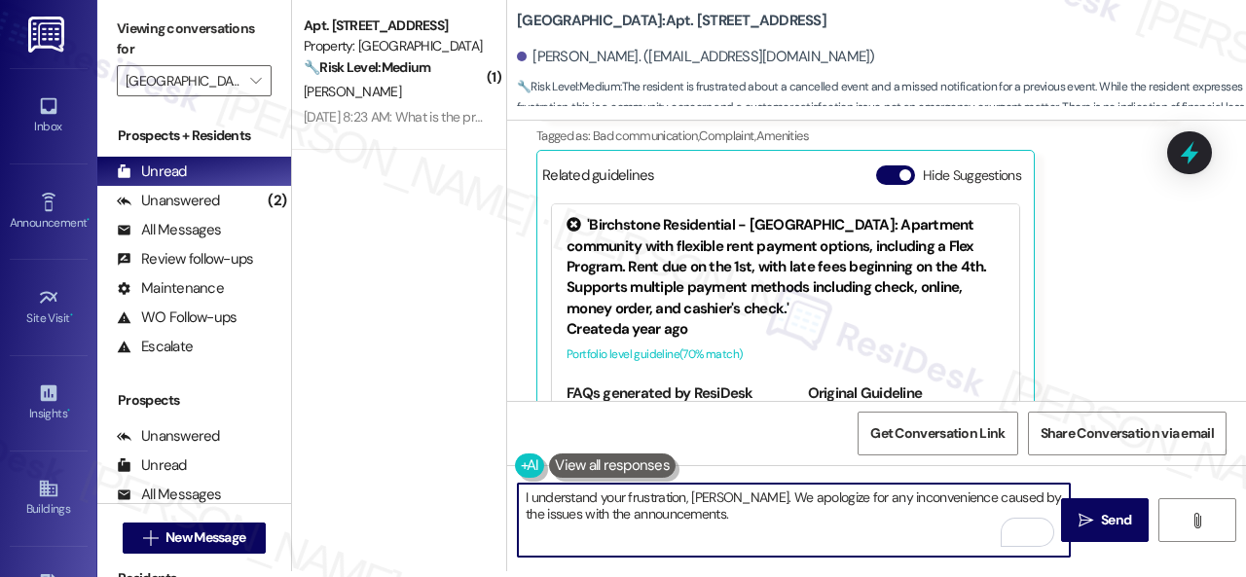
scroll to position [23549, 0]
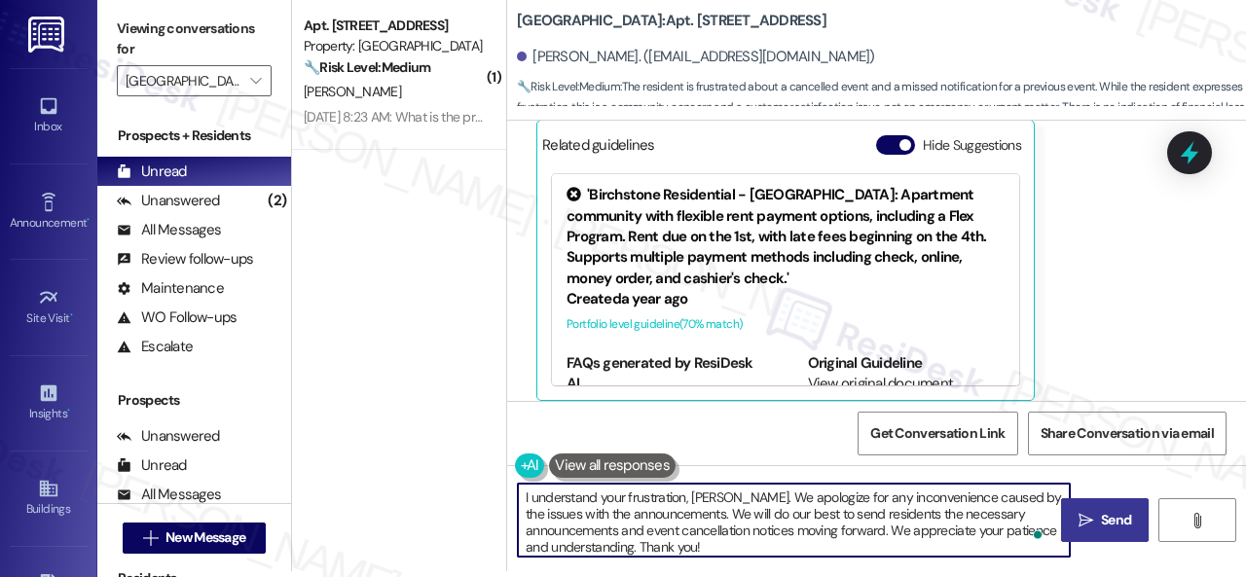
type textarea "I understand your frustration, [PERSON_NAME]. We apologize for any inconvenienc…"
click at [1106, 524] on span "Send" at bounding box center [1116, 520] width 30 height 20
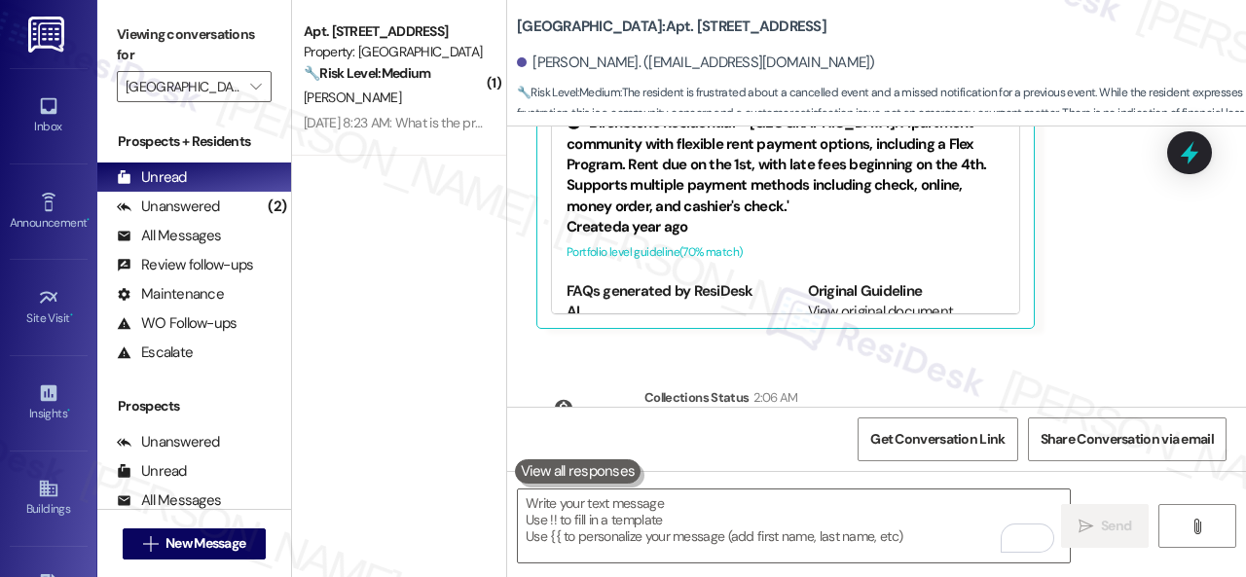
scroll to position [6, 0]
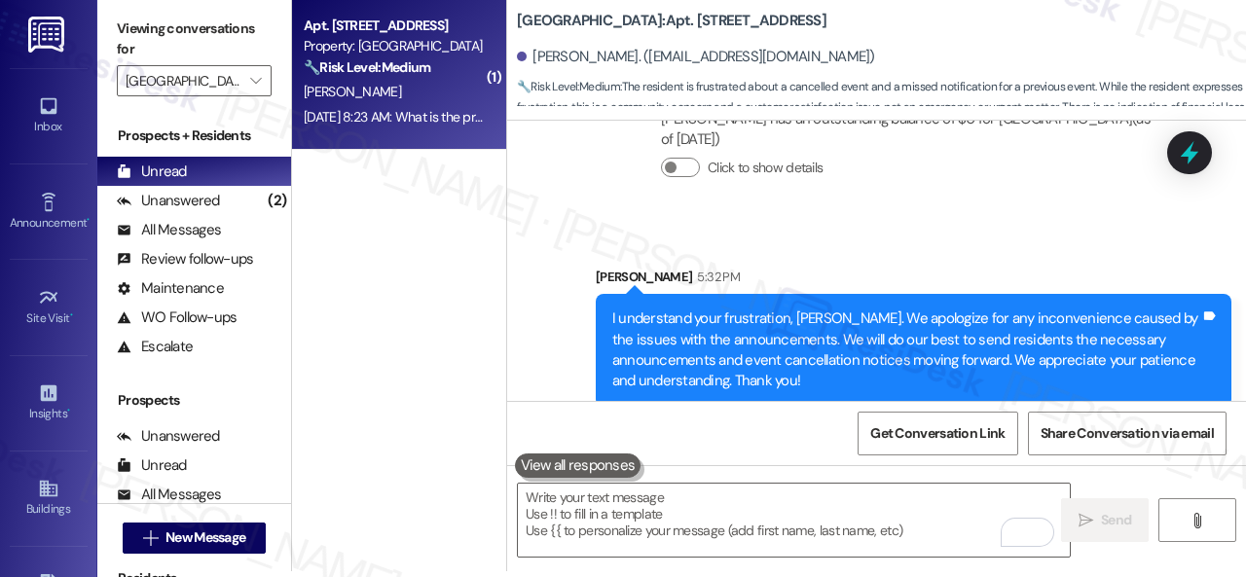
click at [352, 105] on div "[DATE] 8:23 AM: What is the problem?Letting us know of a event at the office tn…" at bounding box center [394, 117] width 184 height 24
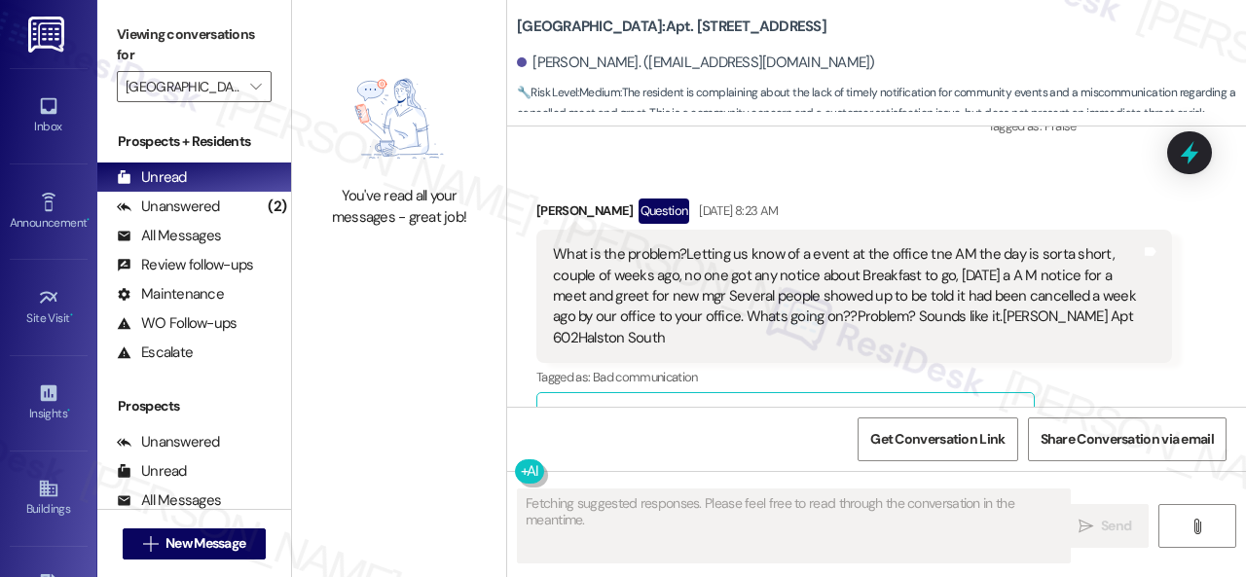
scroll to position [25716, 0]
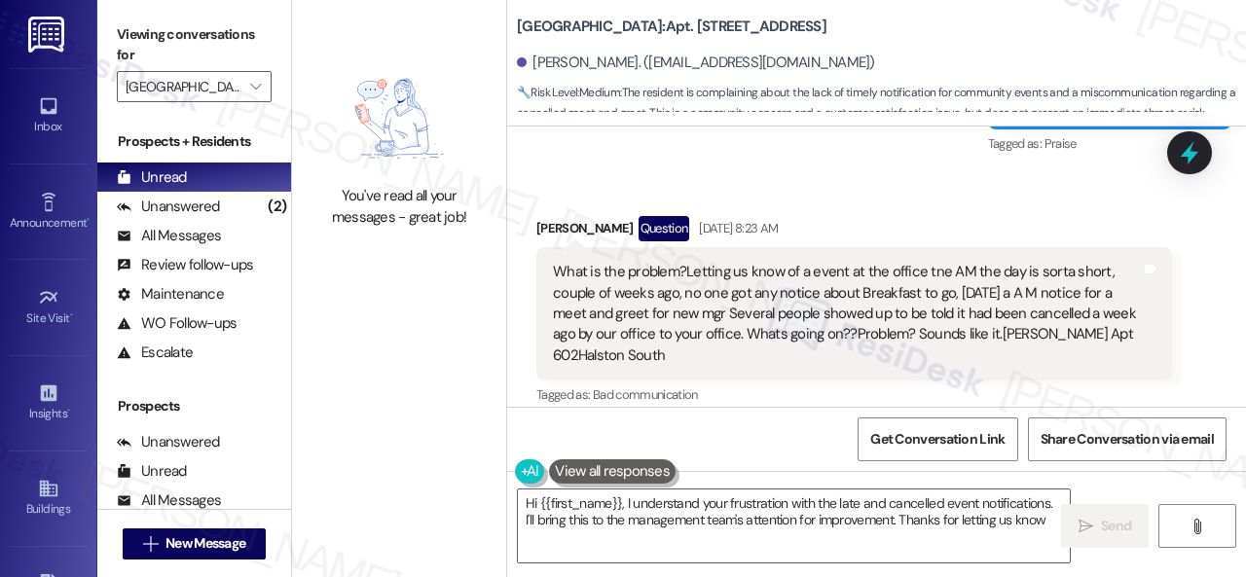
type textarea "Hi {{first_name}}, I understand your frustration with the late and cancelled ev…"
drag, startPoint x: 169, startPoint y: 239, endPoint x: 470, endPoint y: 235, distance: 300.8
click at [165, 241] on div "All Messages" at bounding box center [169, 236] width 104 height 20
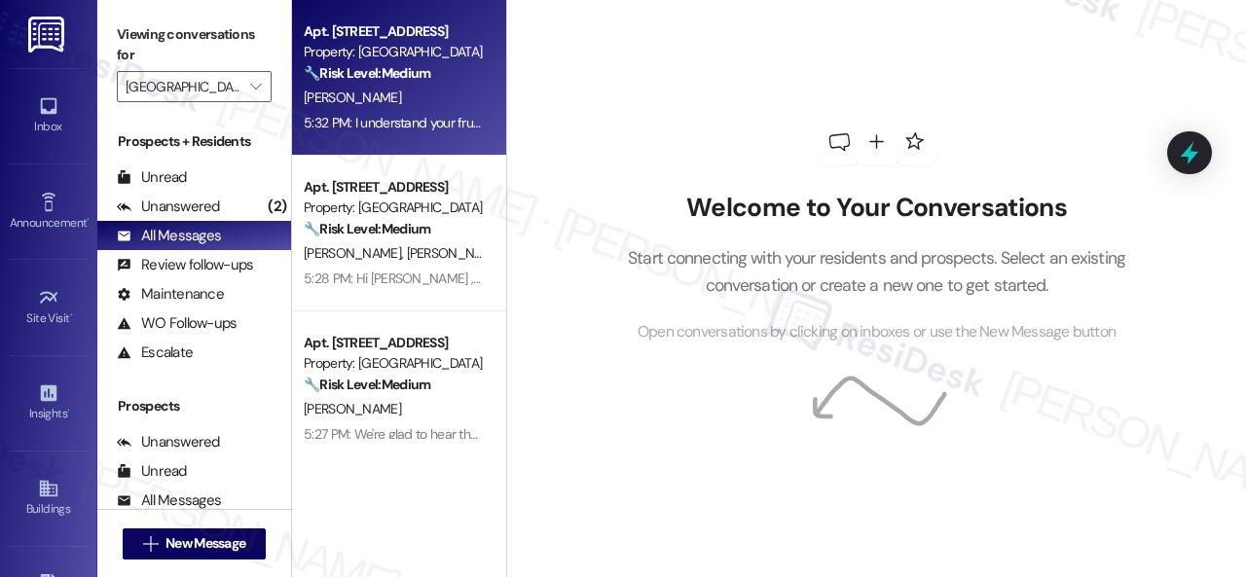
click at [426, 118] on div "5:32 PM: I understand your frustration, Mary. We apologize for any inconvenienc…" at bounding box center [1205, 123] width 1802 height 18
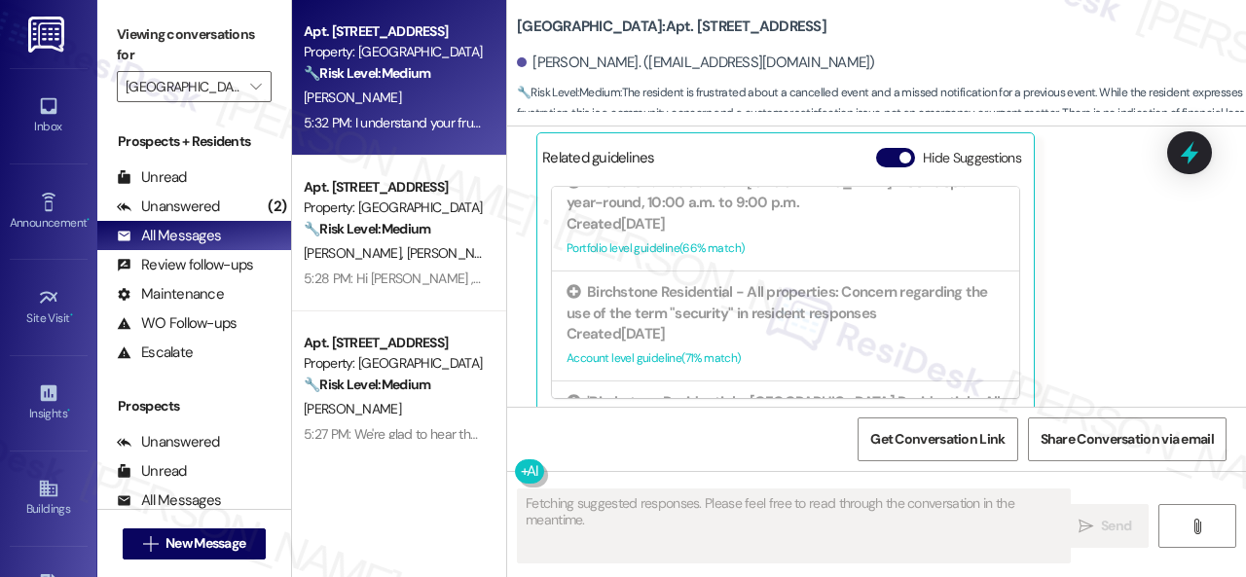
scroll to position [23970, 0]
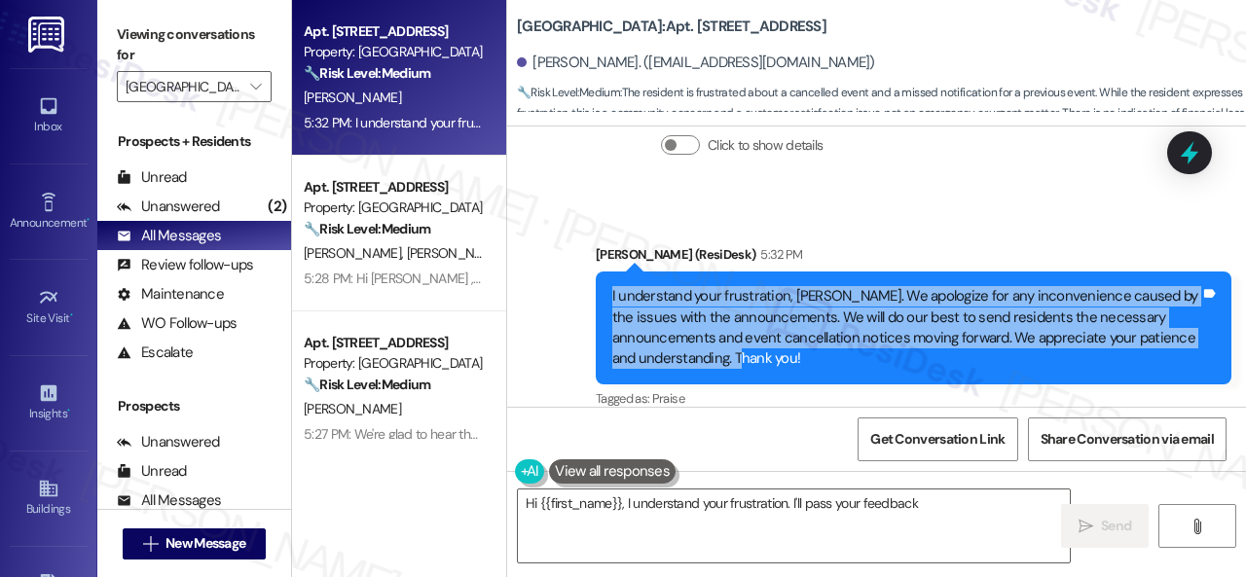
drag, startPoint x: 594, startPoint y: 274, endPoint x: 791, endPoint y: 336, distance: 207.2
click at [791, 336] on div "I understand your frustration, Mary. We apologize for any inconvenience caused …" at bounding box center [914, 328] width 636 height 113
copy div "I understand your frustration, Mary. We apologize for any inconvenience caused …"
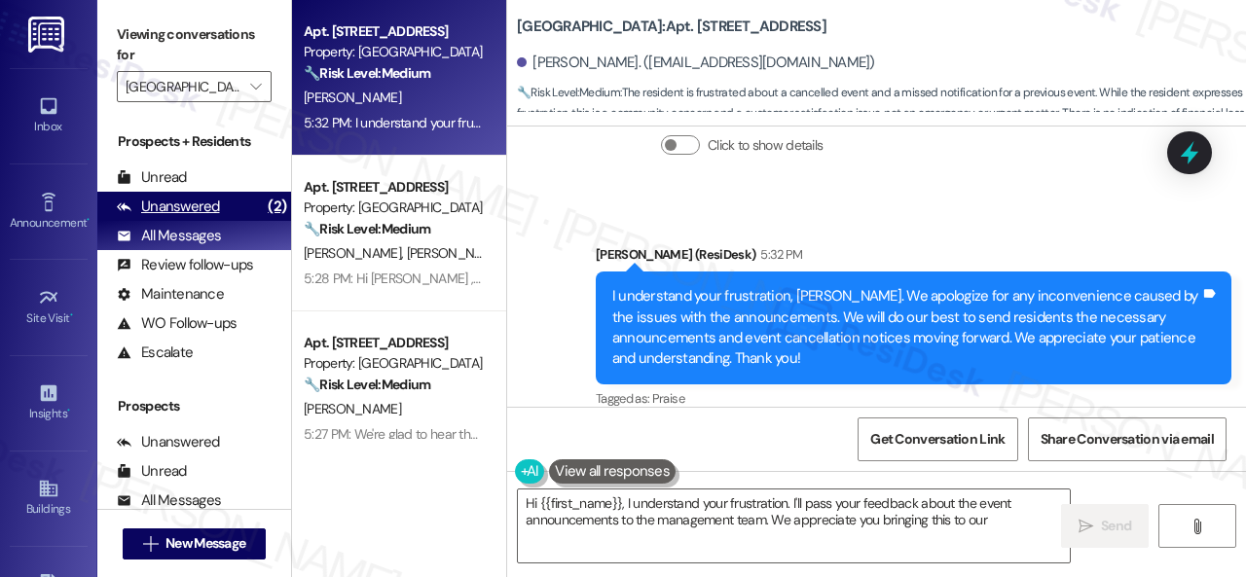
click at [185, 214] on div "Unanswered" at bounding box center [168, 207] width 103 height 20
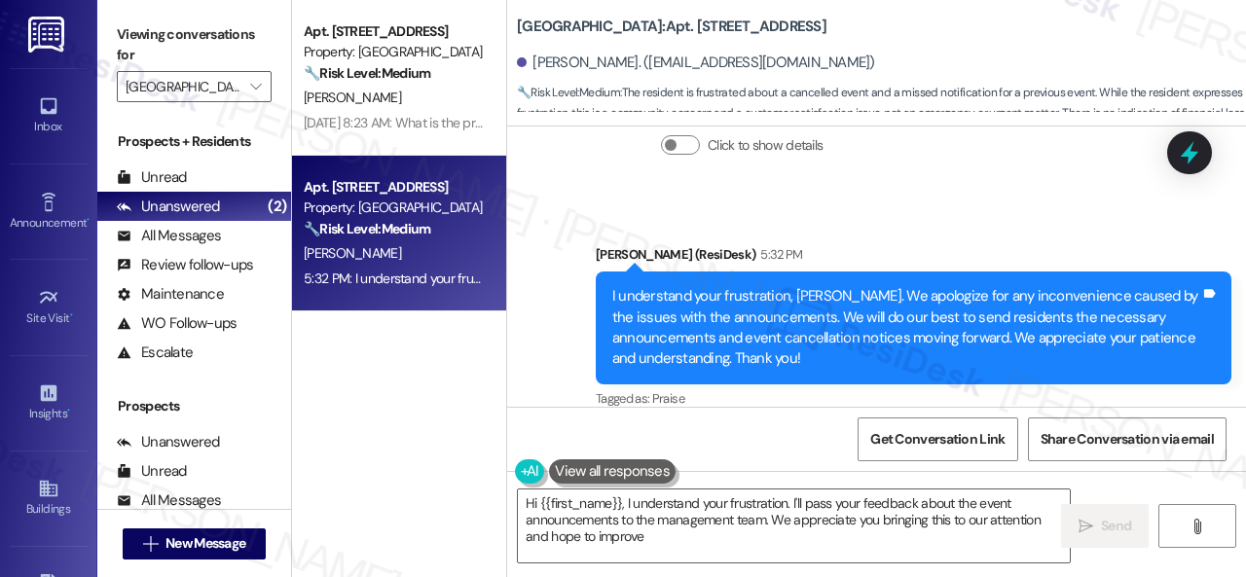
type textarea "Hi {{first_name}}, I understand your frustration. I'll pass your feedback about…"
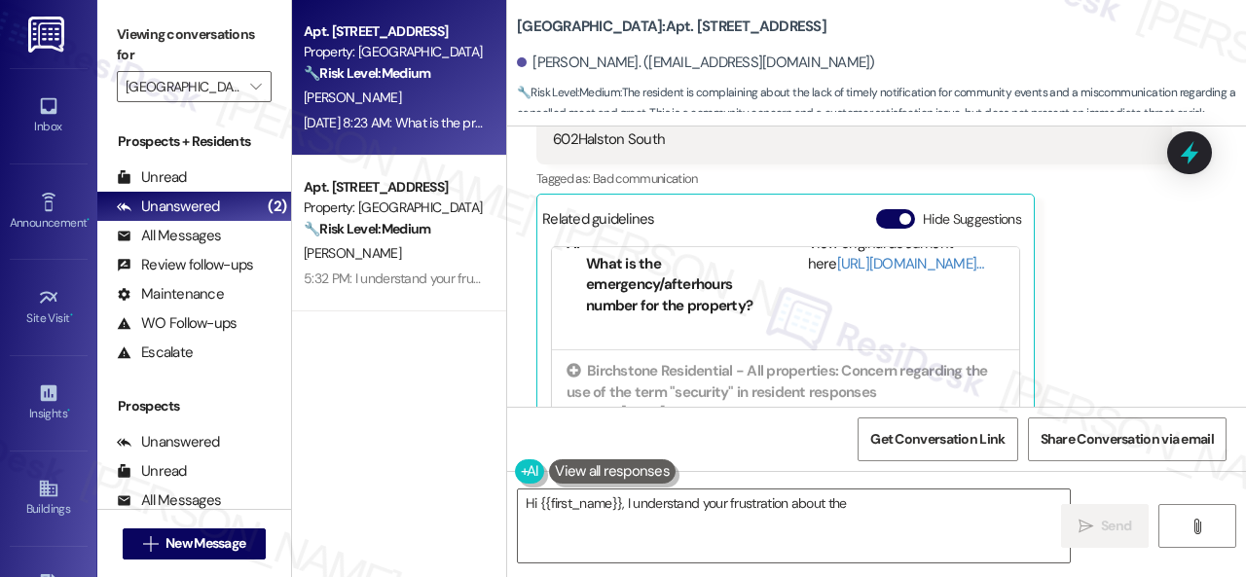
scroll to position [25820, 0]
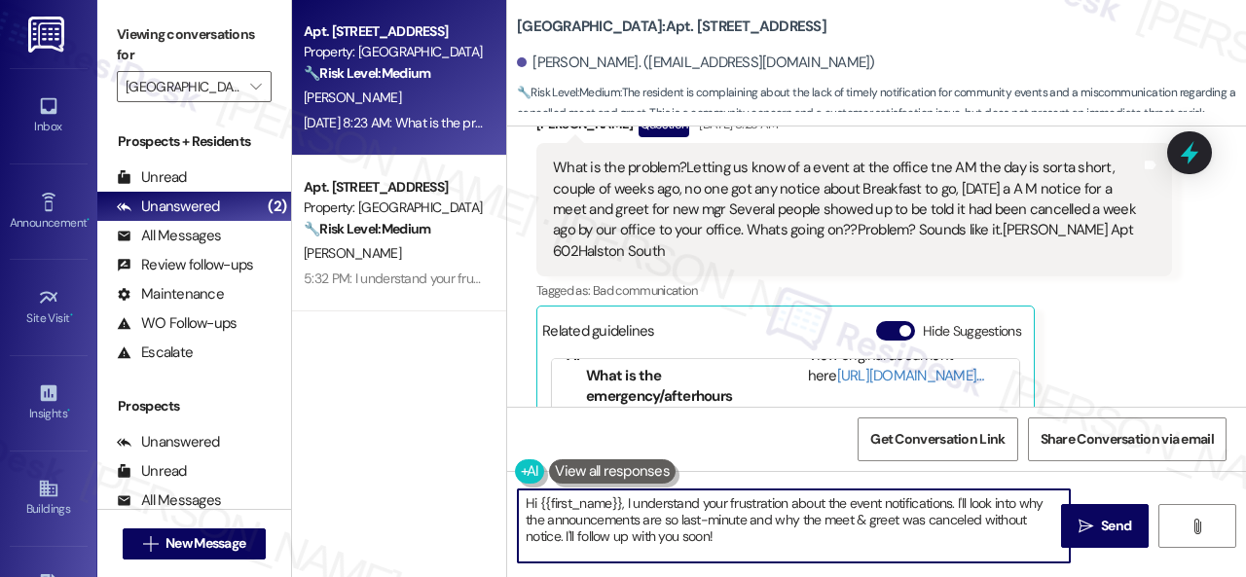
drag, startPoint x: 738, startPoint y: 541, endPoint x: 422, endPoint y: 473, distance: 322.6
click at [422, 475] on div "Apt. 0602, 1 Halston South Point Property: Halston South Point 🔧 Risk Level: Me…" at bounding box center [769, 288] width 954 height 577
paste textarea "I understand your frustration, Mary. We apologize for any inconvenience caused …"
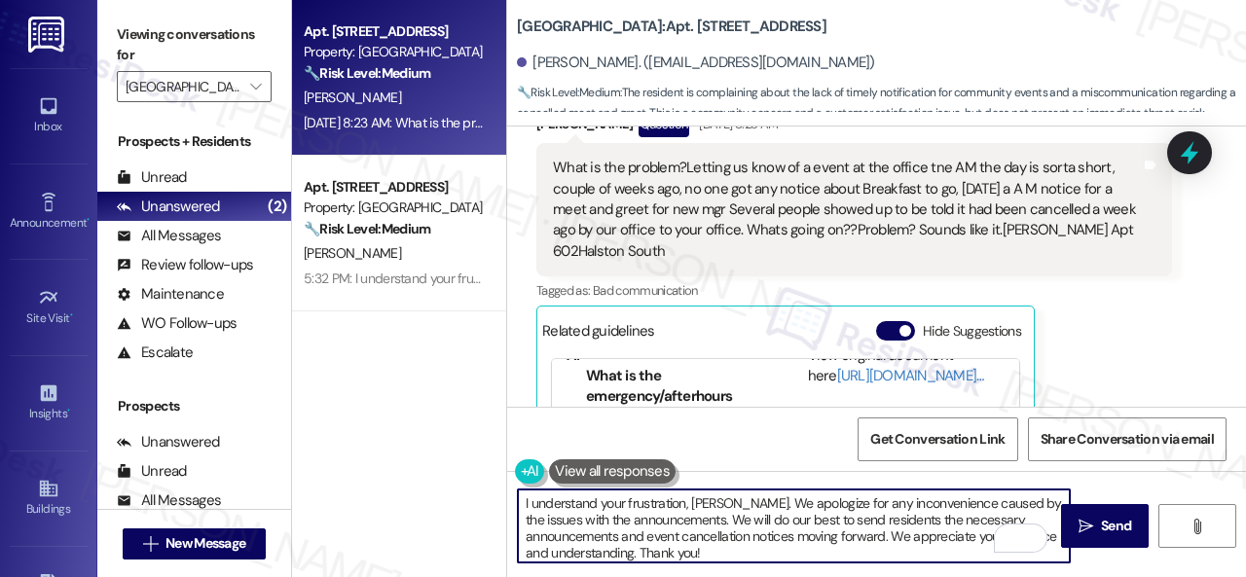
click at [696, 503] on textarea "I understand your frustration, Mary. We apologize for any inconvenience caused …" at bounding box center [794, 526] width 552 height 73
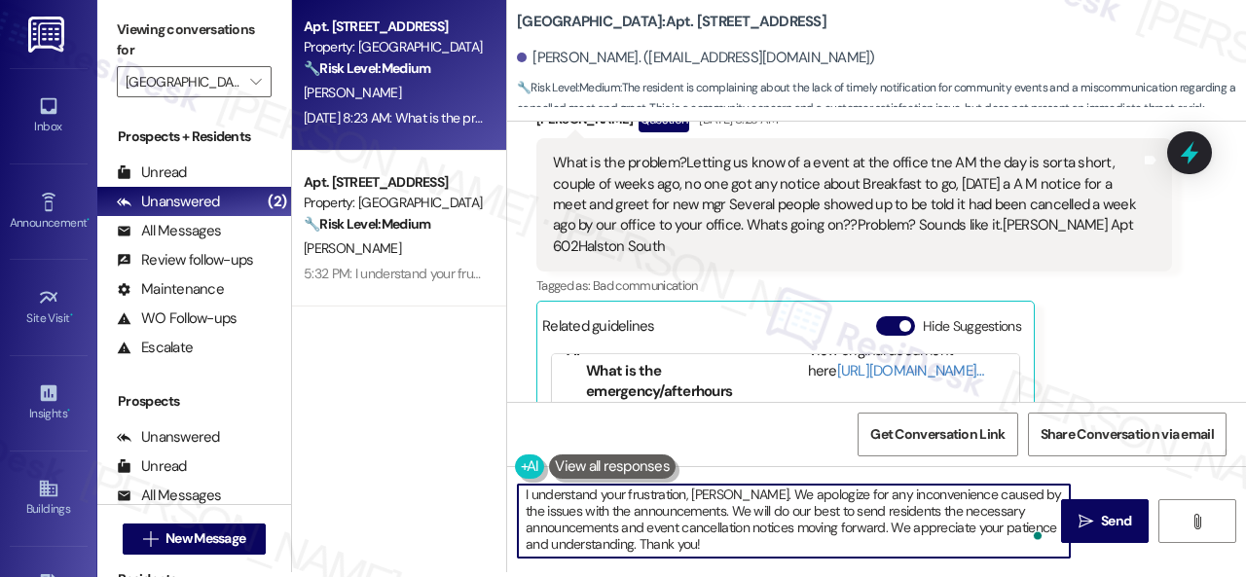
scroll to position [6, 0]
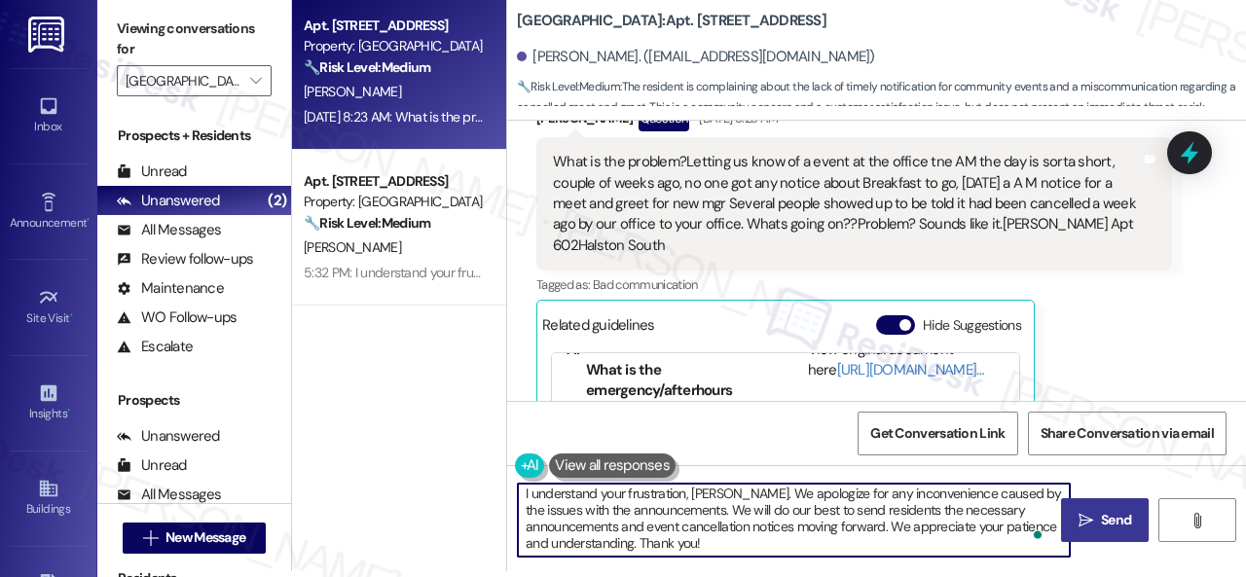
type textarea "I understand your frustration, Julia. We apologize for any inconvenience caused…"
click at [1117, 524] on span "Send" at bounding box center [1116, 520] width 30 height 20
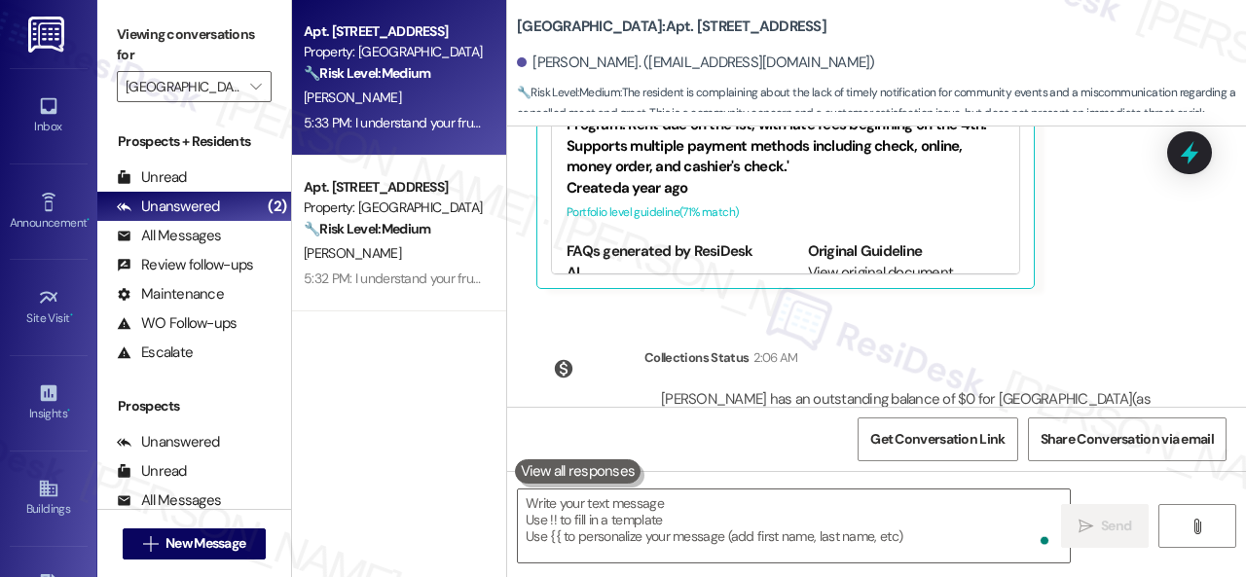
scroll to position [26397, 0]
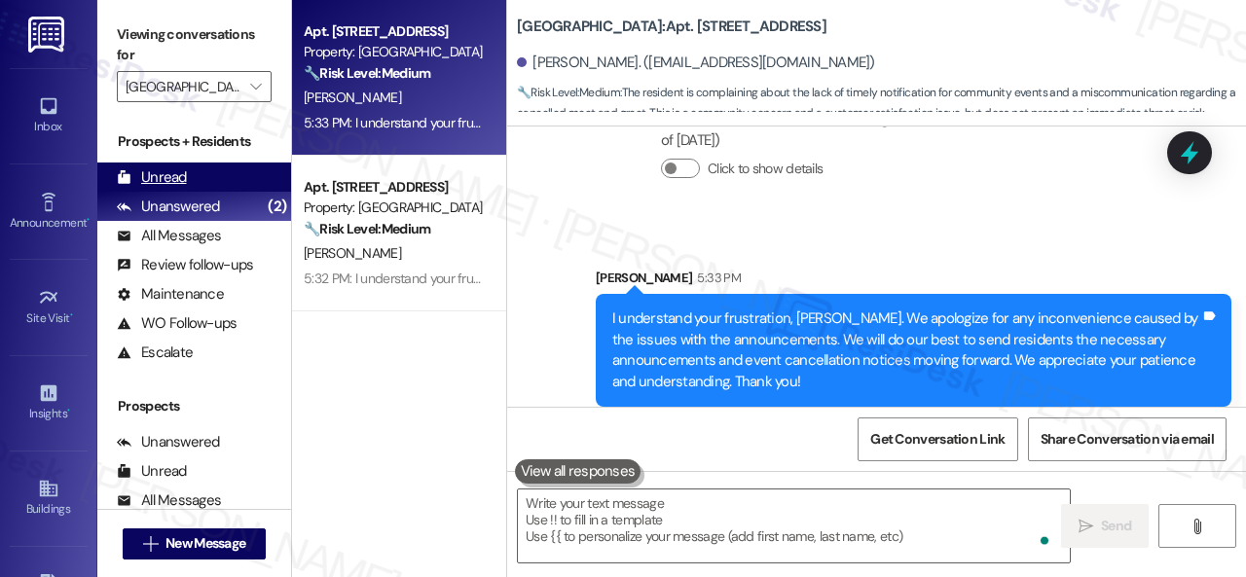
click at [162, 184] on div "Unread" at bounding box center [152, 177] width 70 height 20
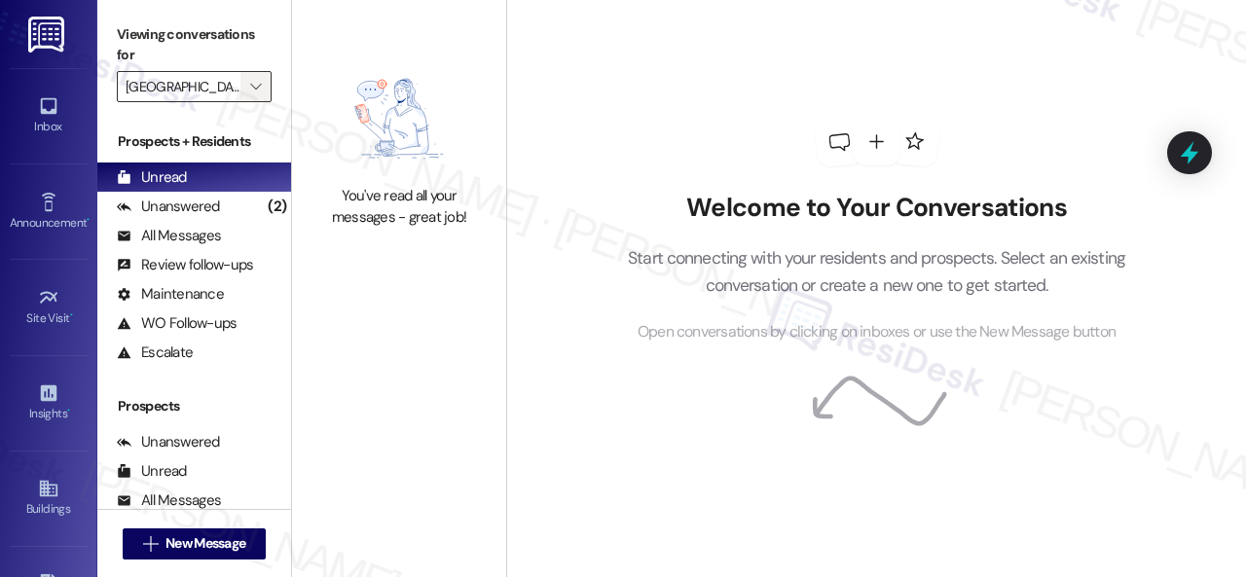
click at [261, 91] on icon "" at bounding box center [255, 87] width 11 height 16
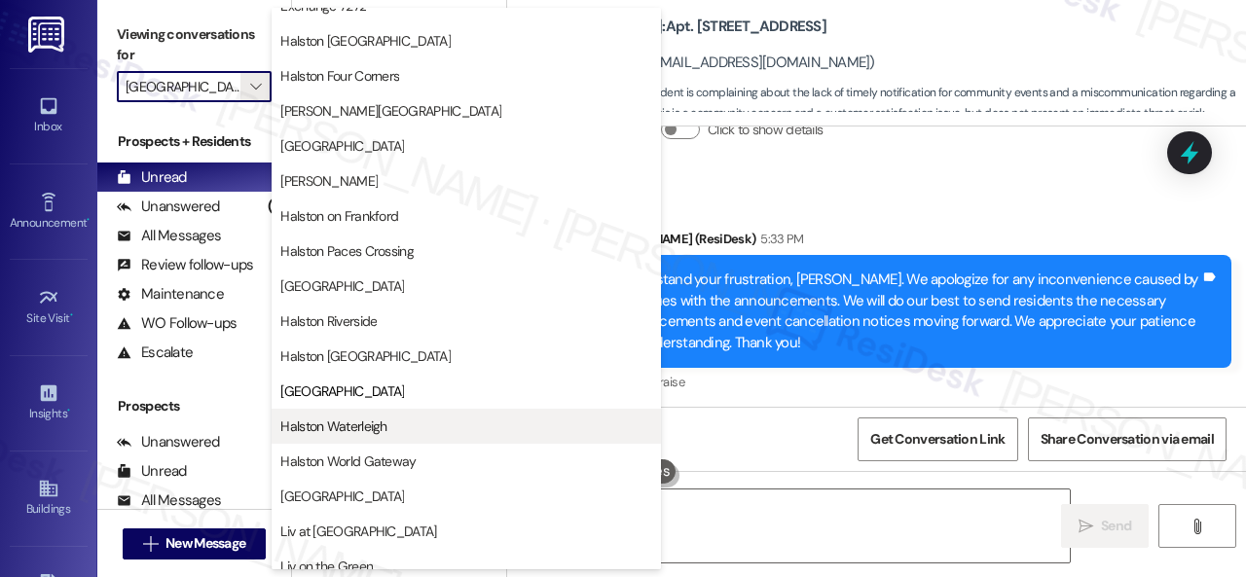
scroll to position [584, 0]
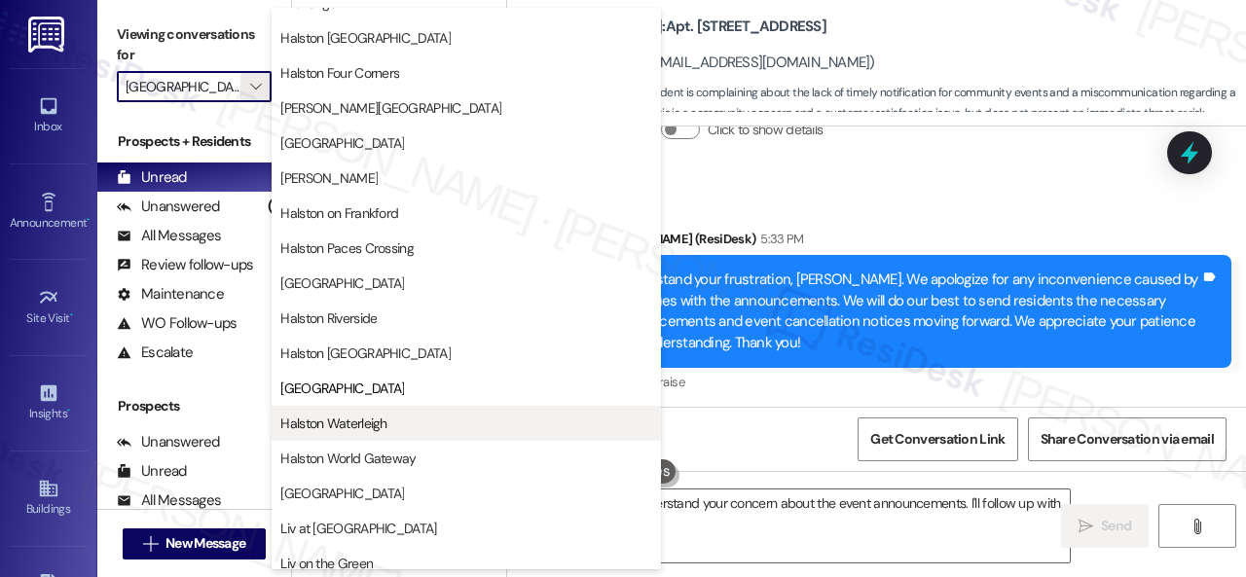
click at [324, 420] on span "Halston Waterleigh" at bounding box center [333, 423] width 106 height 19
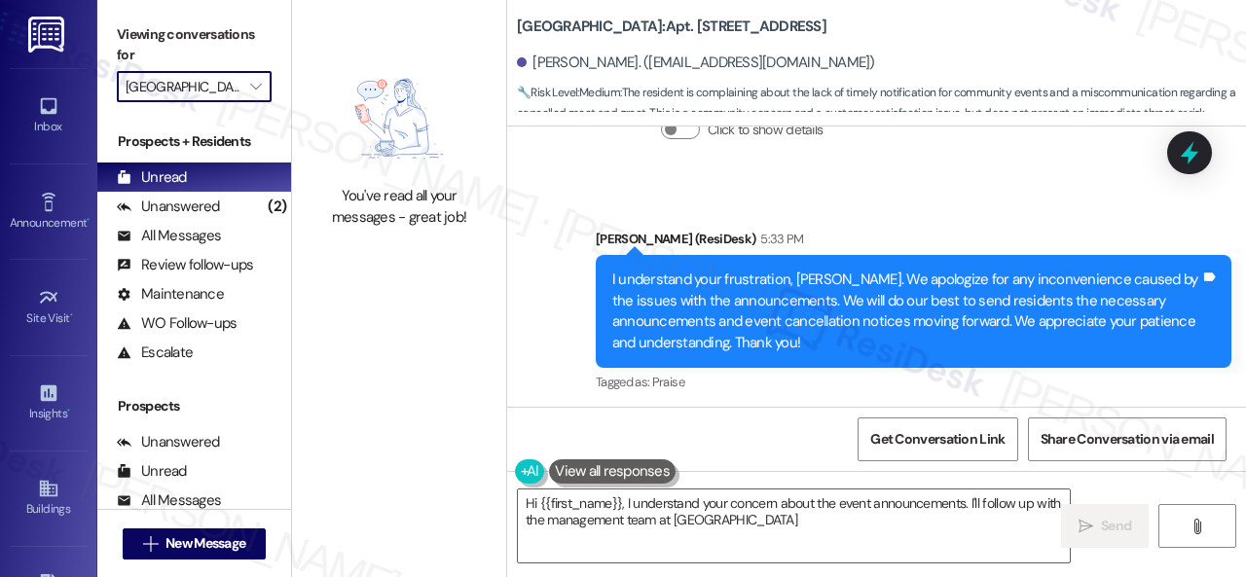
type textarea "Hi {{first_name}}, I understand your concern about the event announcements. I'l…"
type input "Halston Waterleigh"
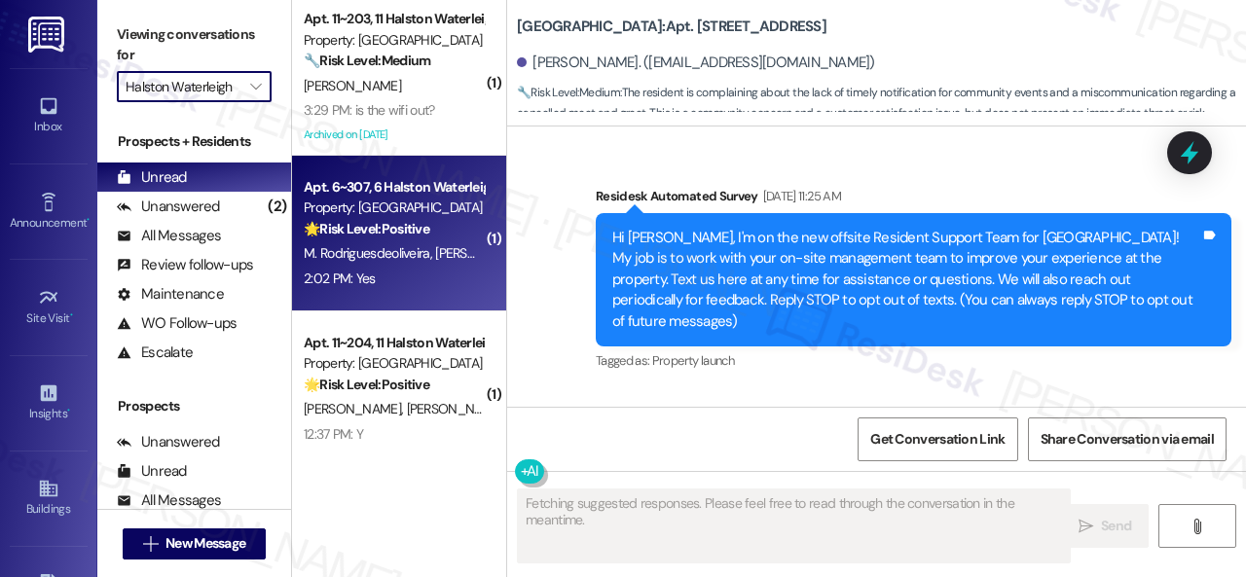
scroll to position [26008, 0]
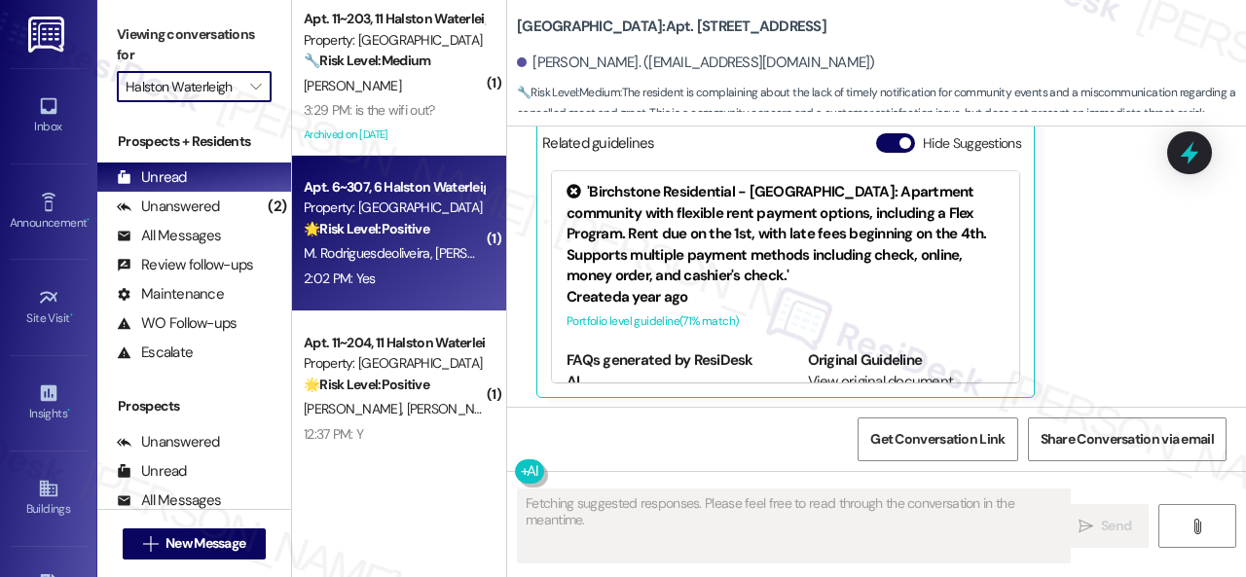
type textarea "Fetching suggested responses. Please feel free to read through the conversation…"
click at [417, 274] on div "2:02 PM: Yes 2:02 PM: Yes" at bounding box center [394, 279] width 184 height 24
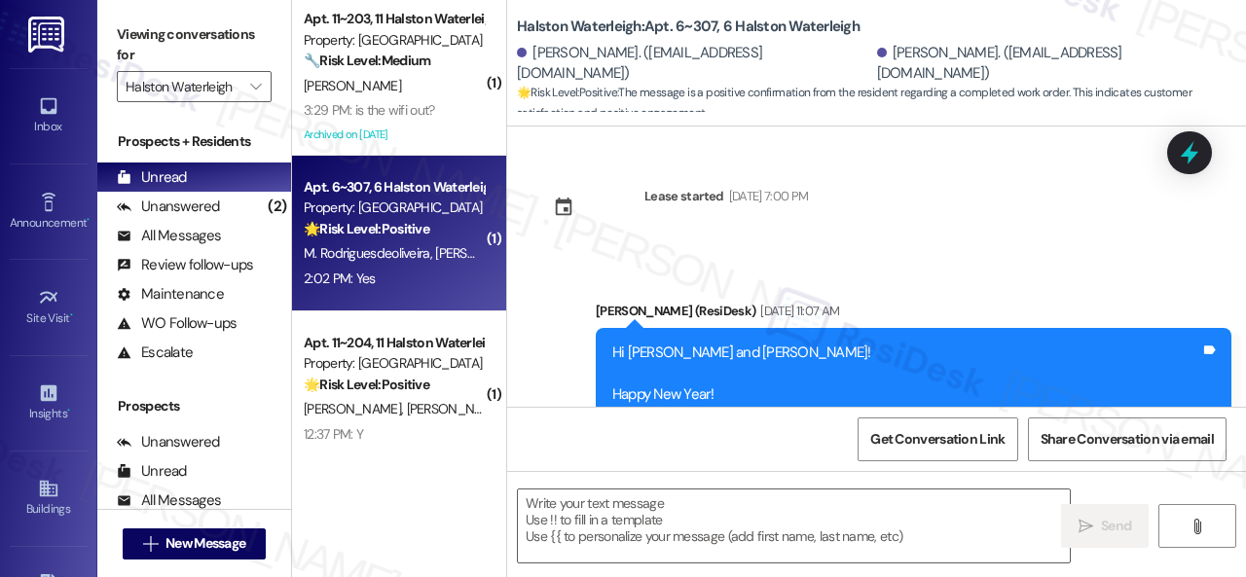
scroll to position [29759, 0]
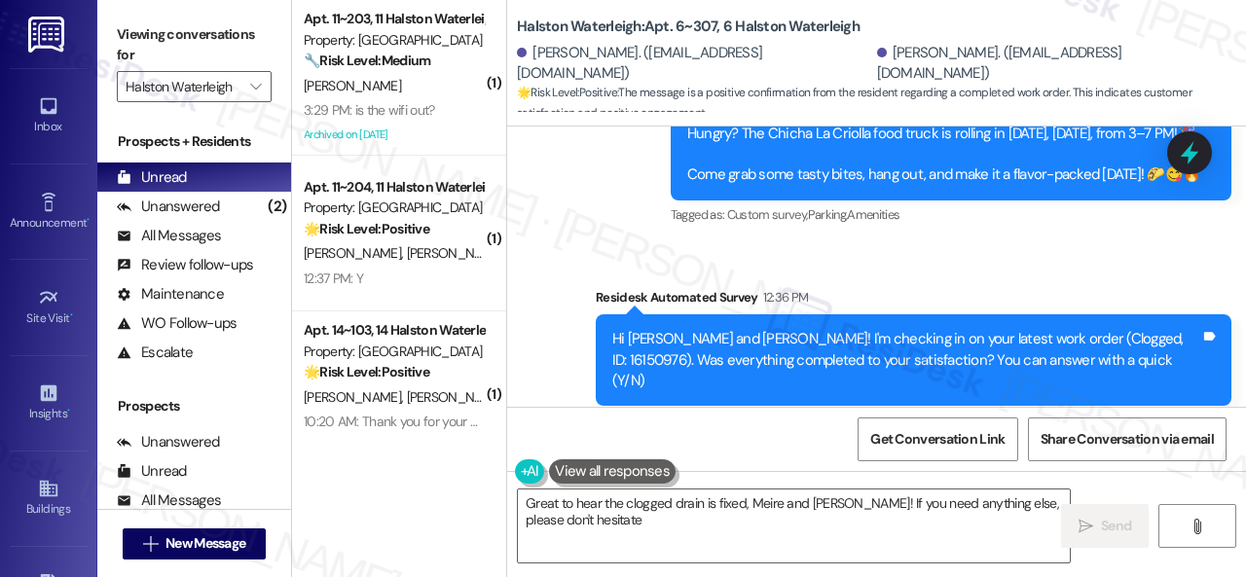
drag, startPoint x: 578, startPoint y: 170, endPoint x: 572, endPoint y: 196, distance: 26.0
click at [581, 273] on div "Survey, sent via SMS Residesk Automated Survey 12:36 PM Hi Meire and Sergio! I'…" at bounding box center [913, 361] width 665 height 177
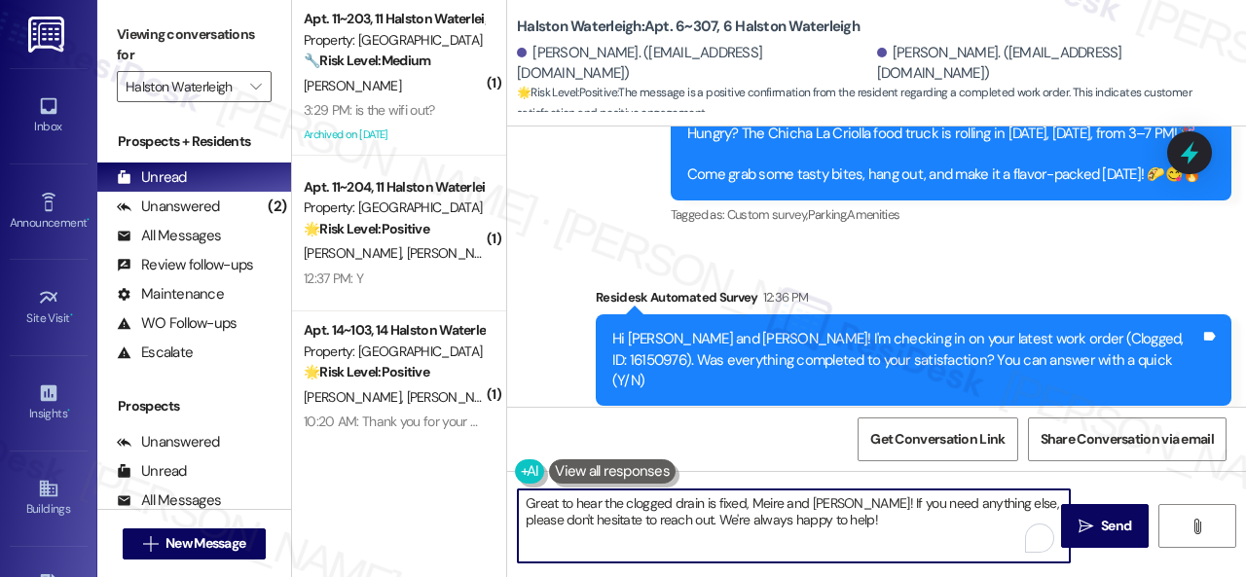
click at [358, 450] on div "( 1 ) Apt. 11~203, 11 Halston Waterleigh Property: Halston Waterleigh 🔧 Risk Le…" at bounding box center [769, 288] width 954 height 577
paste textarea "We're glad to hear the issue's been resolved! If {{property}} has met your expe…"
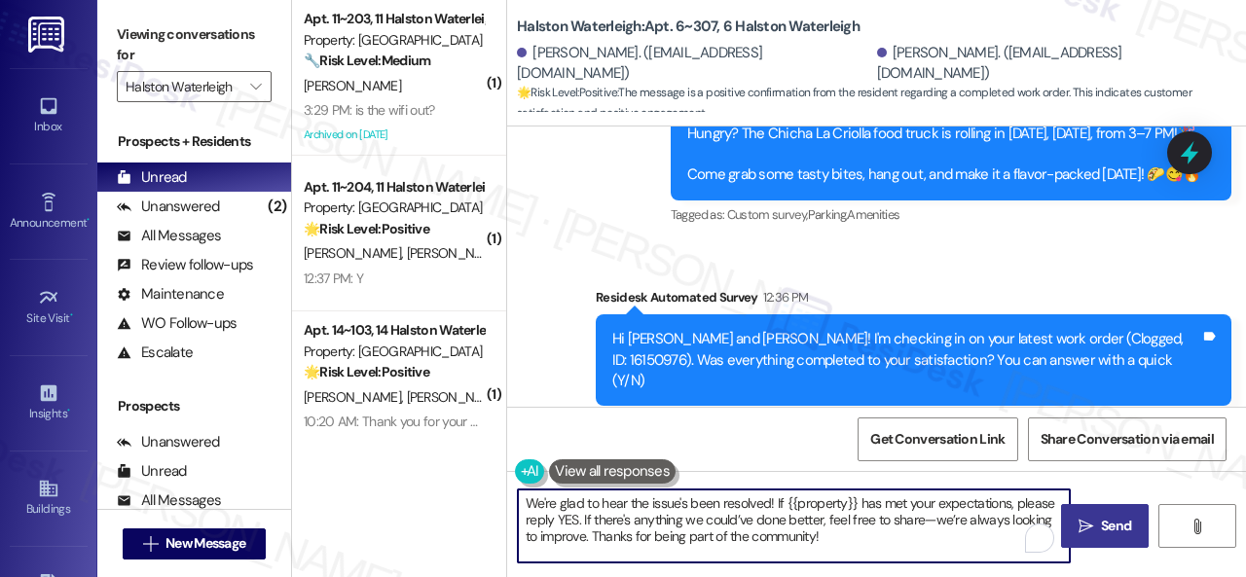
type textarea "We're glad to hear the issue's been resolved! If {{property}} has met your expe…"
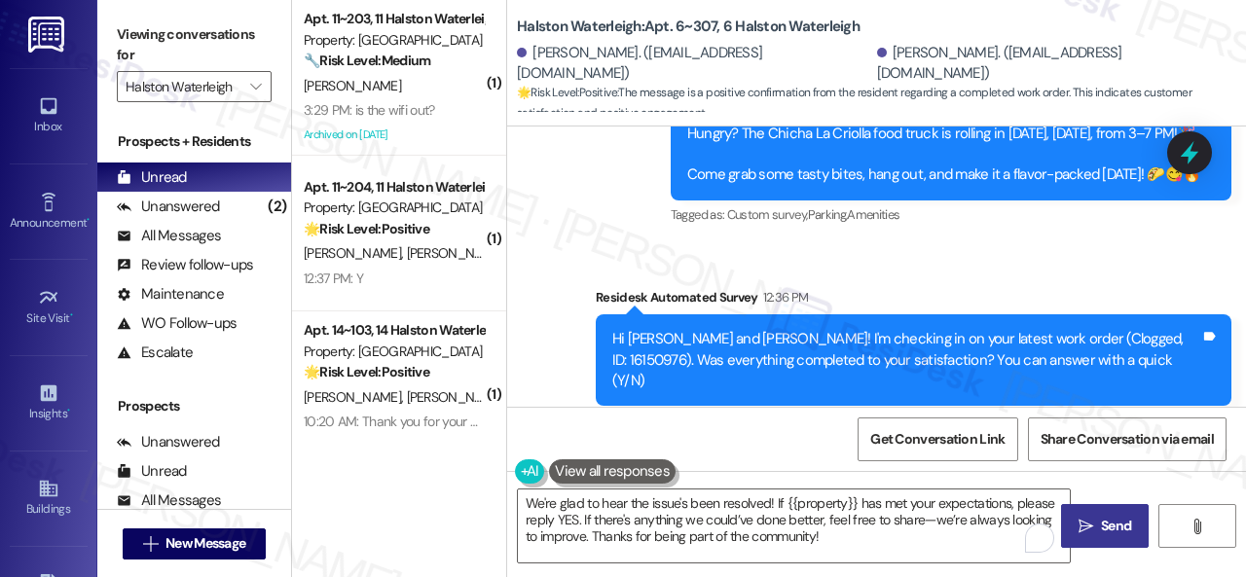
click at [1087, 514] on button " Send" at bounding box center [1105, 526] width 88 height 44
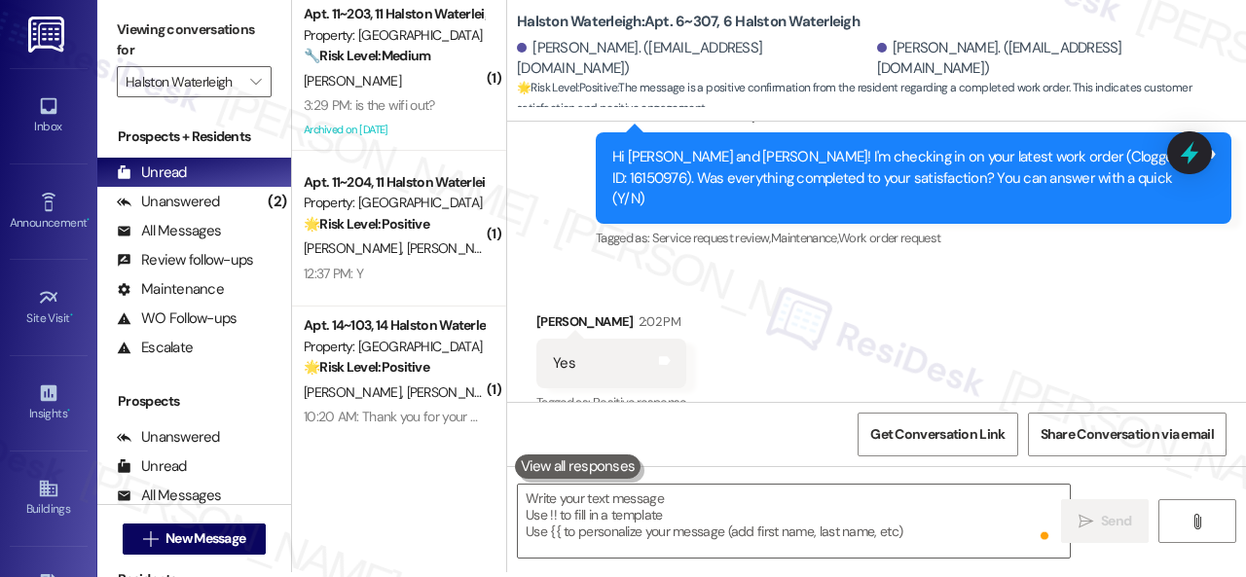
scroll to position [6, 0]
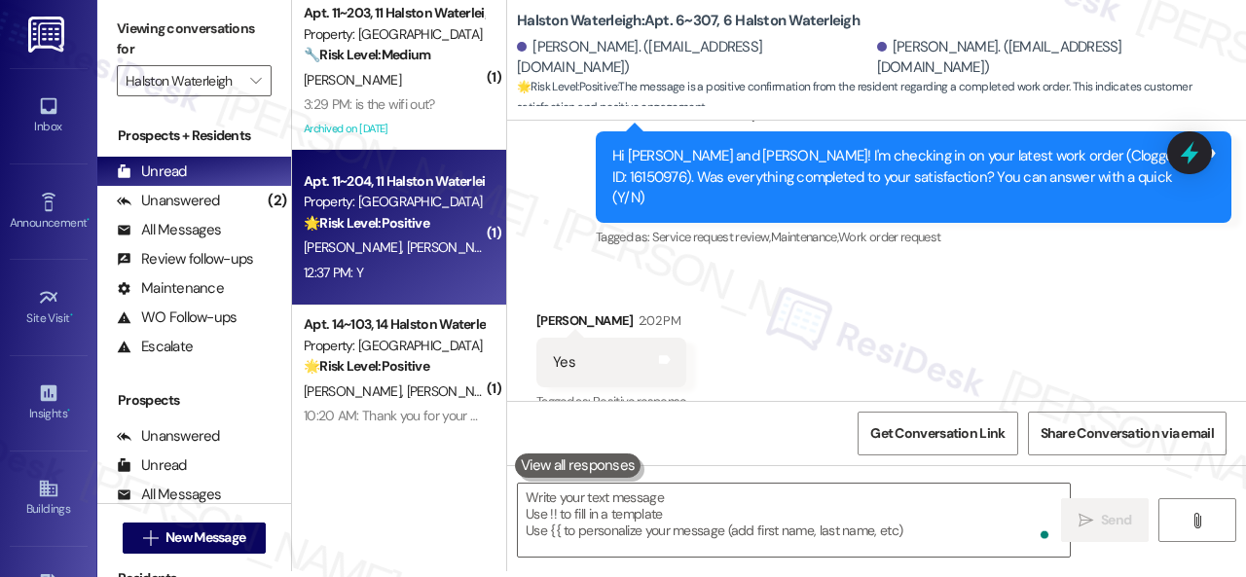
click at [358, 274] on div "12:37 PM: Y 12:37 PM: Y" at bounding box center [333, 273] width 59 height 18
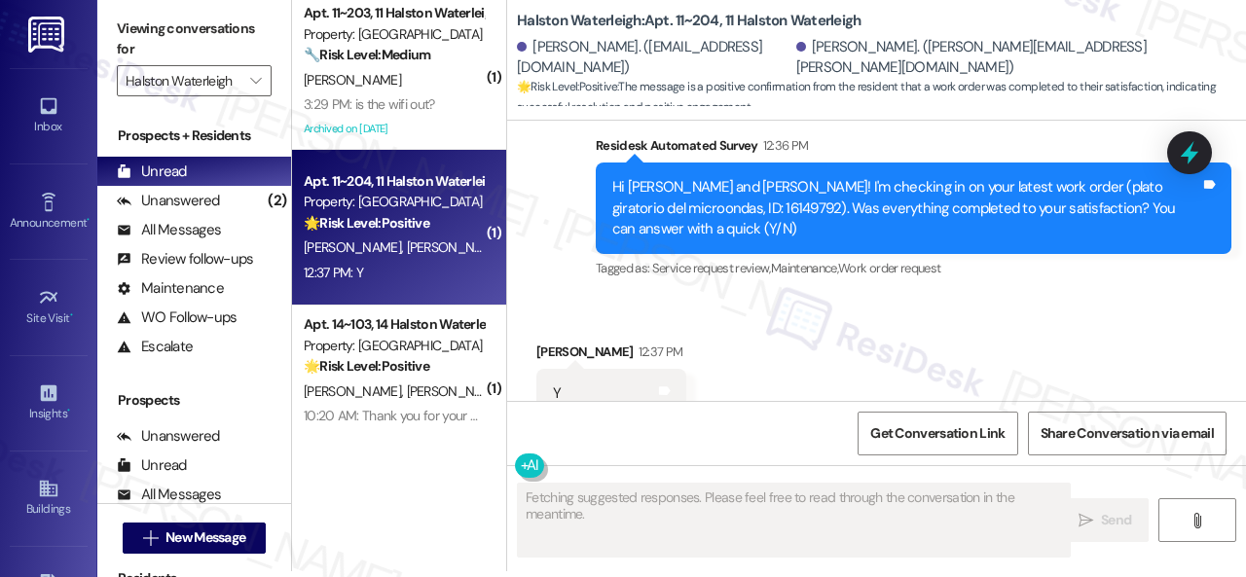
scroll to position [23916, 0]
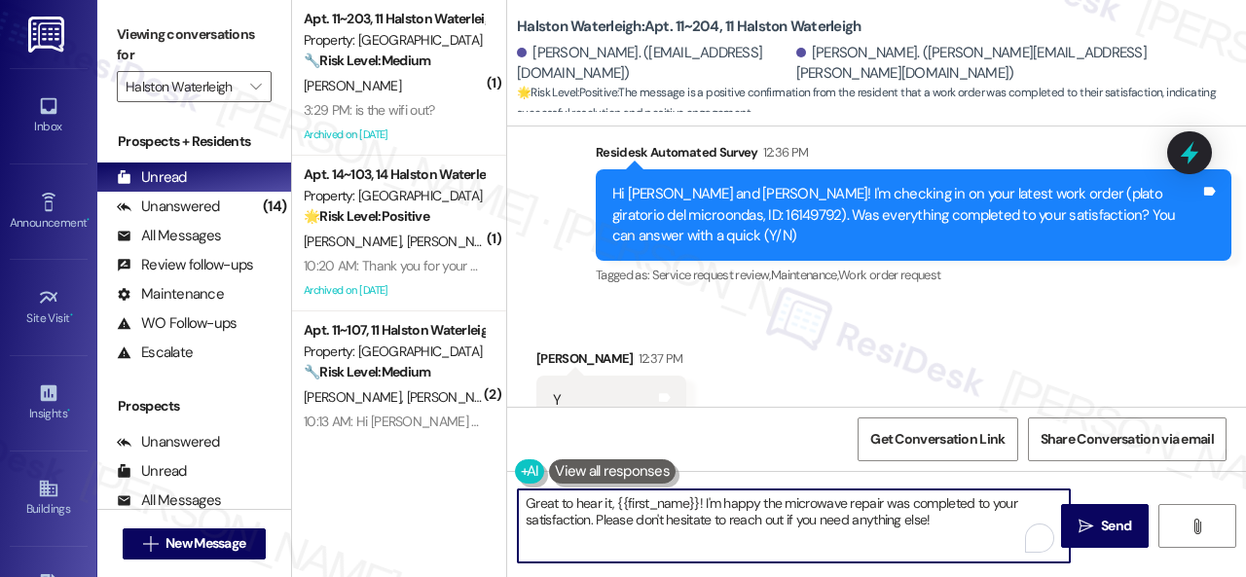
drag, startPoint x: 944, startPoint y: 521, endPoint x: 428, endPoint y: 491, distance: 516.8
click at [430, 491] on div "( 1 ) Apt. 11~203, 11 Halston Waterleigh Property: Halston Waterleigh 🔧 Risk Le…" at bounding box center [769, 288] width 954 height 577
paste textarea "We're glad to hear the issue's been resolved! If {{property}} has met your expe…"
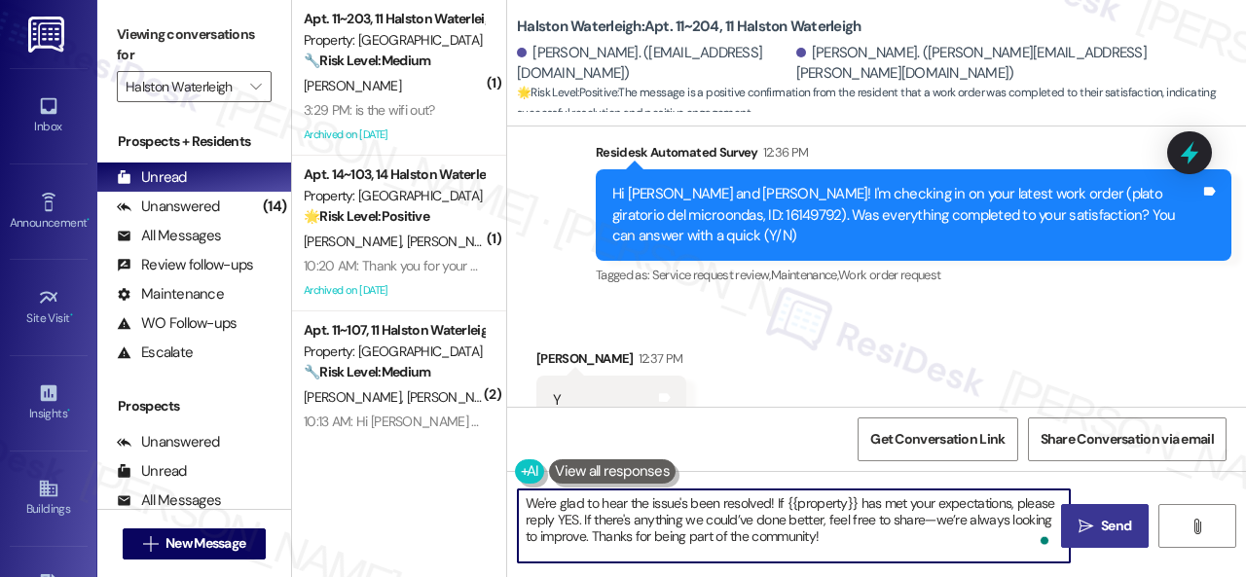
type textarea "We're glad to hear the issue's been resolved! If {{property}} has met your expe…"
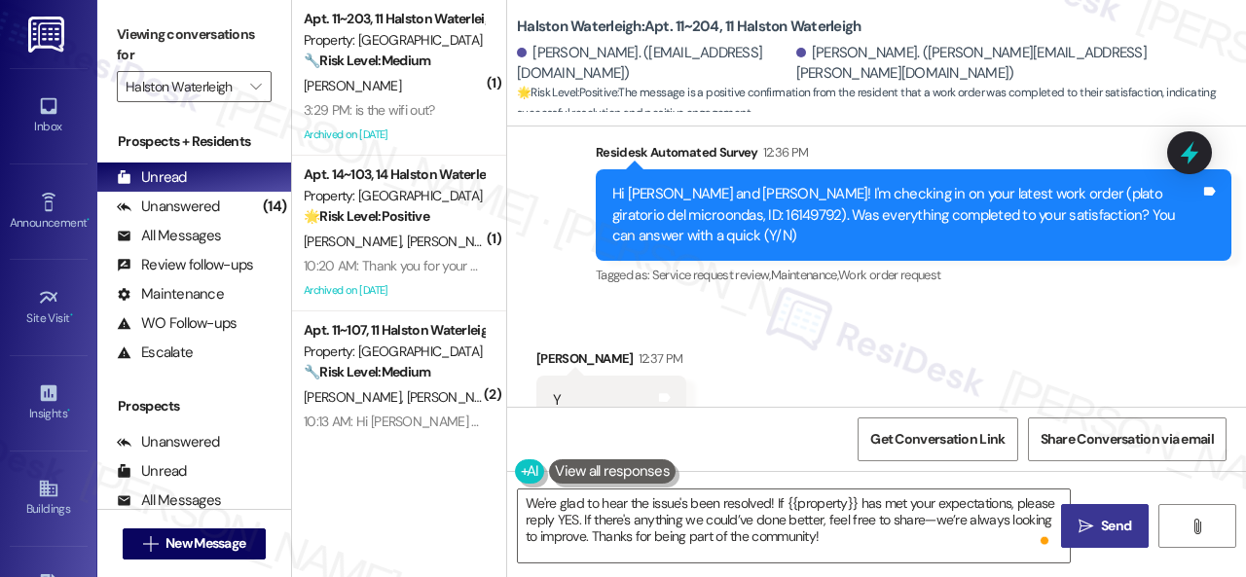
click at [1108, 528] on span "Send" at bounding box center [1116, 526] width 30 height 20
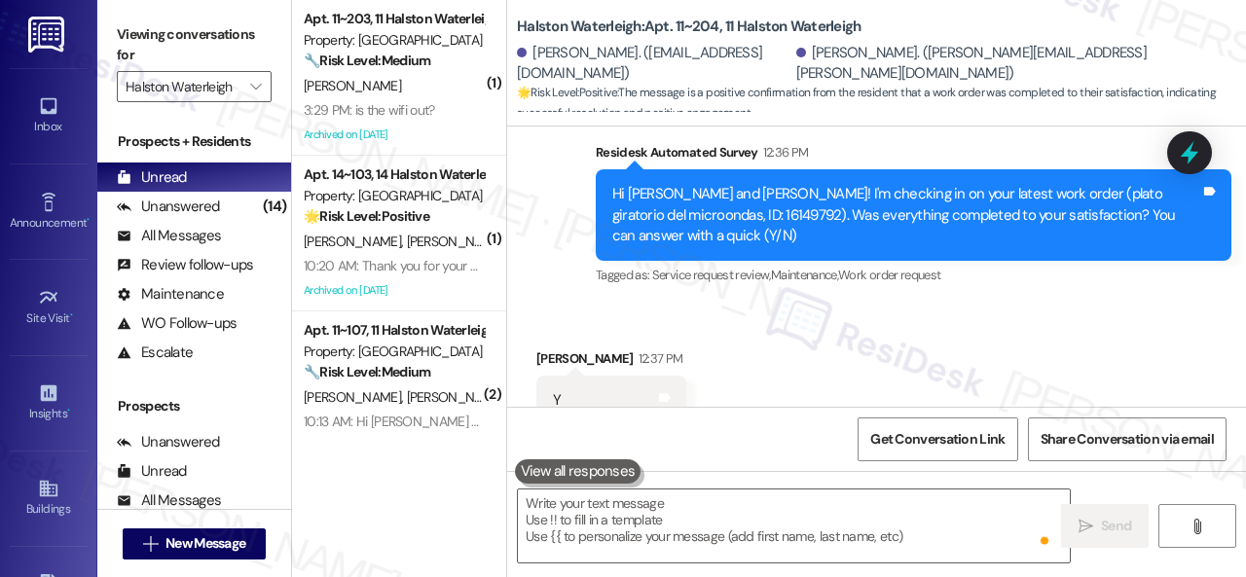
scroll to position [6, 0]
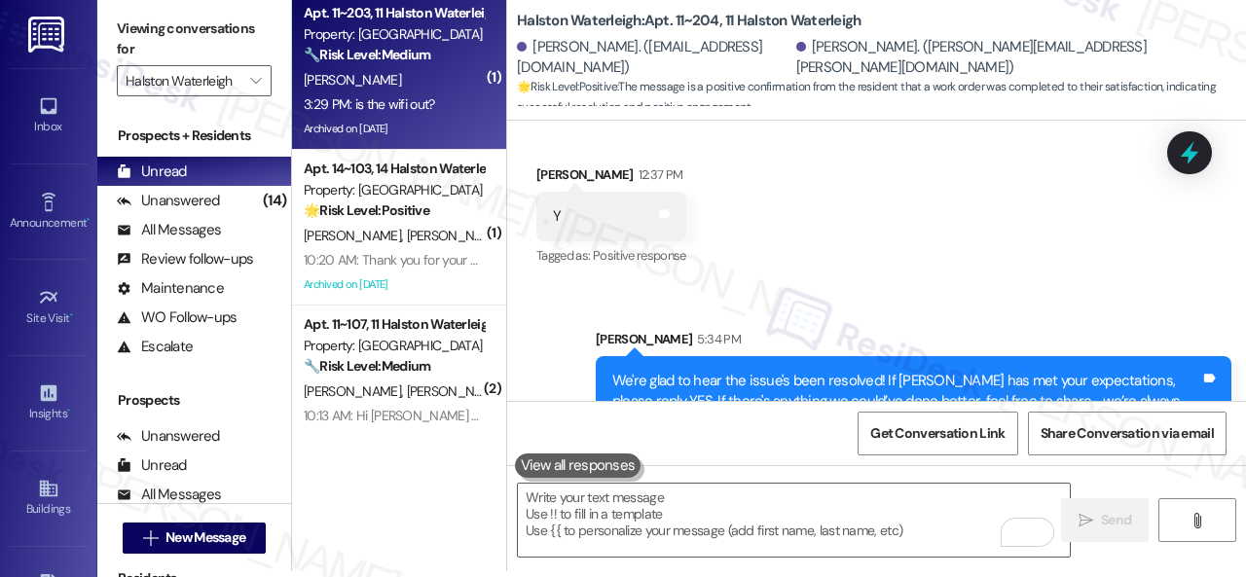
click at [368, 60] on strong "🔧 Risk Level: Medium" at bounding box center [367, 55] width 127 height 18
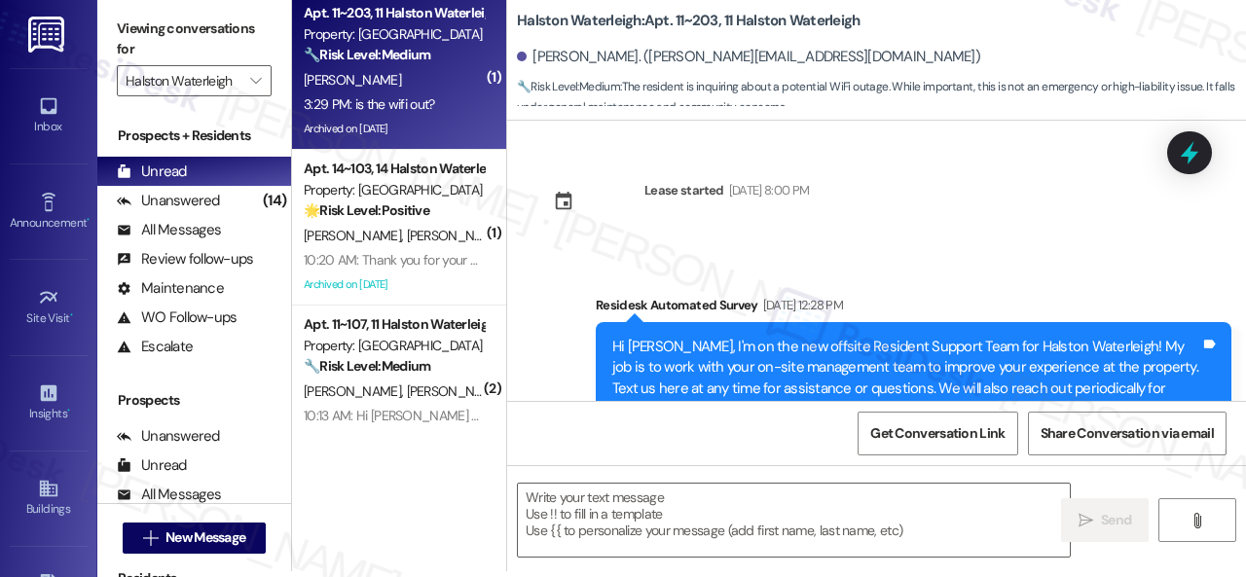
scroll to position [52090, 0]
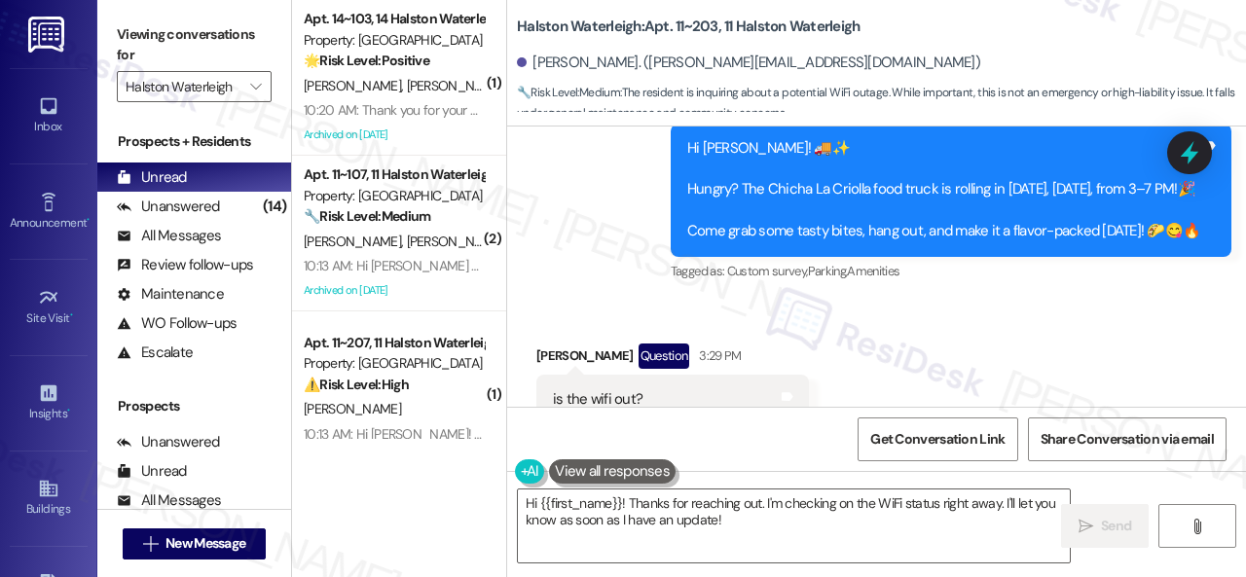
click at [1005, 370] on div "Received via SMS Jessica Evans Question 3:29 PM is the wifi out? Tags and notes…" at bounding box center [876, 384] width 739 height 168
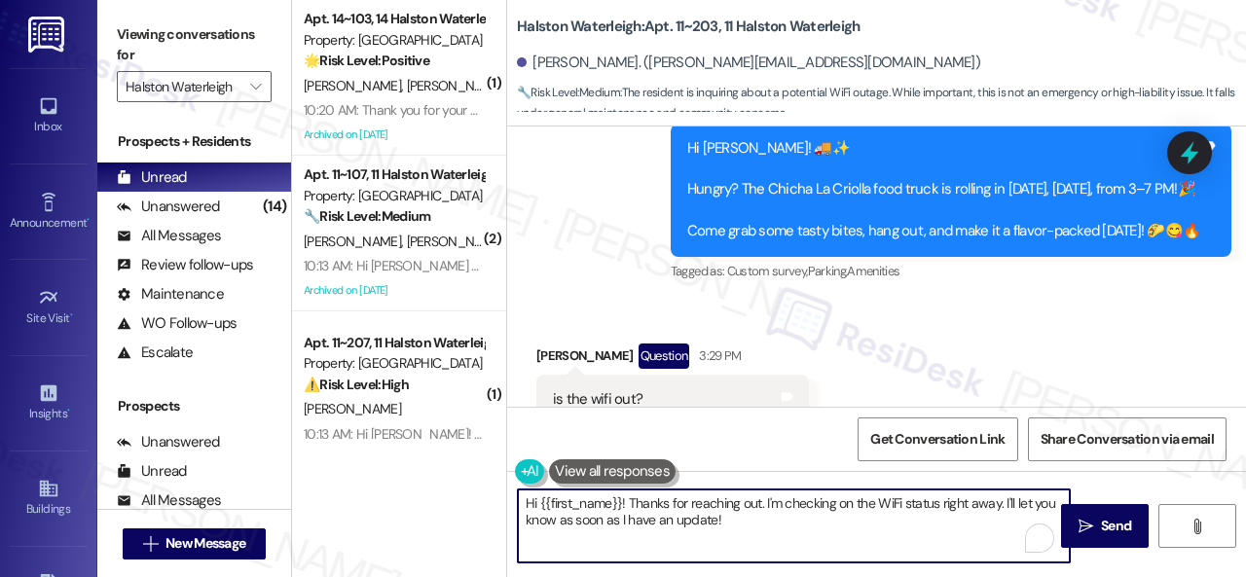
drag, startPoint x: 648, startPoint y: 519, endPoint x: 627, endPoint y: 502, distance: 27.1
click at [627, 502] on textarea "Hi {{first_name}}! Thanks for reaching out. I'm checking on the WiFi status rig…" at bounding box center [794, 526] width 552 height 73
paste textarea "I'm sorry for the delayed response. Please don’t hesitate to confirm if you sti…"
click at [687, 517] on textarea "Hi {{first_name}}! I'm sorry for the delayed response. Please don’t hesitate to…" at bounding box center [794, 526] width 552 height 73
type textarea "Hi {{first_name}}! I'm sorry for the delayed response. Please don’t hesitate to…"
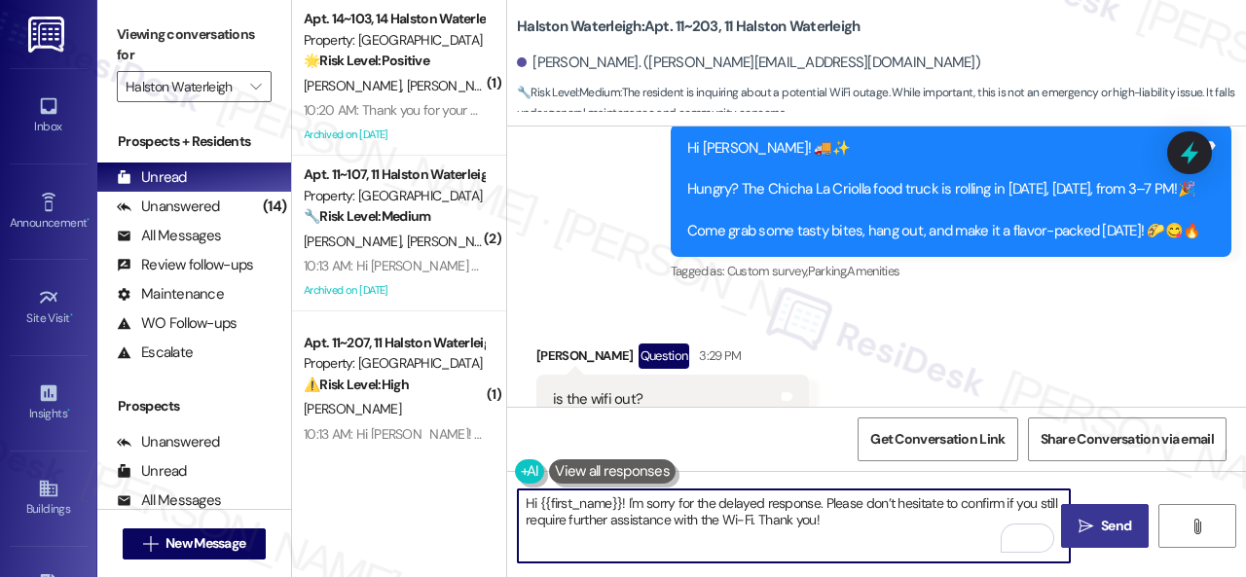
click at [1105, 521] on span "Send" at bounding box center [1116, 526] width 30 height 20
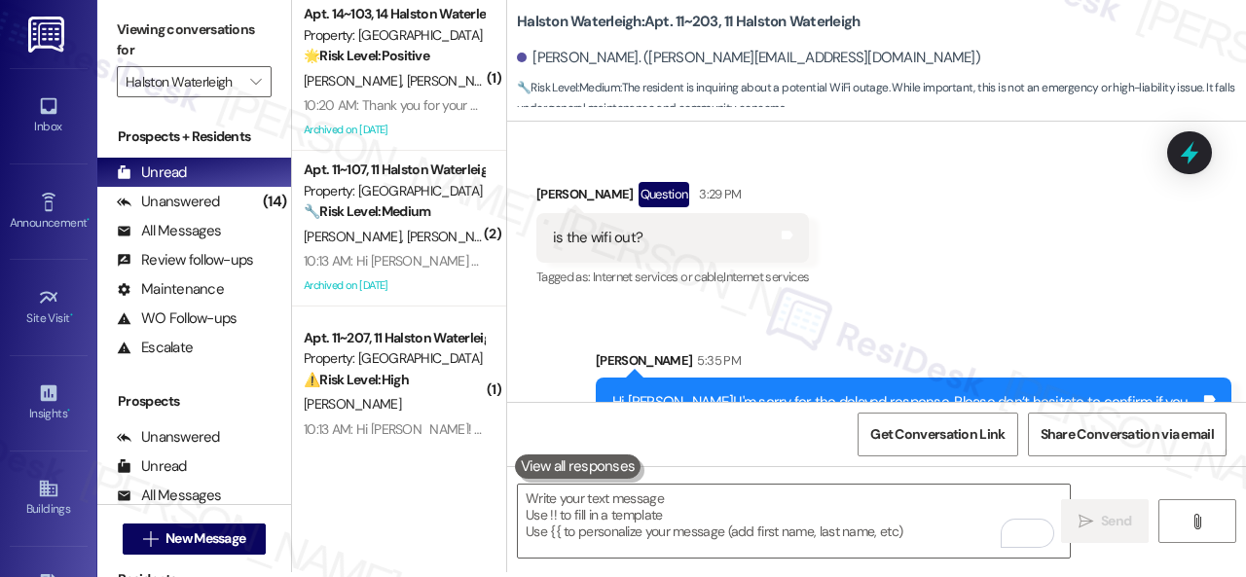
scroll to position [6, 0]
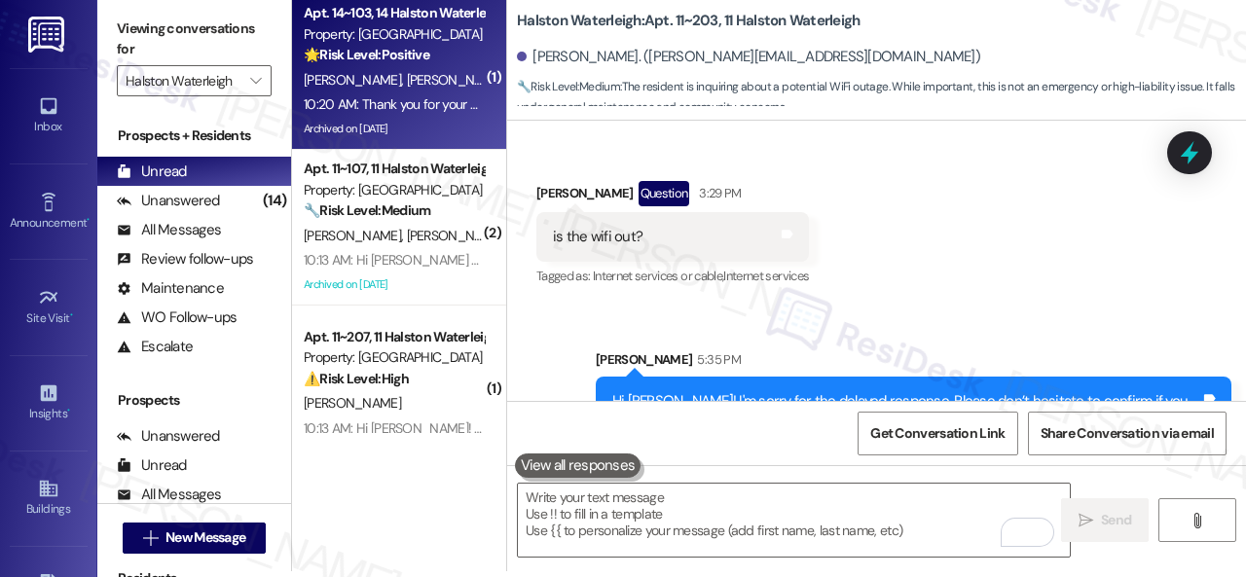
click at [466, 84] on div "C. Passos L. Passos" at bounding box center [394, 80] width 184 height 24
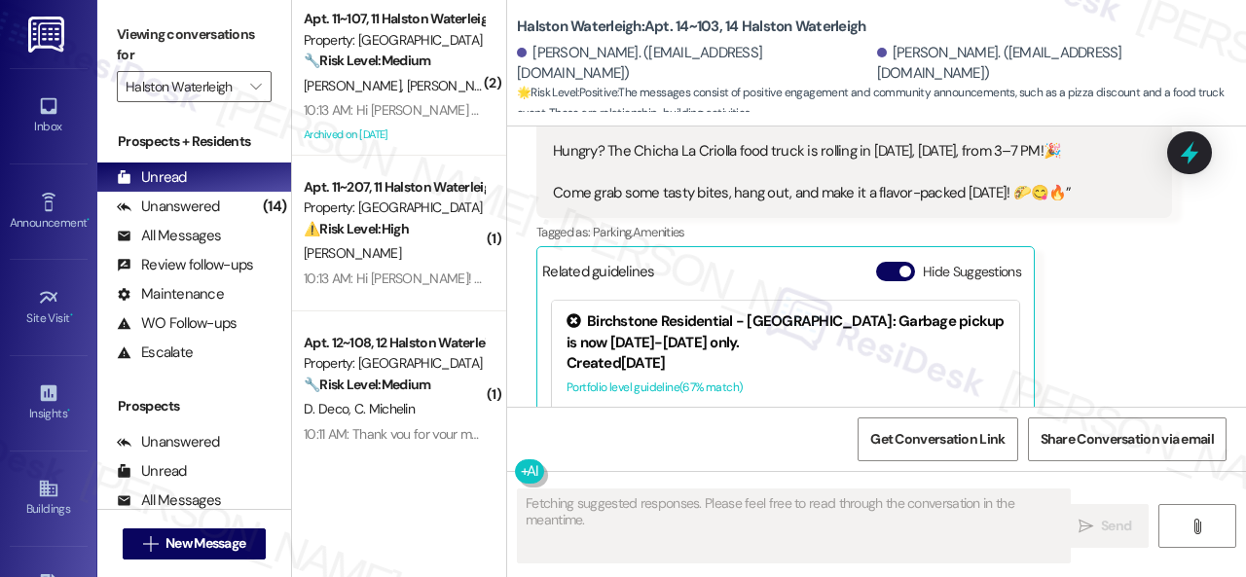
scroll to position [6393, 0]
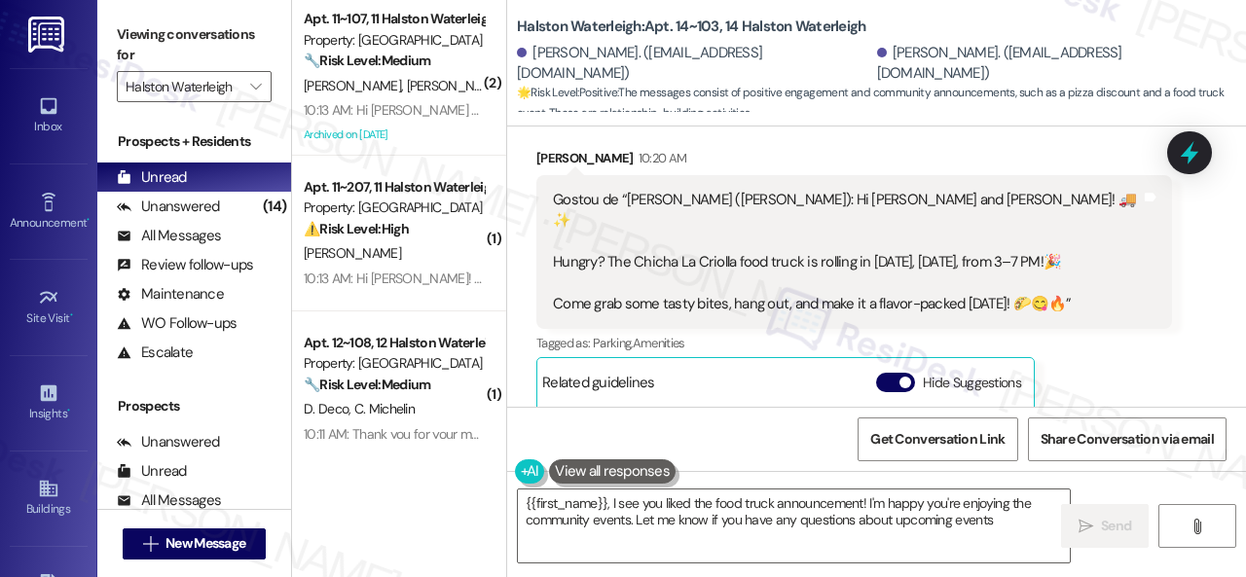
type textarea "{{first_name}}, I see you liked the food truck announcement! I'm happy you're e…"
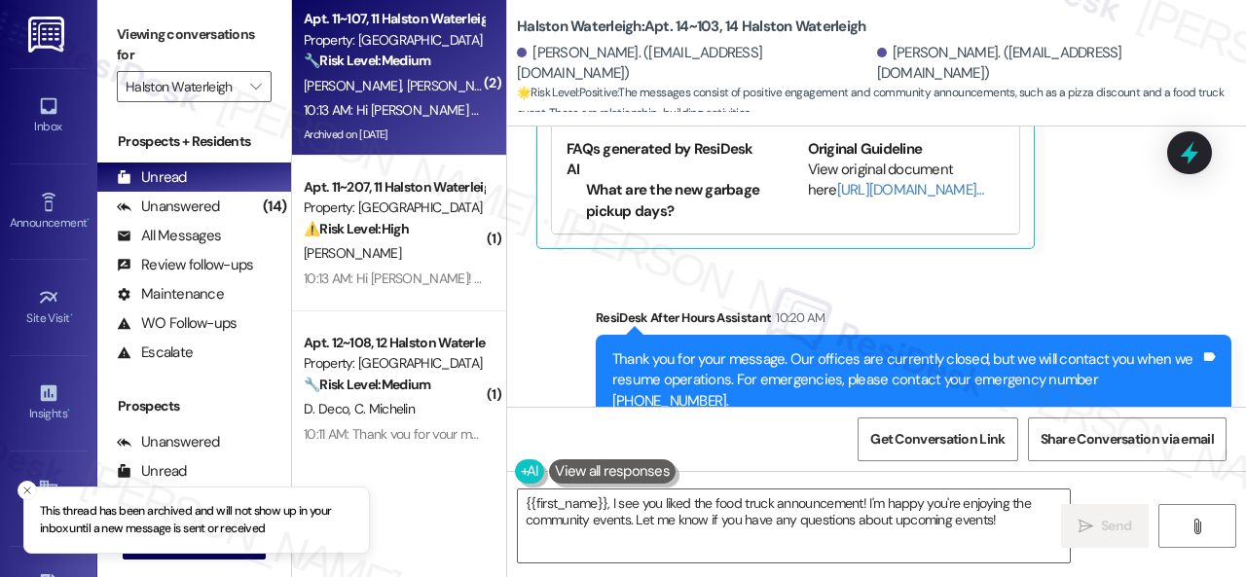
click at [442, 81] on div "K. Lewis E. Reffue" at bounding box center [394, 86] width 184 height 24
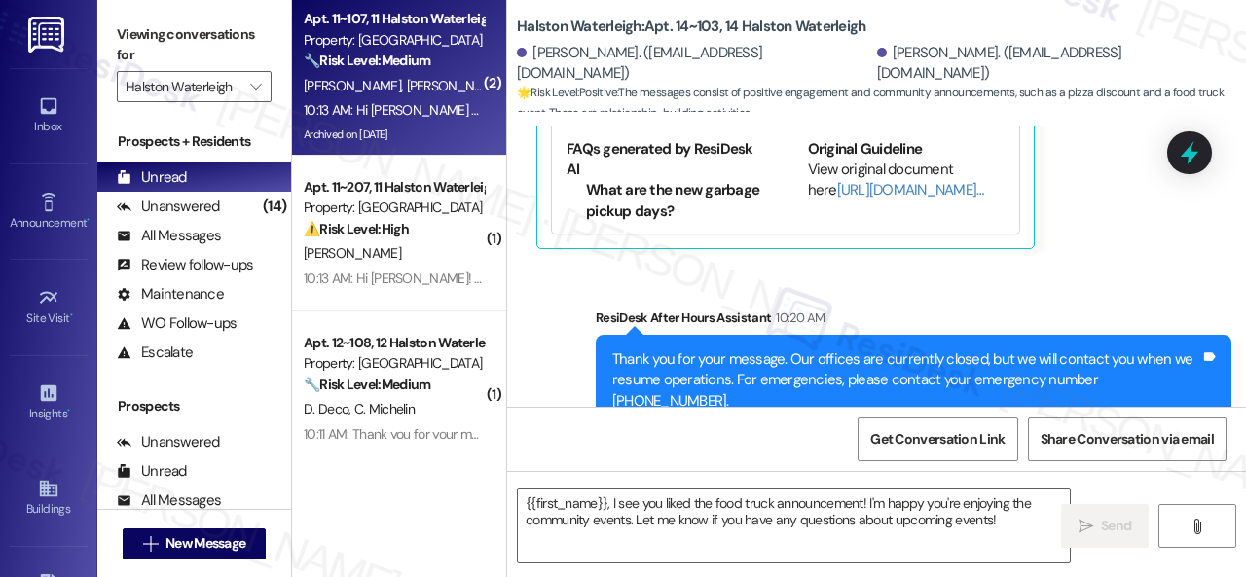
type textarea "Fetching suggested responses. Please feel free to read through the conversation…"
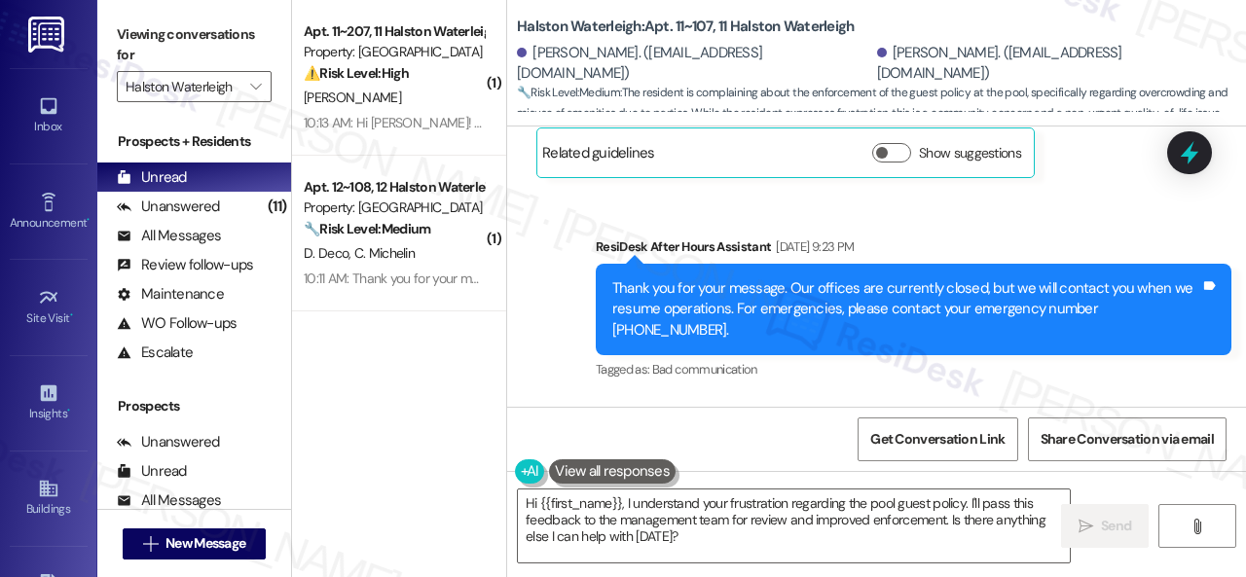
scroll to position [49507, 0]
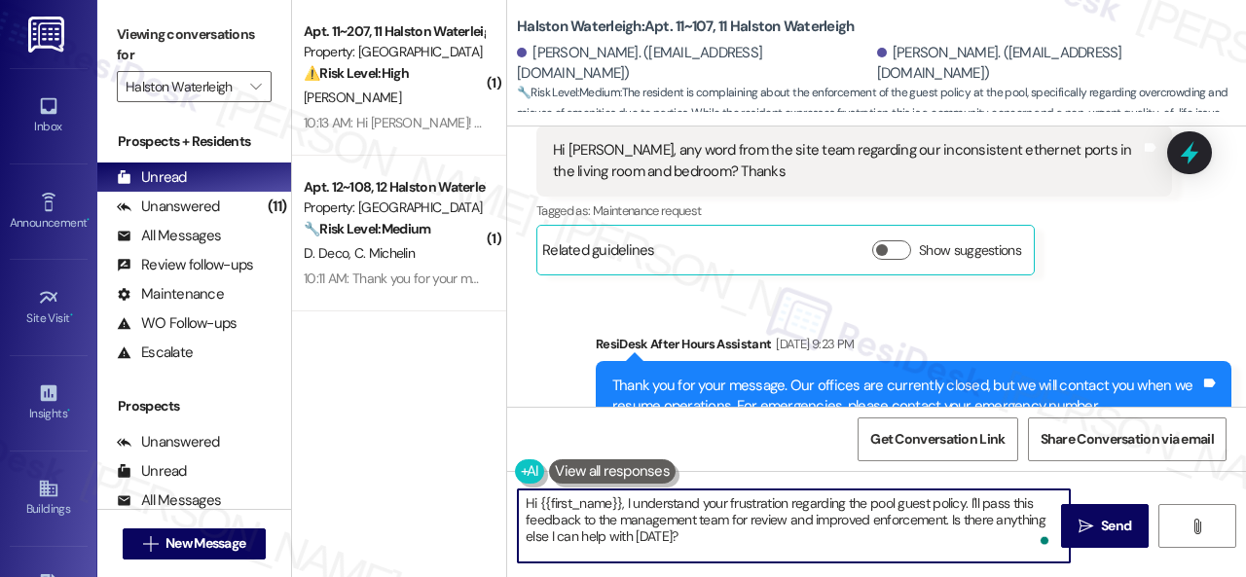
drag, startPoint x: 537, startPoint y: 507, endPoint x: 621, endPoint y: 507, distance: 83.7
click at [621, 507] on textarea "Hi {{first_name}}, I understand your frustration regarding the pool guest polic…" at bounding box center [794, 526] width 552 height 73
drag, startPoint x: 676, startPoint y: 526, endPoint x: 697, endPoint y: 542, distance: 27.1
click at [697, 542] on textarea "Hi Kyla, I understand your frustration regarding the pool guest policy. I'll pa…" at bounding box center [794, 526] width 552 height 73
type textarea "Hi [PERSON_NAME], I understand your frustration regarding the pool guest policy…"
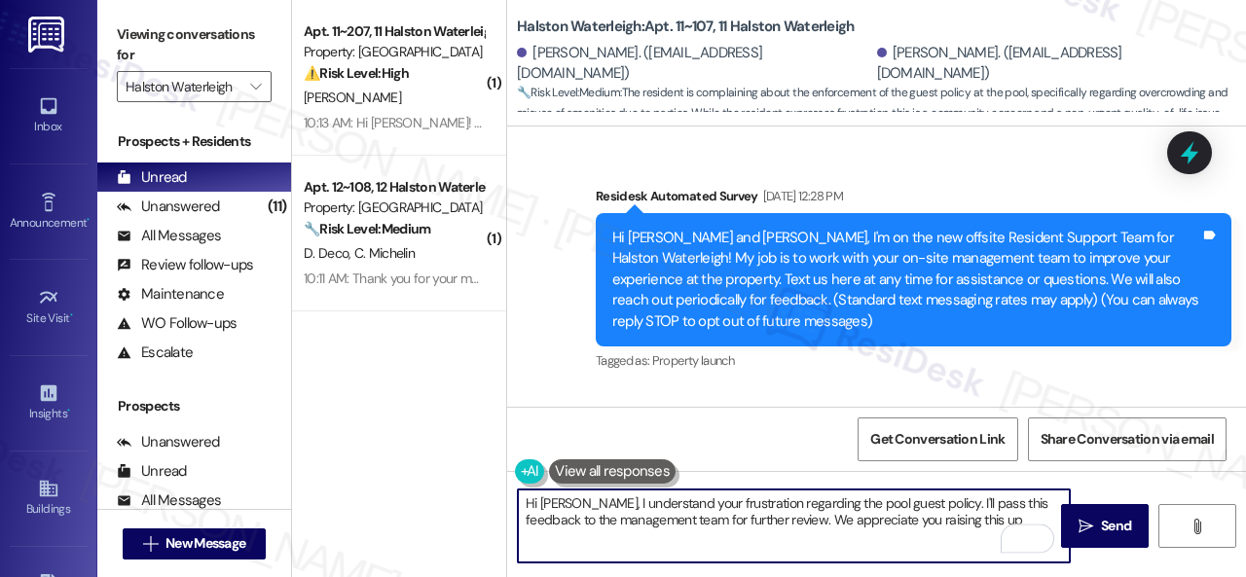
scroll to position [49507, 0]
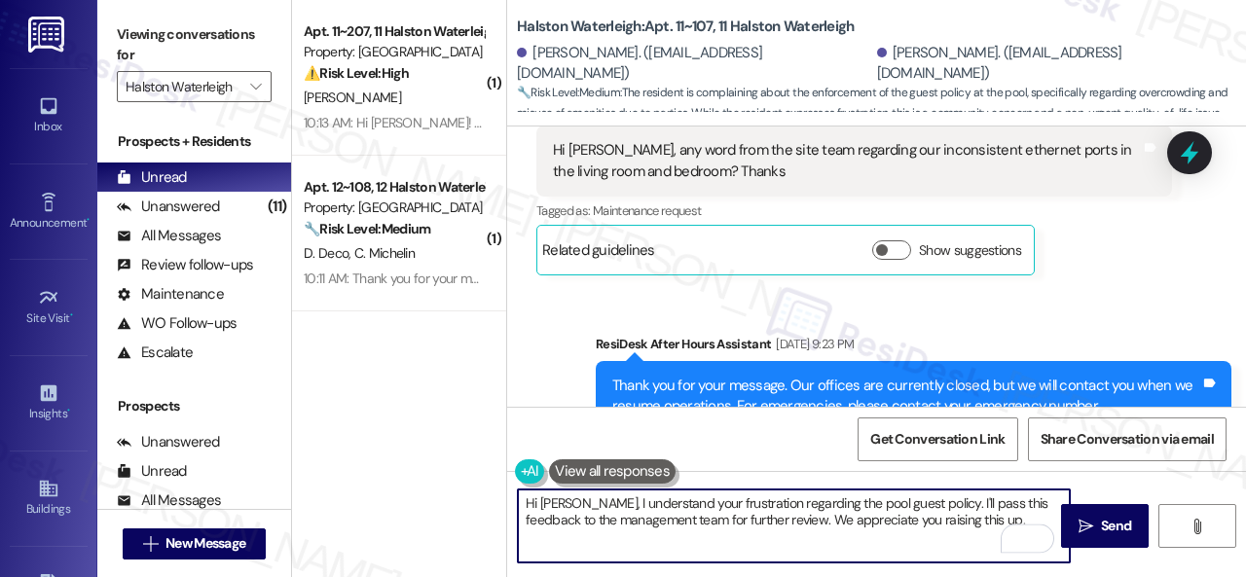
click at [937, 521] on textarea "Hi [PERSON_NAME], I understand your frustration regarding the pool guest policy…" at bounding box center [794, 526] width 552 height 73
click at [952, 526] on textarea "Hi [PERSON_NAME], I understand your frustration regarding the pool guest policy…" at bounding box center [794, 526] width 552 height 73
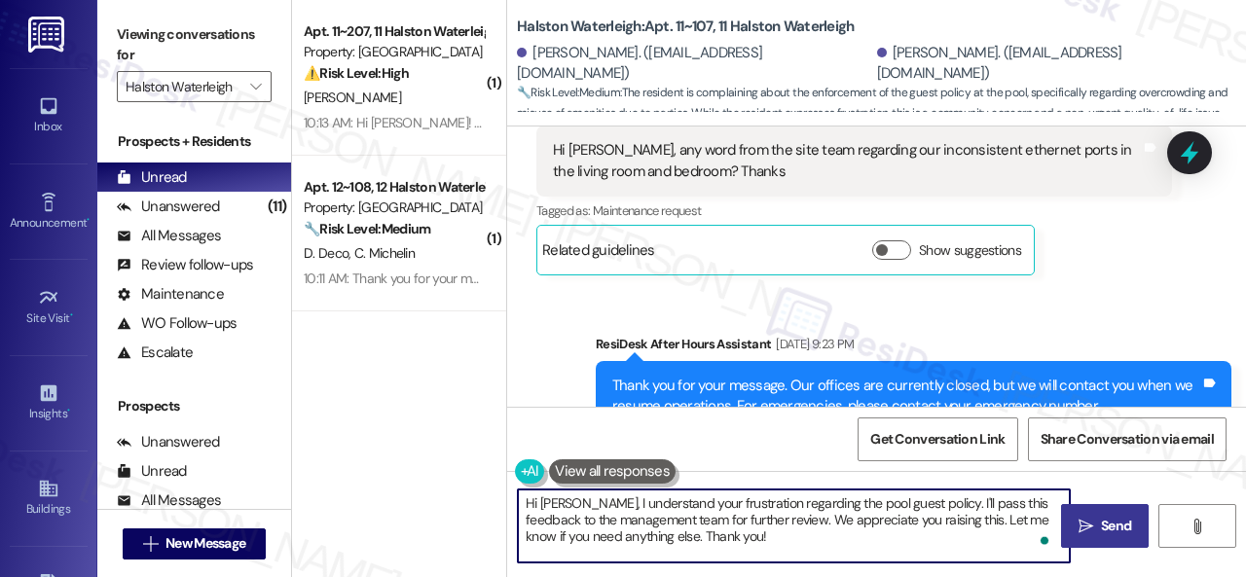
type textarea "Hi [PERSON_NAME], I understand your frustration regarding the pool guest policy…"
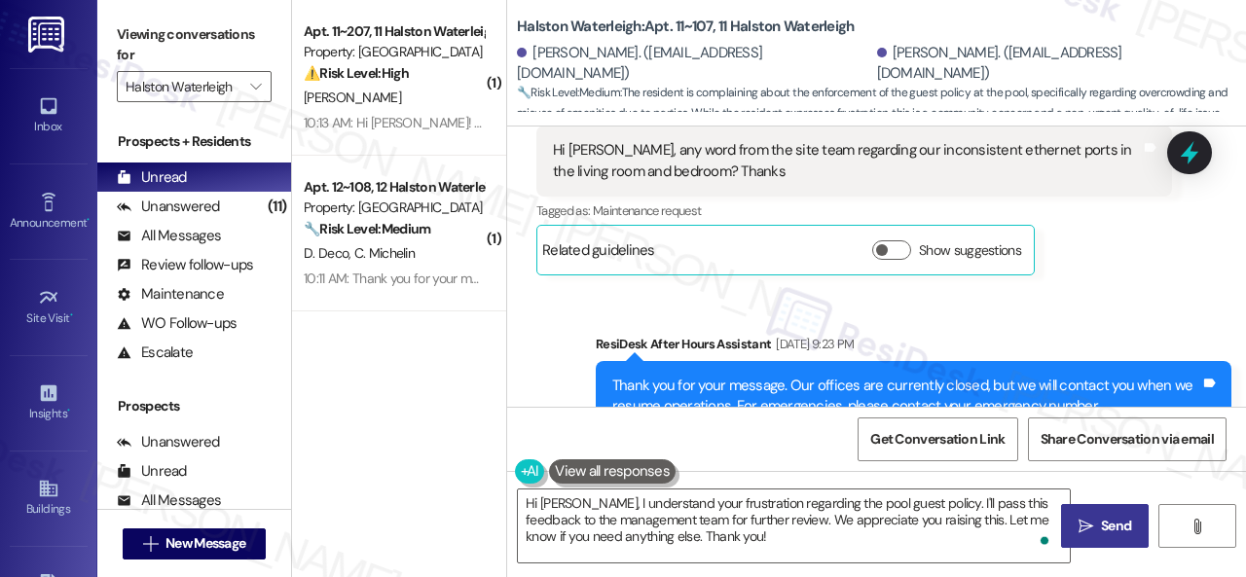
click at [1089, 521] on span " Send" at bounding box center [1105, 526] width 61 height 20
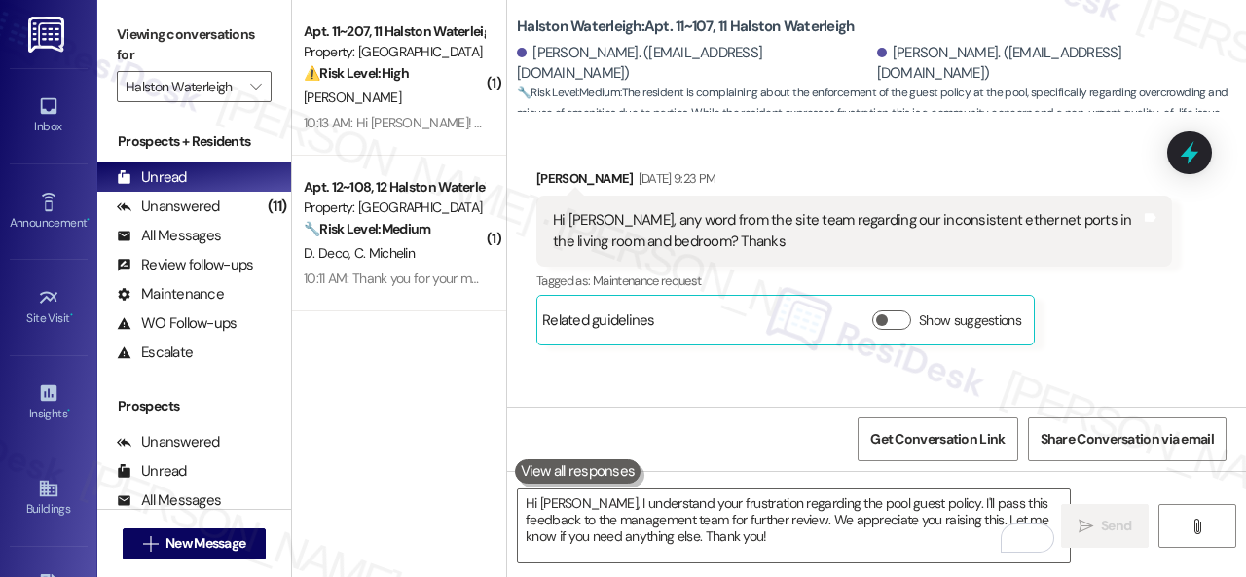
scroll to position [49435, 0]
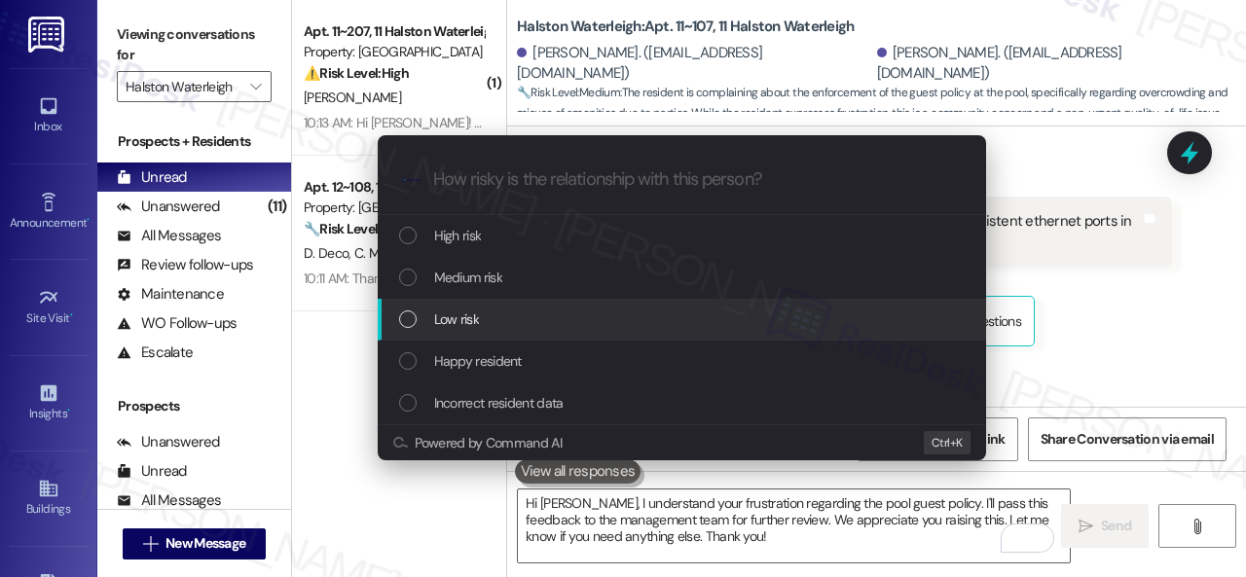
click at [461, 317] on span "Low risk" at bounding box center [456, 319] width 45 height 21
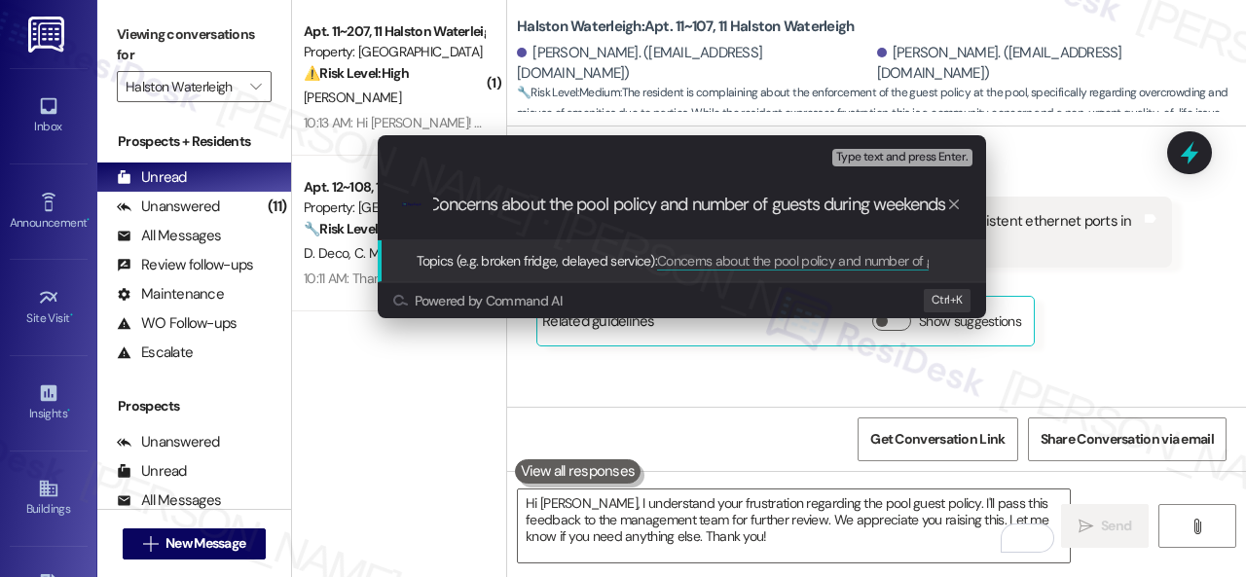
scroll to position [0, 18]
click at [685, 207] on input "Concerns about the pool policy and number of guests during weekends." at bounding box center [689, 205] width 513 height 20
type input "Concerns about the pool policy and the number of guests during weekends."
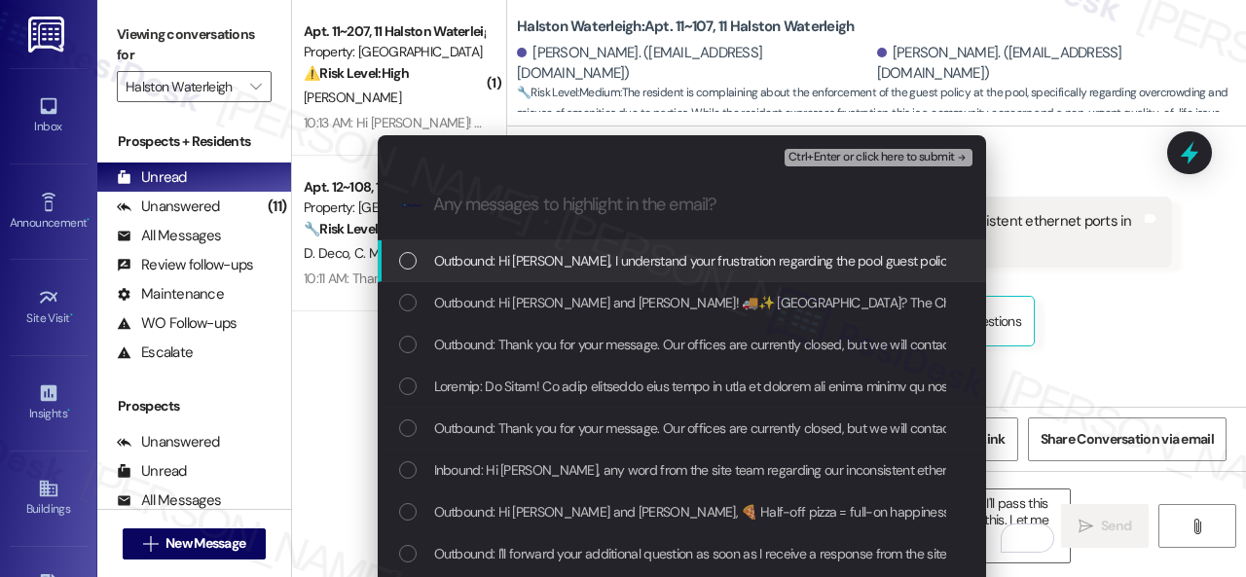
scroll to position [0, 0]
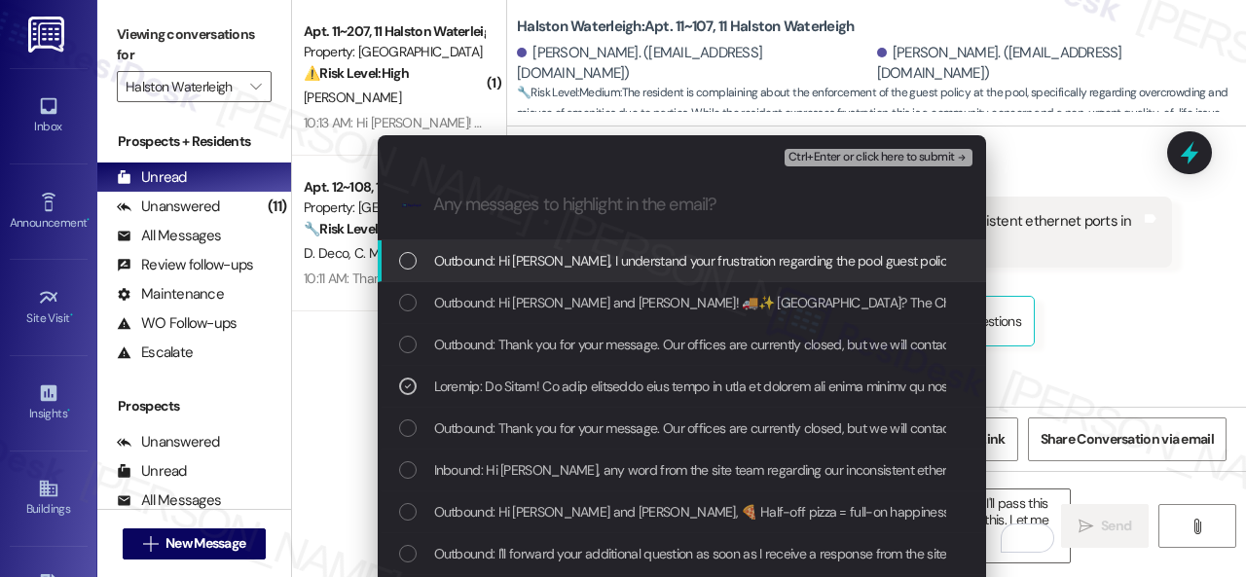
click at [802, 152] on span "Ctrl+Enter or click here to submit" at bounding box center [871, 158] width 166 height 14
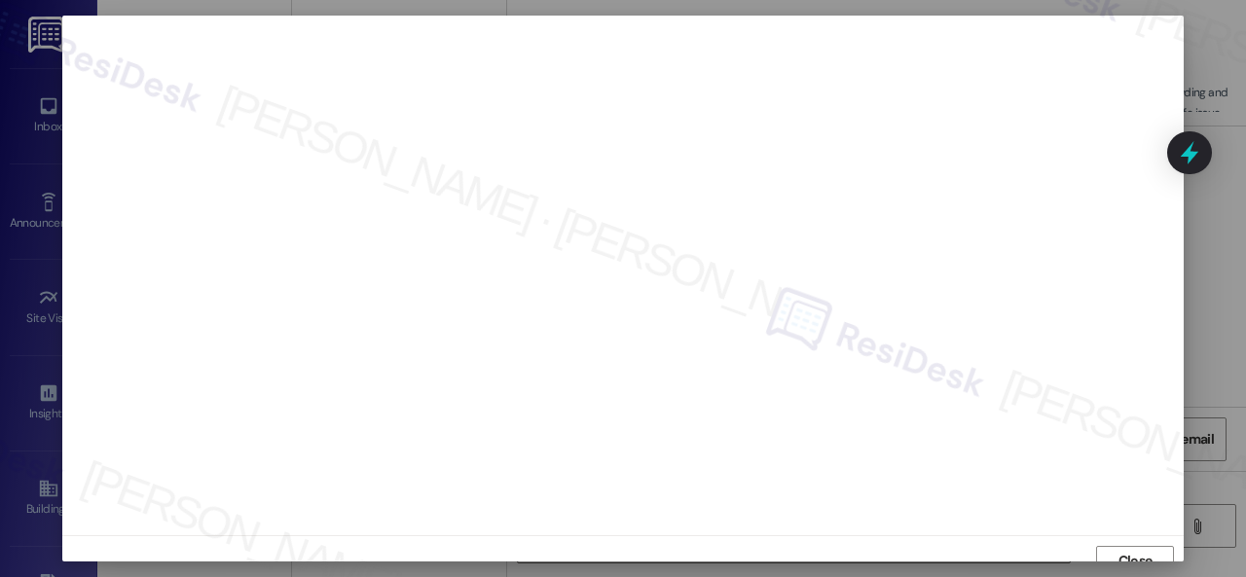
scroll to position [15, 0]
click at [1129, 553] on span "Close" at bounding box center [1135, 546] width 34 height 20
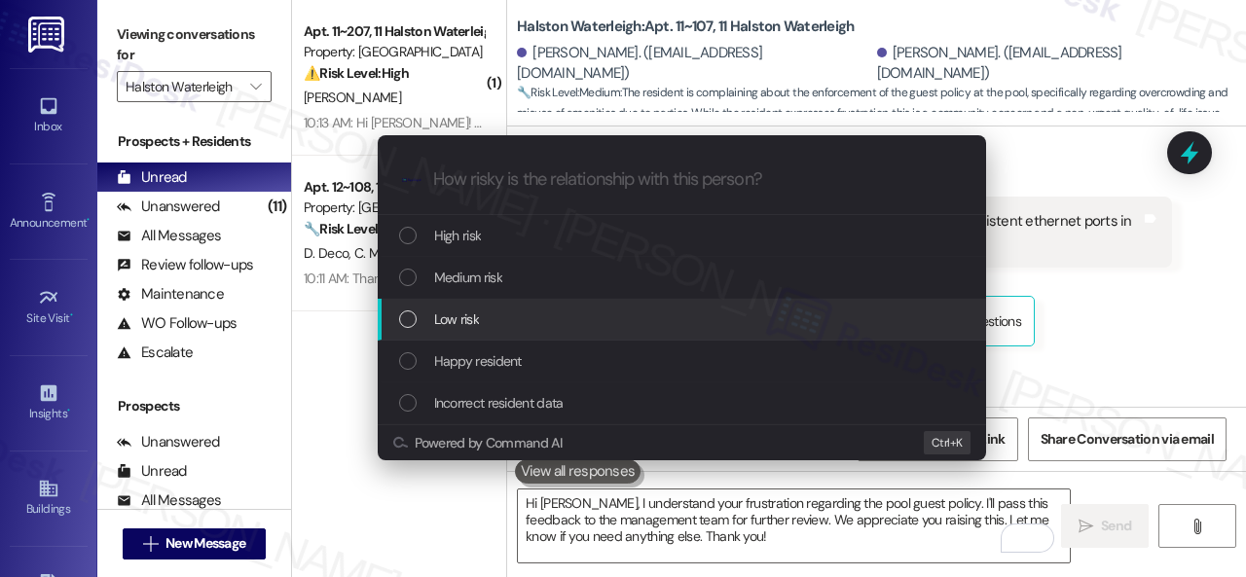
click at [459, 314] on span "Low risk" at bounding box center [456, 319] width 45 height 21
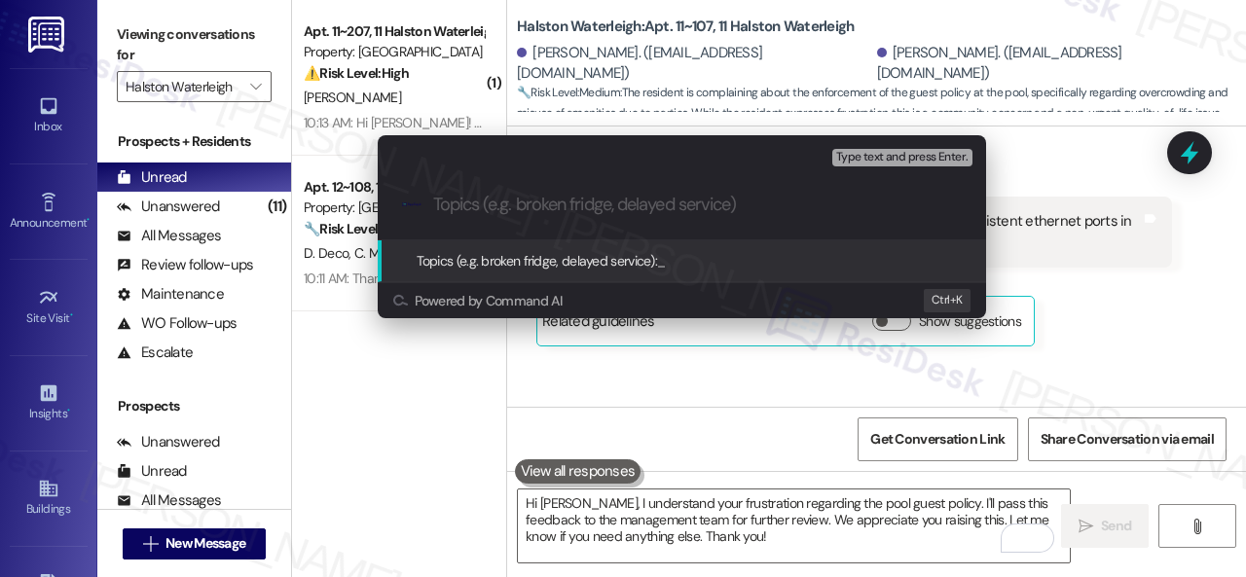
paste input "Concerns about the pool policy and the number of guests during weekends."
type input "Concerns about the pool policy and the number of guests during weekends."
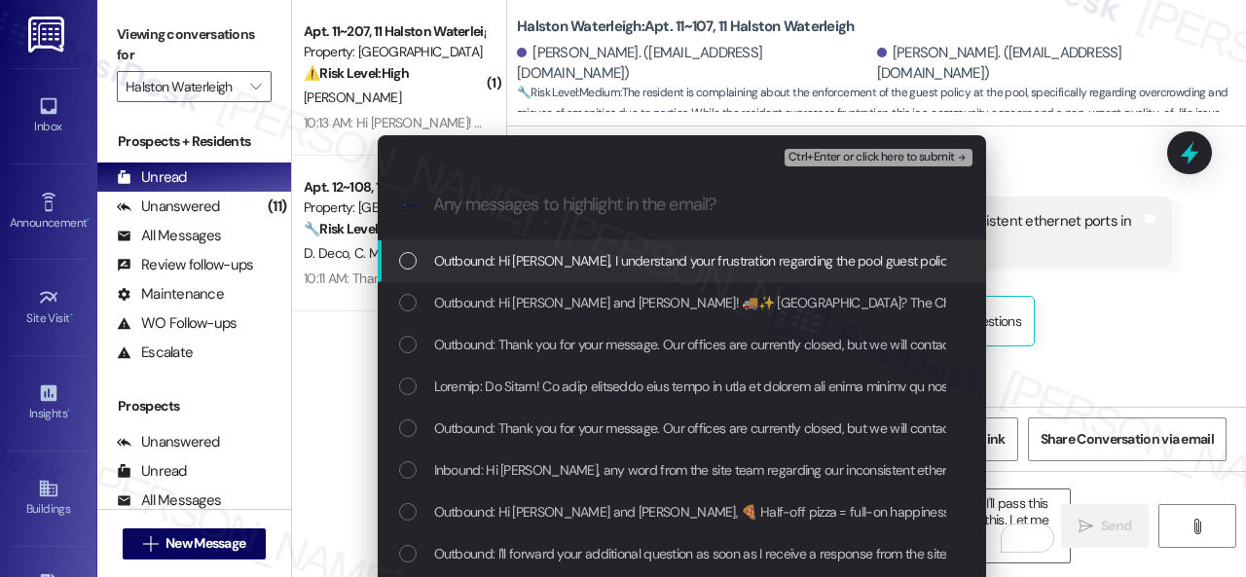
scroll to position [0, 0]
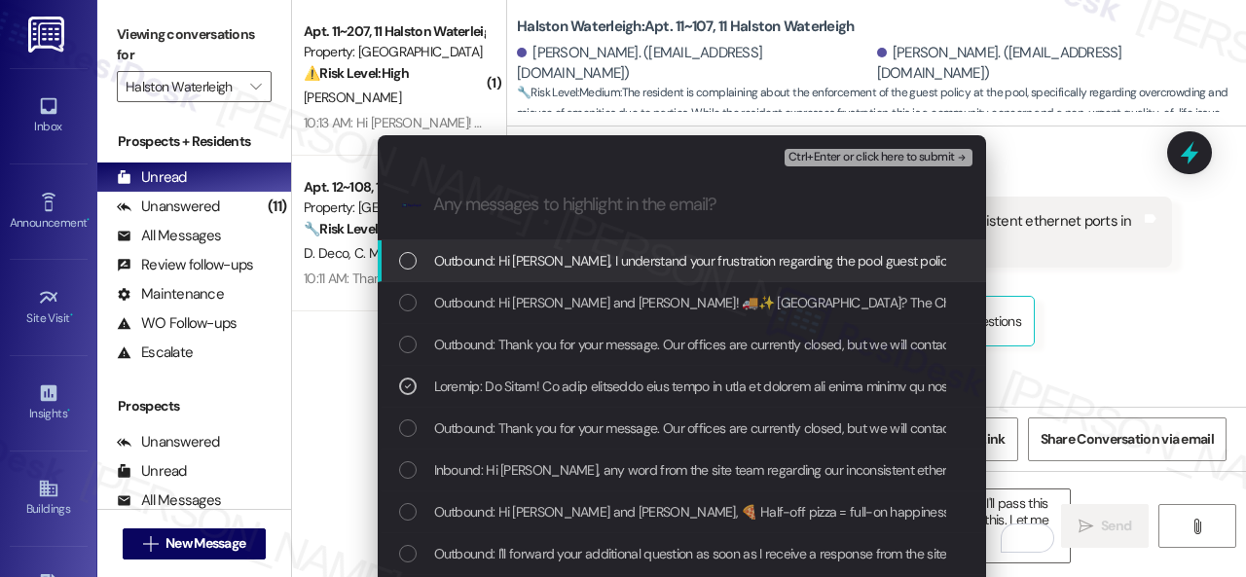
click at [818, 157] on span "Ctrl+Enter or click here to submit" at bounding box center [871, 158] width 166 height 14
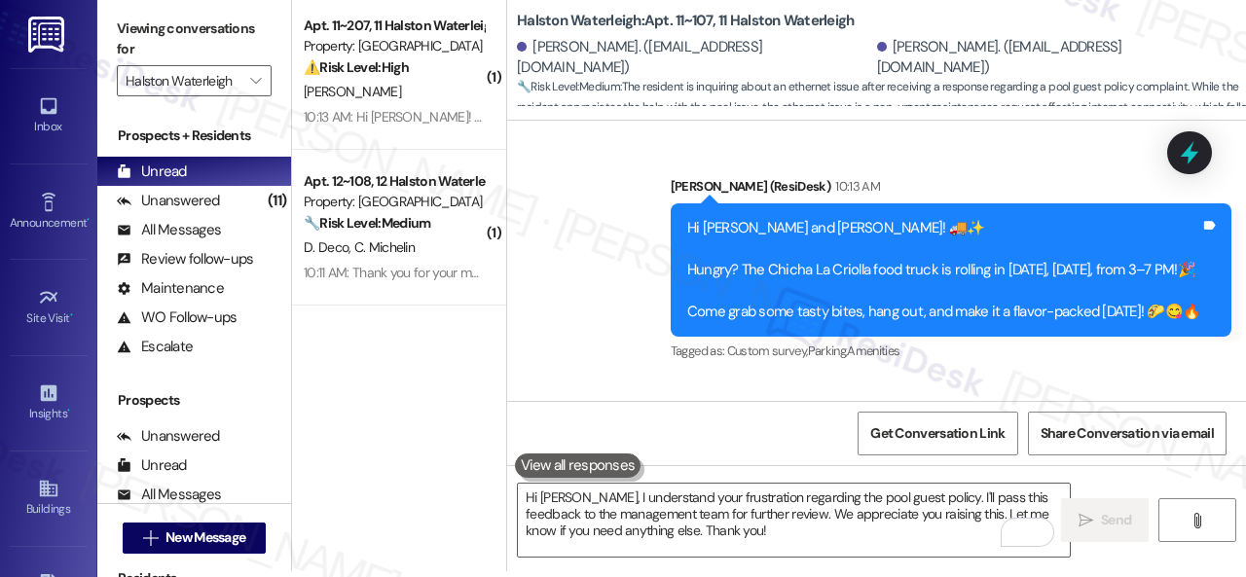
scroll to position [50826, 0]
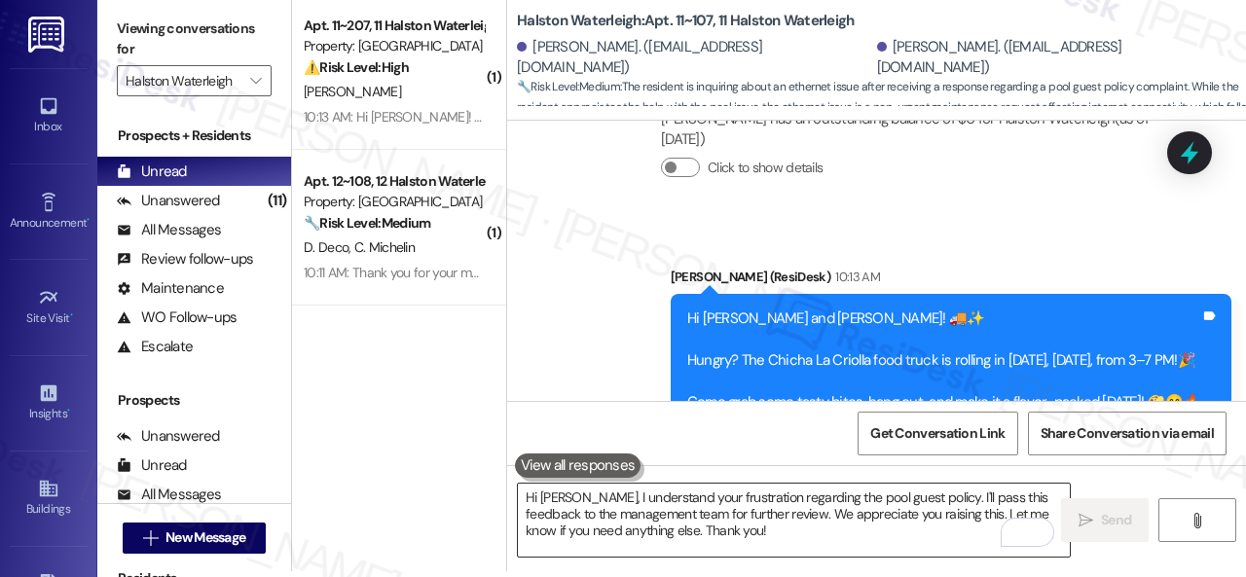
click at [631, 530] on textarea "Hi [PERSON_NAME], I understand your frustration regarding the pool guest policy…" at bounding box center [794, 520] width 552 height 73
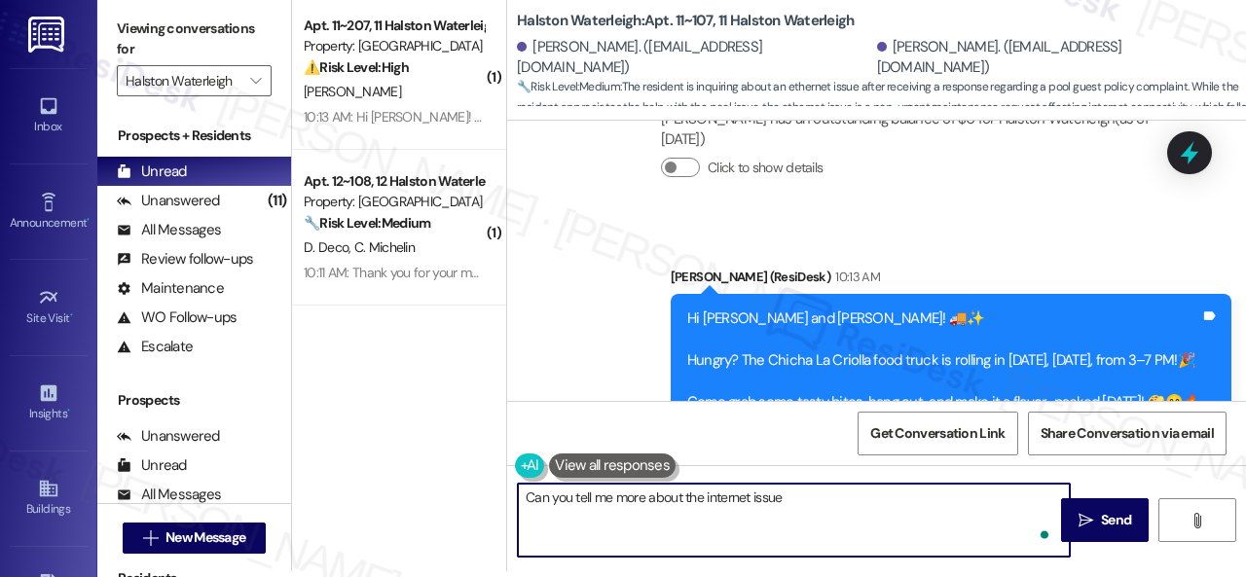
type textarea "Can you tell me more about the internet issue?"
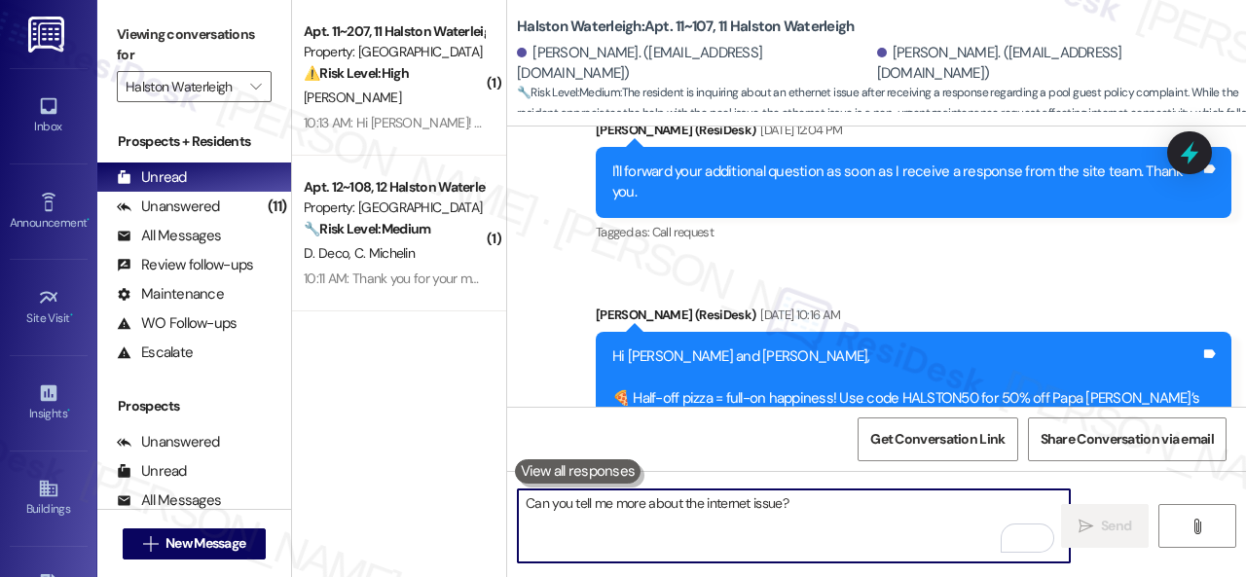
scroll to position [48976, 0]
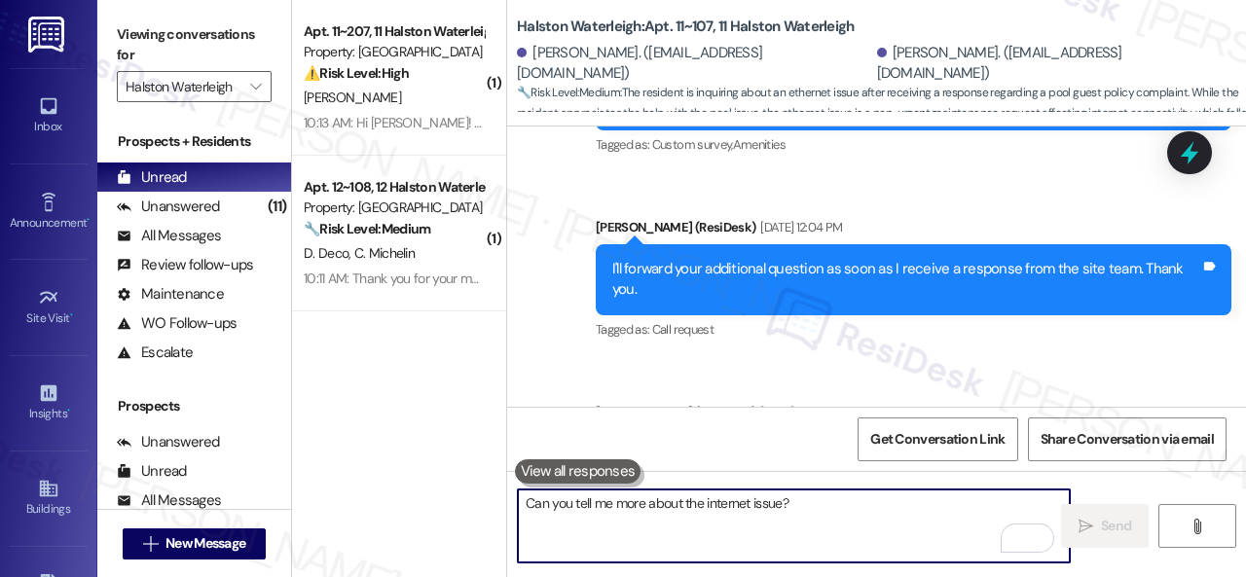
click at [658, 514] on textarea "Can you tell me more about the internet issue?" at bounding box center [794, 526] width 552 height 73
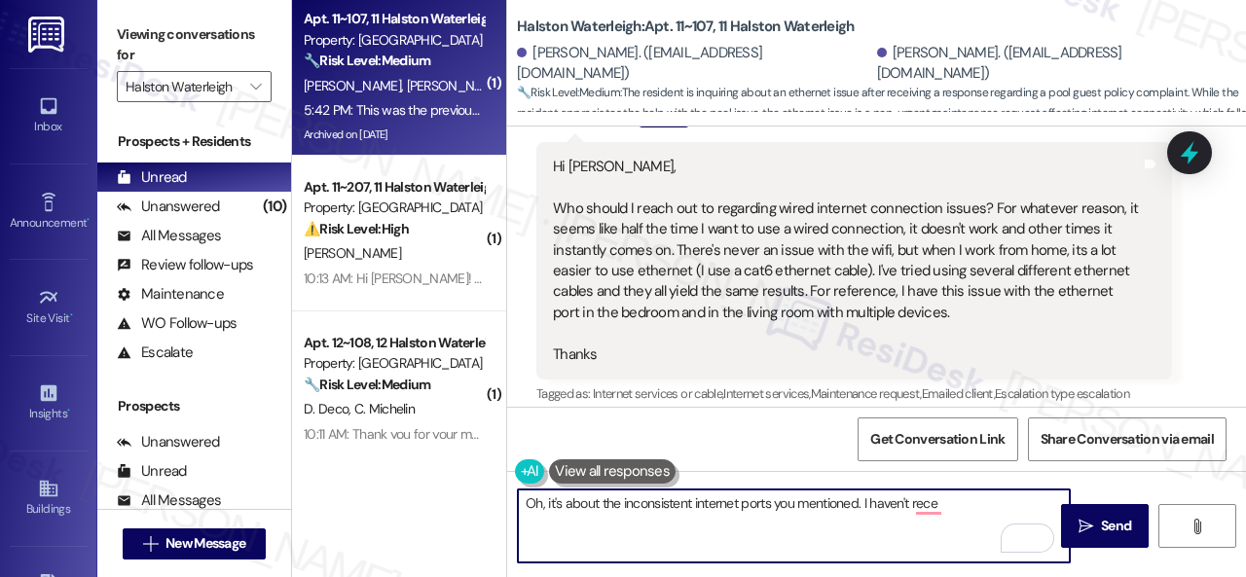
scroll to position [47628, 0]
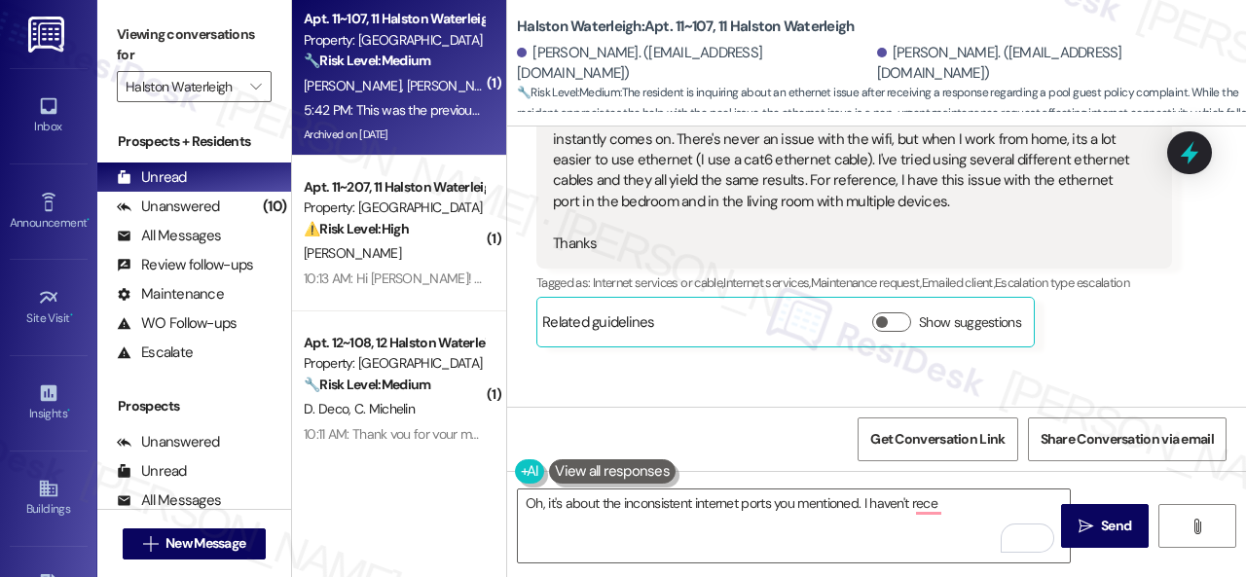
drag, startPoint x: 709, startPoint y: 382, endPoint x: 919, endPoint y: 384, distance: 210.3
copy div "Questions about internet concerns."
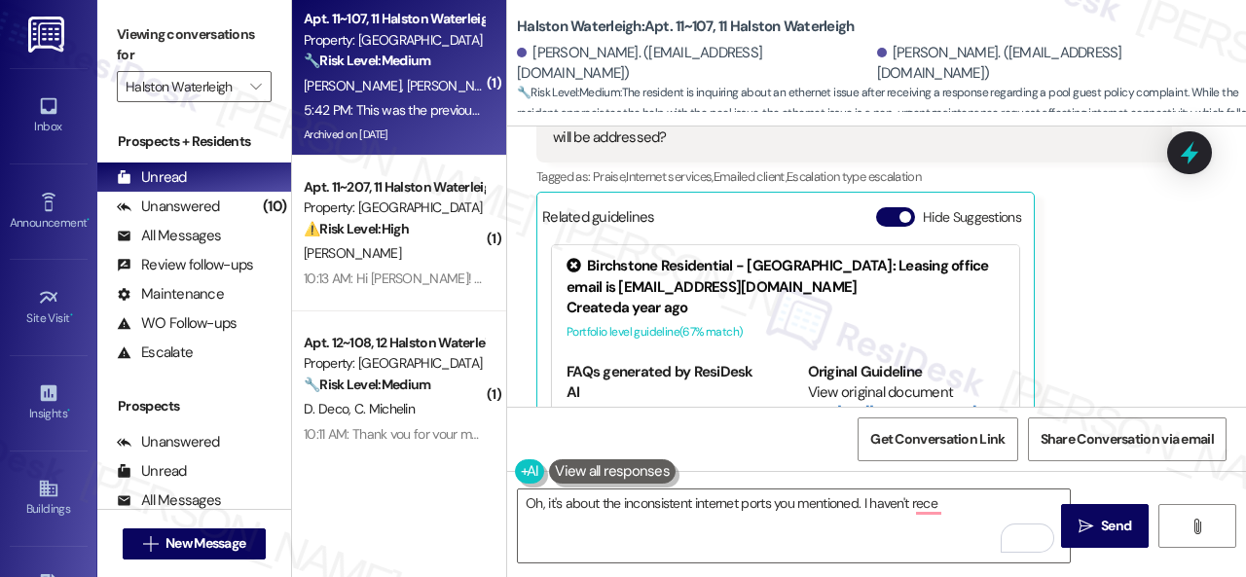
scroll to position [51522, 0]
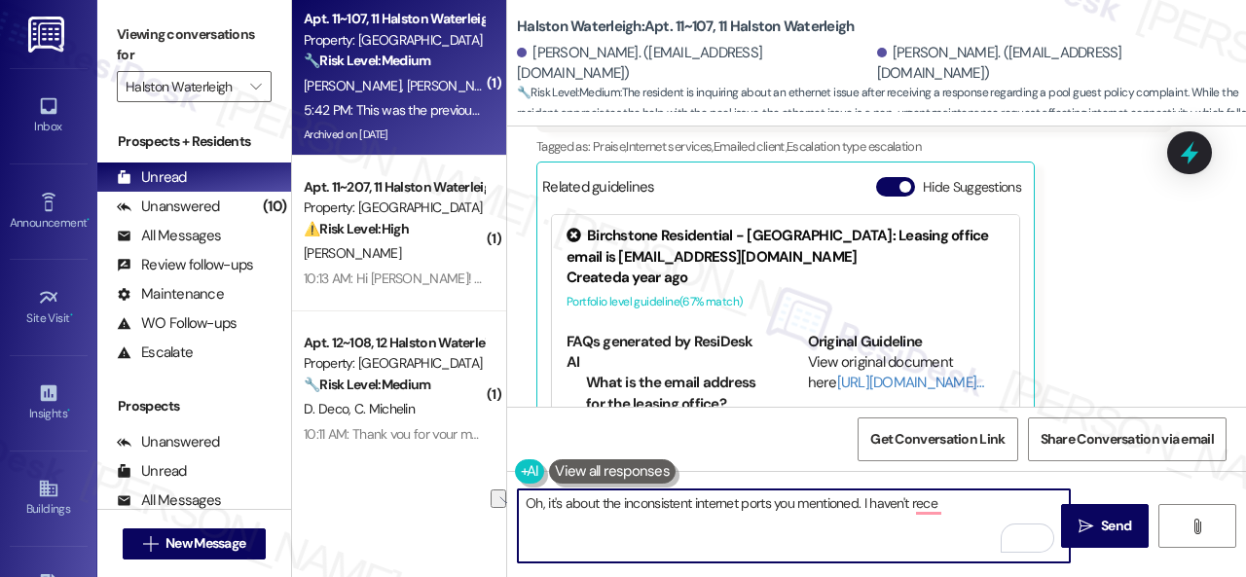
drag, startPoint x: 960, startPoint y: 505, endPoint x: 866, endPoint y: 491, distance: 94.6
click at [866, 491] on textarea "Oh, it's about the inconsistent internet ports you mentioned. I haven't rece" at bounding box center [794, 526] width 552 height 73
paste textarea "ived a response from the site team yet, but I have made a follow-up. Rest assur…"
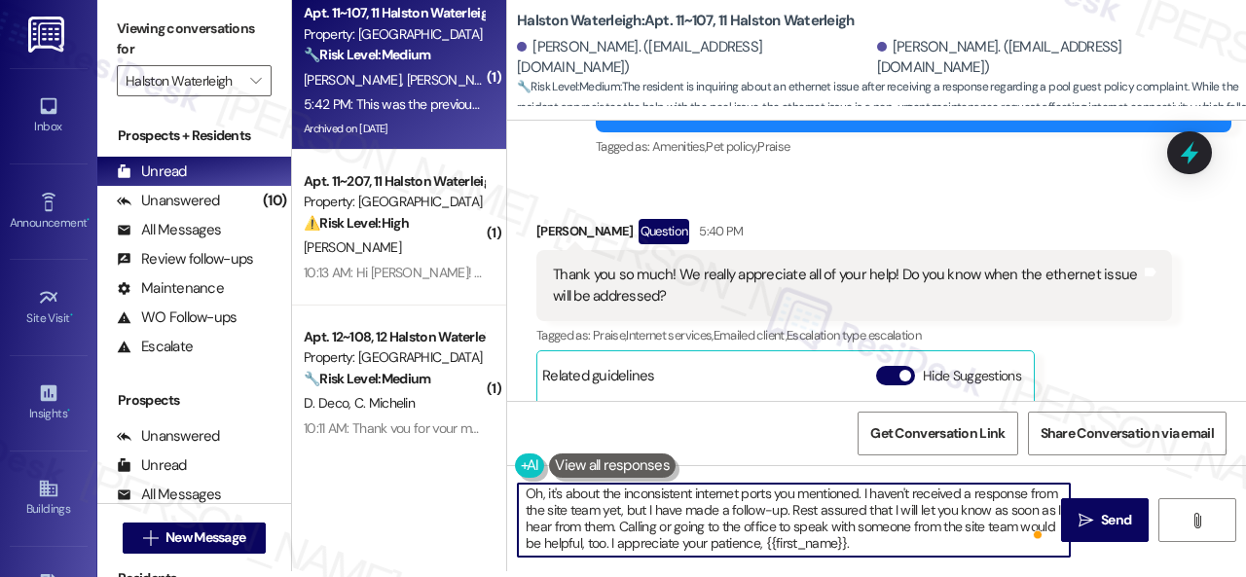
scroll to position [4, 0]
drag, startPoint x: 830, startPoint y: 549, endPoint x: 917, endPoint y: 544, distance: 86.8
click at [917, 544] on textarea "Oh, it's about the inconsistent internet ports you mentioned. I haven't receive…" at bounding box center [794, 520] width 552 height 73
type textarea "Oh, it's about the inconsistent internet ports you mentioned. I haven't receive…"
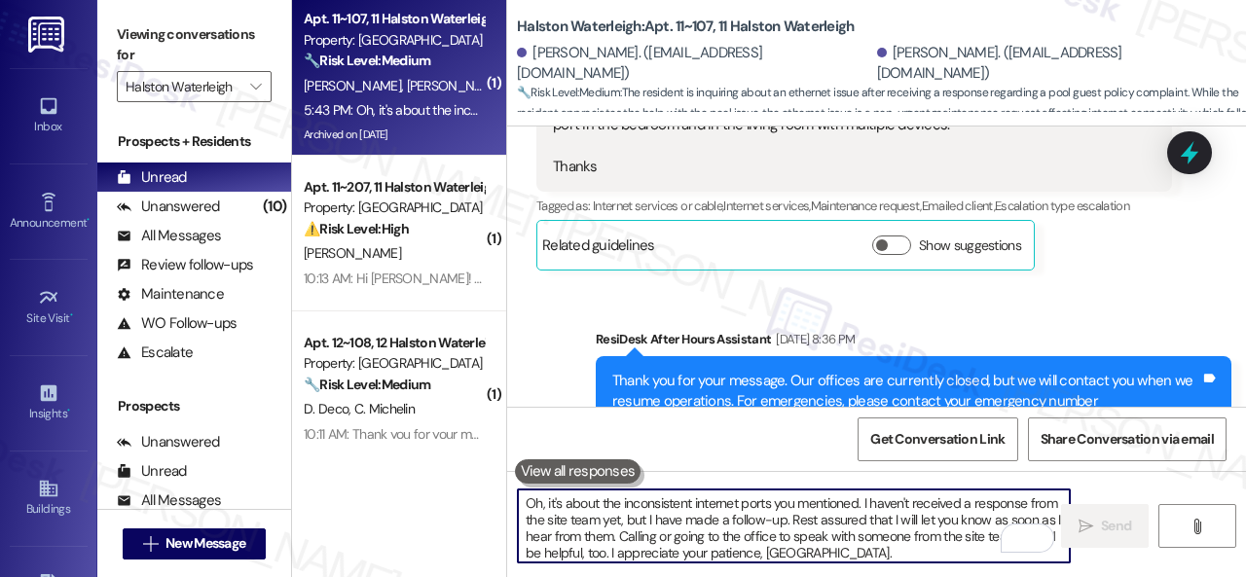
scroll to position [47729, 0]
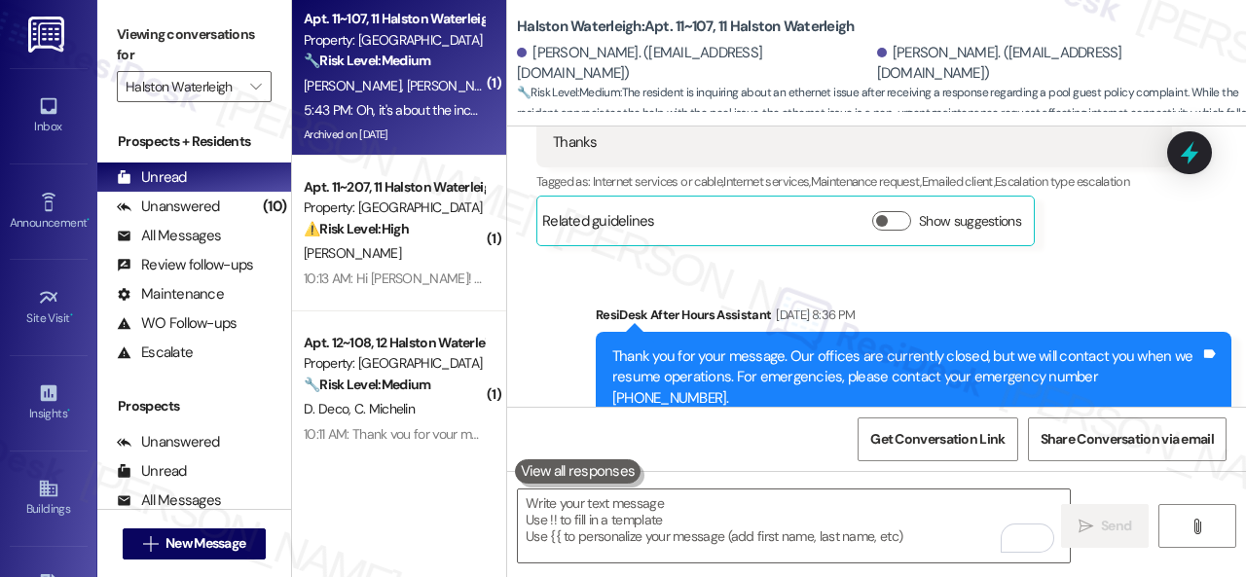
drag, startPoint x: 769, startPoint y: 283, endPoint x: 921, endPoint y: 282, distance: 151.8
copy div "about internet concerns."
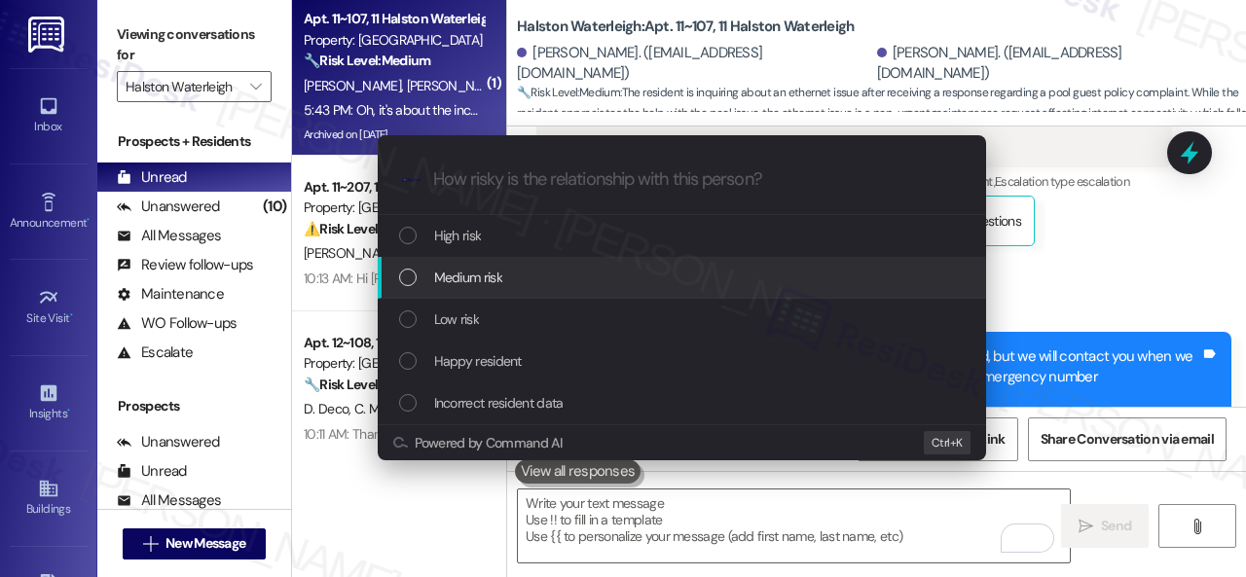
click at [448, 280] on span "Medium risk" at bounding box center [468, 277] width 68 height 21
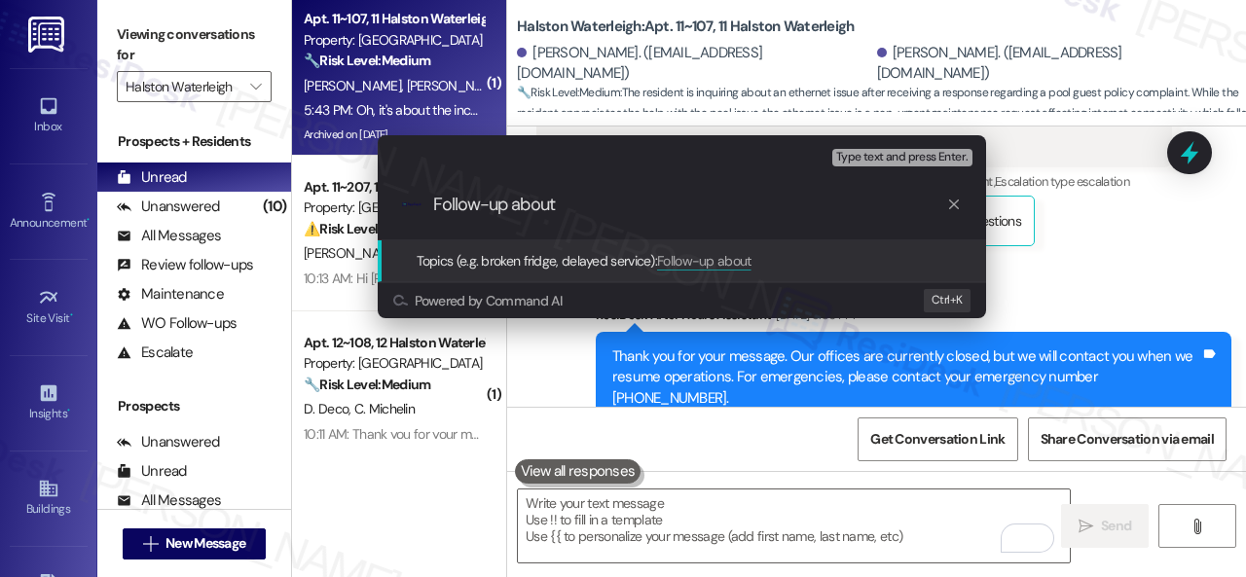
paste input "about internet concerns."
type input "Follow-up about internet concerns."
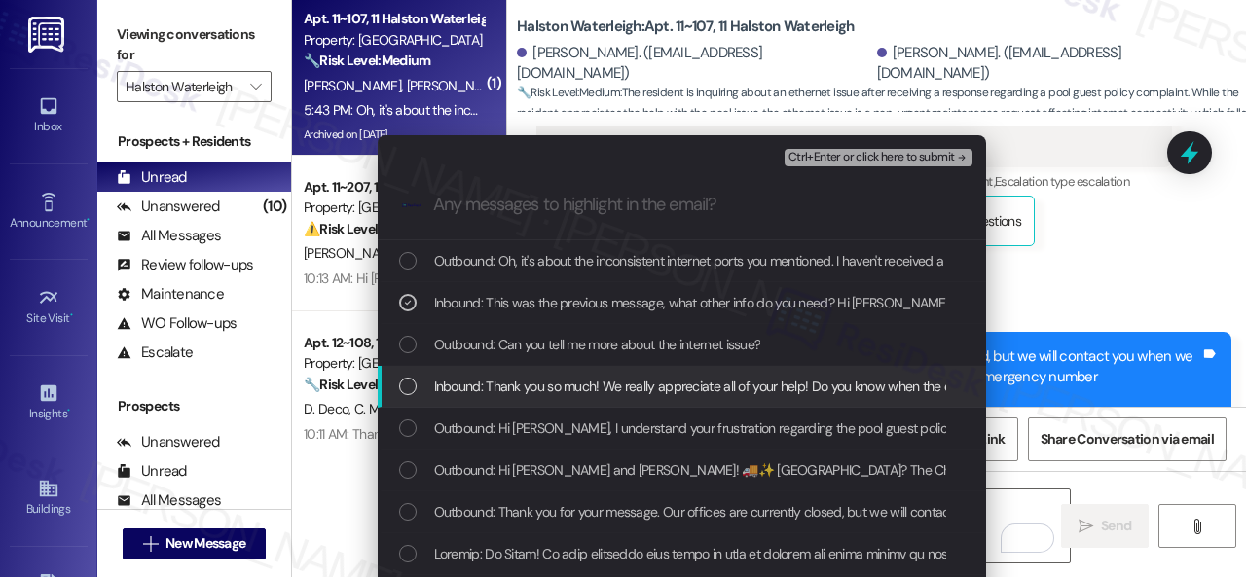
click at [512, 392] on span "Inbound: Thank you so much! We really appreciate all of your help! Do you know …" at bounding box center [784, 386] width 700 height 21
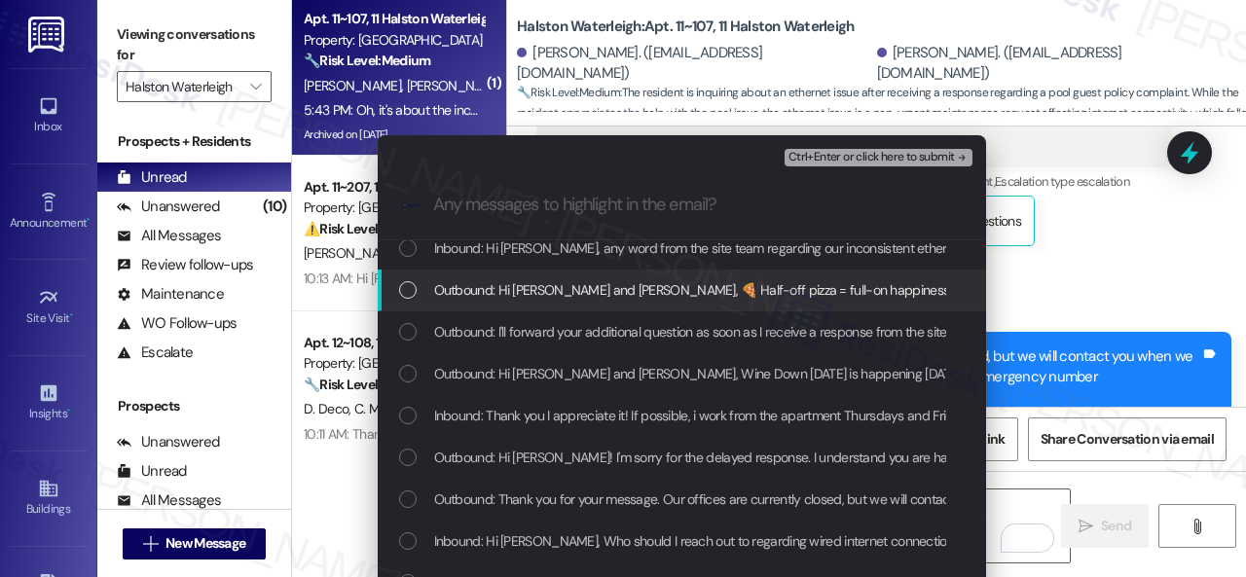
scroll to position [487, 0]
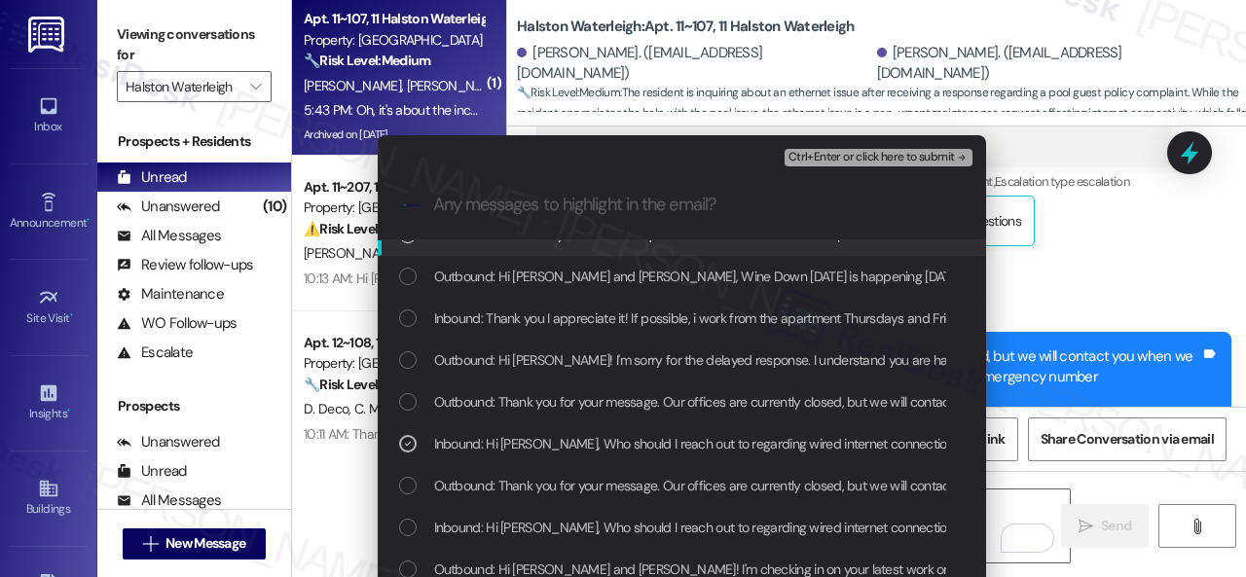
click at [867, 145] on div "Ctrl+Enter or click here to submit" at bounding box center [881, 157] width 192 height 25
drag, startPoint x: 880, startPoint y: 157, endPoint x: 882, endPoint y: 166, distance: 9.9
click at [882, 162] on span "Ctrl+Enter or click here to submit" at bounding box center [871, 158] width 166 height 14
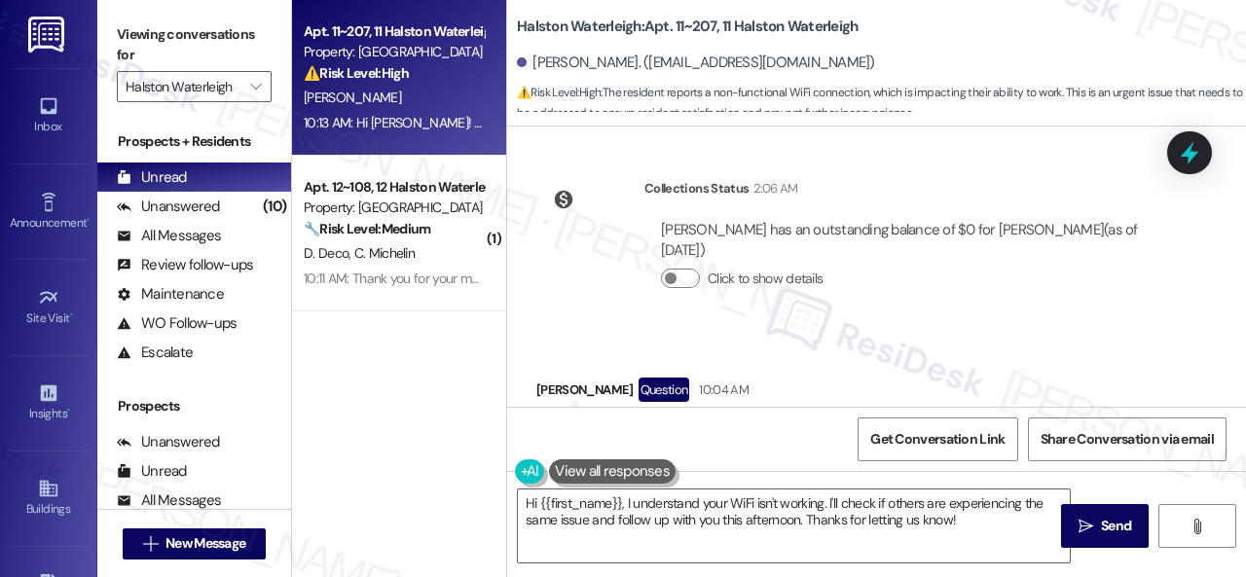
scroll to position [70363, 0]
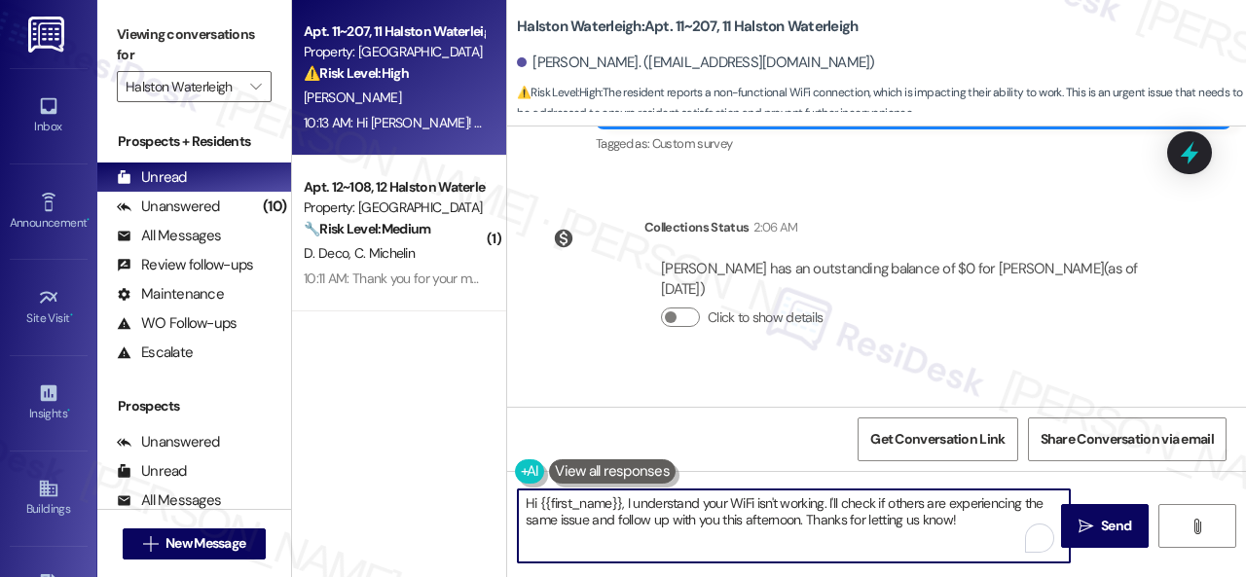
drag, startPoint x: 623, startPoint y: 502, endPoint x: 956, endPoint y: 535, distance: 334.5
click at [956, 535] on textarea "Hi {{first_name}}, I understand your WiFi isn't working. I'll check if others a…" at bounding box center [794, 526] width 552 height 73
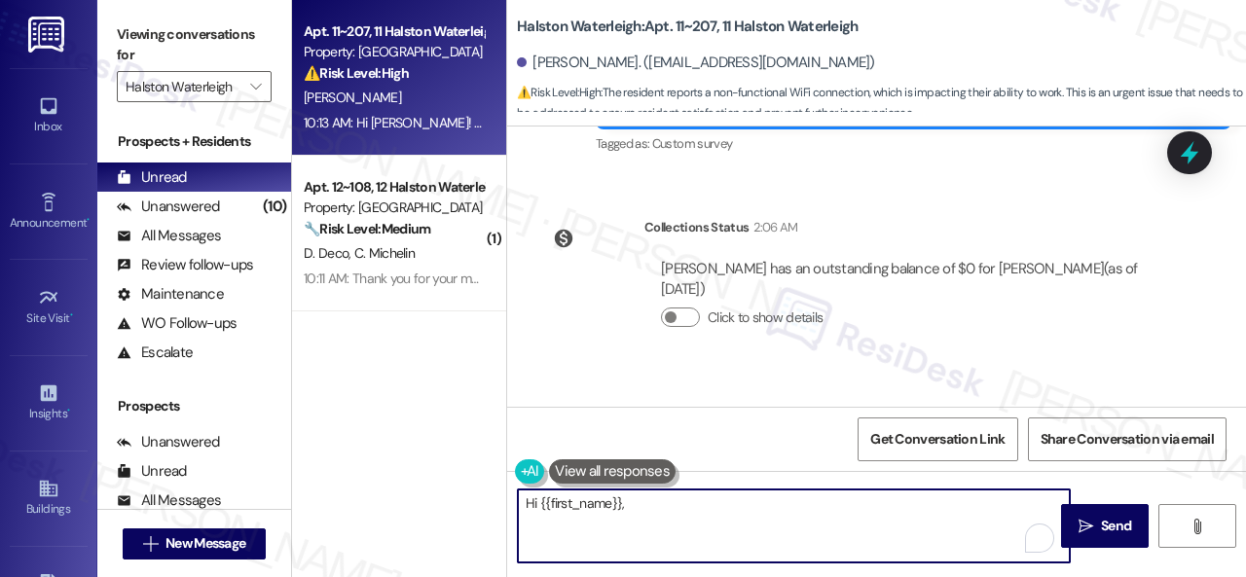
paste textarea "I'm sorry for the delayed response. Please don’t hesitate to confirm if you sti…"
click at [666, 523] on textarea "Hi {{first_name}}, I'm sorry for the delayed response. Please don’t hesitate to…" at bounding box center [794, 526] width 552 height 73
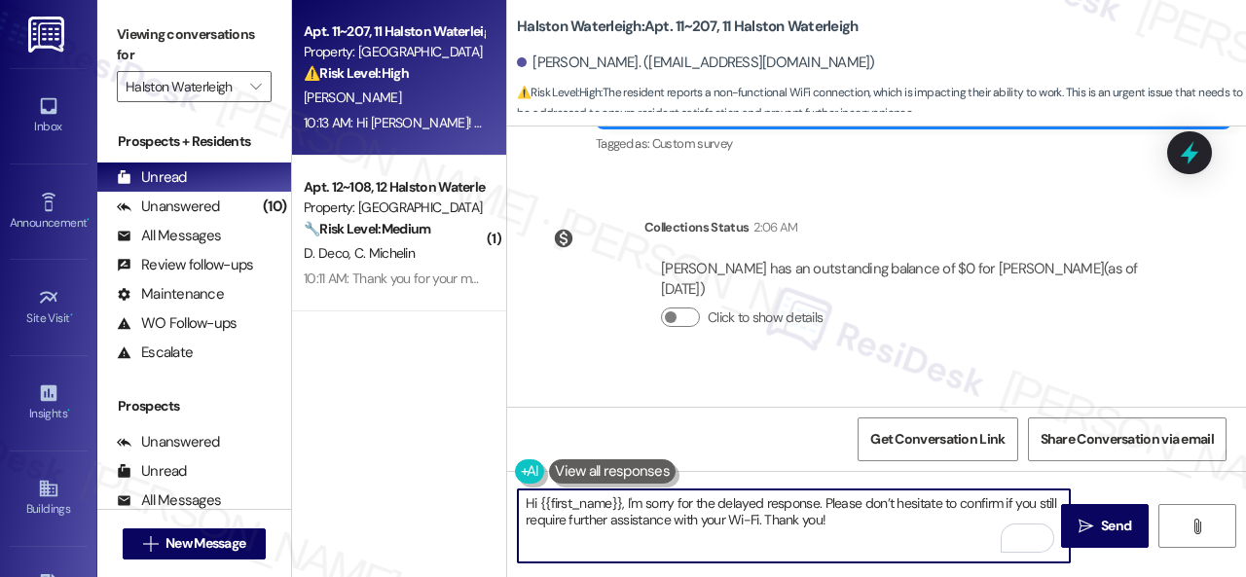
type textarea "Hi {{first_name}}, I'm sorry for the delayed response. Please don’t hesitate to…"
click at [1101, 530] on span "Send" at bounding box center [1116, 526] width 30 height 20
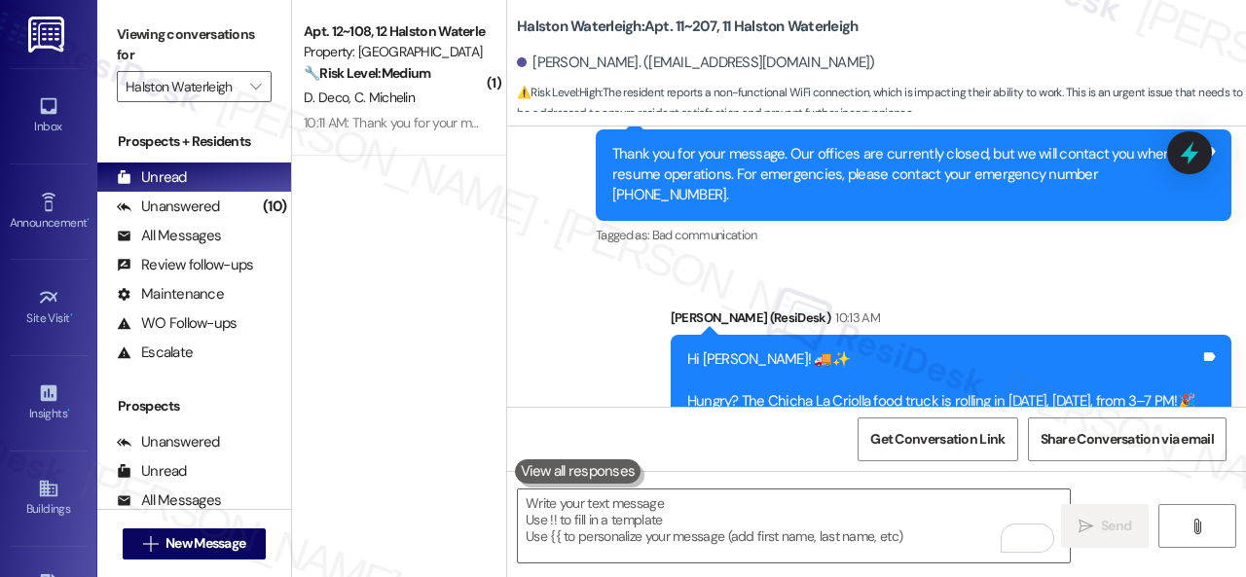
scroll to position [71169, 0]
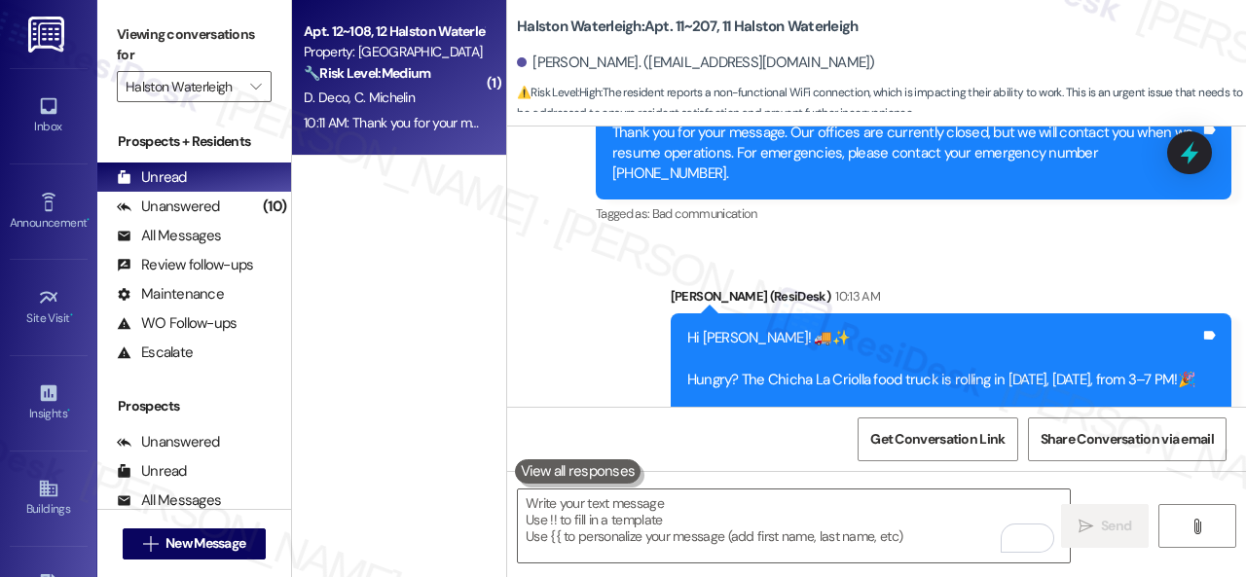
click at [465, 97] on div "D. Deco C. Michelin" at bounding box center [394, 98] width 184 height 24
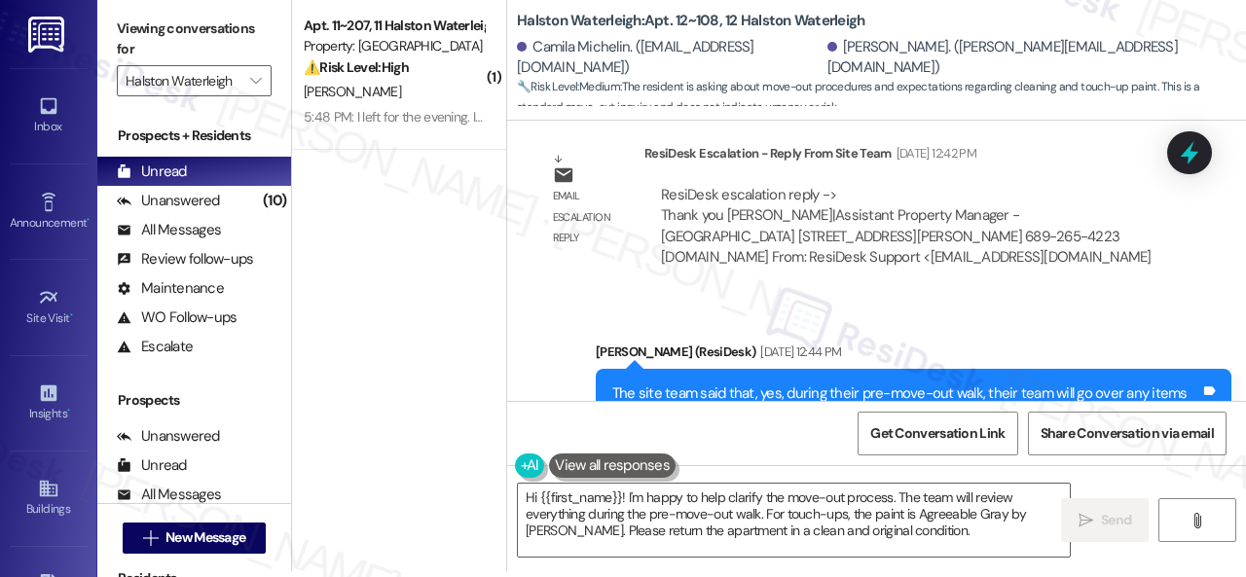
scroll to position [51474, 0]
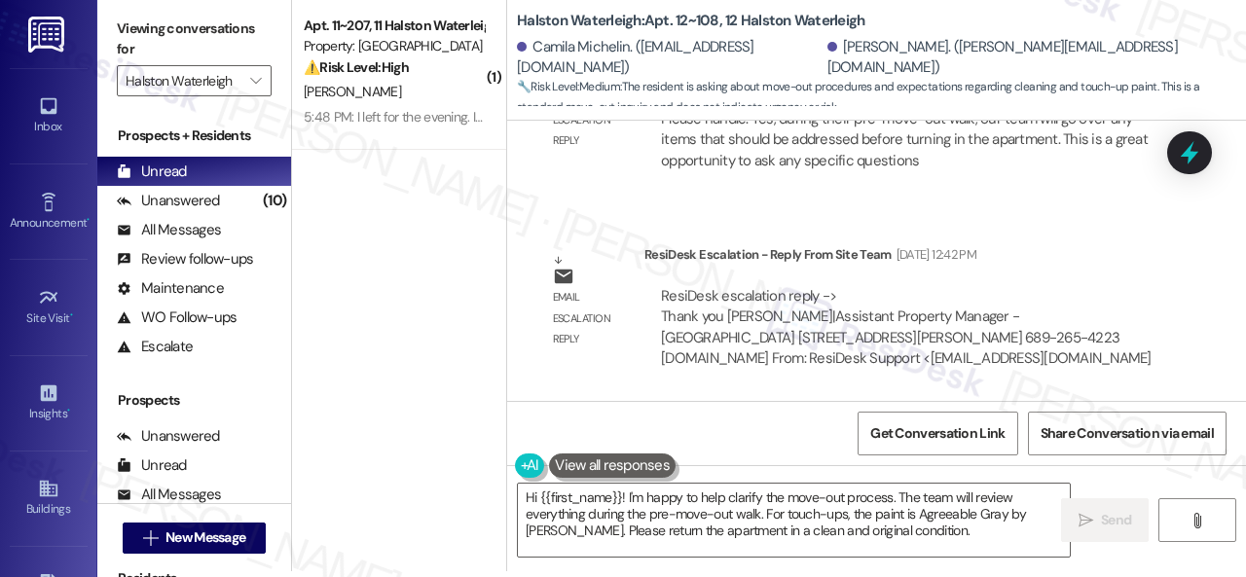
scroll to position [51182, 0]
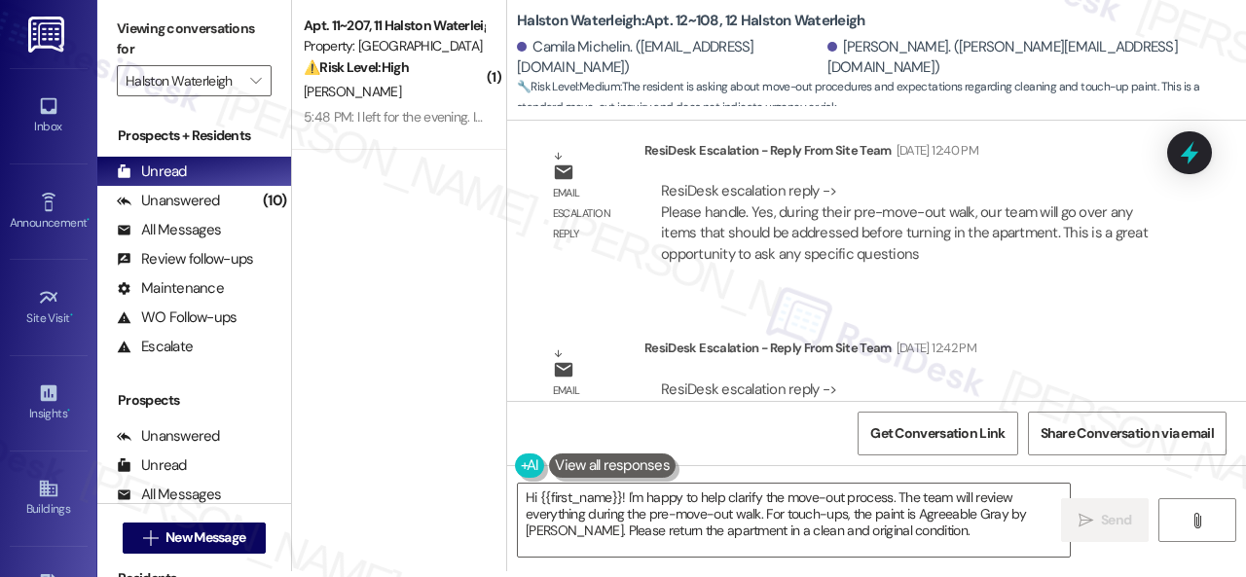
drag, startPoint x: 607, startPoint y: 189, endPoint x: 762, endPoint y: 361, distance: 231.6
copy div "The site team said that, yes, during their pre-move-out walk, their team will g…"
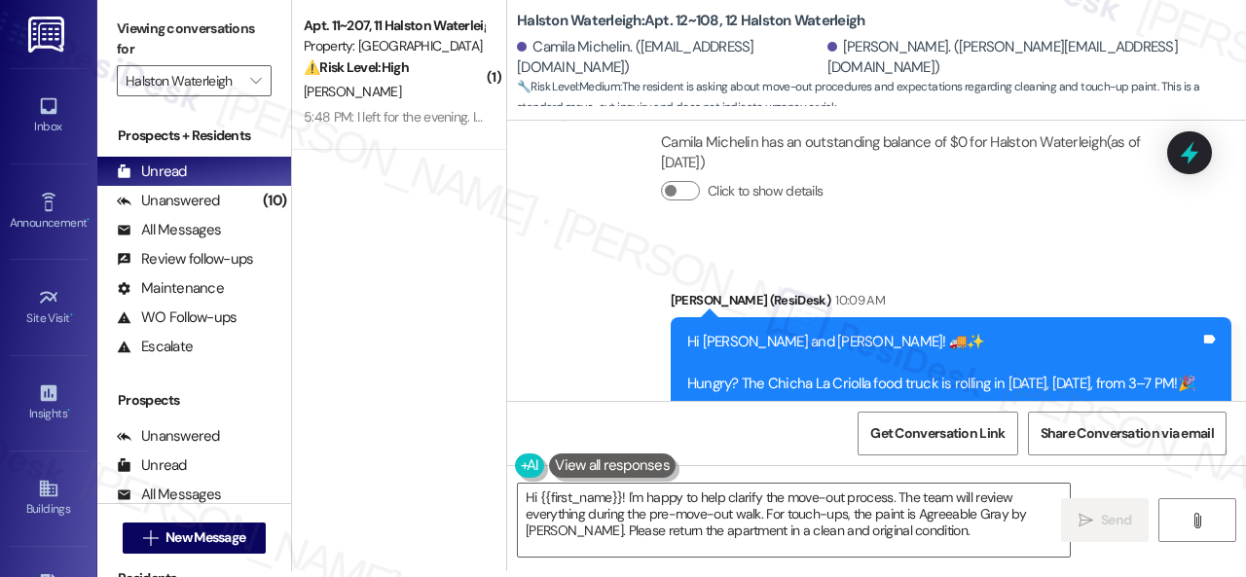
scroll to position [52739, 0]
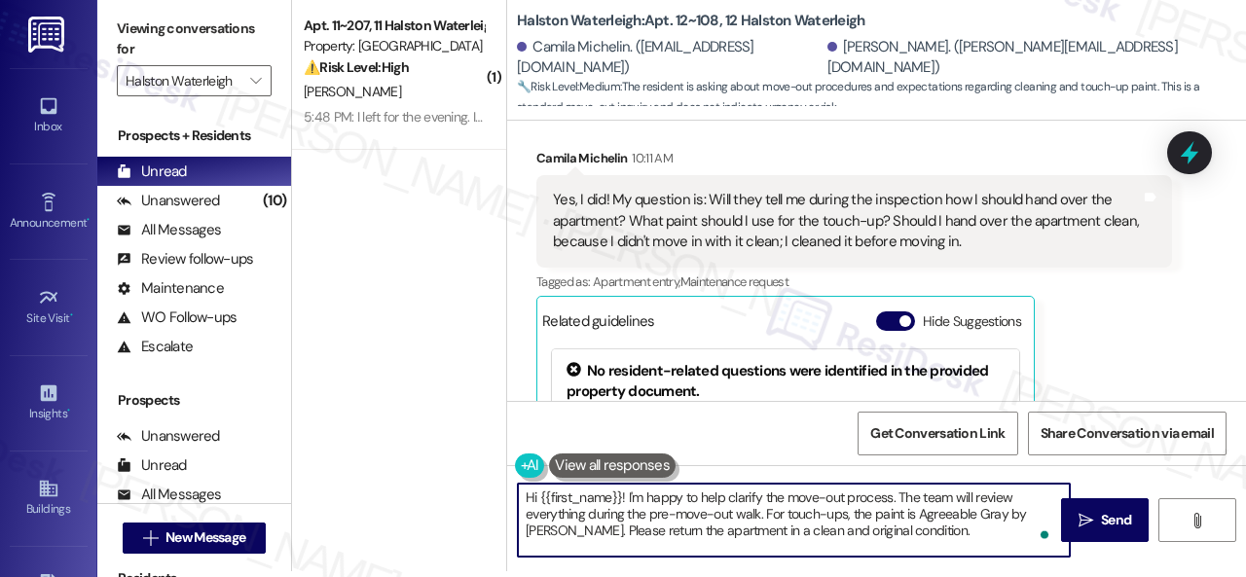
drag, startPoint x: 626, startPoint y: 500, endPoint x: 1245, endPoint y: 615, distance: 629.6
click at [1245, 576] on html "Inbox Go to Inbox Announcement • Send A Text Announcement Site Visit • Go to Si…" at bounding box center [623, 288] width 1246 height 577
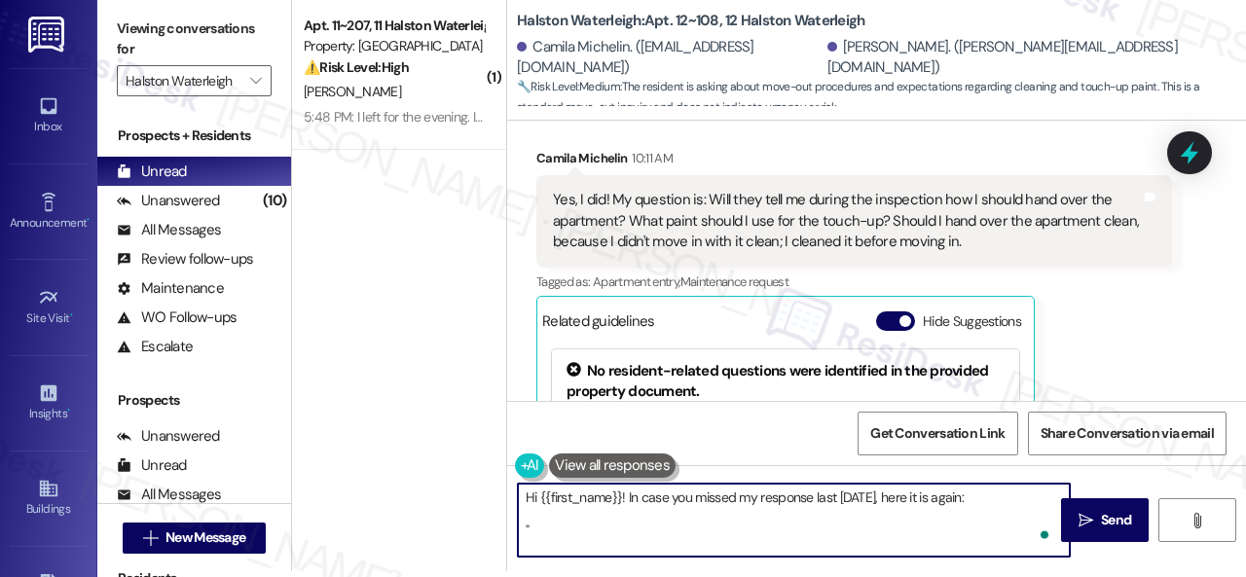
paste textarea "The site team said that, yes, during their pre-move-out walk, their team will g…"
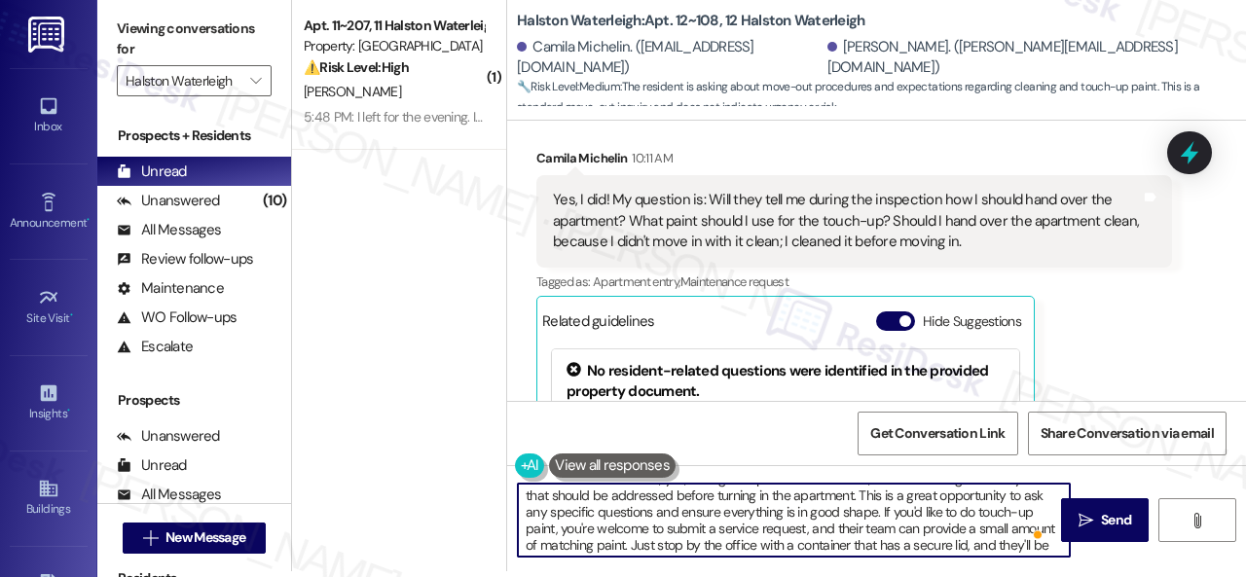
scroll to position [0, 0]
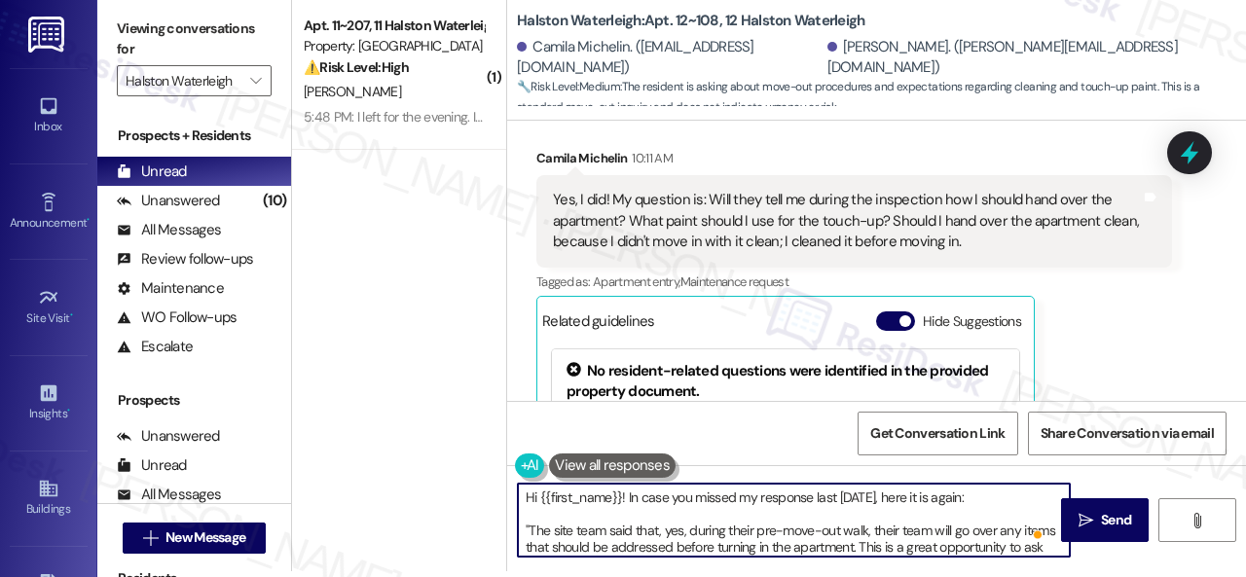
drag, startPoint x: 541, startPoint y: 495, endPoint x: 622, endPoint y: 505, distance: 81.4
click at [622, 505] on textarea "Hi {{first_name}}! In case you missed my response last [DATE], here it is again…" at bounding box center [794, 520] width 552 height 73
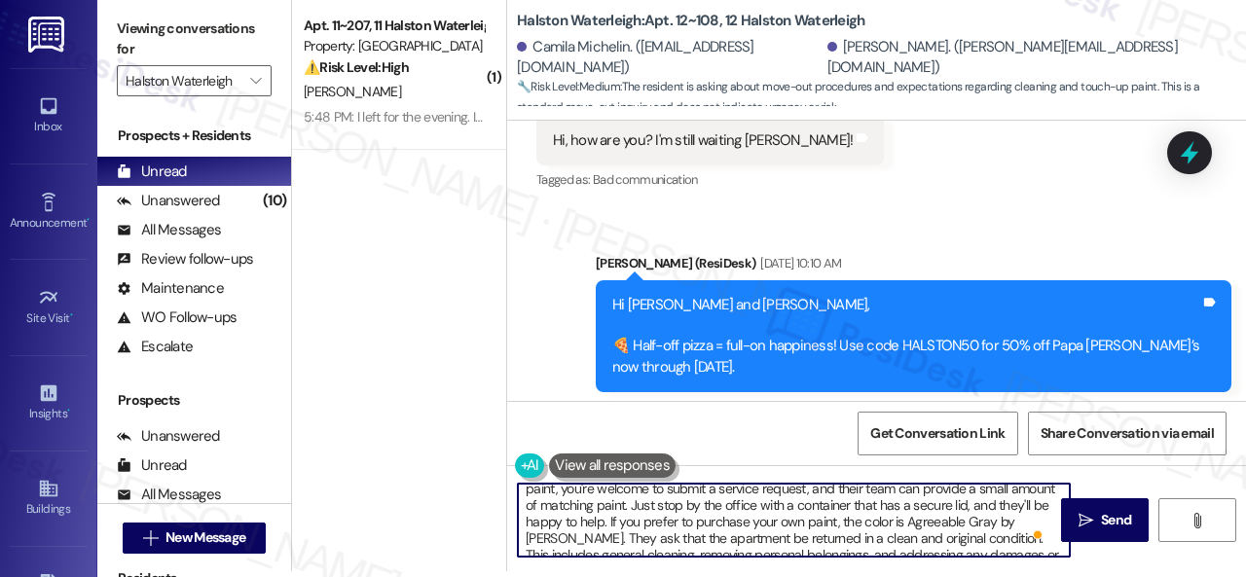
scroll to position [110, 0]
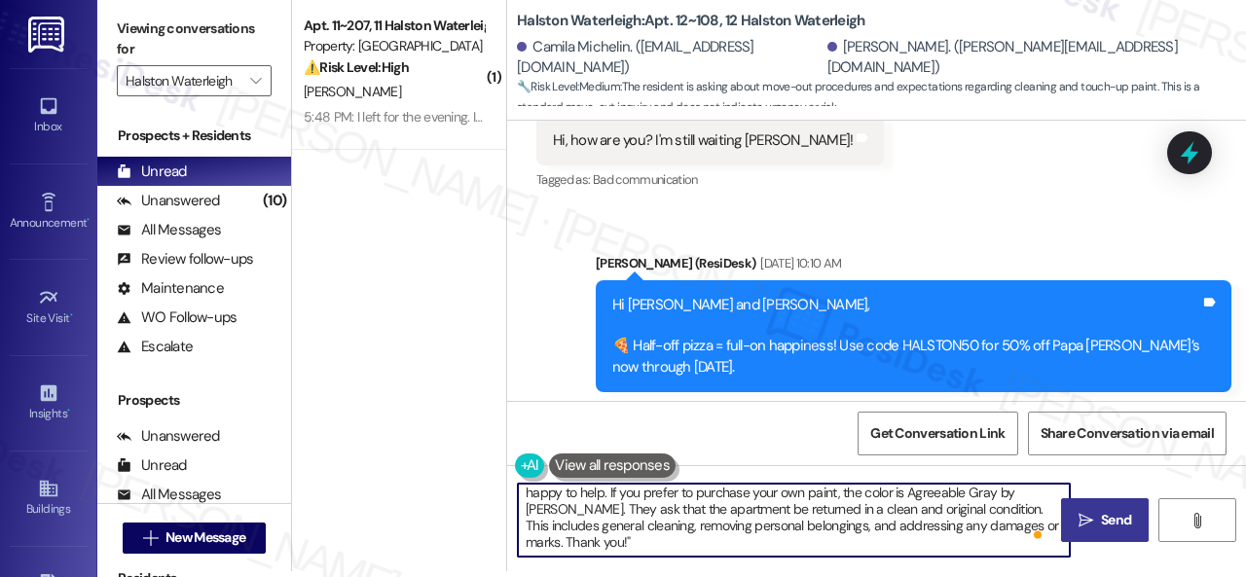
type textarea "Hi [PERSON_NAME]! In case you missed my response last [DATE], here it is again:…"
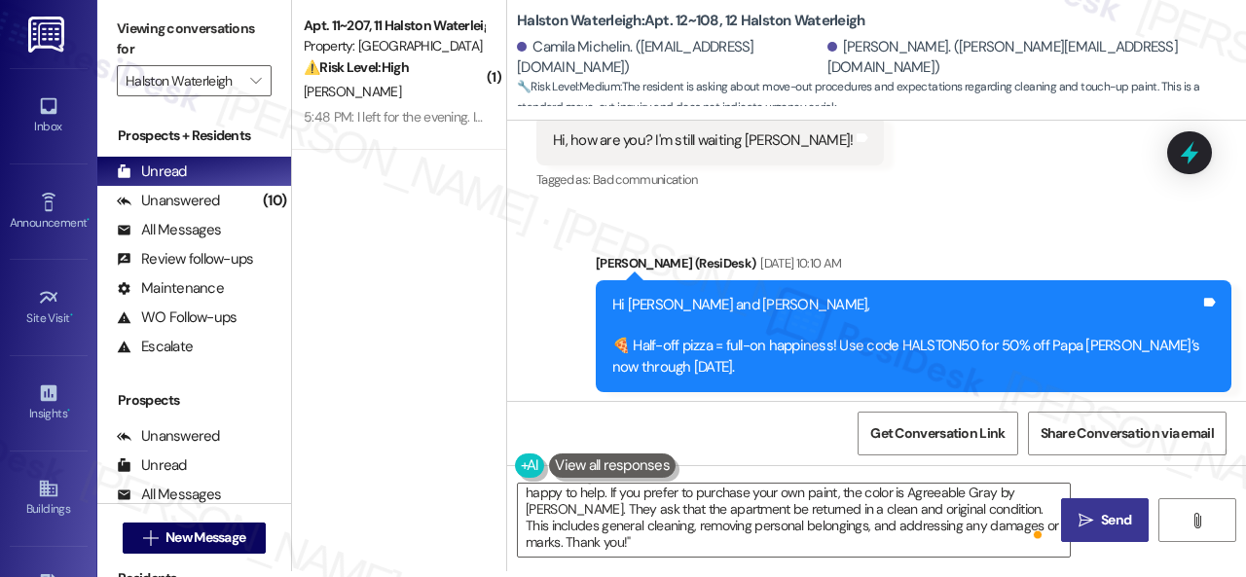
click at [1125, 527] on span "Send" at bounding box center [1116, 520] width 30 height 20
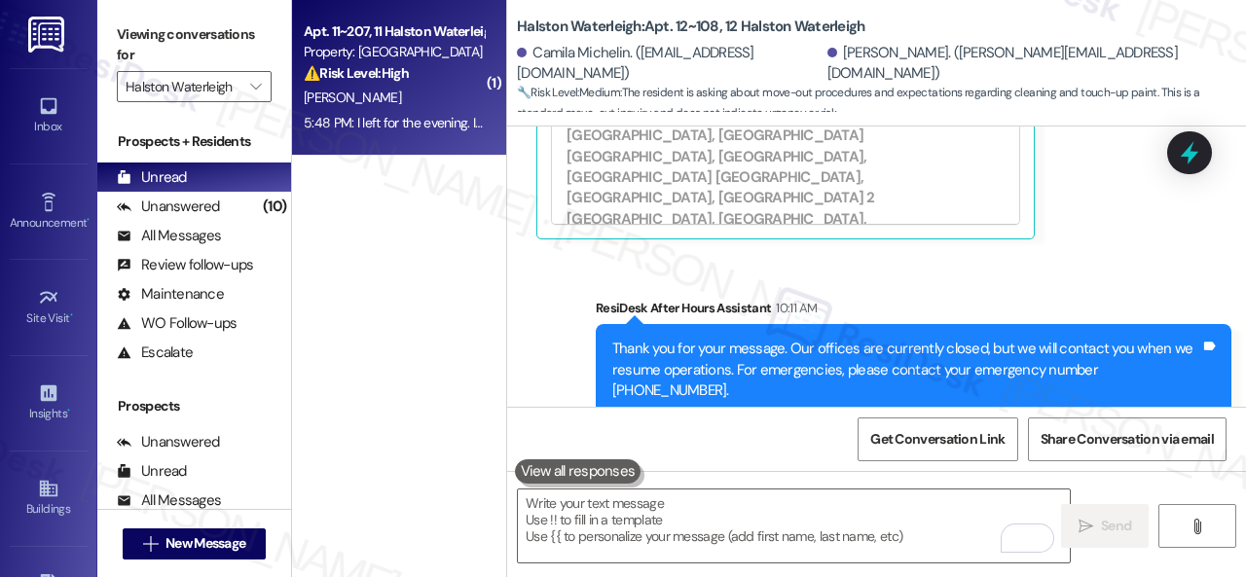
click at [402, 110] on div "[PERSON_NAME]" at bounding box center [394, 98] width 184 height 24
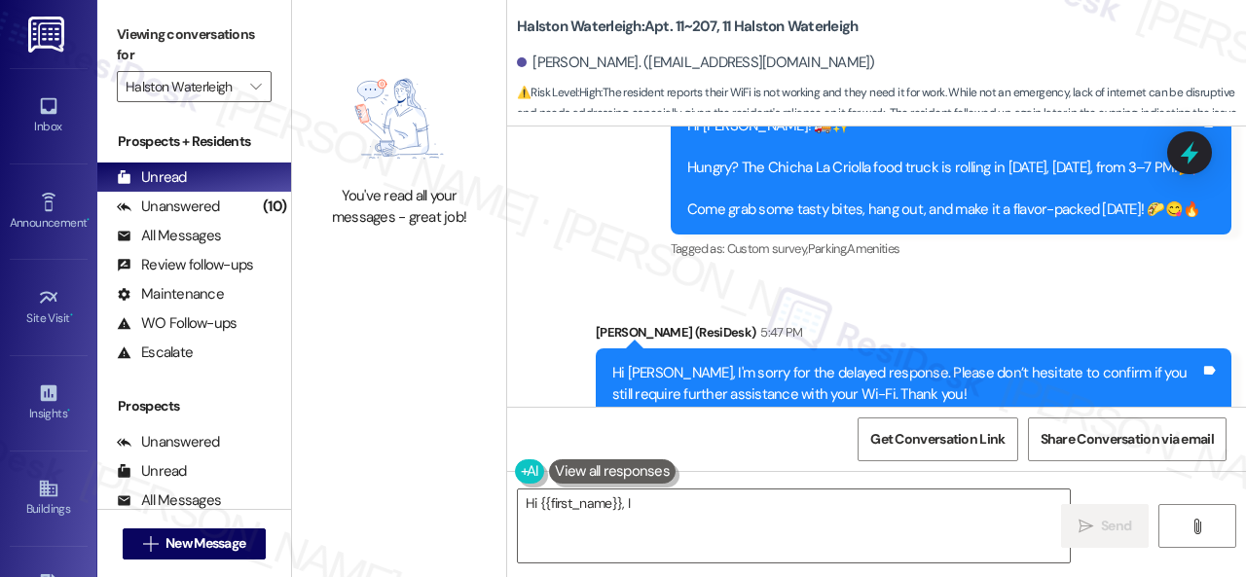
click at [966, 463] on div "Received via SMS [PERSON_NAME] Question Neutral 5:48 PM I left for the evening.…" at bounding box center [876, 555] width 739 height 185
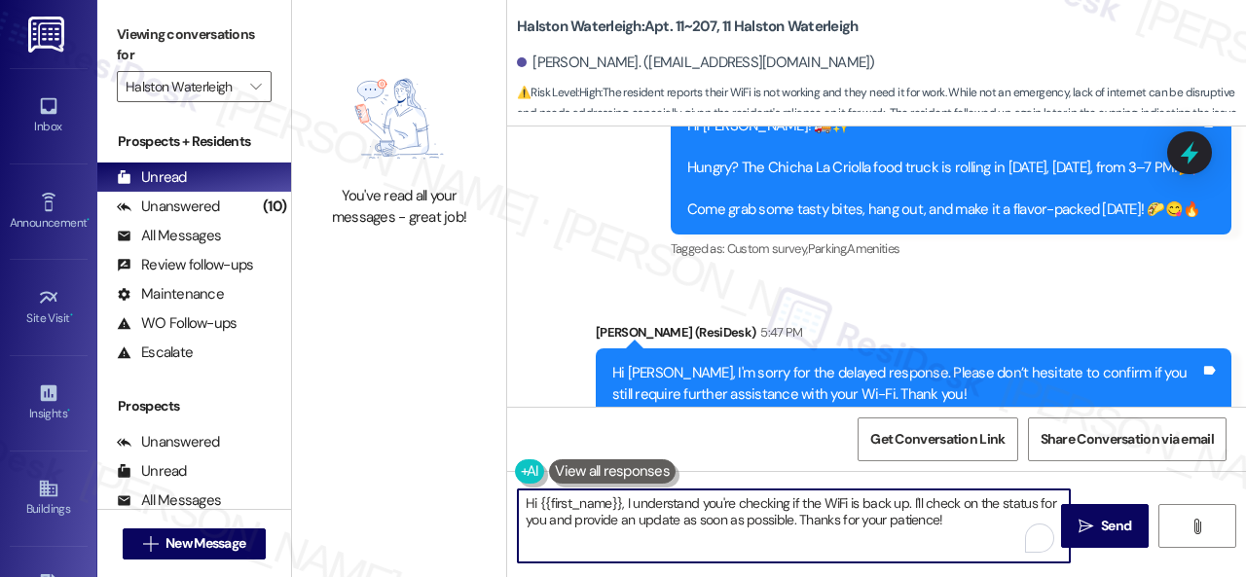
drag, startPoint x: 959, startPoint y: 521, endPoint x: 425, endPoint y: 427, distance: 541.5
click at [425, 427] on div "You've read all your messages - great job! Halston Waterleigh: Apt. 11~207, 11 …" at bounding box center [769, 288] width 954 height 577
paste textarea "I will forward your inquiry to the site team and get back to you as soon as I r…"
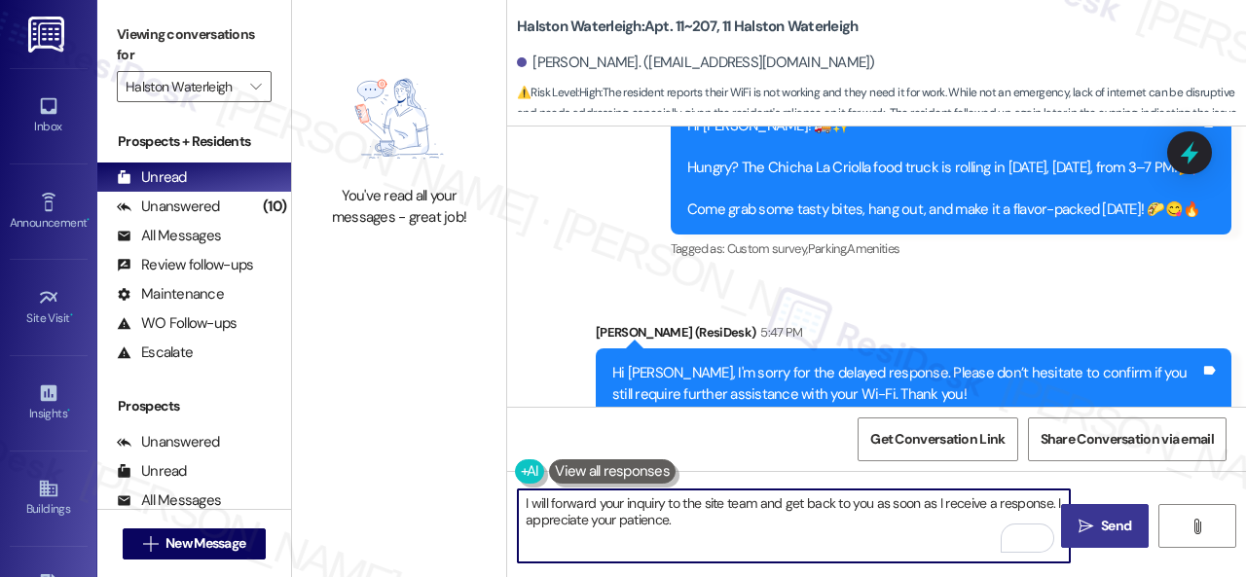
type textarea "I will forward your inquiry to the site team and get back to you as soon as I r…"
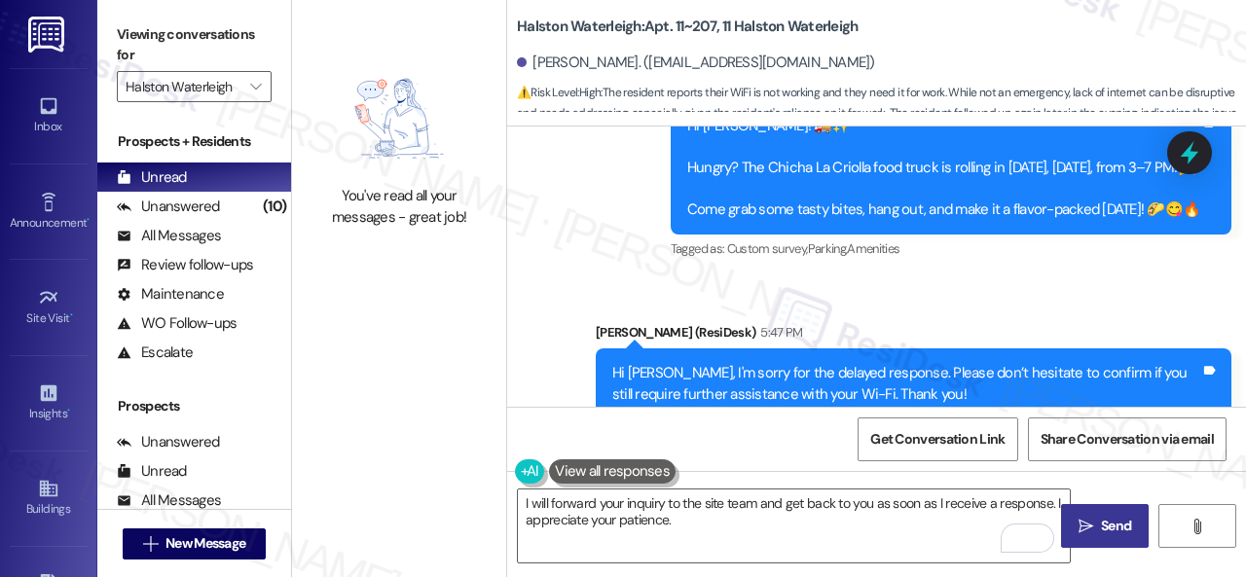
click at [1089, 524] on span " Send" at bounding box center [1105, 526] width 61 height 20
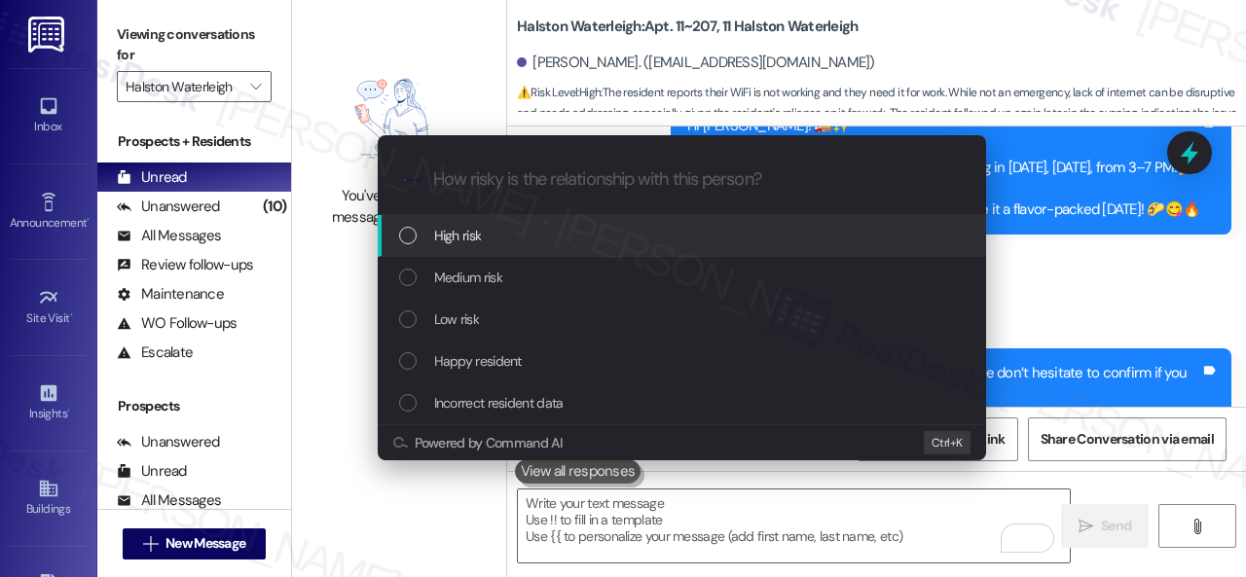
click at [447, 235] on span "High risk" at bounding box center [458, 235] width 48 height 21
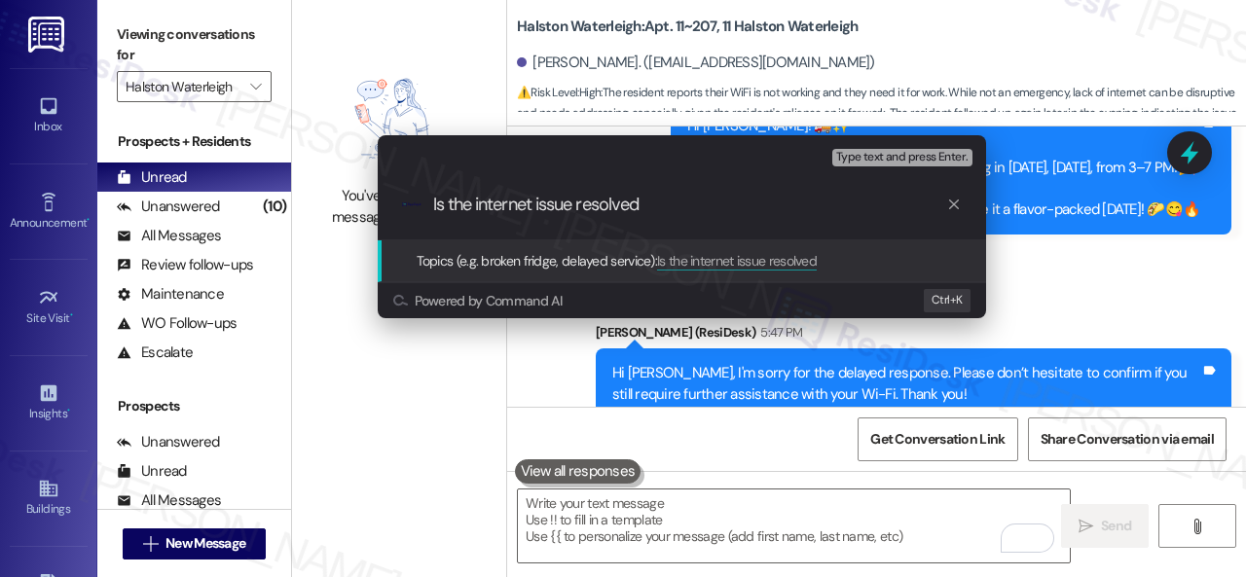
type input "Is the internet issue resolved?"
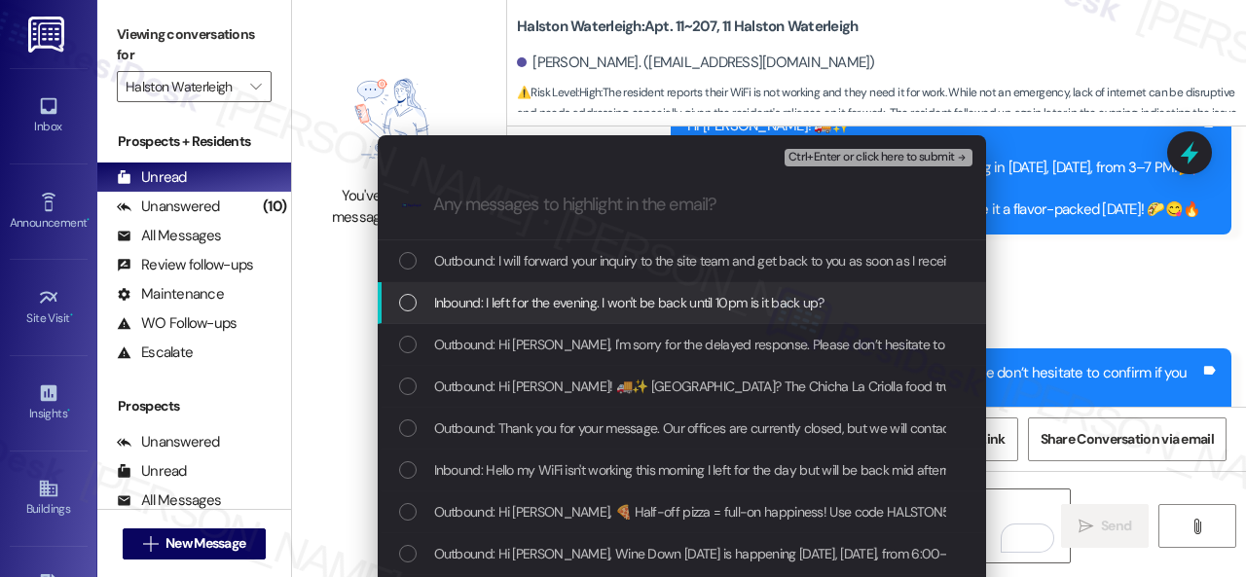
click at [595, 307] on span "Inbound: I left for the evening. I won't be back until 10pm is it back up?" at bounding box center [629, 302] width 390 height 21
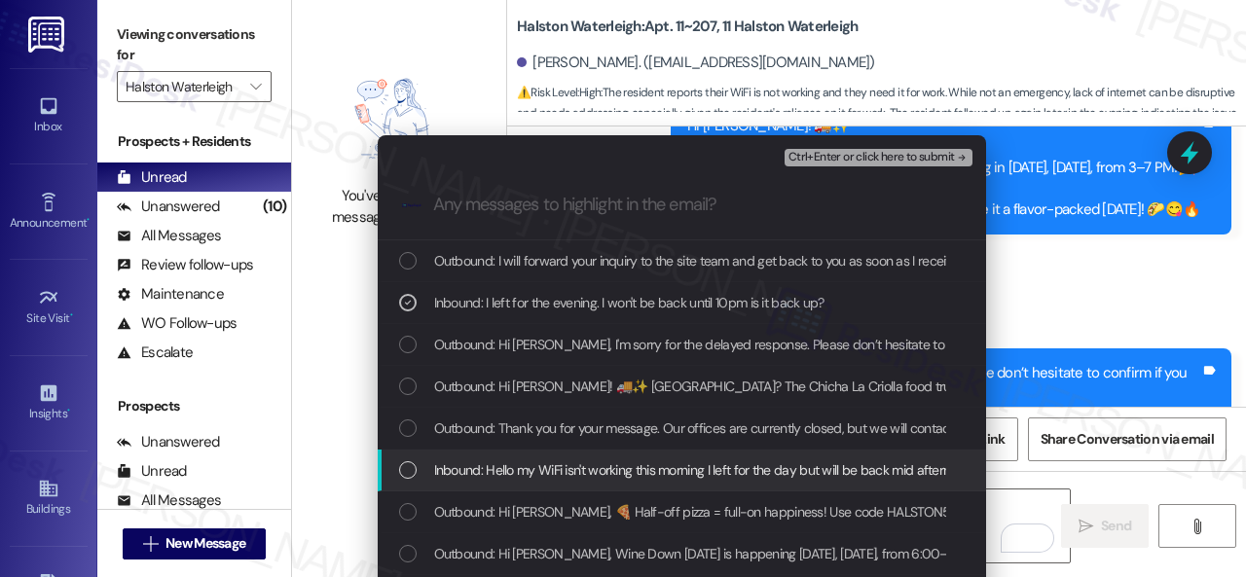
click at [547, 466] on span "Inbound: Hello my WiFi isn't working this morning I left for the day but will b…" at bounding box center [924, 469] width 980 height 21
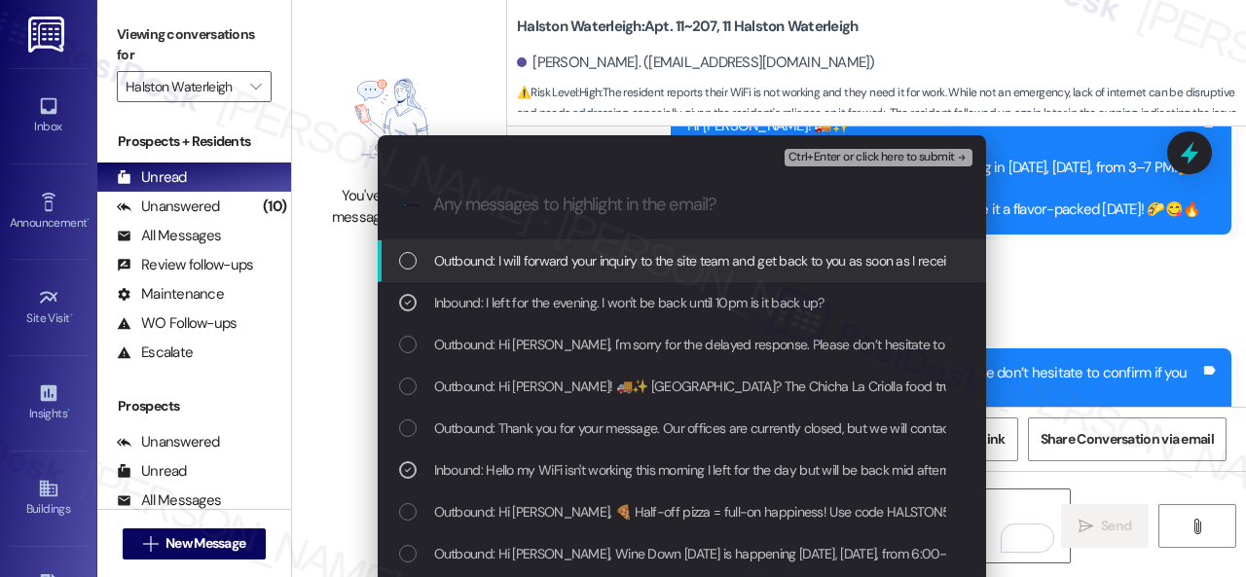
click at [843, 151] on span "Ctrl+Enter or click here to submit" at bounding box center [871, 158] width 166 height 14
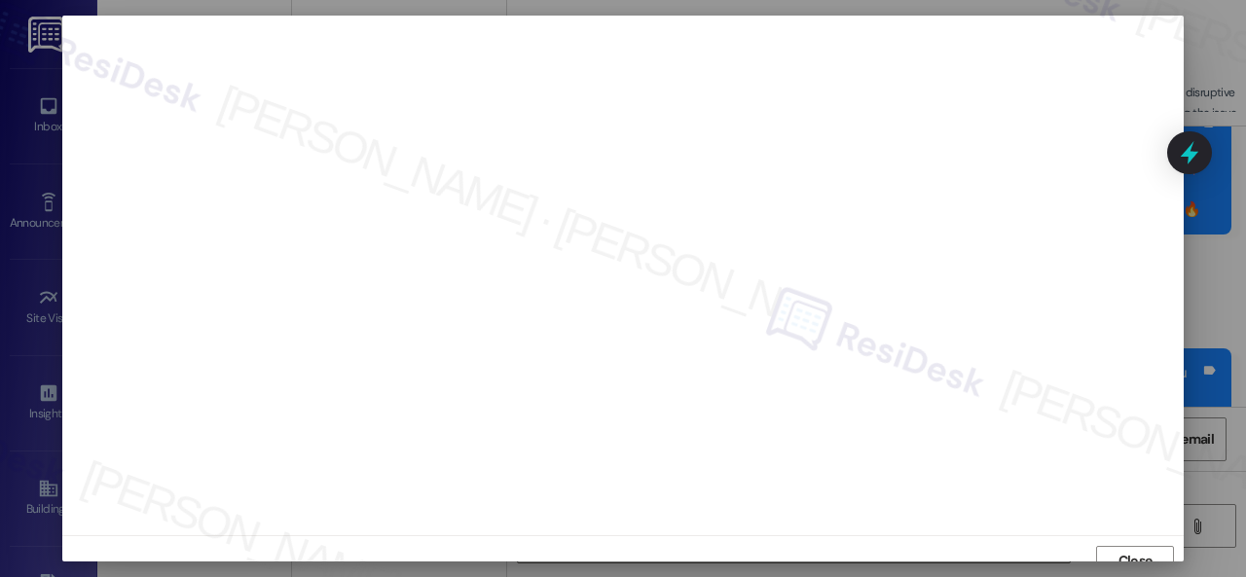
scroll to position [15, 0]
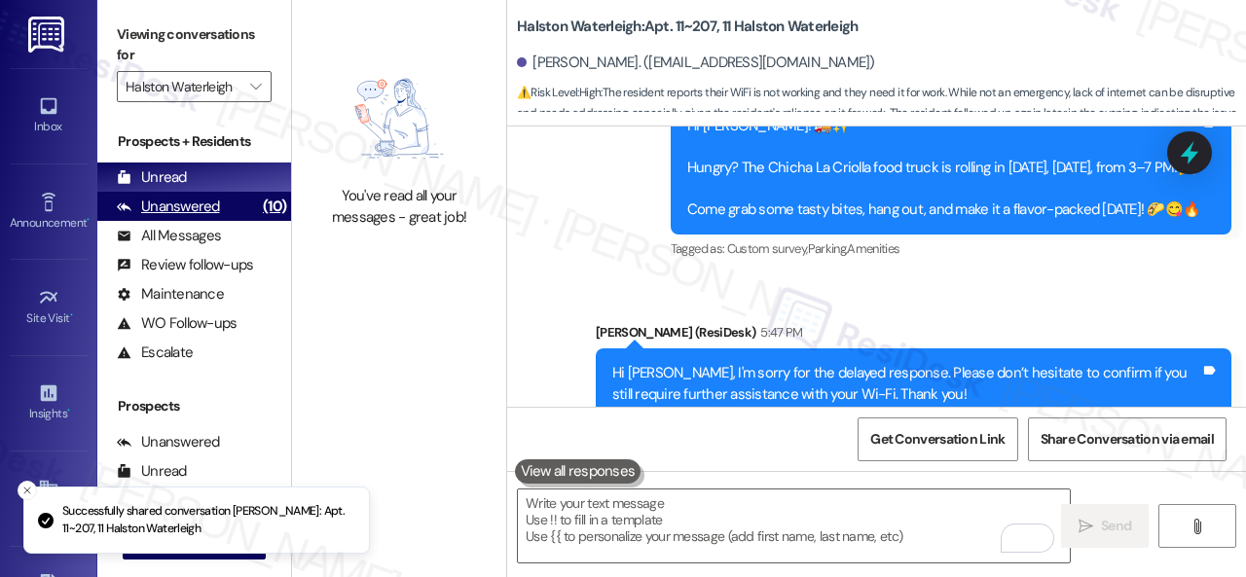
click at [406, 336] on div "You've read all your messages - great job!" at bounding box center [399, 288] width 214 height 577
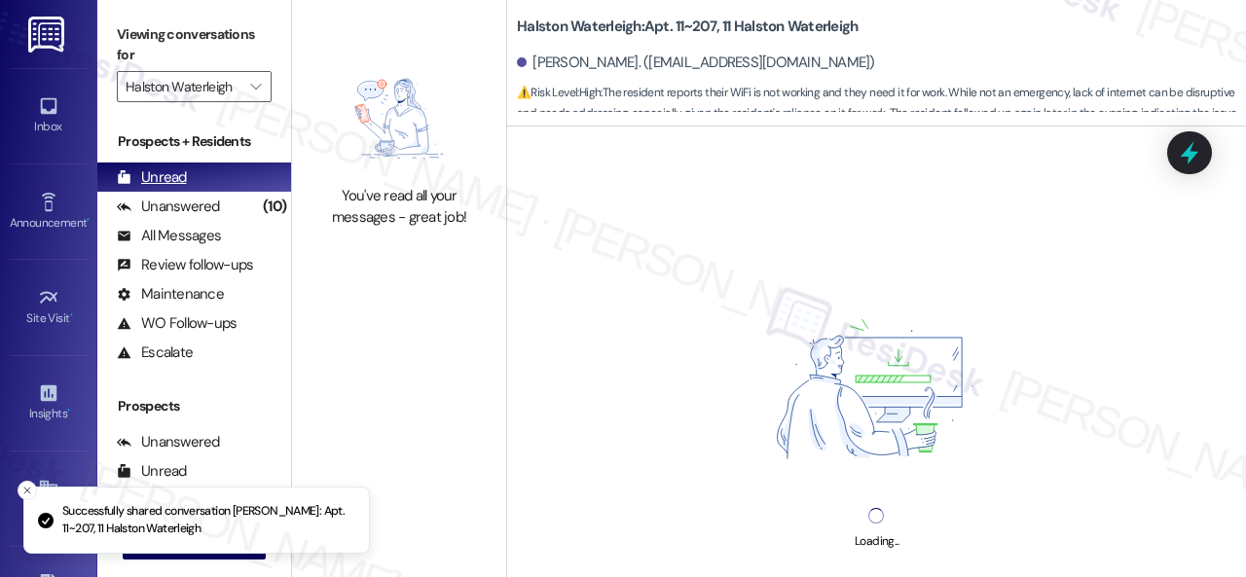
click at [166, 207] on div "Unanswered" at bounding box center [168, 207] width 103 height 20
